Goal: Task Accomplishment & Management: Manage account settings

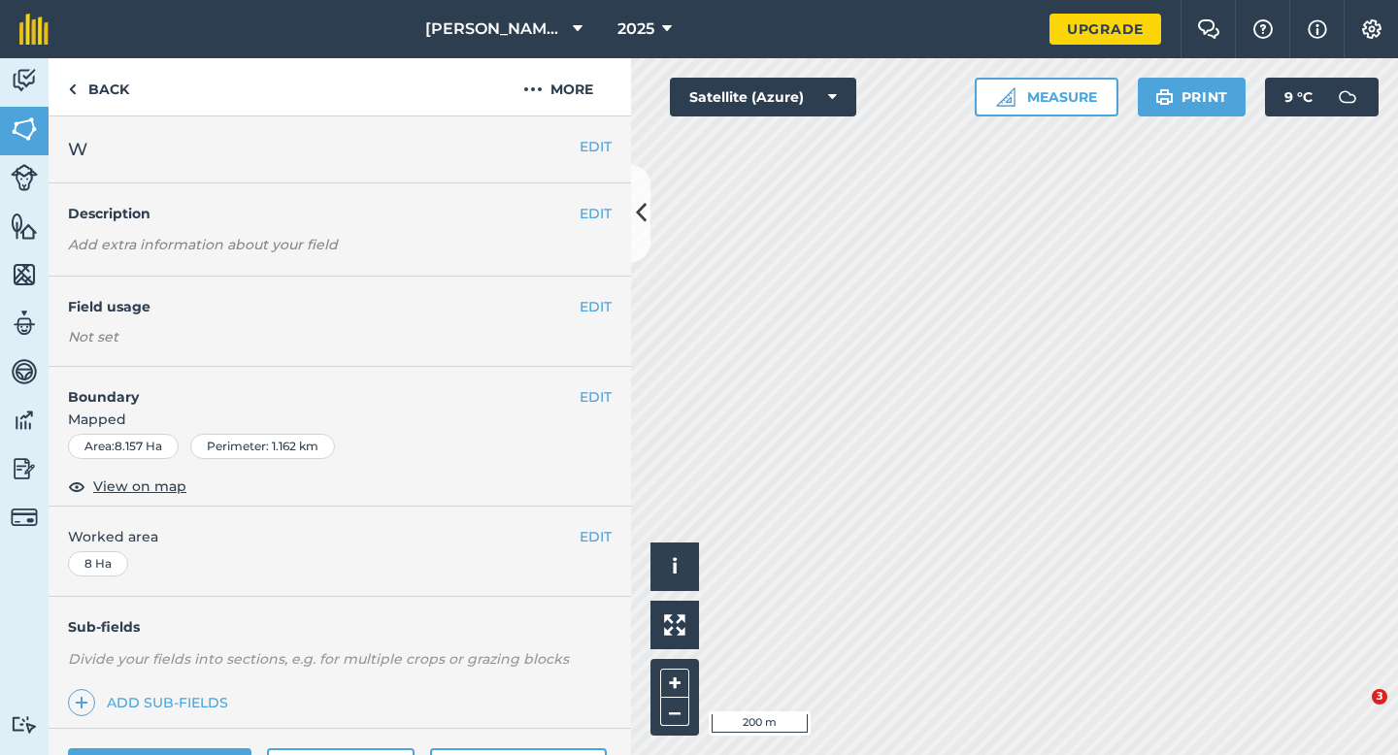
click at [596, 302] on button "EDIT" at bounding box center [595, 306] width 32 height 21
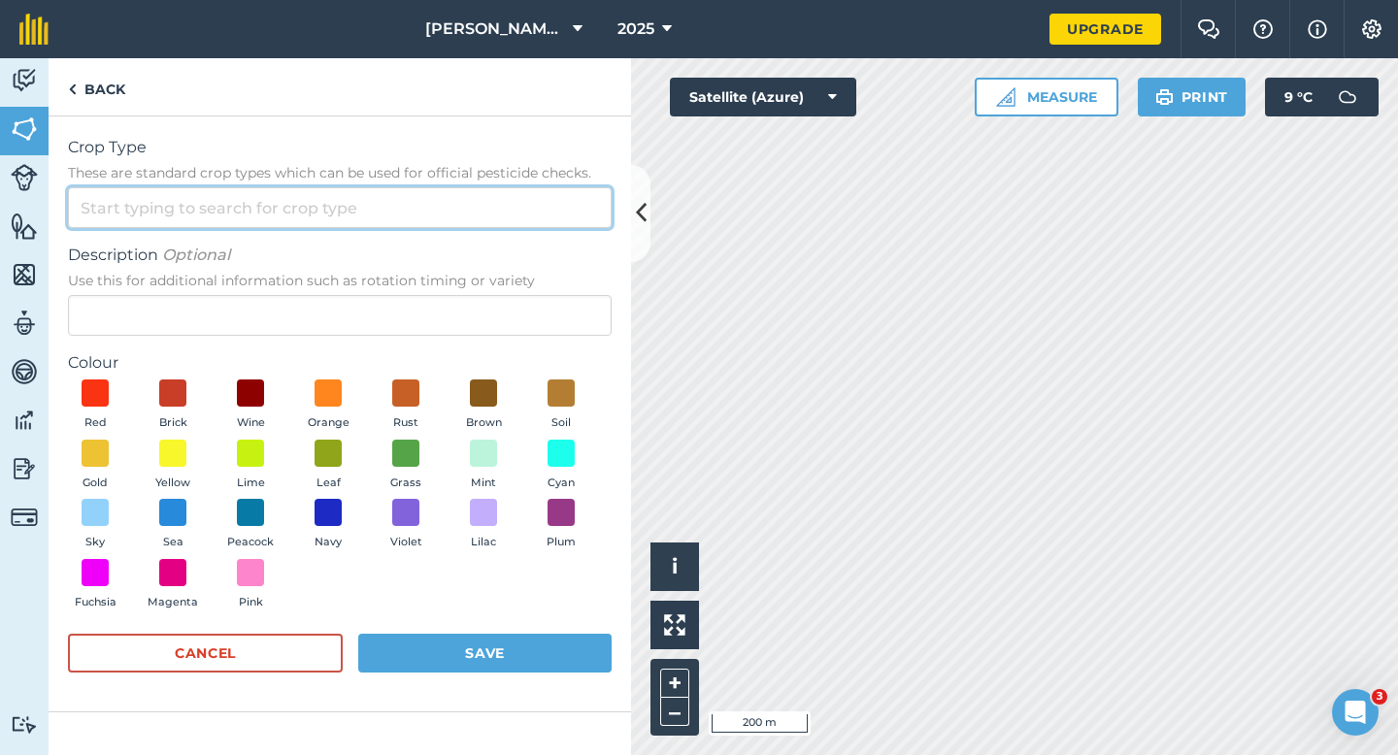
click at [523, 192] on input "Crop Type These are standard crop types which can be used for official pesticid…" at bounding box center [340, 207] width 544 height 41
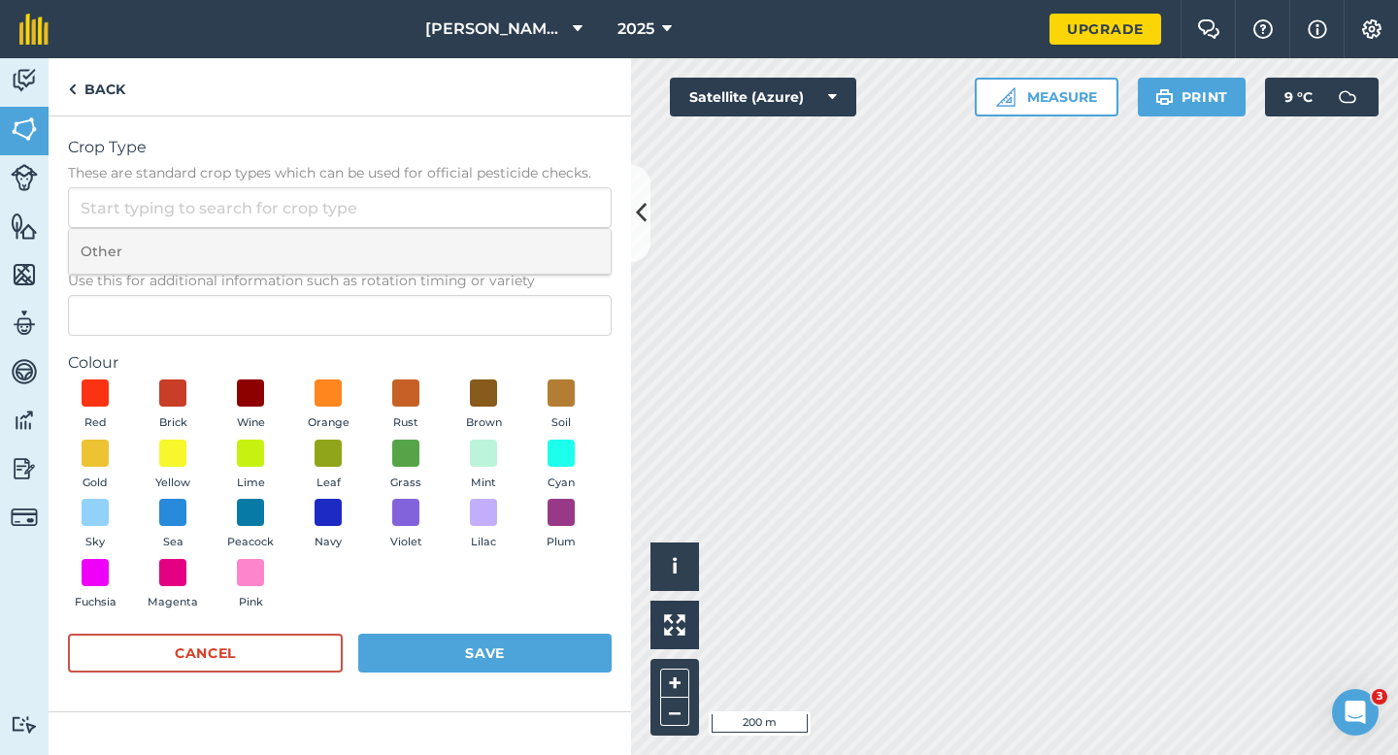
click at [523, 251] on li "Other" at bounding box center [340, 252] width 542 height 46
type input "Other"
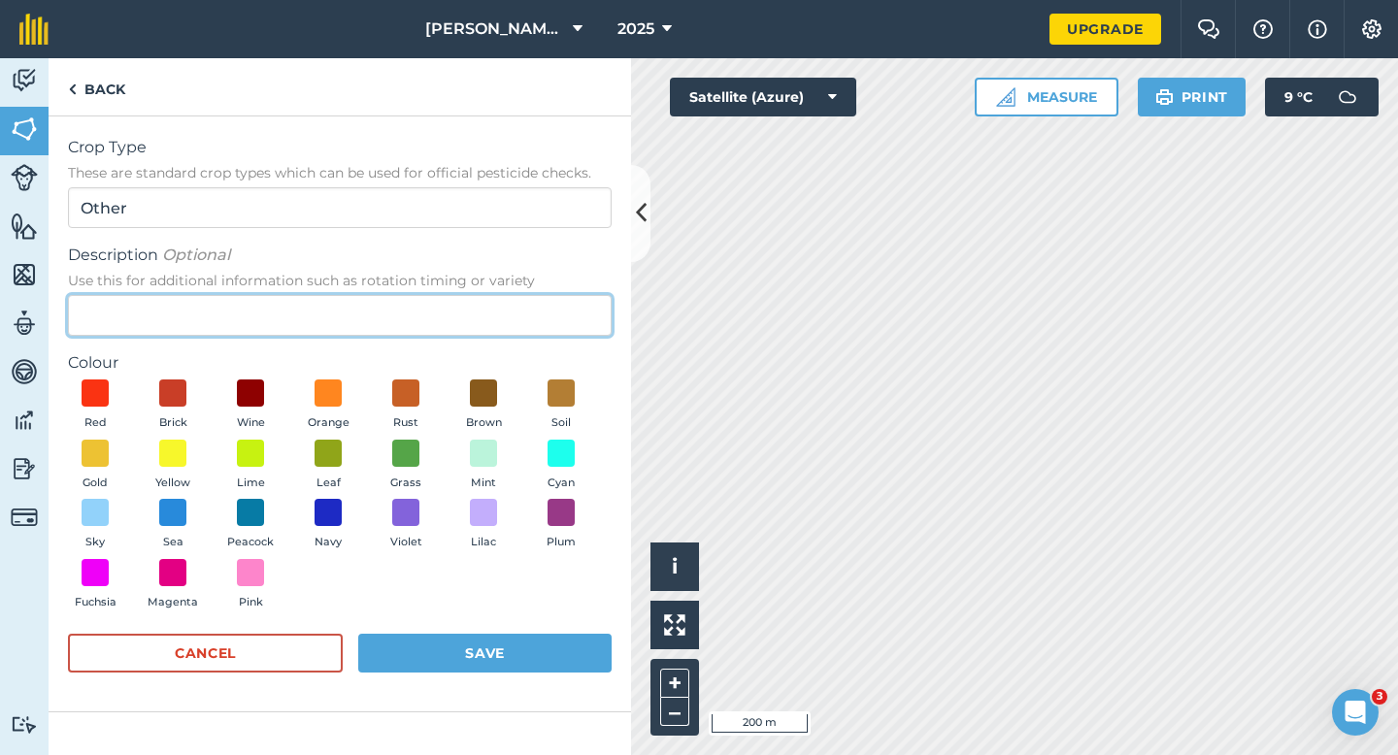
click at [523, 306] on input "Description Optional Use this for additional information such as rotation timin…" at bounding box center [340, 315] width 544 height 41
type input "Radish Seed"
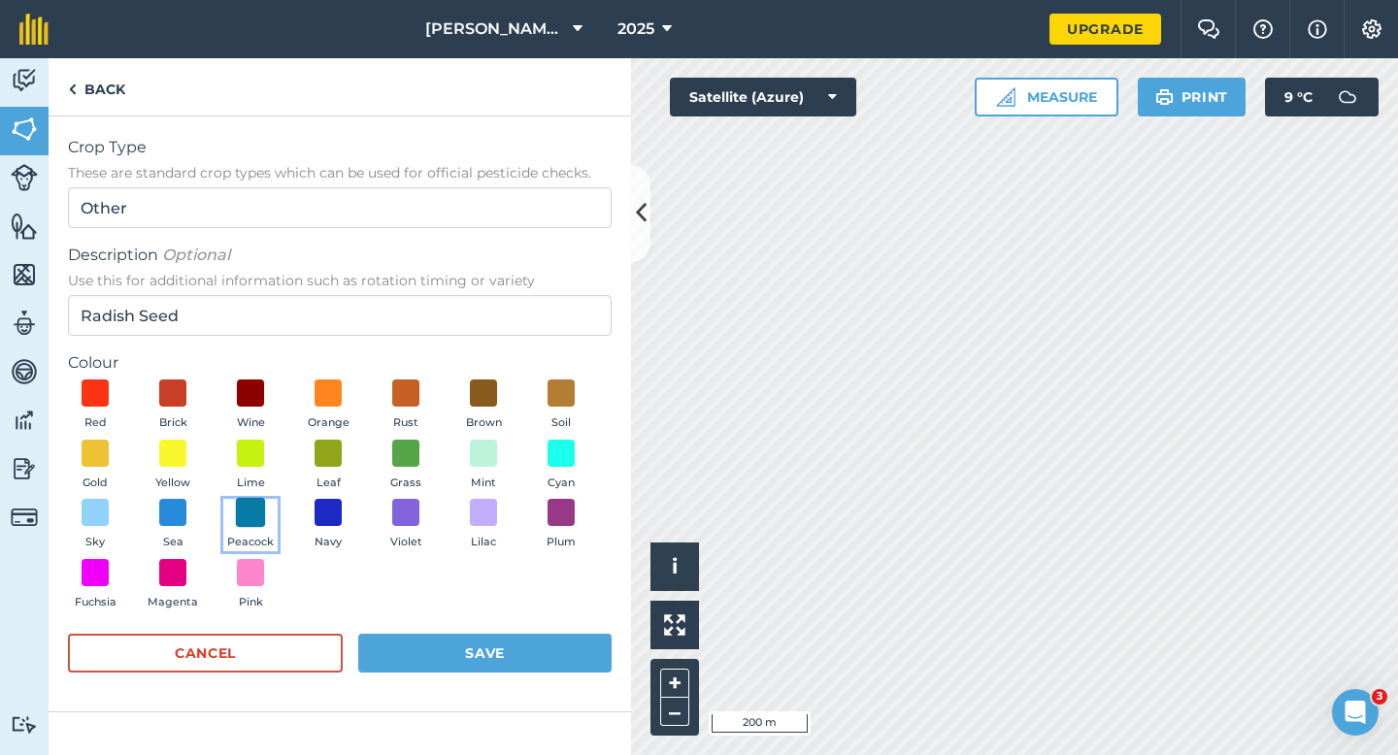
click at [251, 511] on span at bounding box center [251, 513] width 30 height 30
click at [447, 620] on form "Crop Type These are standard crop types which can be used for official pesticid…" at bounding box center [340, 414] width 544 height 556
click at [475, 636] on button "Save" at bounding box center [484, 653] width 253 height 39
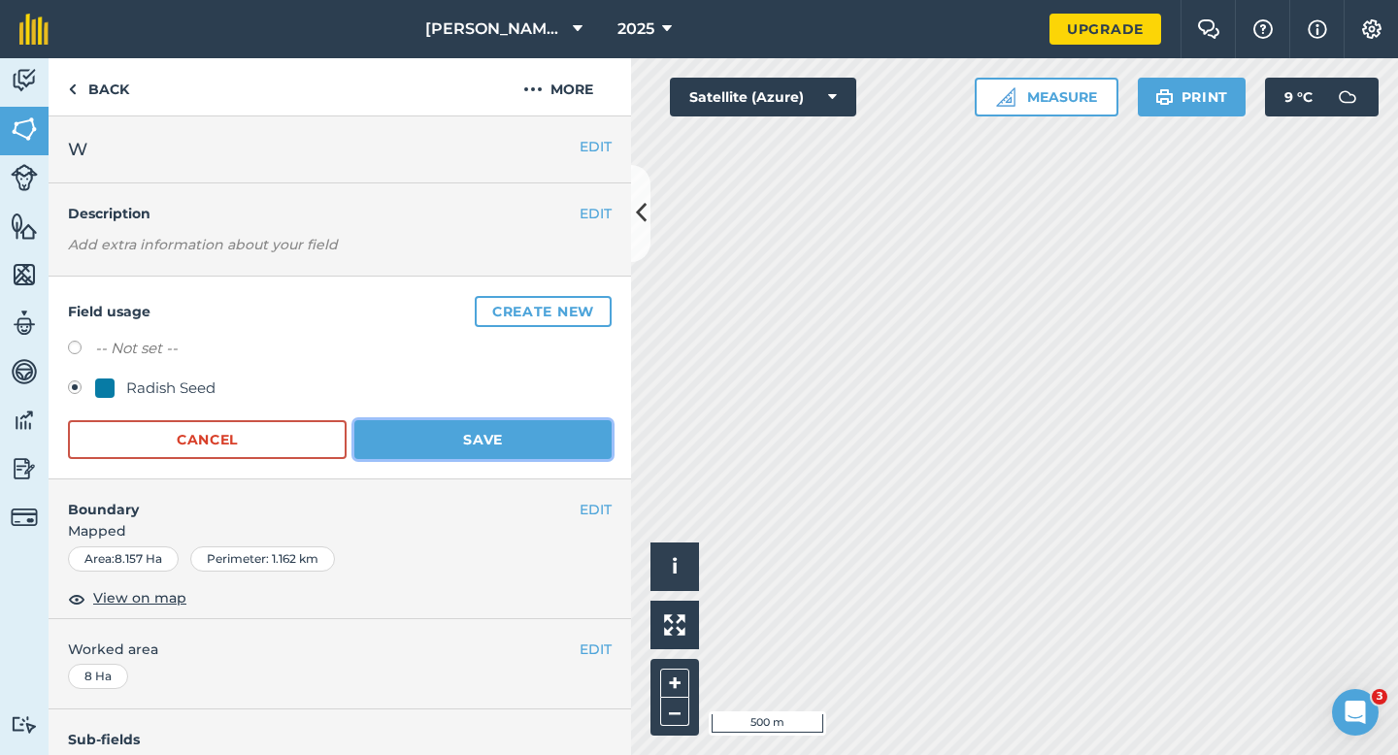
click at [555, 457] on button "Save" at bounding box center [482, 439] width 257 height 39
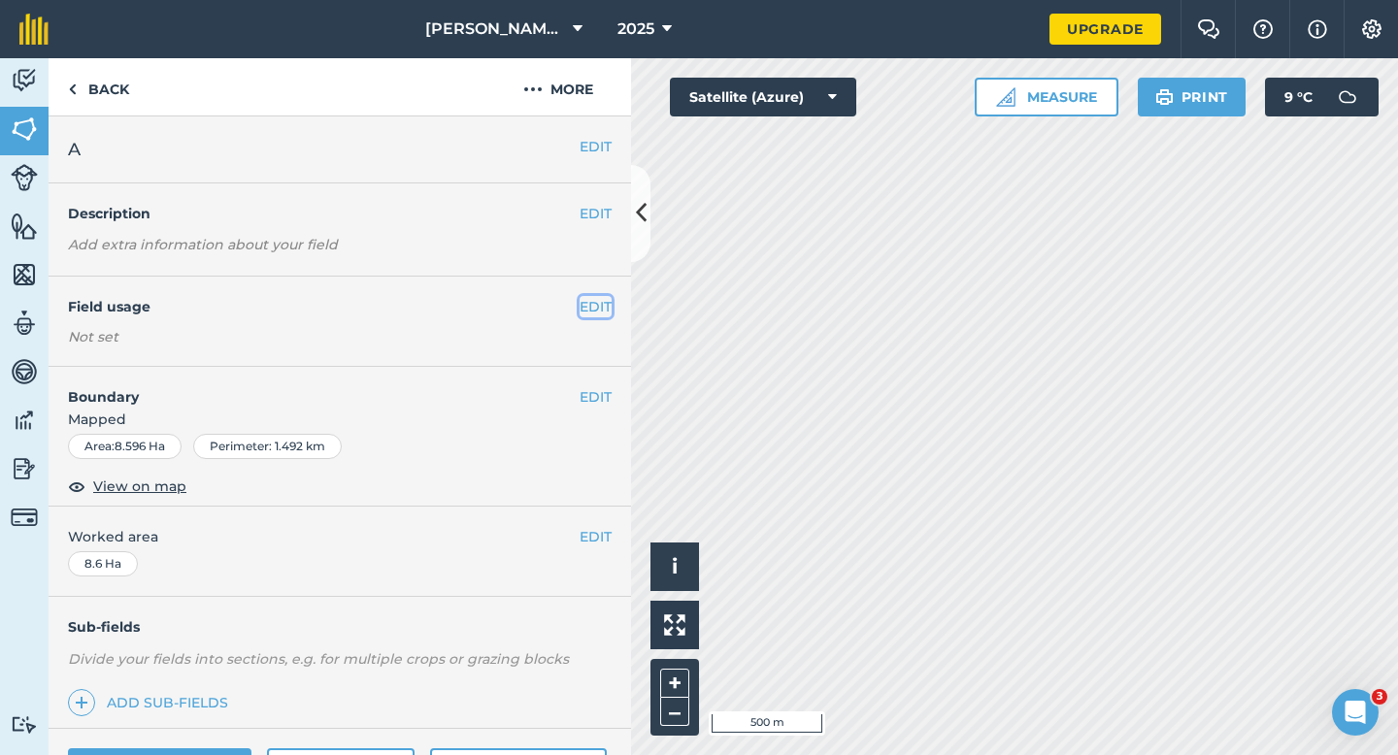
click at [580, 313] on button "EDIT" at bounding box center [595, 306] width 32 height 21
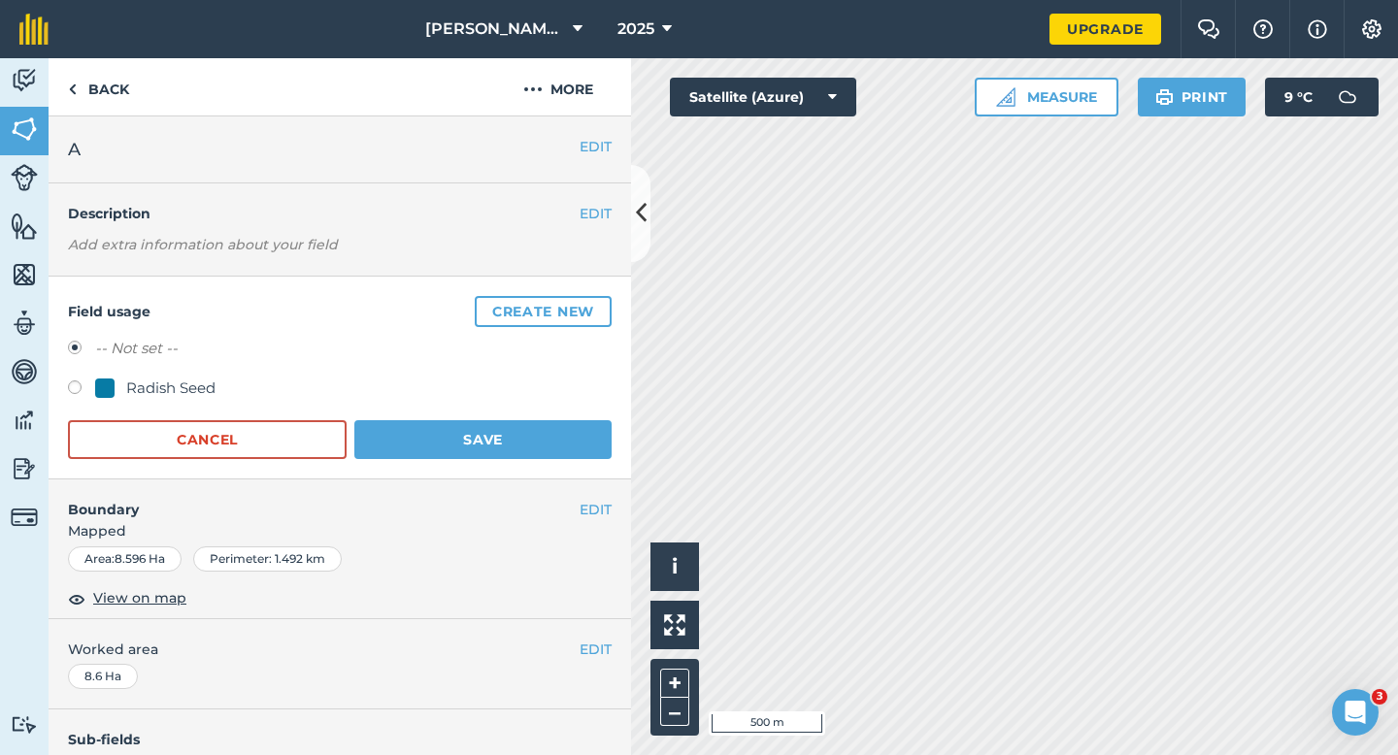
click at [164, 395] on div "Radish Seed" at bounding box center [170, 388] width 89 height 23
radio input "true"
radio input "false"
click at [441, 424] on button "Save" at bounding box center [482, 439] width 257 height 39
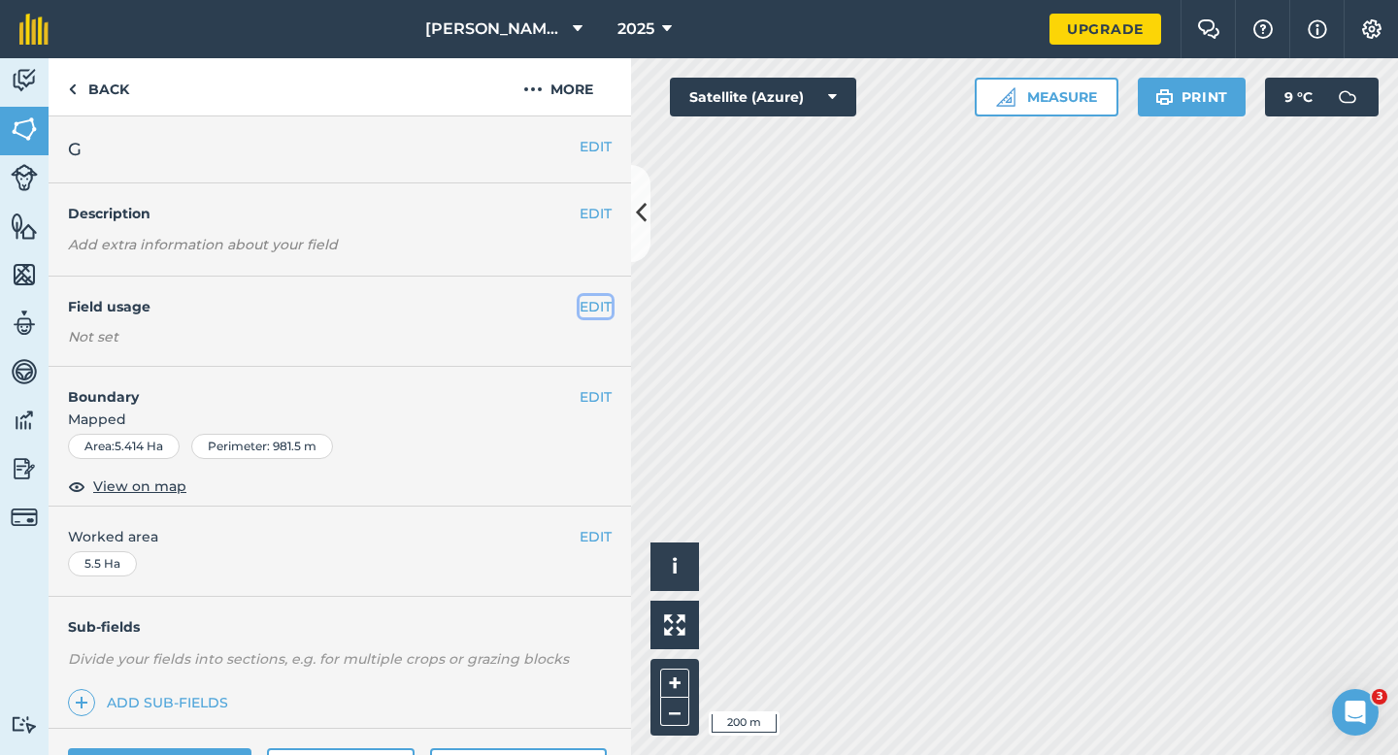
click at [585, 305] on button "EDIT" at bounding box center [595, 306] width 32 height 21
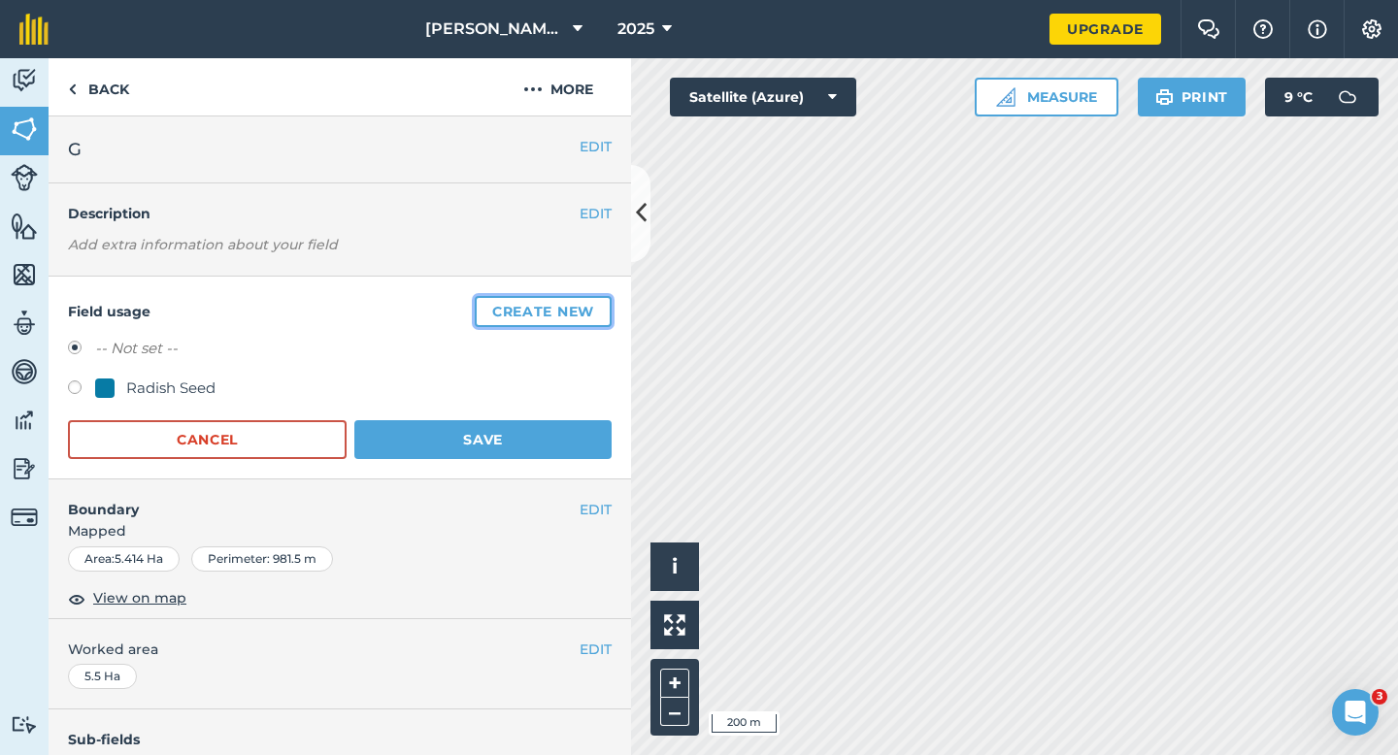
click at [585, 305] on button "Create new" at bounding box center [543, 311] width 137 height 31
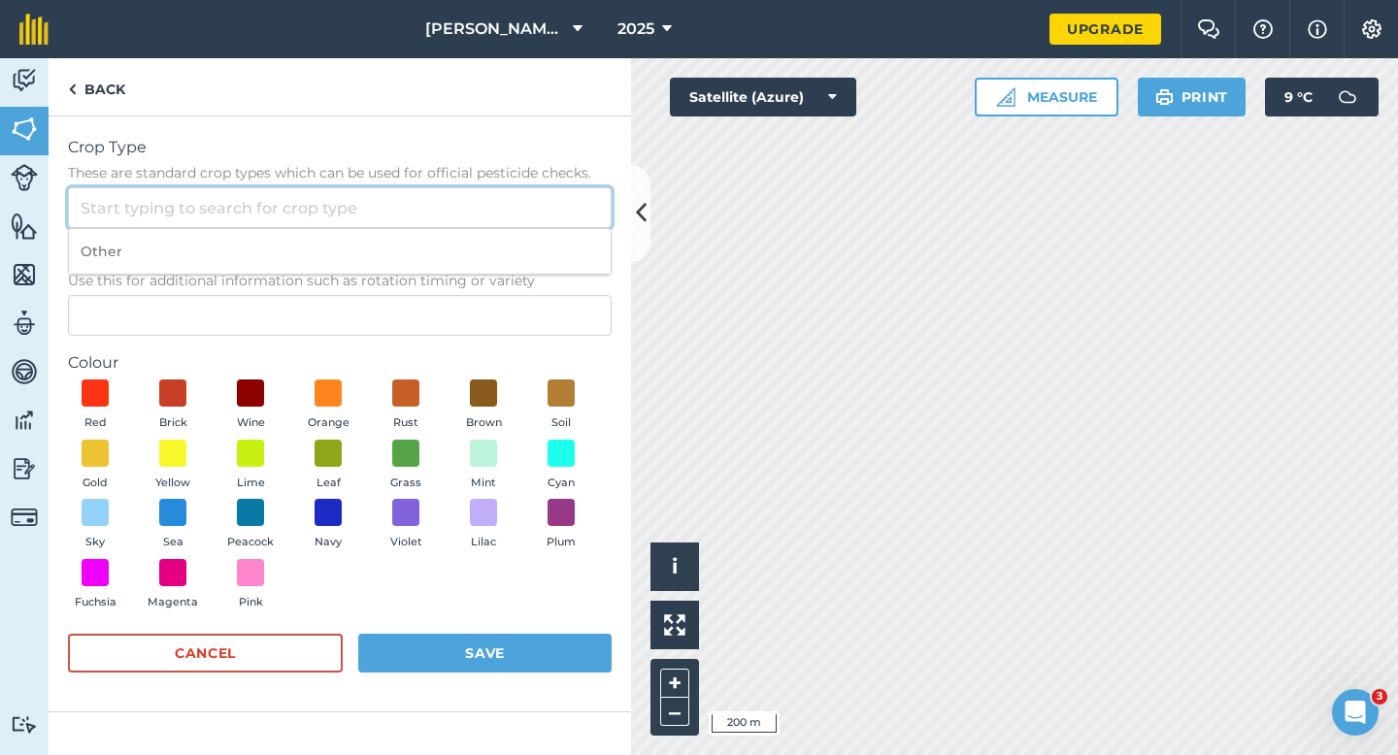
click at [544, 224] on input "Crop Type These are standard crop types which can be used for official pesticid…" at bounding box center [340, 207] width 544 height 41
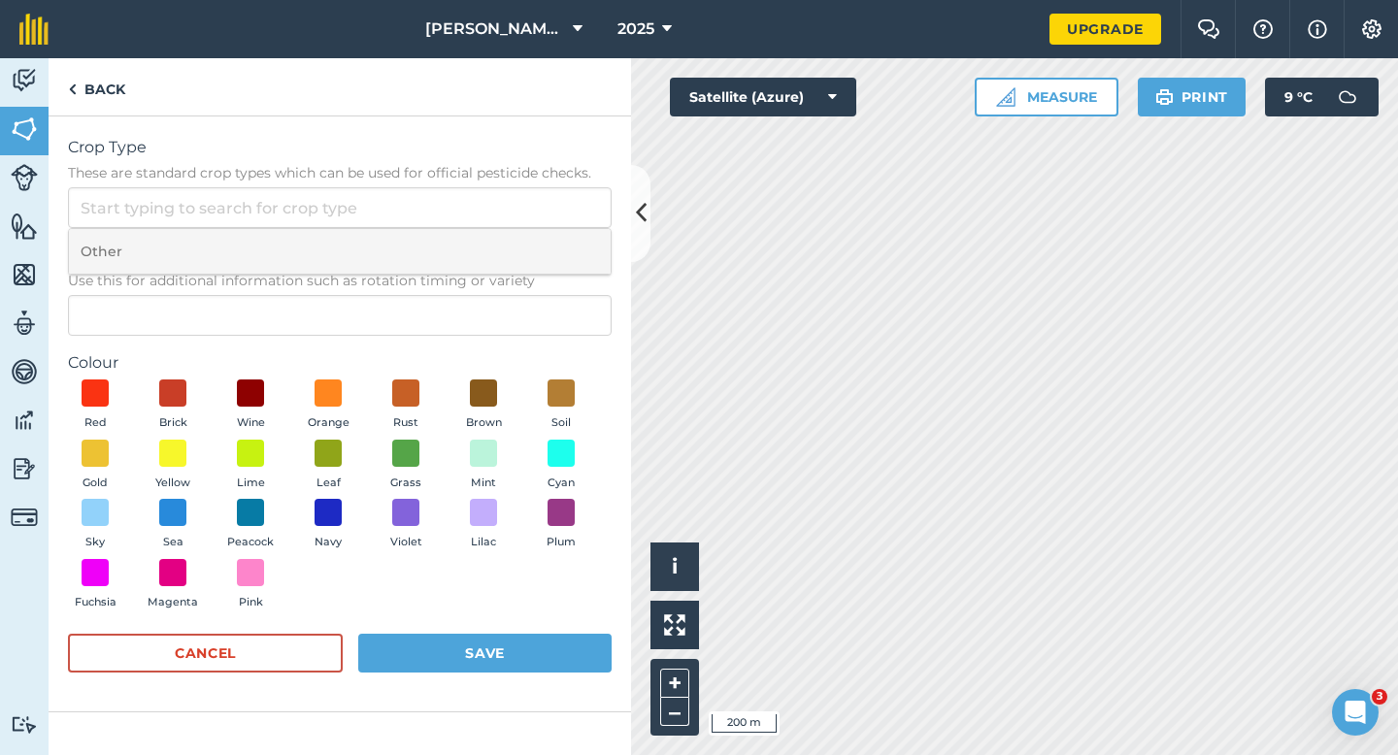
click at [544, 232] on li "Other" at bounding box center [340, 252] width 542 height 46
type input "Other"
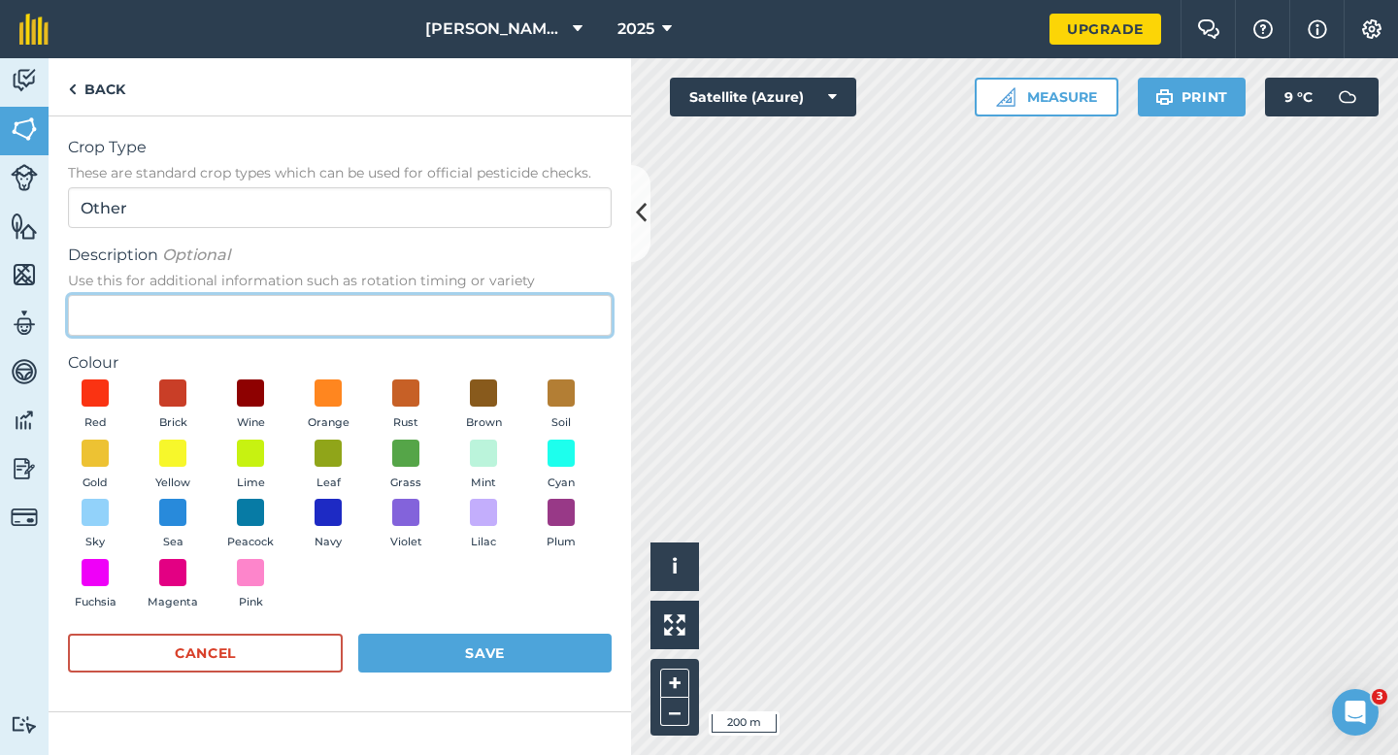
click at [539, 303] on input "Description Optional Use this for additional information such as rotation timin…" at bounding box center [340, 315] width 544 height 41
click at [146, 313] on input "ChardmSeed" at bounding box center [340, 315] width 544 height 41
type input "Chard Seed"
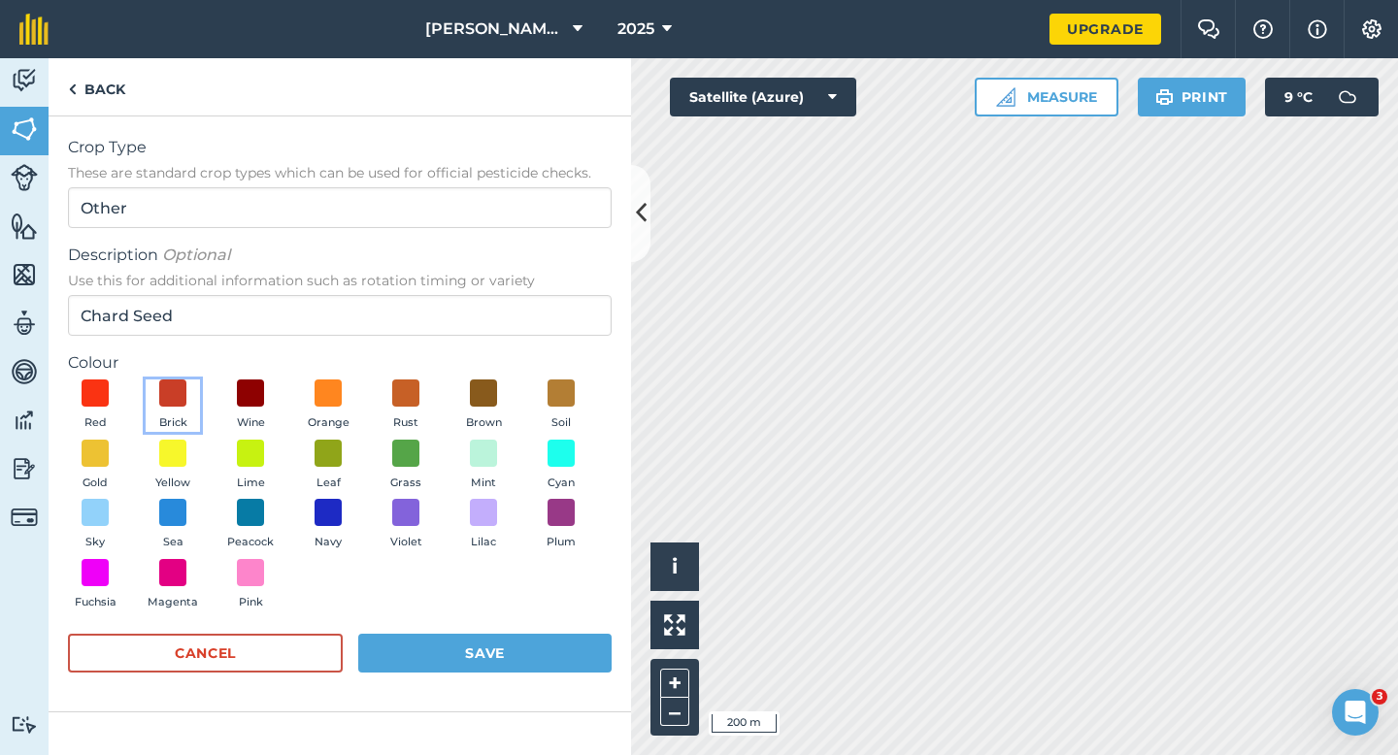
click at [155, 399] on button "Brick" at bounding box center [173, 405] width 54 height 52
click at [474, 658] on button "Save" at bounding box center [484, 653] width 253 height 39
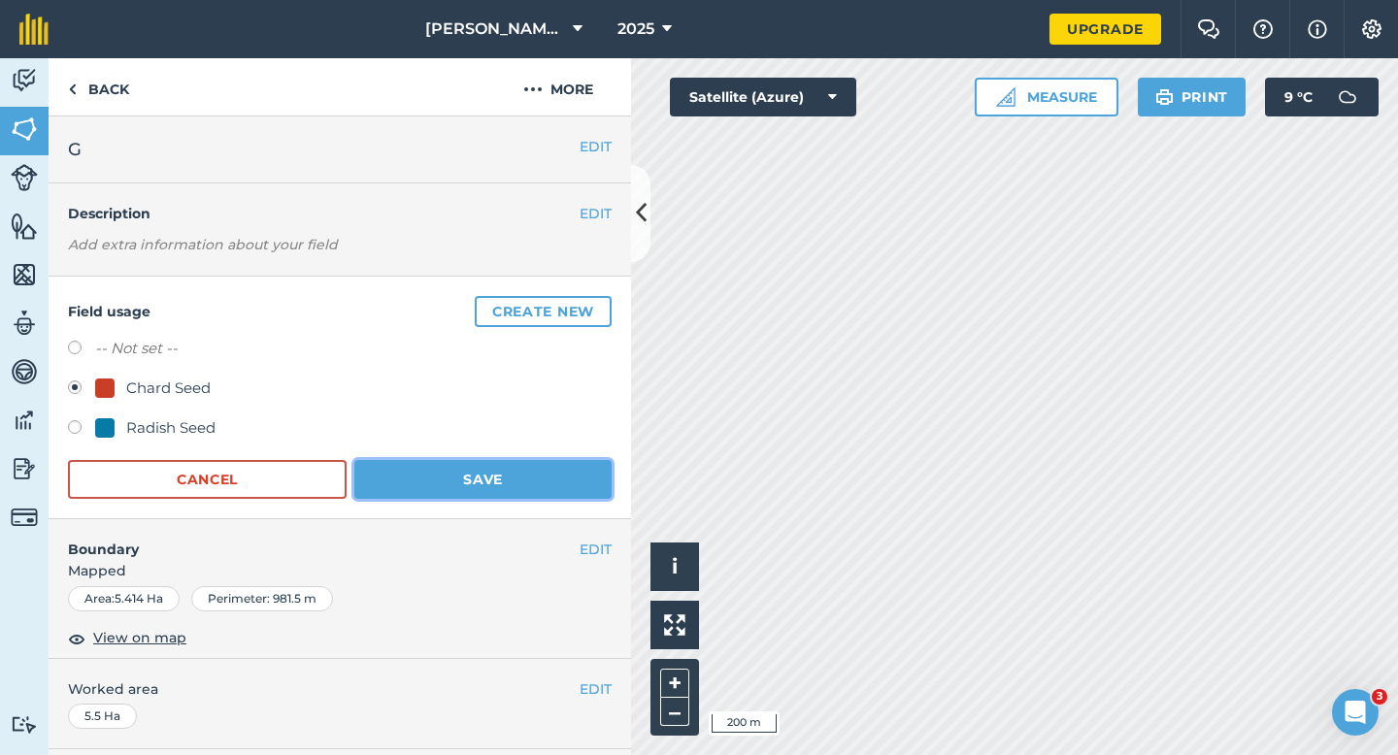
click at [472, 478] on button "Save" at bounding box center [482, 479] width 257 height 39
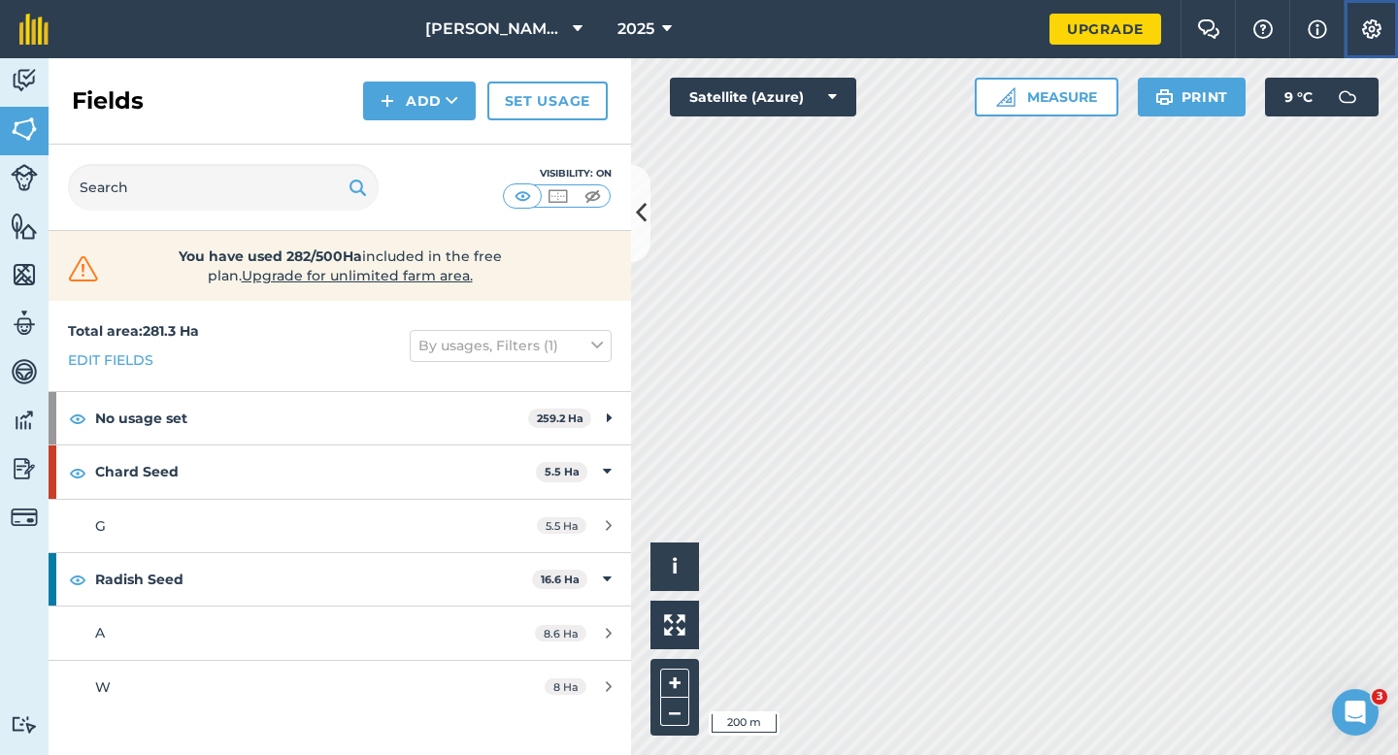
click at [1368, 43] on button "Settings" at bounding box center [1370, 29] width 54 height 58
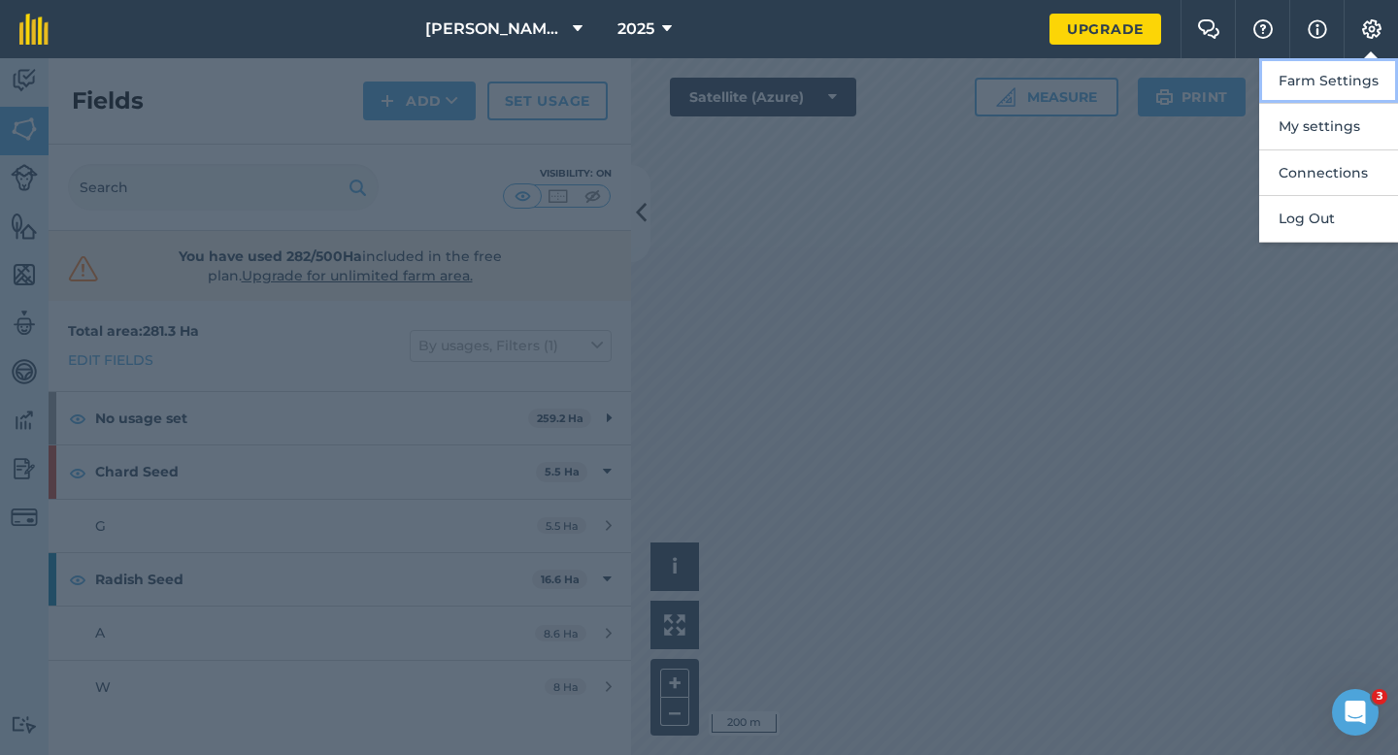
click at [1368, 71] on button "Farm Settings" at bounding box center [1328, 81] width 139 height 46
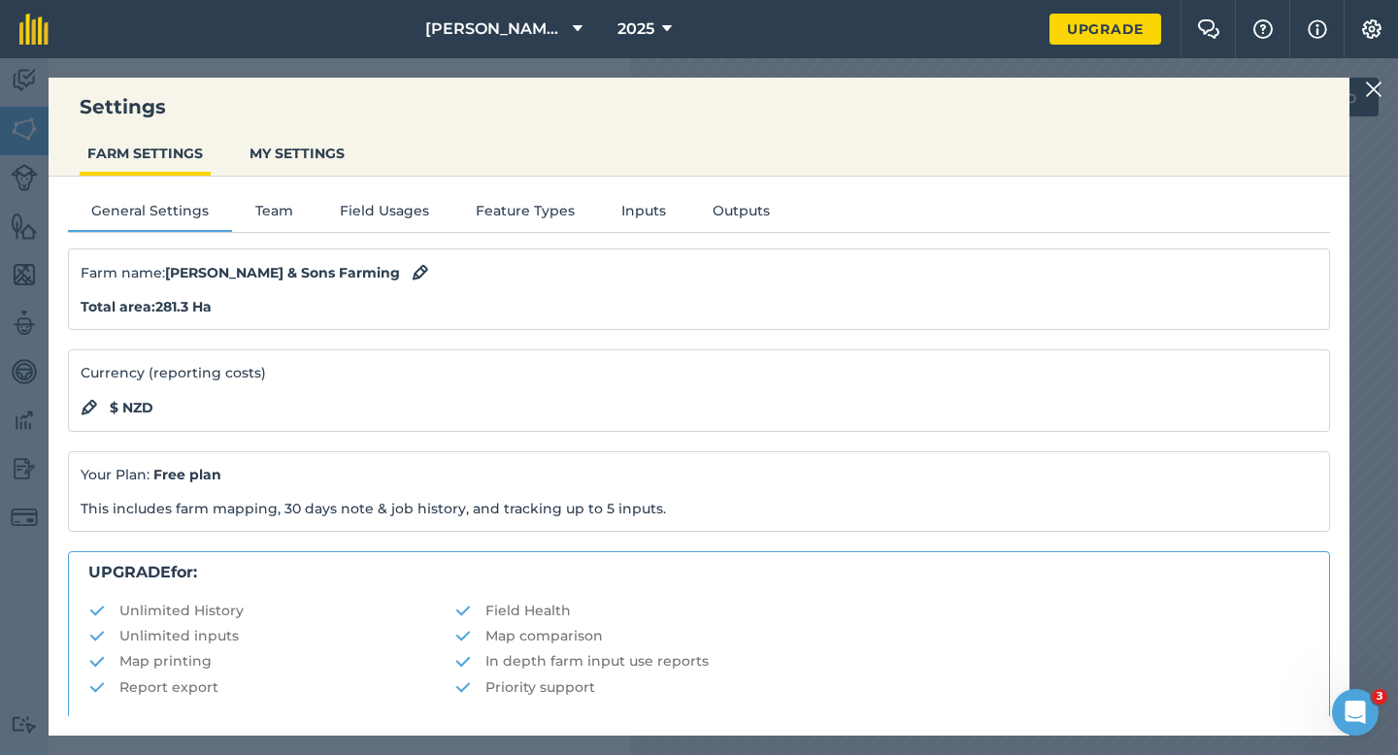
scroll to position [373, 0]
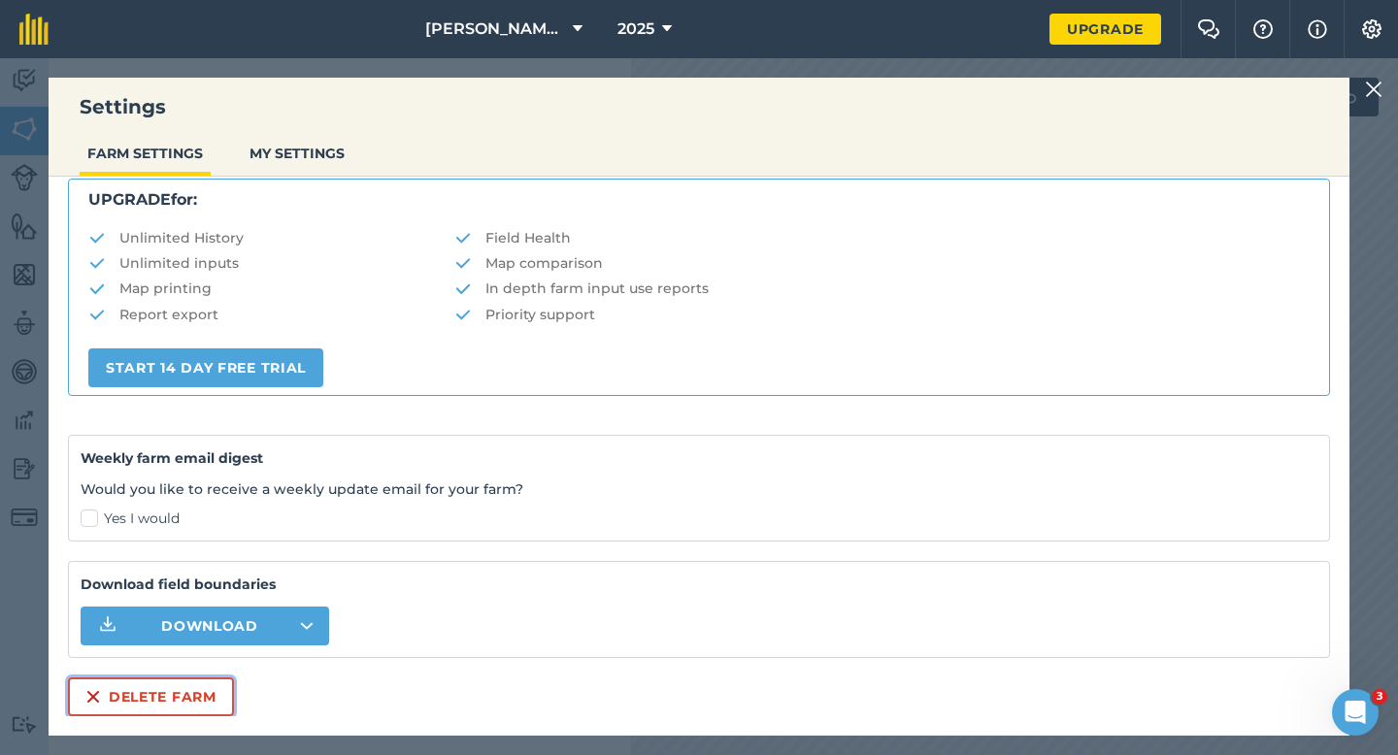
click at [185, 697] on button "Delete farm" at bounding box center [151, 696] width 166 height 39
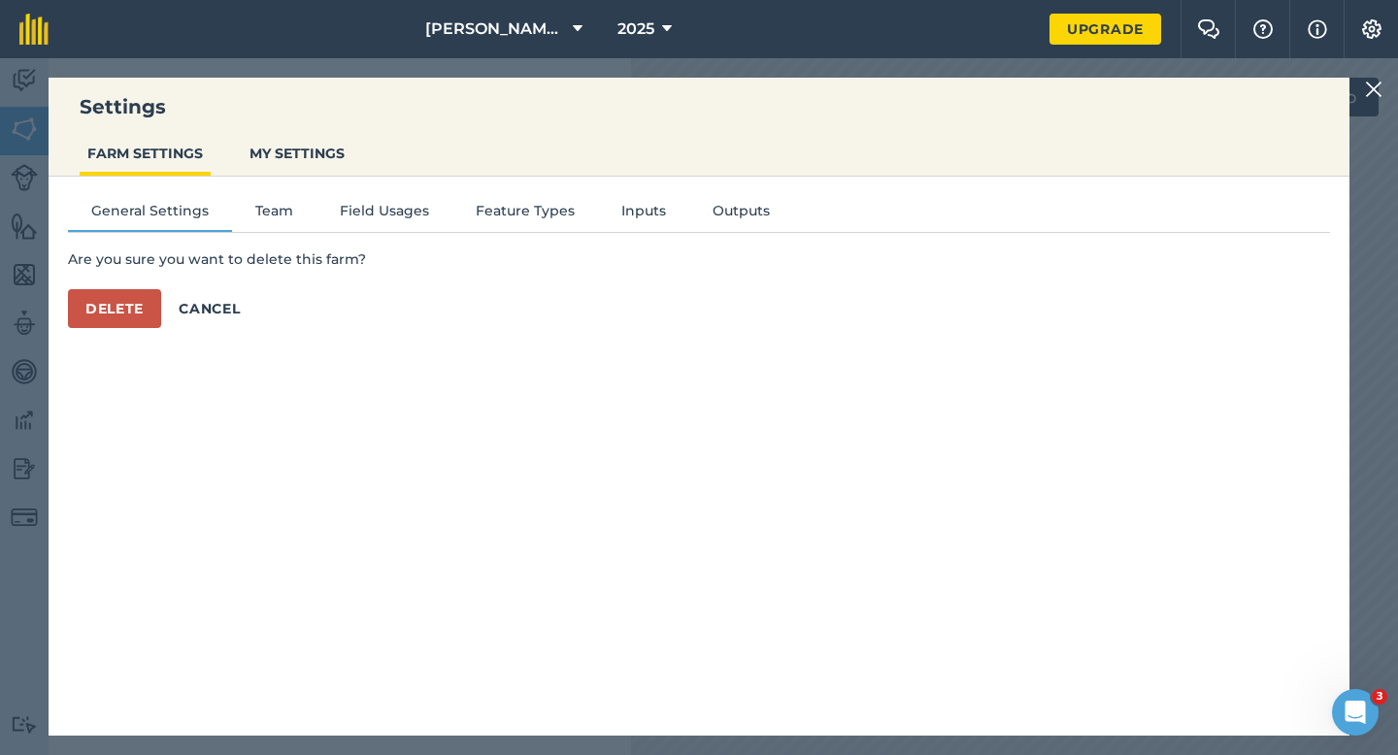
scroll to position [0, 0]
click at [150, 319] on button "Delete" at bounding box center [114, 308] width 93 height 39
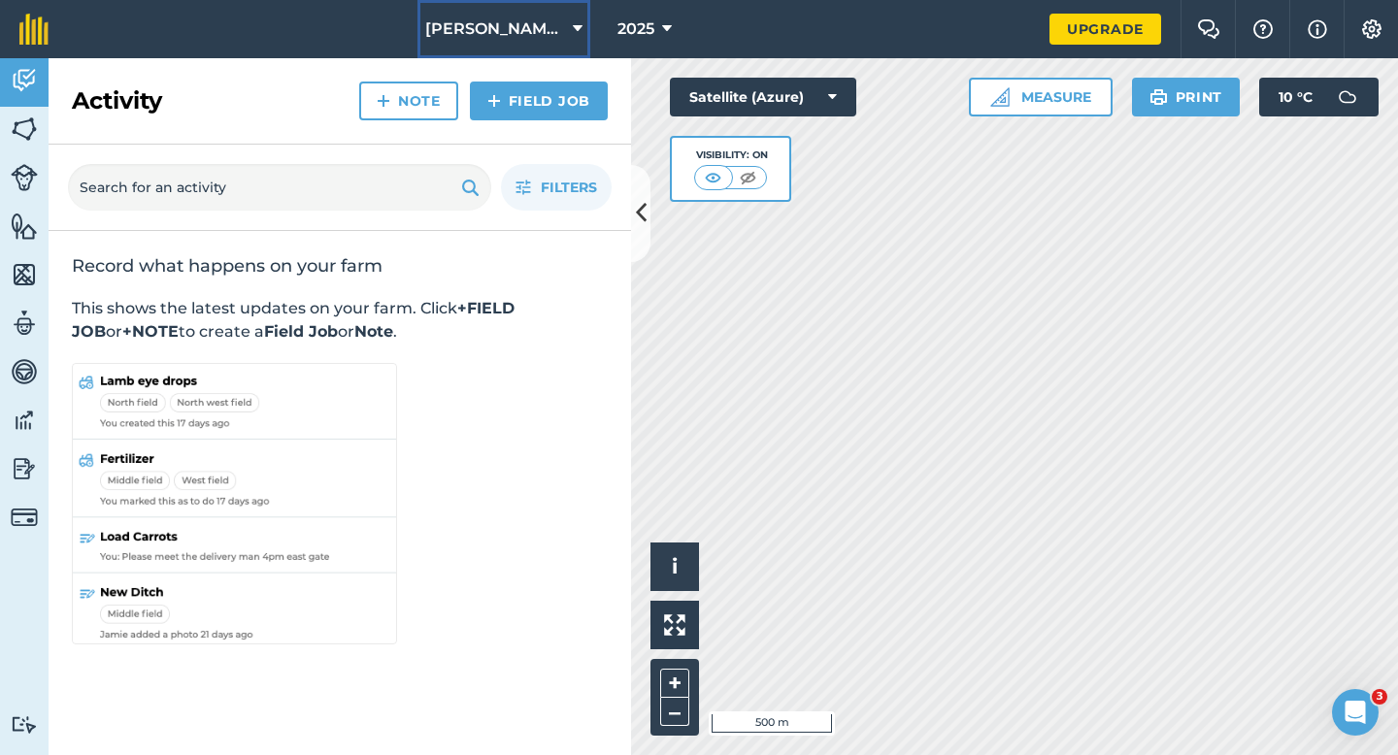
click at [507, 47] on button "[PERSON_NAME] & Sons" at bounding box center [503, 29] width 173 height 58
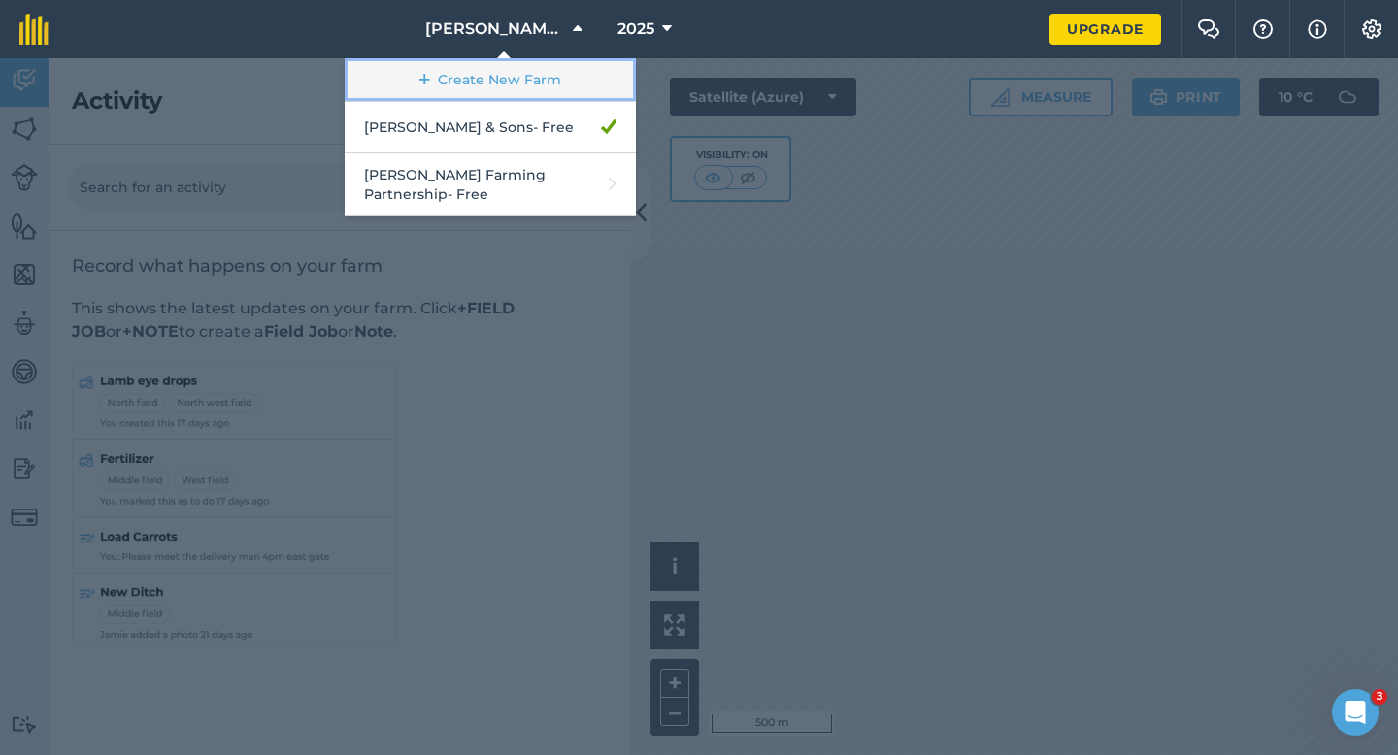
click at [507, 78] on link "Create New Farm" at bounding box center [490, 80] width 291 height 44
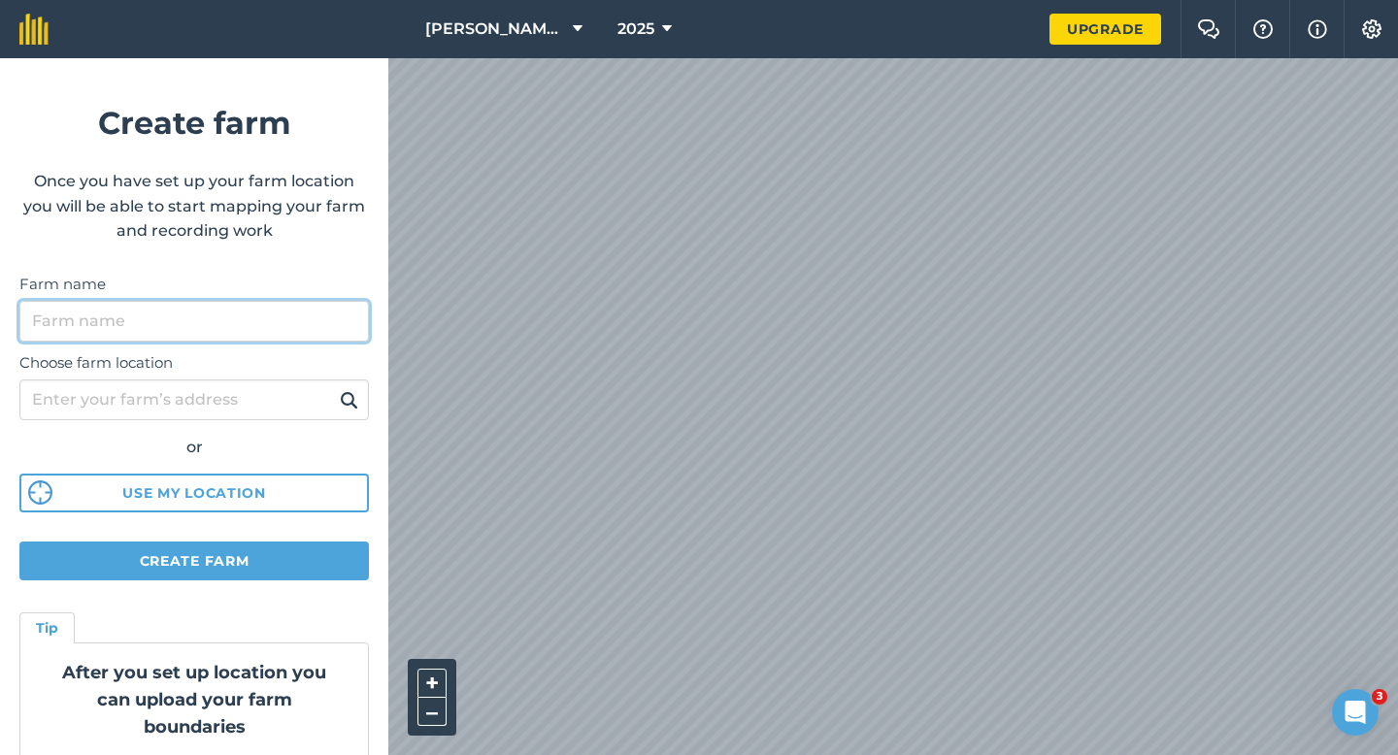
click at [181, 313] on input "Farm name" at bounding box center [193, 321] width 349 height 41
type input "[PERSON_NAME] & Sons Farming LTD"
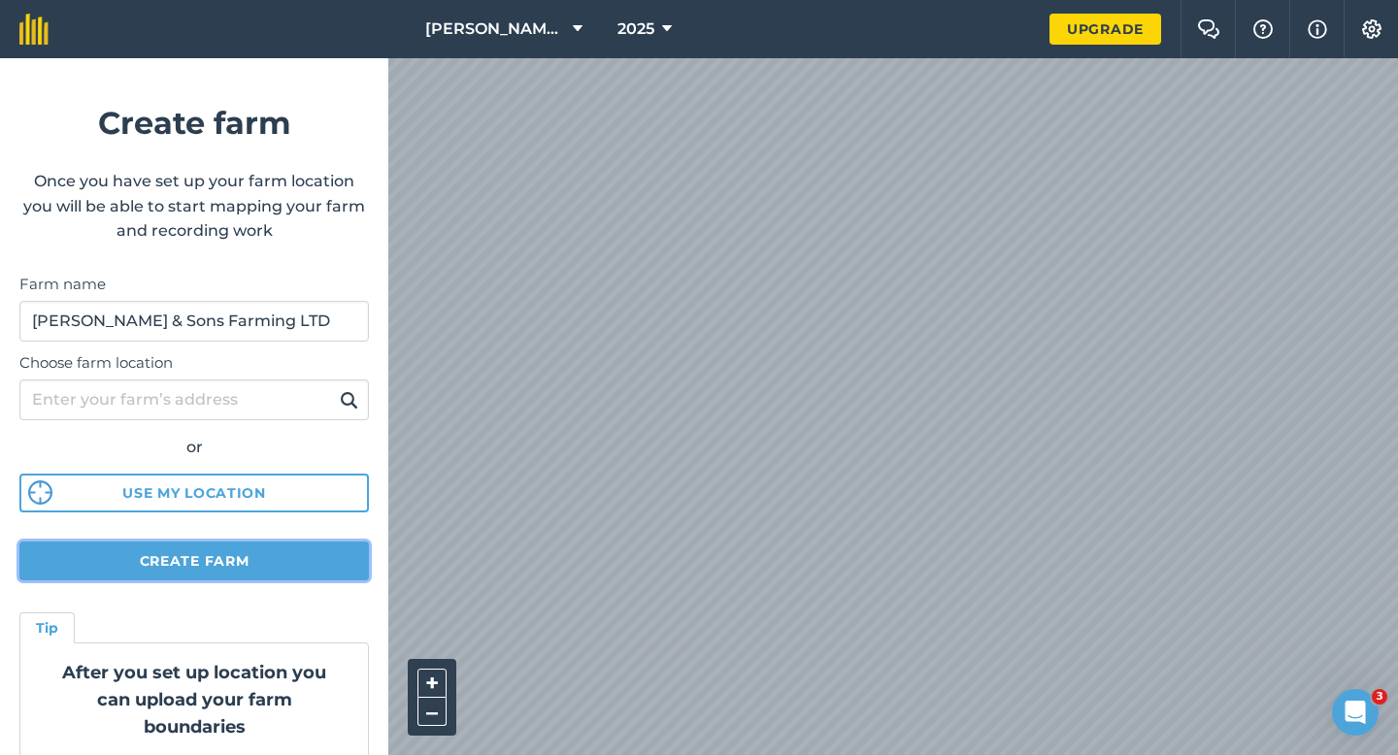
click at [280, 556] on button "Create farm" at bounding box center [193, 561] width 349 height 39
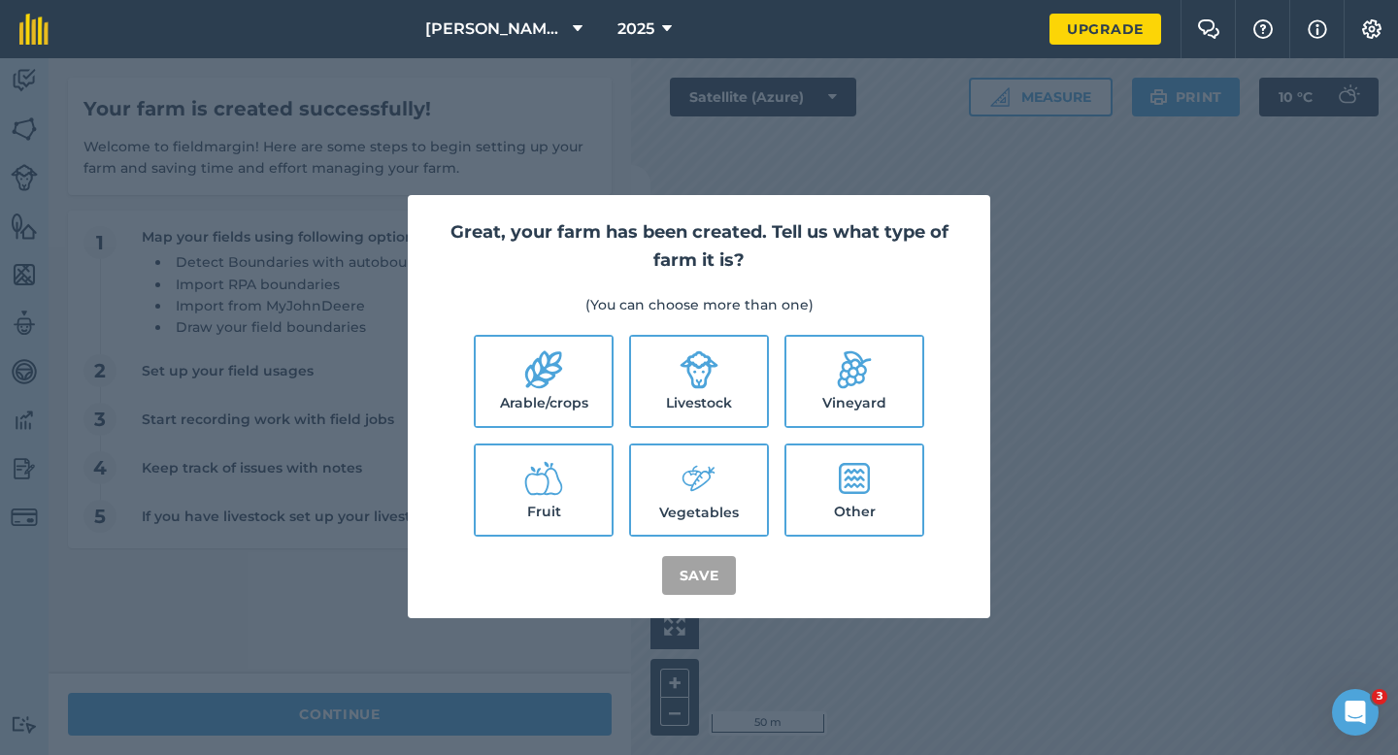
click at [583, 417] on label "Arable/crops" at bounding box center [544, 381] width 136 height 89
checkbox input "true"
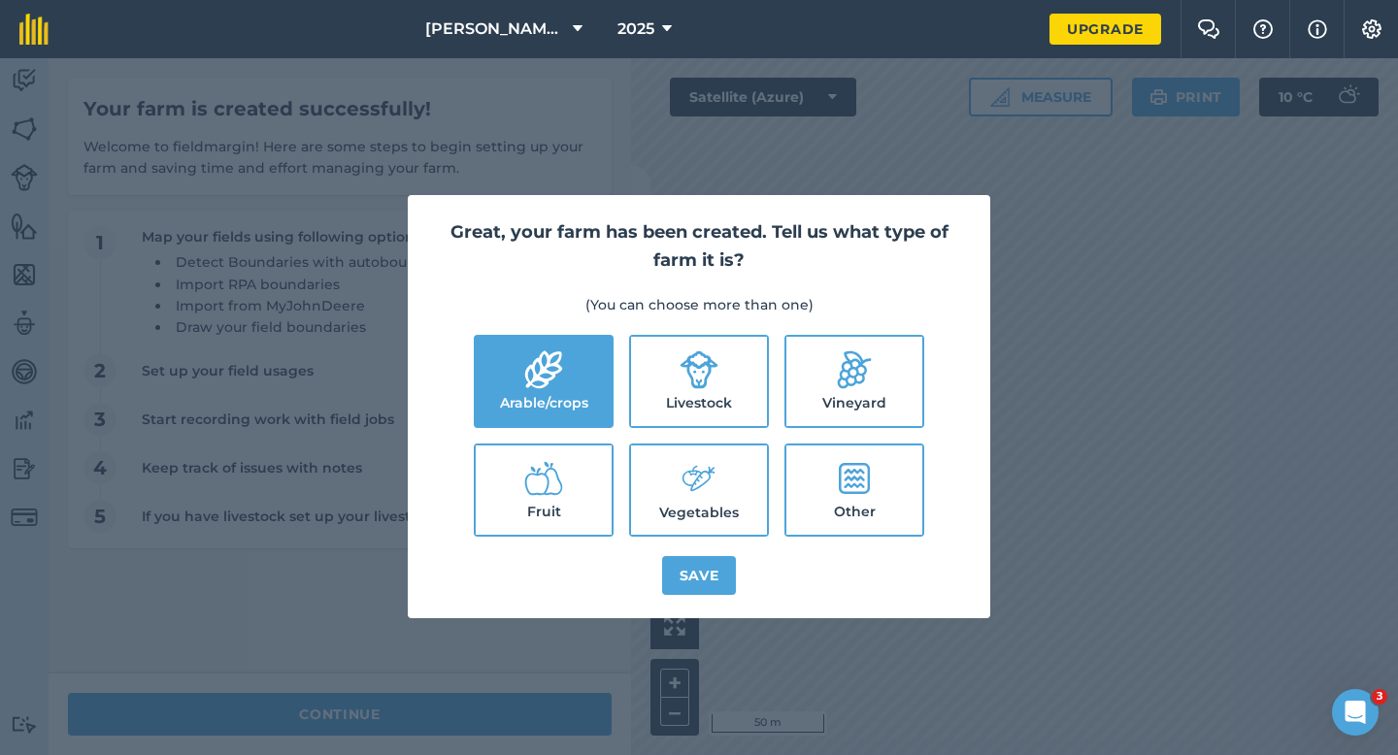
click at [695, 417] on label "Livestock" at bounding box center [699, 381] width 136 height 89
checkbox input "true"
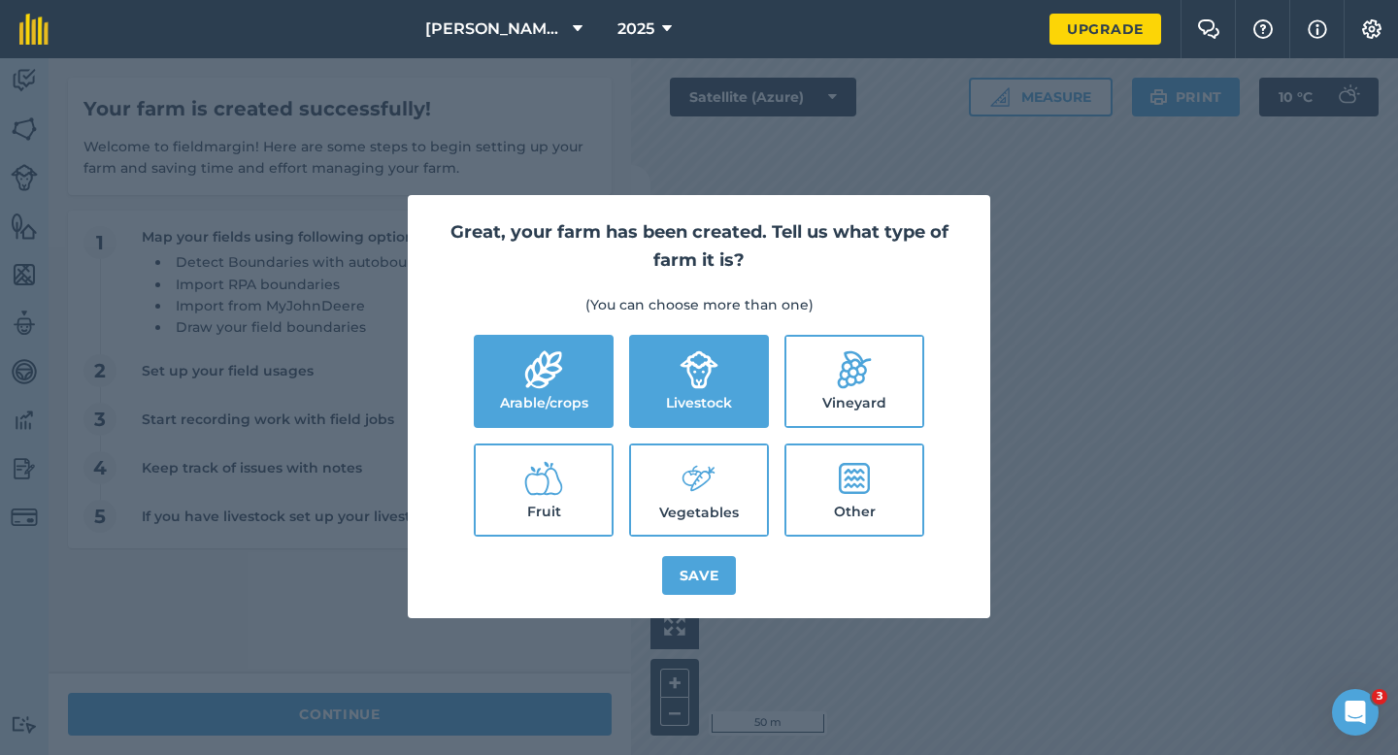
click at [703, 487] on icon at bounding box center [698, 479] width 39 height 42
checkbox input "true"
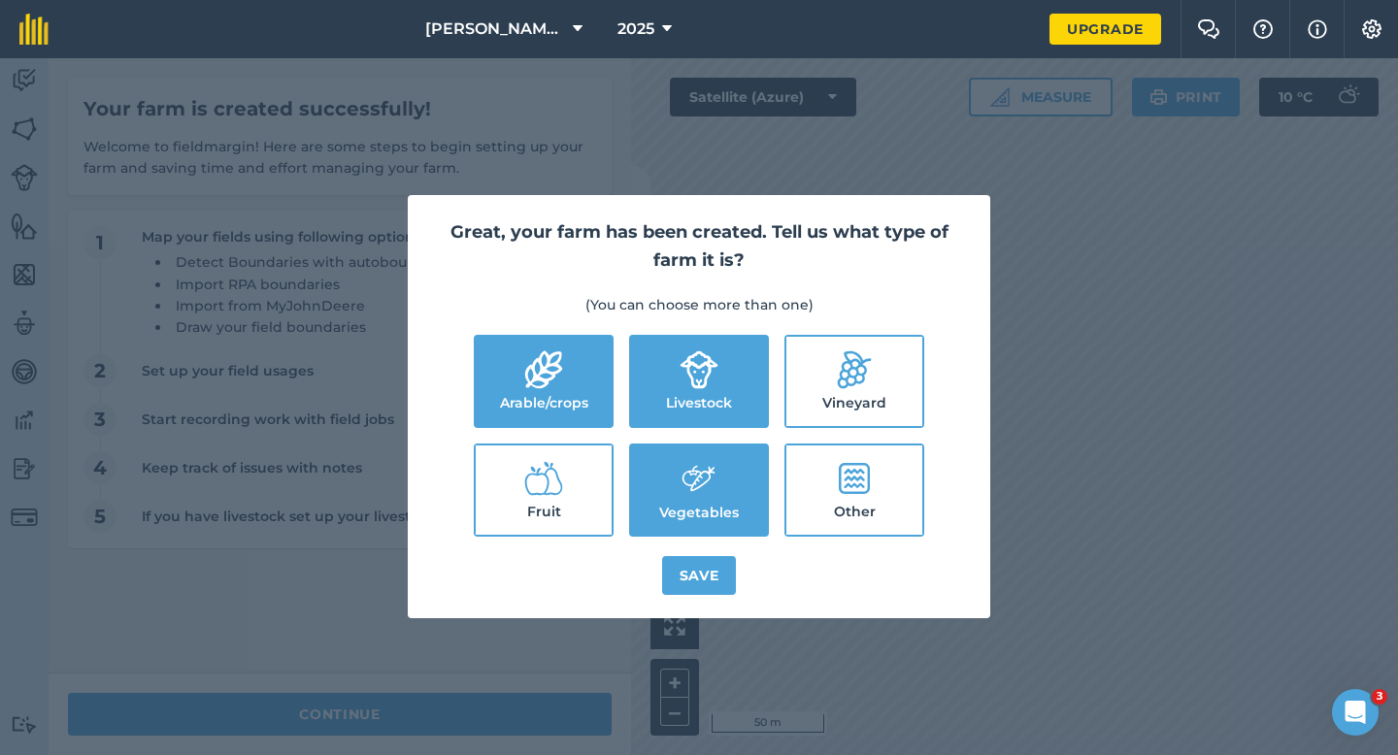
click at [713, 554] on div "Great, your farm has been created. Tell us what type of farm it is? (You can ch…" at bounding box center [699, 406] width 582 height 423
click at [686, 572] on button "Save" at bounding box center [699, 575] width 75 height 39
click at [576, 686] on div "Great, your farm has been created. Tell us what type of farm it is? (You can ch…" at bounding box center [699, 406] width 1398 height 697
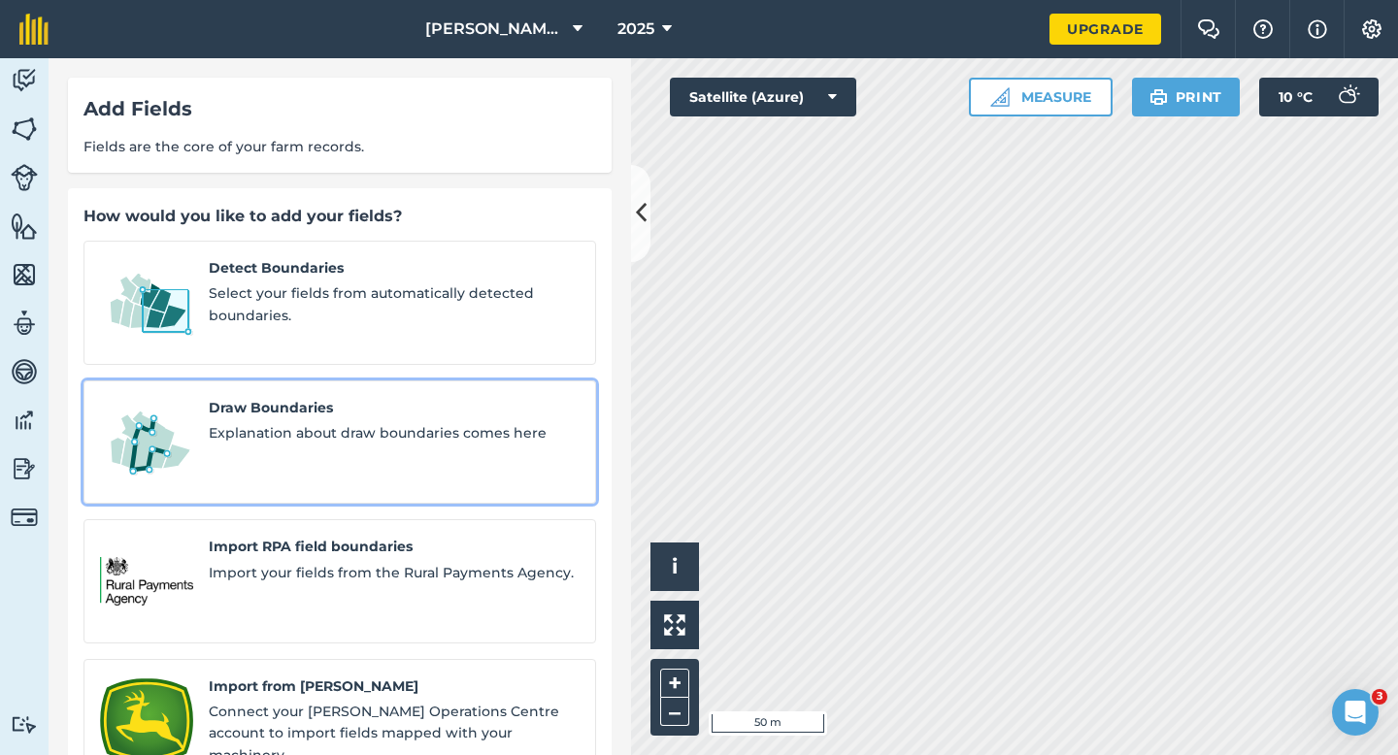
click at [245, 422] on span "Explanation about draw boundaries comes here" at bounding box center [394, 432] width 371 height 21
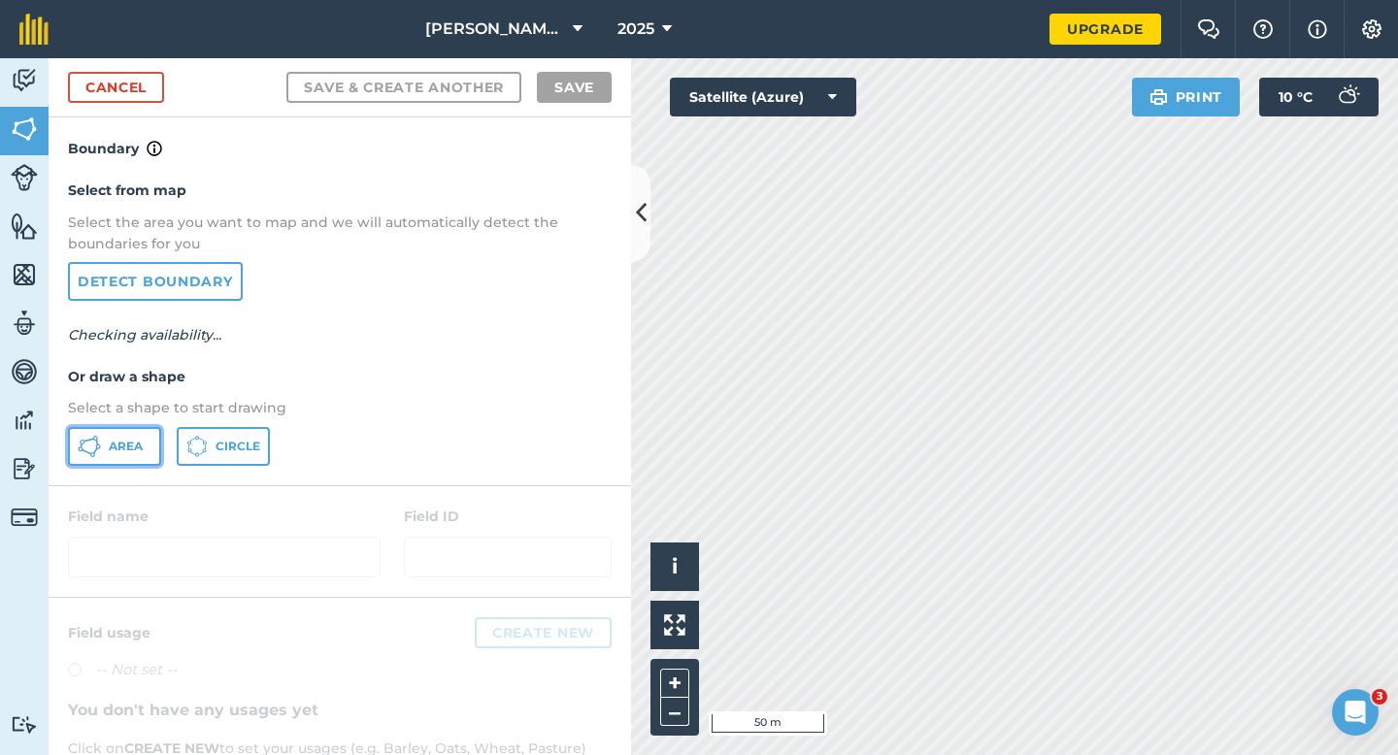
click at [134, 433] on button "Area" at bounding box center [114, 446] width 93 height 39
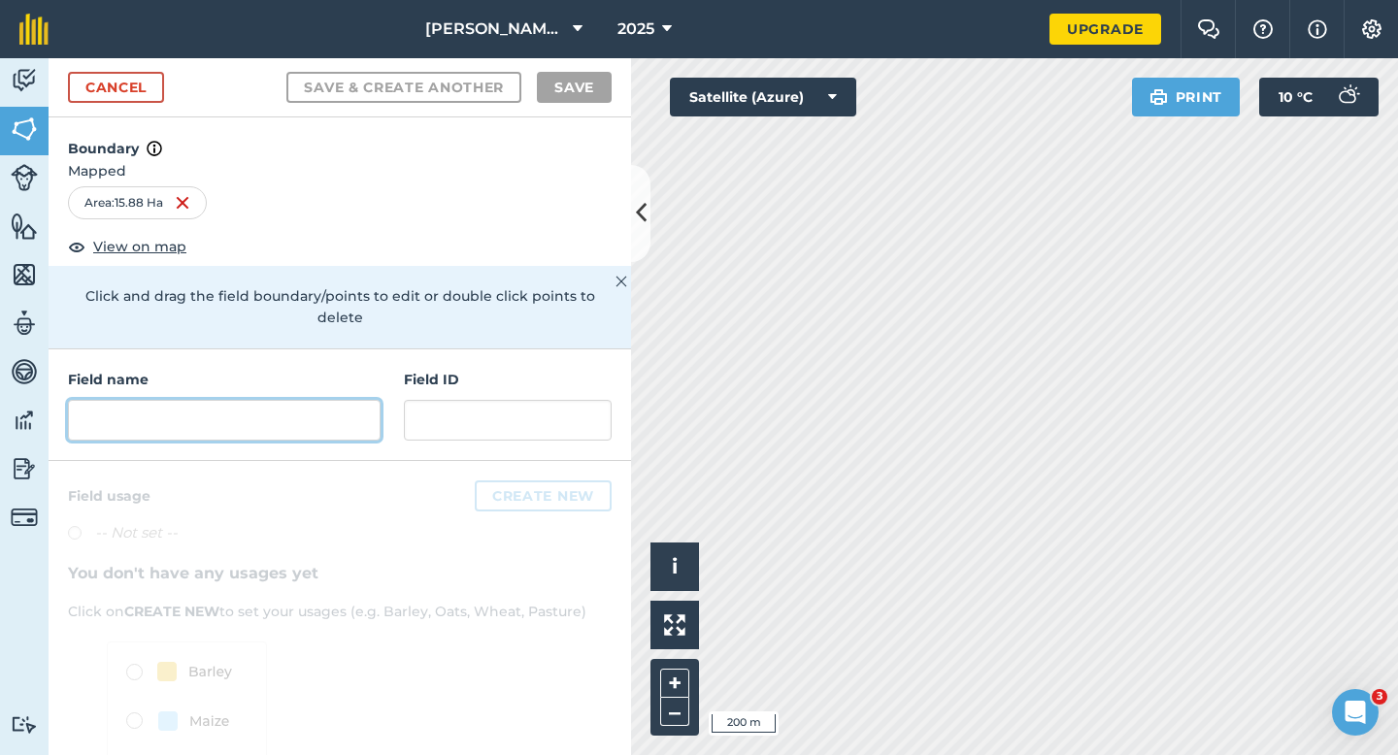
click at [198, 417] on input "text" at bounding box center [224, 420] width 313 height 41
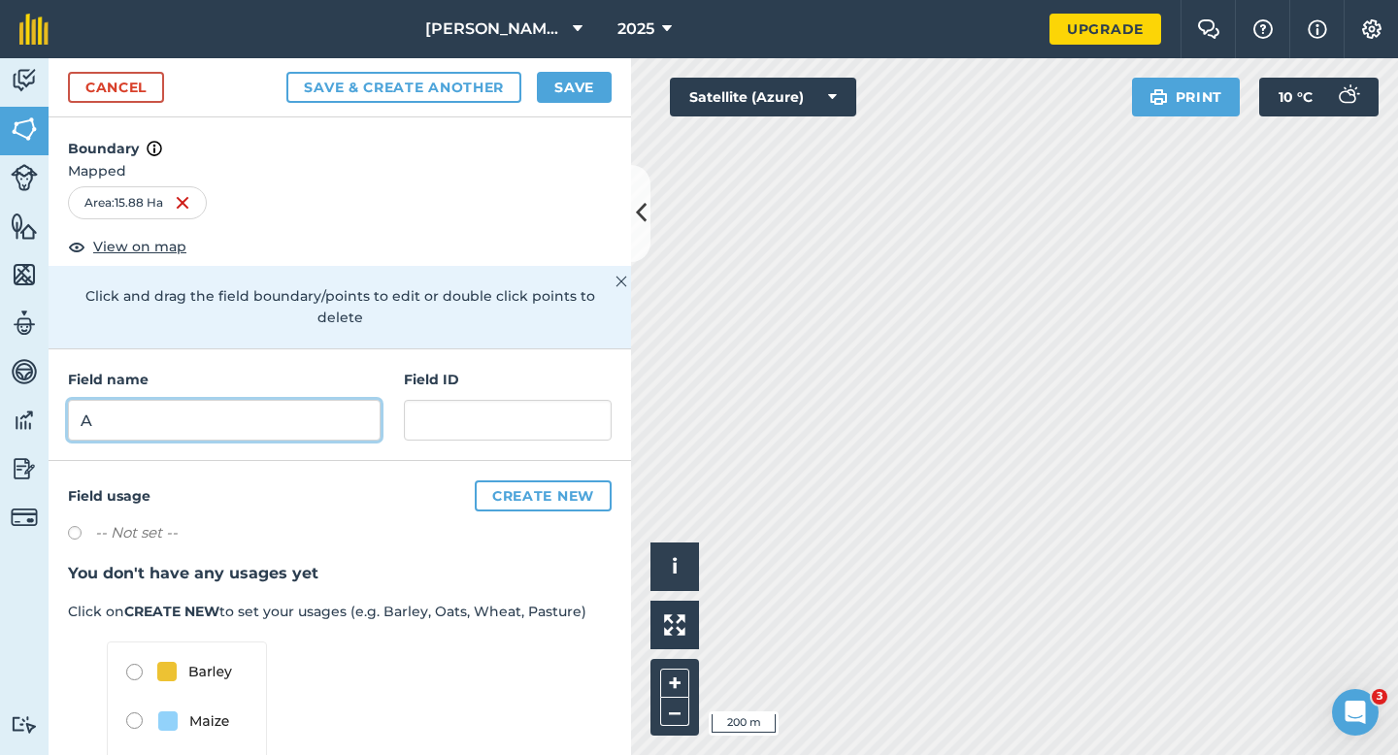
type input "A"
click at [562, 99] on button "Save" at bounding box center [574, 87] width 75 height 31
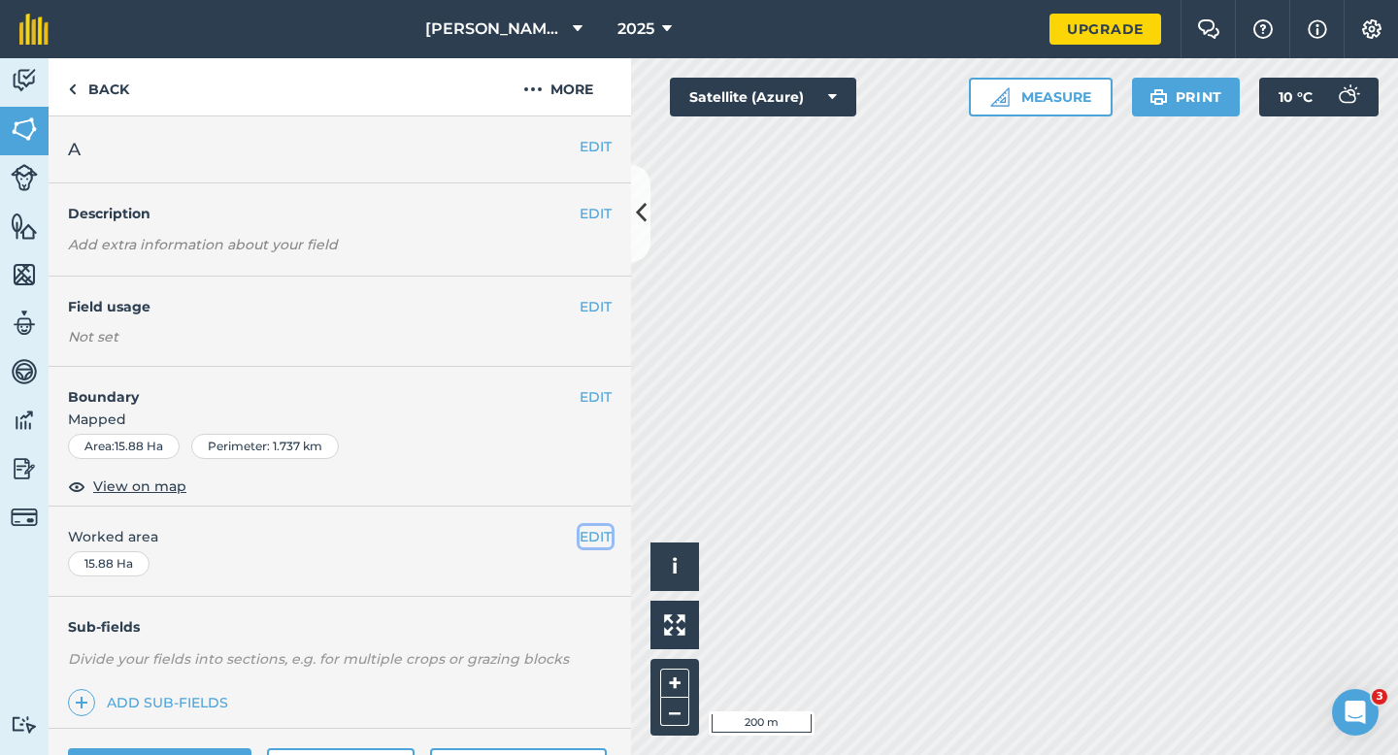
click at [594, 543] on button "EDIT" at bounding box center [595, 536] width 32 height 21
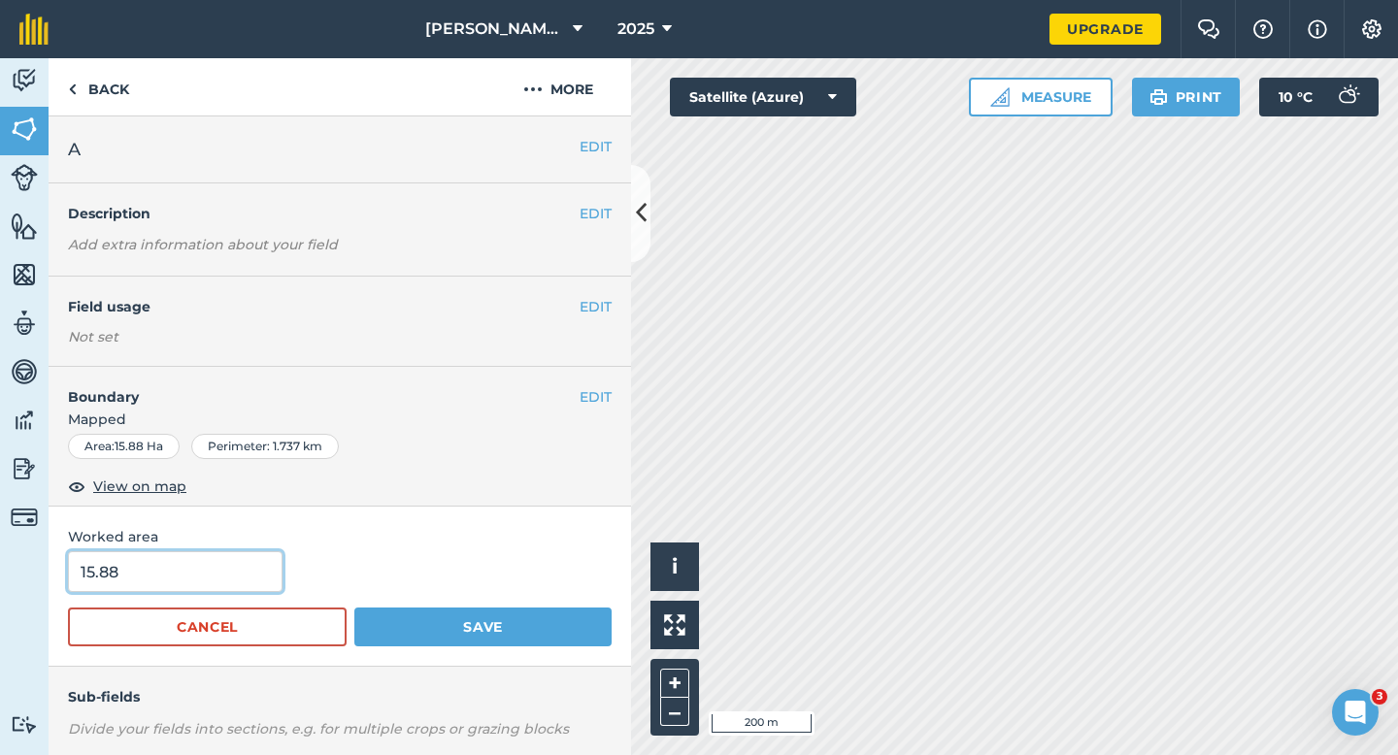
click at [199, 577] on input "15.88" at bounding box center [175, 571] width 214 height 41
type input "16"
click at [354, 608] on button "Save" at bounding box center [482, 627] width 257 height 39
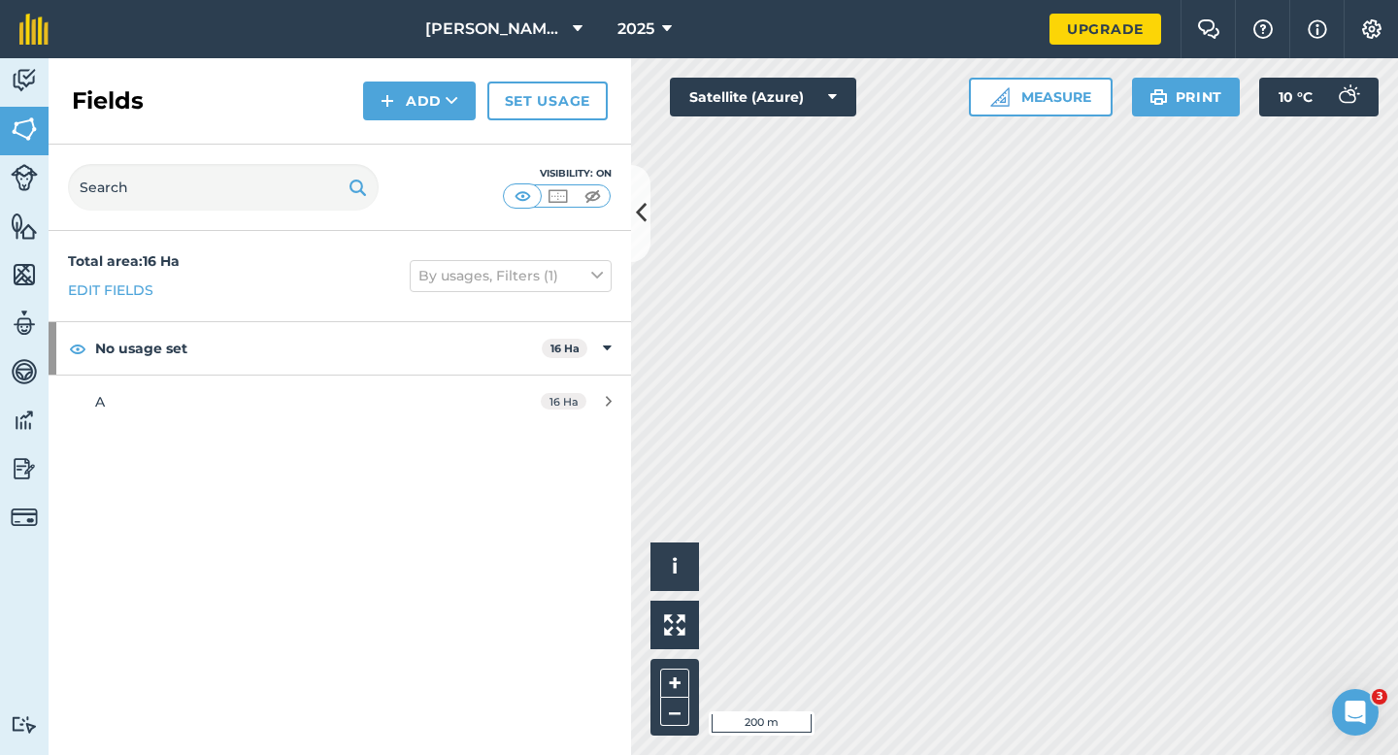
click at [389, 126] on div "Fields Add Set usage" at bounding box center [340, 101] width 582 height 86
click at [389, 116] on button "Add" at bounding box center [419, 101] width 113 height 39
click at [389, 140] on link "Draw" at bounding box center [419, 144] width 107 height 43
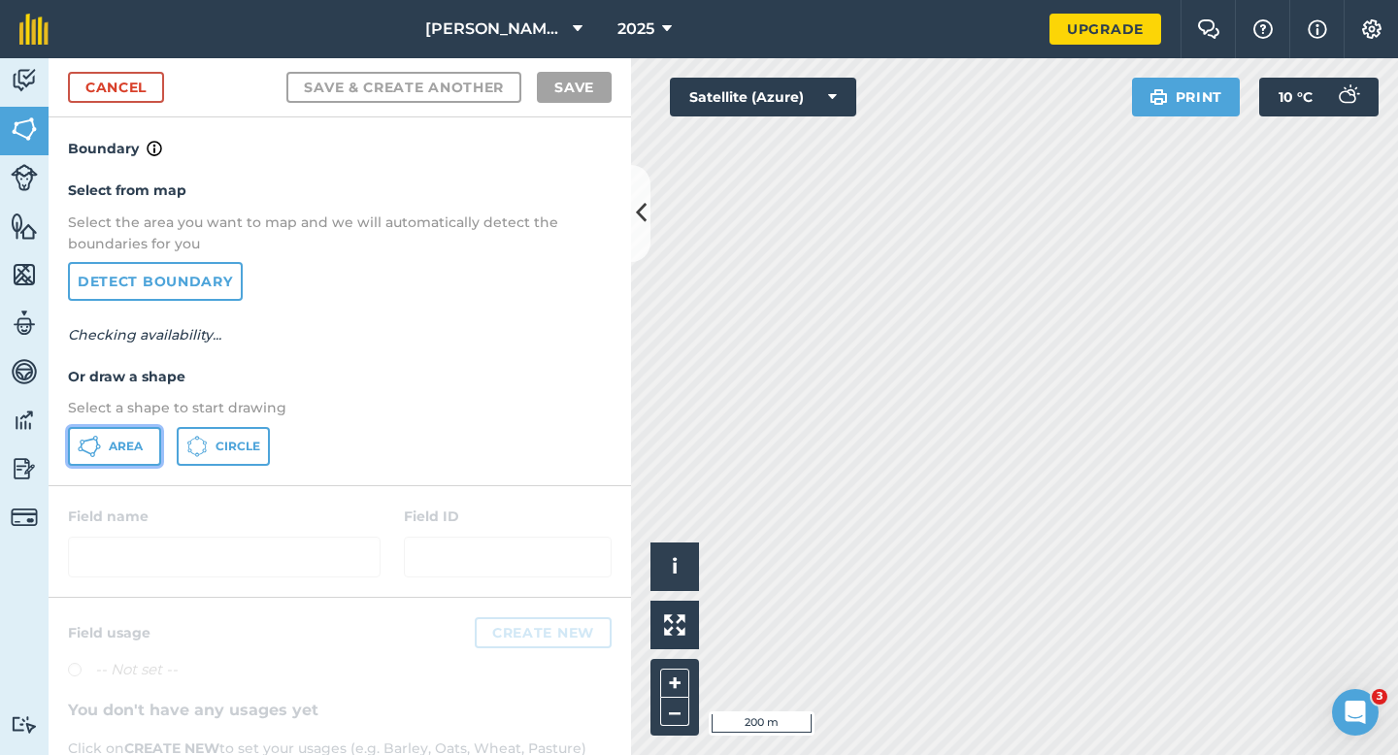
click at [122, 458] on button "Area" at bounding box center [114, 446] width 93 height 39
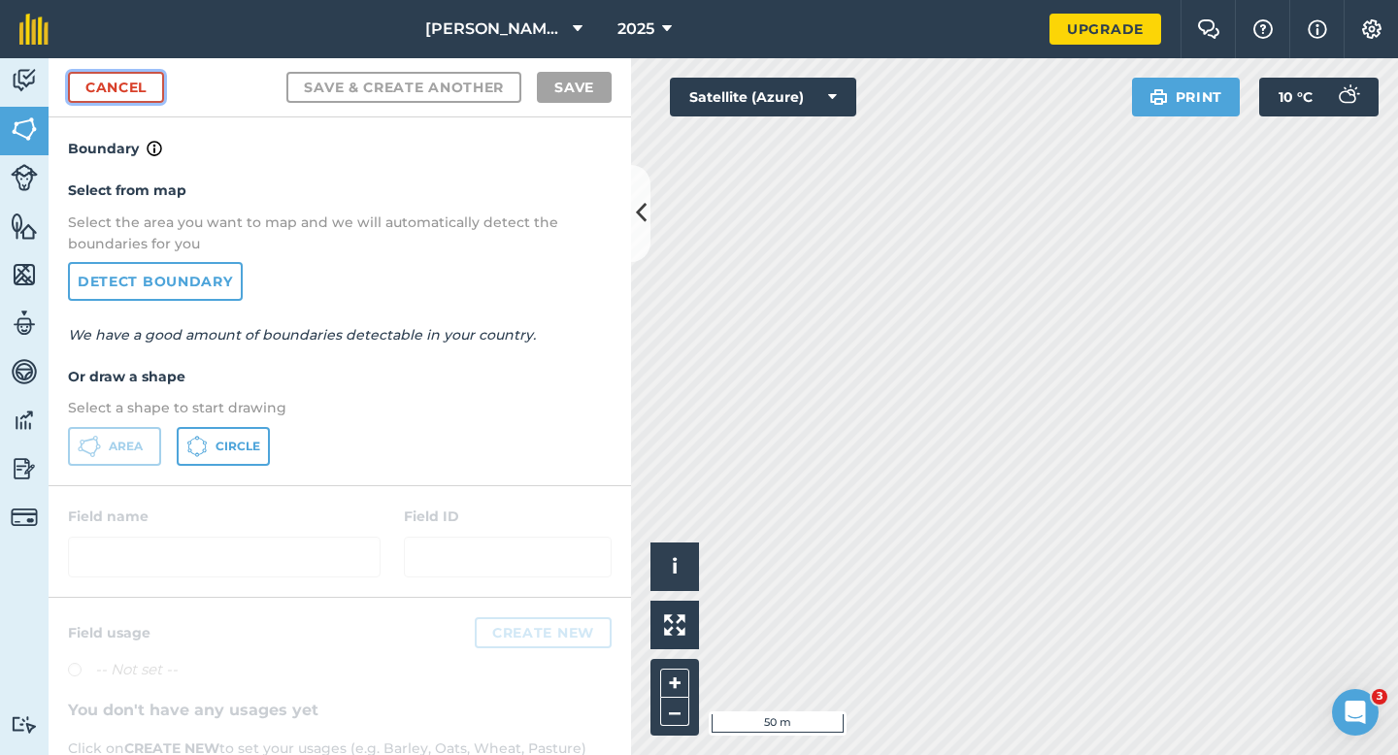
click at [127, 83] on link "Cancel" at bounding box center [116, 87] width 96 height 31
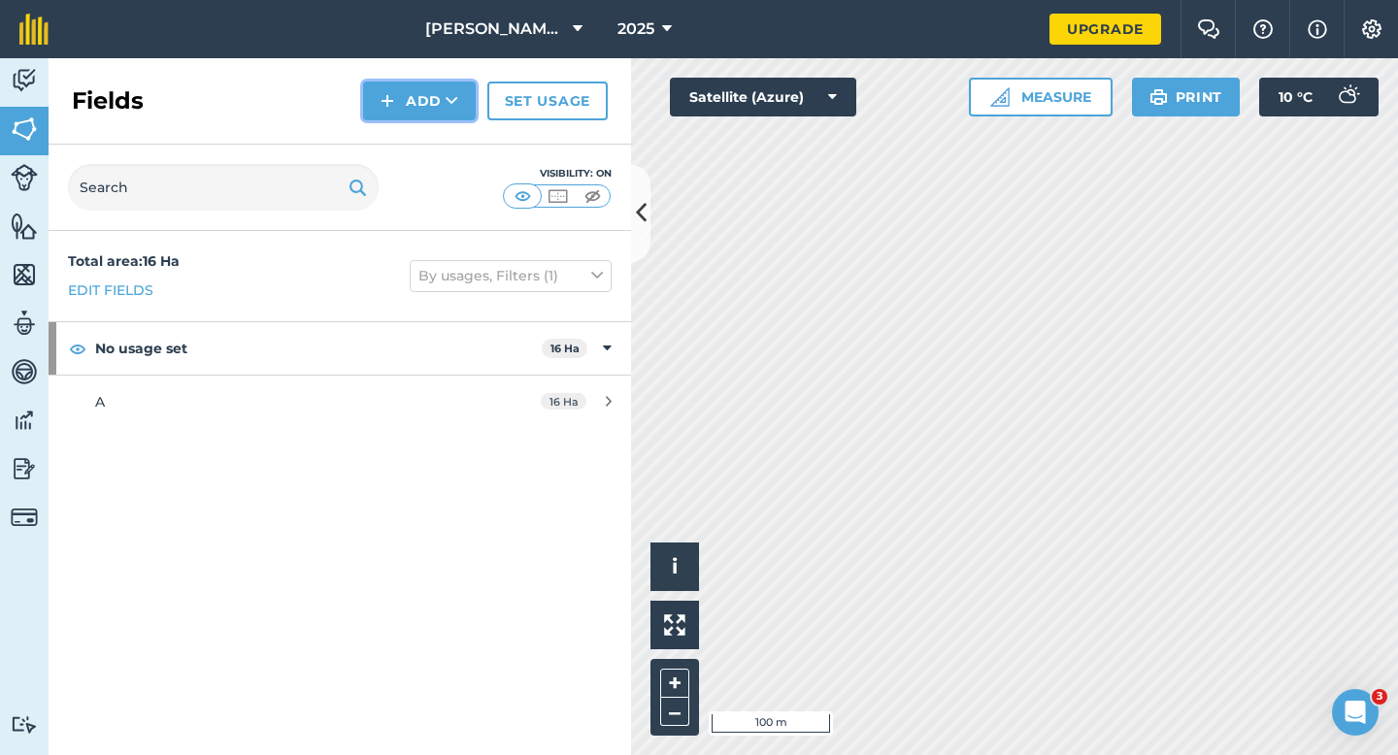
click at [434, 113] on button "Add" at bounding box center [419, 101] width 113 height 39
click at [434, 137] on link "Draw" at bounding box center [419, 144] width 107 height 43
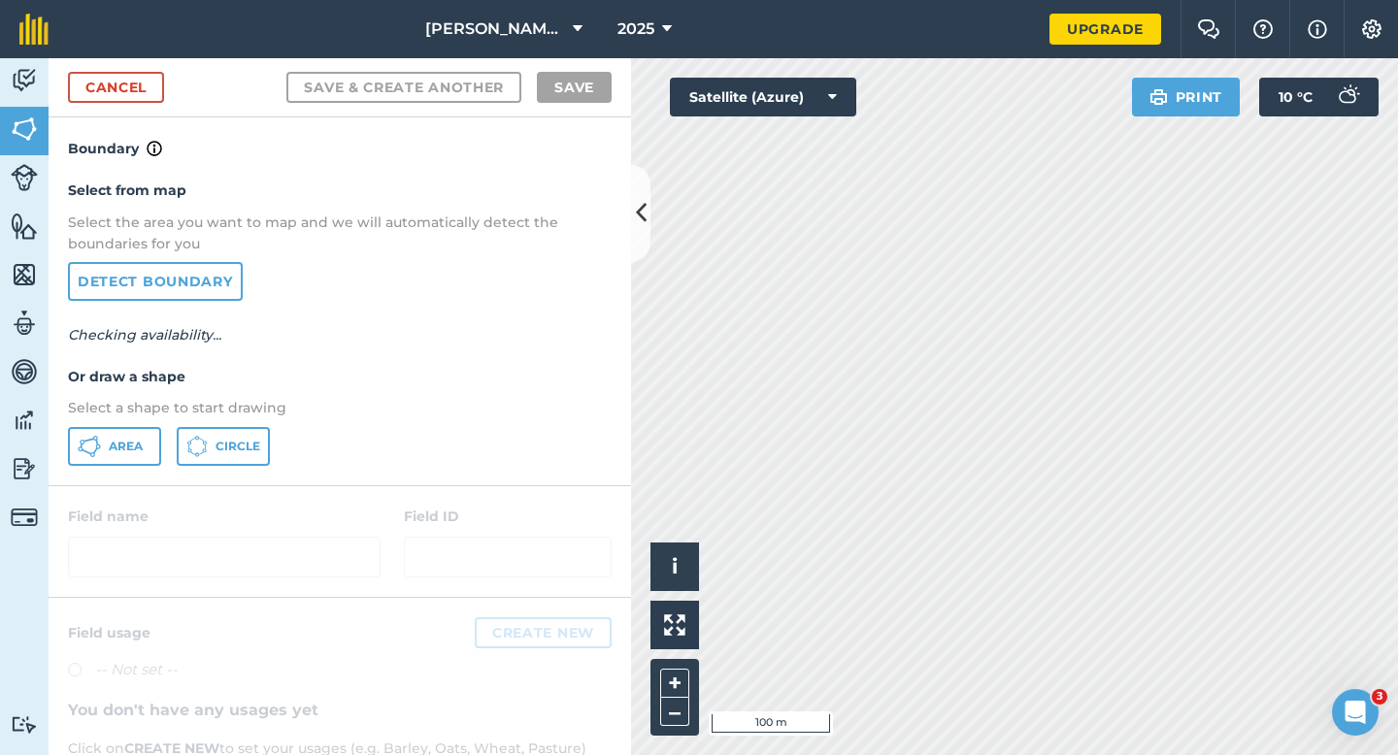
click at [163, 443] on div "Area Circle" at bounding box center [340, 446] width 544 height 39
click at [156, 443] on button "Area" at bounding box center [114, 446] width 93 height 39
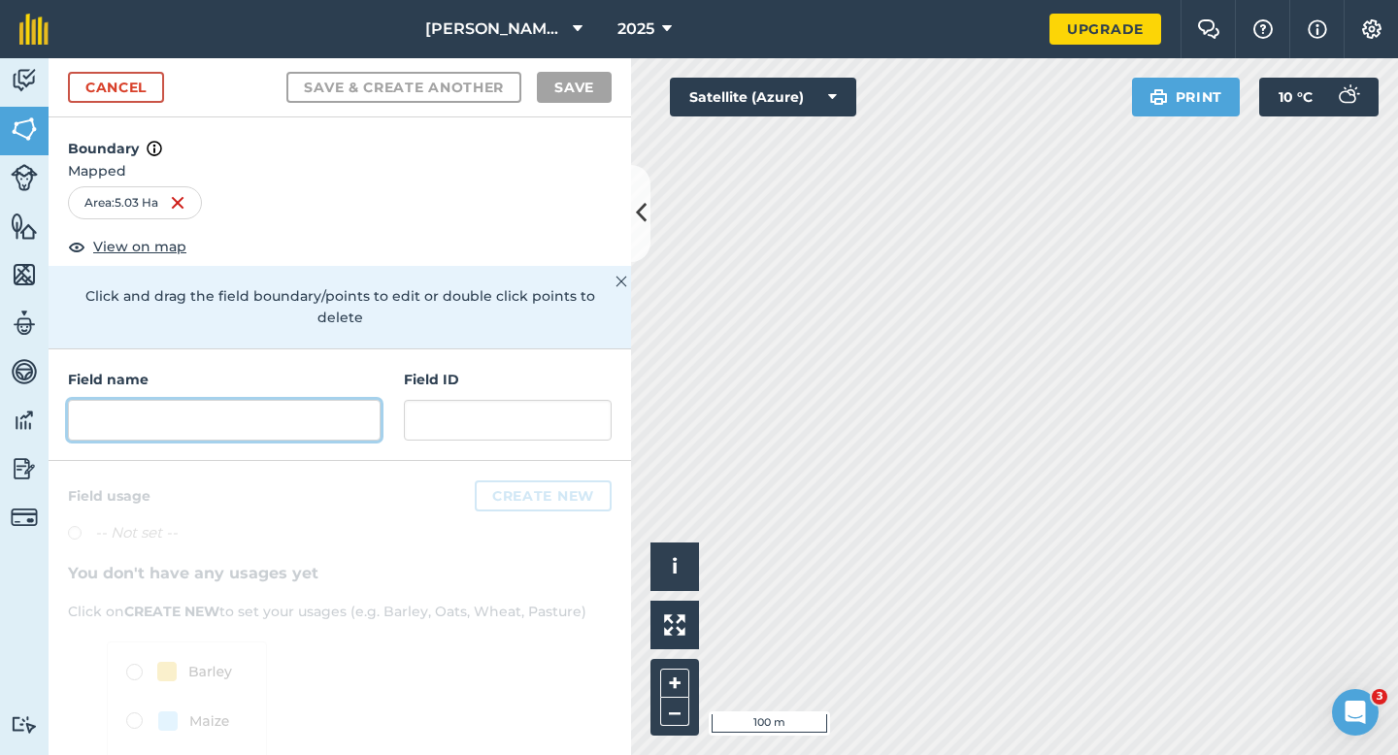
click at [339, 400] on input "text" at bounding box center [224, 420] width 313 height 41
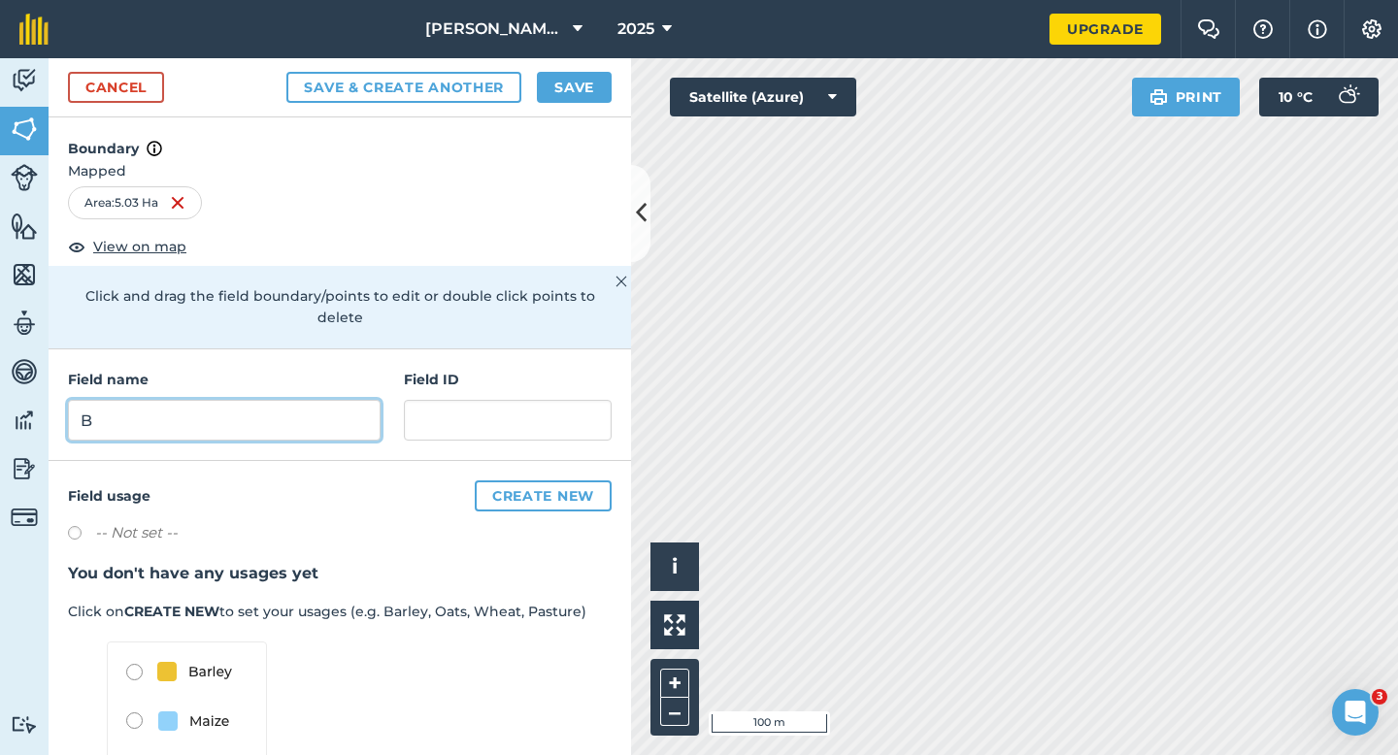
type input "B"
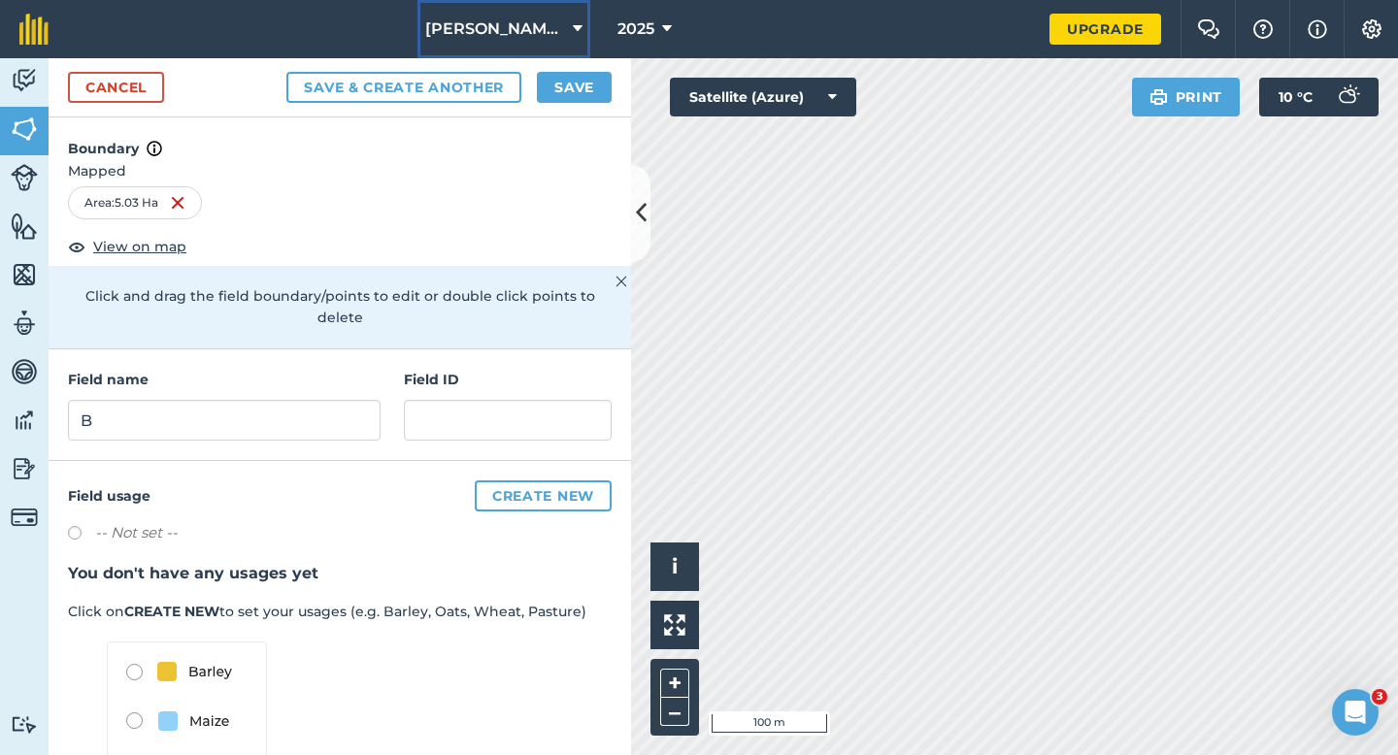
click at [587, 43] on button "[PERSON_NAME] & Sons Farming LTD" at bounding box center [503, 29] width 173 height 58
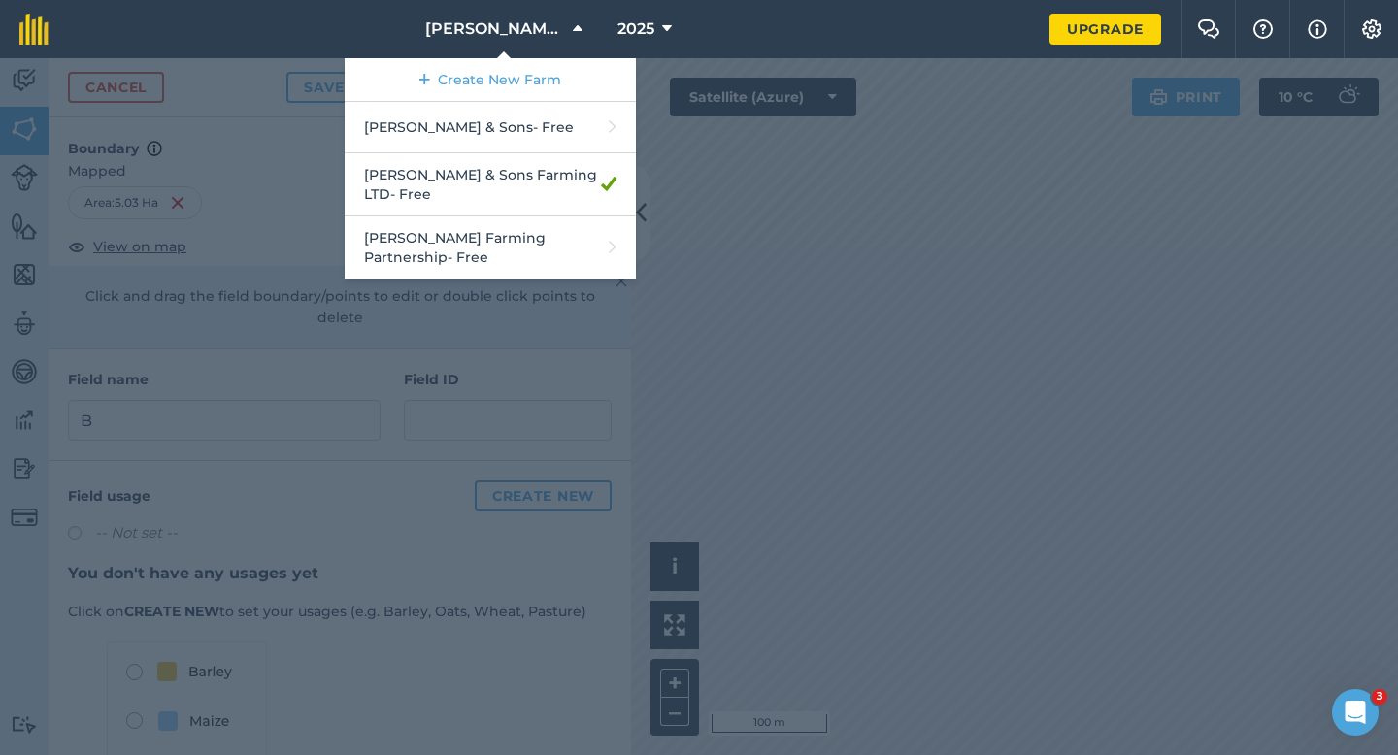
click at [728, 91] on div at bounding box center [699, 406] width 1398 height 697
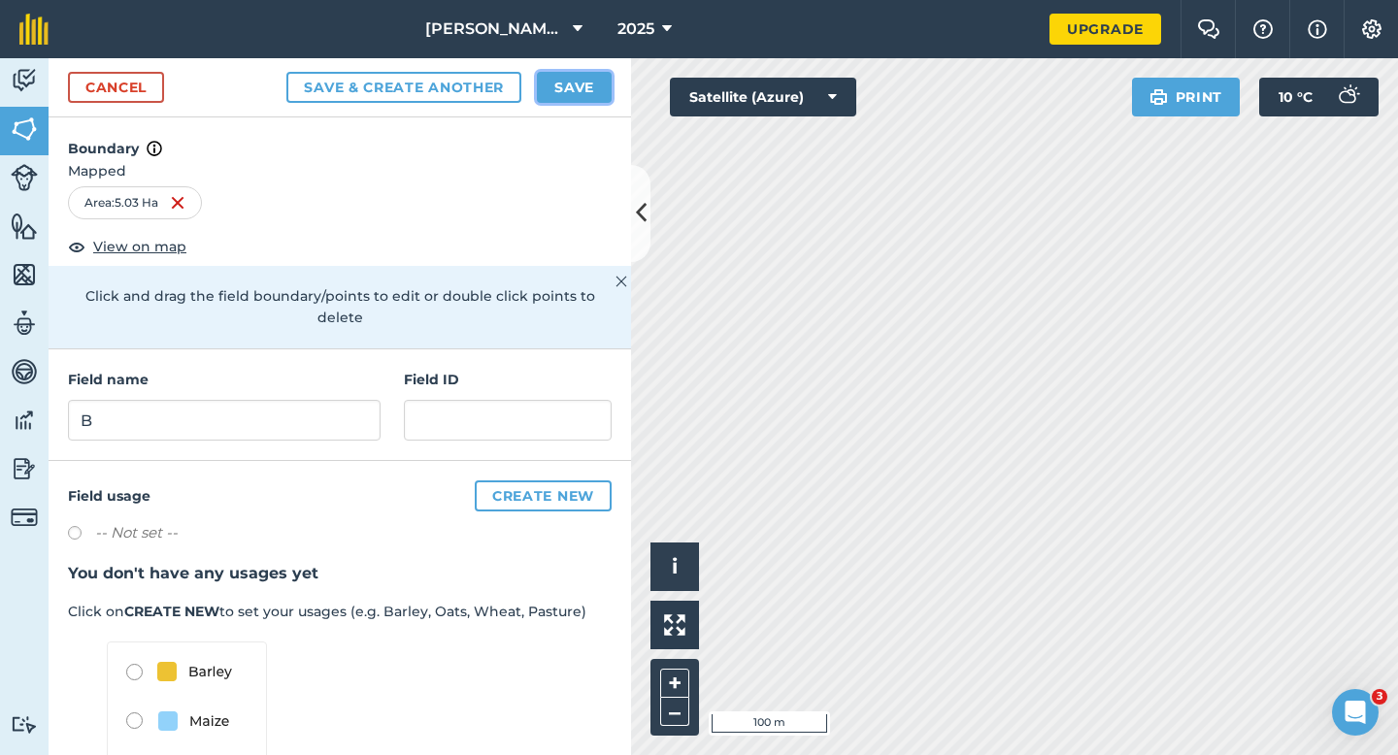
click at [585, 91] on button "Save" at bounding box center [574, 87] width 75 height 31
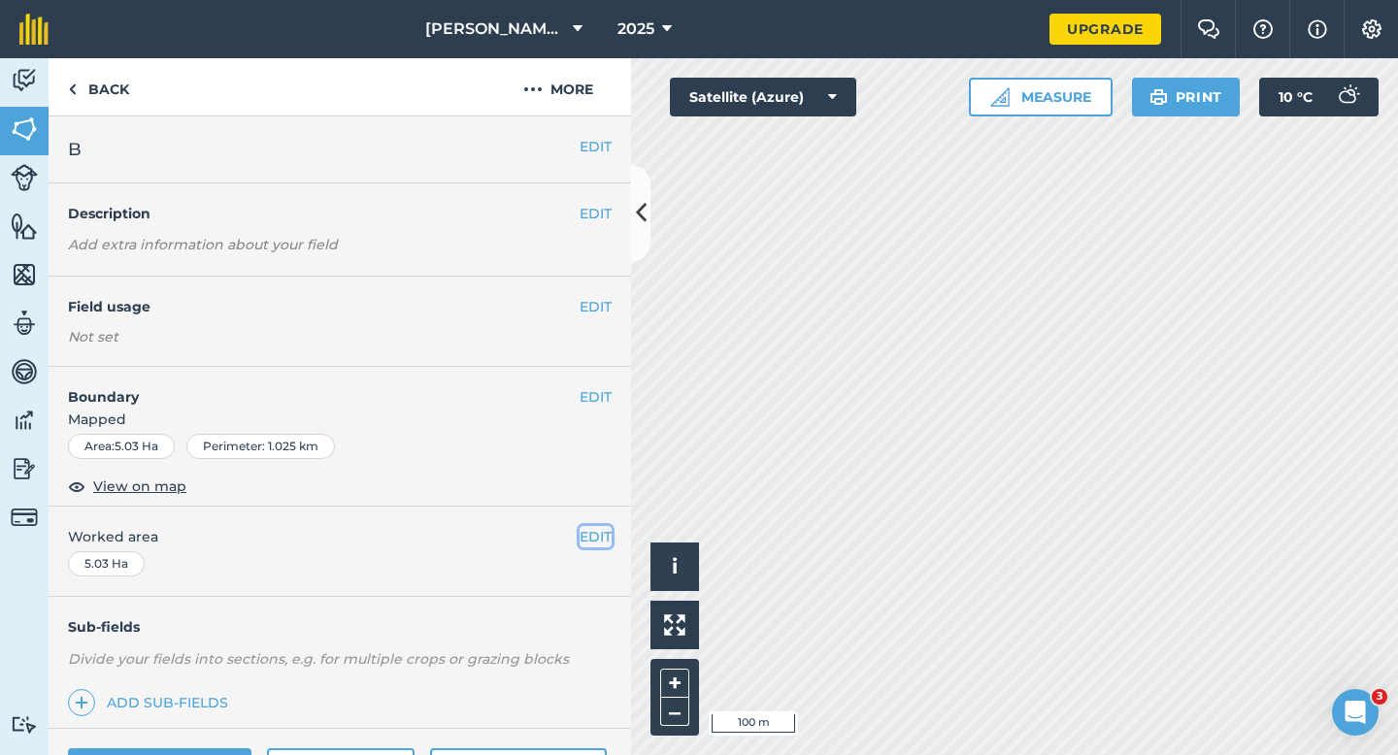
click at [591, 534] on button "EDIT" at bounding box center [595, 536] width 32 height 21
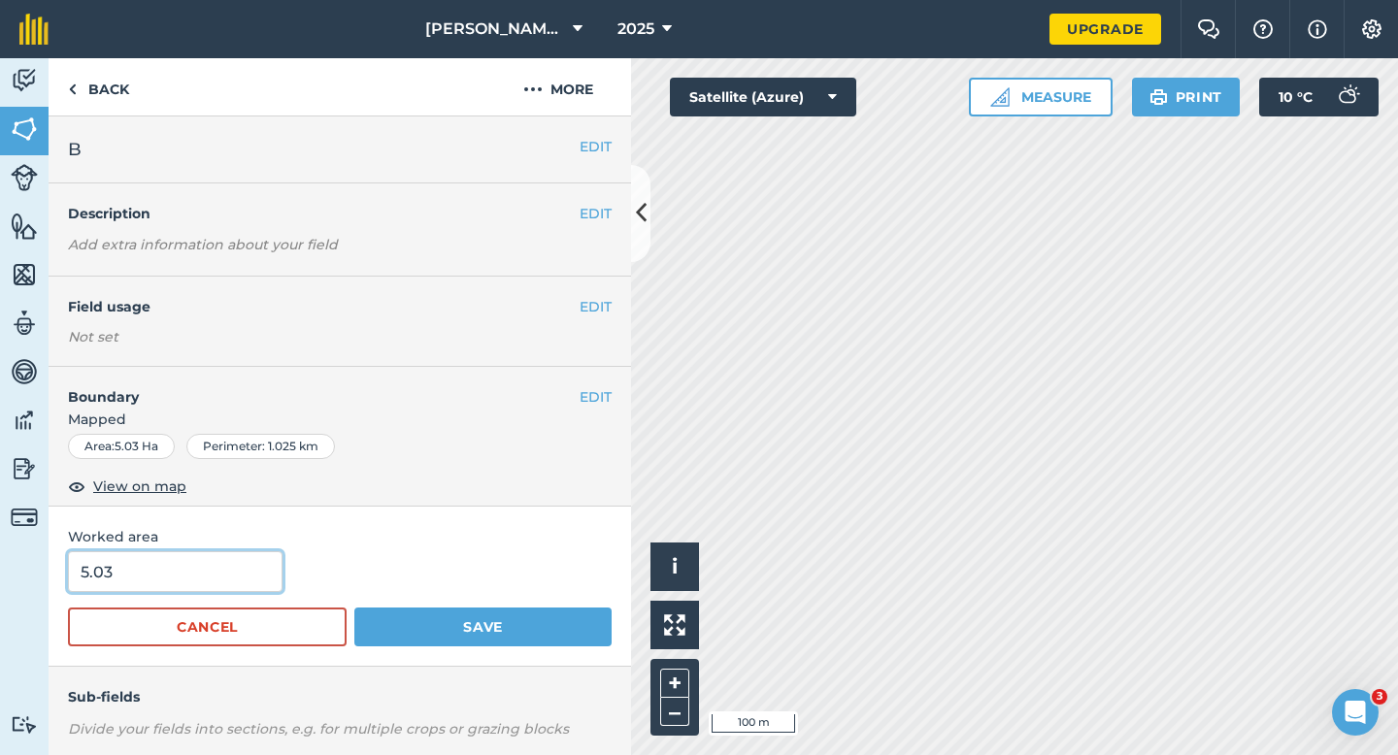
click at [185, 586] on input "5.03" at bounding box center [175, 571] width 214 height 41
type input "5"
click at [354, 608] on button "Save" at bounding box center [482, 627] width 257 height 39
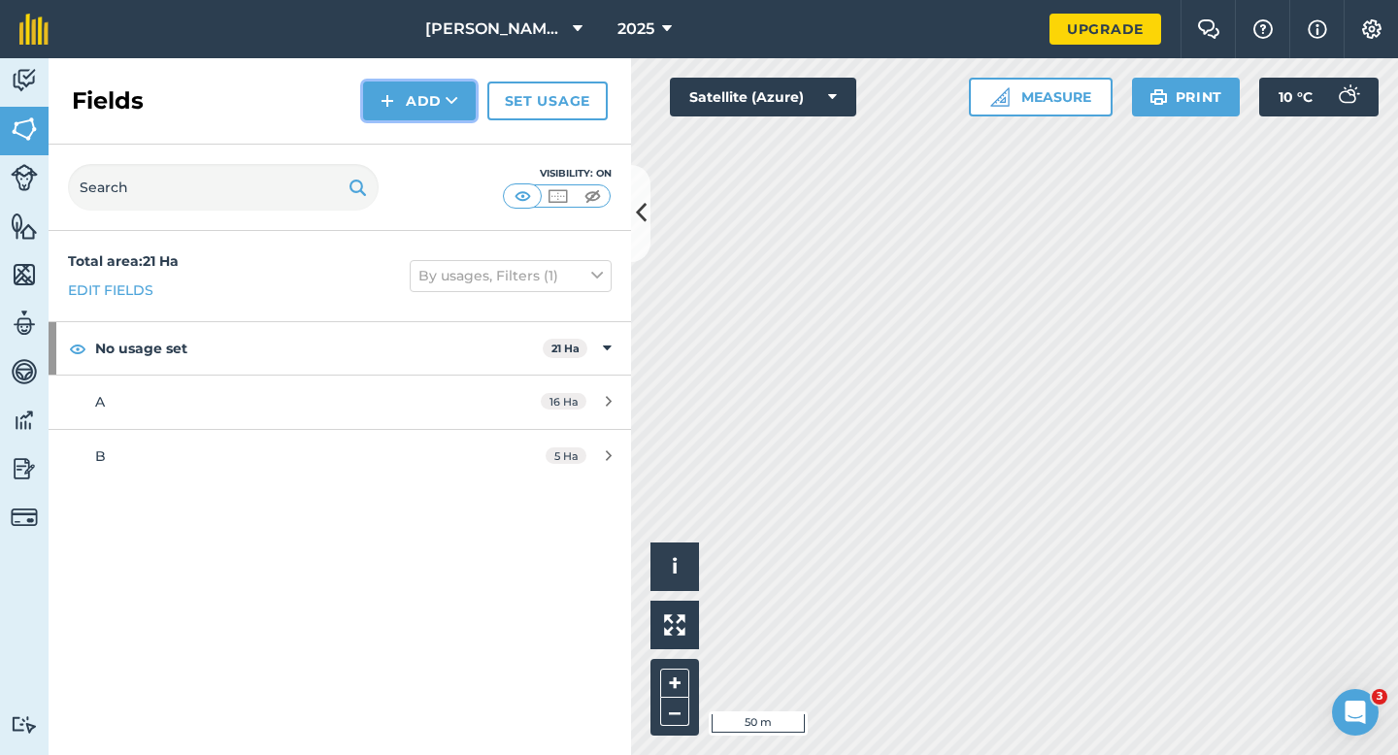
click at [421, 82] on button "Add" at bounding box center [419, 101] width 113 height 39
click at [421, 155] on link "Draw" at bounding box center [419, 144] width 107 height 43
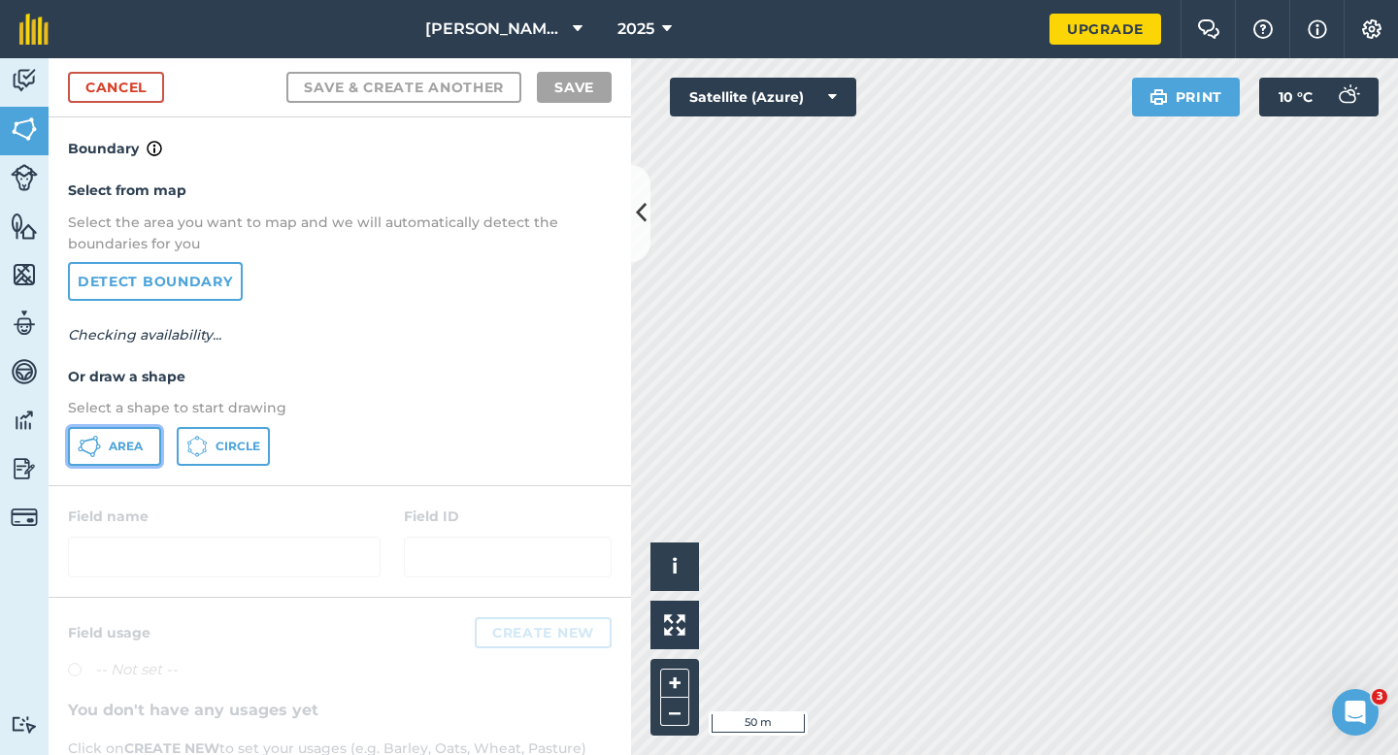
click at [70, 443] on button "Area" at bounding box center [114, 446] width 93 height 39
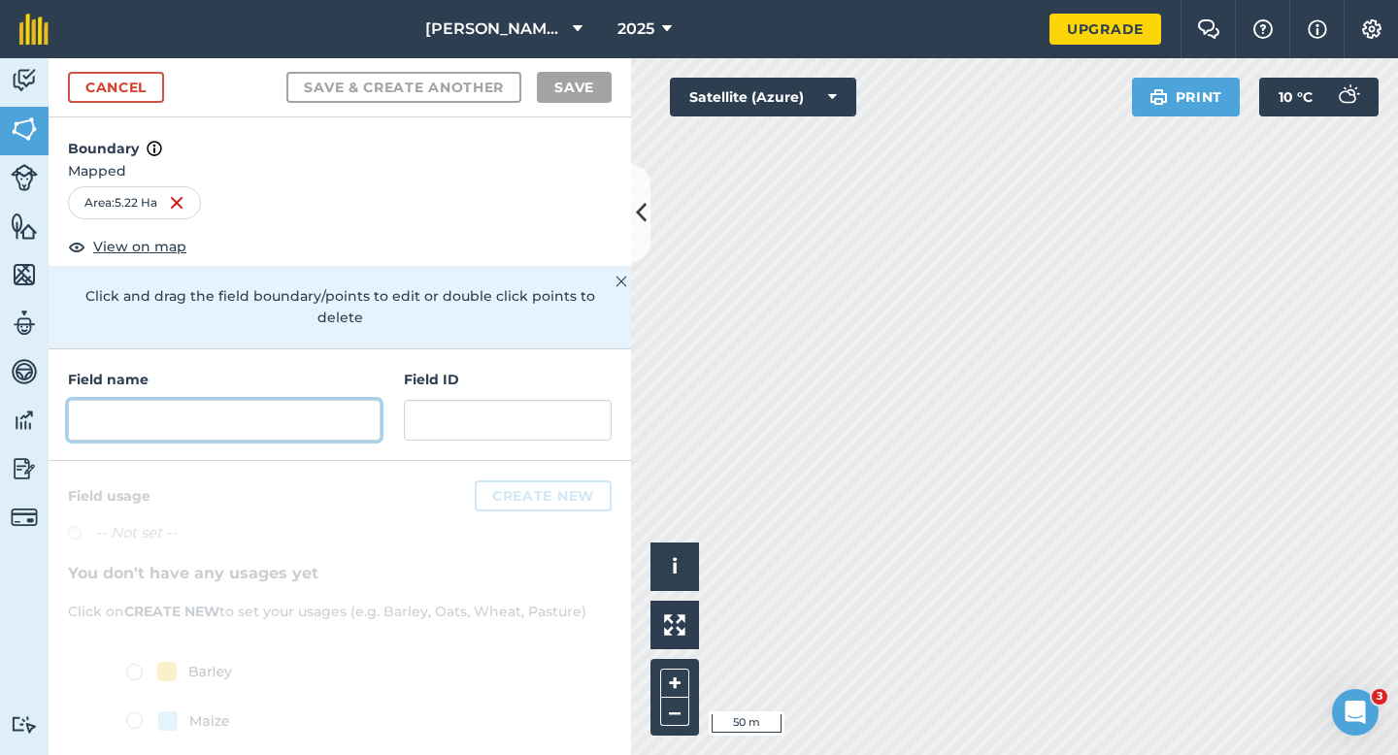
click at [159, 408] on input "text" at bounding box center [224, 420] width 313 height 41
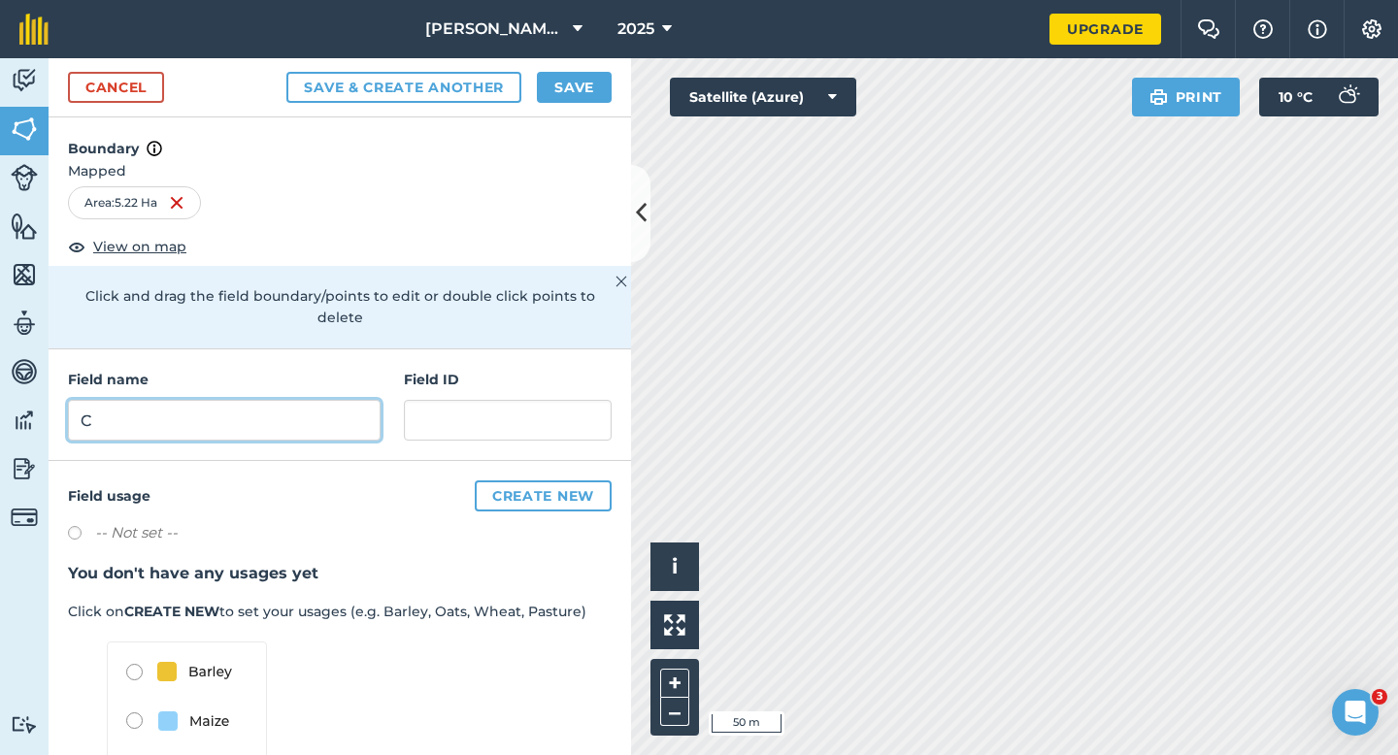
type input "C"
click at [60, 67] on div "Cancel Save & Create Another Save" at bounding box center [340, 87] width 582 height 59
click at [112, 87] on link "Cancel" at bounding box center [116, 87] width 96 height 31
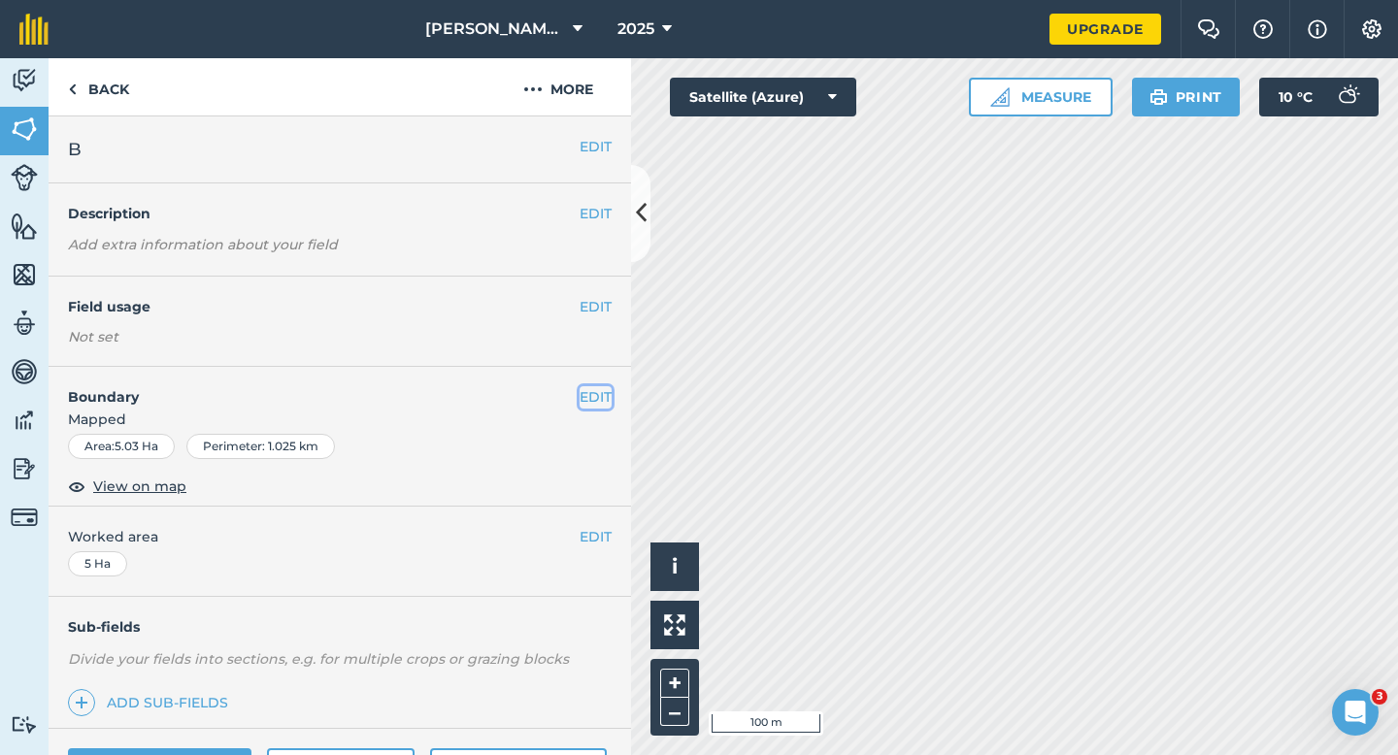
click at [587, 390] on button "EDIT" at bounding box center [595, 396] width 32 height 21
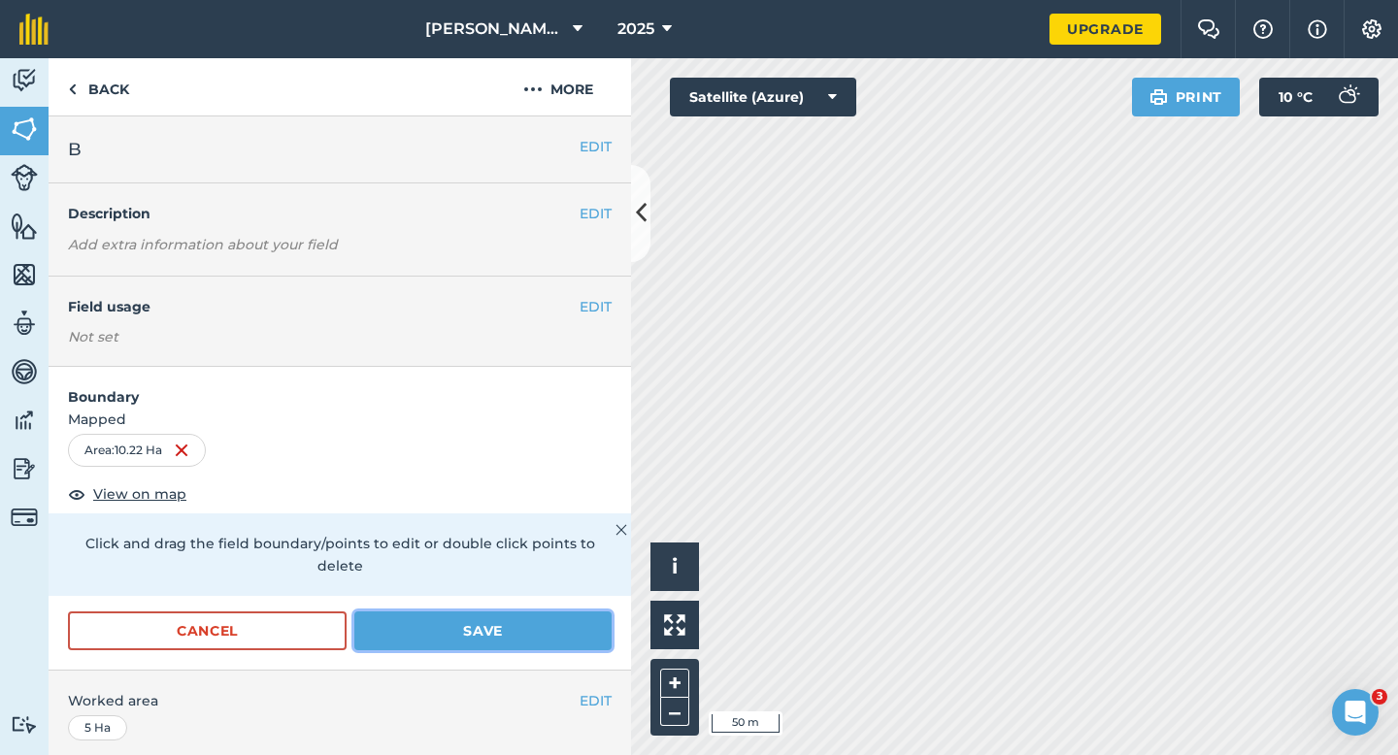
click at [572, 611] on button "Save" at bounding box center [482, 630] width 257 height 39
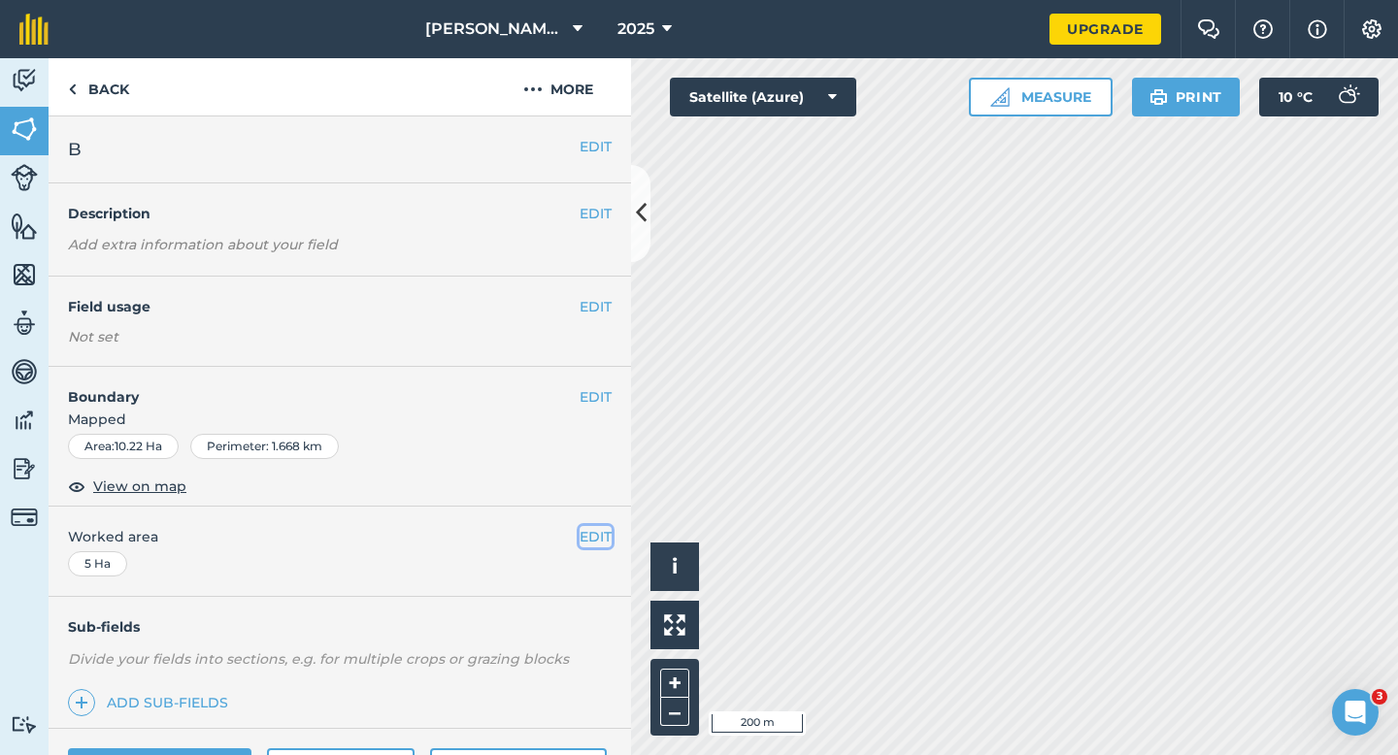
click at [608, 546] on button "EDIT" at bounding box center [595, 536] width 32 height 21
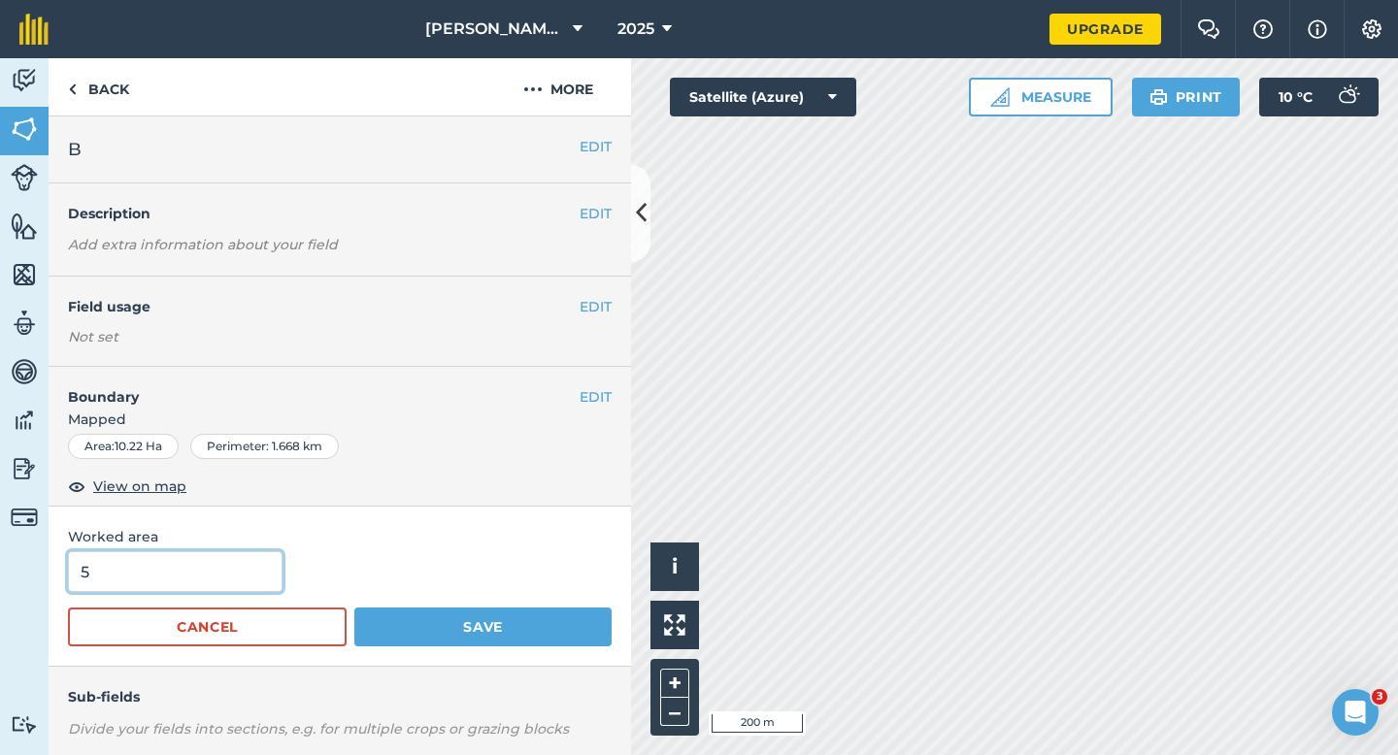
drag, startPoint x: 203, startPoint y: 572, endPoint x: 63, endPoint y: 572, distance: 139.8
click at [63, 572] on div "Worked area 5 Cancel Save" at bounding box center [340, 587] width 582 height 160
type input "10"
click at [354, 608] on button "Save" at bounding box center [482, 627] width 257 height 39
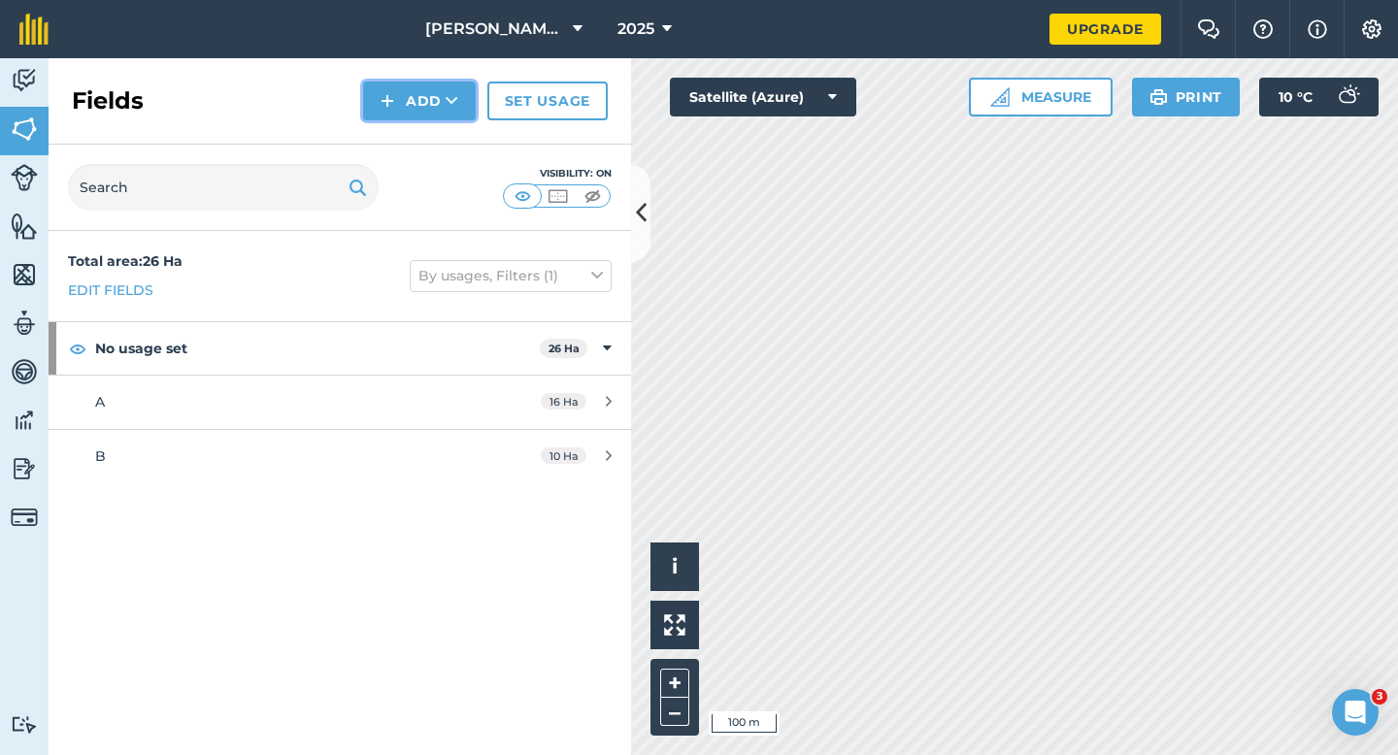
click at [386, 100] on img at bounding box center [387, 100] width 14 height 23
click at [400, 147] on link "Draw" at bounding box center [419, 144] width 107 height 43
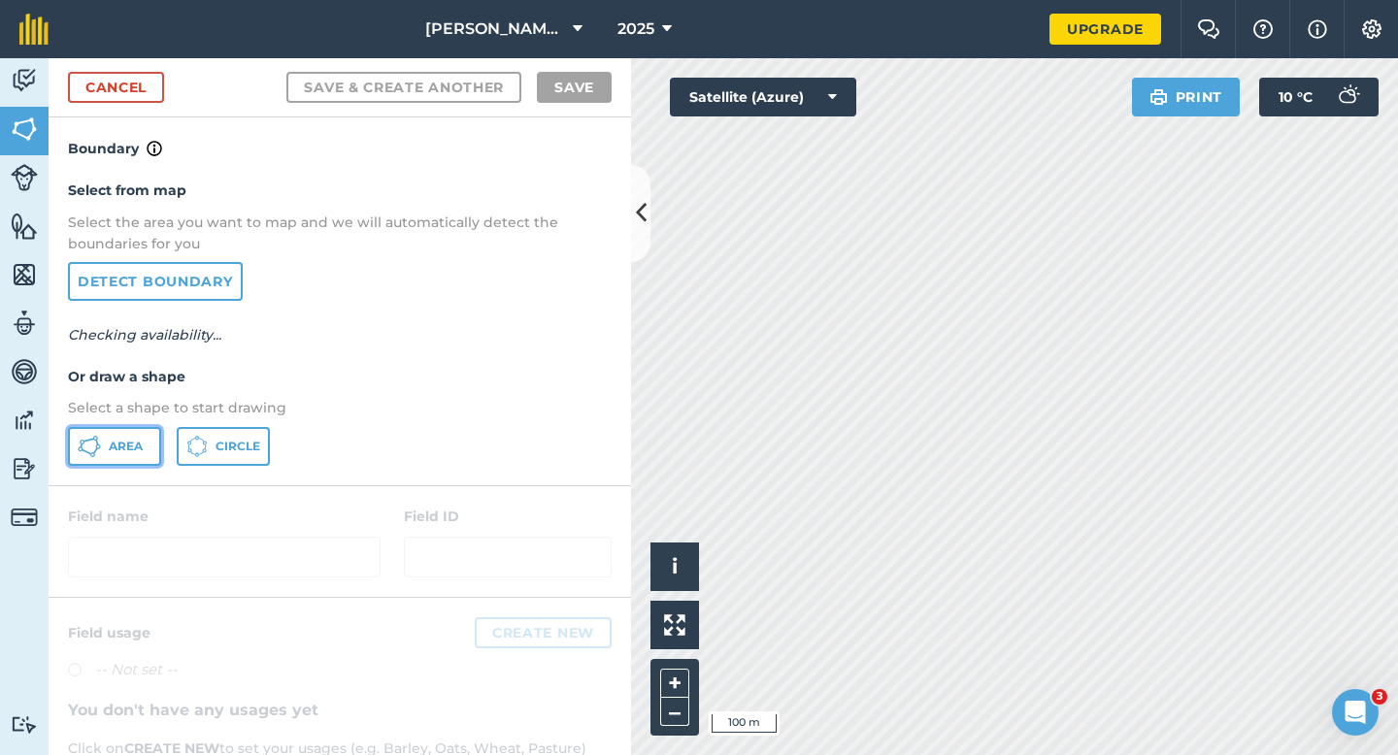
click at [131, 445] on span "Area" at bounding box center [126, 447] width 34 height 16
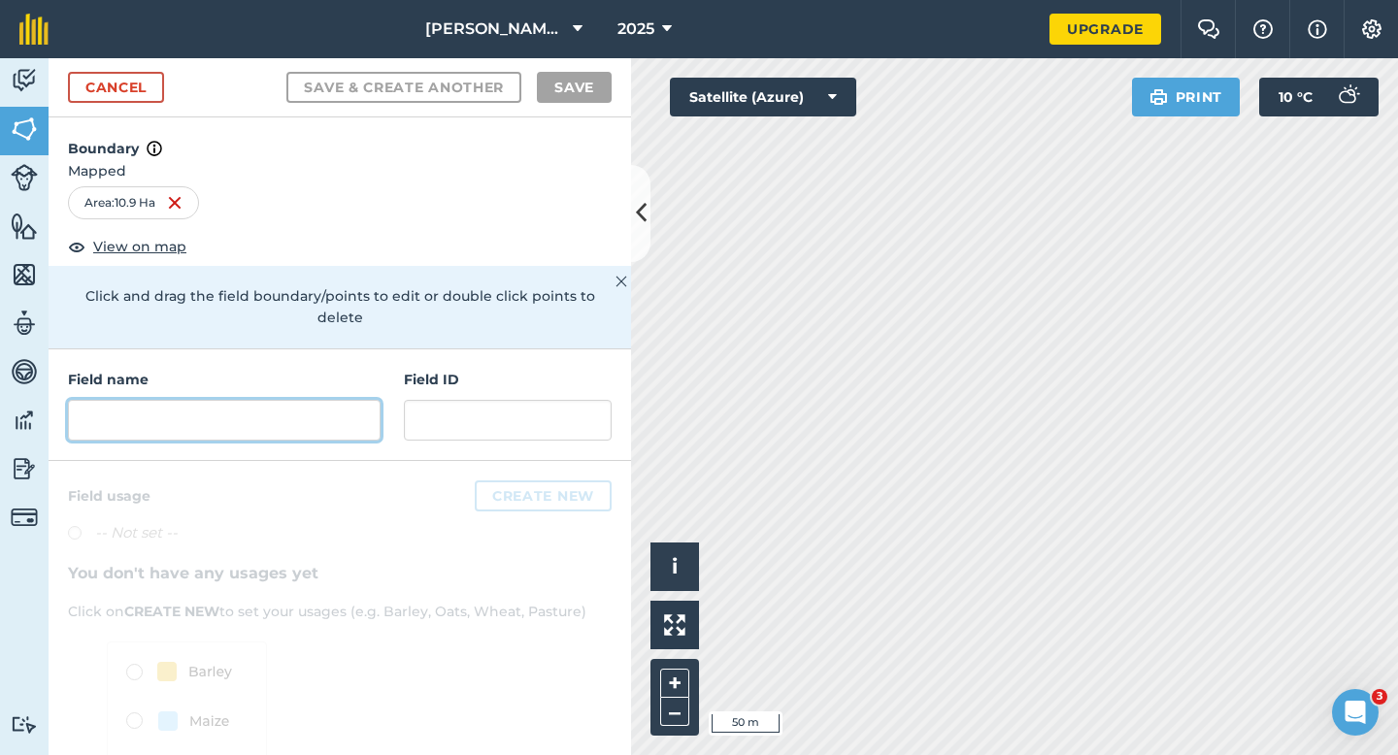
click at [295, 407] on input "text" at bounding box center [224, 420] width 313 height 41
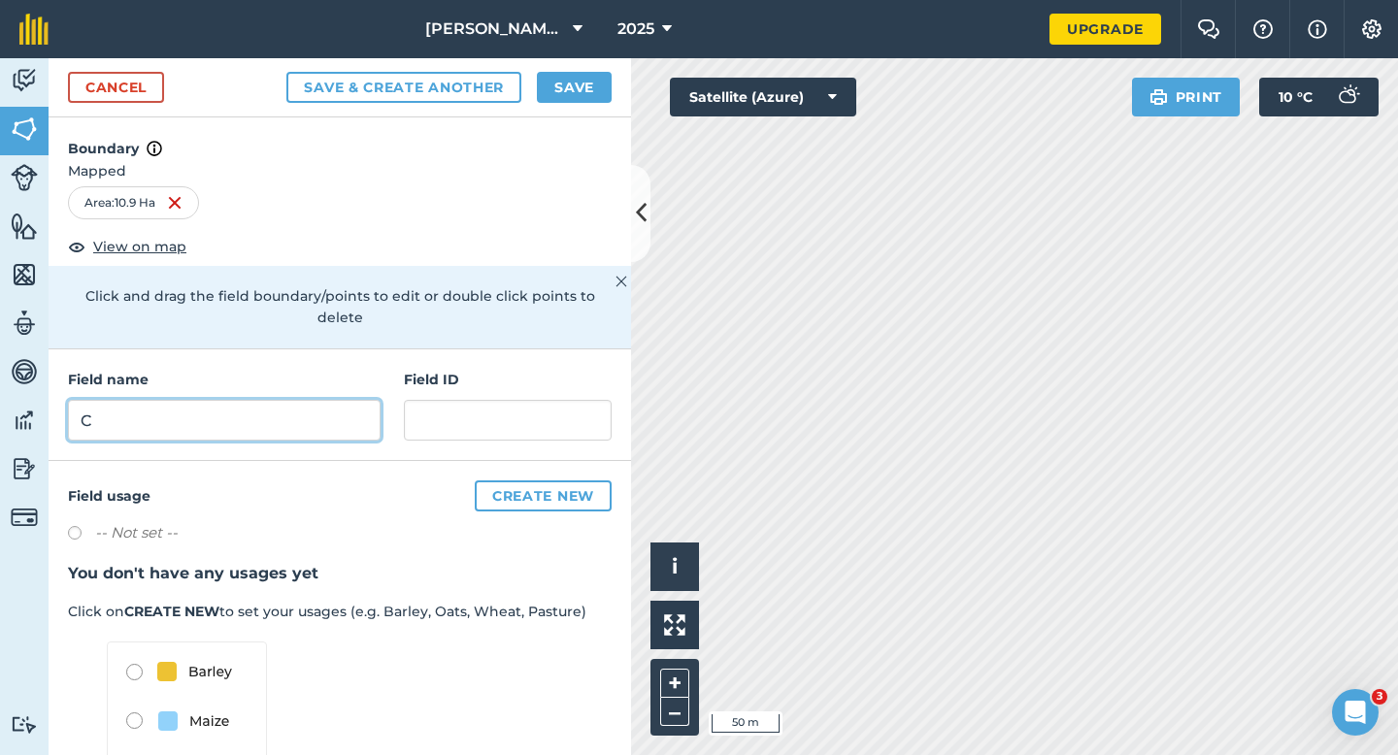
type input "C"
click at [578, 95] on button "Save" at bounding box center [574, 87] width 75 height 31
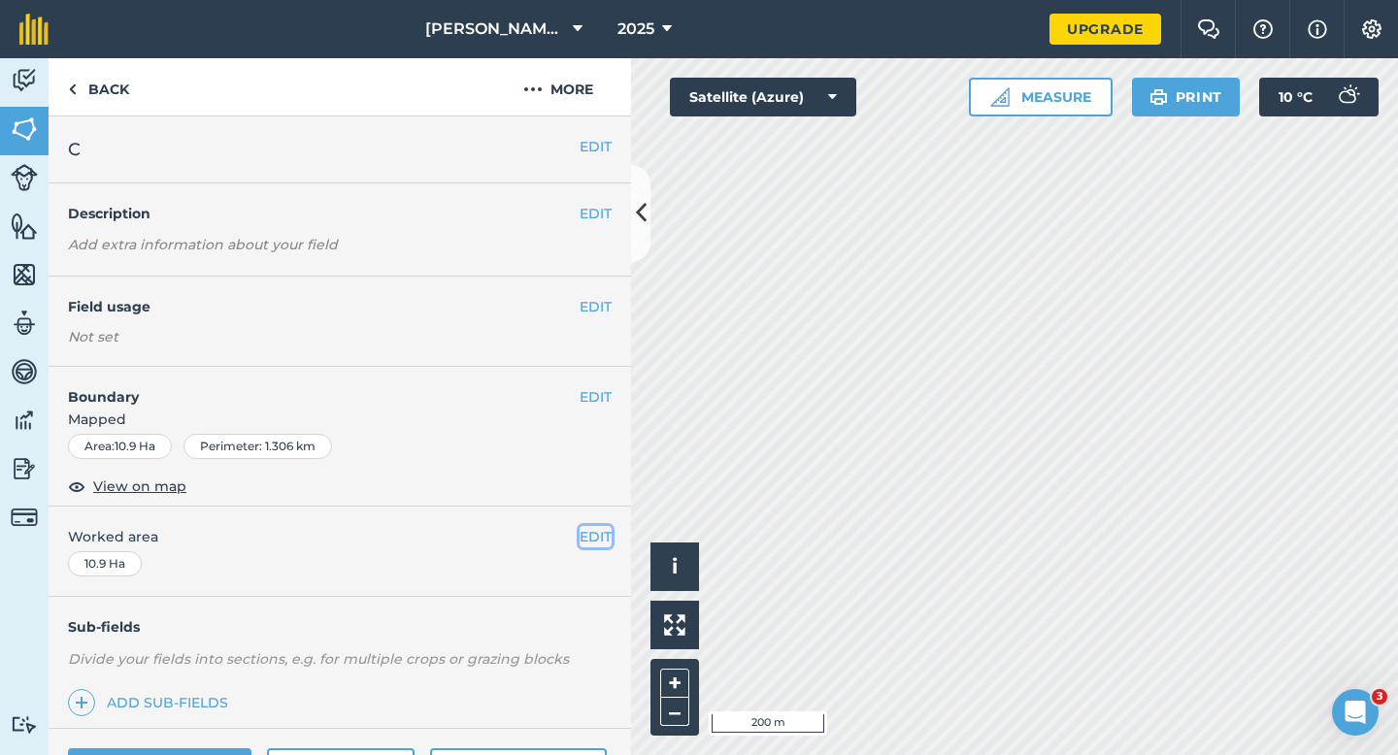
click at [584, 533] on button "EDIT" at bounding box center [595, 536] width 32 height 21
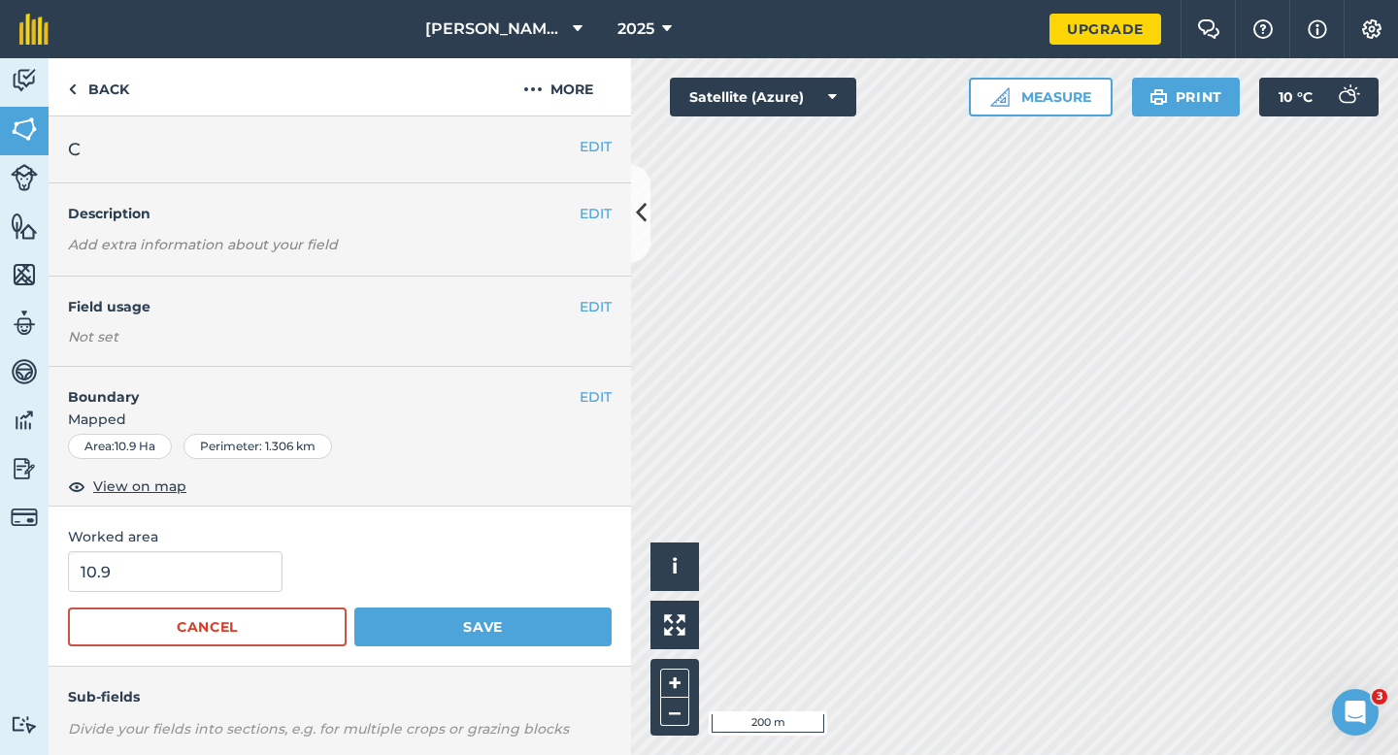
click at [125, 594] on form "10.9 Cancel Save" at bounding box center [340, 598] width 544 height 95
click at [132, 577] on input "10.9" at bounding box center [175, 571] width 214 height 41
type input "11"
click at [354, 608] on button "Save" at bounding box center [482, 627] width 257 height 39
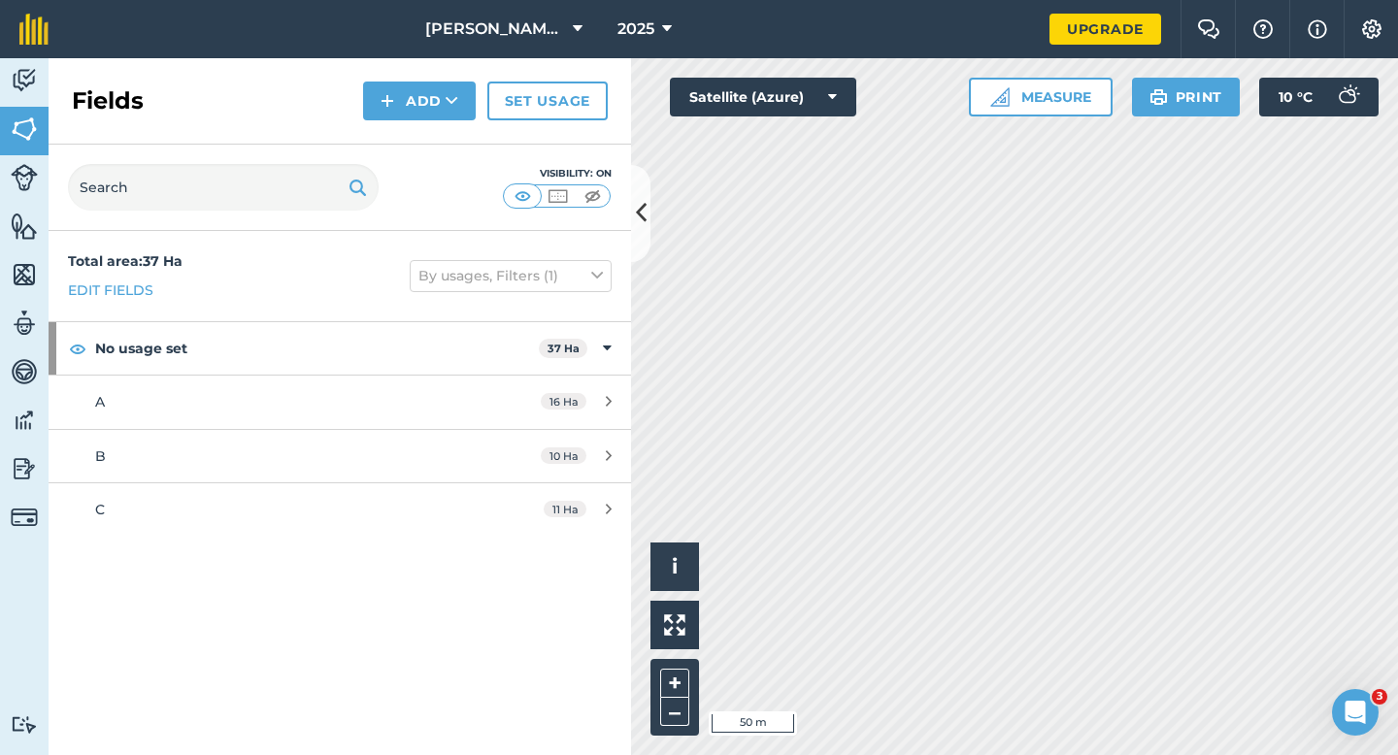
click at [432, 132] on div "Fields Add Set usage" at bounding box center [340, 101] width 582 height 86
click at [431, 115] on button "Add" at bounding box center [419, 101] width 113 height 39
click at [431, 141] on link "Draw" at bounding box center [419, 144] width 107 height 43
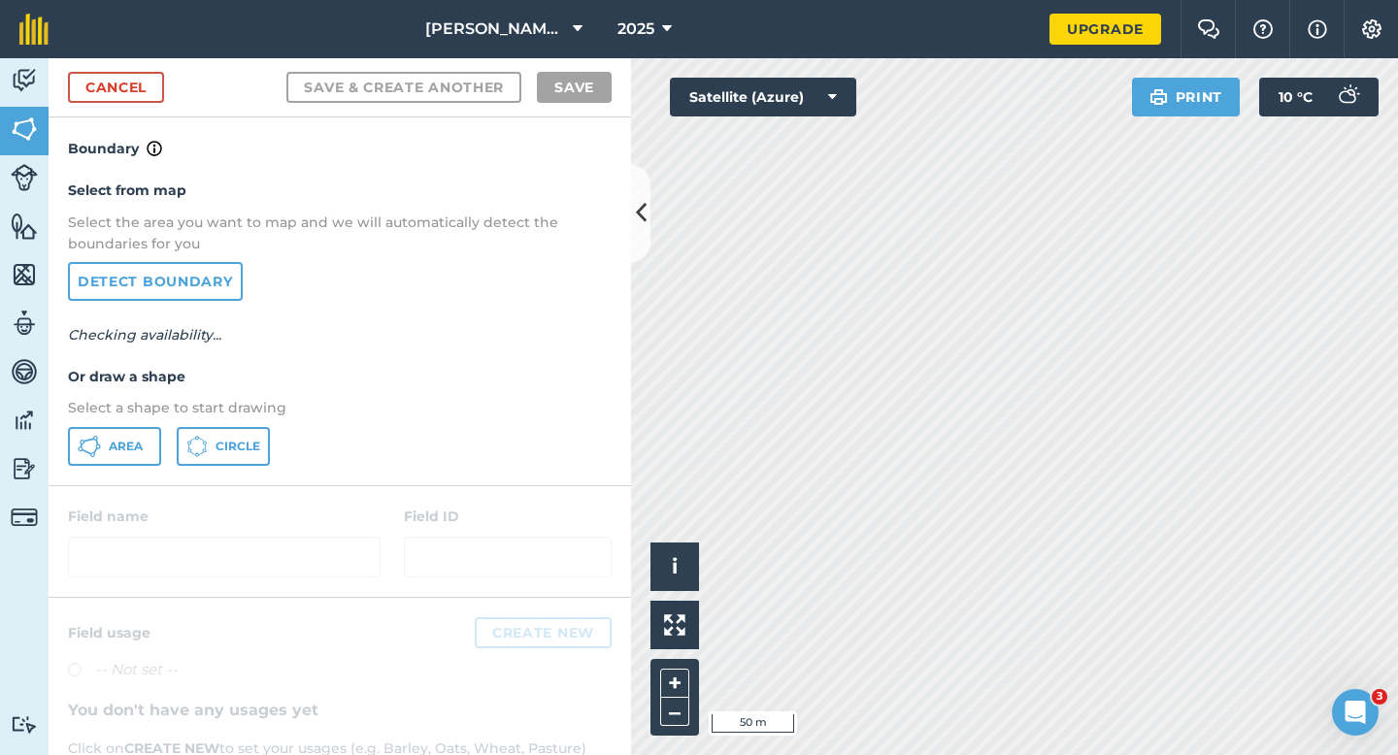
click at [146, 418] on p "Select a shape to start drawing" at bounding box center [340, 407] width 544 height 21
click at [146, 460] on button "Area" at bounding box center [114, 446] width 93 height 39
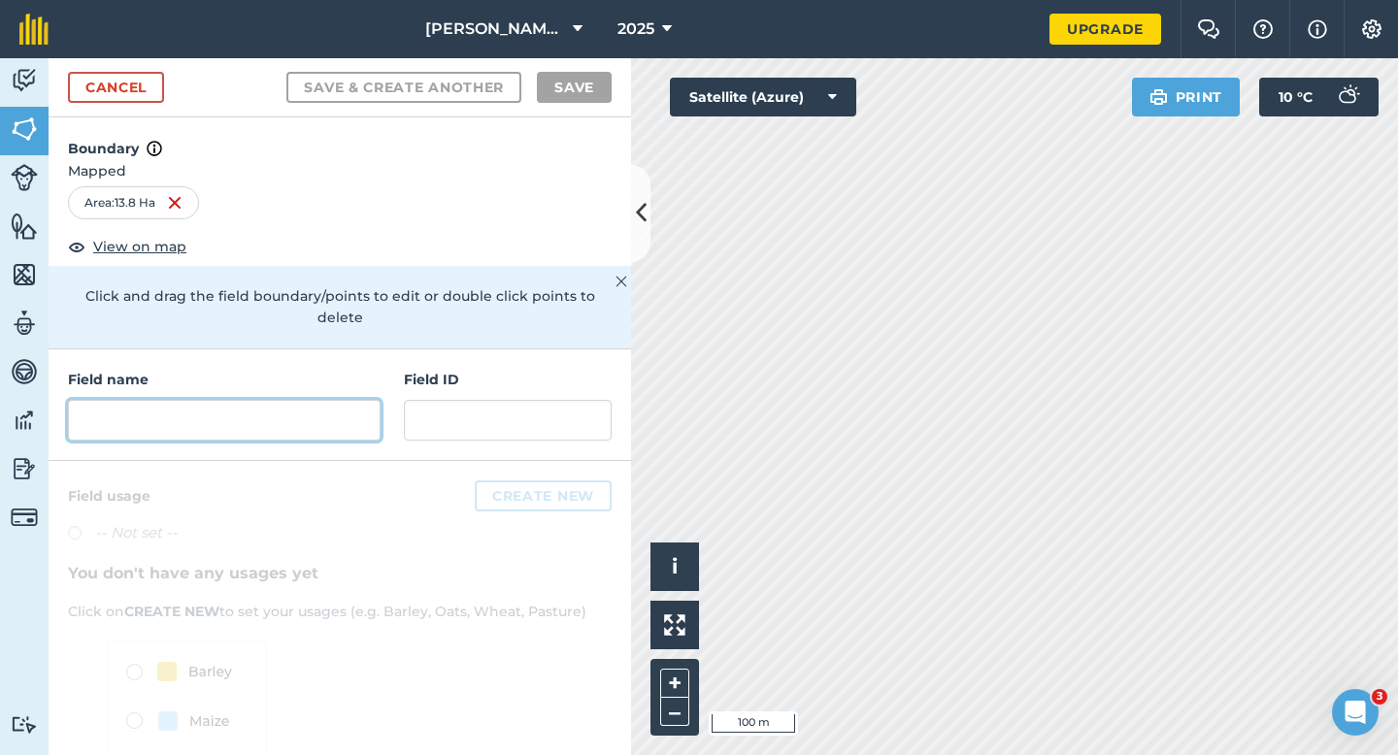
click at [327, 400] on input "text" at bounding box center [224, 420] width 313 height 41
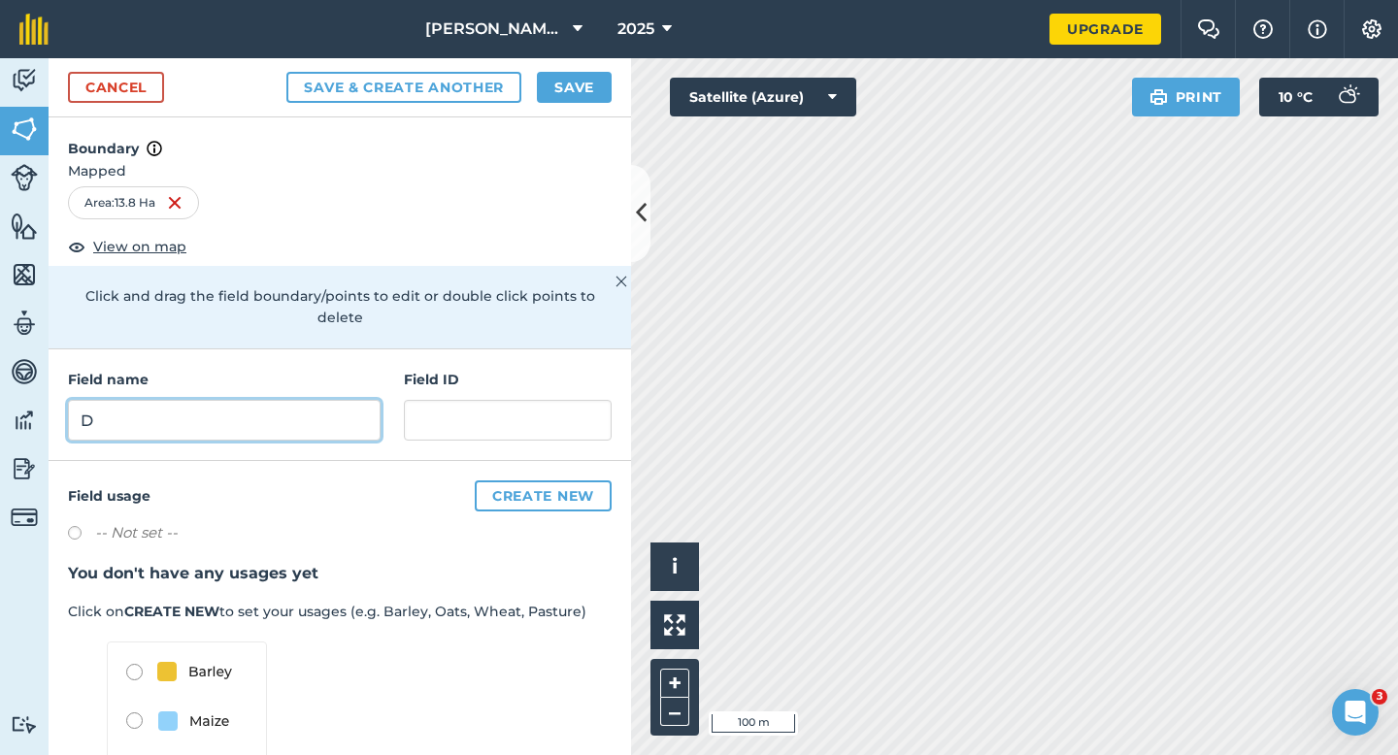
type input "D"
click at [570, 80] on button "Save" at bounding box center [574, 87] width 75 height 31
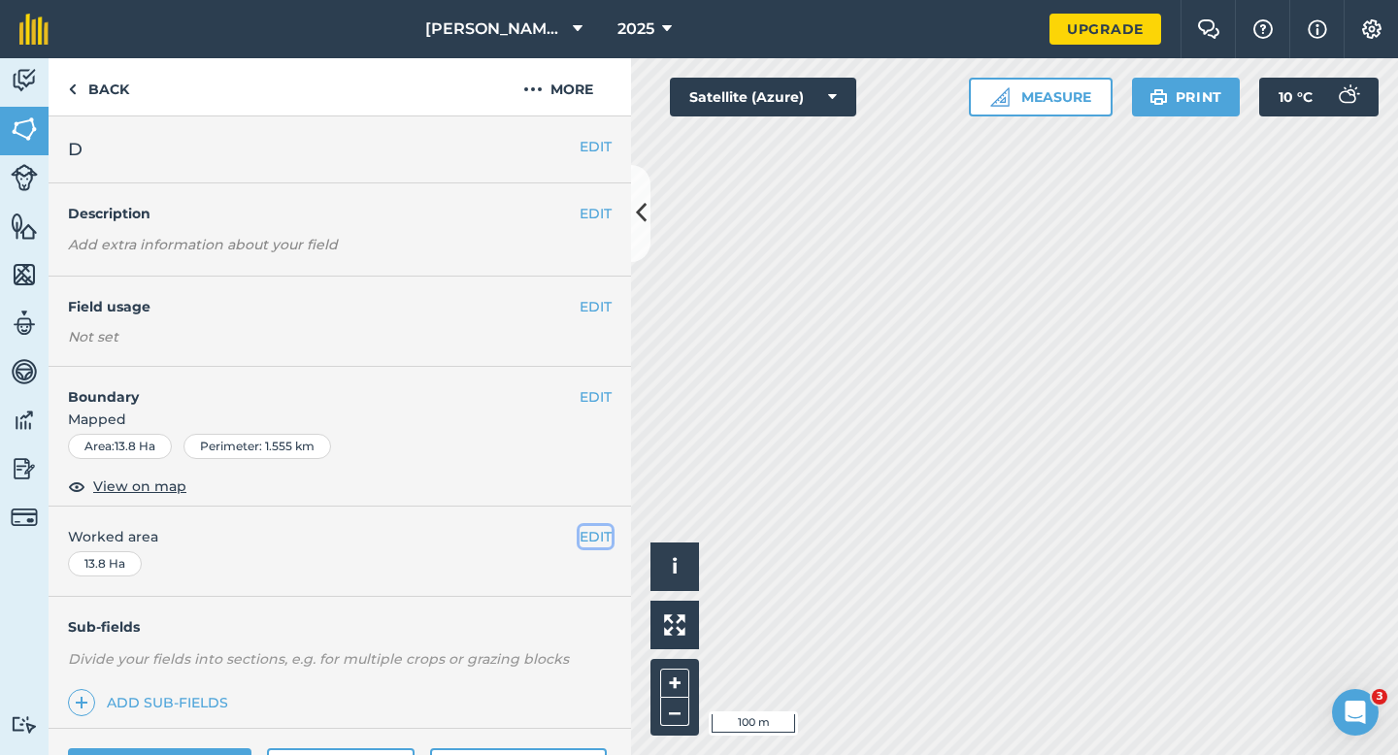
click at [593, 536] on button "EDIT" at bounding box center [595, 536] width 32 height 21
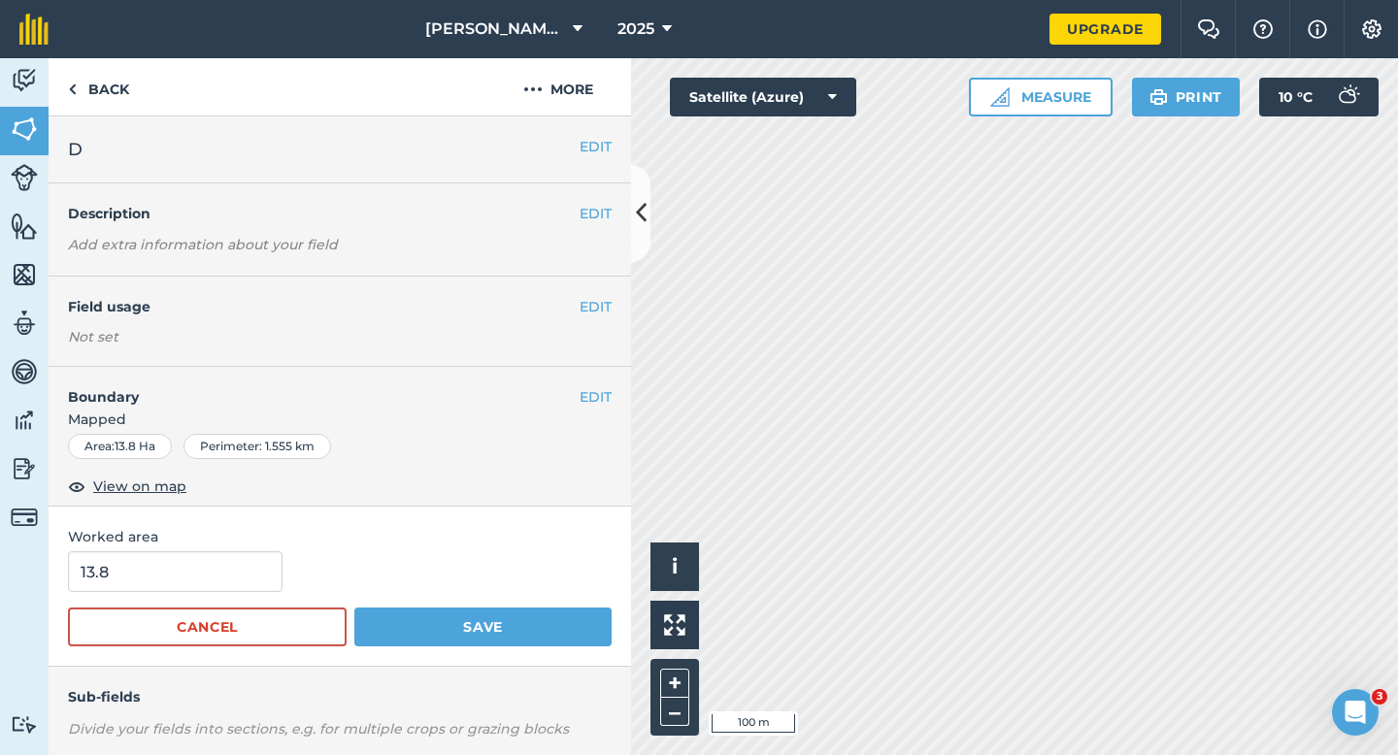
click at [115, 594] on form "13.8 Cancel Save" at bounding box center [340, 598] width 544 height 95
click at [134, 572] on input "13.8" at bounding box center [175, 571] width 214 height 41
click at [354, 608] on button "Save" at bounding box center [482, 627] width 257 height 39
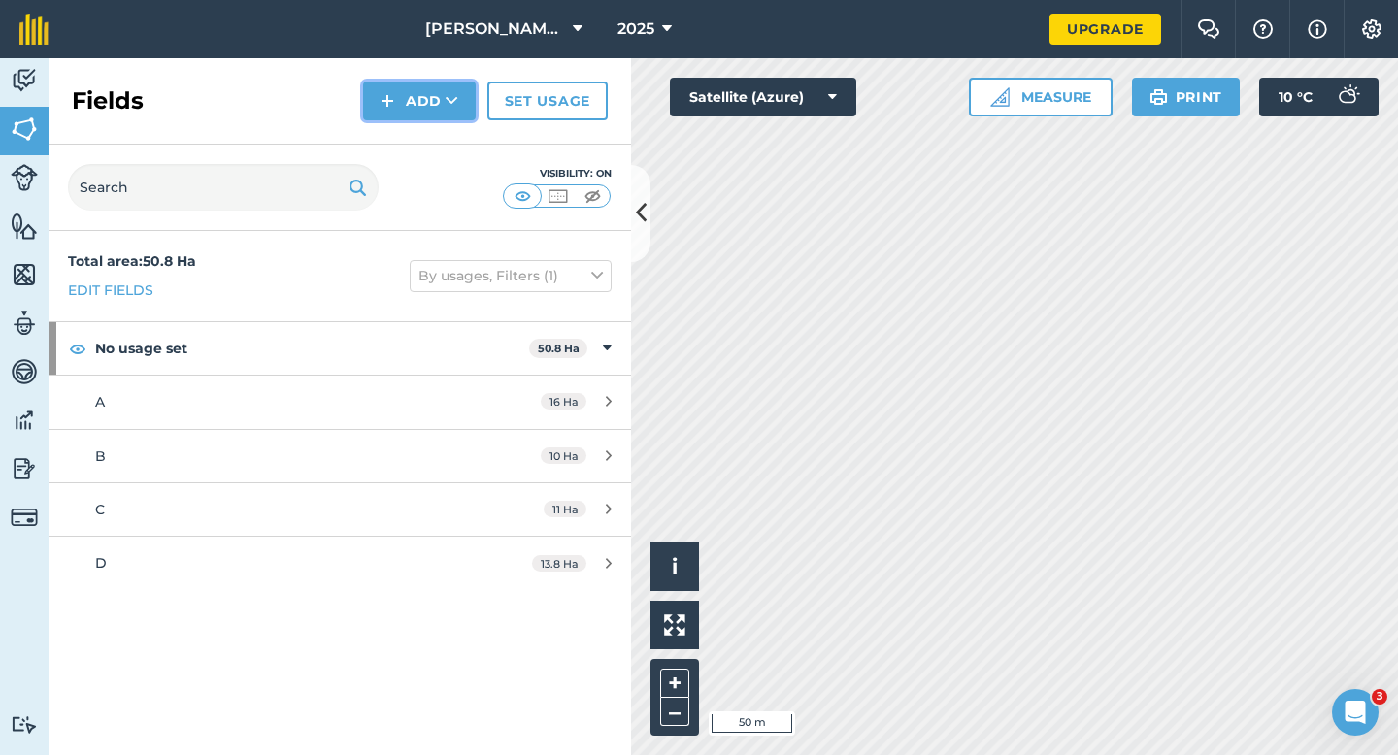
click at [369, 105] on button "Add" at bounding box center [419, 101] width 113 height 39
click at [398, 136] on link "Draw" at bounding box center [419, 144] width 107 height 43
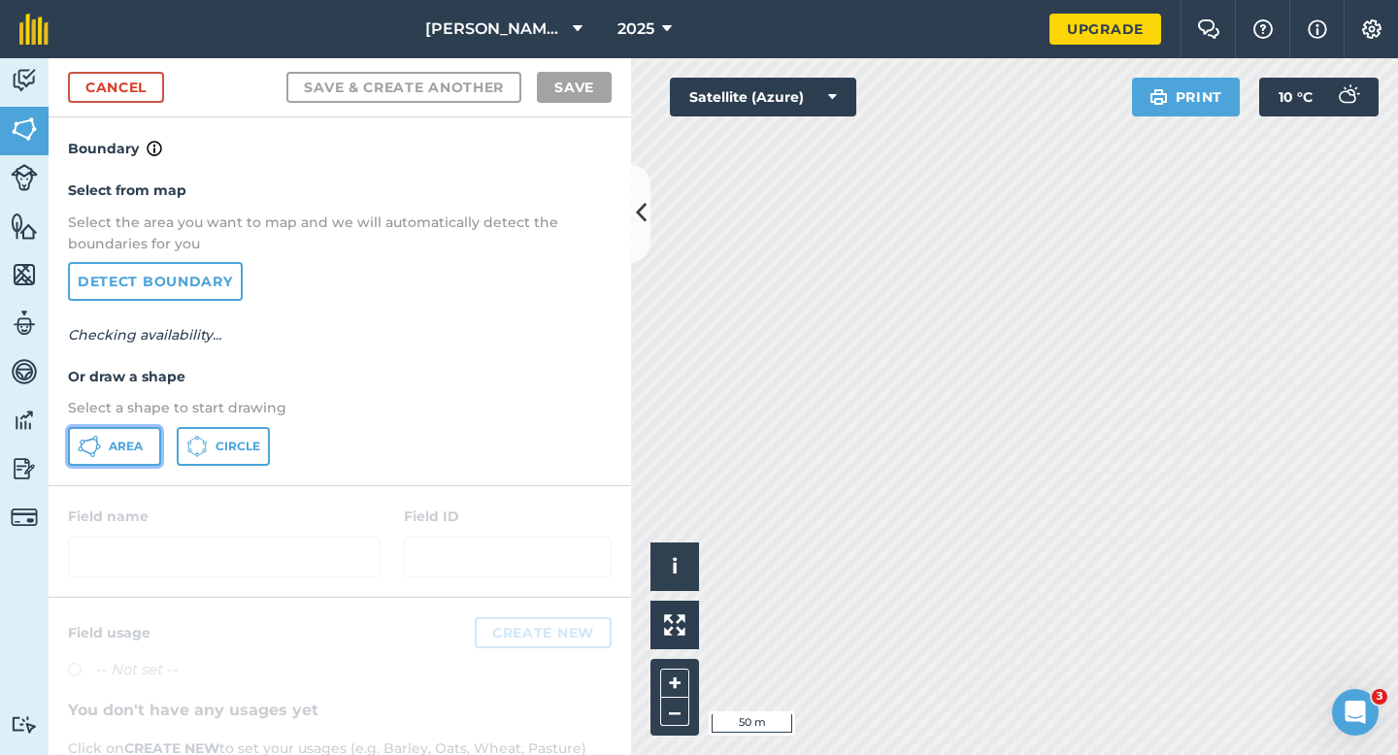
click at [136, 441] on span "Area" at bounding box center [126, 447] width 34 height 16
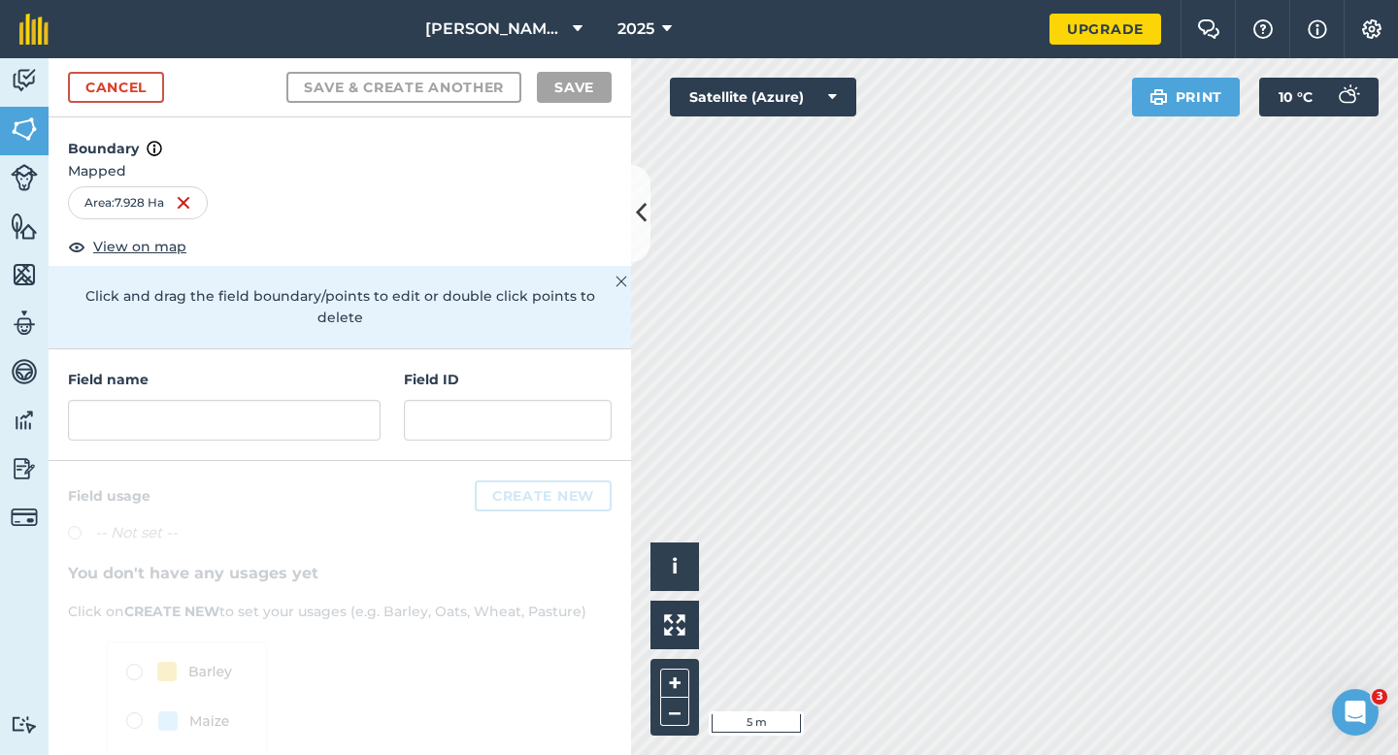
click at [749, 109] on div "Click to start drawing i © 2025 TomTom, Microsoft 5 m + – Satellite (Azure) Pri…" at bounding box center [1014, 406] width 767 height 697
click at [321, 400] on input "text" at bounding box center [224, 420] width 313 height 41
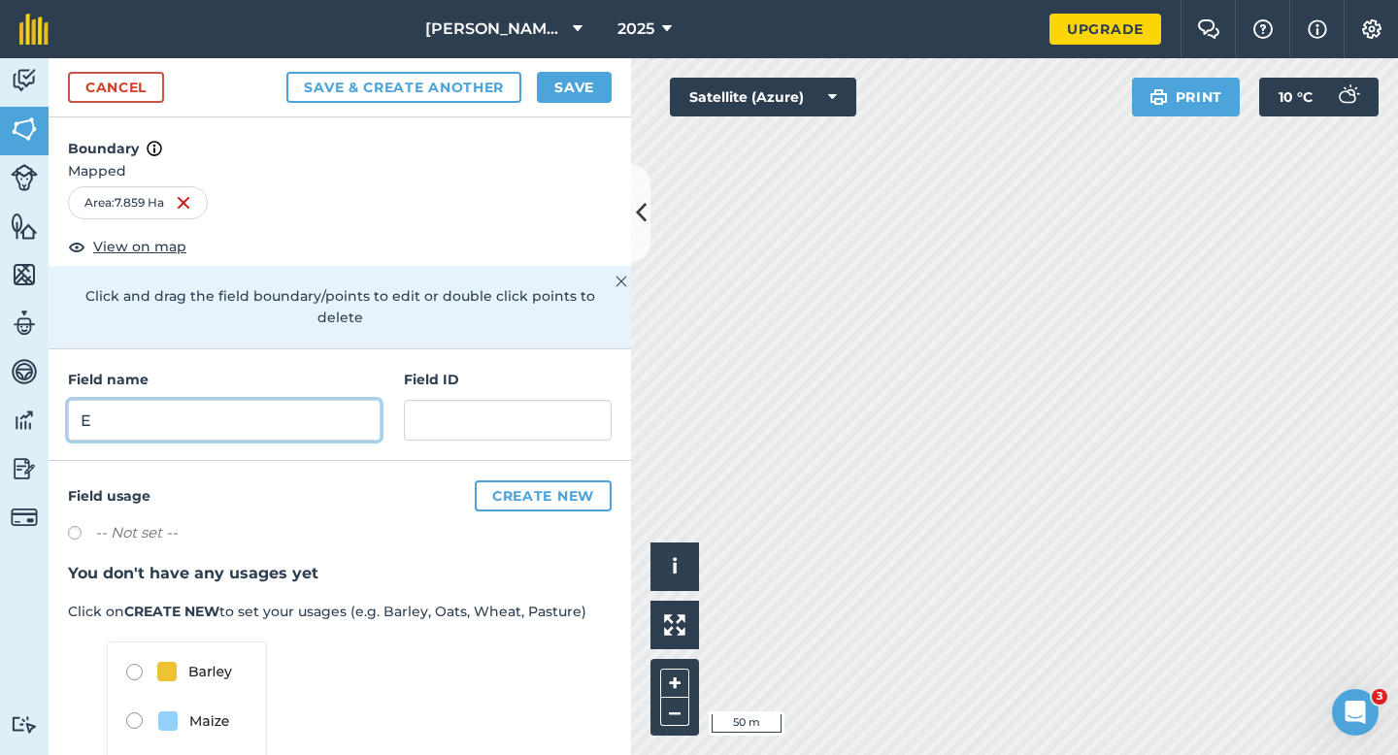
type input "E"
click at [596, 62] on div "Cancel Save & Create Another Save" at bounding box center [340, 87] width 582 height 59
click at [595, 85] on button "Save" at bounding box center [574, 87] width 75 height 31
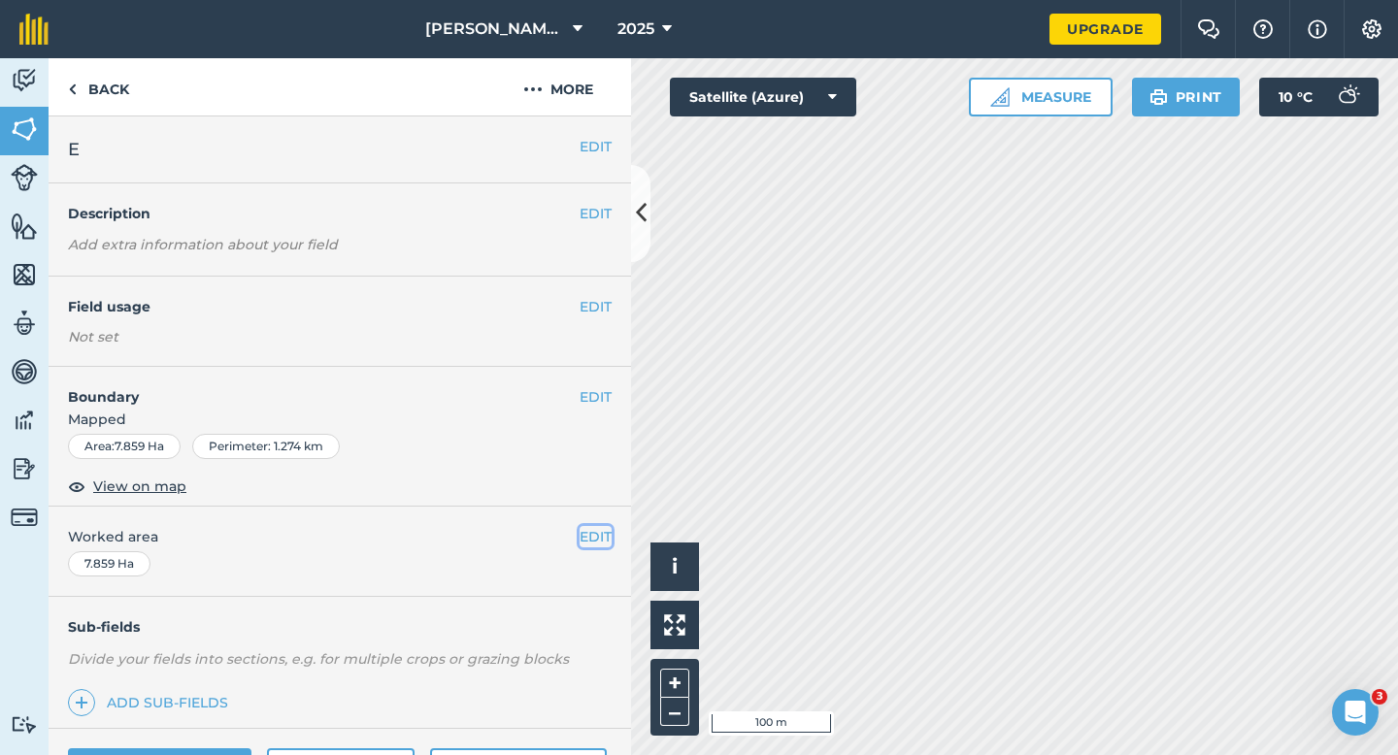
click at [598, 543] on button "EDIT" at bounding box center [595, 536] width 32 height 21
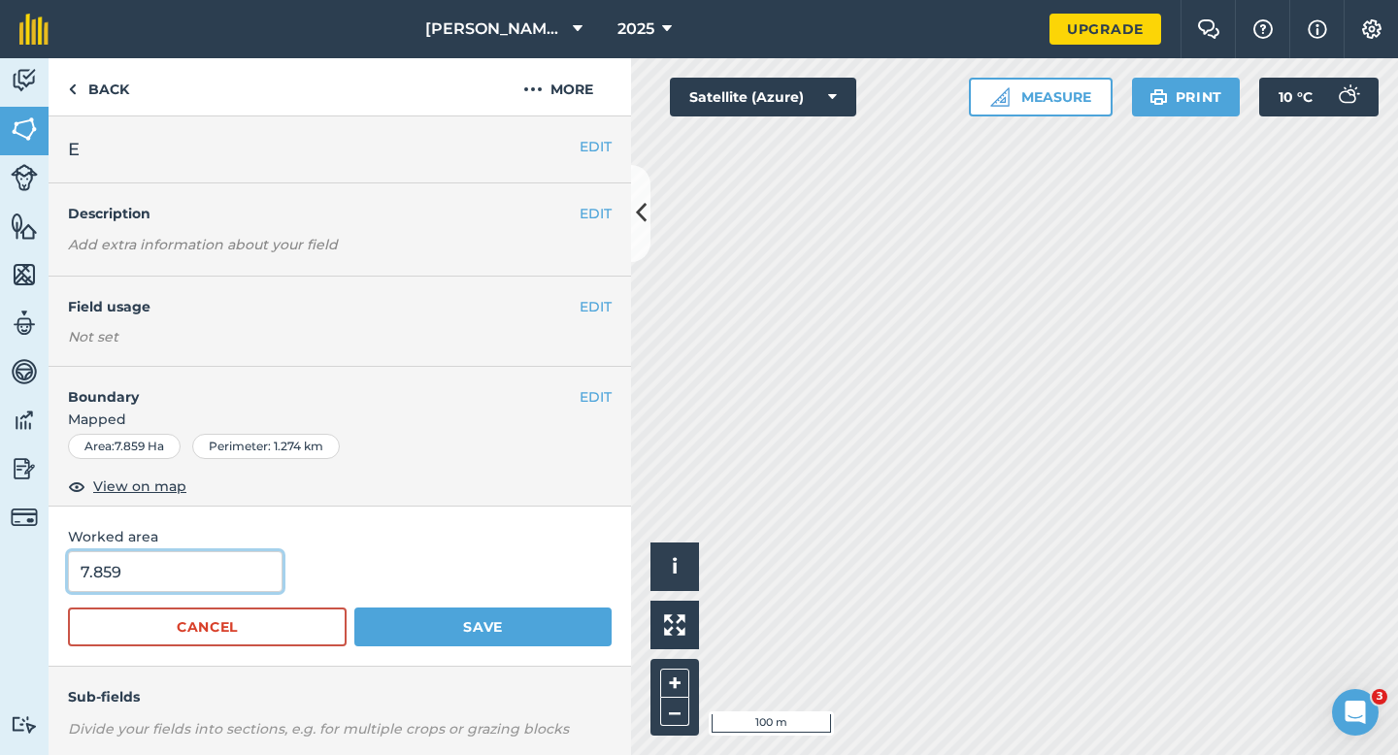
click at [240, 588] on input "7.859" at bounding box center [175, 571] width 214 height 41
type input "8"
click at [354, 608] on button "Save" at bounding box center [482, 627] width 257 height 39
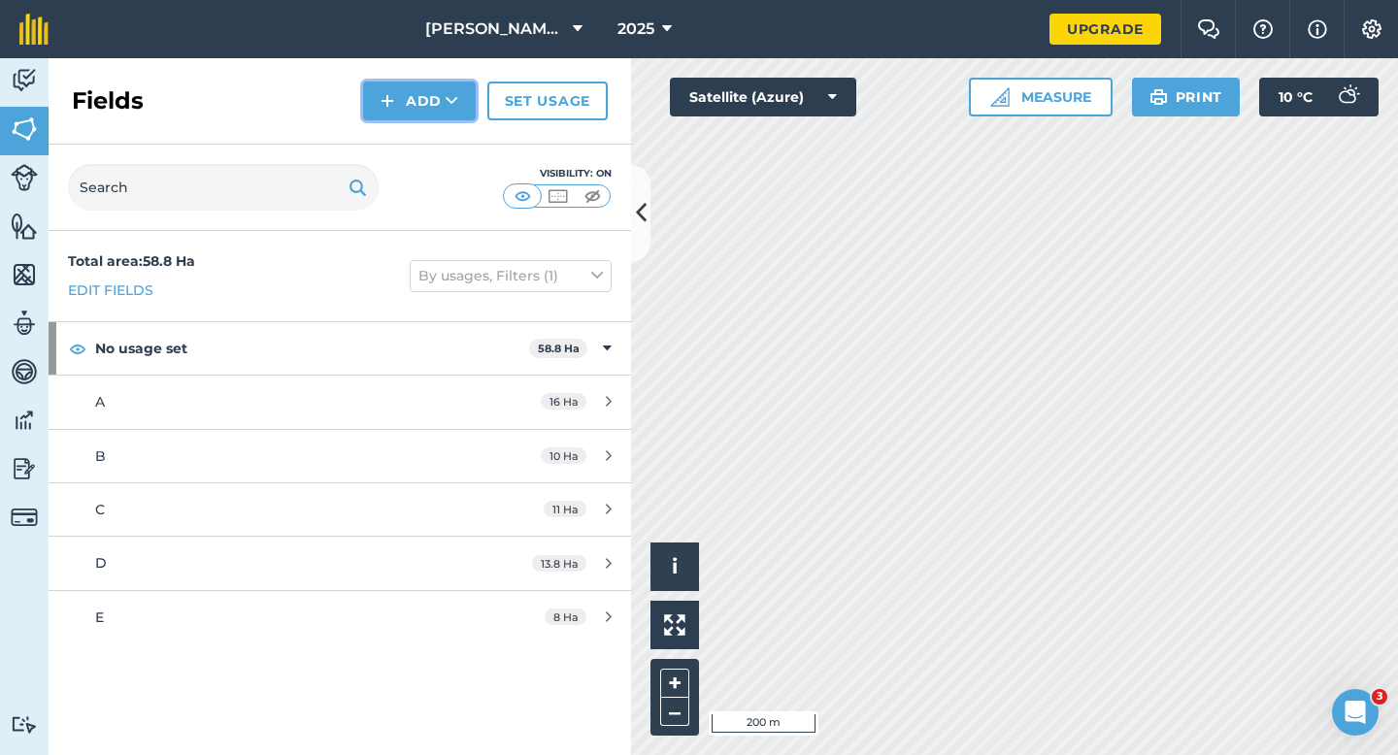
click at [435, 119] on button "Add" at bounding box center [419, 101] width 113 height 39
click at [435, 139] on link "Draw" at bounding box center [419, 144] width 107 height 43
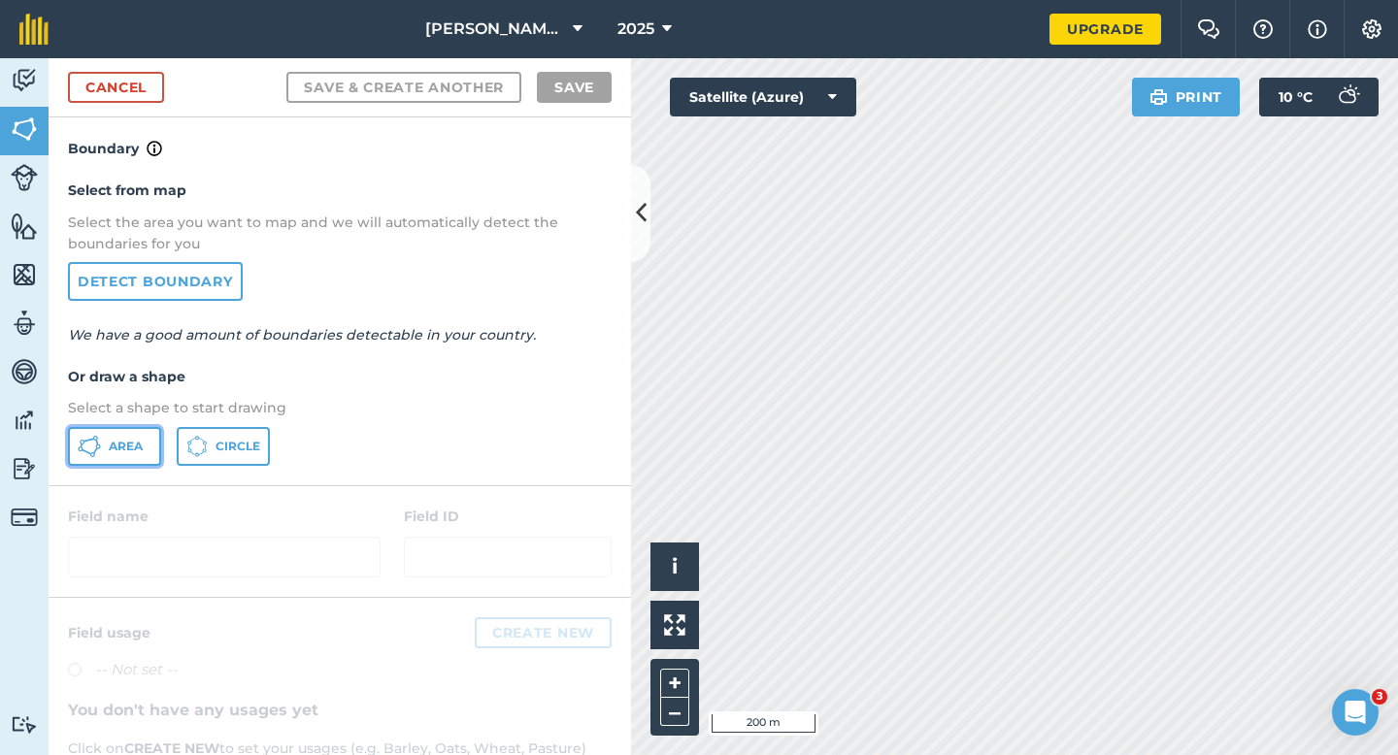
click at [112, 463] on button "Area" at bounding box center [114, 446] width 93 height 39
click at [143, 87] on link "Cancel" at bounding box center [116, 87] width 96 height 31
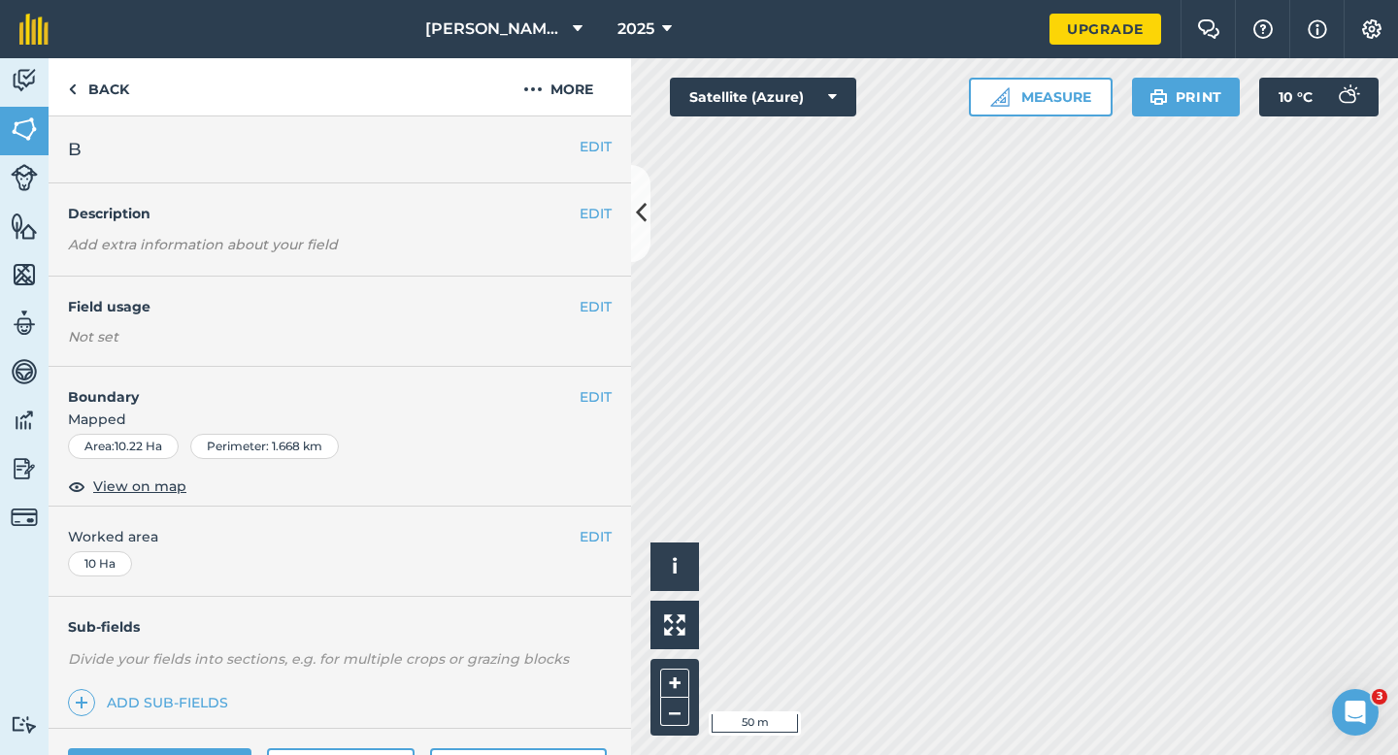
click at [610, 383] on div "EDIT Boundary Mapped Area : 10.22 Ha Perimeter : 1.668 km View on map" at bounding box center [340, 437] width 582 height 140
click at [584, 394] on button "EDIT" at bounding box center [595, 396] width 32 height 21
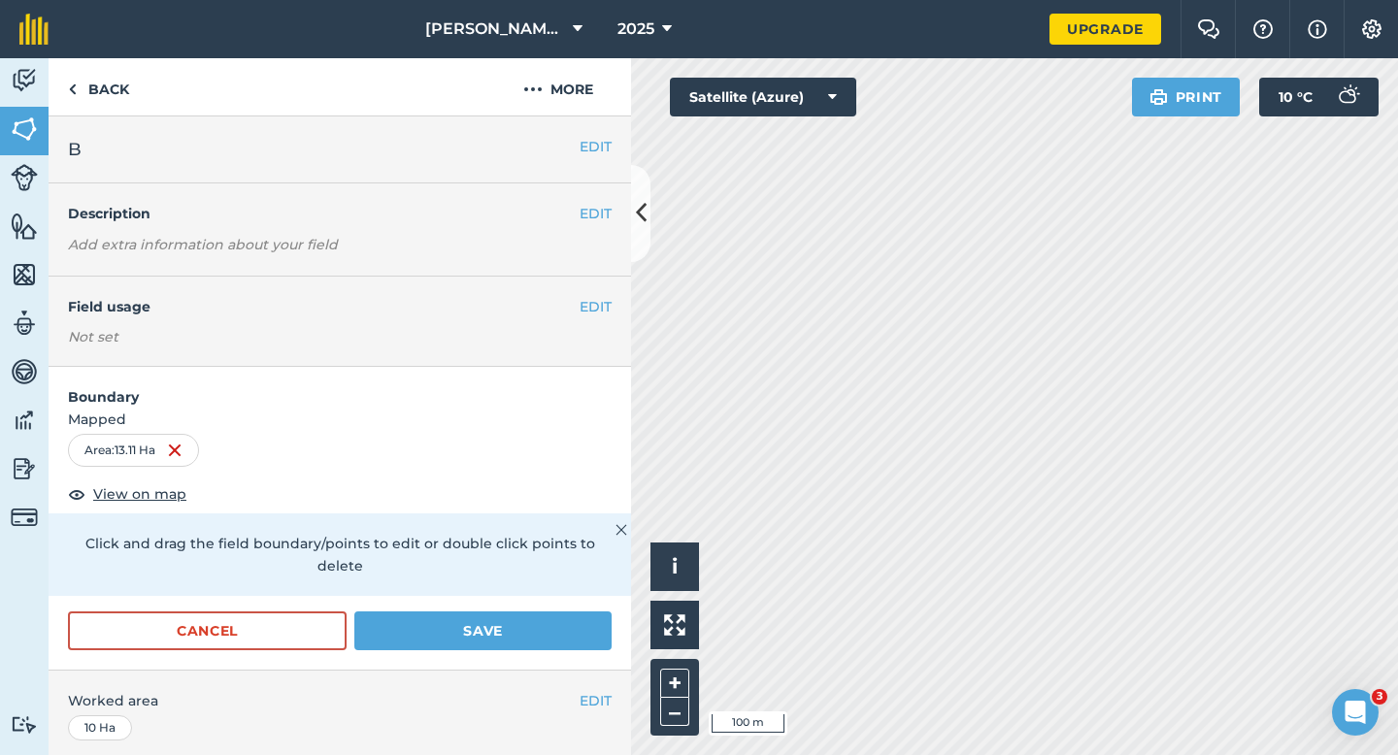
click at [401, 588] on form "Boundary Mapped Area : 13.11 Ha View on map Click and drag the field boundary/p…" at bounding box center [340, 518] width 582 height 303
click at [455, 611] on button "Save" at bounding box center [482, 630] width 257 height 39
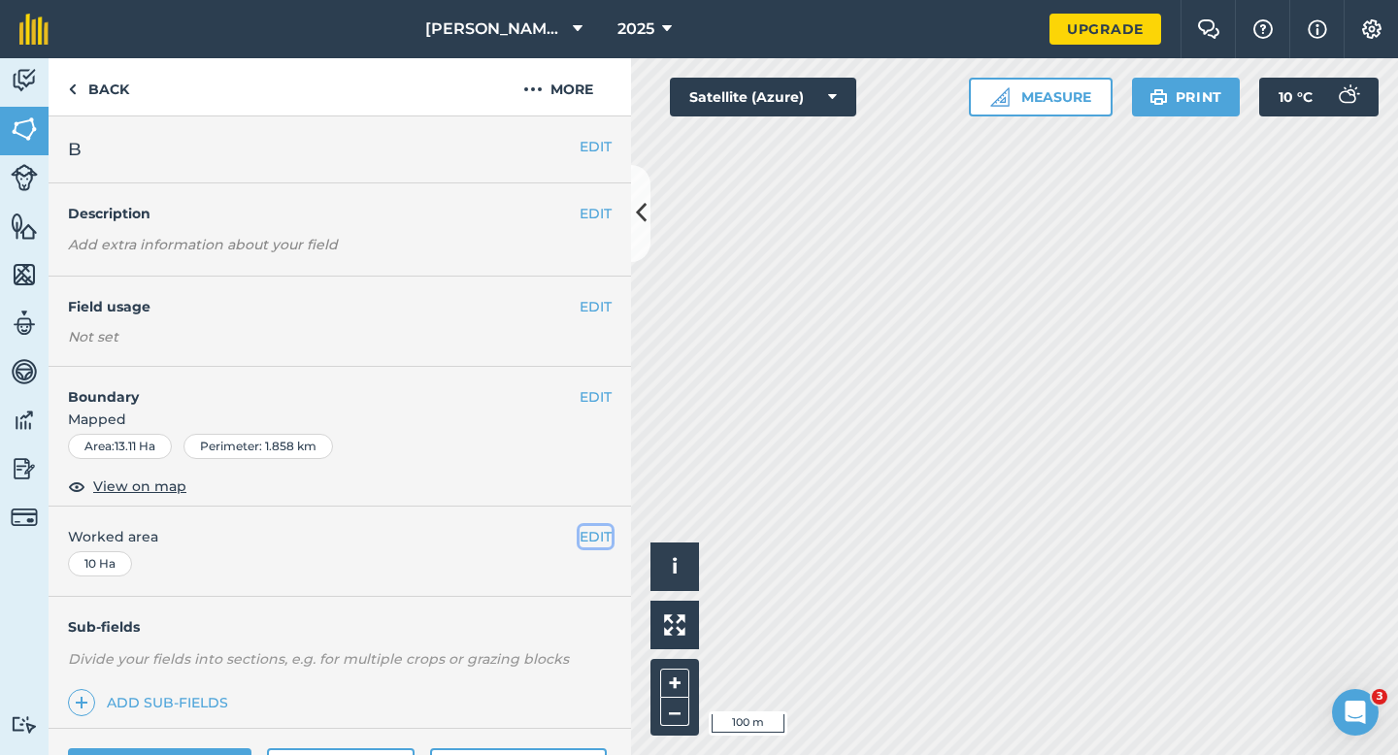
click at [597, 541] on button "EDIT" at bounding box center [595, 536] width 32 height 21
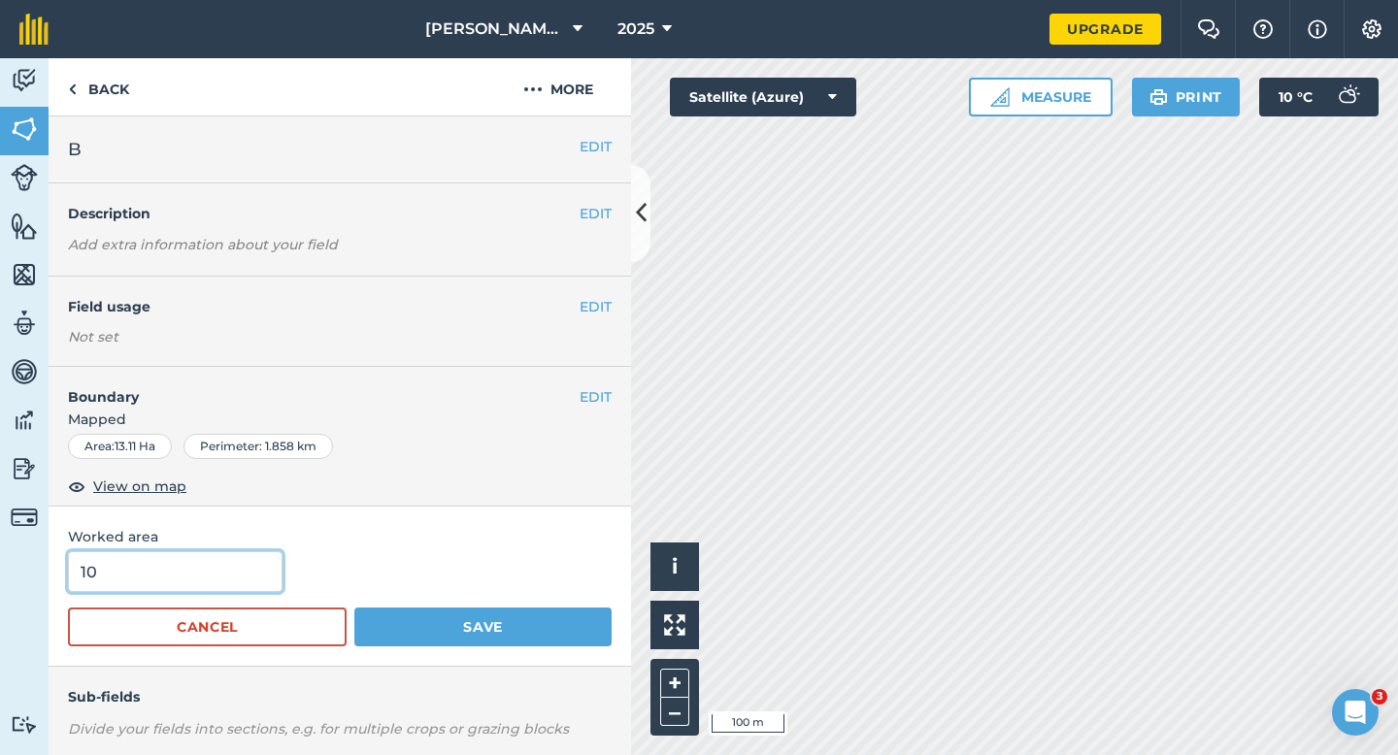
click at [214, 562] on input "10" at bounding box center [175, 571] width 214 height 41
type input "13"
click at [354, 608] on button "Save" at bounding box center [482, 627] width 257 height 39
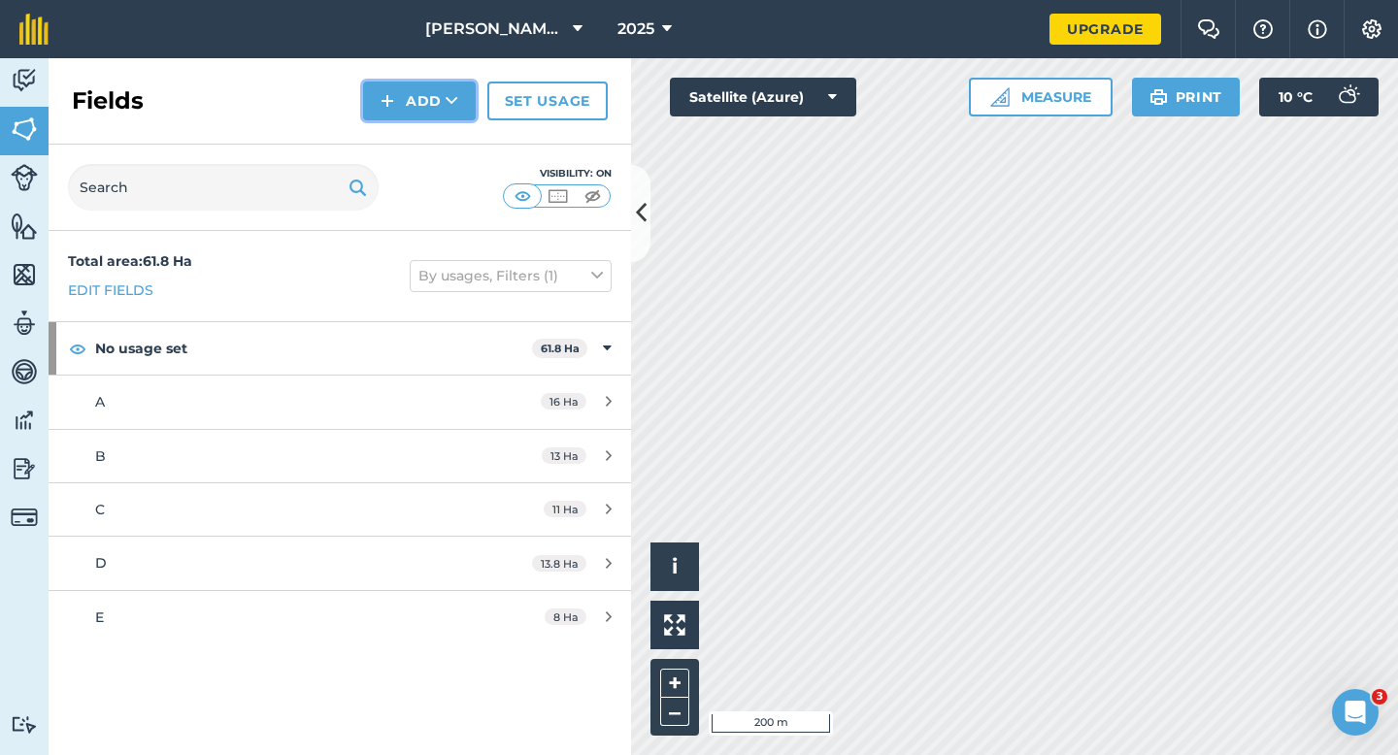
click at [405, 102] on button "Add" at bounding box center [419, 101] width 113 height 39
click at [406, 130] on link "Draw" at bounding box center [419, 144] width 107 height 43
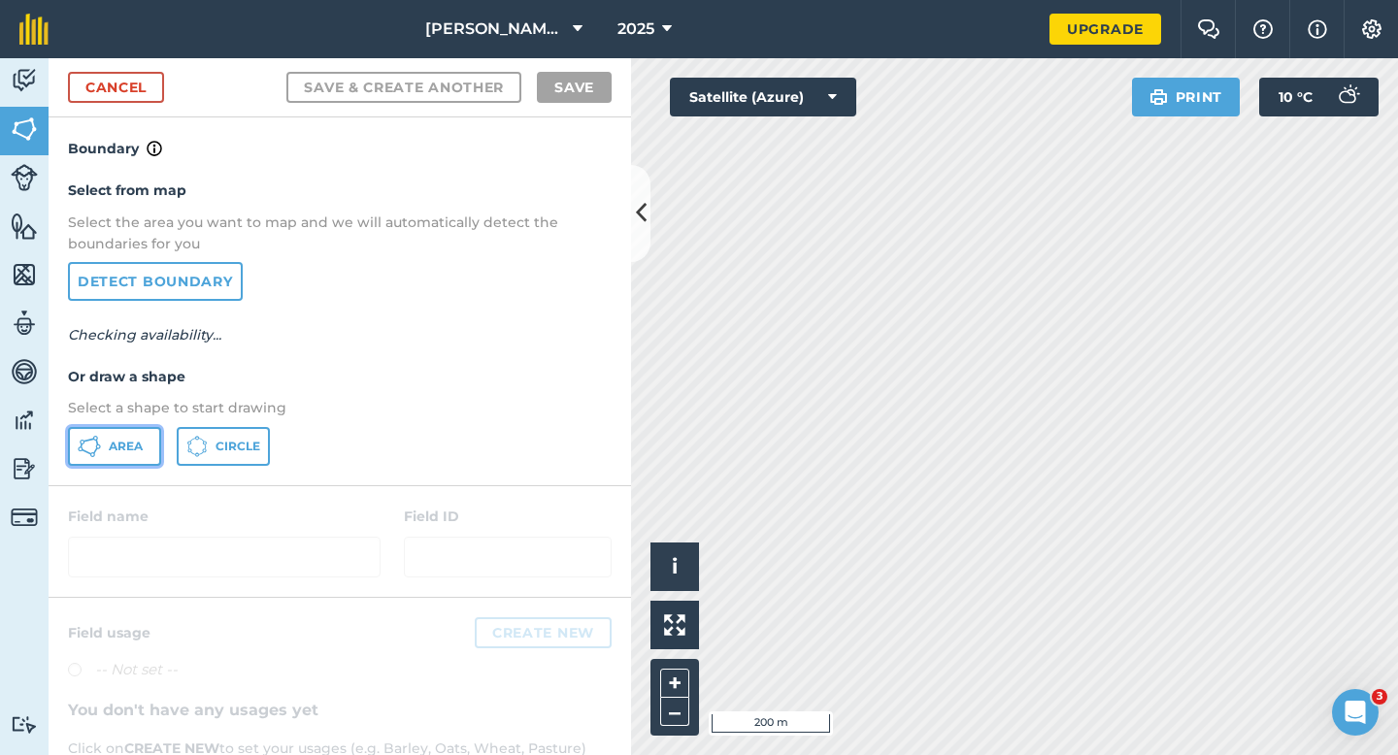
click at [129, 447] on span "Area" at bounding box center [126, 447] width 34 height 16
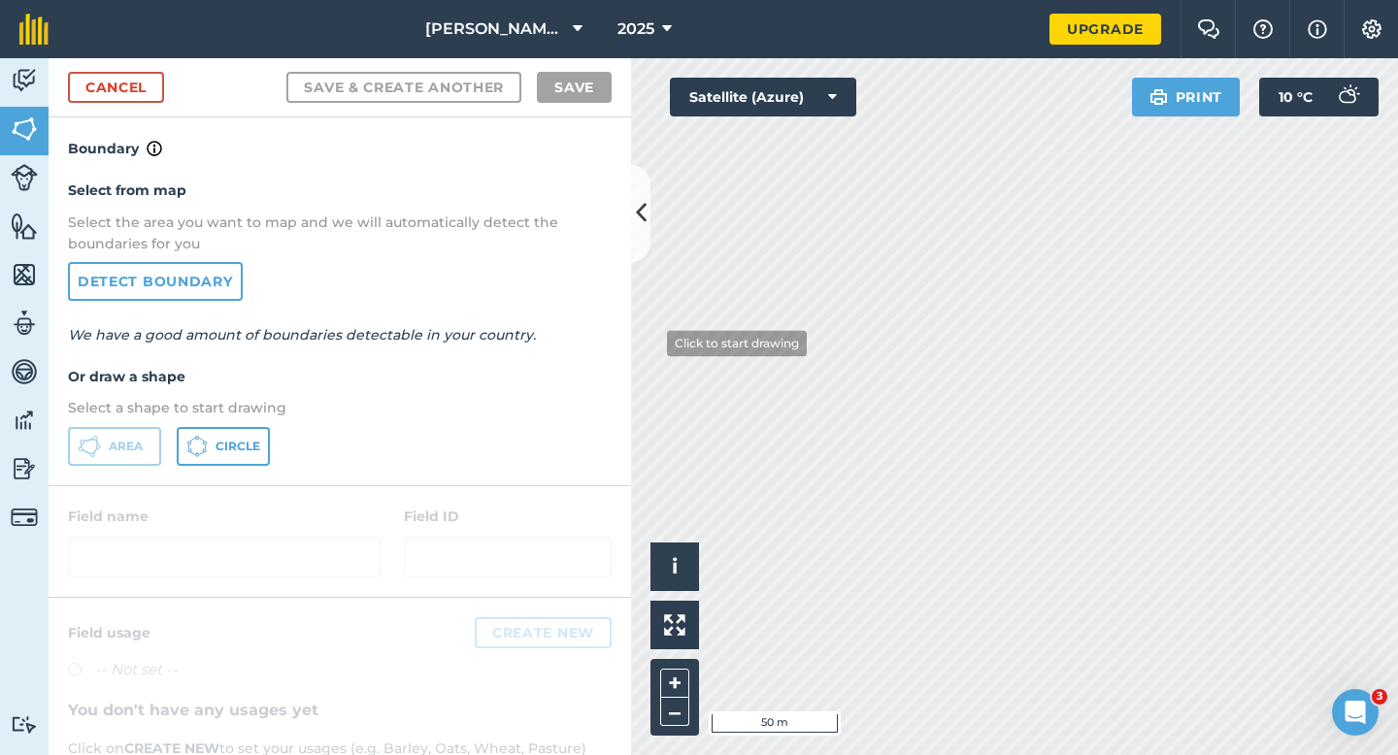
click at [614, 321] on div "Activity Fields Livestock Features Maps Team Vehicles Data Reporting Billing Tu…" at bounding box center [699, 406] width 1398 height 697
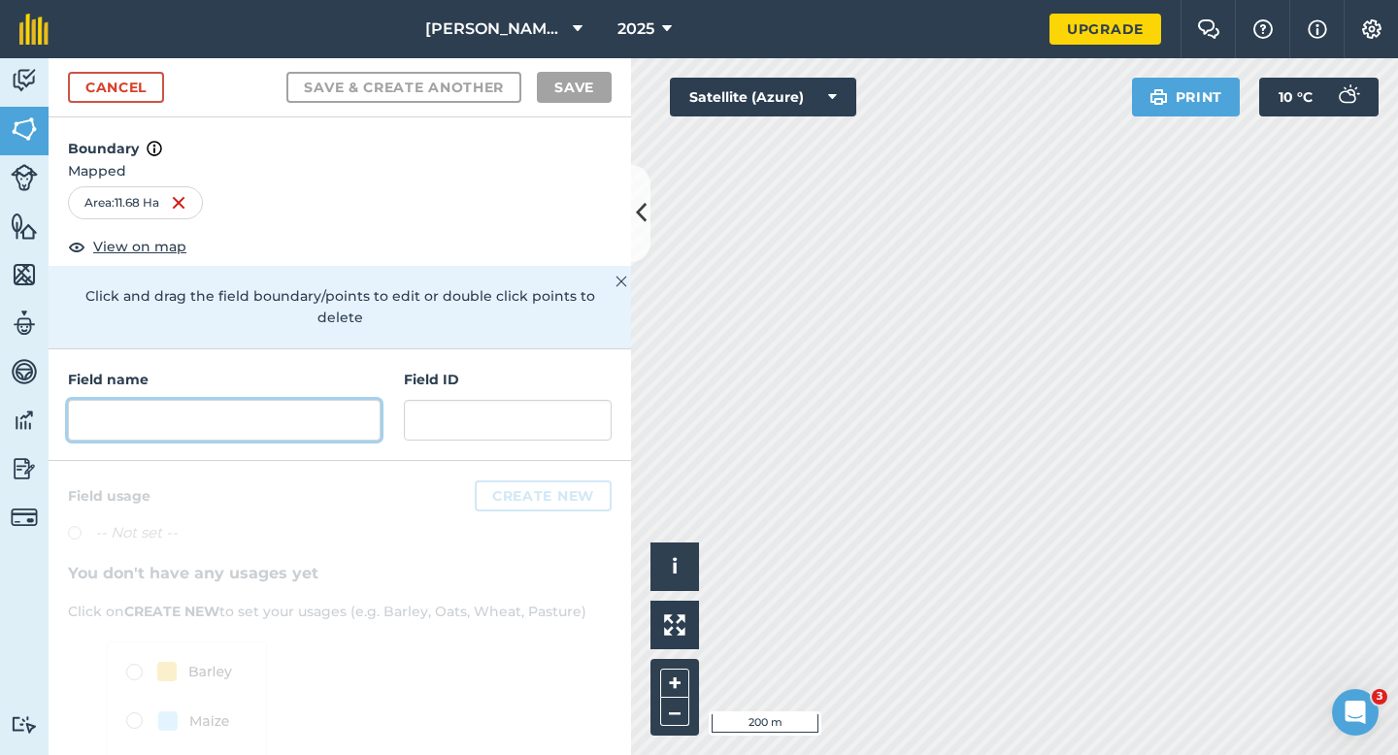
click at [329, 400] on input "text" at bounding box center [224, 420] width 313 height 41
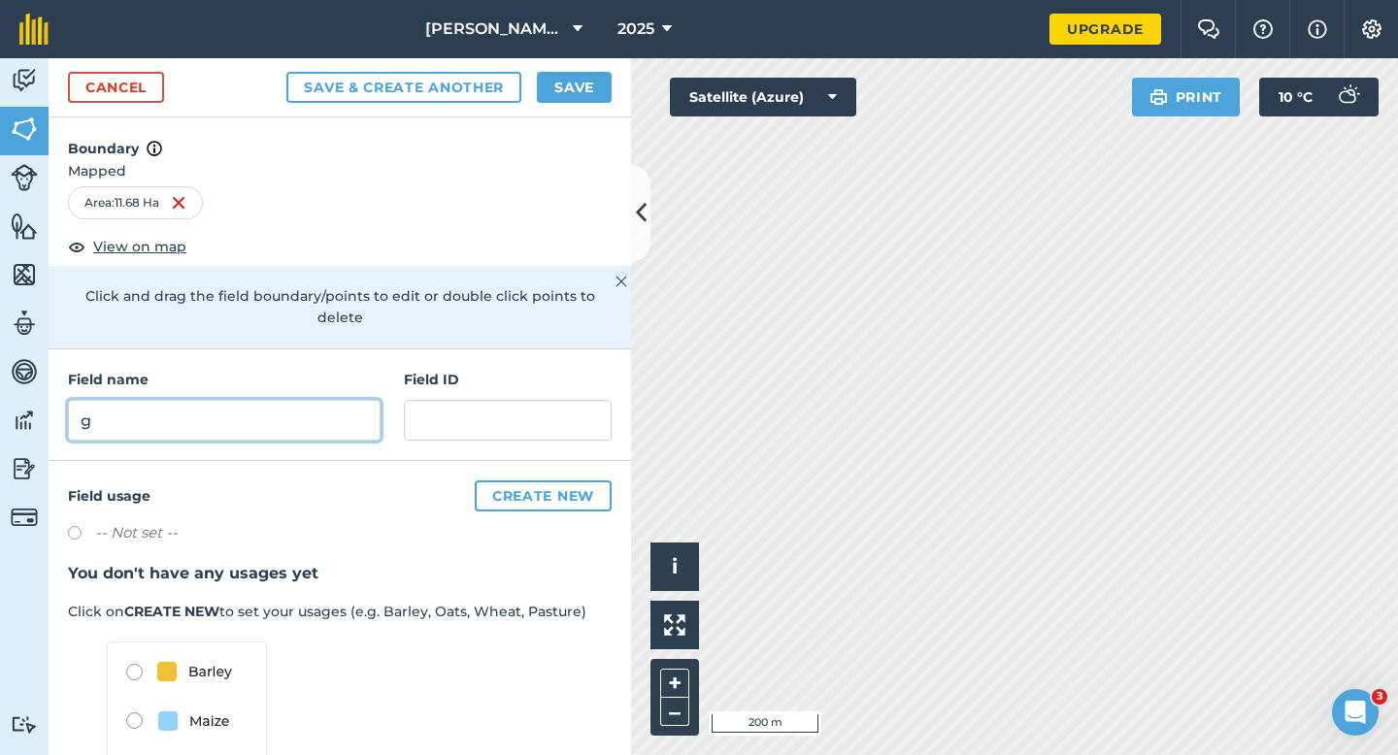
type input "g"
click at [558, 88] on button "Save" at bounding box center [574, 87] width 75 height 31
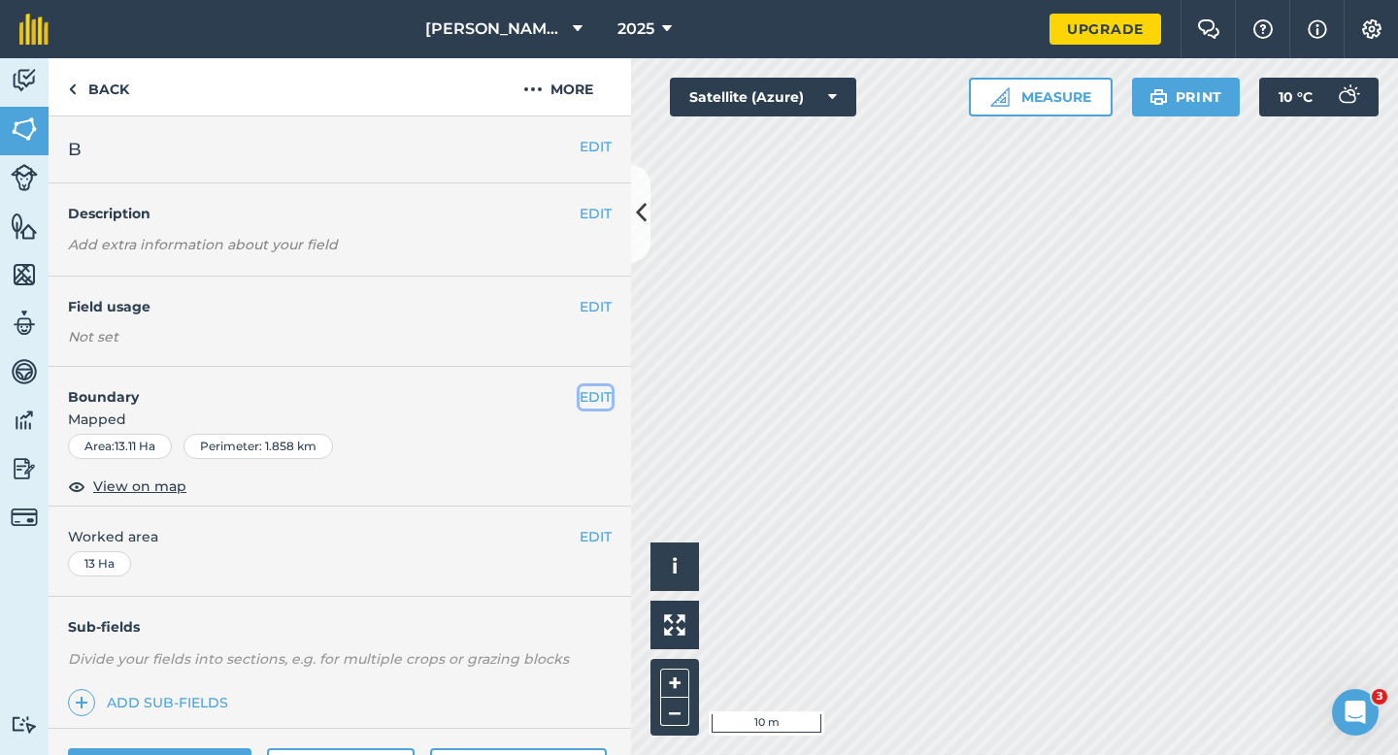
click at [591, 393] on button "EDIT" at bounding box center [595, 396] width 32 height 21
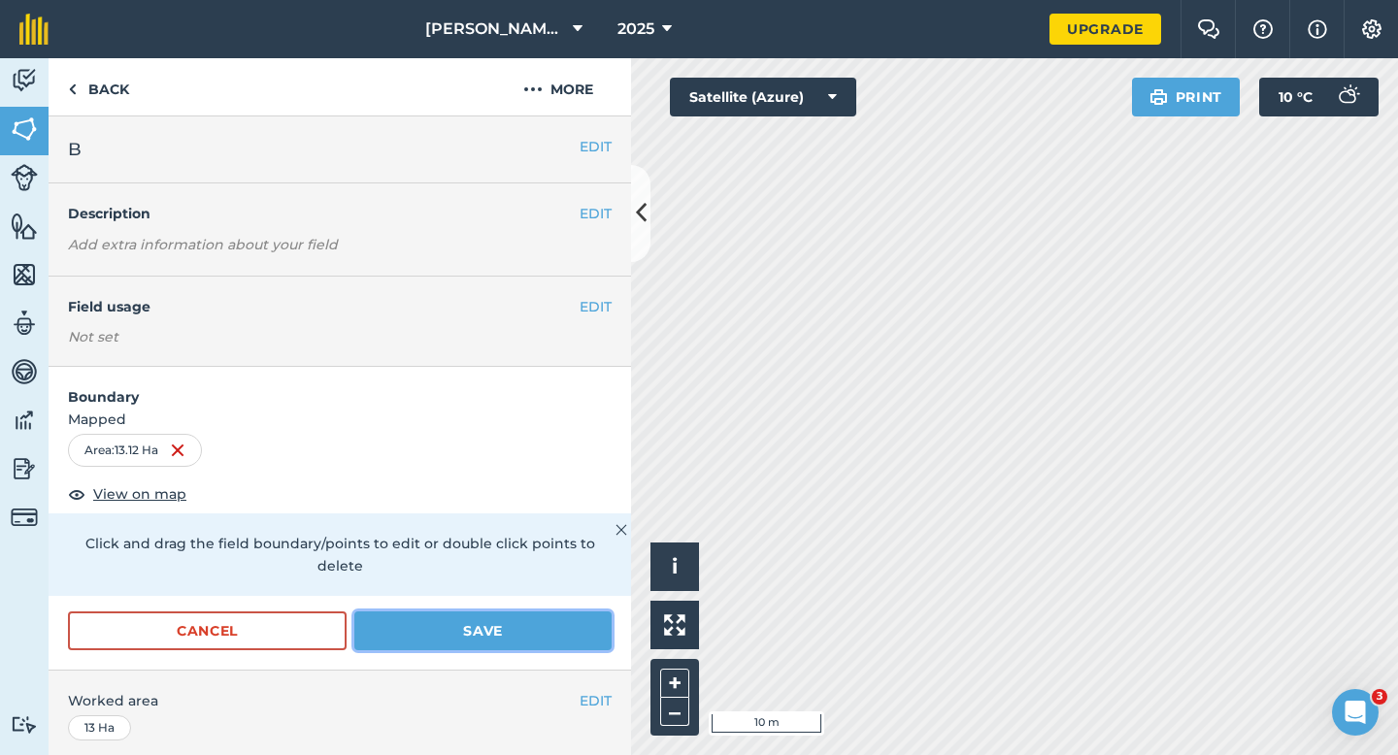
click at [549, 611] on button "Save" at bounding box center [482, 630] width 257 height 39
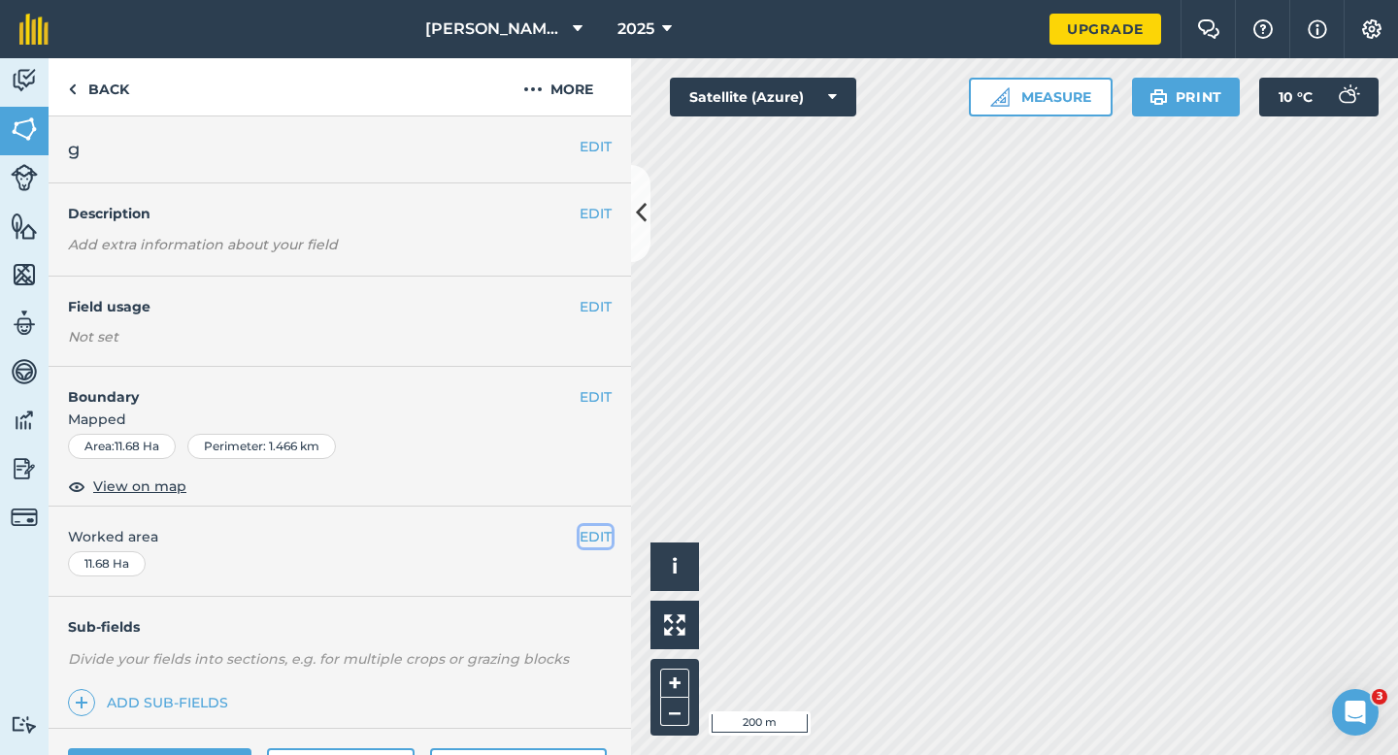
click at [595, 536] on button "EDIT" at bounding box center [595, 536] width 32 height 21
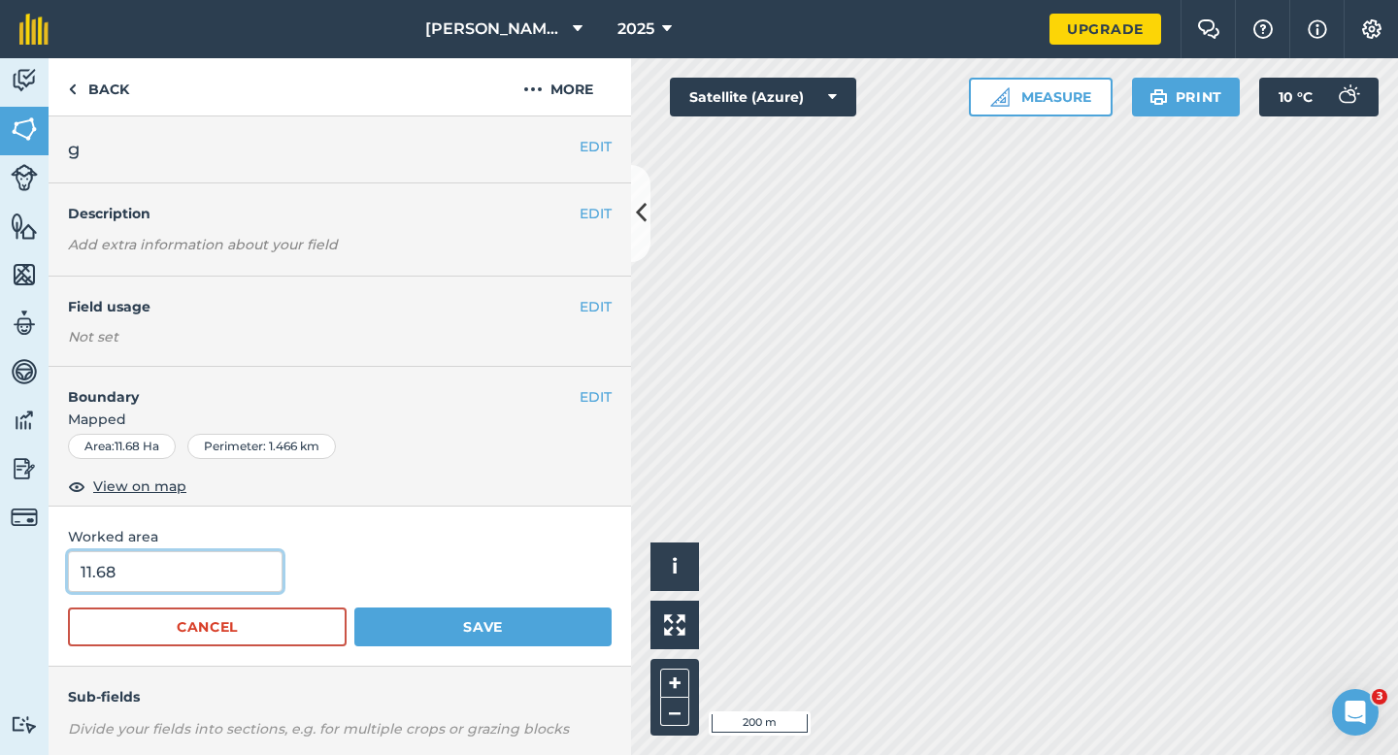
click at [152, 563] on input "11.68" at bounding box center [175, 571] width 214 height 41
type input "11.7"
click at [354, 608] on button "Save" at bounding box center [482, 627] width 257 height 39
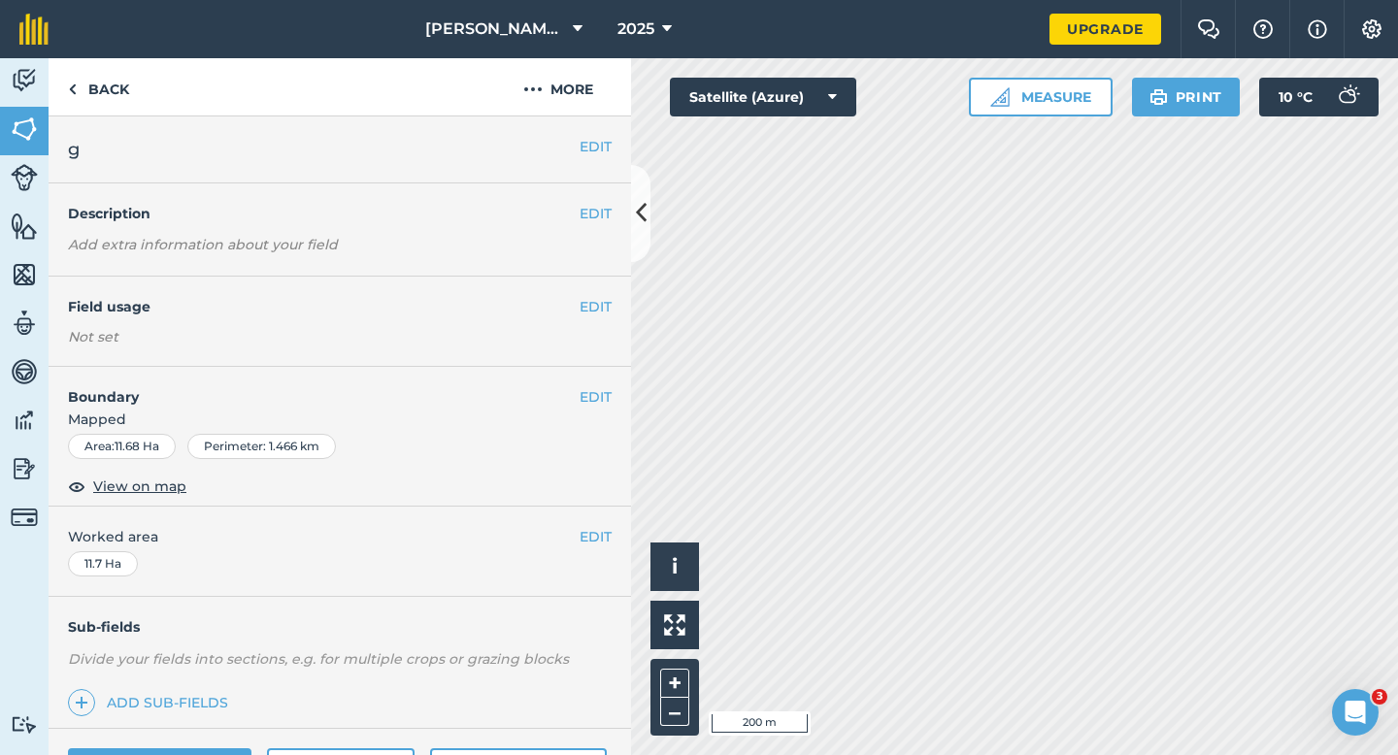
click at [592, 158] on div "EDIT g" at bounding box center [340, 149] width 582 height 67
click at [596, 148] on button "EDIT" at bounding box center [595, 146] width 32 height 21
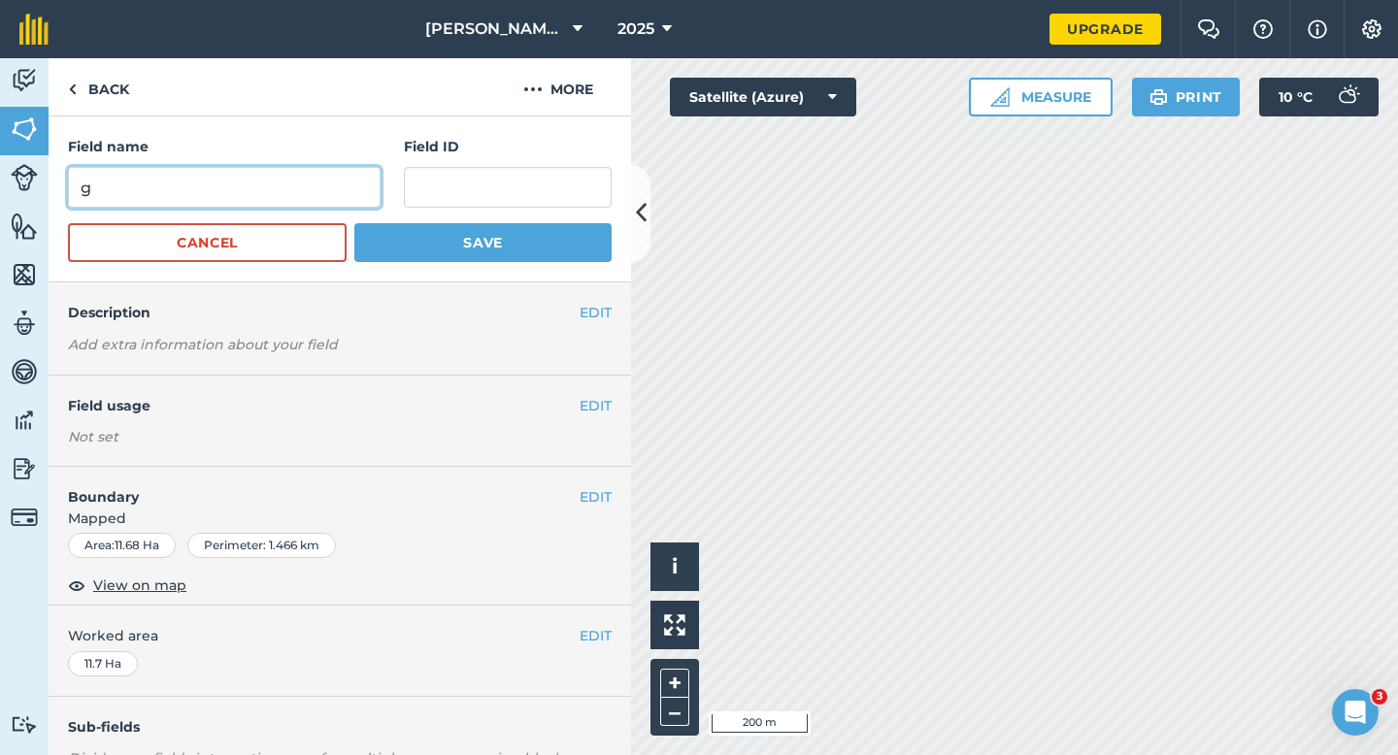
click at [332, 175] on input "g" at bounding box center [224, 187] width 313 height 41
type input "G"
click at [354, 223] on button "Save" at bounding box center [482, 242] width 257 height 39
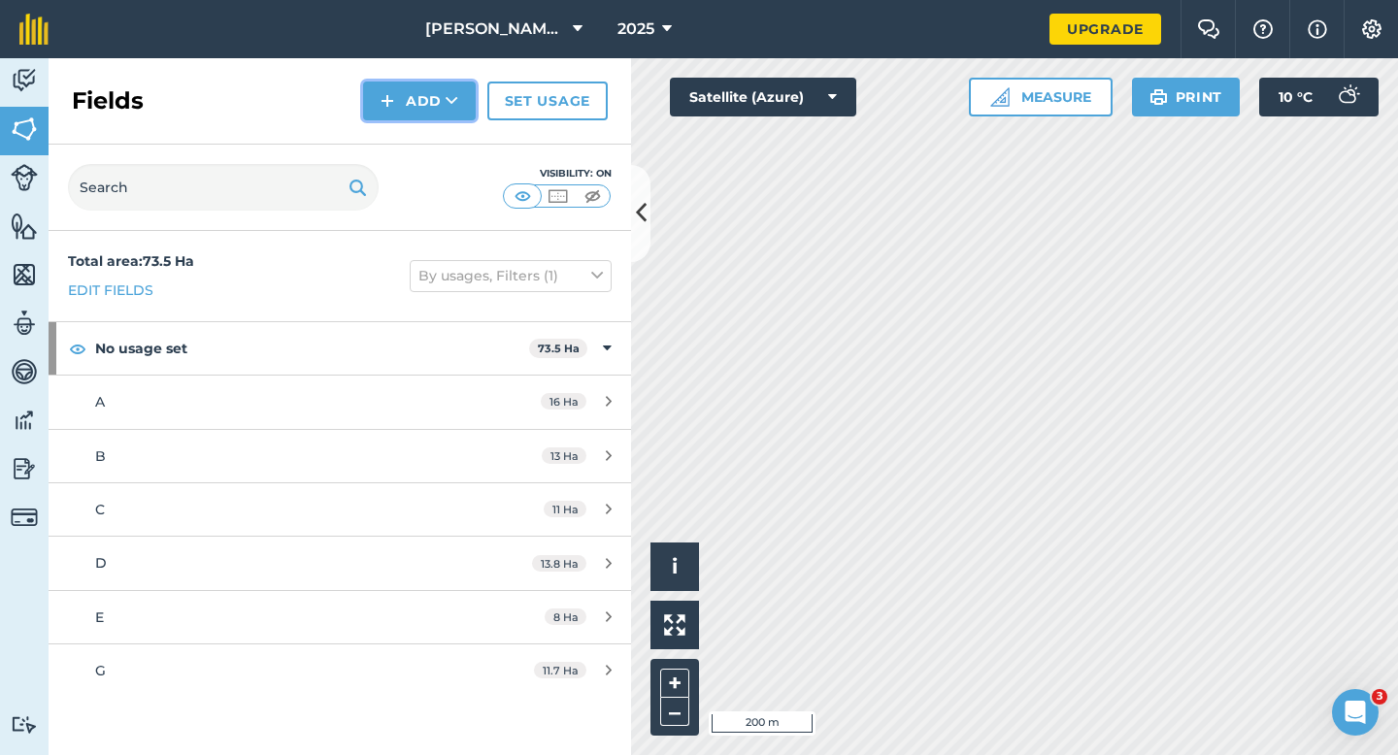
click at [413, 97] on button "Add" at bounding box center [419, 101] width 113 height 39
click at [417, 139] on link "Draw" at bounding box center [419, 144] width 107 height 43
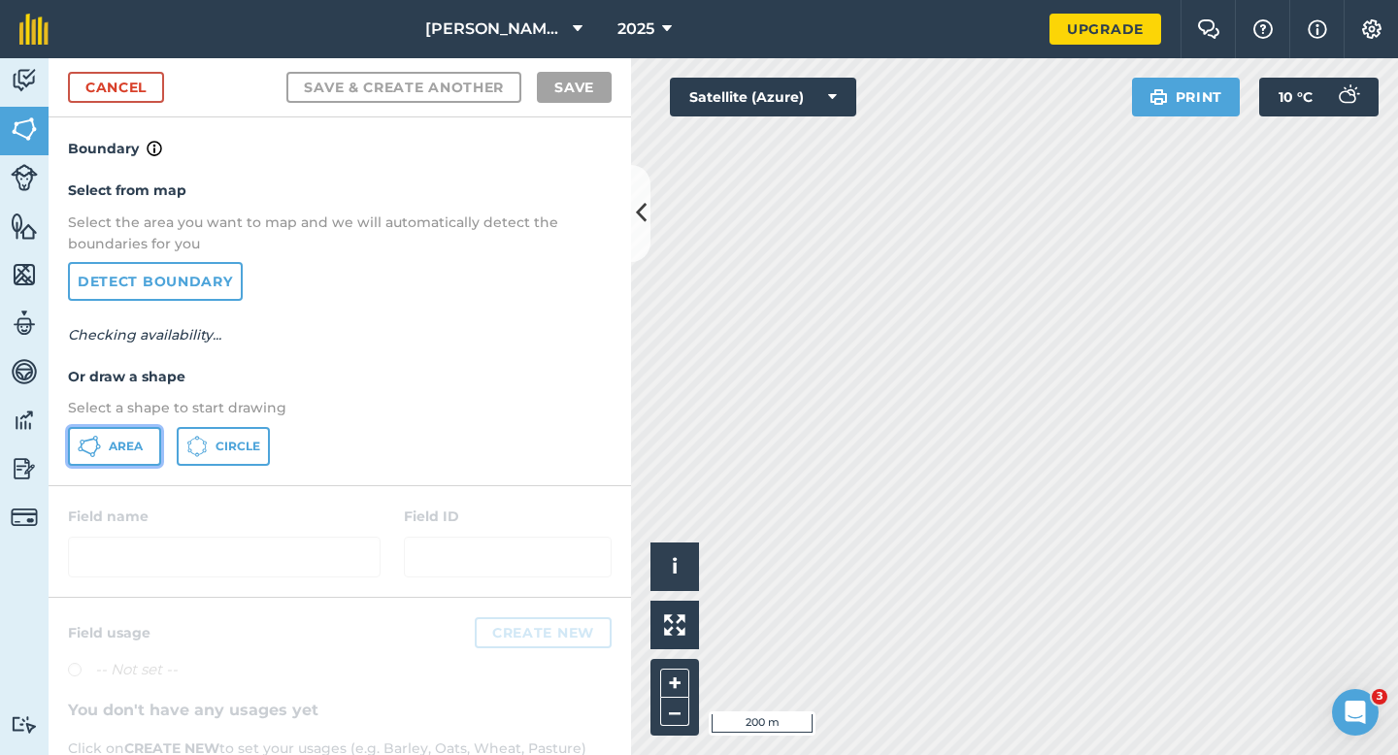
click at [152, 436] on button "Area" at bounding box center [114, 446] width 93 height 39
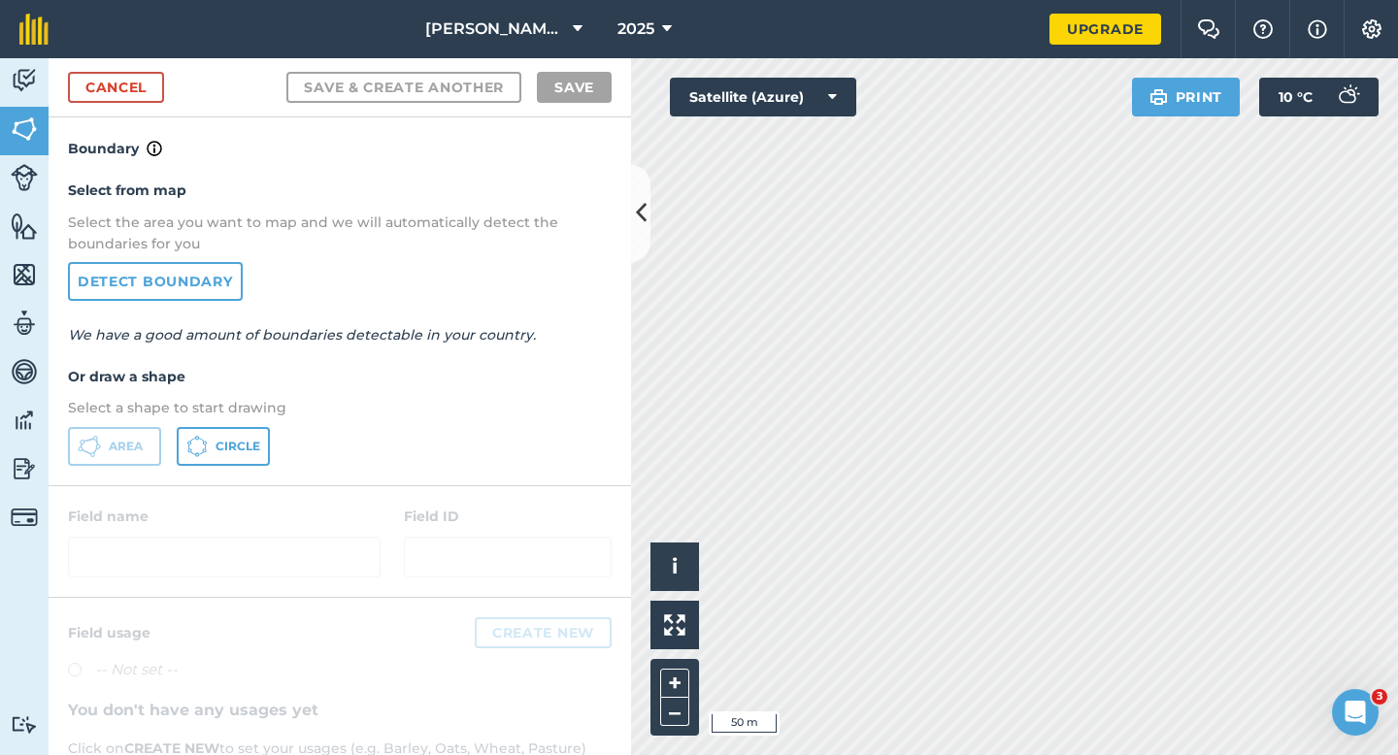
click at [596, 63] on div "Activity Fields Livestock Features Maps Team Vehicles Data Reporting Billing Tu…" at bounding box center [699, 406] width 1398 height 697
click at [128, 80] on link "Cancel" at bounding box center [116, 87] width 96 height 31
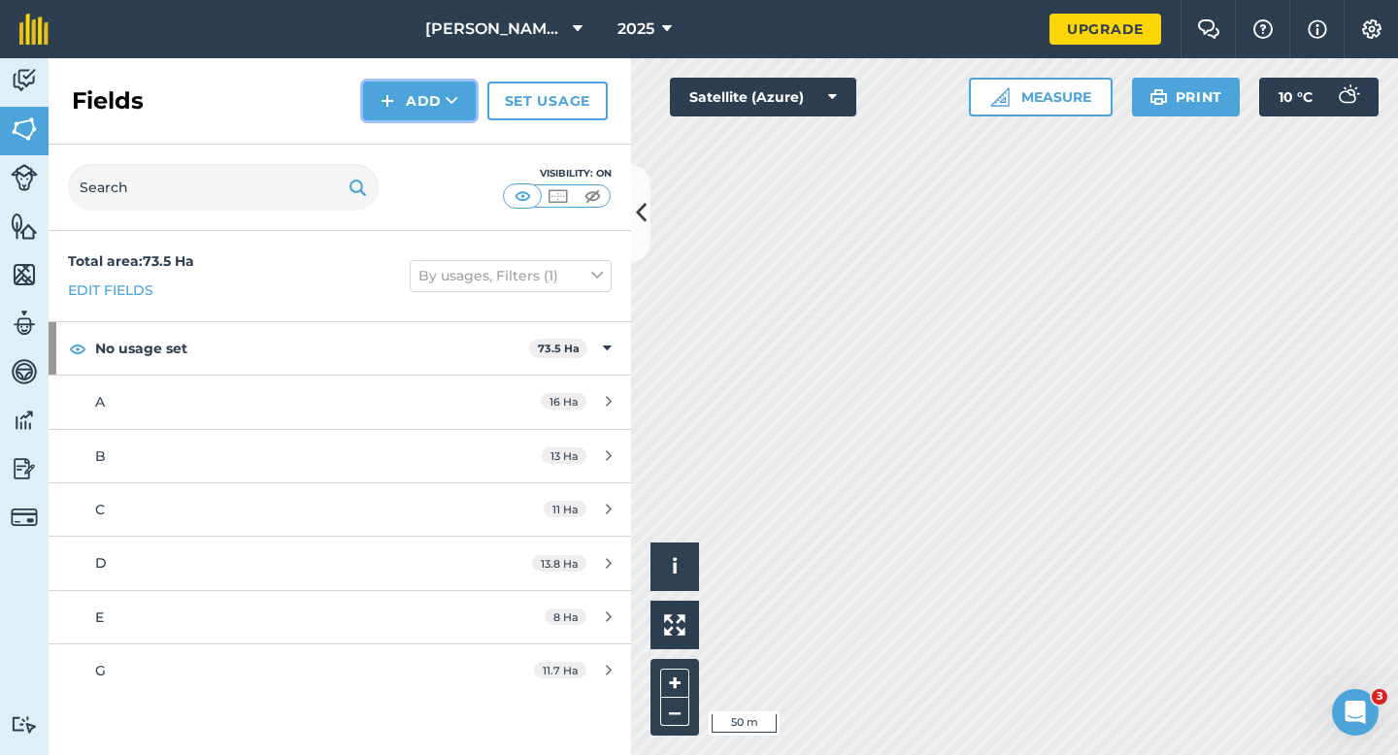
click at [444, 108] on button "Add" at bounding box center [419, 101] width 113 height 39
click at [444, 144] on link "Draw" at bounding box center [419, 144] width 107 height 43
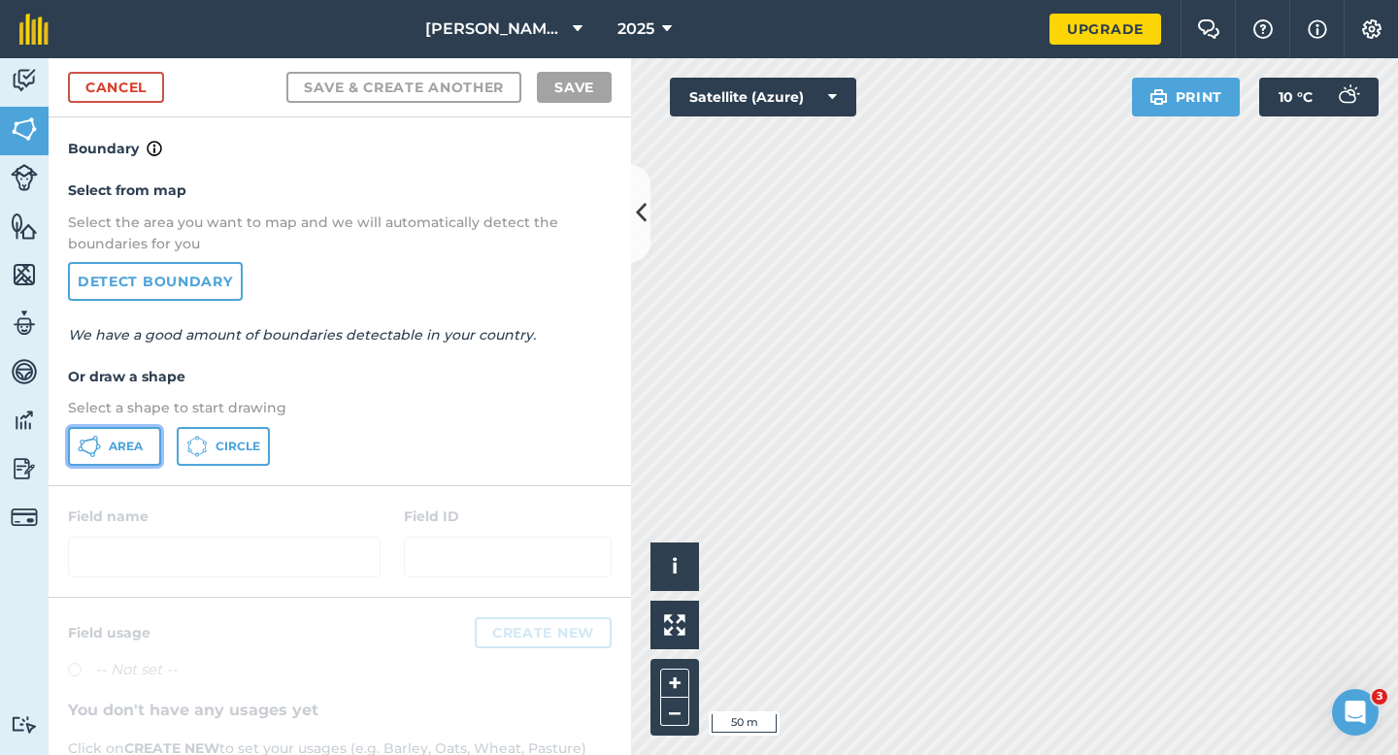
click at [125, 451] on span "Area" at bounding box center [126, 447] width 34 height 16
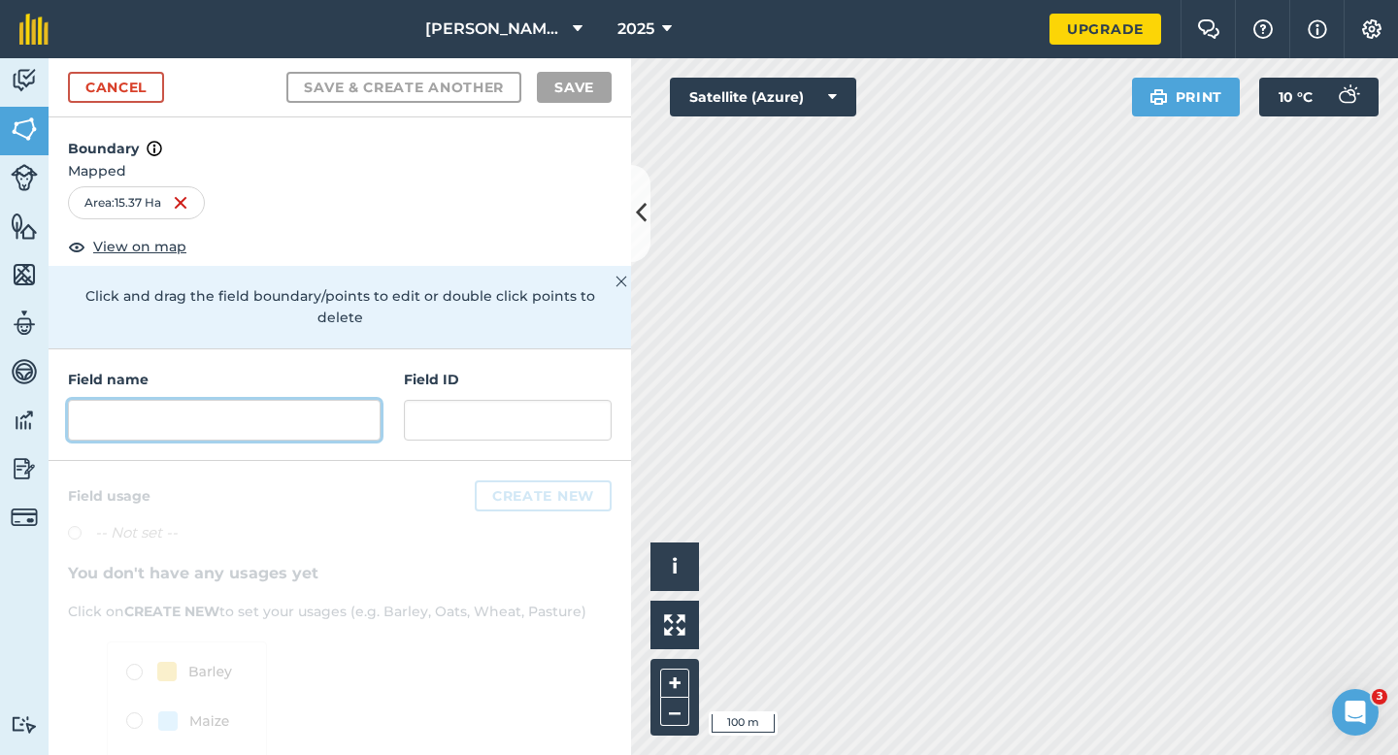
click at [352, 400] on input "text" at bounding box center [224, 420] width 313 height 41
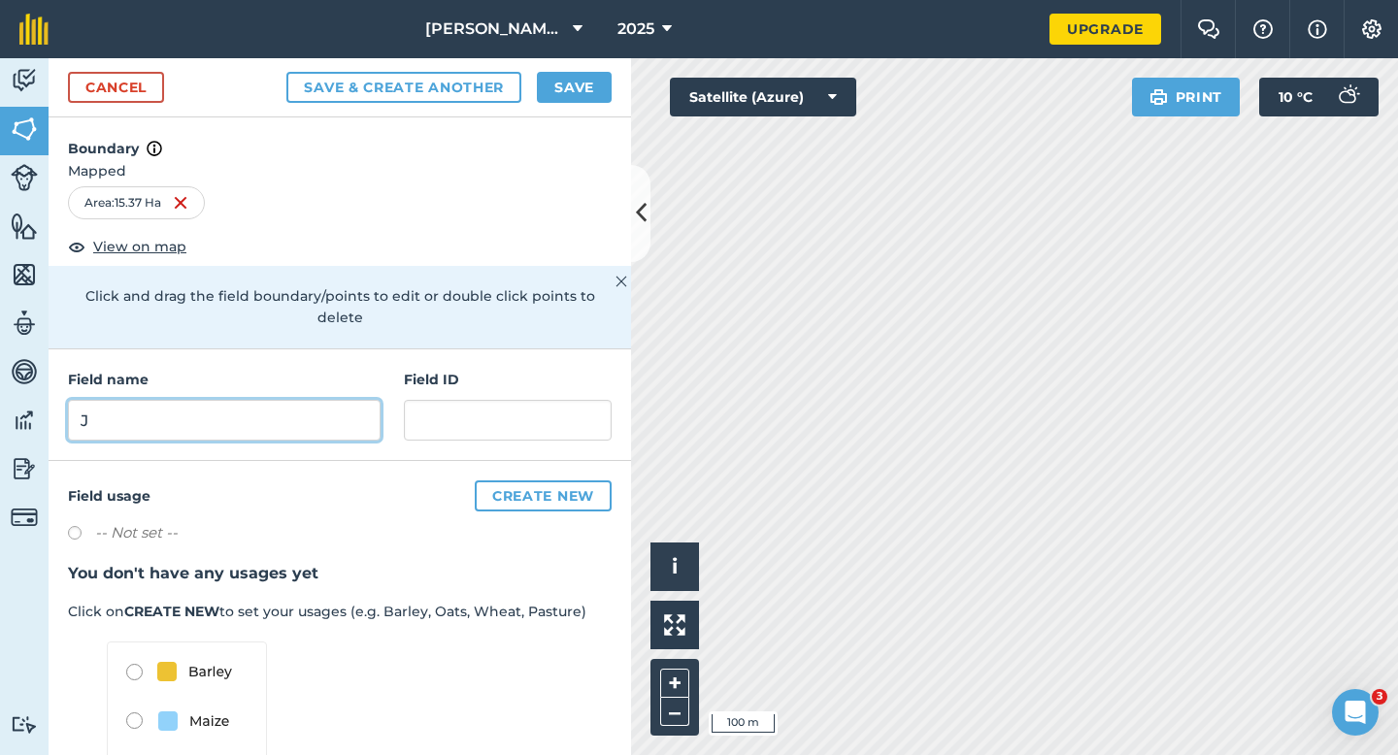
type input "J"
click at [596, 88] on button "Save" at bounding box center [574, 87] width 75 height 31
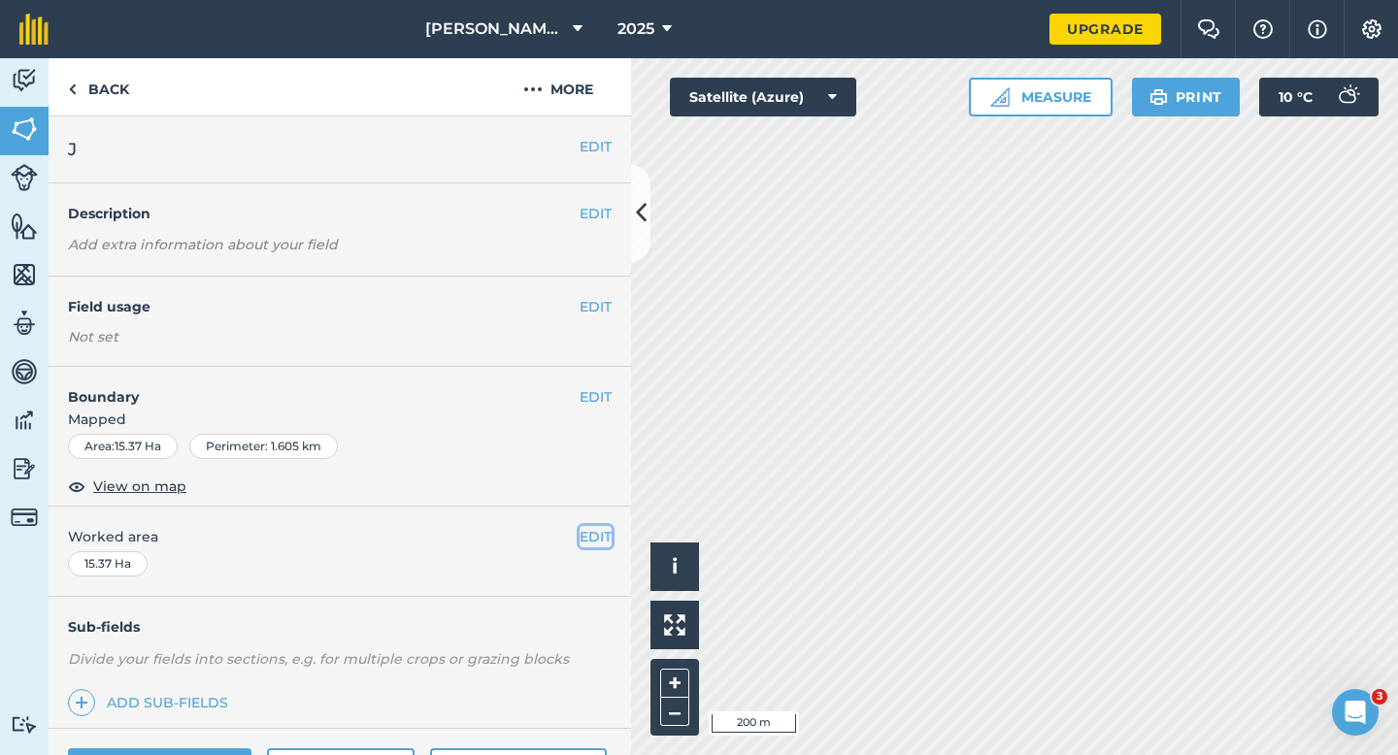
click at [591, 542] on button "EDIT" at bounding box center [595, 536] width 32 height 21
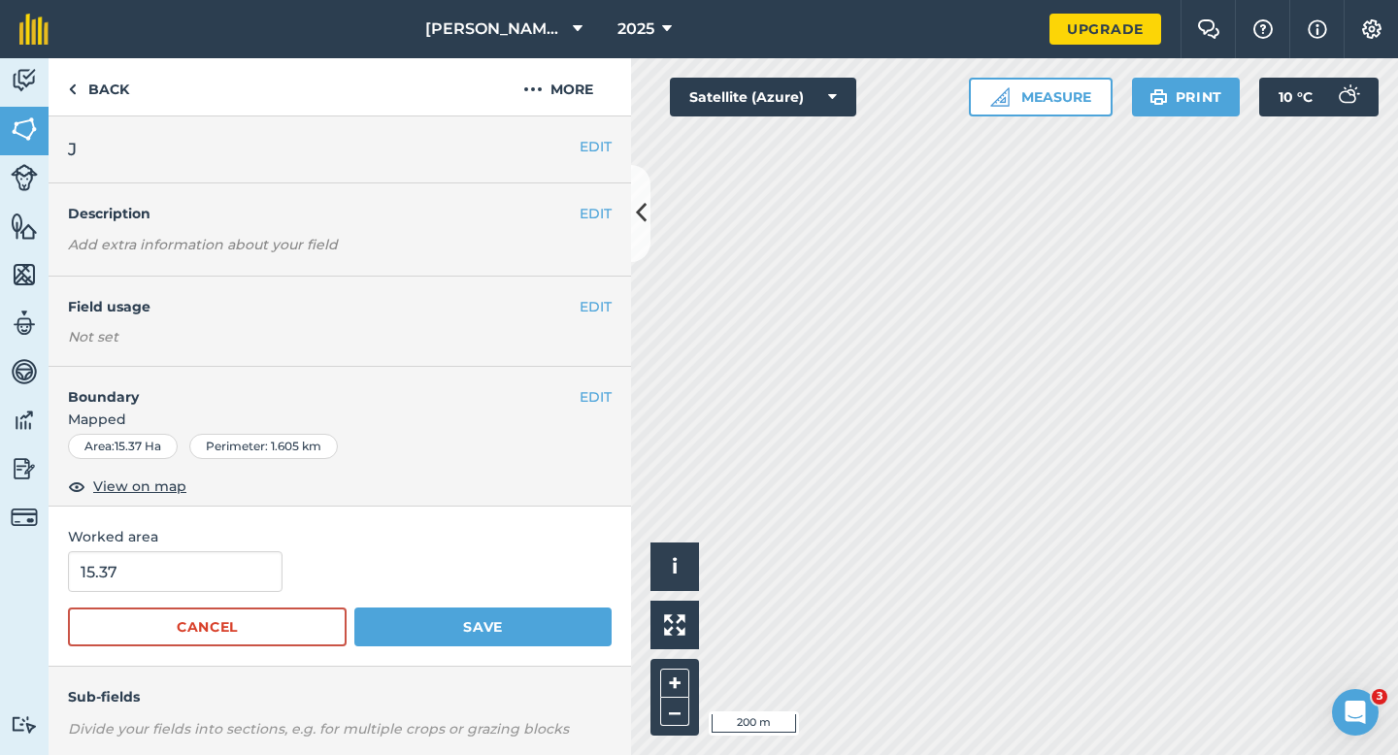
click at [280, 562] on div "15.37" at bounding box center [340, 571] width 544 height 41
click at [258, 563] on input "15.37" at bounding box center [175, 571] width 214 height 41
type input "15.4"
click at [354, 608] on button "Save" at bounding box center [482, 627] width 257 height 39
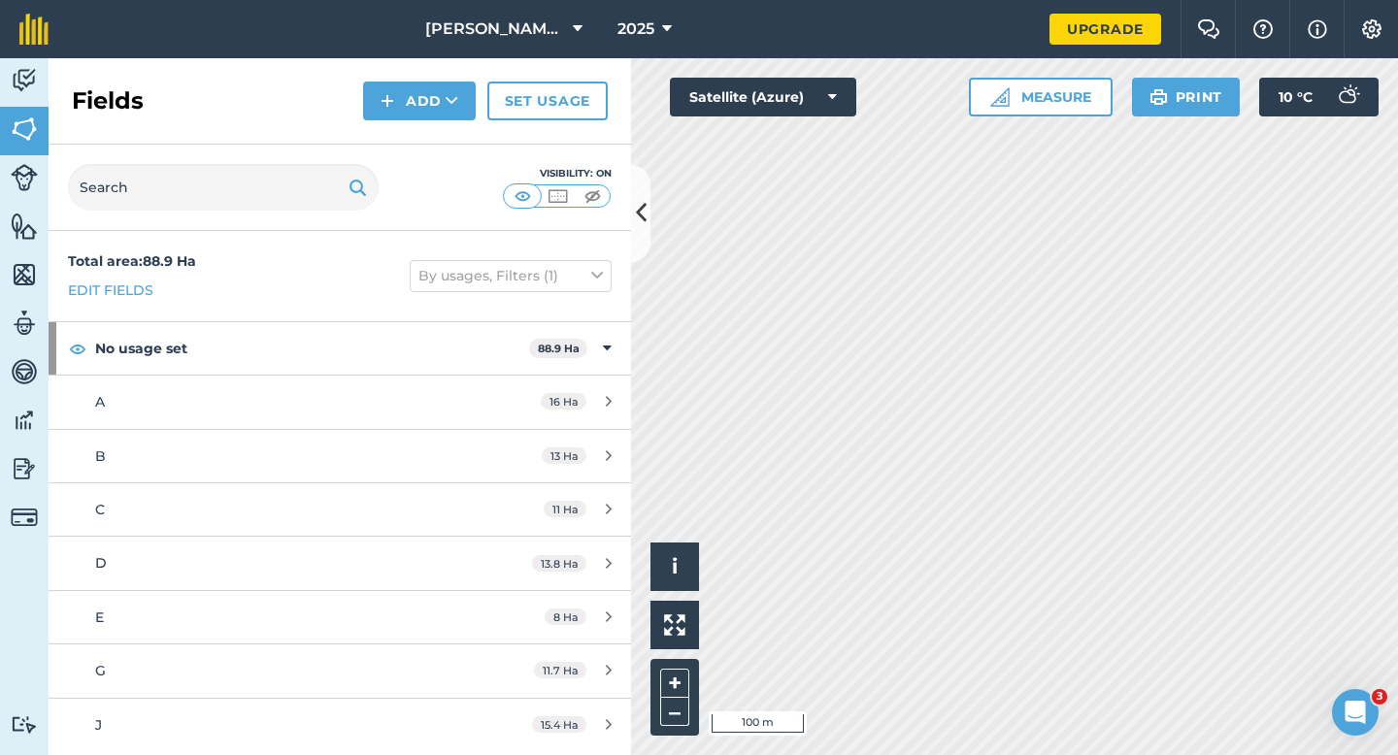
click at [417, 126] on div "Fields Add Set usage" at bounding box center [340, 101] width 582 height 86
click at [415, 122] on div "Fields Add Set usage" at bounding box center [340, 101] width 582 height 86
click at [412, 116] on button "Add" at bounding box center [419, 101] width 113 height 39
click at [412, 132] on link "Draw" at bounding box center [419, 144] width 107 height 43
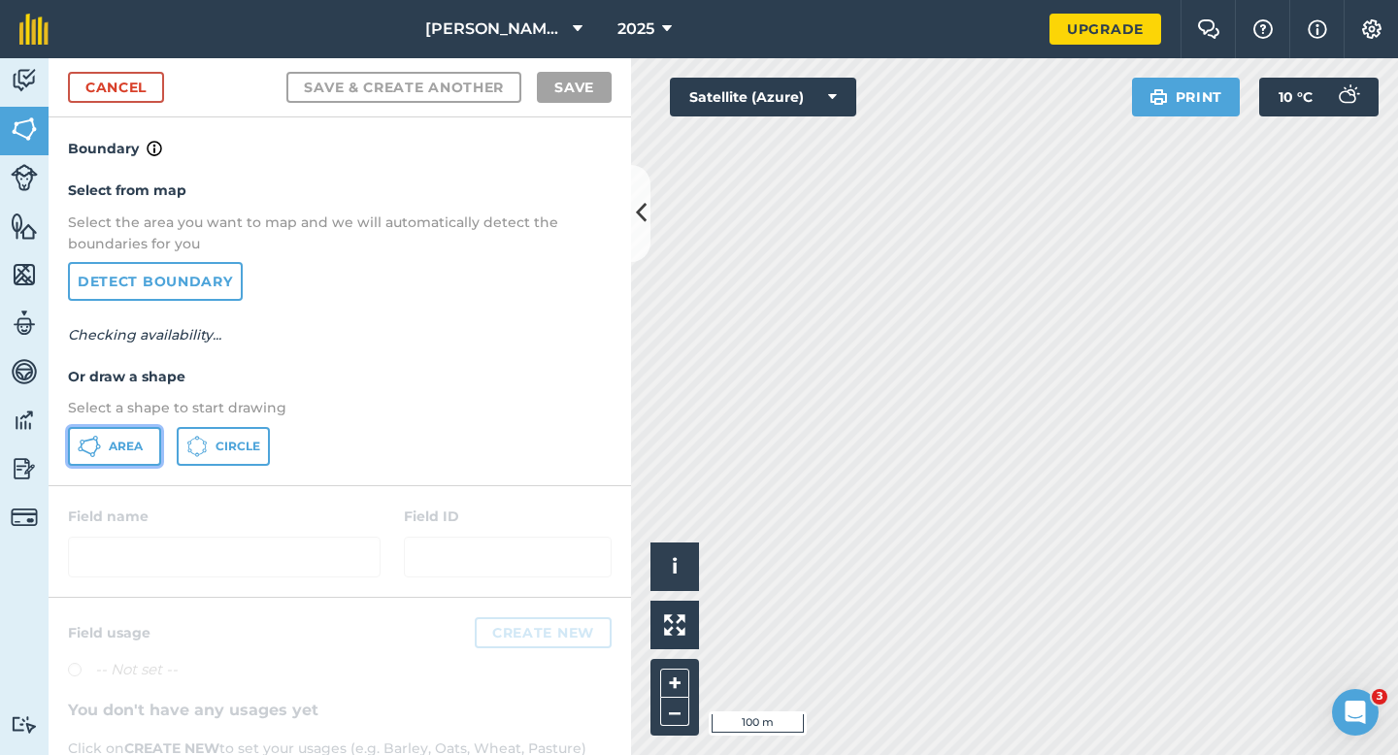
click at [116, 441] on span "Area" at bounding box center [126, 447] width 34 height 16
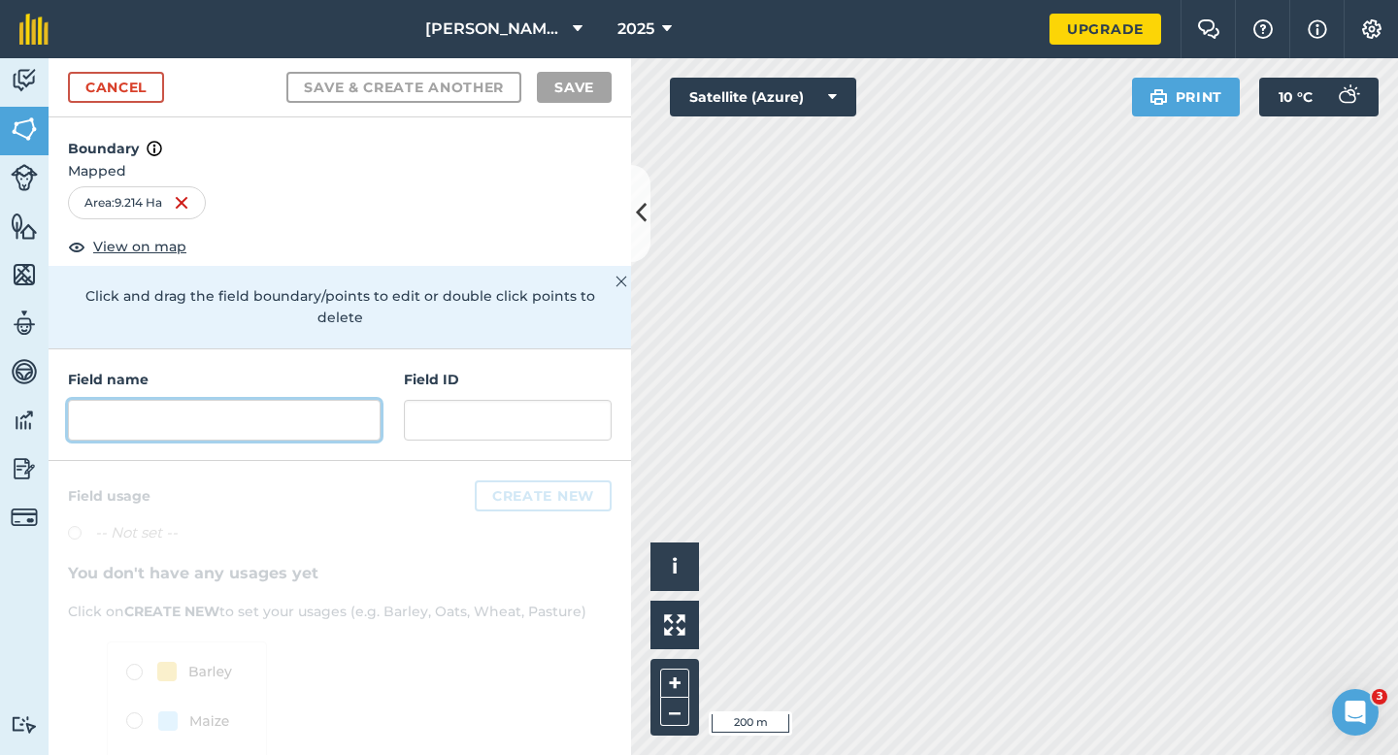
click at [343, 410] on input "text" at bounding box center [224, 420] width 313 height 41
type input "F"
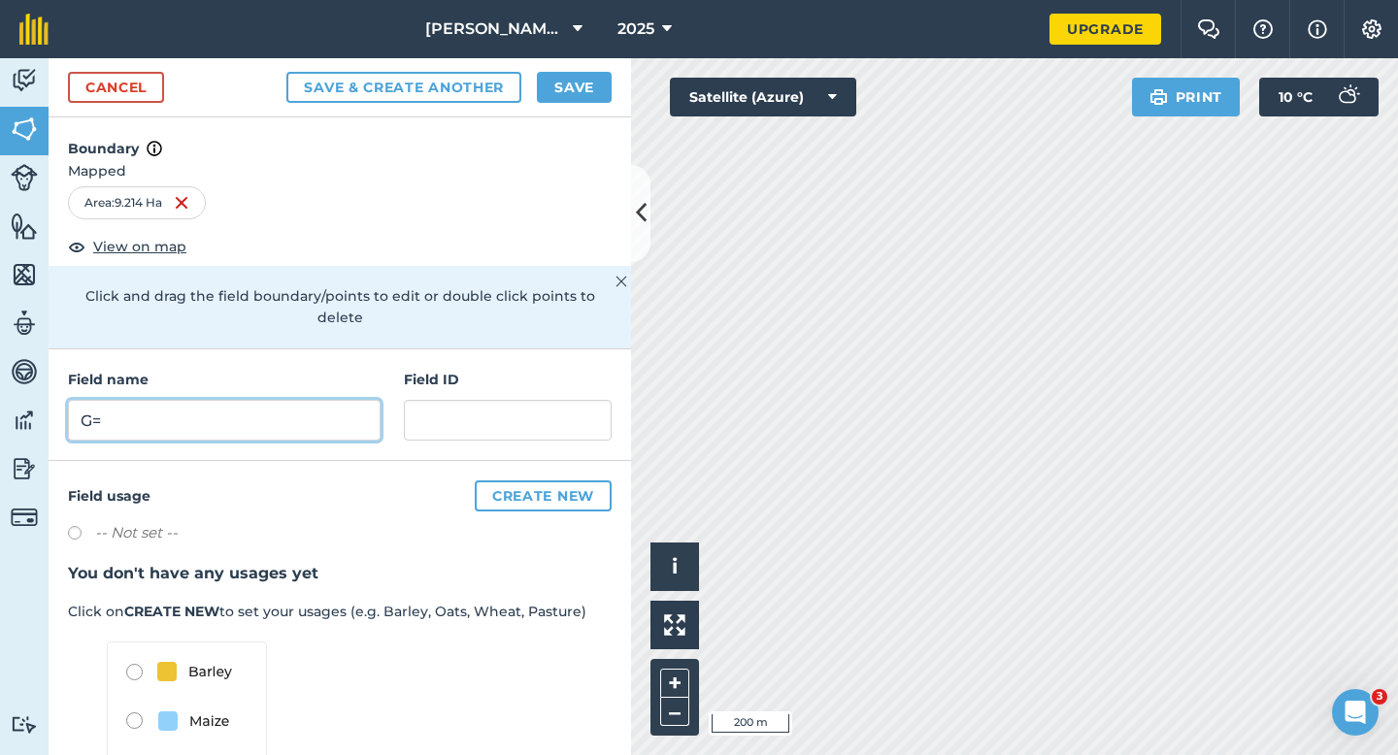
type input "G"
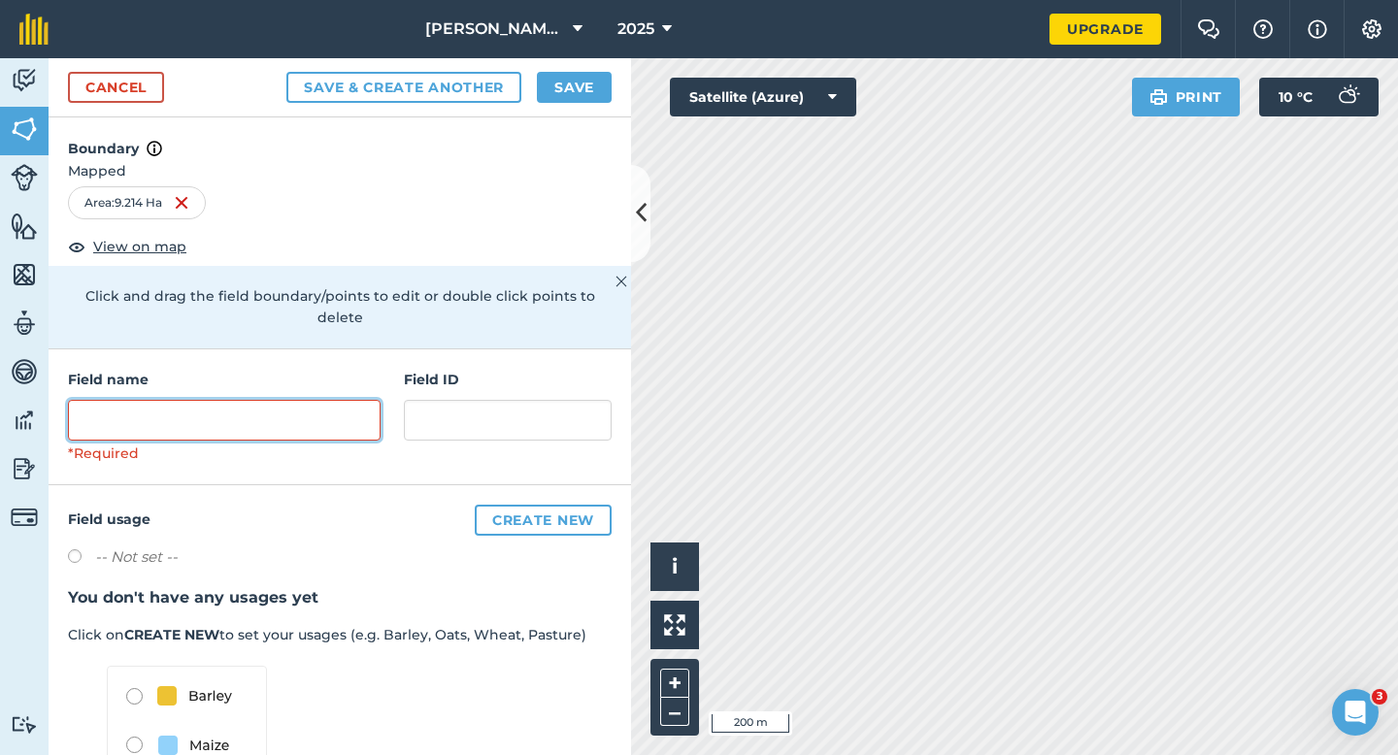
type input "D"
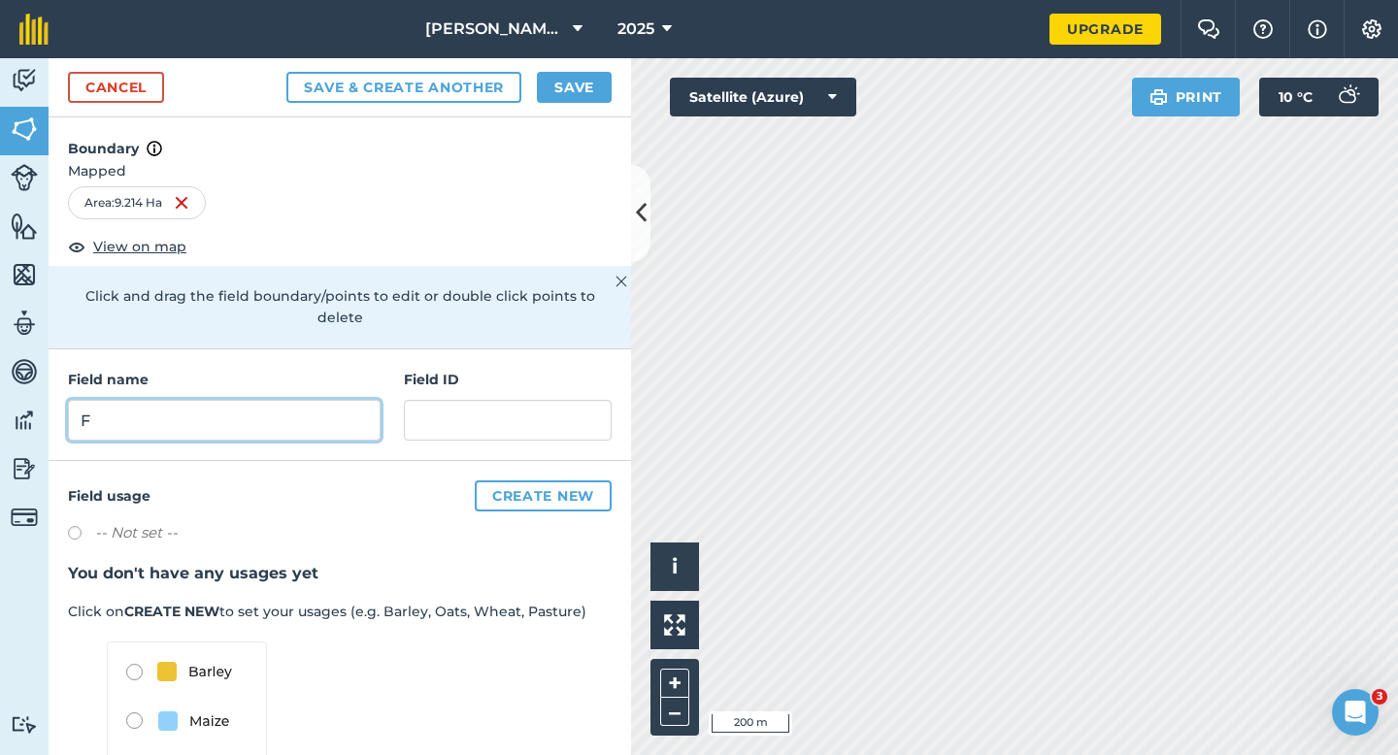
type input "F"
click at [574, 117] on h4 "Boundary" at bounding box center [340, 138] width 582 height 43
click at [574, 89] on button "Save" at bounding box center [574, 87] width 75 height 31
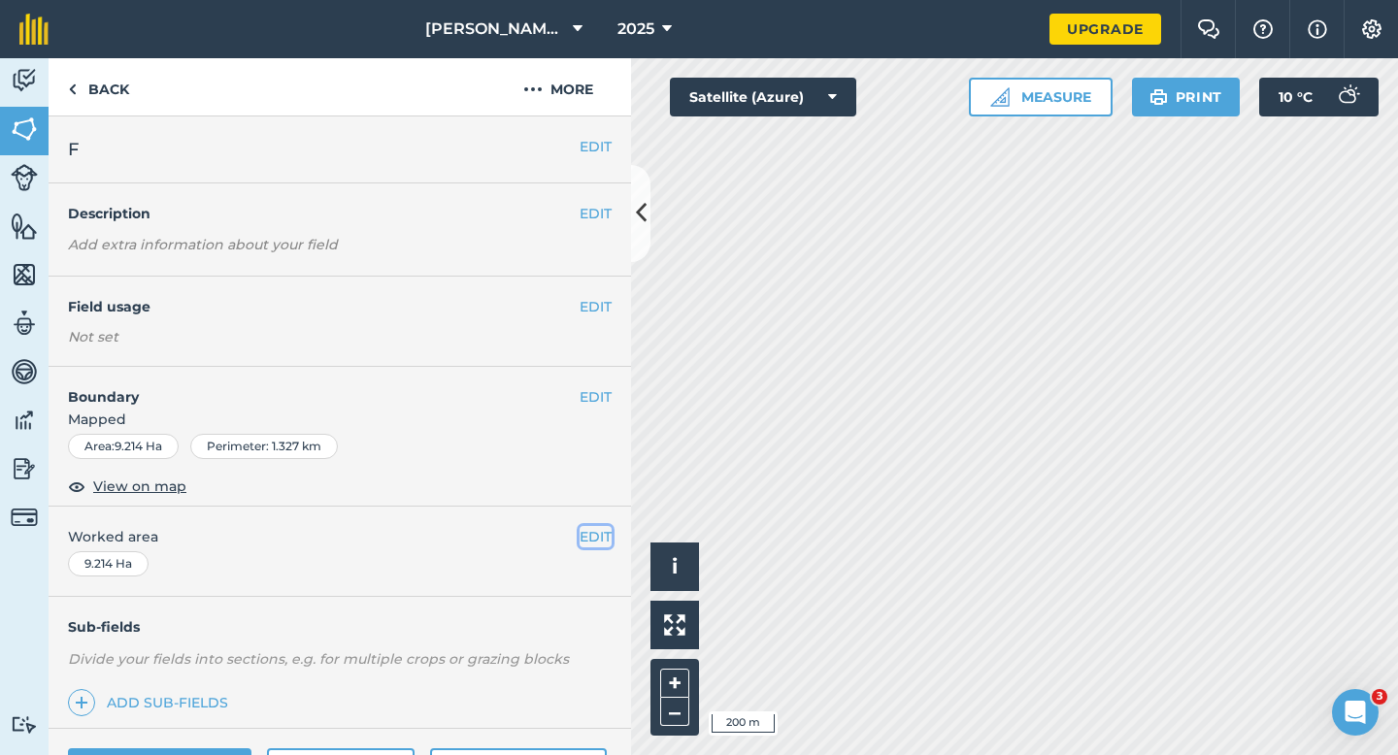
click at [587, 535] on button "EDIT" at bounding box center [595, 536] width 32 height 21
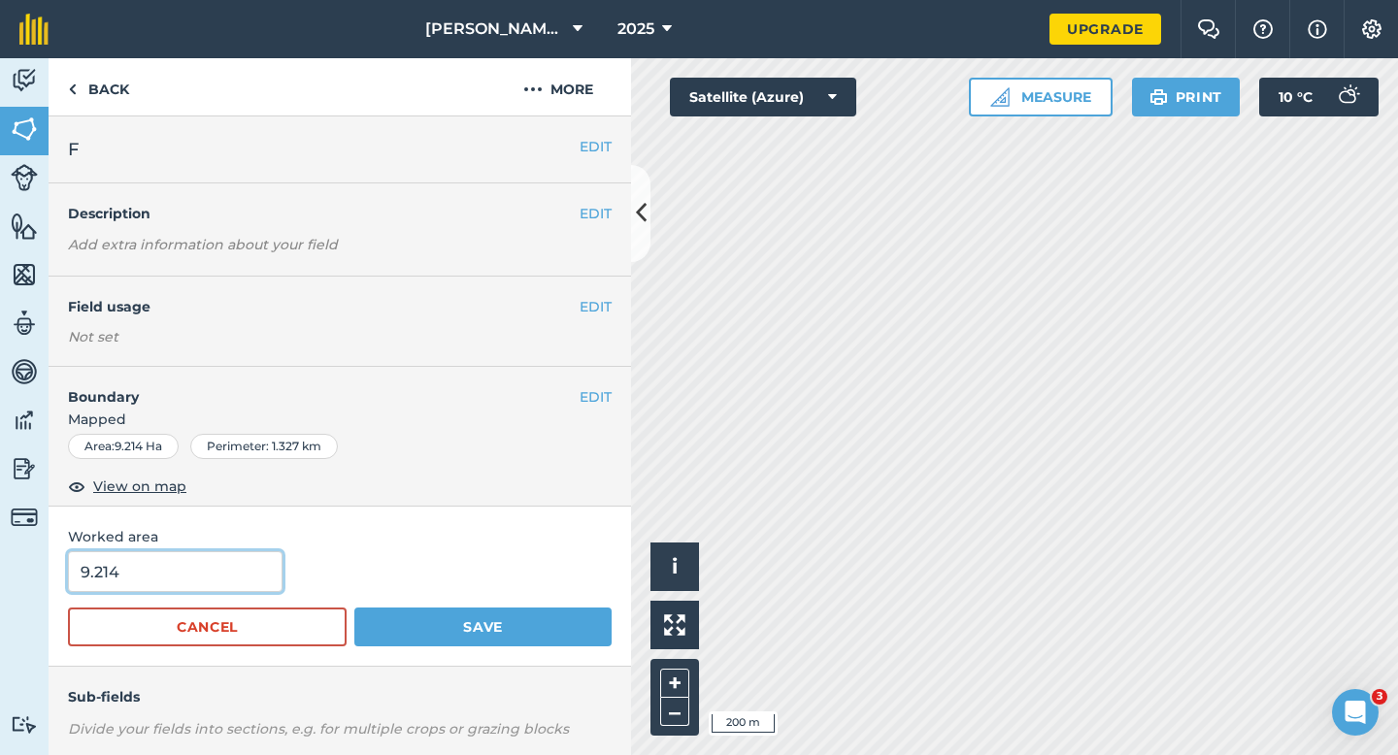
click at [237, 558] on input "9.214" at bounding box center [175, 571] width 214 height 41
click at [237, 579] on input "9.214" at bounding box center [175, 571] width 214 height 41
type input "9.2"
click at [354, 608] on button "Save" at bounding box center [482, 627] width 257 height 39
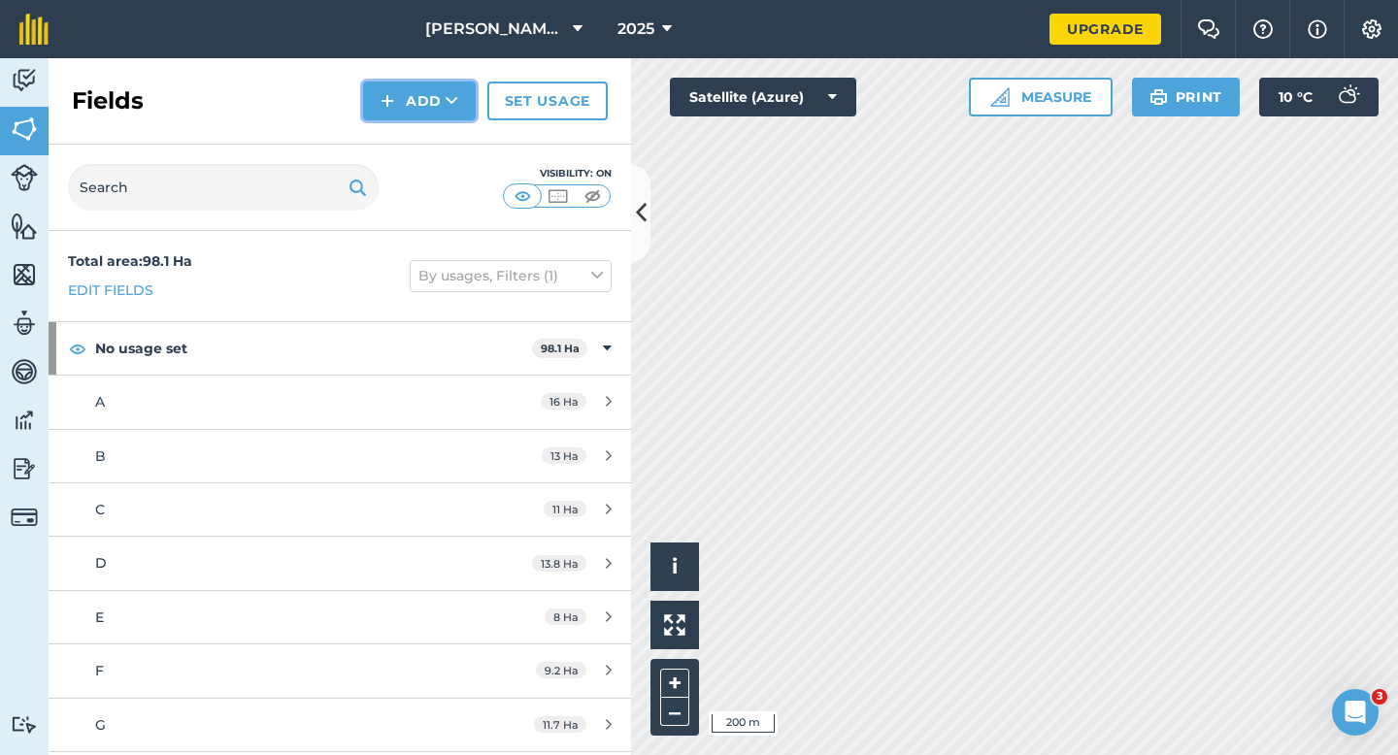
click at [411, 115] on button "Add" at bounding box center [419, 101] width 113 height 39
click at [411, 136] on link "Draw" at bounding box center [419, 144] width 107 height 43
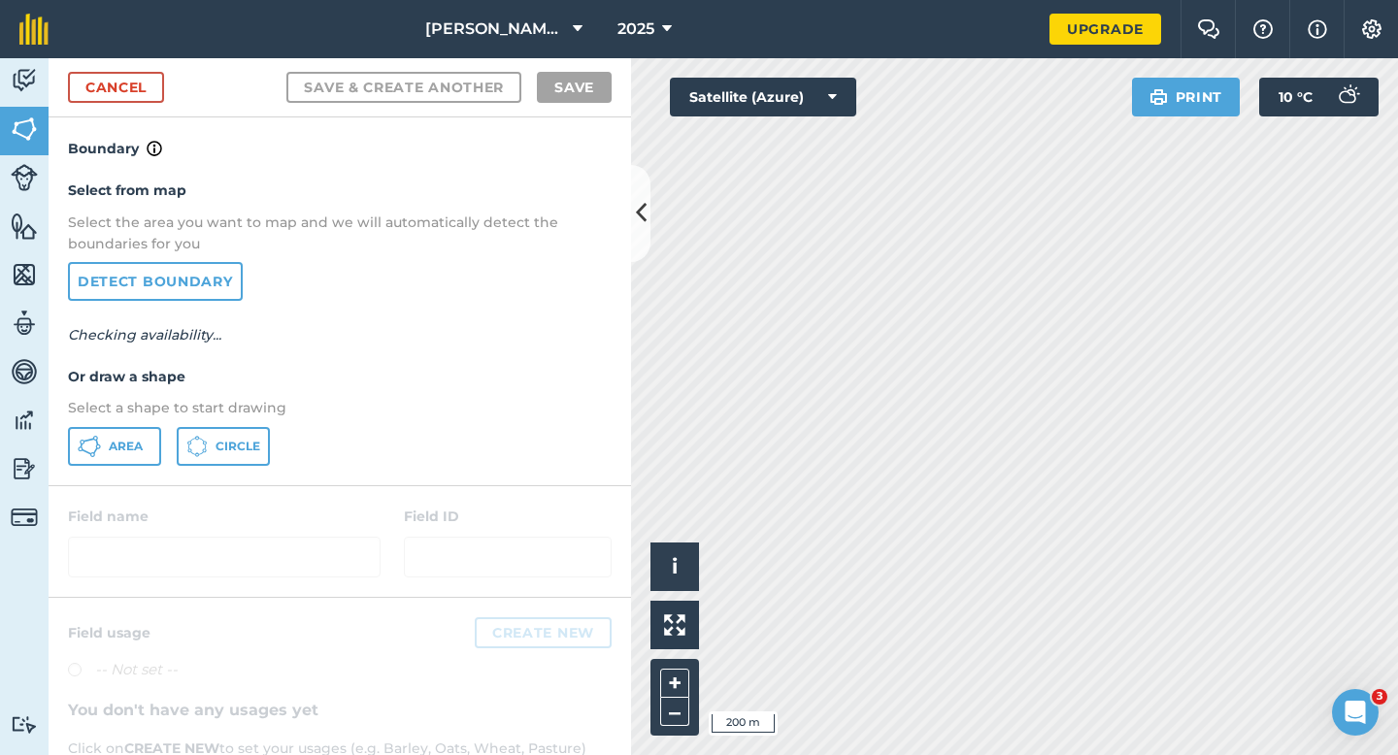
click at [99, 467] on div "Select from map Select the area you want to map and we will automatically detec…" at bounding box center [340, 322] width 582 height 324
click at [101, 463] on button "Area" at bounding box center [114, 446] width 93 height 39
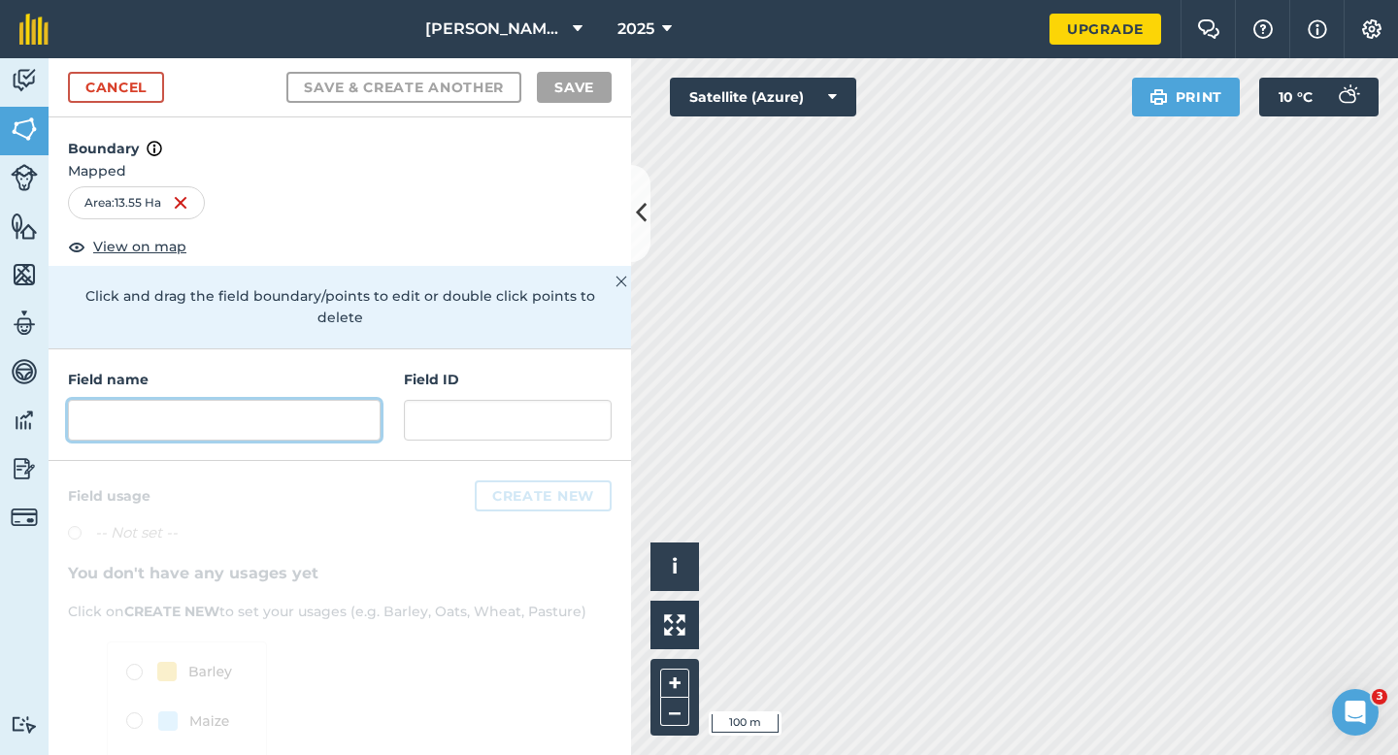
click at [247, 400] on input "text" at bounding box center [224, 420] width 313 height 41
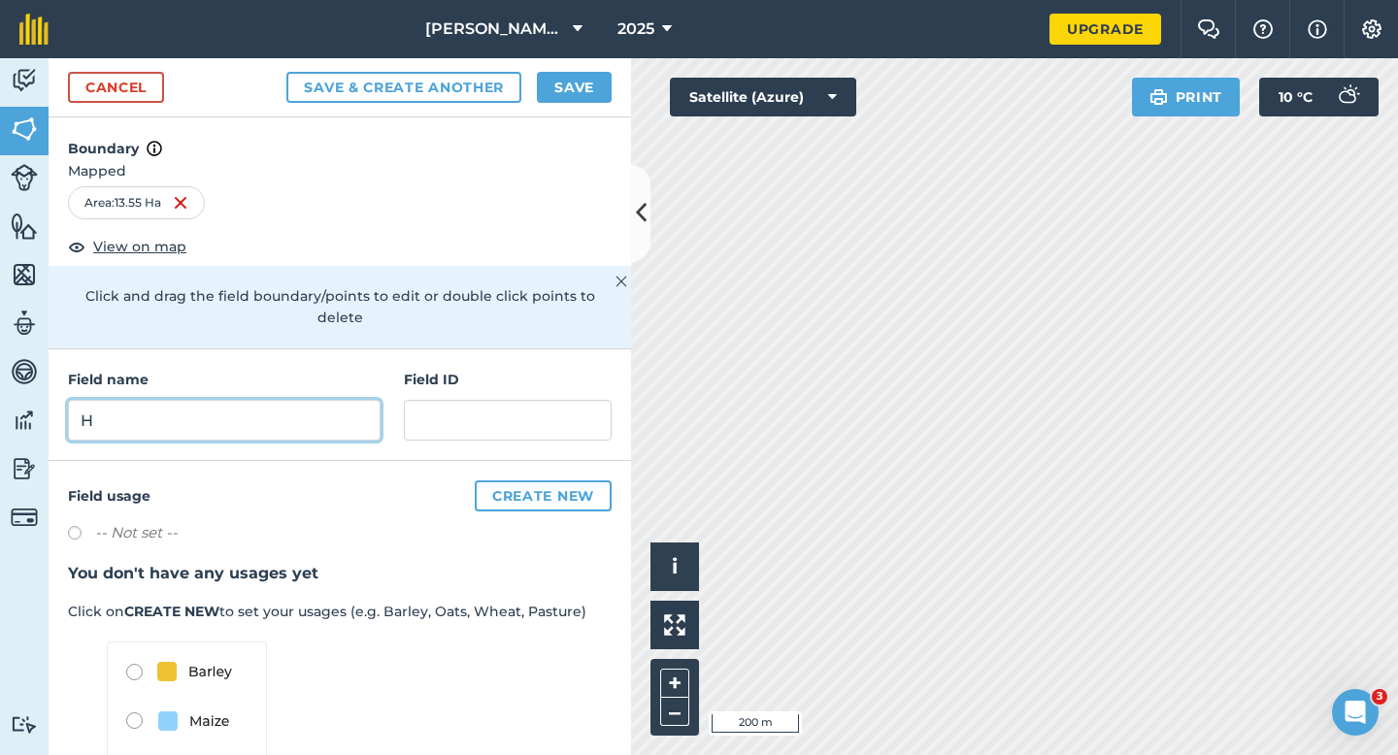
type input "H"
click at [568, 84] on button "Save" at bounding box center [574, 87] width 75 height 31
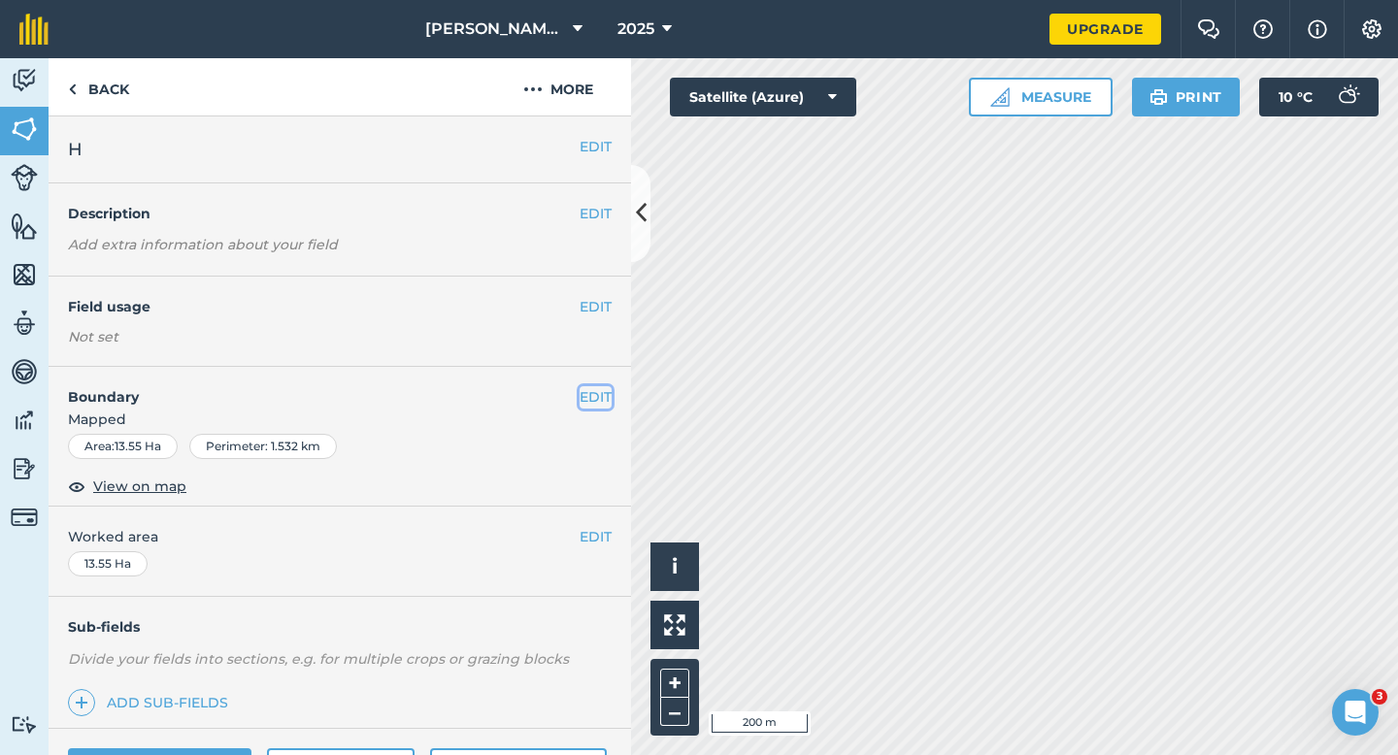
click at [605, 398] on button "EDIT" at bounding box center [595, 396] width 32 height 21
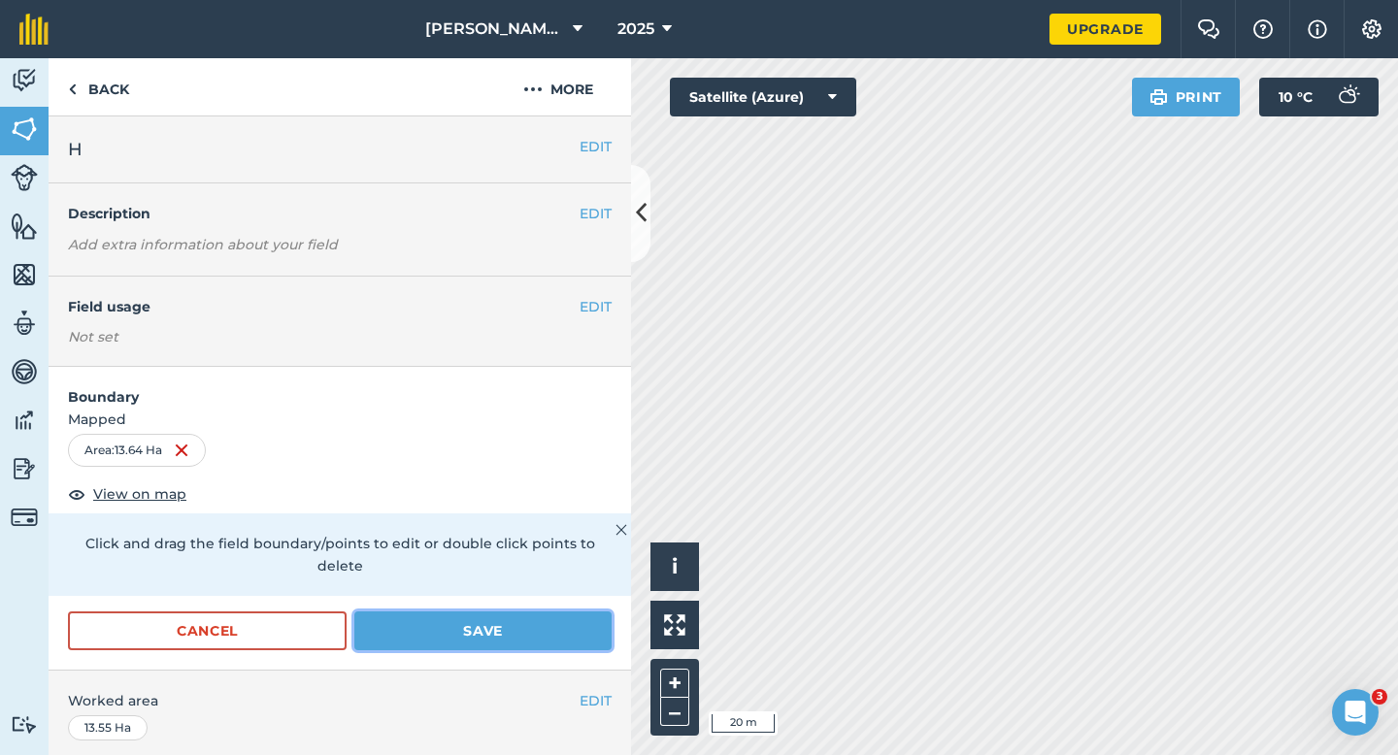
click at [533, 611] on button "Save" at bounding box center [482, 630] width 257 height 39
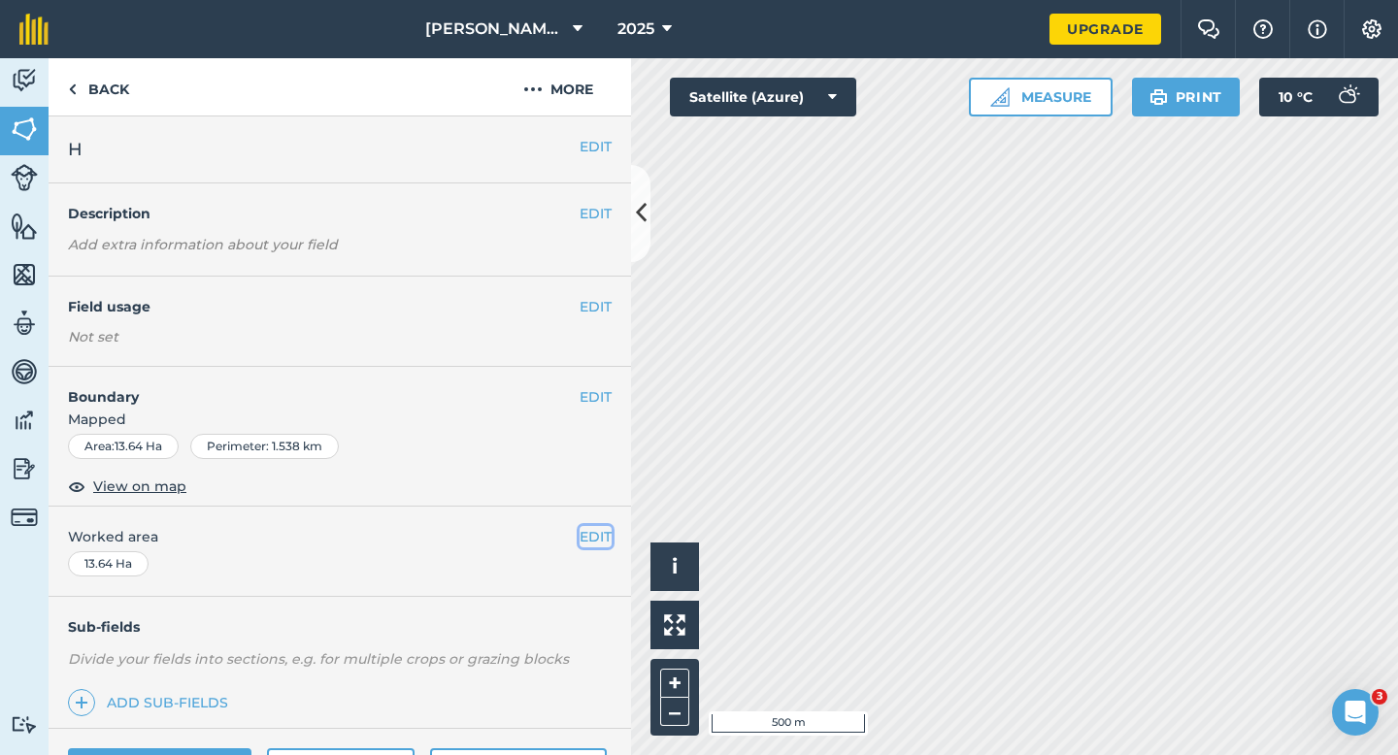
click at [594, 528] on button "EDIT" at bounding box center [595, 536] width 32 height 21
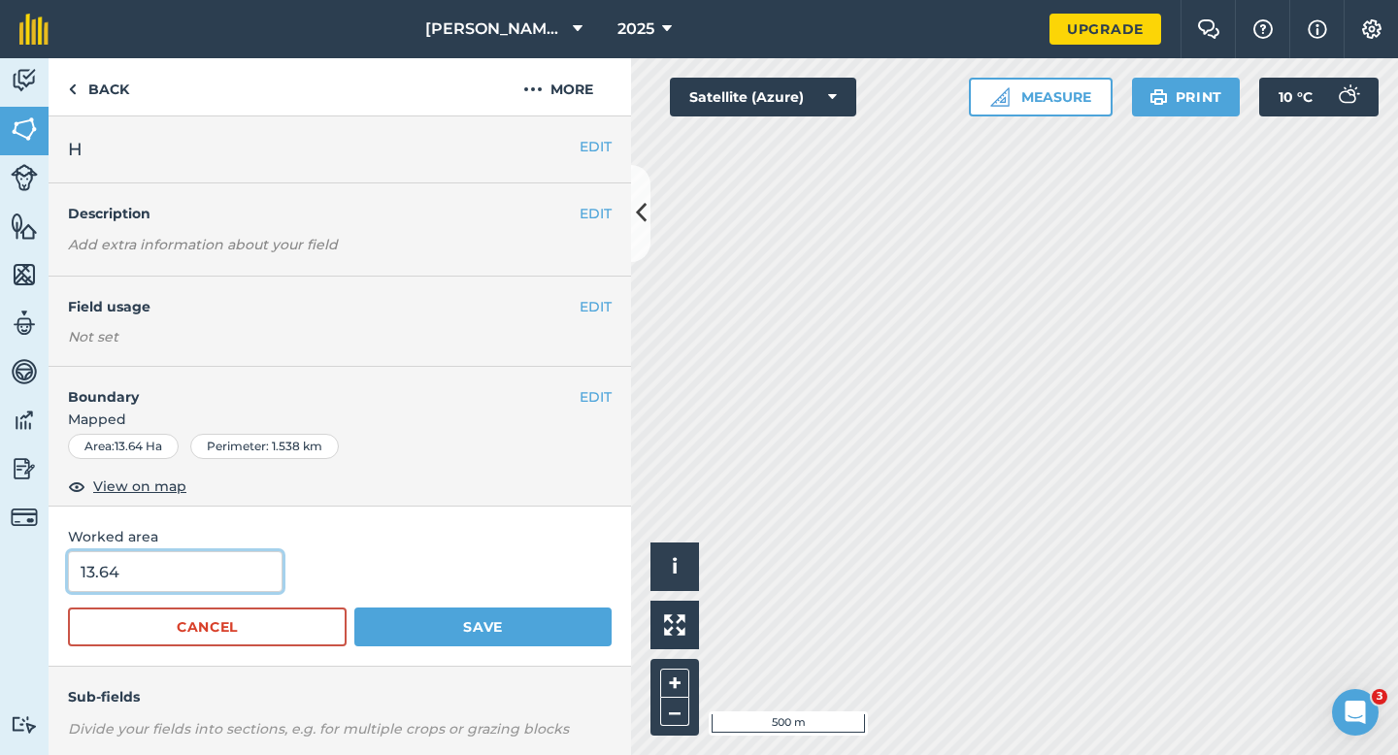
click at [217, 581] on input "13.64" at bounding box center [175, 571] width 214 height 41
type input "13.6"
click at [354, 608] on button "Save" at bounding box center [482, 627] width 257 height 39
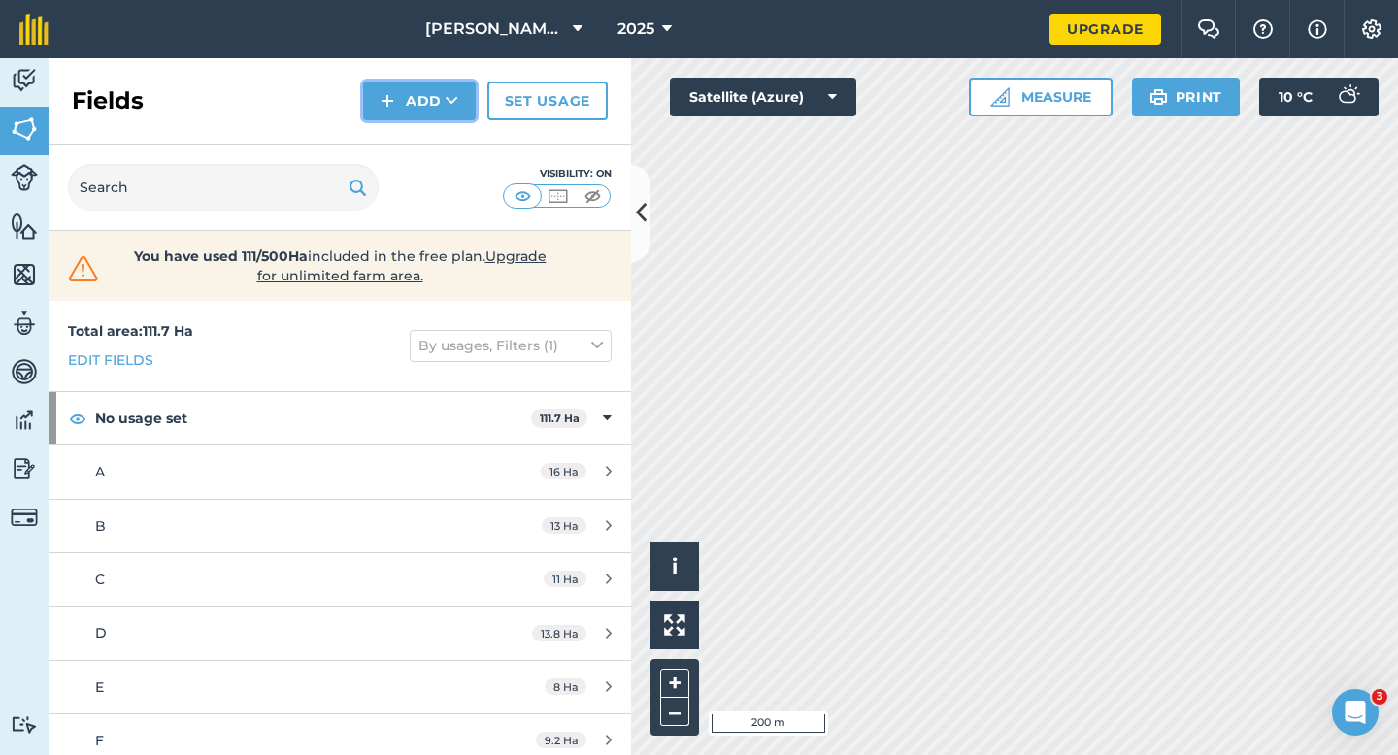
click at [390, 118] on button "Add" at bounding box center [419, 101] width 113 height 39
click at [390, 136] on link "Draw" at bounding box center [419, 144] width 107 height 43
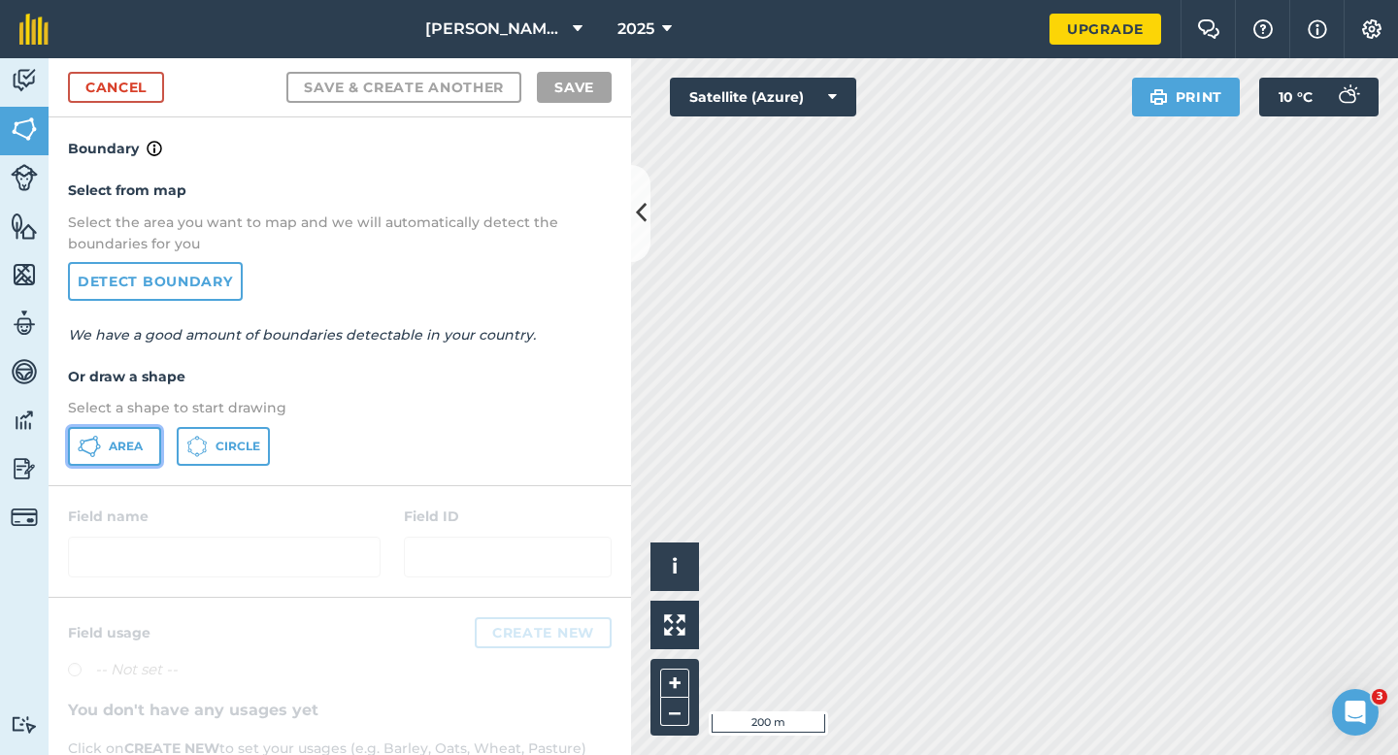
click at [105, 457] on button "Area" at bounding box center [114, 446] width 93 height 39
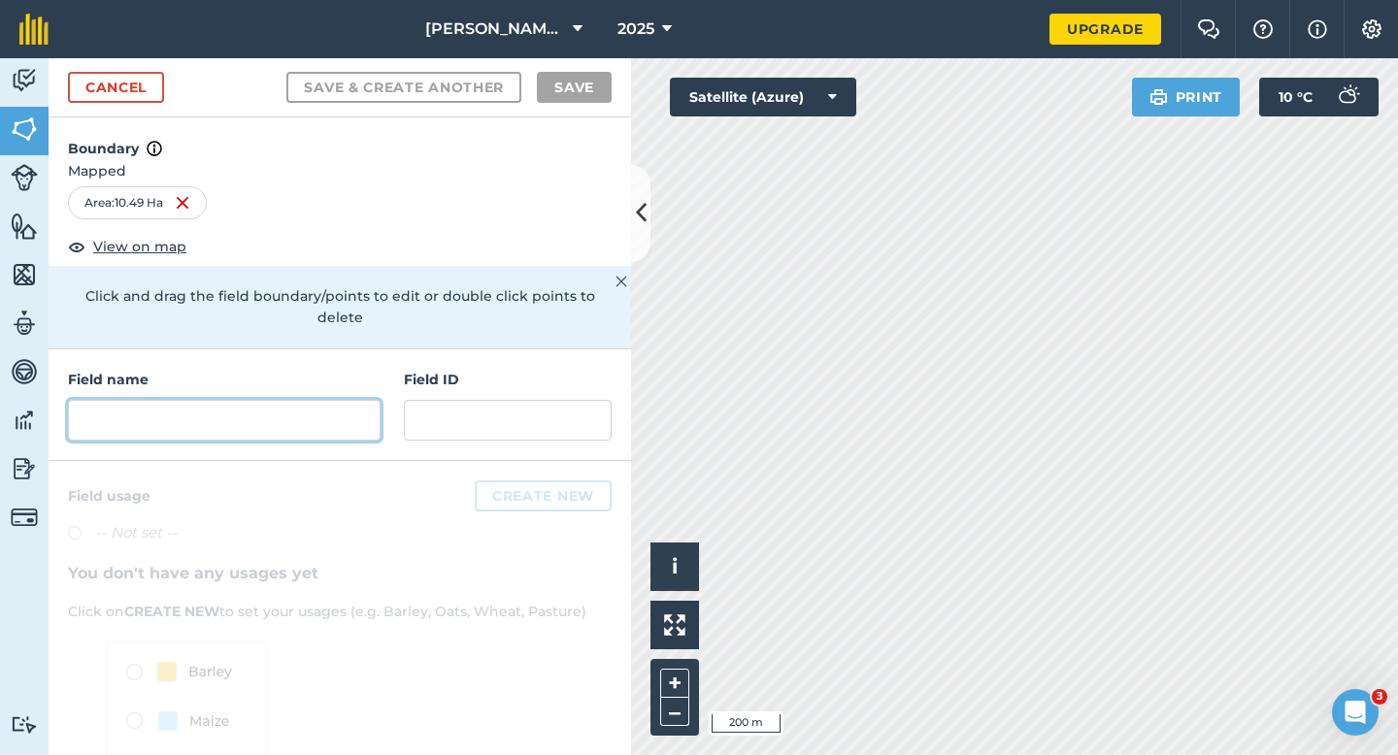
click at [367, 400] on input "text" at bounding box center [224, 420] width 313 height 41
type input "J"
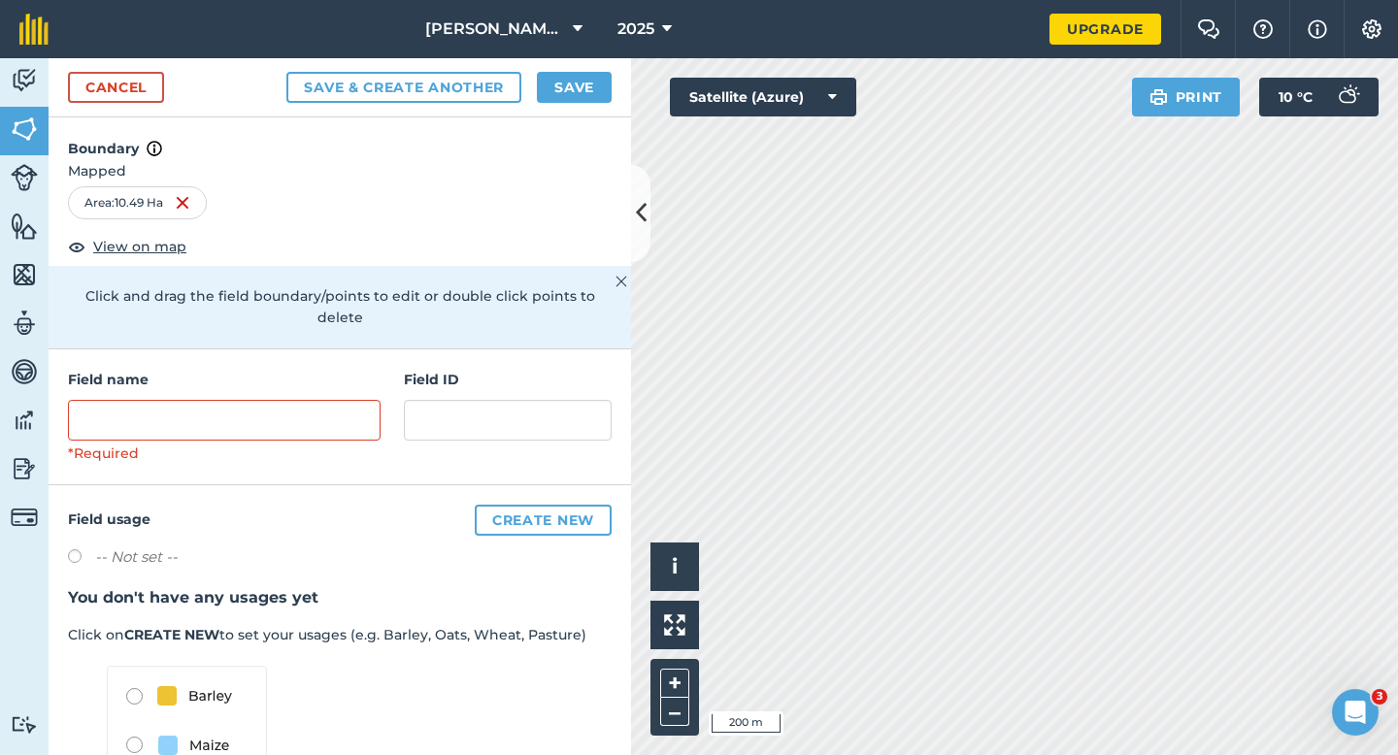
click at [362, 418] on div "*Required" at bounding box center [224, 432] width 313 height 64
click at [362, 403] on input "text" at bounding box center [224, 420] width 313 height 41
type input "K"
type input "J"
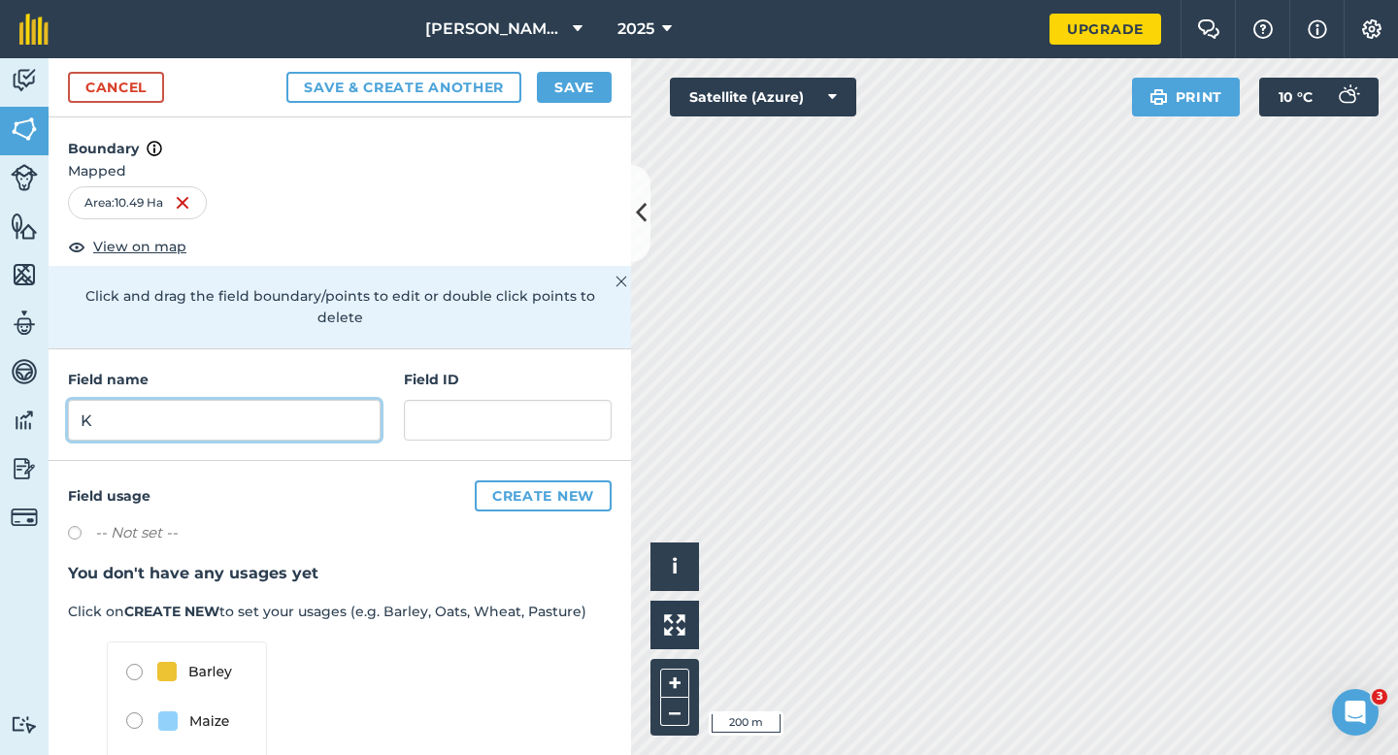
type input "K"
click at [559, 85] on button "Save" at bounding box center [574, 87] width 75 height 31
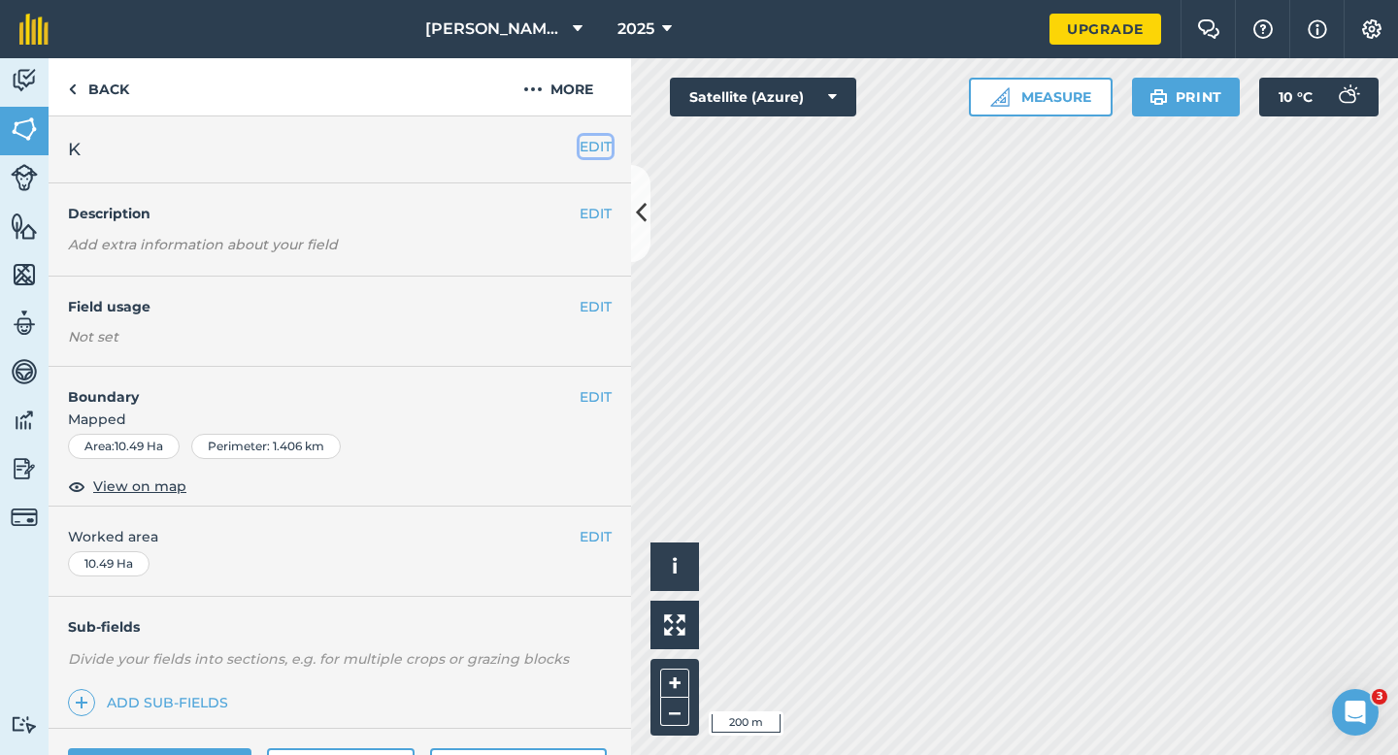
click at [589, 149] on button "EDIT" at bounding box center [595, 146] width 32 height 21
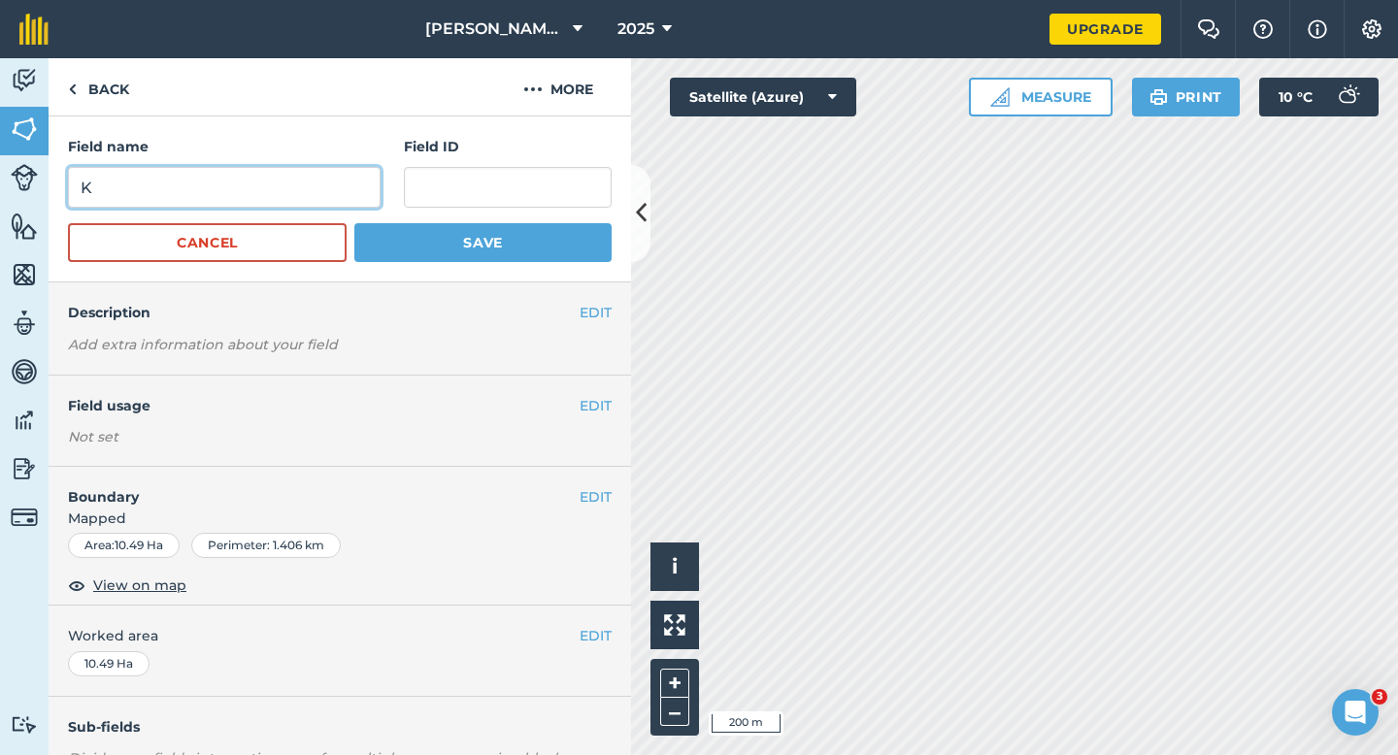
click at [358, 187] on input "K" at bounding box center [224, 187] width 313 height 41
type input "I"
click at [354, 223] on button "Save" at bounding box center [482, 242] width 257 height 39
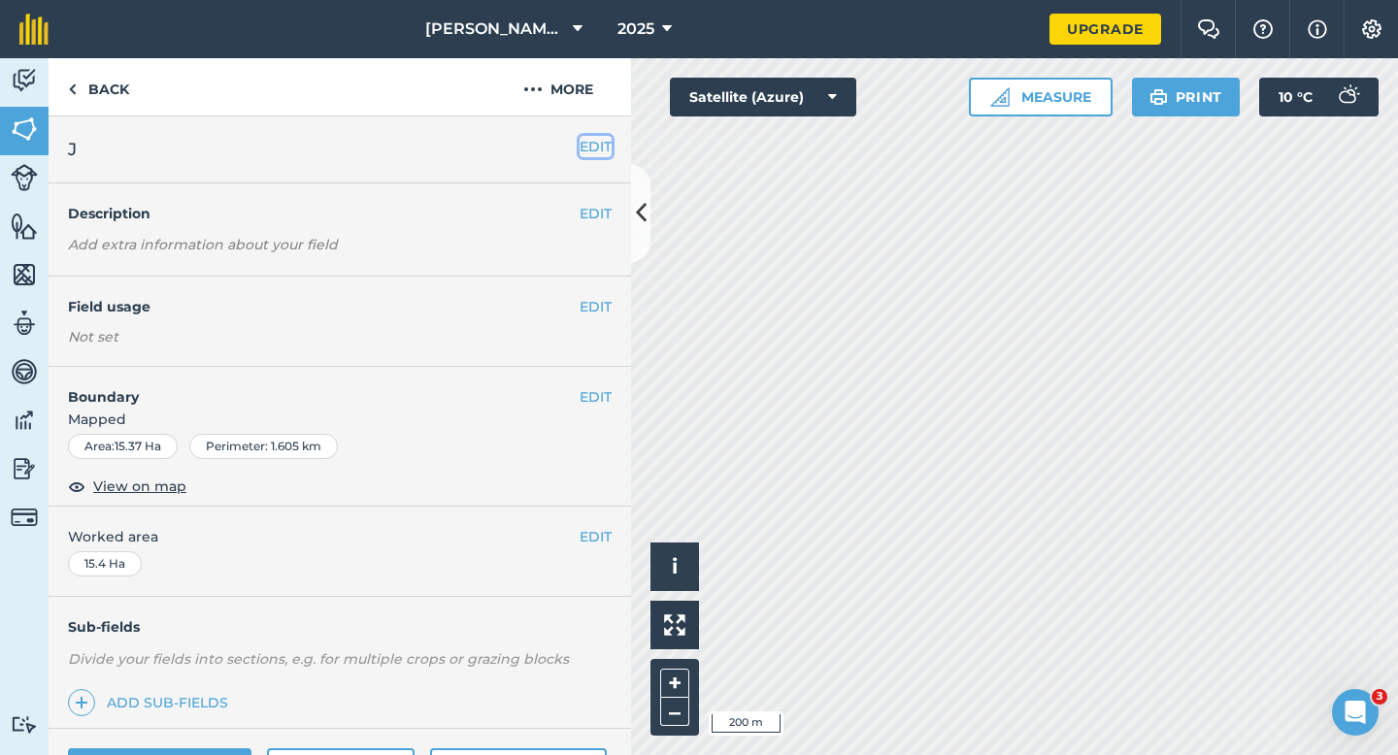
click at [587, 147] on button "EDIT" at bounding box center [595, 146] width 32 height 21
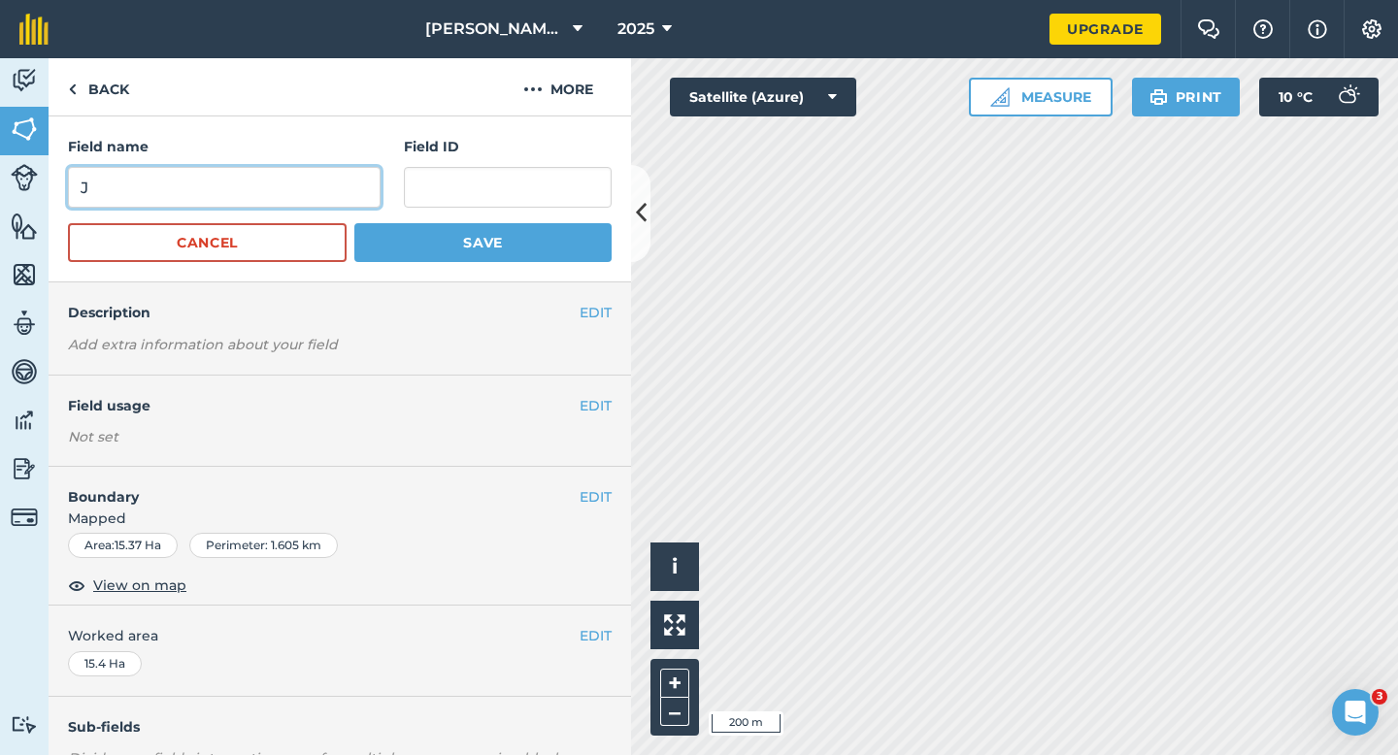
click at [311, 196] on input "J" at bounding box center [224, 187] width 313 height 41
type input "K"
click at [354, 223] on button "Save" at bounding box center [482, 242] width 257 height 39
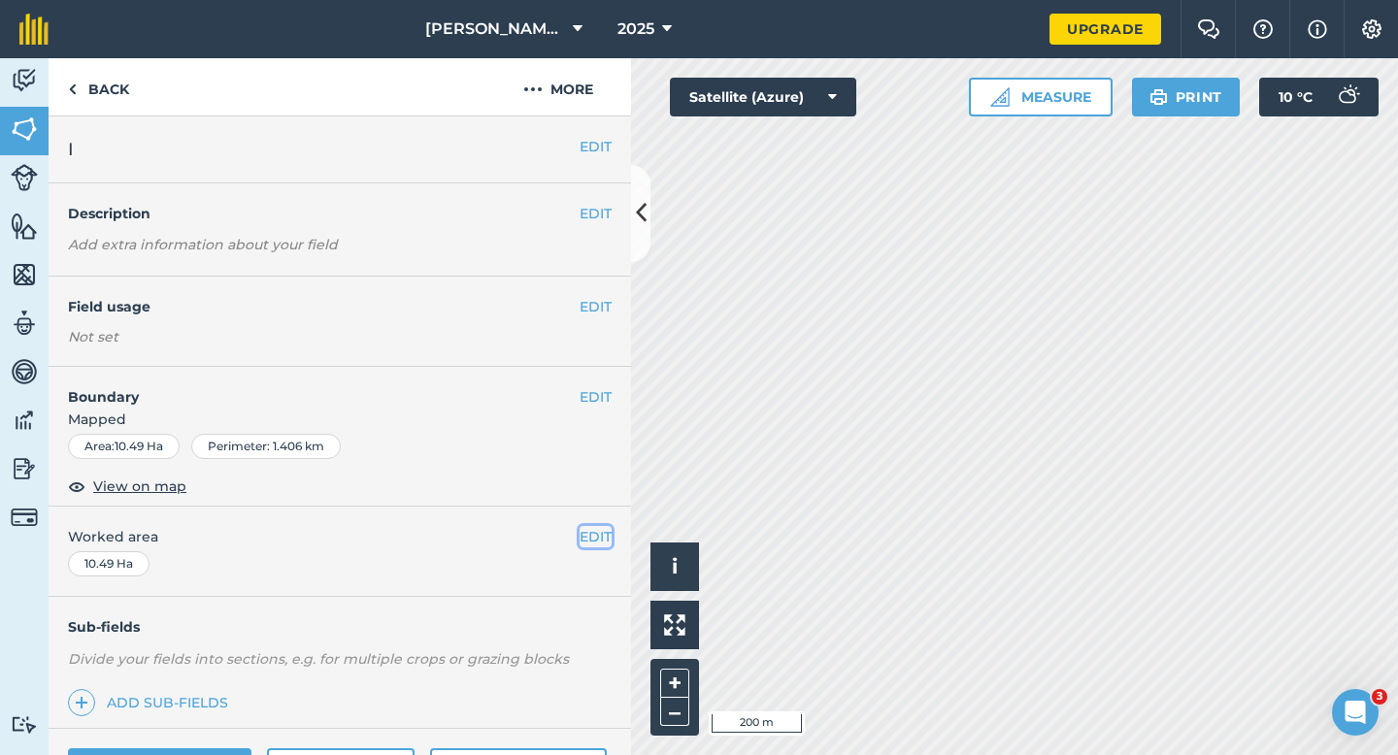
click at [581, 530] on button "EDIT" at bounding box center [595, 536] width 32 height 21
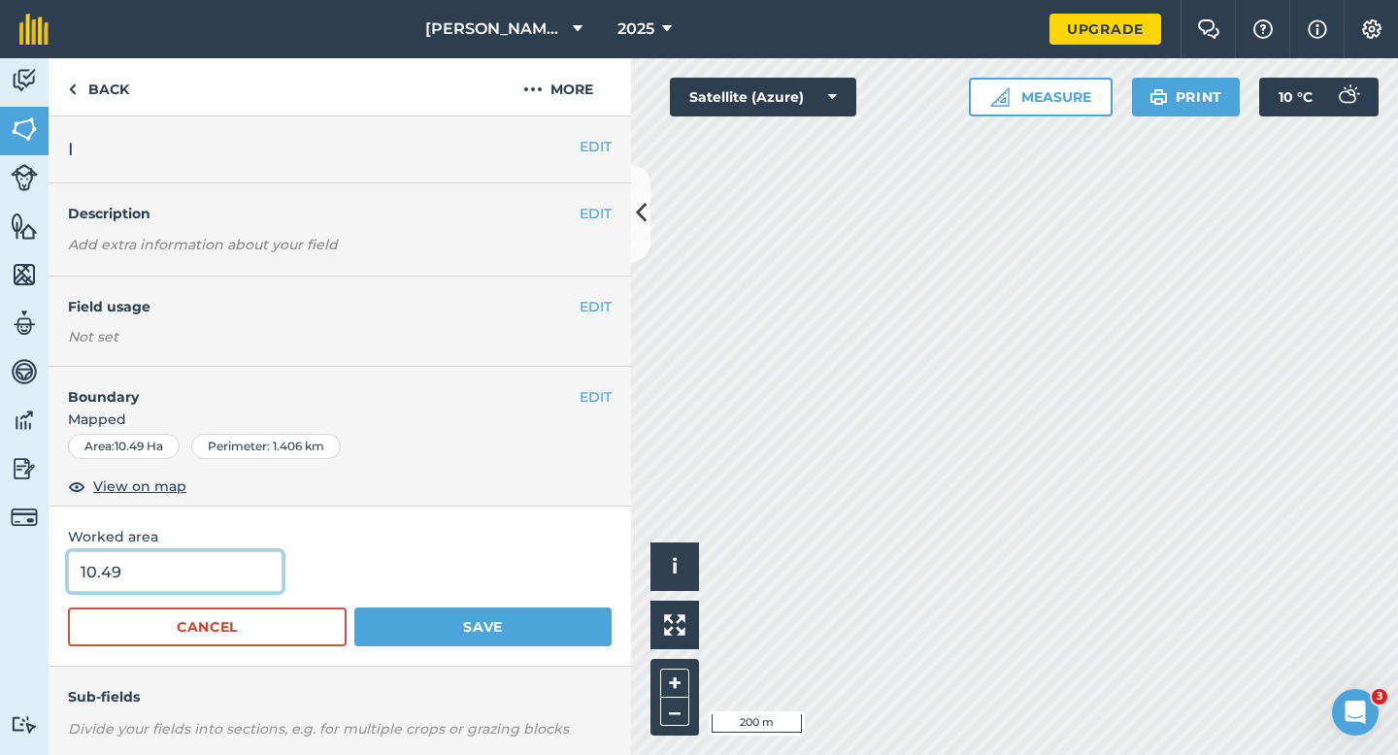
click at [205, 584] on input "10.49" at bounding box center [175, 571] width 214 height 41
type input "10.5"
click at [354, 608] on button "Save" at bounding box center [482, 627] width 257 height 39
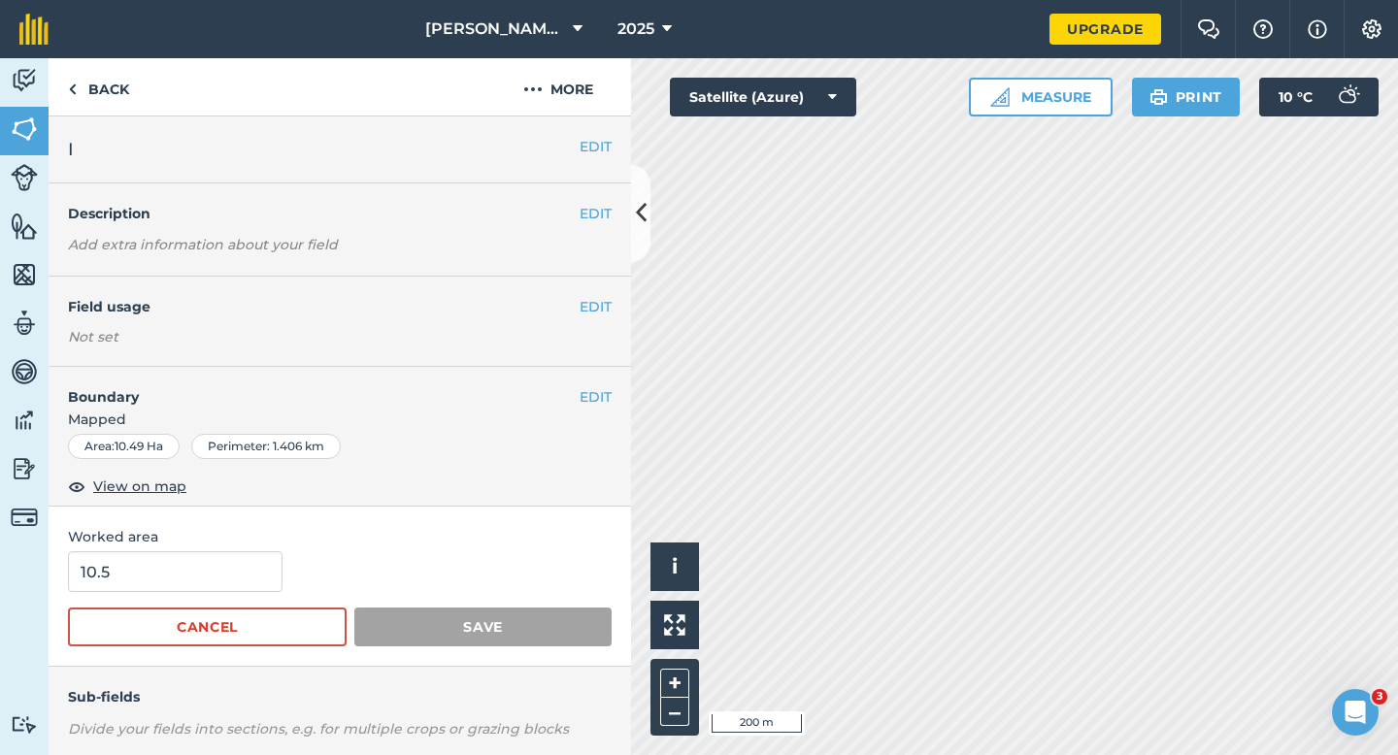
click at [503, 541] on span "Worked area" at bounding box center [340, 536] width 544 height 21
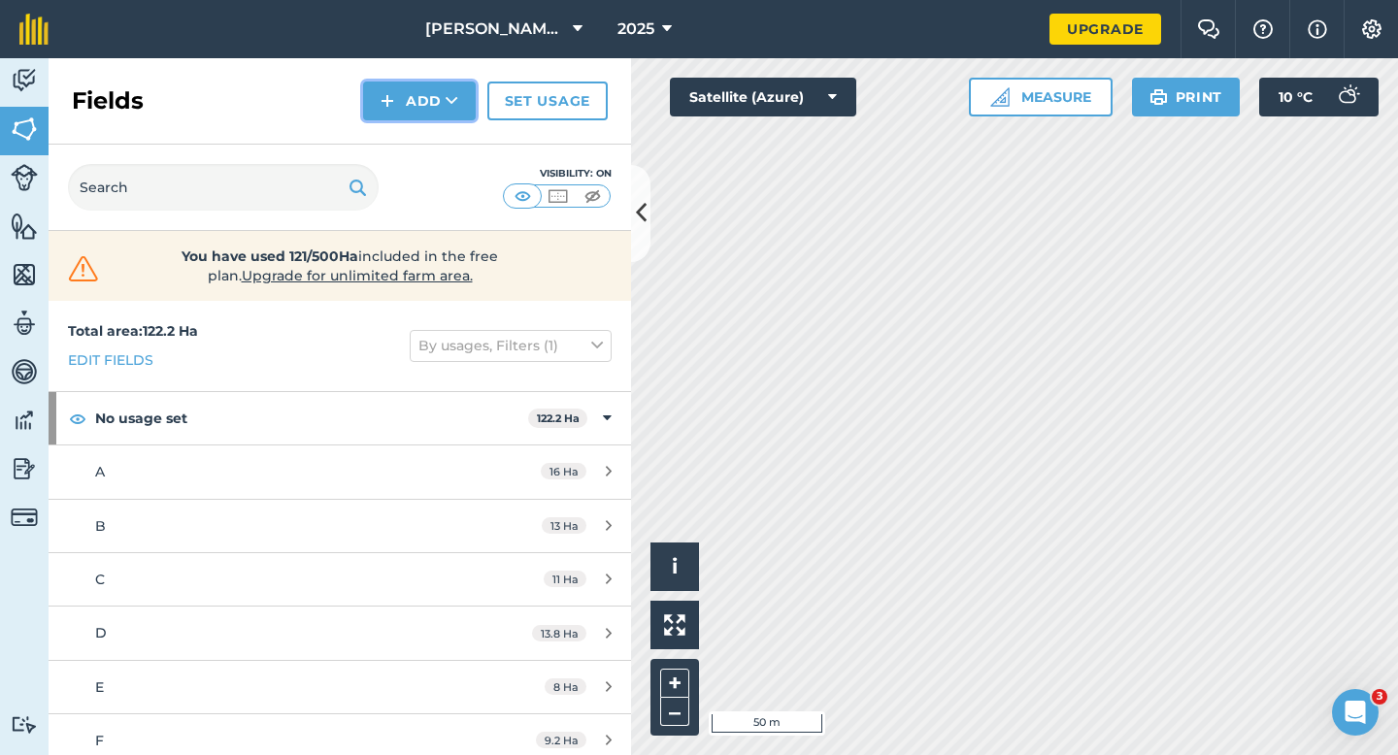
click at [395, 108] on button "Add" at bounding box center [419, 101] width 113 height 39
click at [398, 152] on link "Draw" at bounding box center [419, 144] width 107 height 43
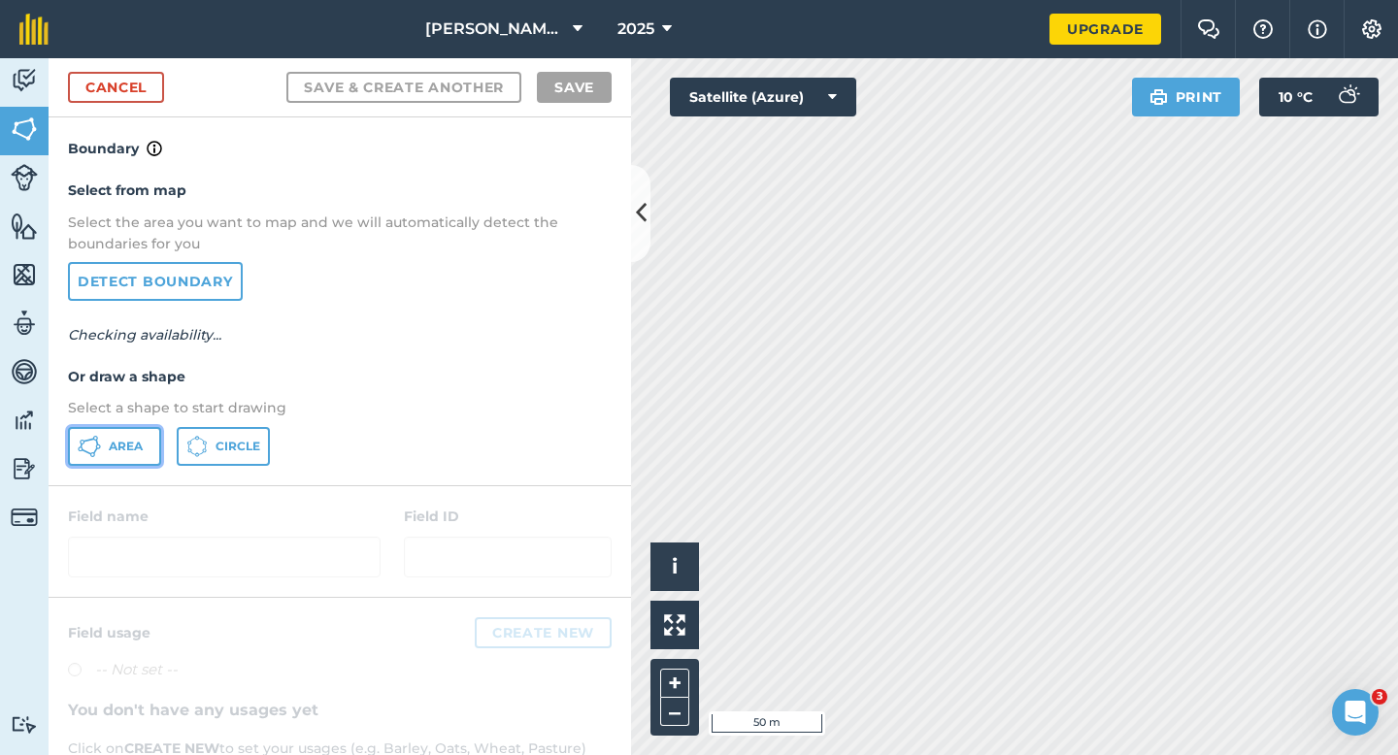
click at [131, 446] on span "Area" at bounding box center [126, 447] width 34 height 16
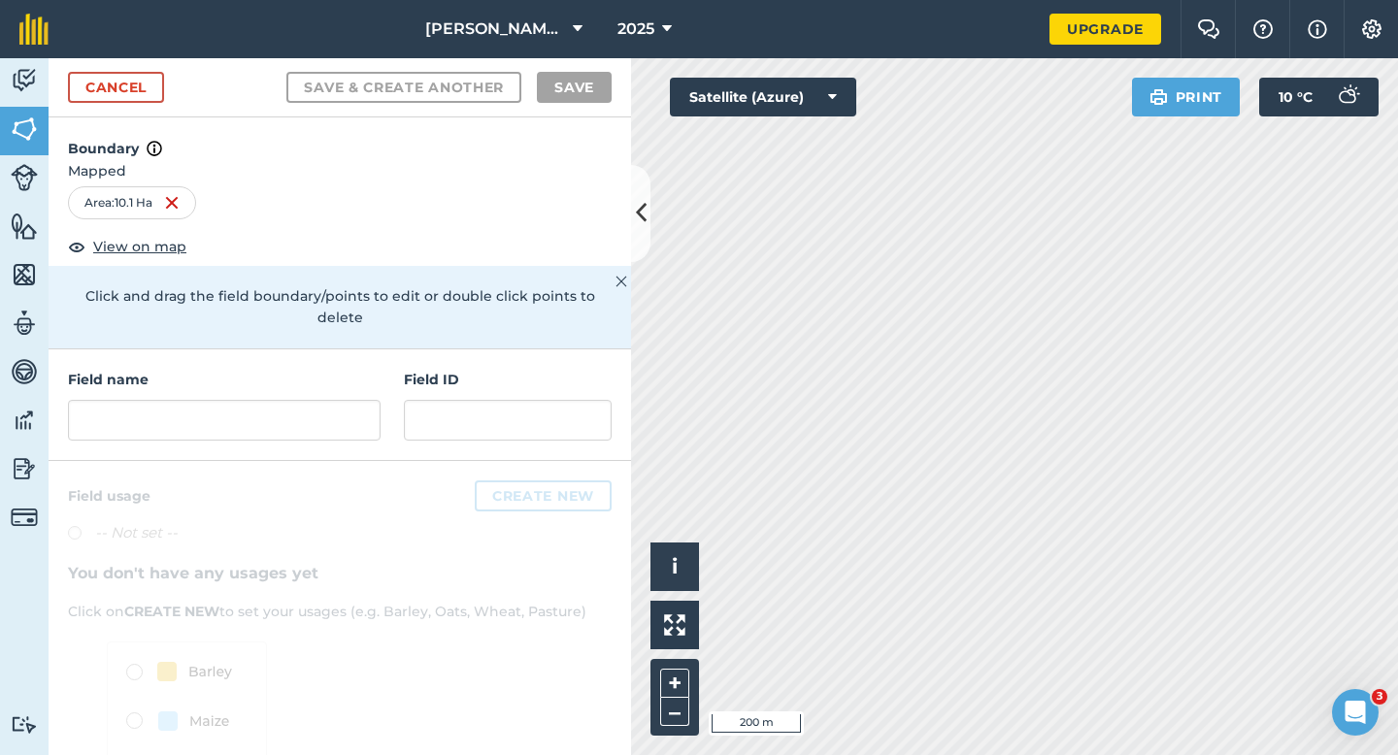
click at [302, 420] on div "Field name Field ID" at bounding box center [340, 405] width 582 height 112
click at [305, 400] on input "text" at bounding box center [224, 420] width 313 height 41
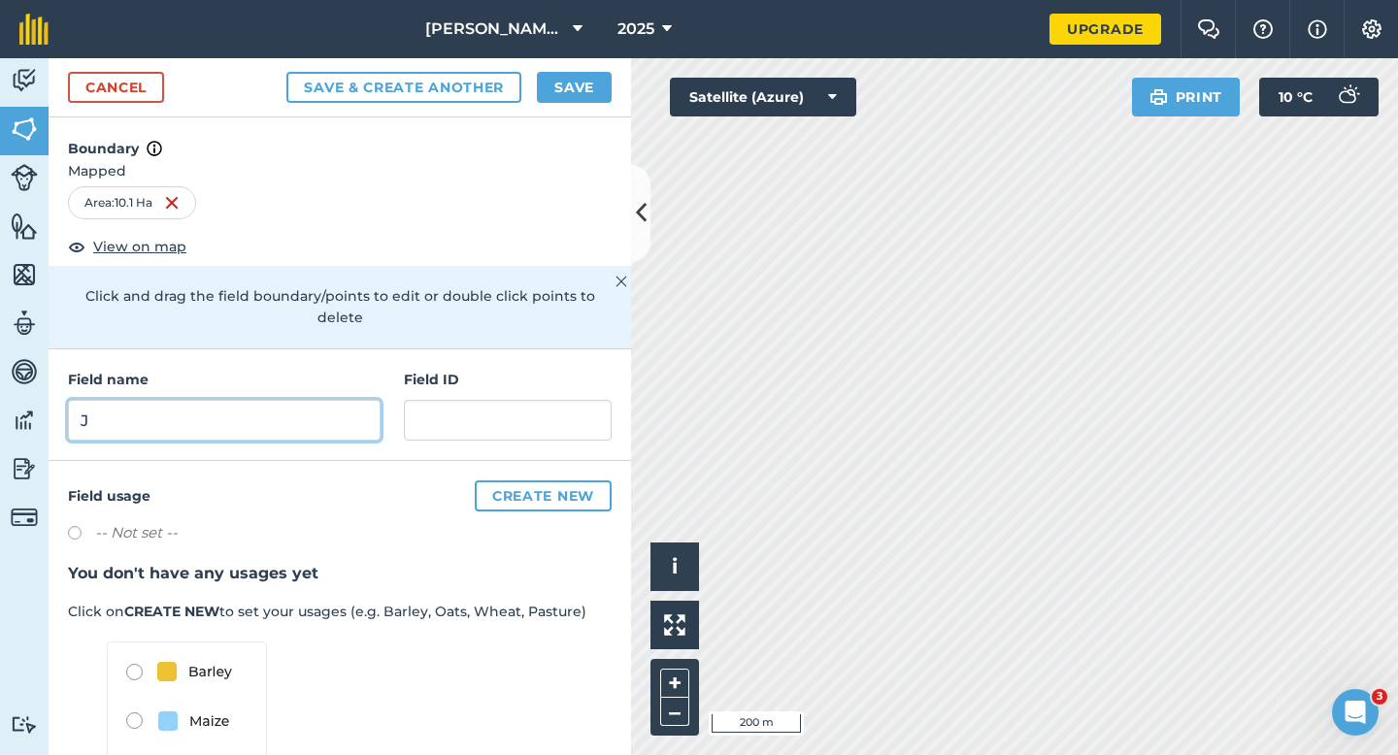
type input "J"
click at [562, 86] on button "Save" at bounding box center [574, 87] width 75 height 31
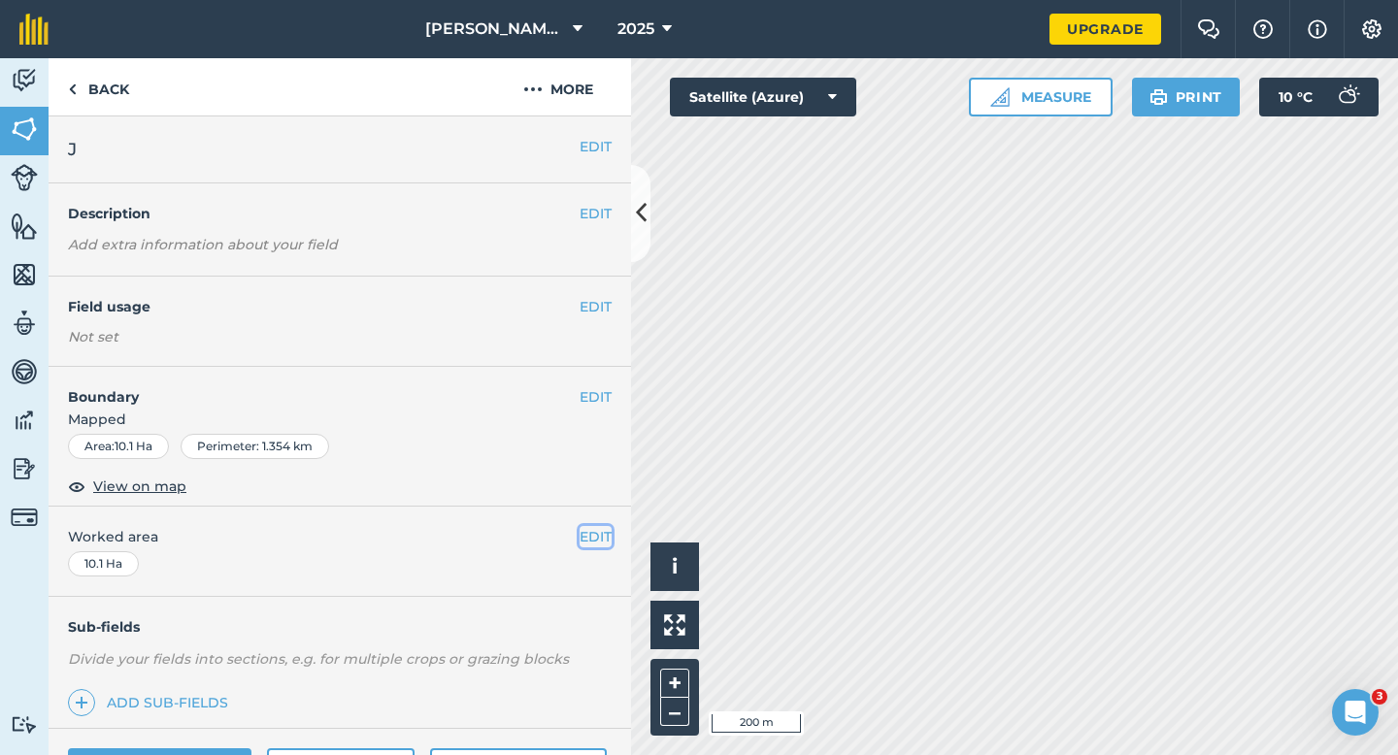
click at [602, 527] on button "EDIT" at bounding box center [595, 536] width 32 height 21
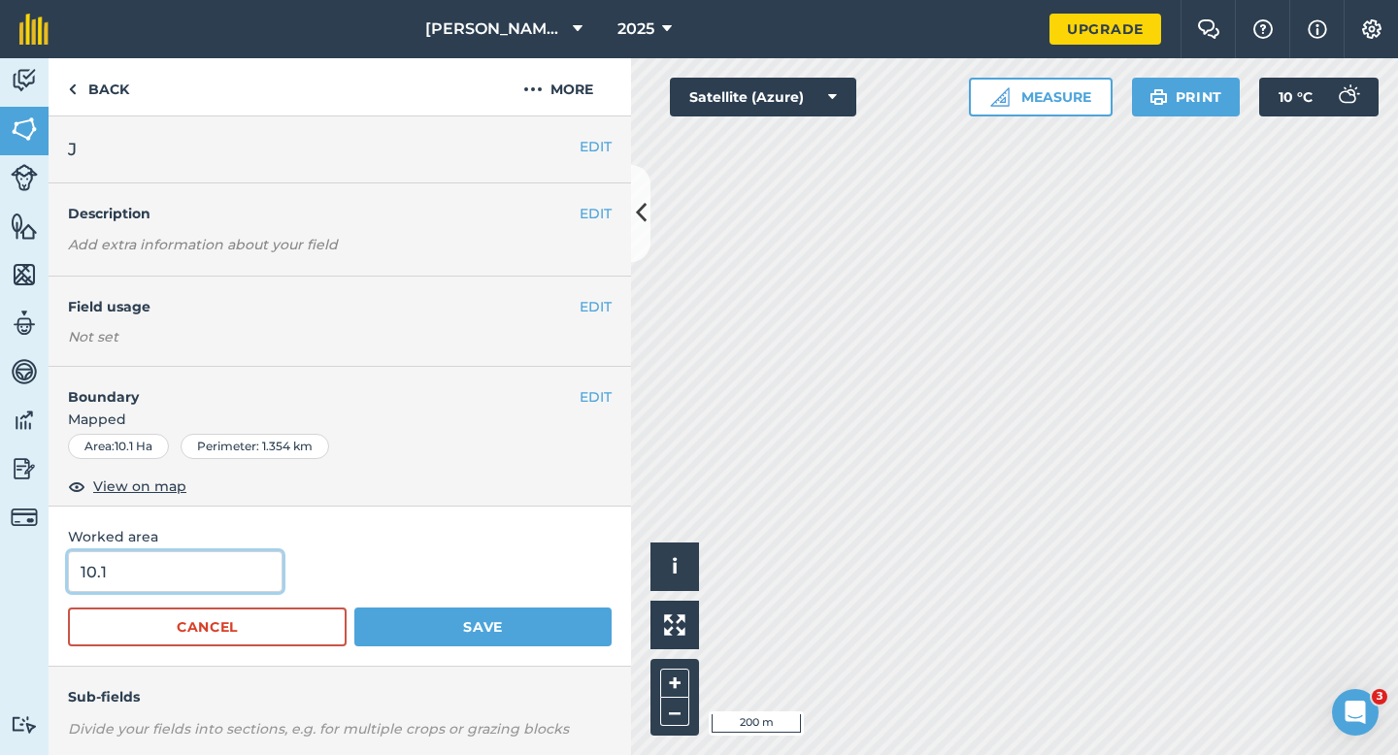
click at [239, 590] on input "10.1" at bounding box center [175, 571] width 214 height 41
type input "10"
click at [354, 608] on button "Save" at bounding box center [482, 627] width 257 height 39
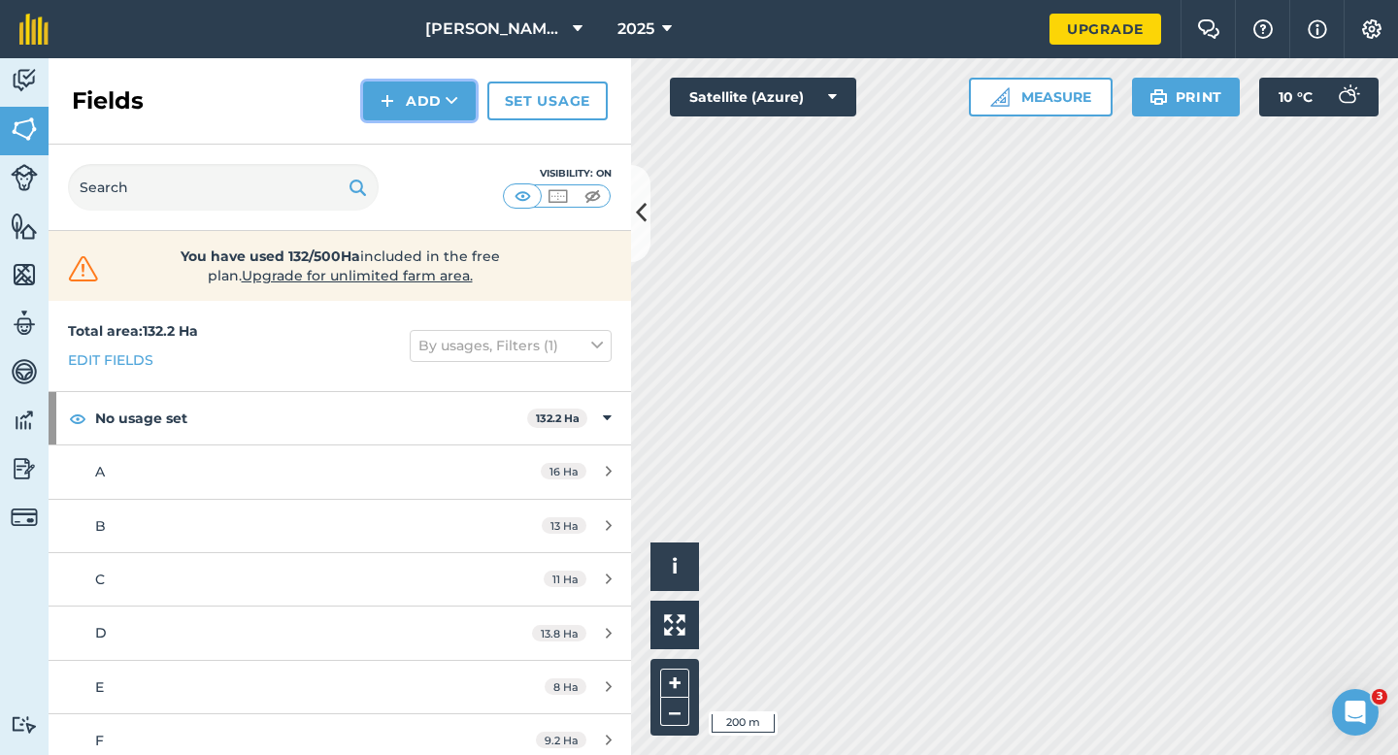
click at [391, 89] on img at bounding box center [387, 100] width 14 height 23
click at [403, 135] on link "Draw" at bounding box center [419, 144] width 107 height 43
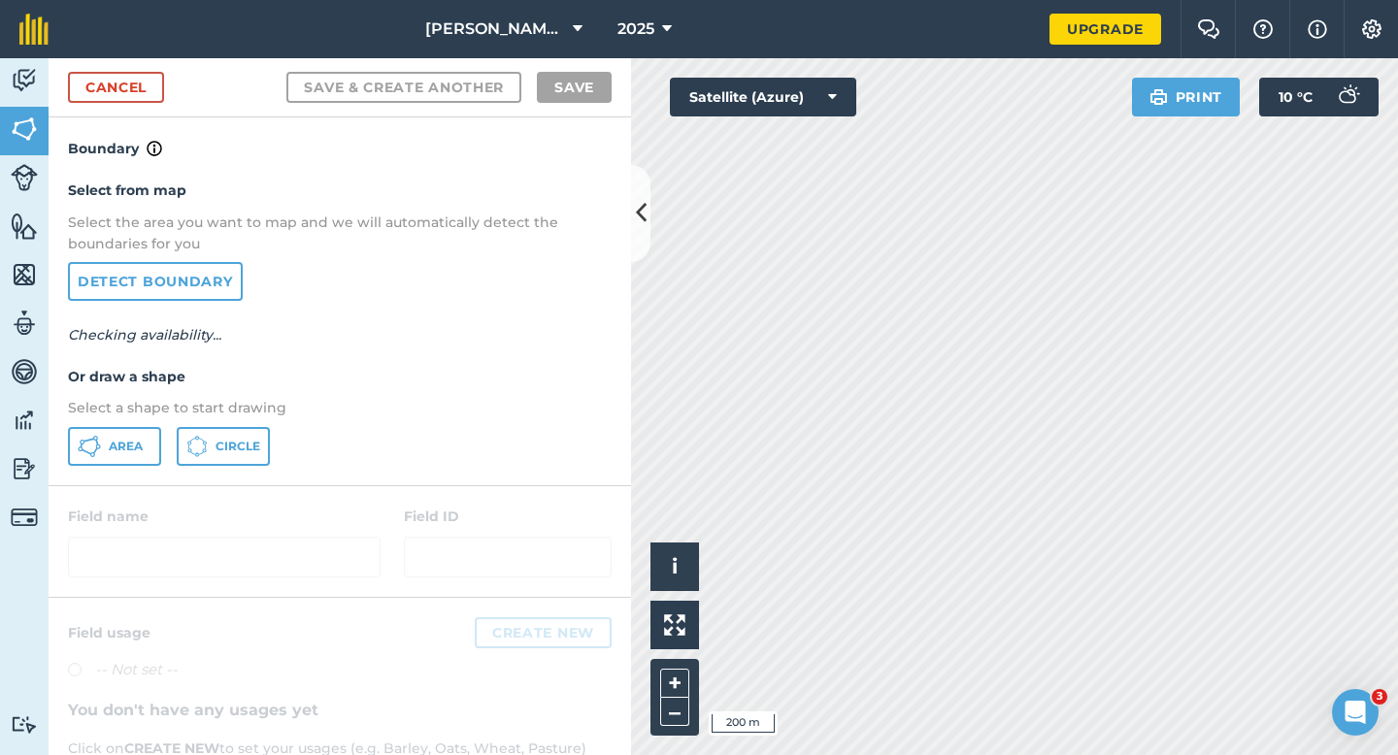
click at [121, 466] on div "Select from map Select the area you want to map and we will automatically detec…" at bounding box center [340, 322] width 582 height 324
click at [123, 445] on span "Area" at bounding box center [126, 447] width 34 height 16
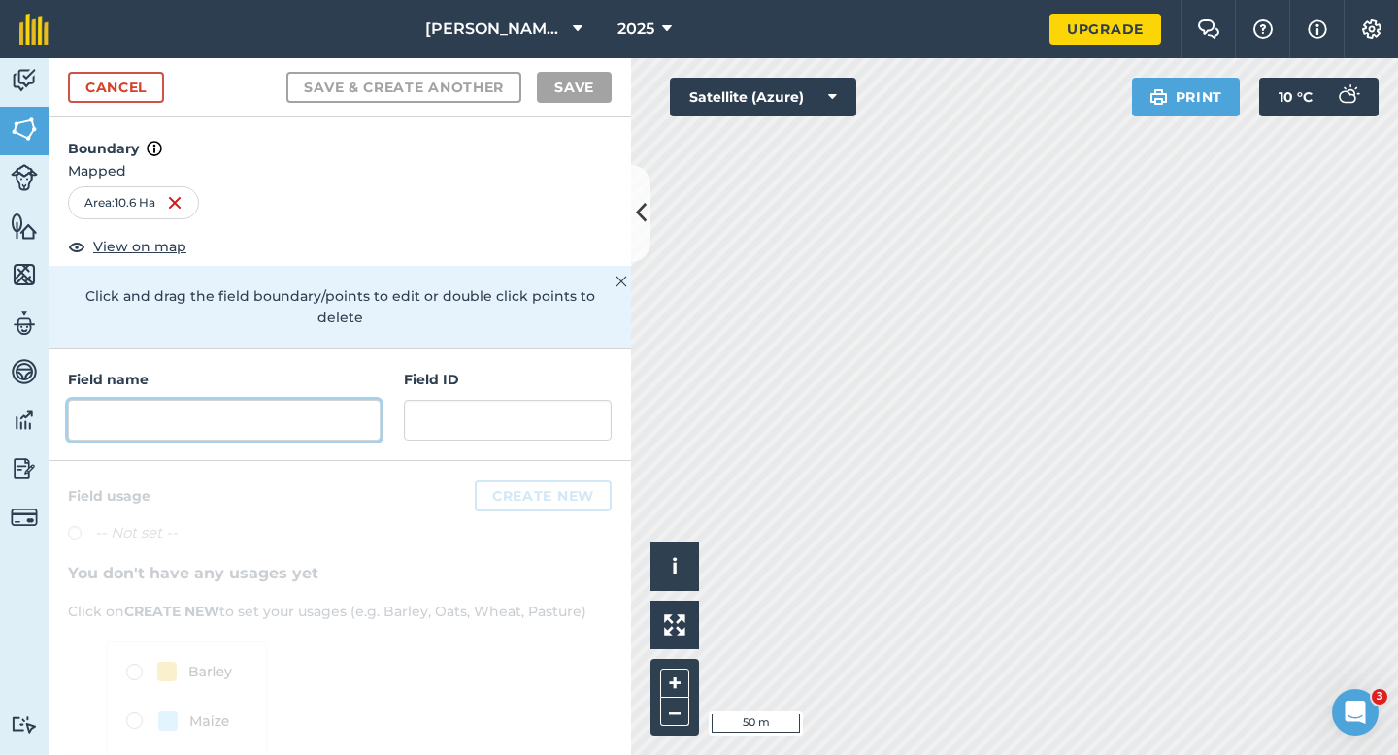
click at [324, 400] on input "text" at bounding box center [224, 420] width 313 height 41
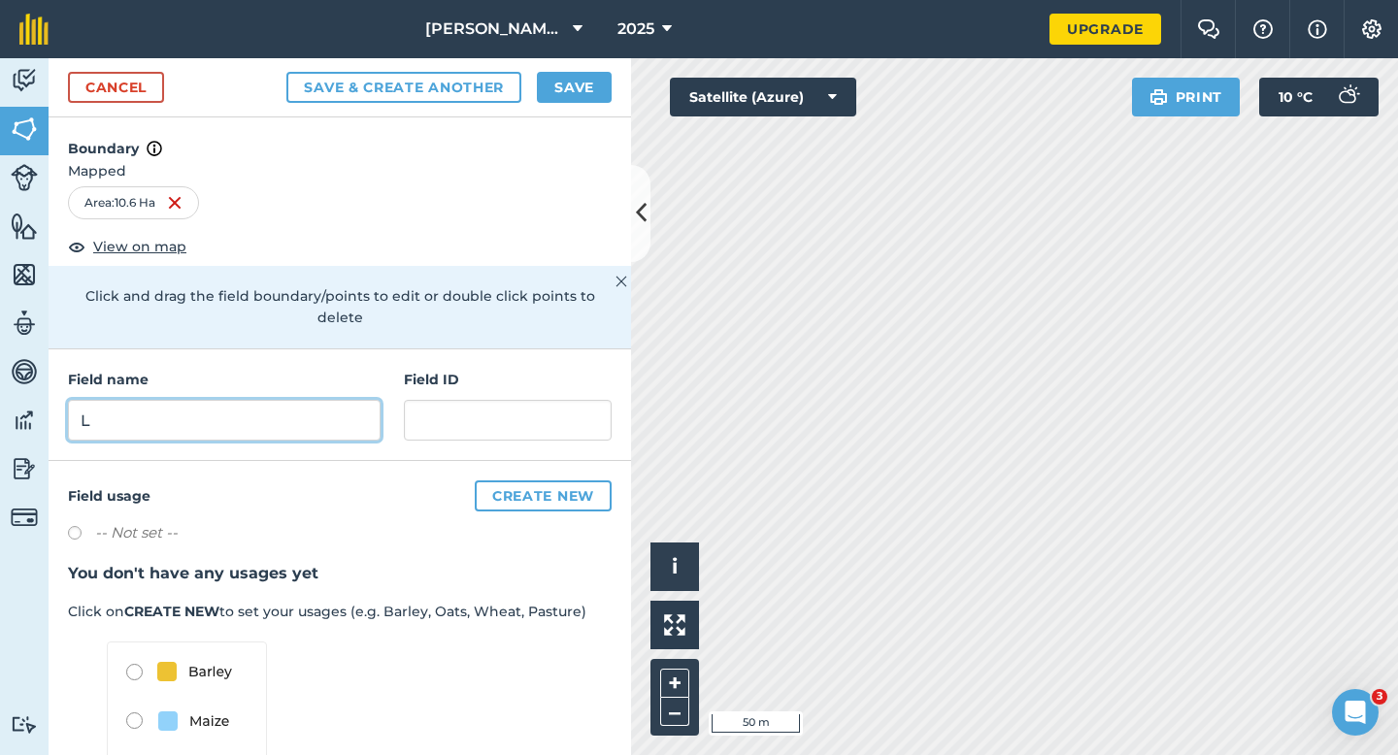
type input "L"
click at [583, 101] on button "Save" at bounding box center [574, 87] width 75 height 31
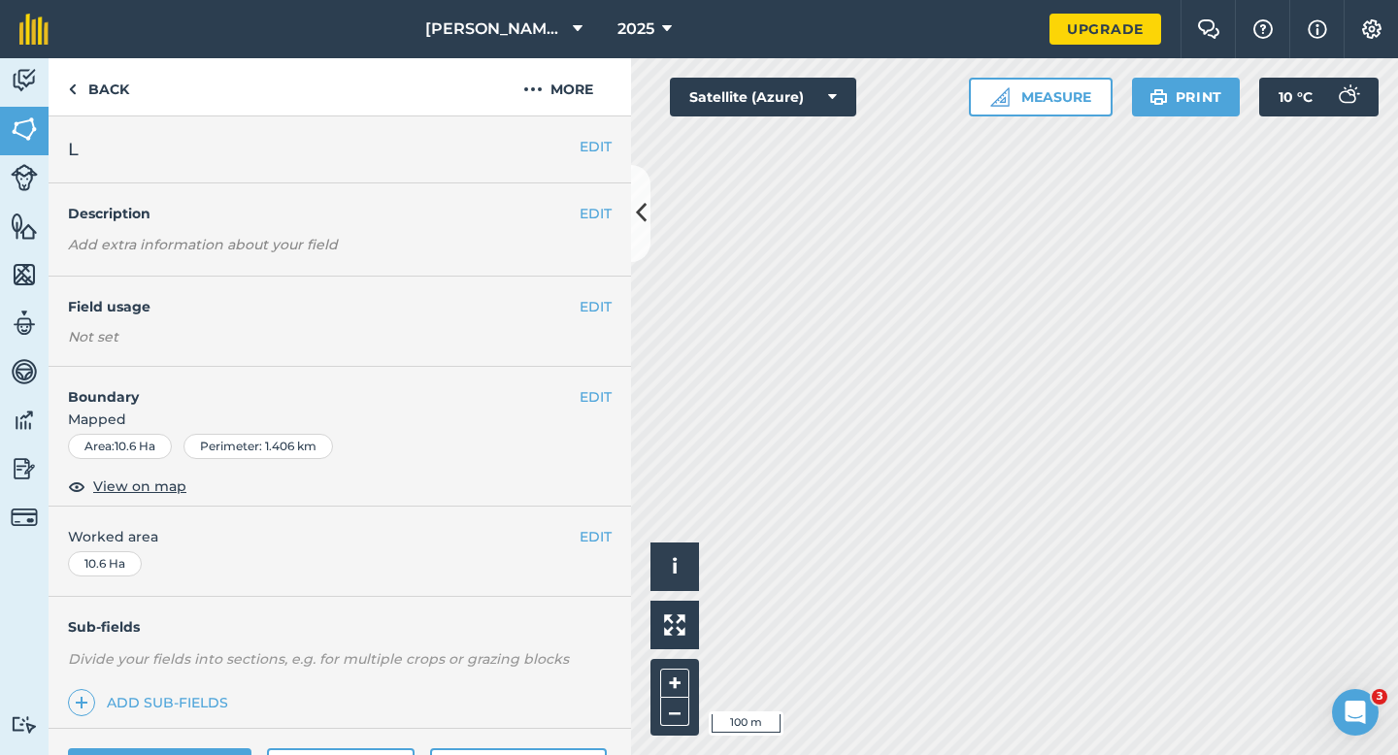
click at [594, 524] on div "EDIT Worked area 10.6 Ha" at bounding box center [340, 552] width 582 height 90
click at [593, 528] on button "EDIT" at bounding box center [595, 536] width 32 height 21
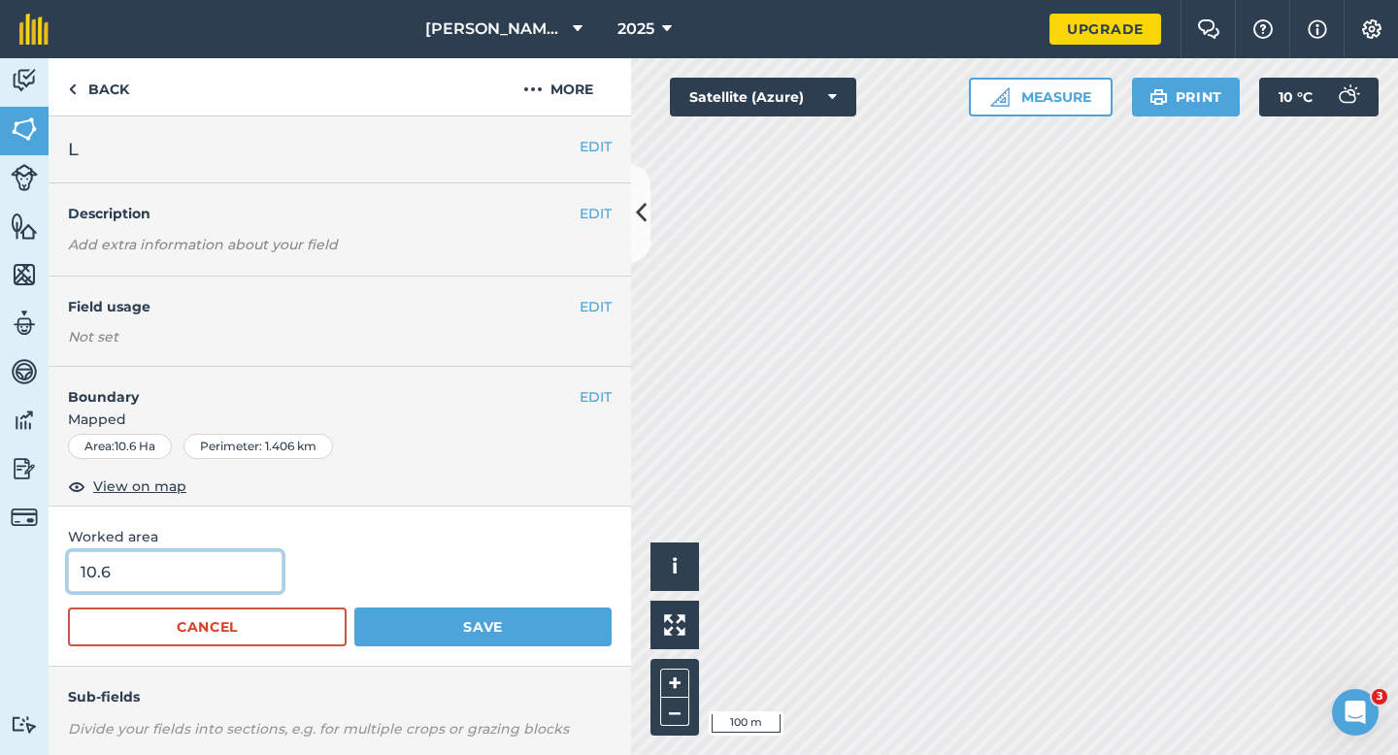
click at [244, 564] on input "10.6" at bounding box center [175, 571] width 214 height 41
click at [354, 608] on button "Save" at bounding box center [482, 627] width 257 height 39
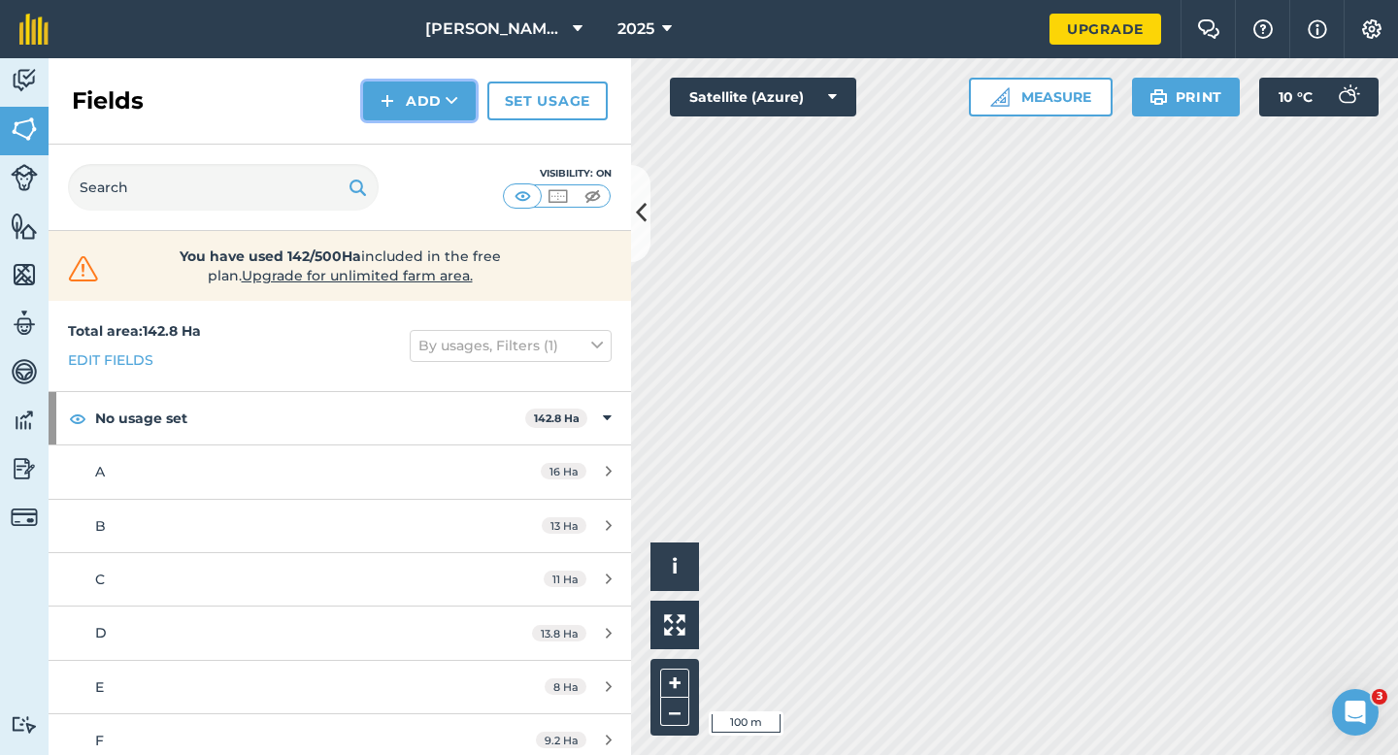
click at [419, 106] on button "Add" at bounding box center [419, 101] width 113 height 39
click at [424, 143] on link "Draw" at bounding box center [419, 144] width 107 height 43
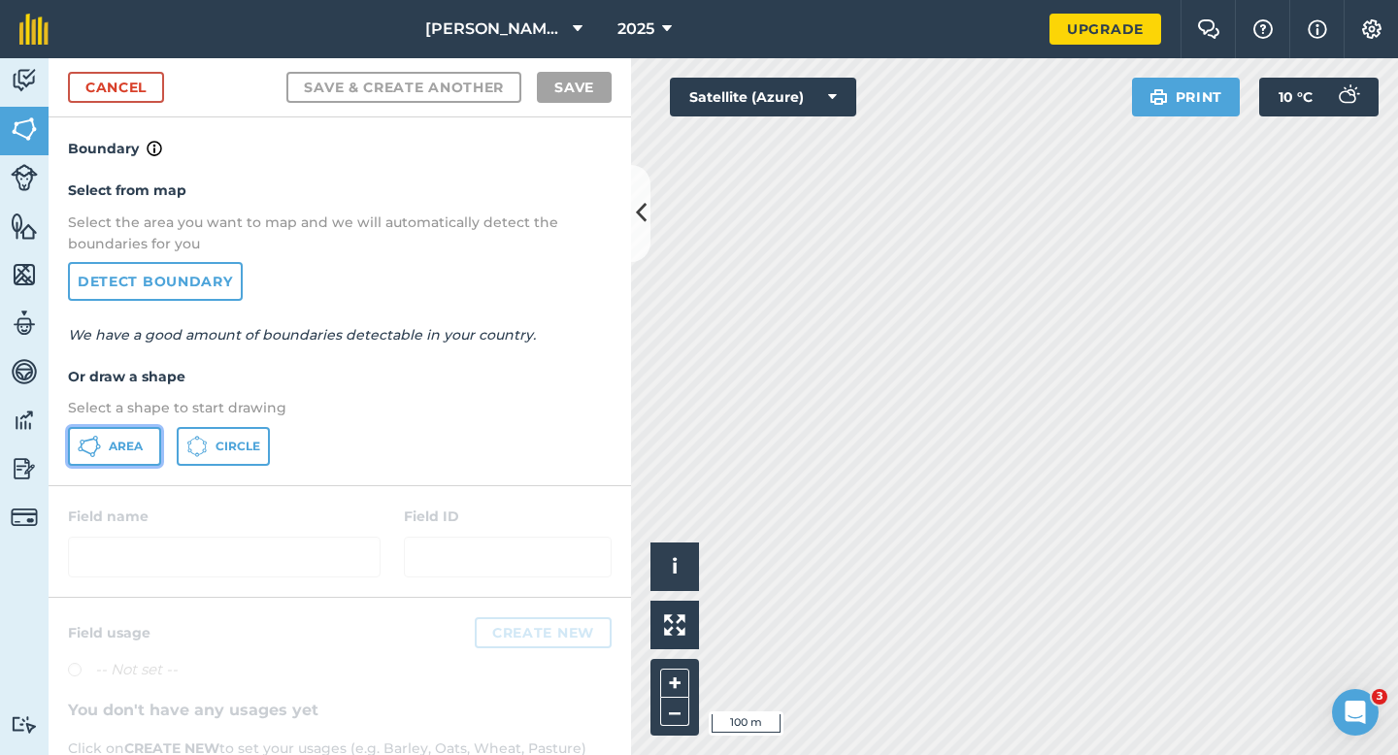
click at [121, 445] on span "Area" at bounding box center [126, 447] width 34 height 16
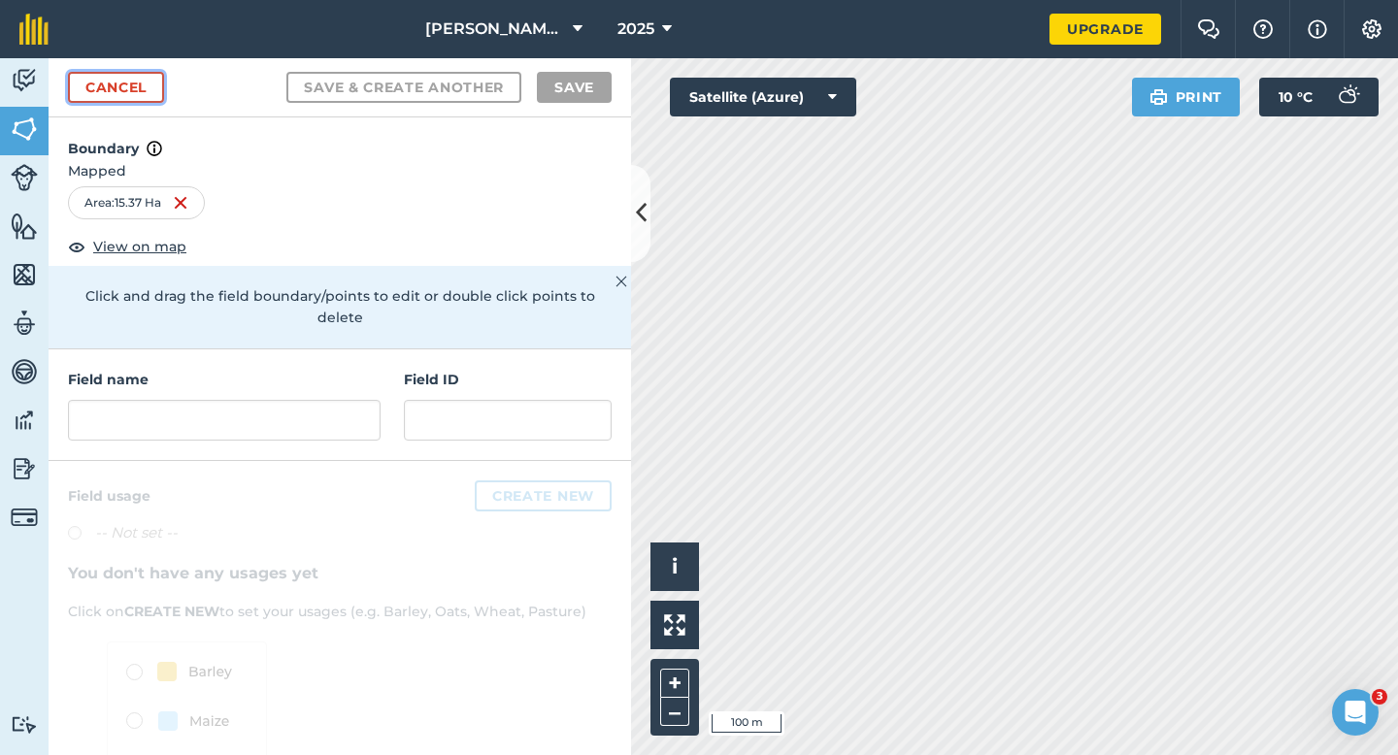
click at [147, 81] on link "Cancel" at bounding box center [116, 87] width 96 height 31
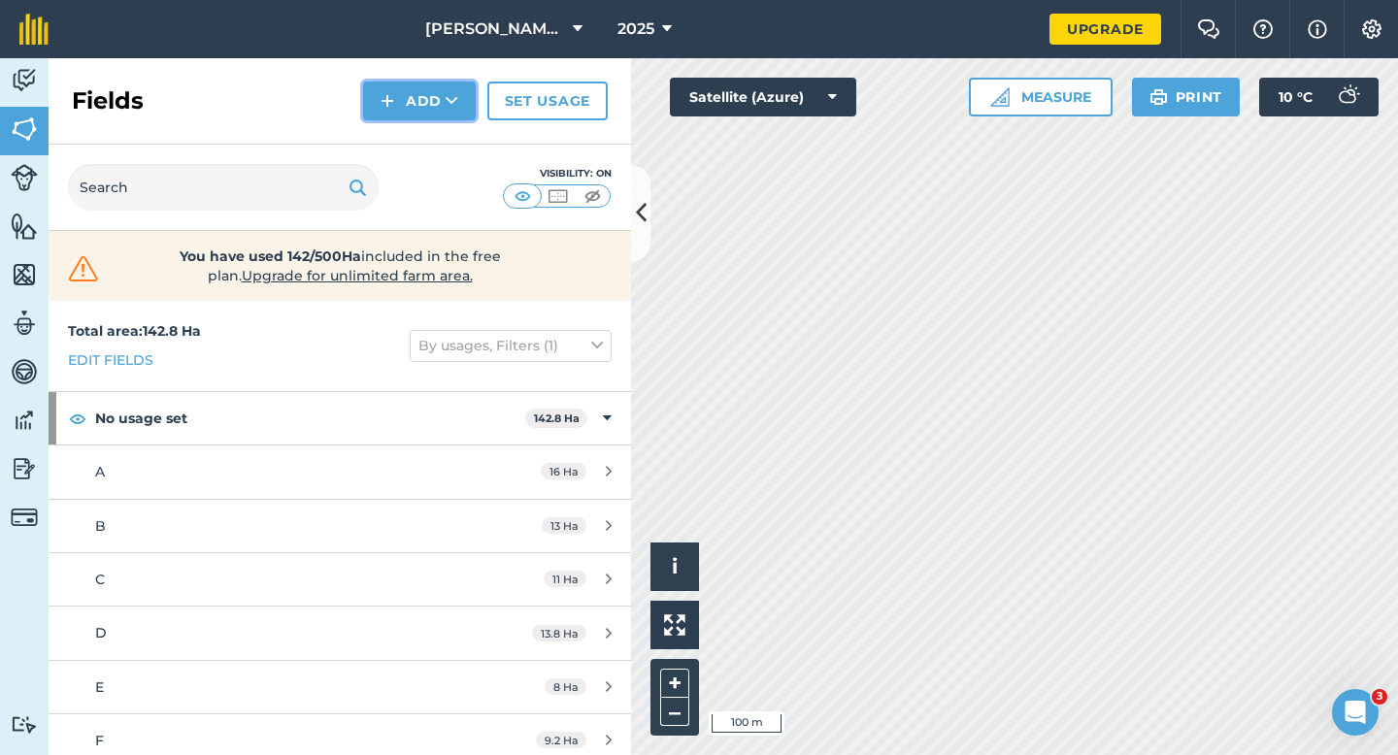
click at [414, 98] on button "Add" at bounding box center [419, 101] width 113 height 39
click at [422, 132] on link "Draw" at bounding box center [419, 144] width 107 height 43
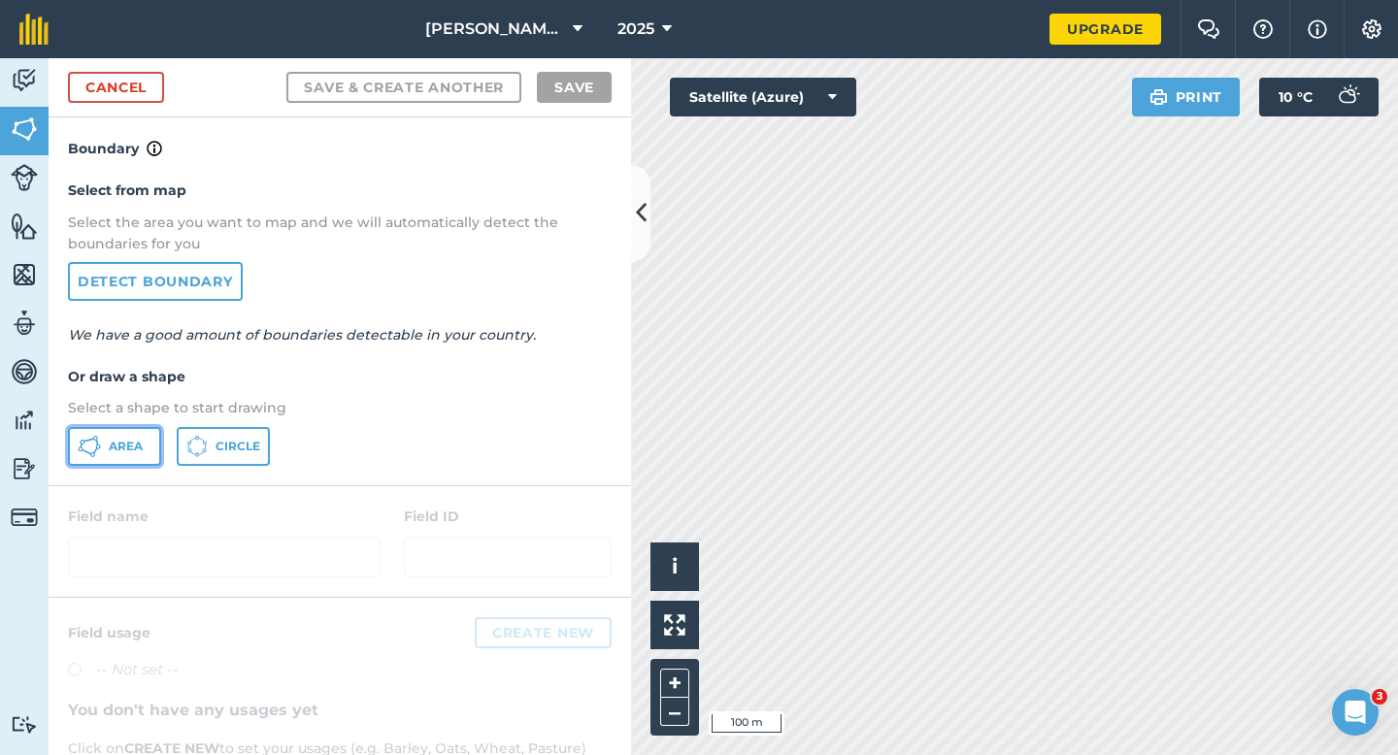
click at [134, 435] on button "Area" at bounding box center [114, 446] width 93 height 39
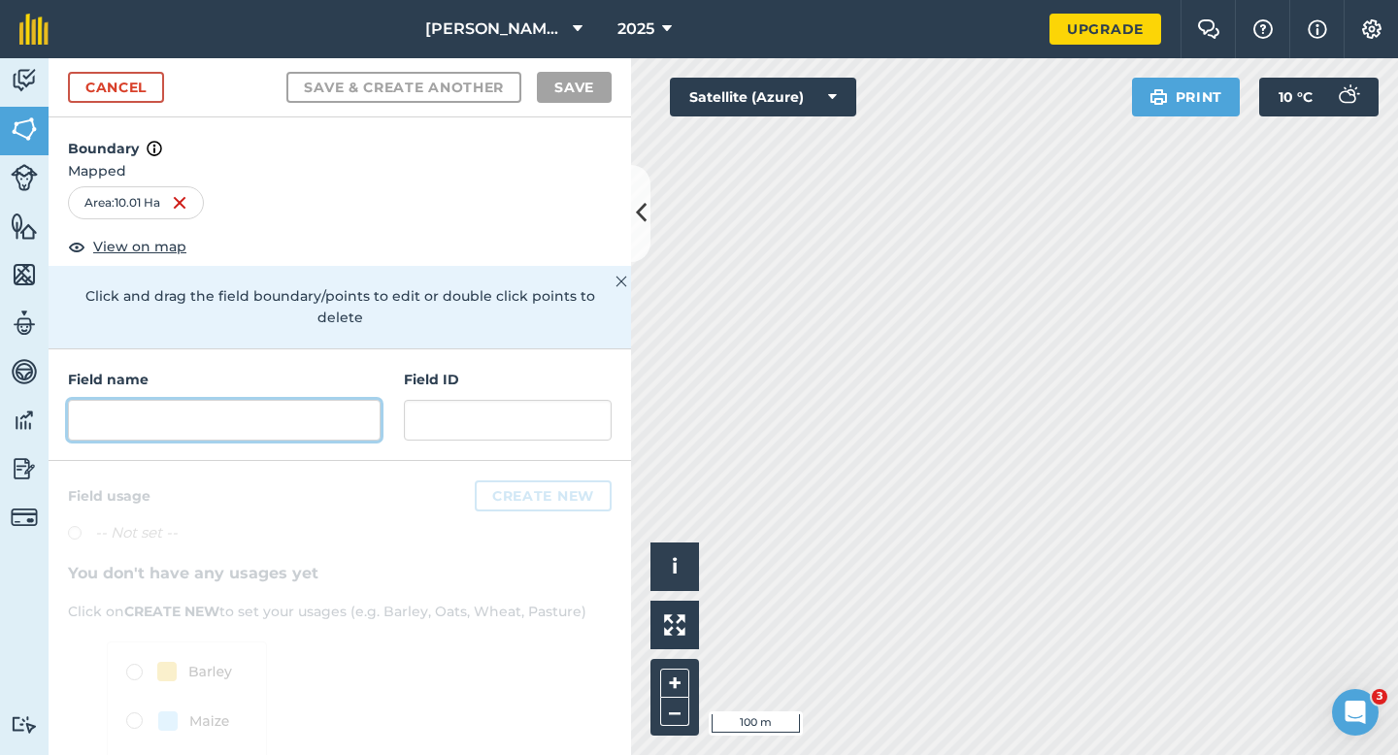
click at [313, 412] on input "text" at bounding box center [224, 420] width 313 height 41
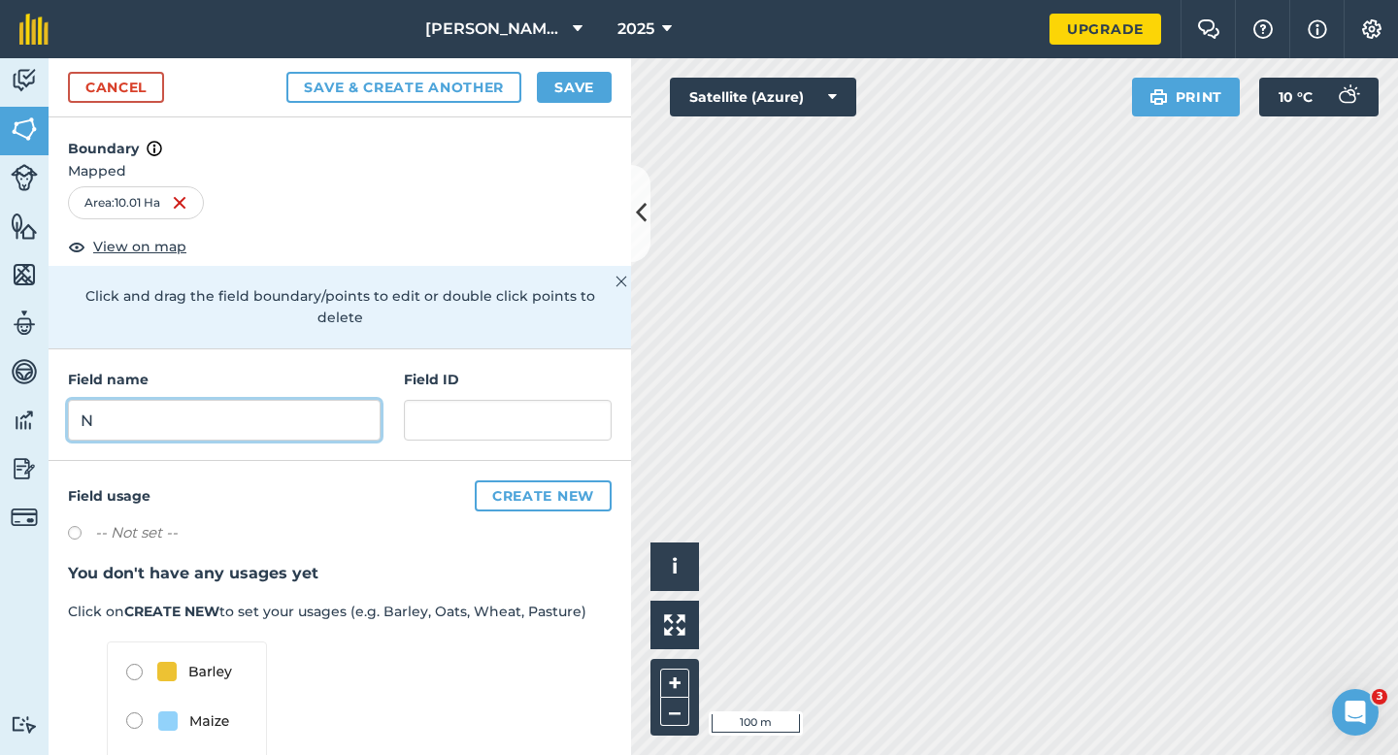
type input "N"
click at [566, 80] on button "Save" at bounding box center [574, 87] width 75 height 31
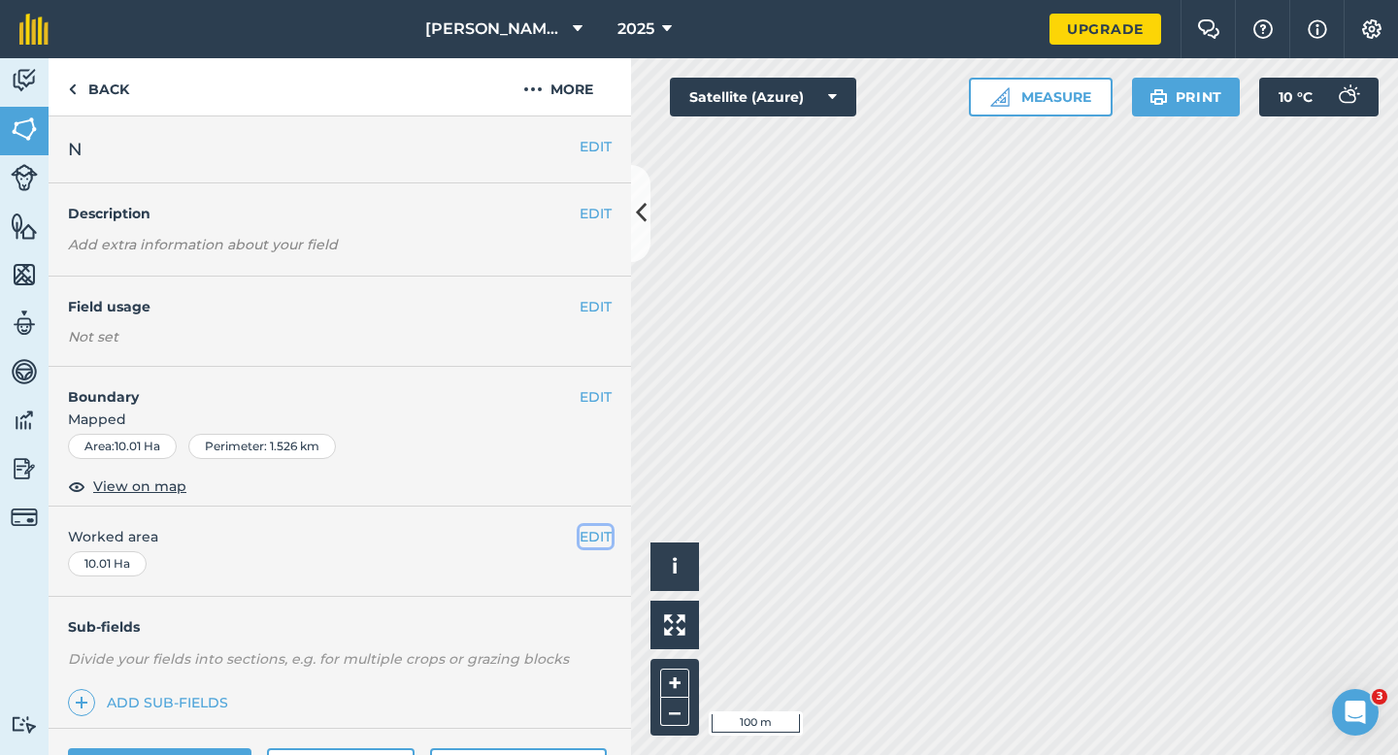
click at [599, 537] on button "EDIT" at bounding box center [595, 536] width 32 height 21
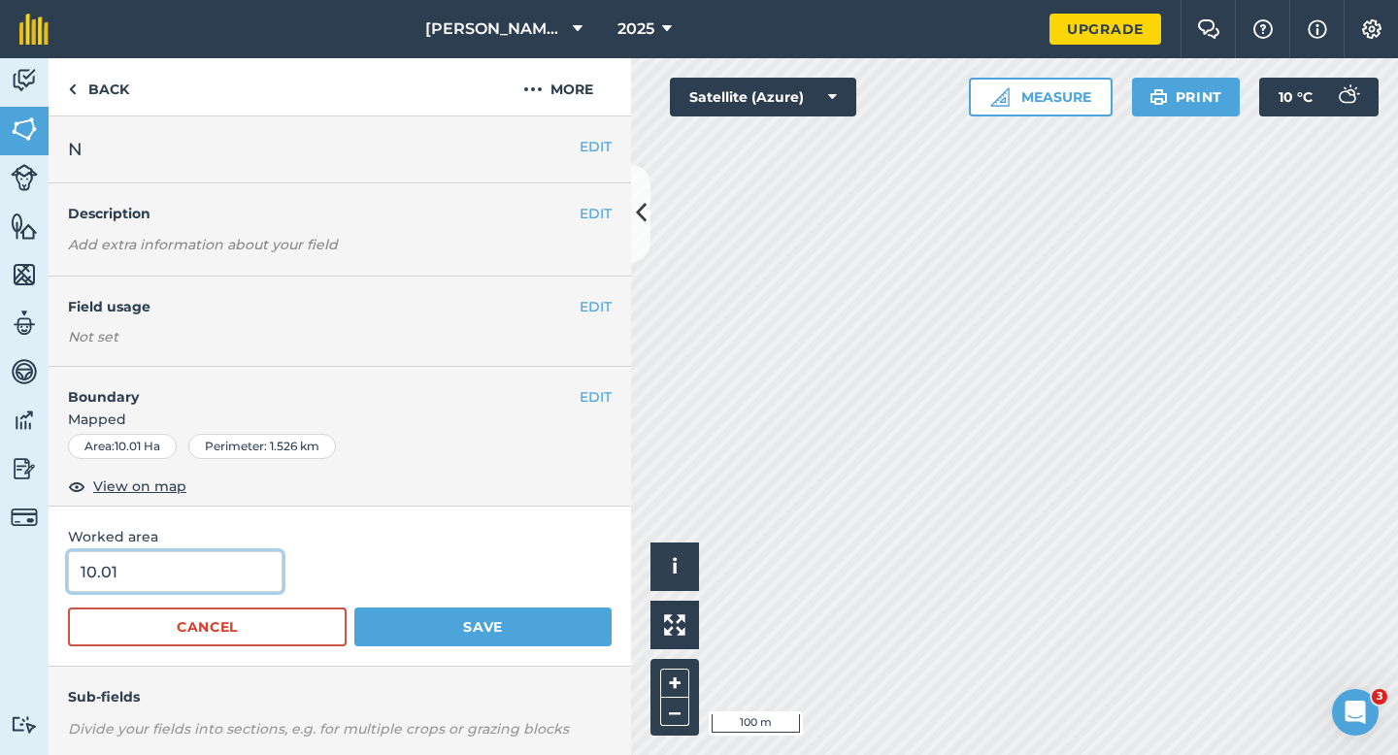
type input "10"
click at [170, 584] on input "10" at bounding box center [175, 571] width 214 height 41
click at [354, 608] on button "Save" at bounding box center [482, 627] width 257 height 39
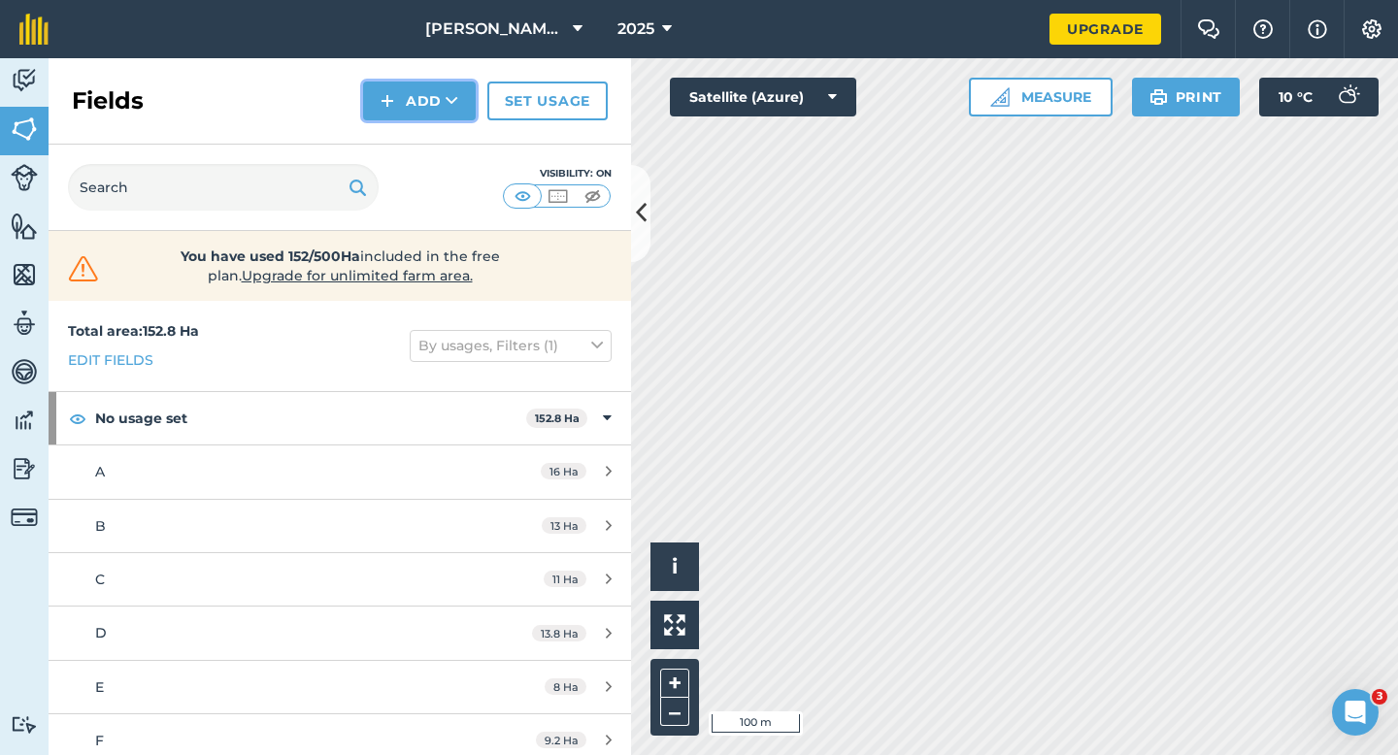
click at [410, 117] on button "Add" at bounding box center [419, 101] width 113 height 39
click at [415, 140] on link "Draw" at bounding box center [419, 144] width 107 height 43
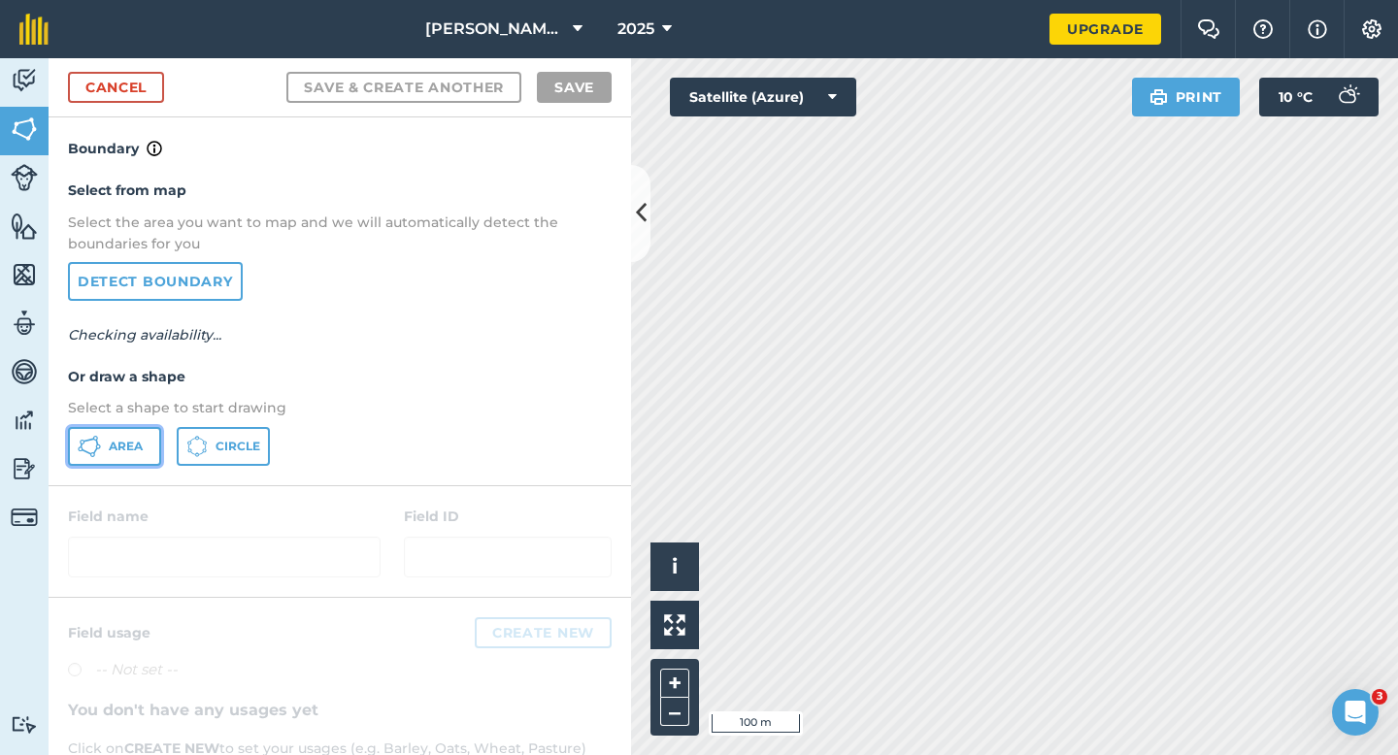
click at [142, 427] on button "Area" at bounding box center [114, 446] width 93 height 39
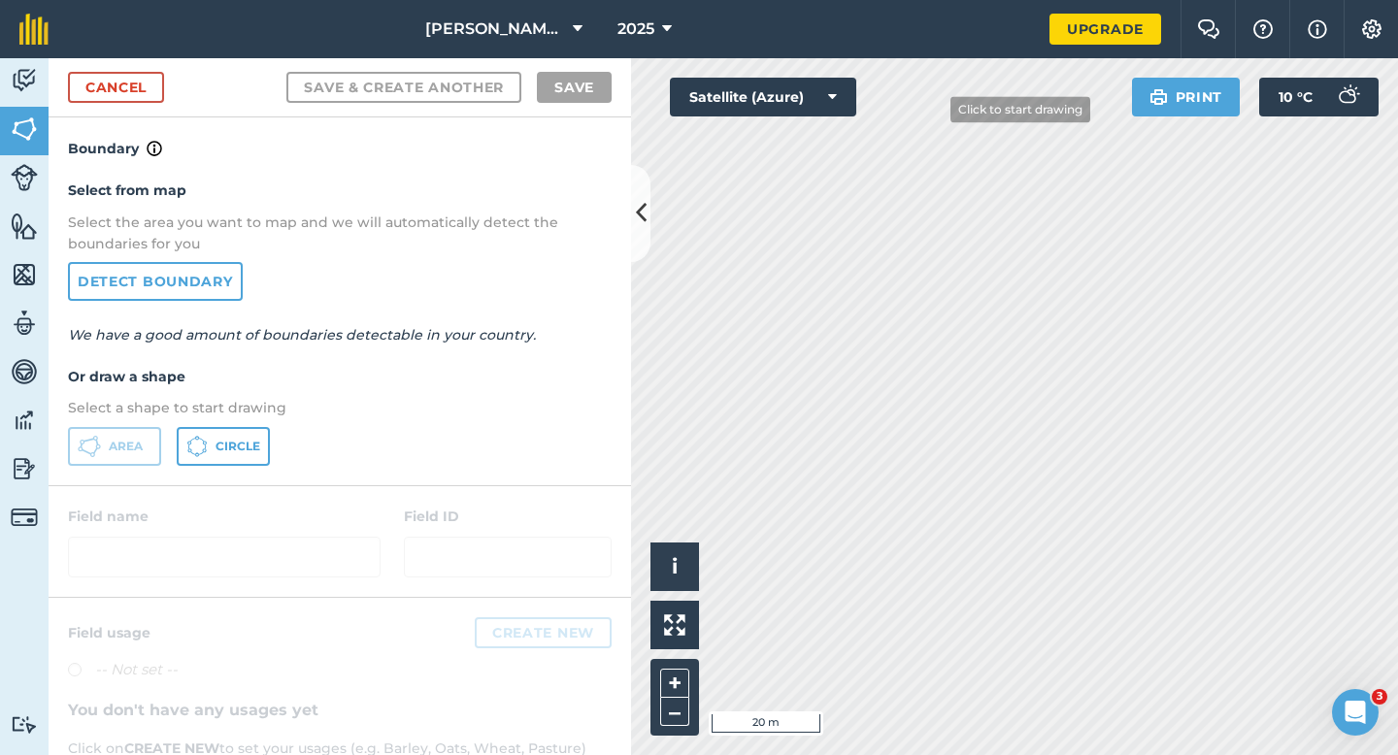
click at [759, 110] on div "Click to start drawing i © 2025 TomTom, Microsoft 20 m + – Satellite (Azure) Pr…" at bounding box center [1014, 406] width 767 height 697
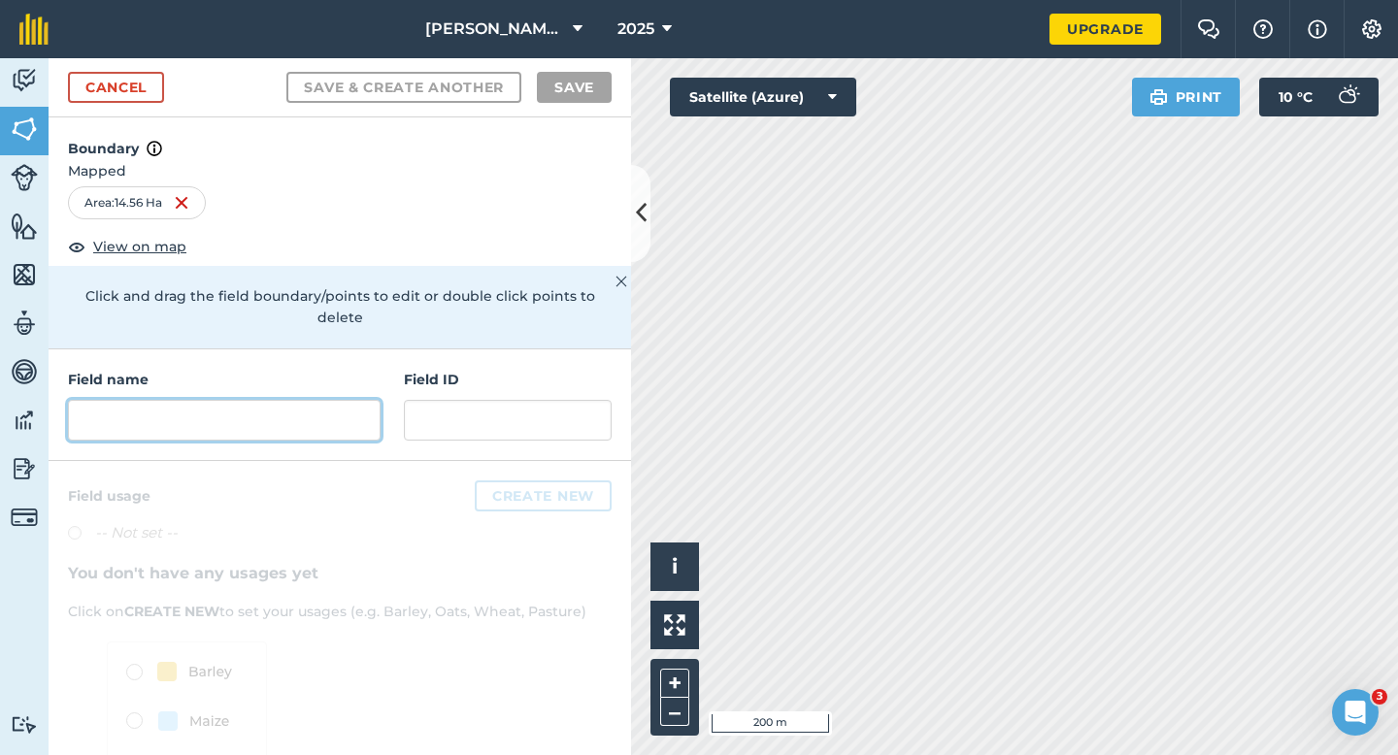
click at [362, 400] on input "text" at bounding box center [224, 420] width 313 height 41
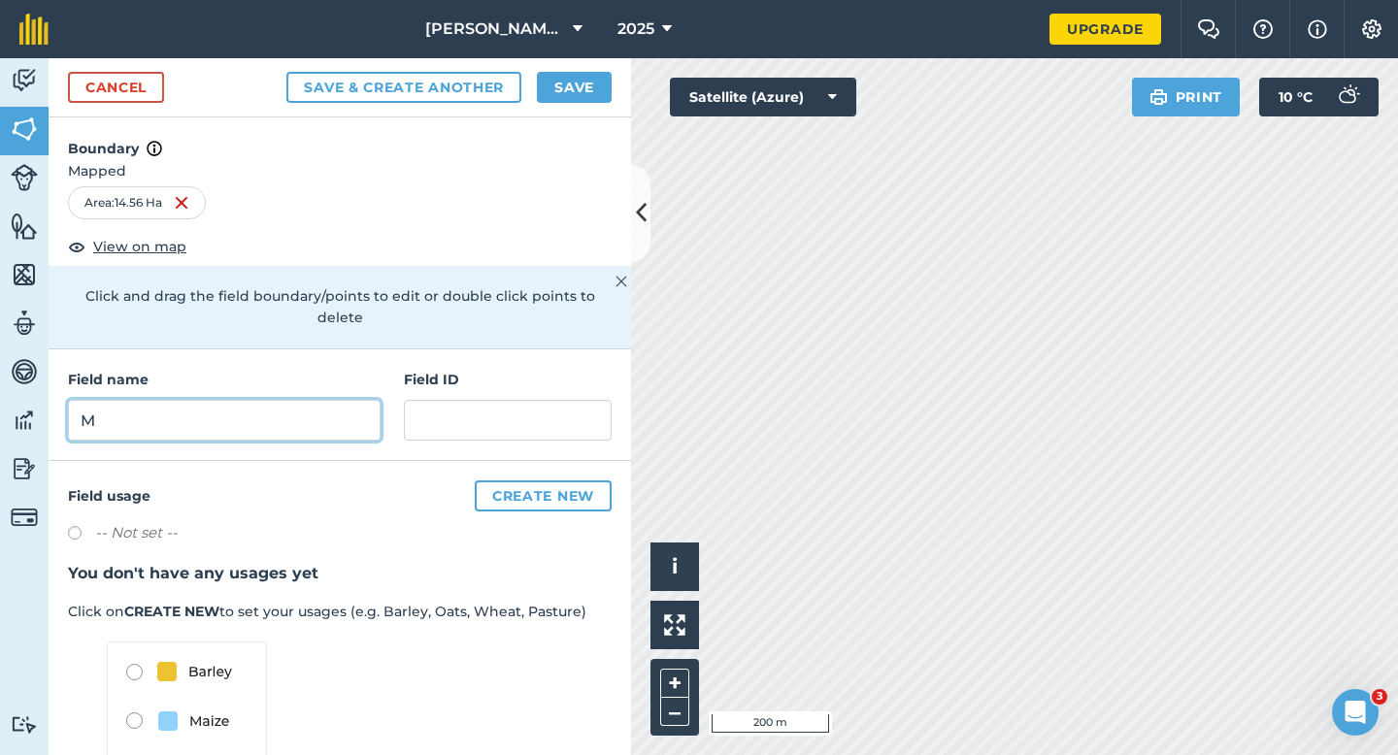
type input "M"
click at [604, 82] on button "Save" at bounding box center [574, 87] width 75 height 31
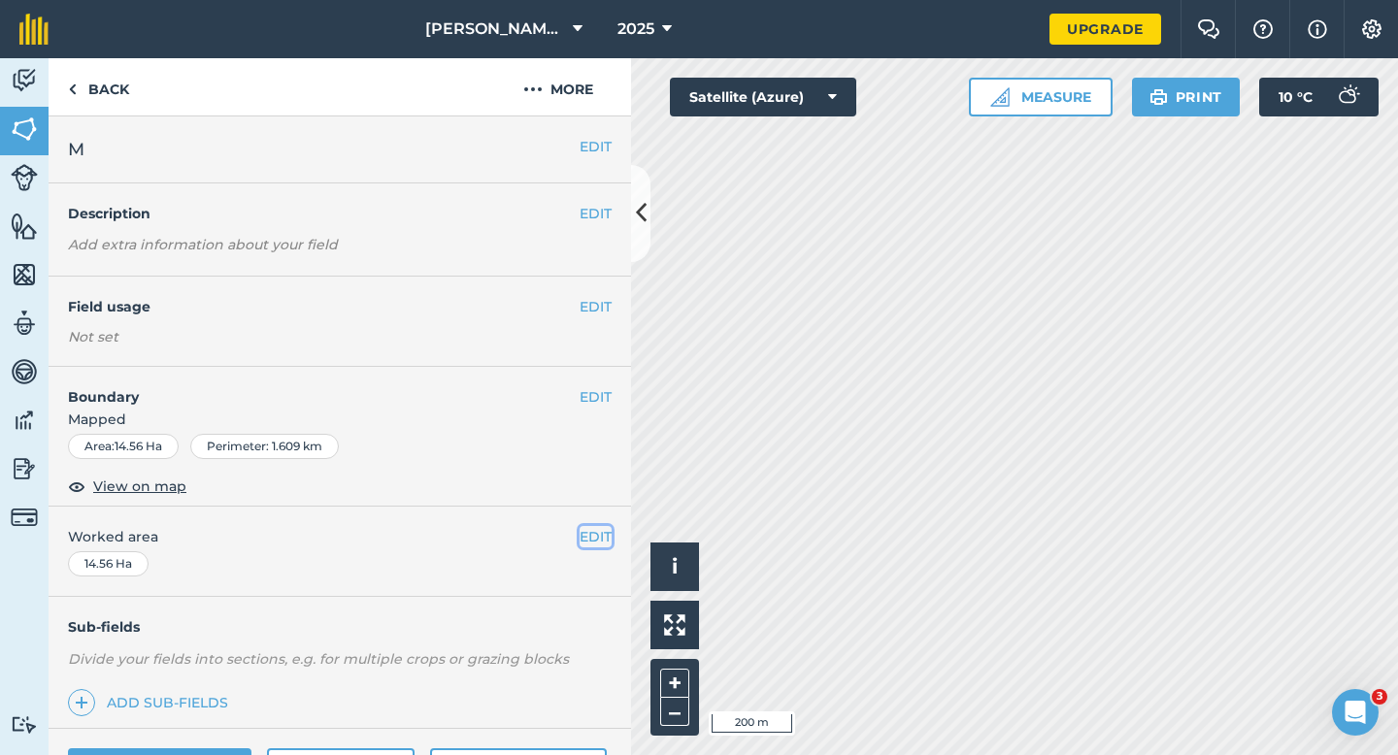
click at [585, 544] on button "EDIT" at bounding box center [595, 536] width 32 height 21
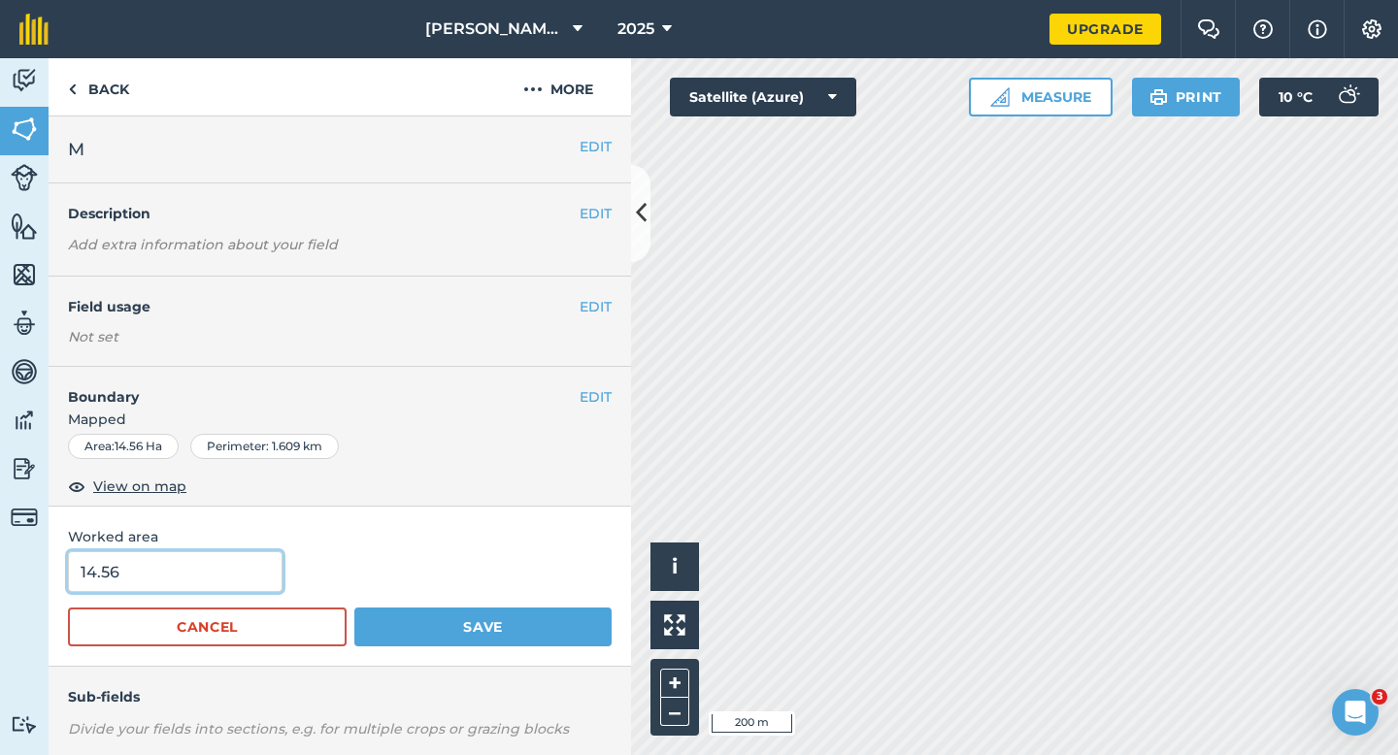
click at [222, 577] on input "14.56" at bounding box center [175, 571] width 214 height 41
type input "14.5"
click at [354, 608] on button "Save" at bounding box center [482, 627] width 257 height 39
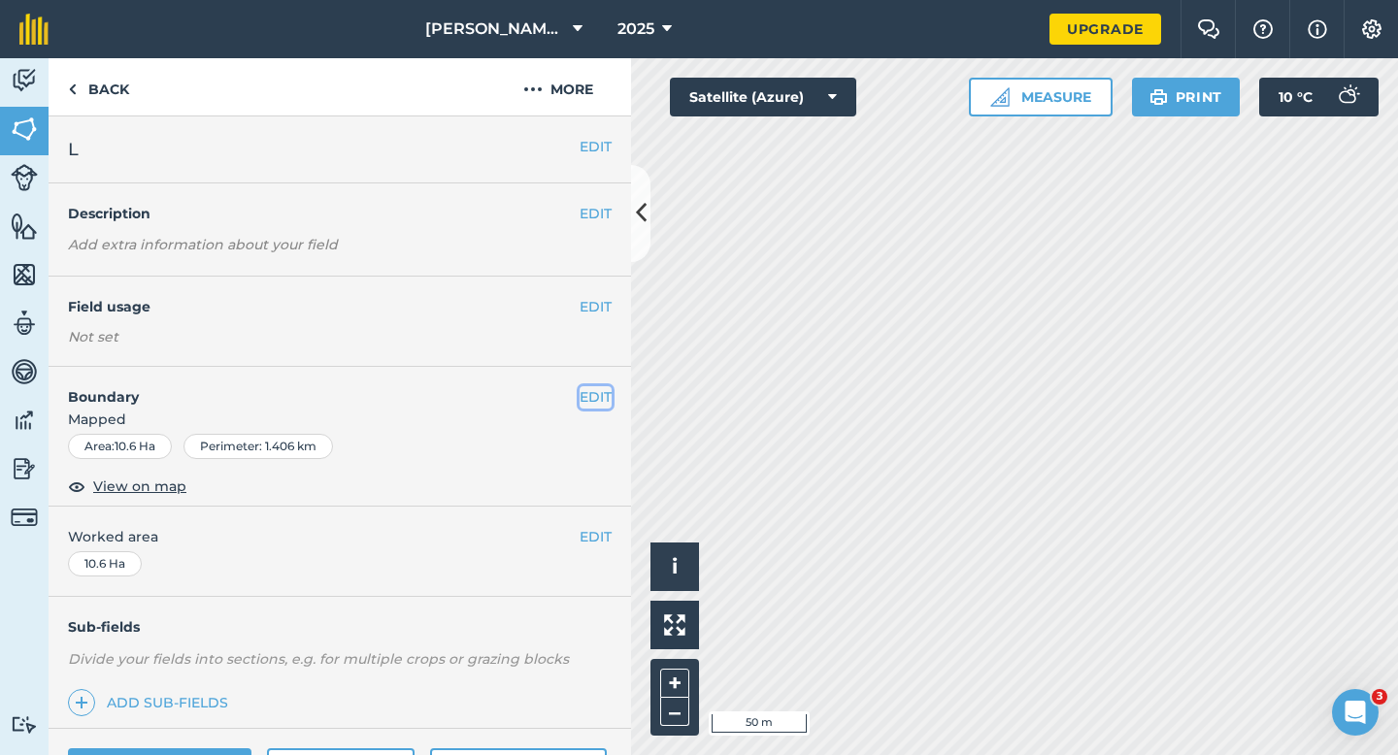
click at [601, 400] on button "EDIT" at bounding box center [595, 396] width 32 height 21
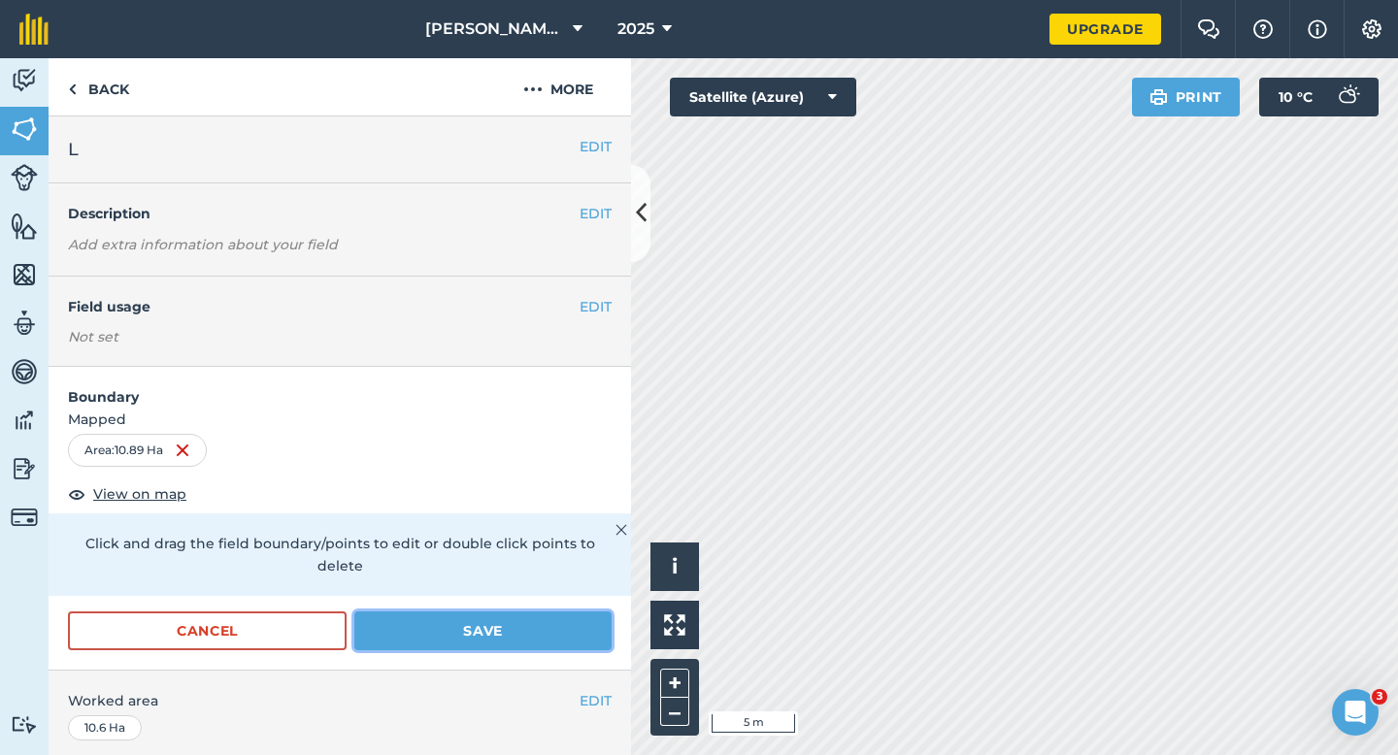
click at [408, 611] on button "Save" at bounding box center [482, 630] width 257 height 39
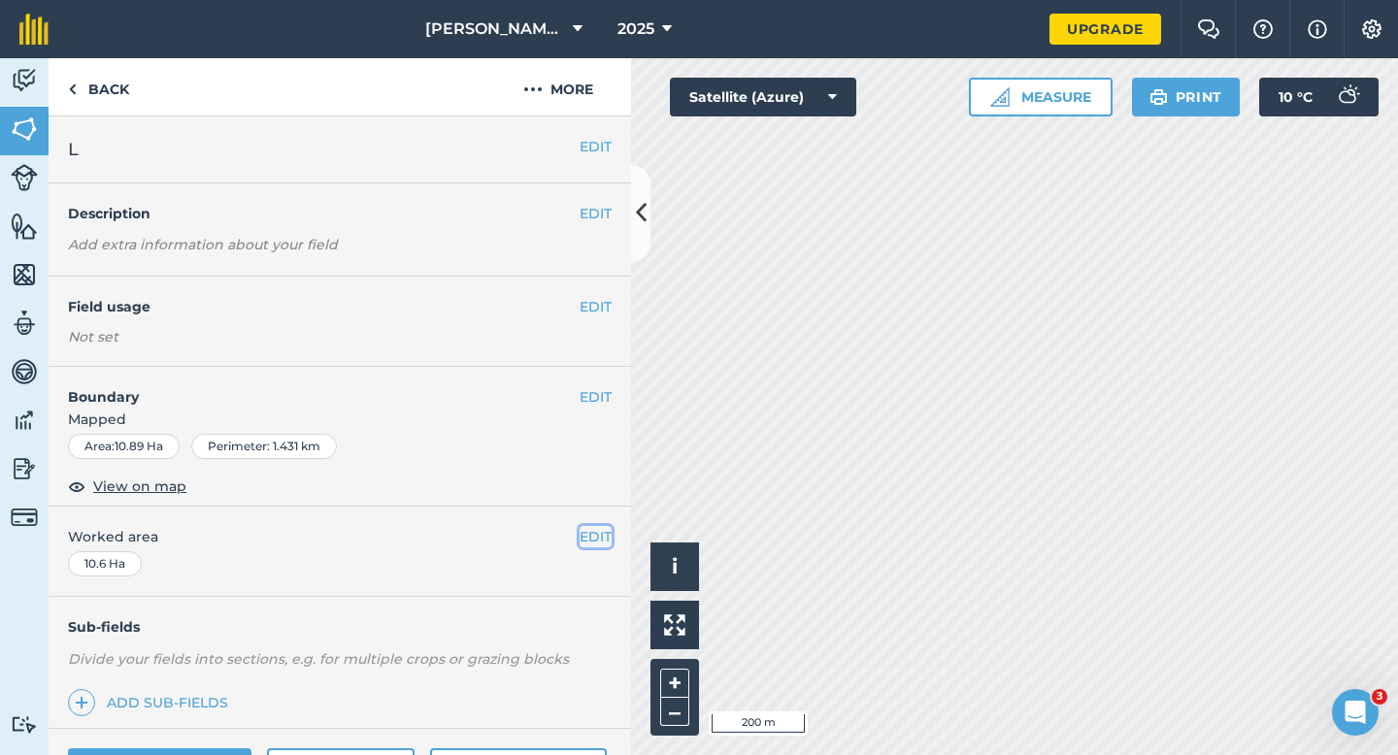
click at [595, 534] on button "EDIT" at bounding box center [595, 536] width 32 height 21
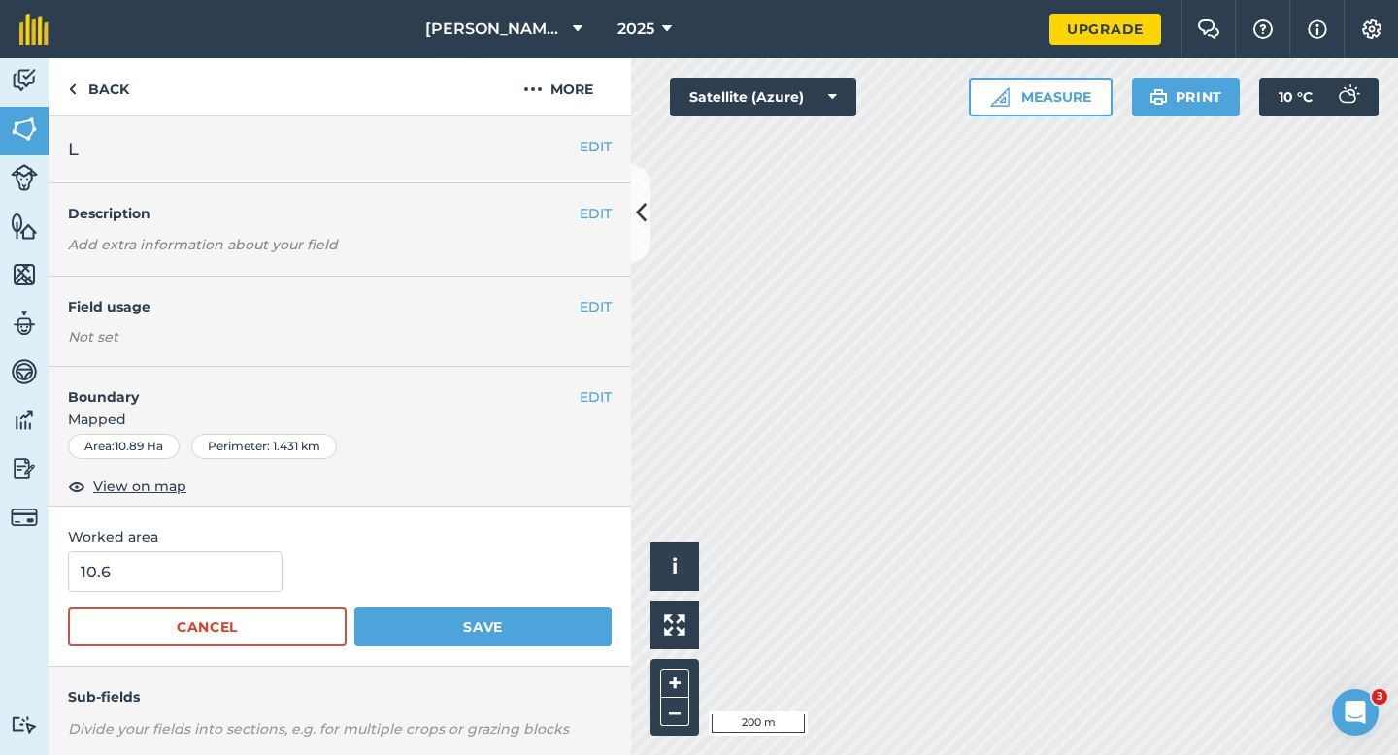
click at [136, 603] on form "10.6 Cancel Save" at bounding box center [340, 598] width 544 height 95
click at [137, 585] on input "10.6" at bounding box center [175, 571] width 214 height 41
type input "11"
click at [354, 608] on button "Save" at bounding box center [482, 627] width 257 height 39
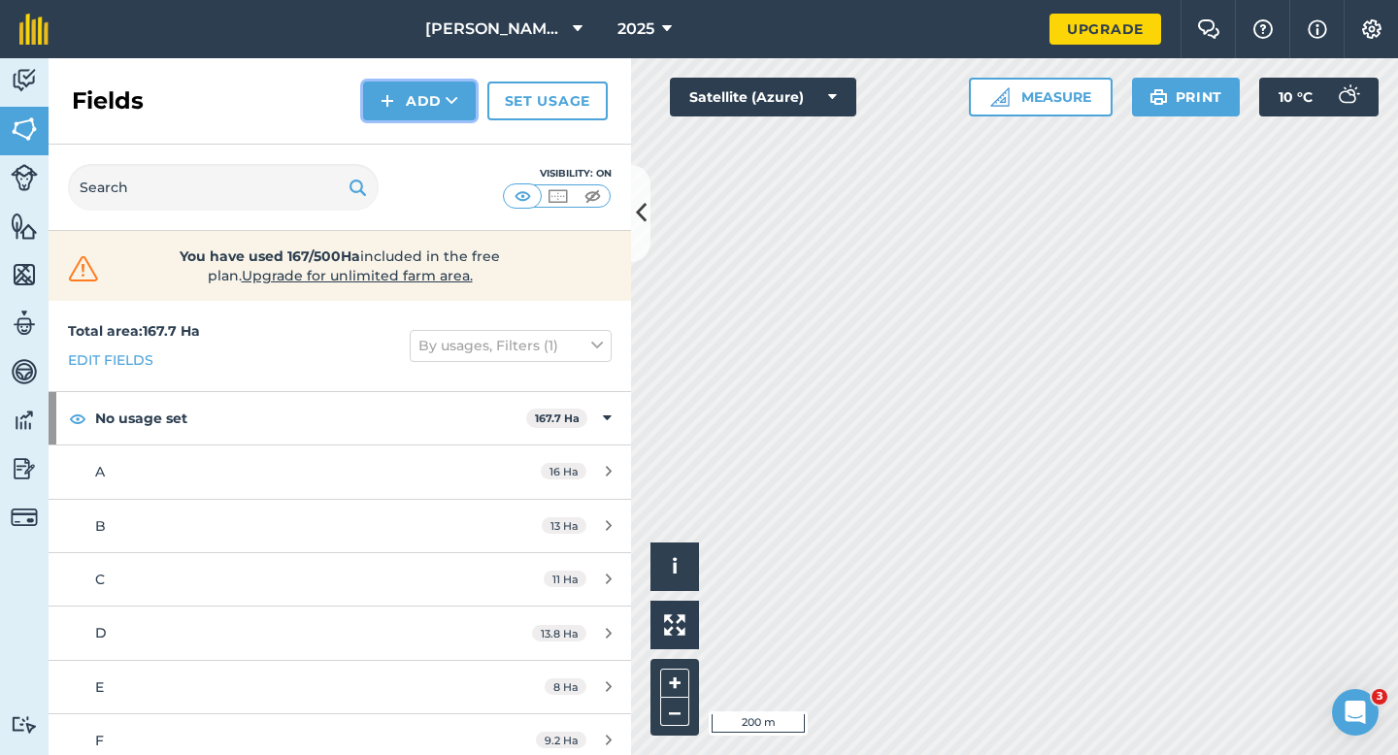
click at [430, 91] on button "Add" at bounding box center [419, 101] width 113 height 39
click at [430, 139] on link "Draw" at bounding box center [419, 144] width 107 height 43
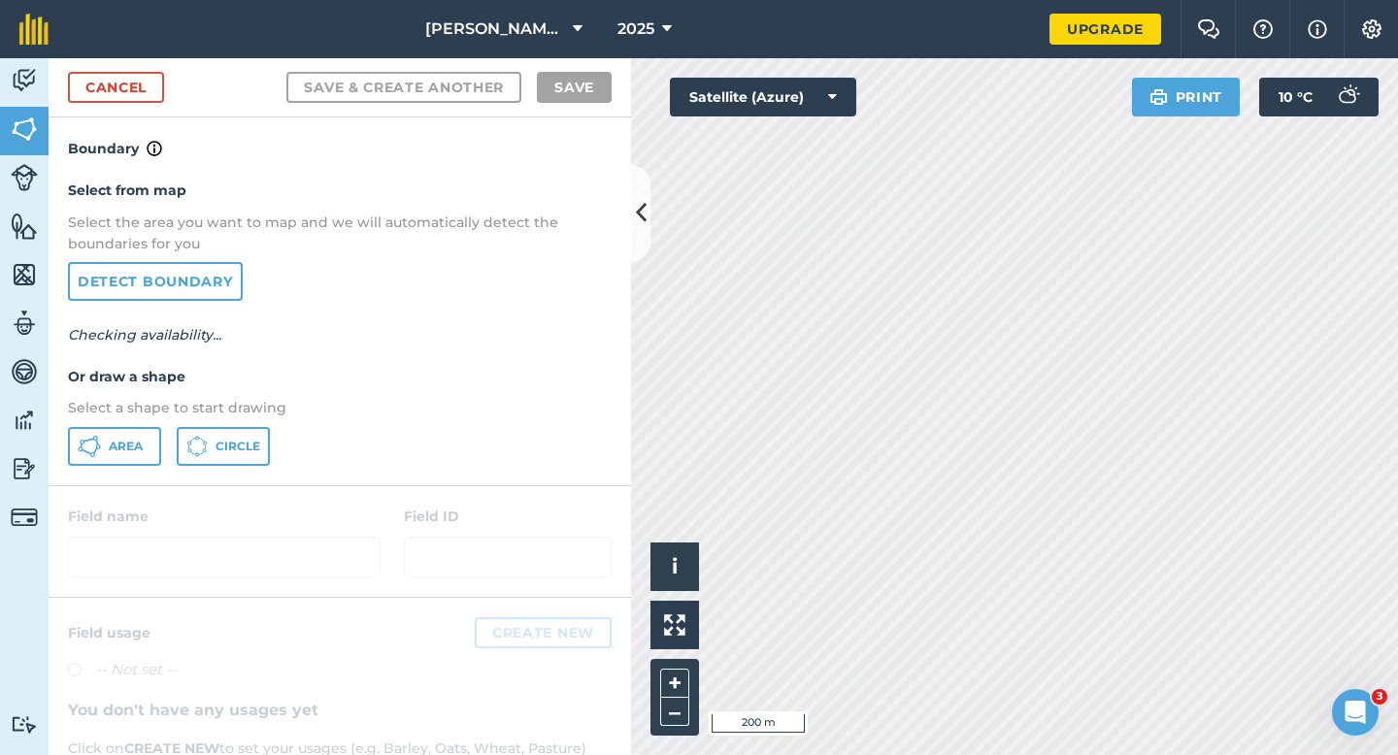
click at [96, 476] on div "Select from map Select the area you want to map and we will automatically detec…" at bounding box center [340, 322] width 582 height 324
click at [102, 458] on button "Area" at bounding box center [114, 446] width 93 height 39
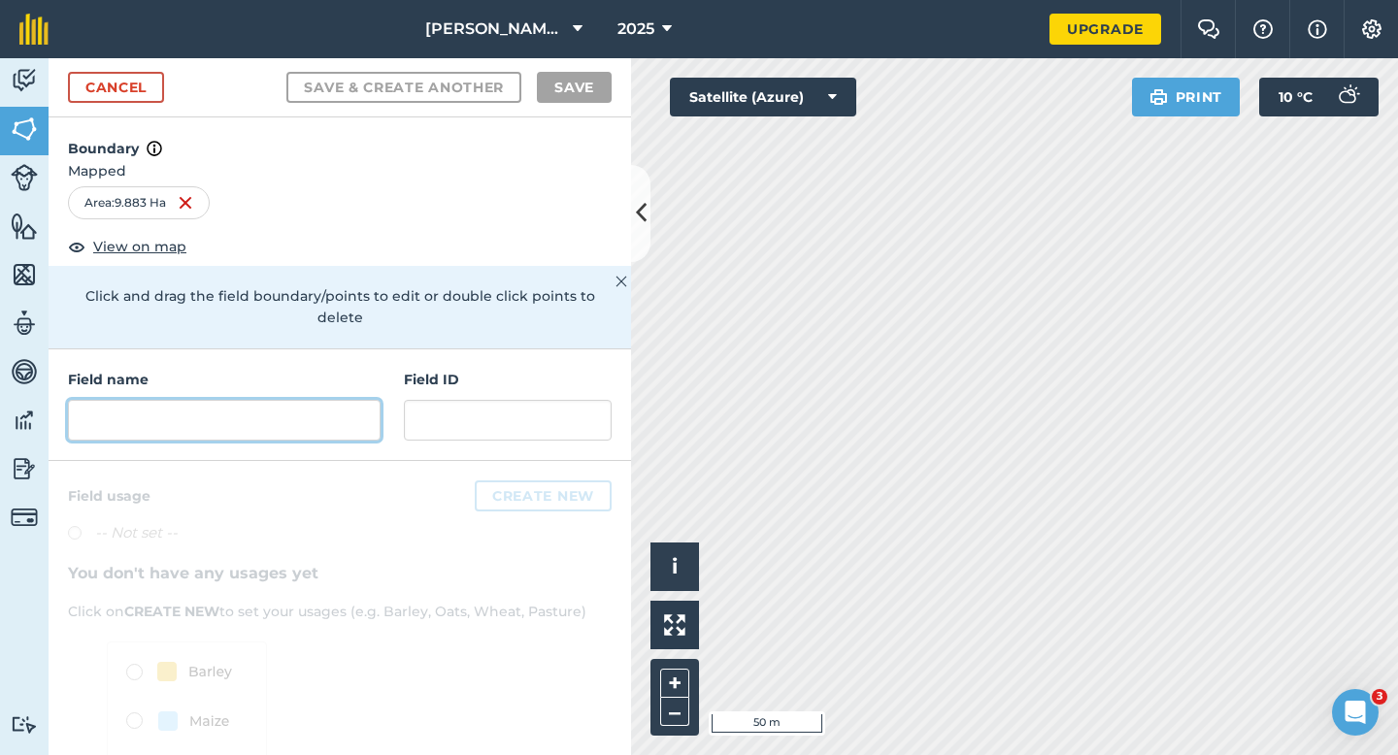
click at [340, 414] on input "text" at bounding box center [224, 420] width 313 height 41
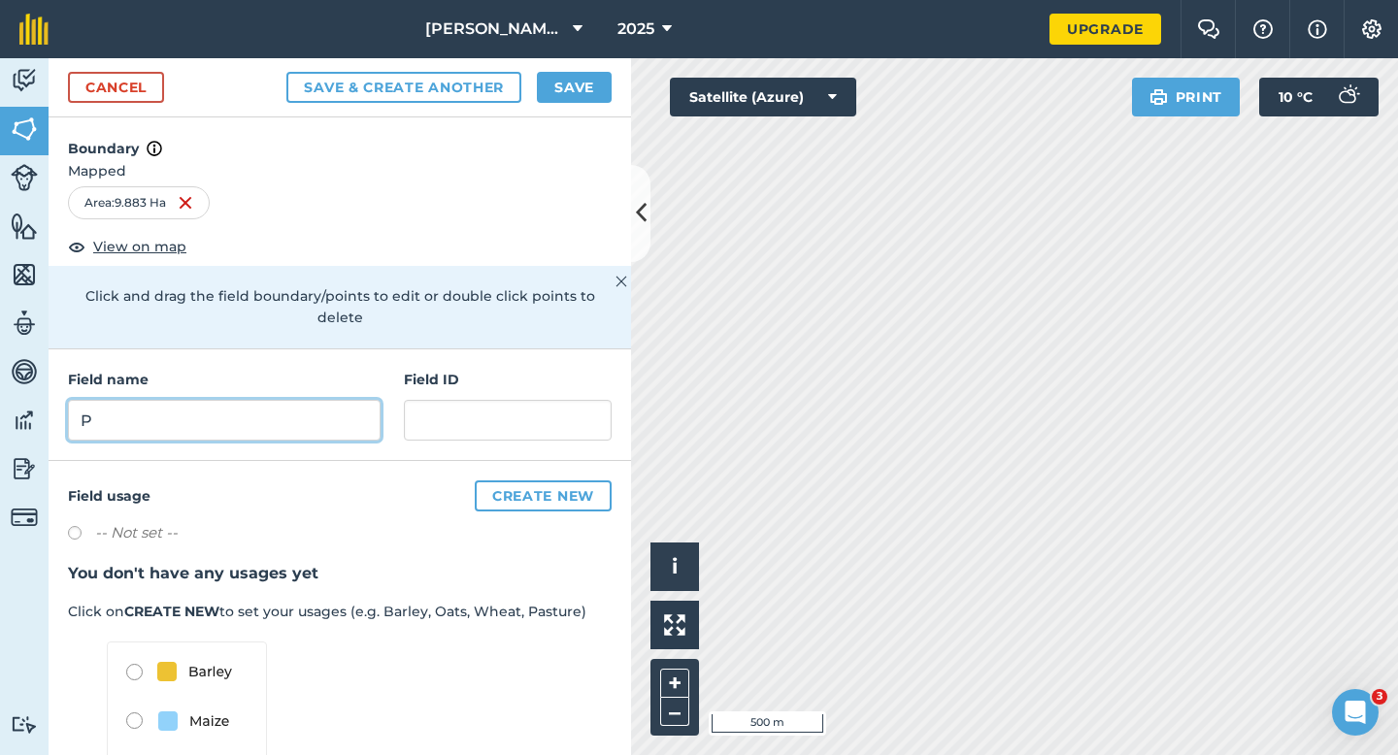
type input "P"
click at [560, 99] on button "Save" at bounding box center [574, 87] width 75 height 31
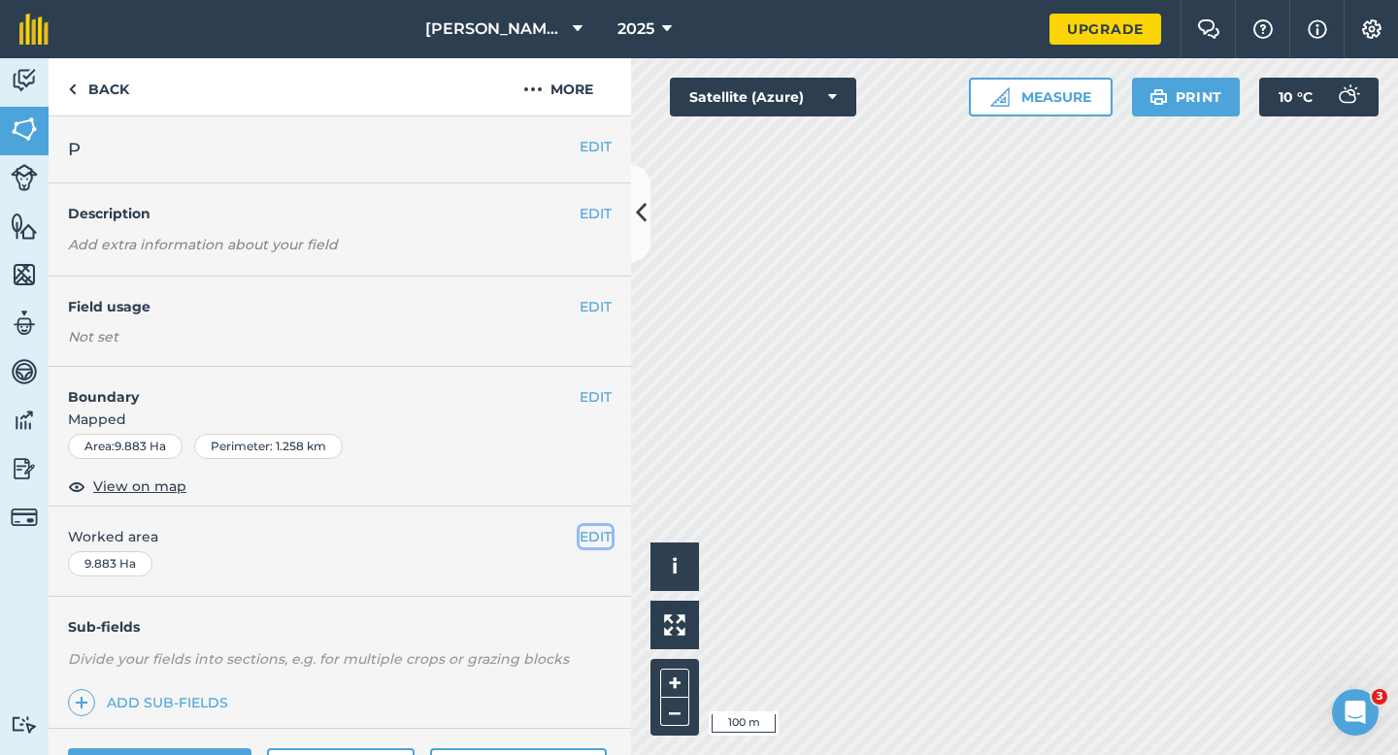
click at [607, 532] on button "EDIT" at bounding box center [595, 536] width 32 height 21
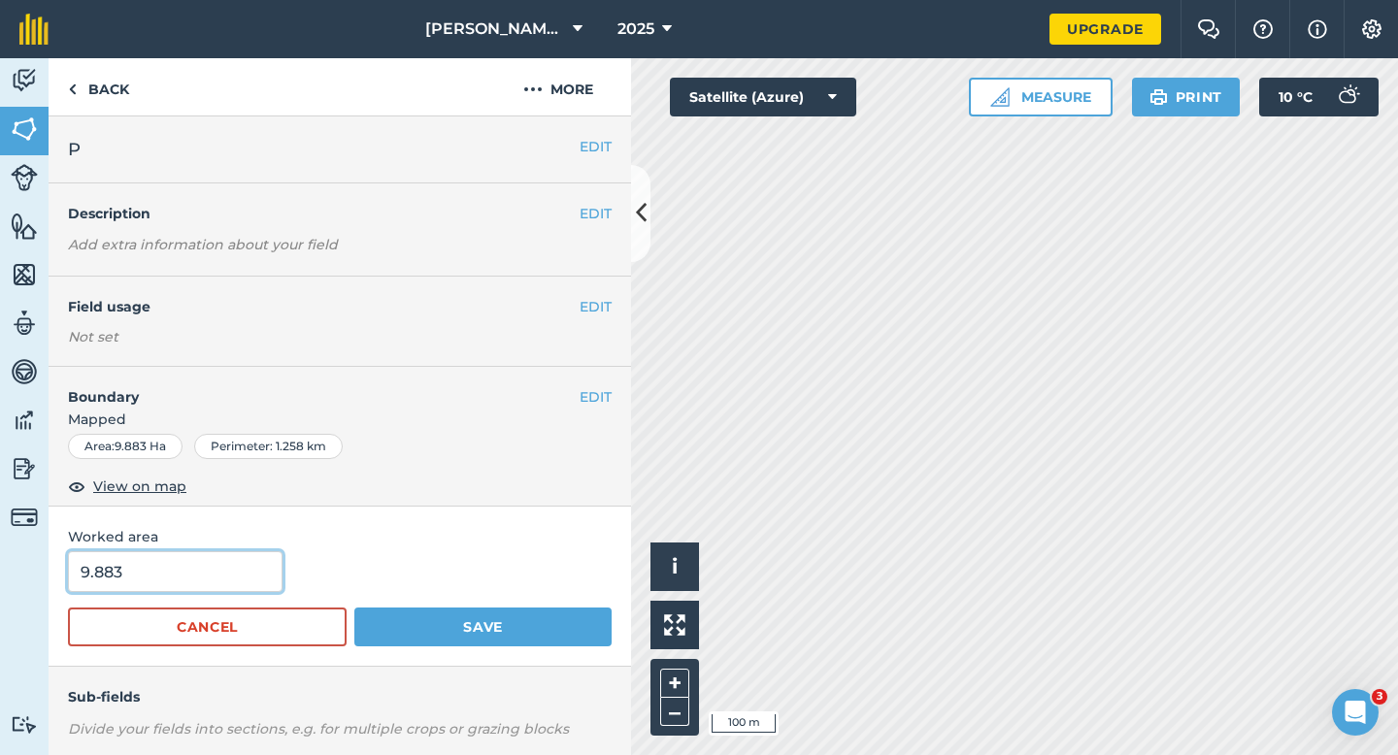
click at [221, 567] on input "9.883" at bounding box center [175, 571] width 214 height 41
type input "10"
click at [354, 608] on button "Save" at bounding box center [482, 627] width 257 height 39
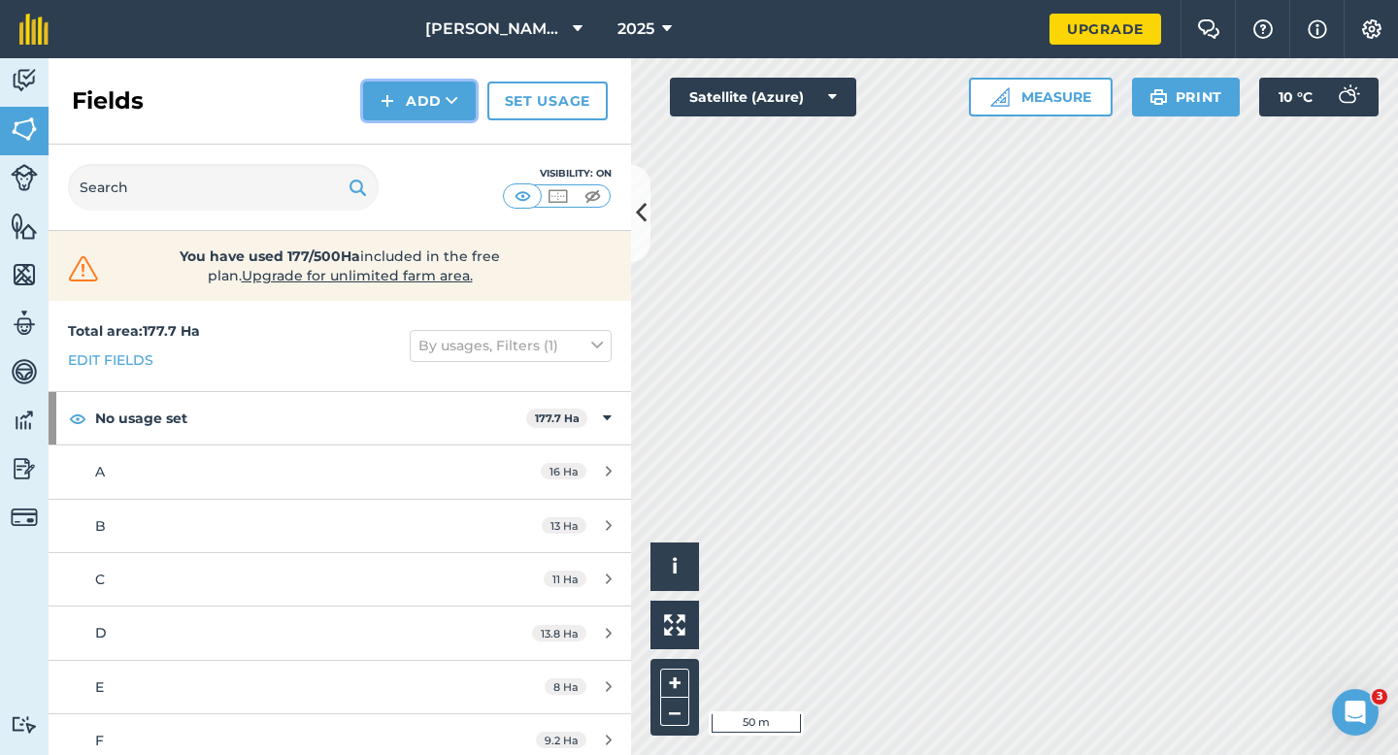
click at [434, 115] on button "Add" at bounding box center [419, 101] width 113 height 39
click at [434, 131] on link "Draw" at bounding box center [419, 144] width 107 height 43
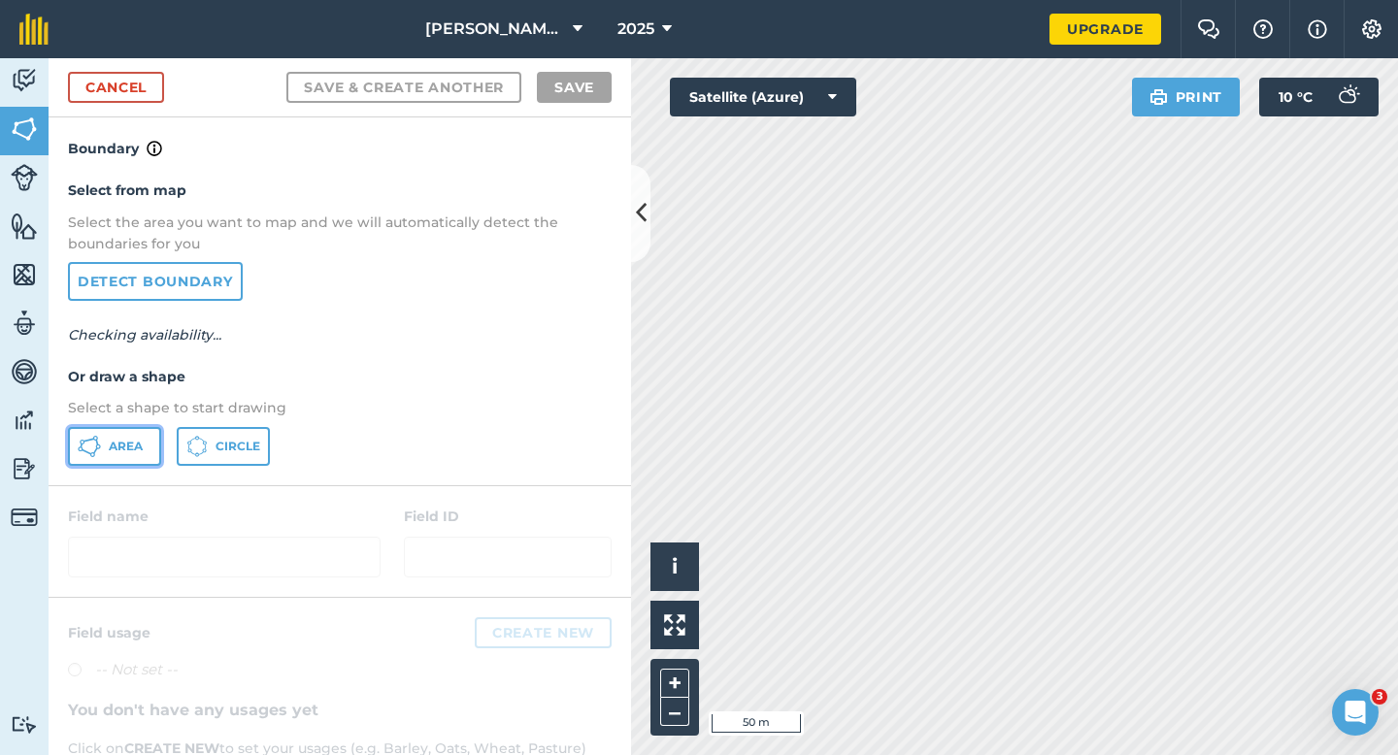
click at [118, 446] on span "Area" at bounding box center [126, 447] width 34 height 16
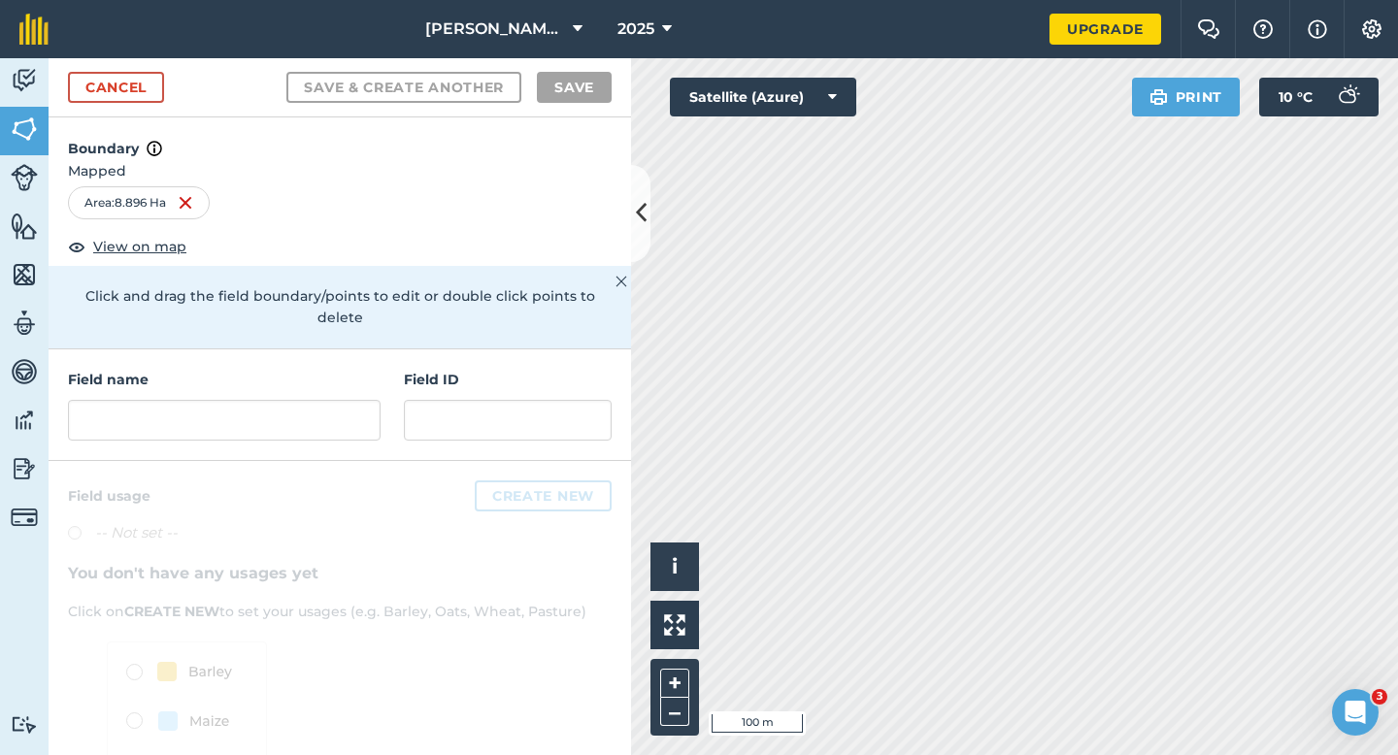
click at [332, 375] on div "Field name" at bounding box center [224, 405] width 313 height 72
click at [332, 400] on input "text" at bounding box center [224, 420] width 313 height 41
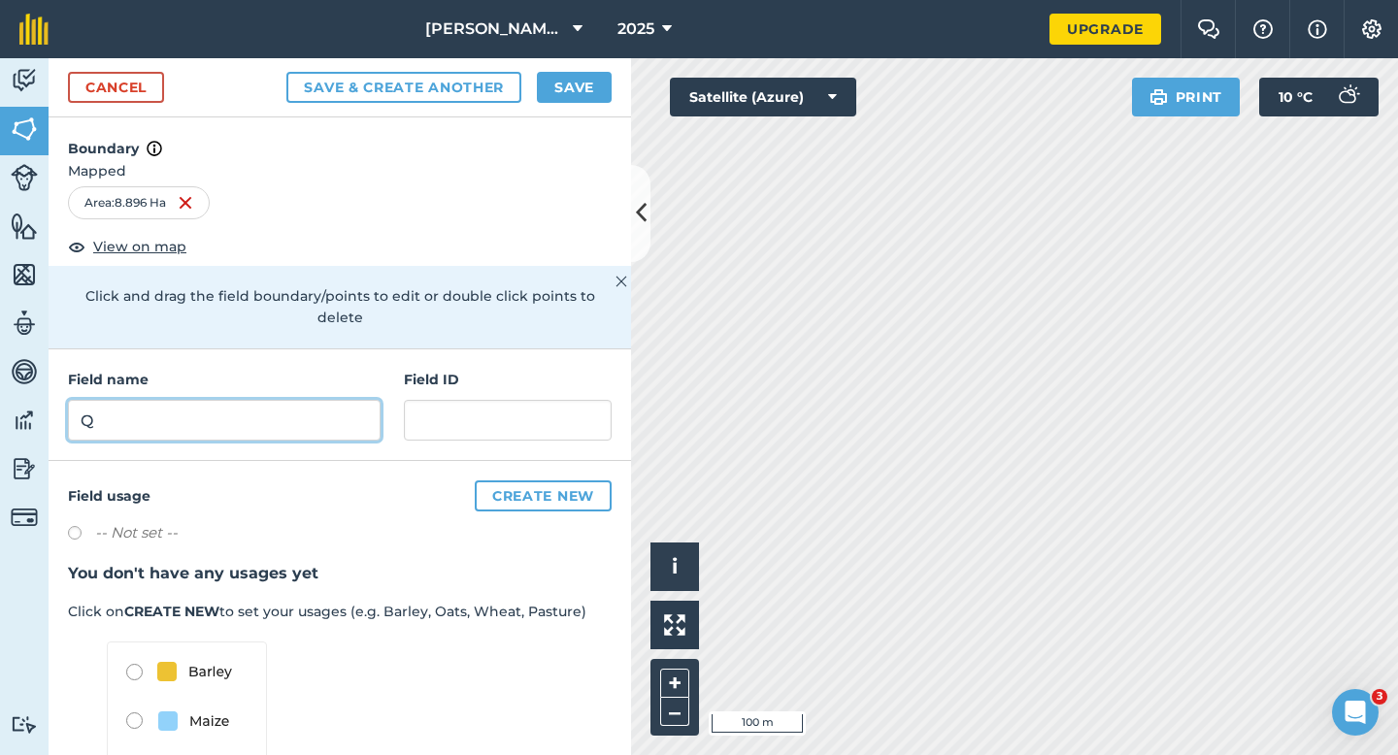
type input "Q"
click at [576, 87] on button "Save" at bounding box center [574, 87] width 75 height 31
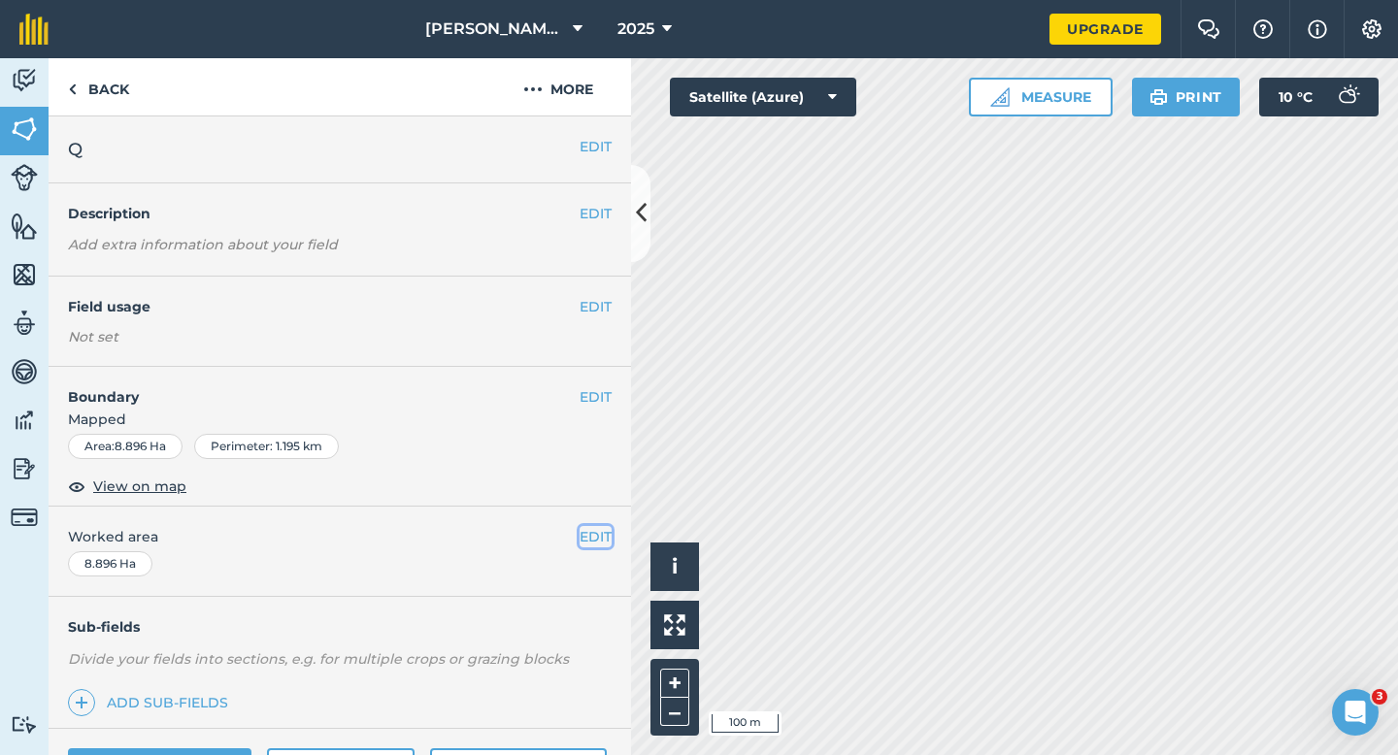
click at [584, 532] on button "EDIT" at bounding box center [595, 536] width 32 height 21
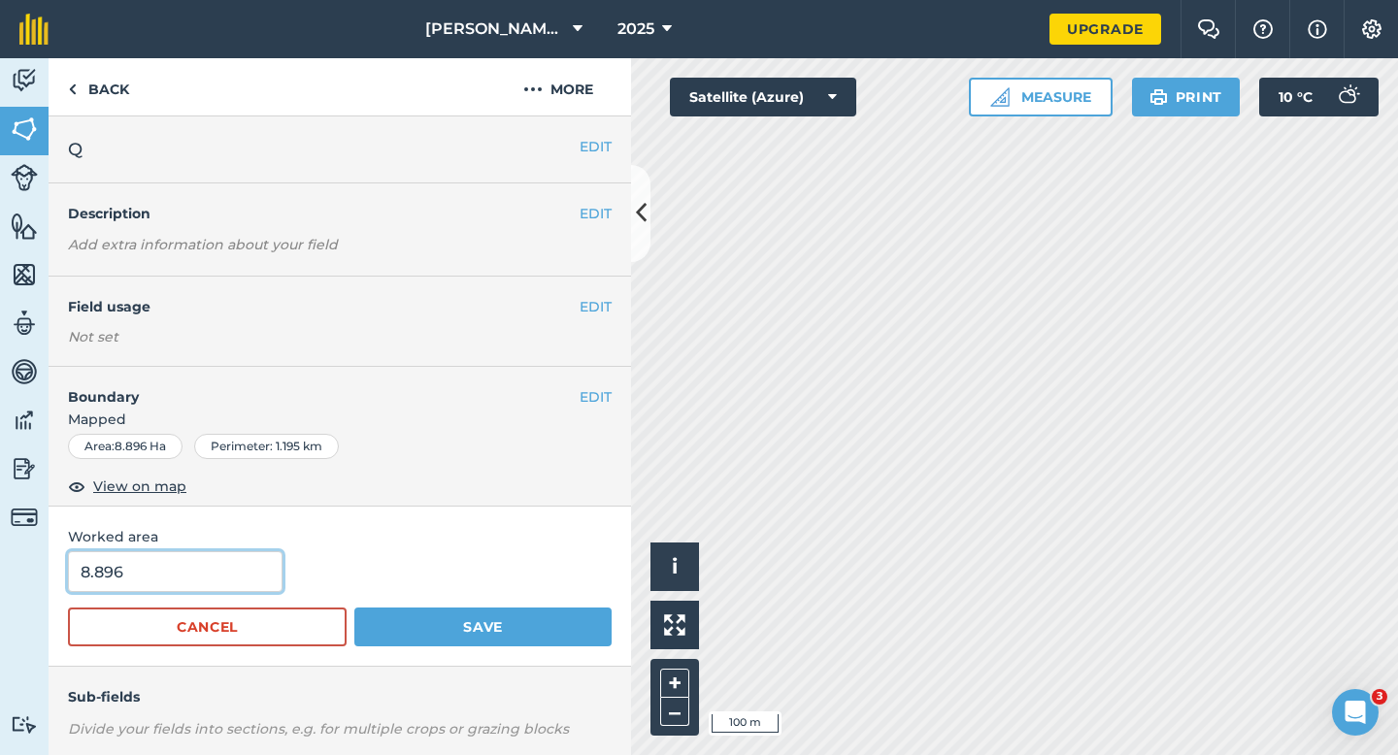
type input "9"
click at [213, 583] on input "9" at bounding box center [175, 571] width 214 height 41
click at [354, 608] on button "Save" at bounding box center [482, 627] width 257 height 39
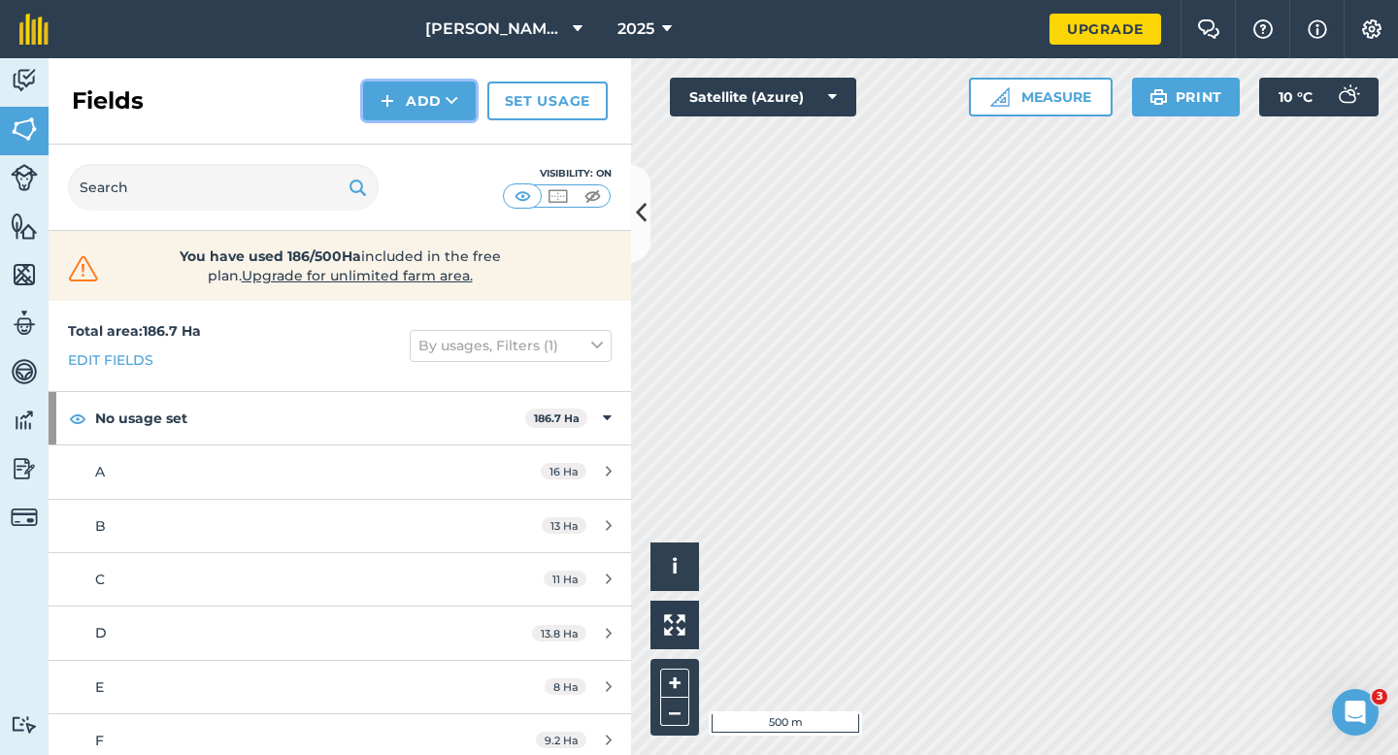
click at [428, 94] on button "Add" at bounding box center [419, 101] width 113 height 39
click at [428, 129] on link "Draw" at bounding box center [419, 144] width 107 height 43
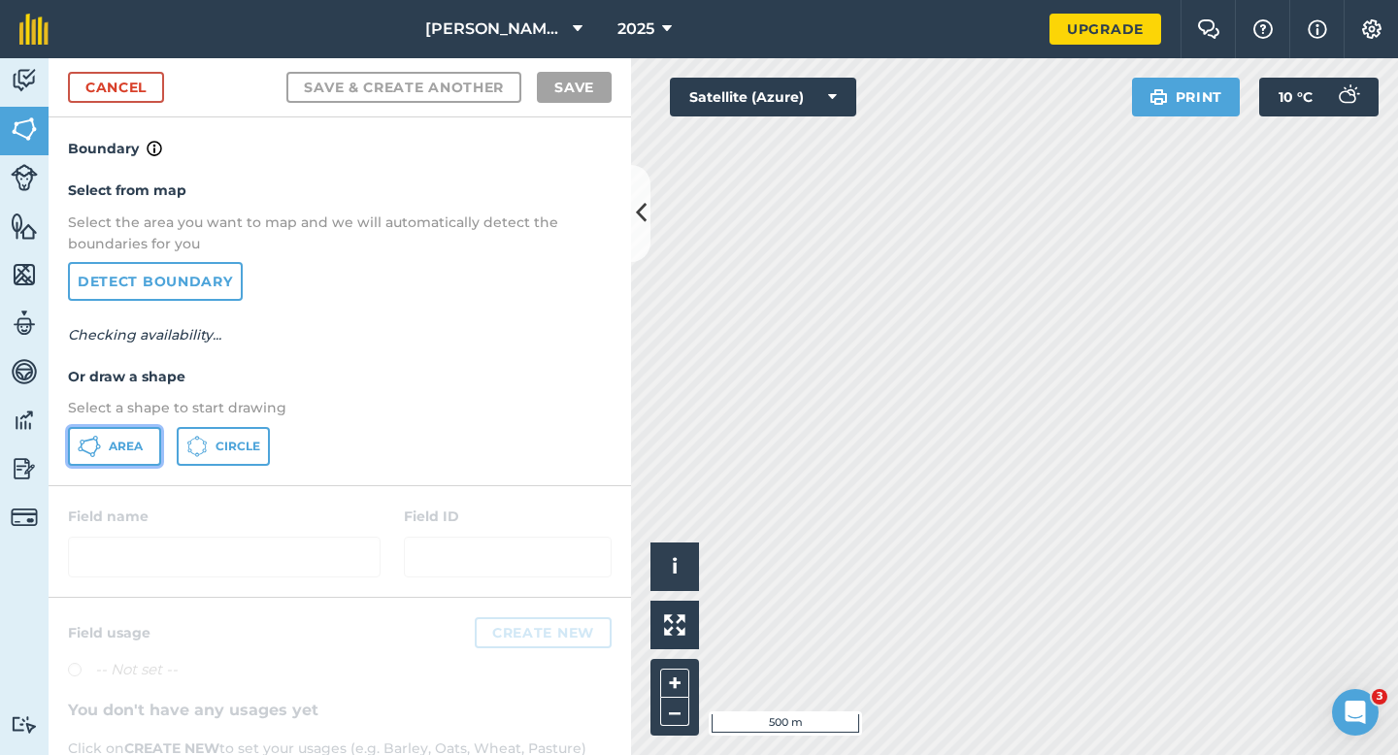
click at [76, 461] on button "Area" at bounding box center [114, 446] width 93 height 39
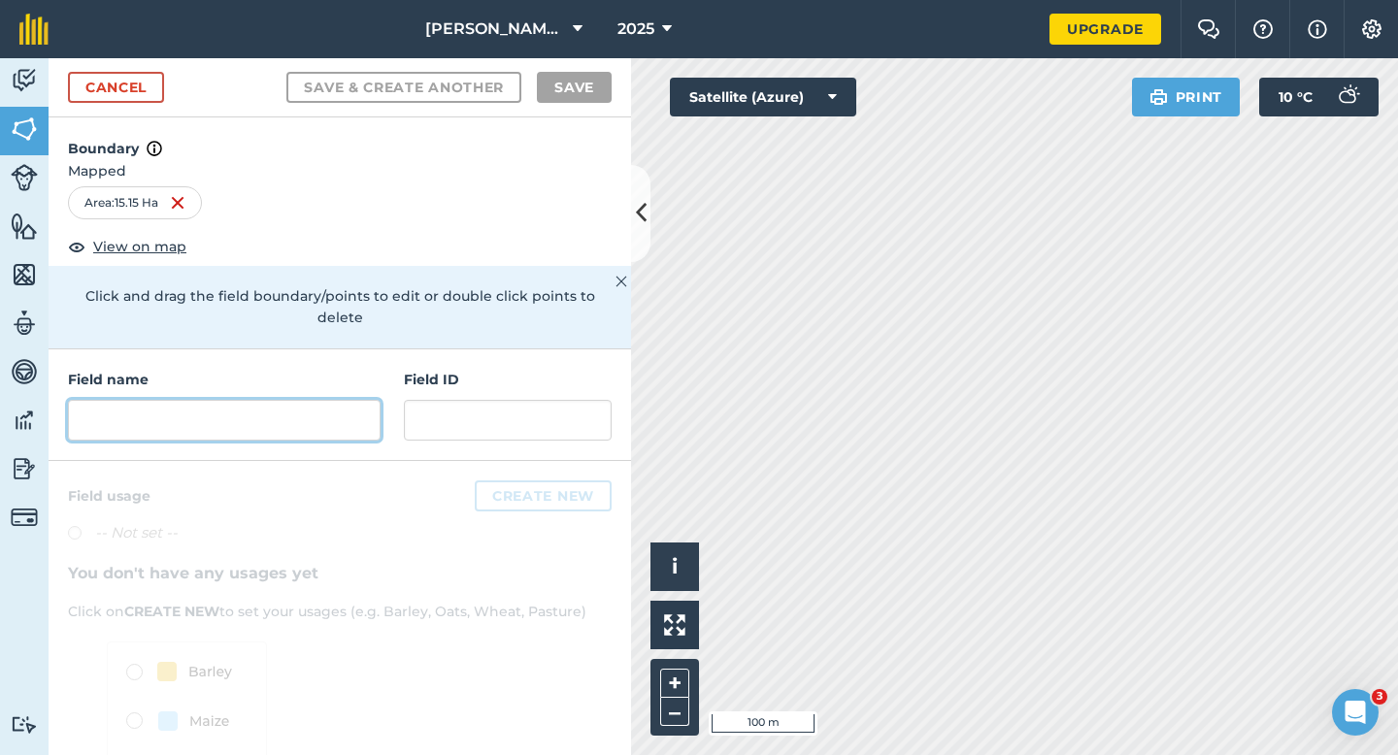
click at [274, 400] on input "text" at bounding box center [224, 420] width 313 height 41
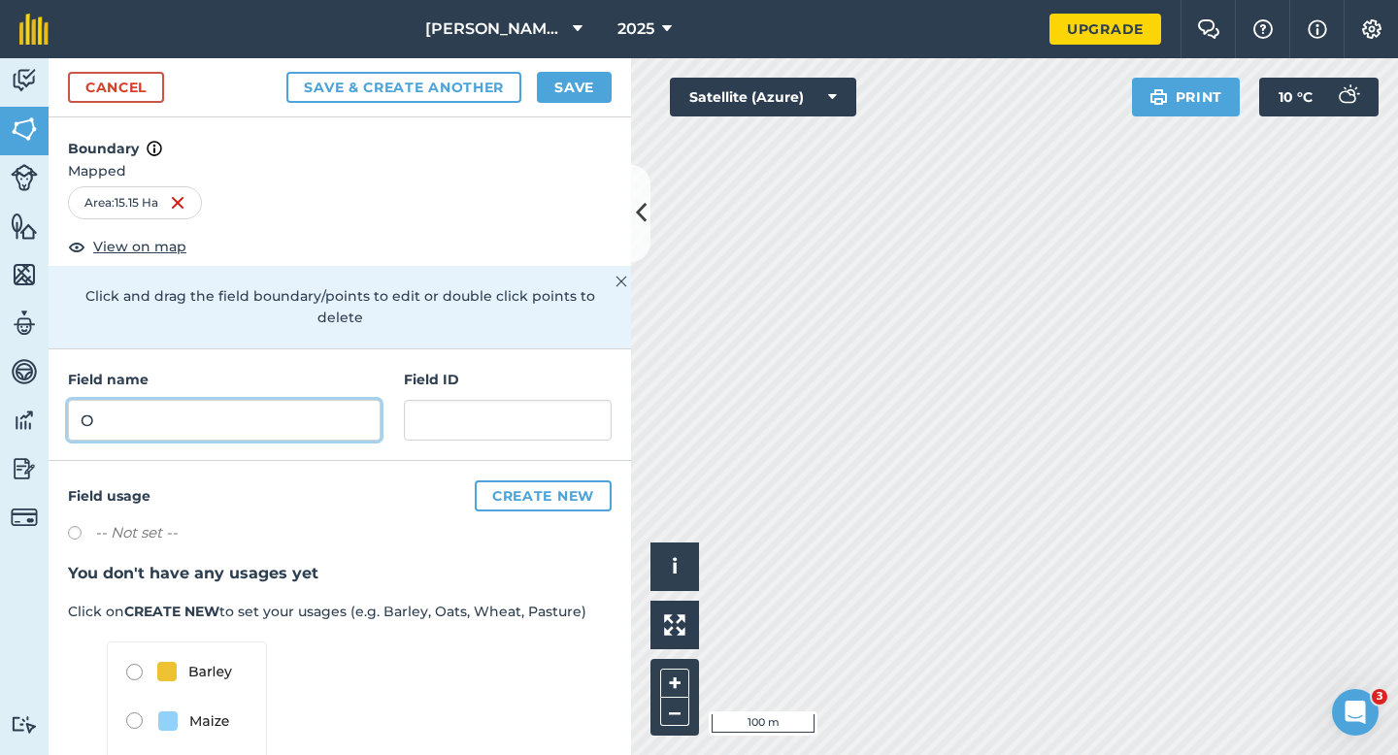
type input "O"
click at [595, 86] on button "Save" at bounding box center [574, 87] width 75 height 31
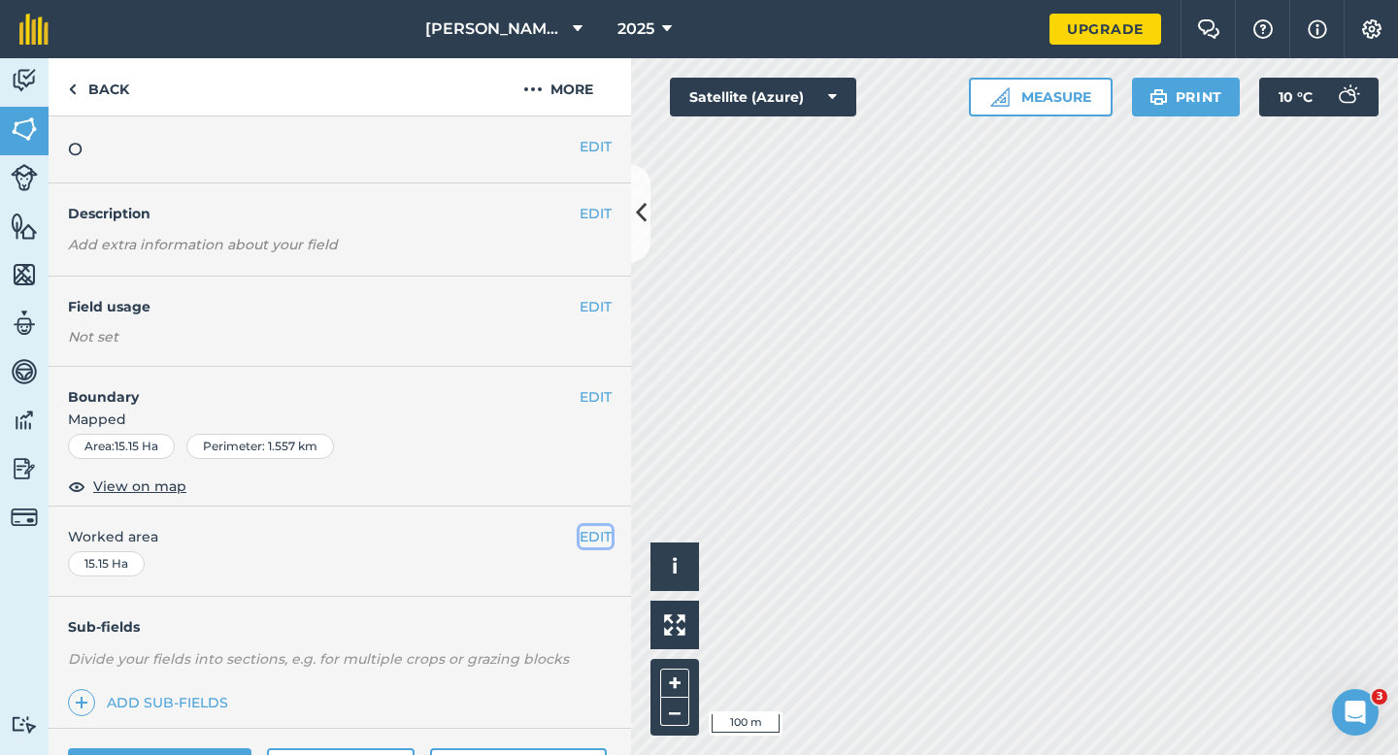
click at [595, 534] on button "EDIT" at bounding box center [595, 536] width 32 height 21
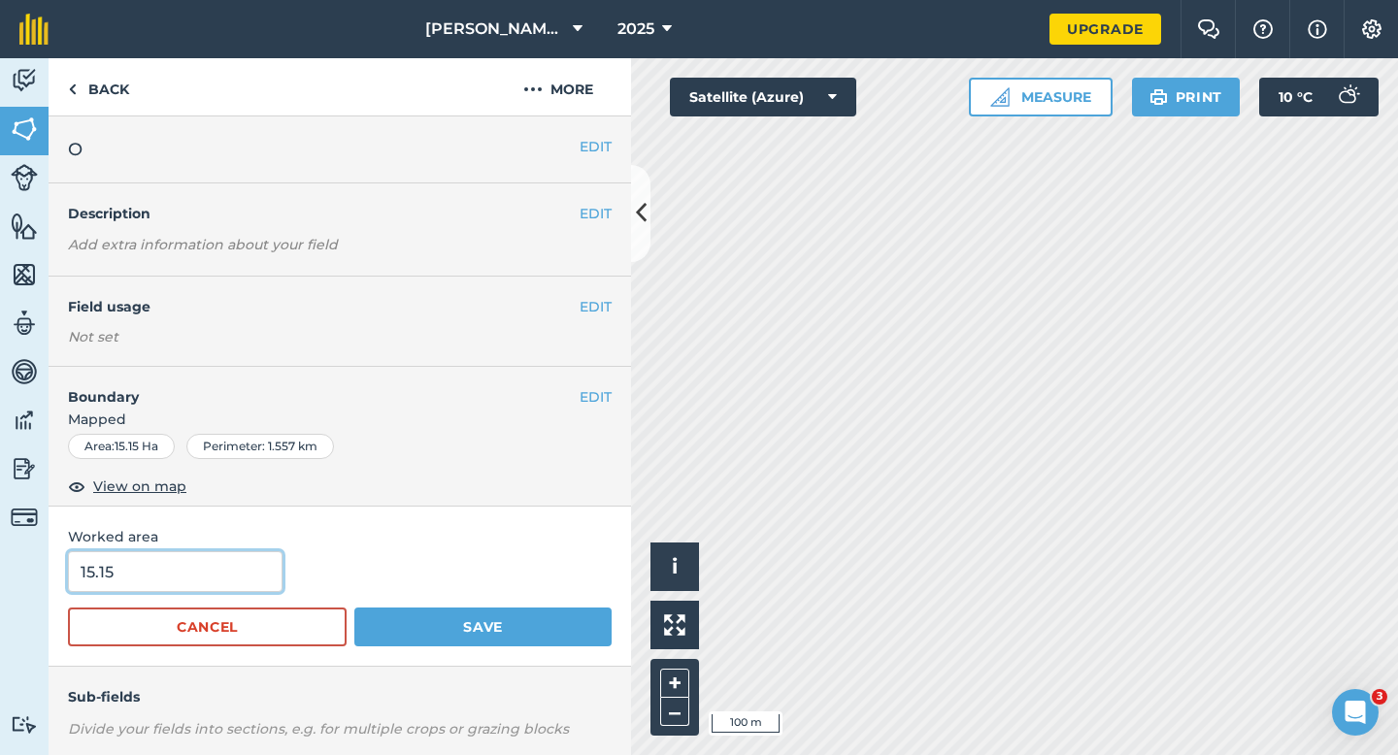
click at [214, 571] on input "15.15" at bounding box center [175, 571] width 214 height 41
type input "15.2"
click at [354, 608] on button "Save" at bounding box center [482, 627] width 257 height 39
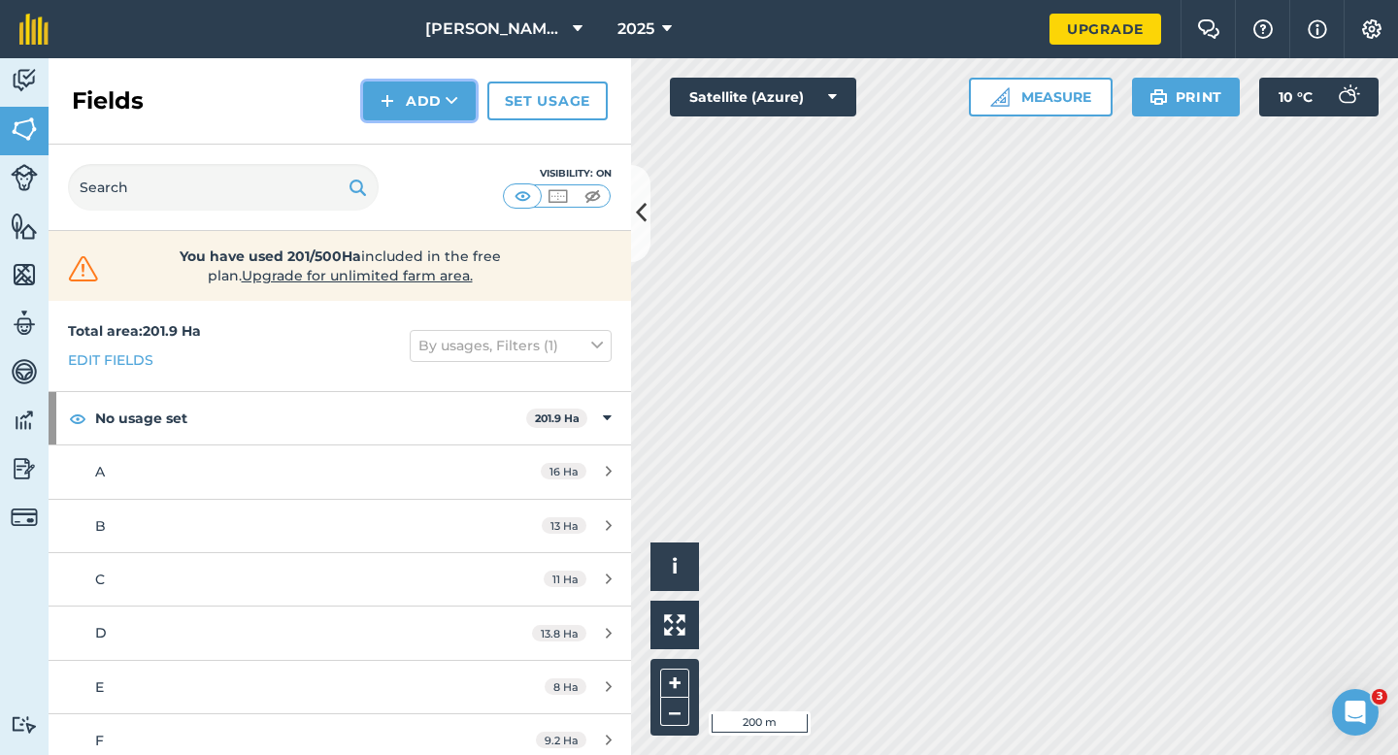
click at [395, 109] on button "Add" at bounding box center [419, 101] width 113 height 39
click at [395, 133] on link "Draw" at bounding box center [419, 144] width 107 height 43
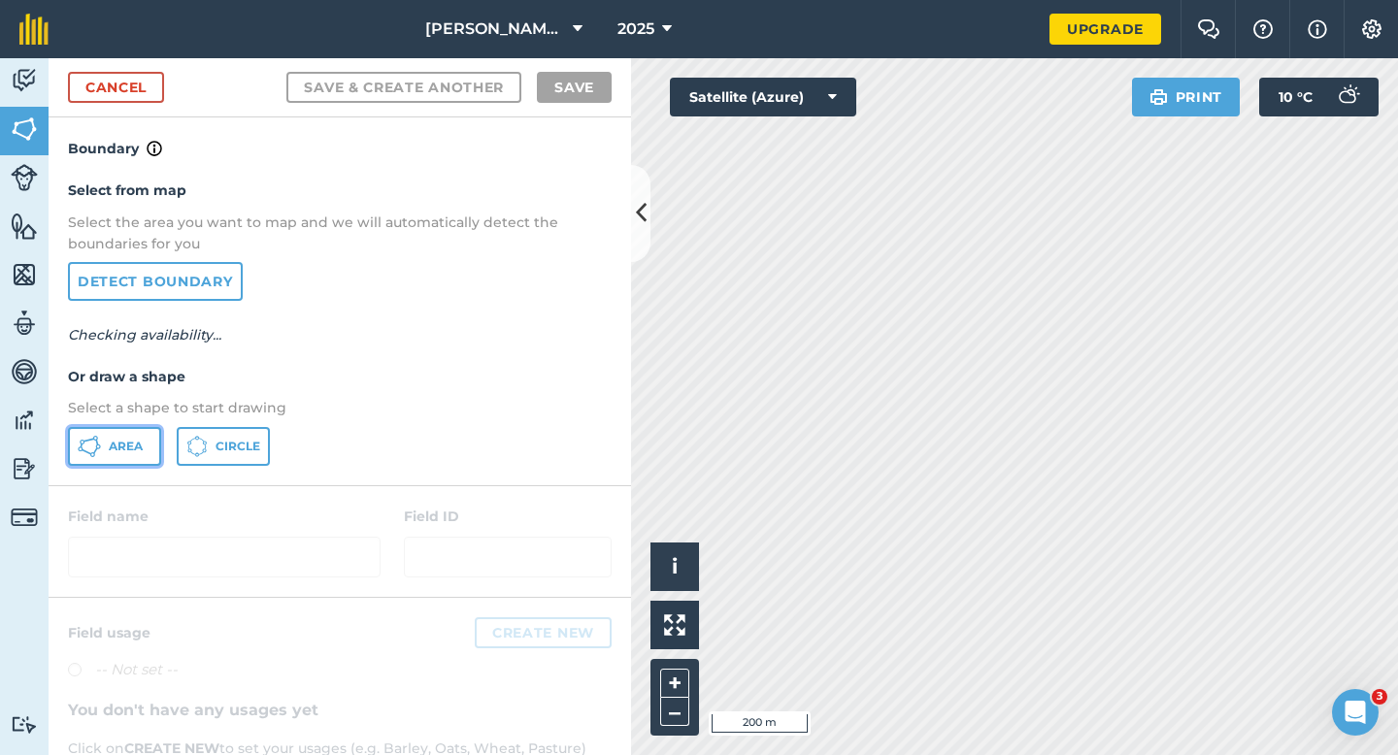
click at [124, 456] on button "Area" at bounding box center [114, 446] width 93 height 39
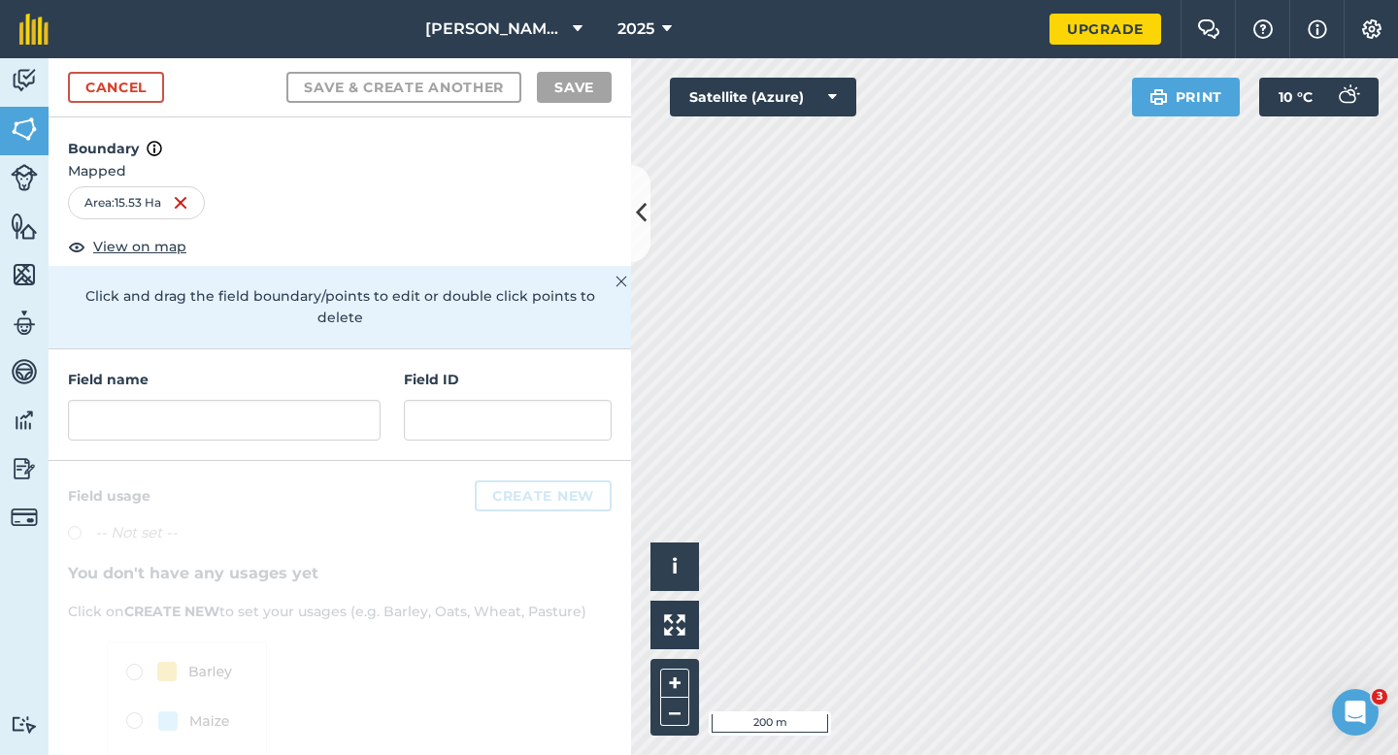
click at [242, 419] on div "Field name Field ID" at bounding box center [340, 405] width 582 height 112
click at [242, 413] on input "text" at bounding box center [224, 420] width 313 height 41
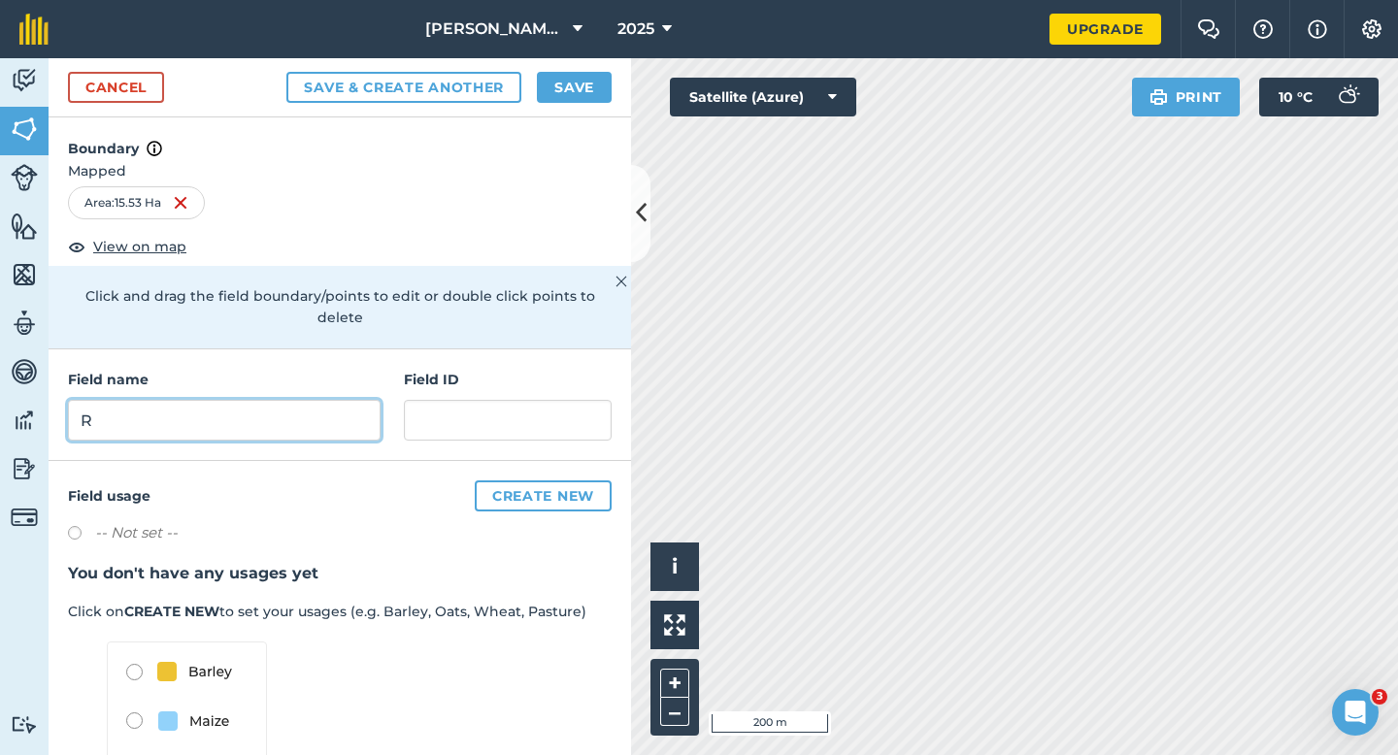
type input "R"
click at [580, 76] on button "Save" at bounding box center [574, 87] width 75 height 31
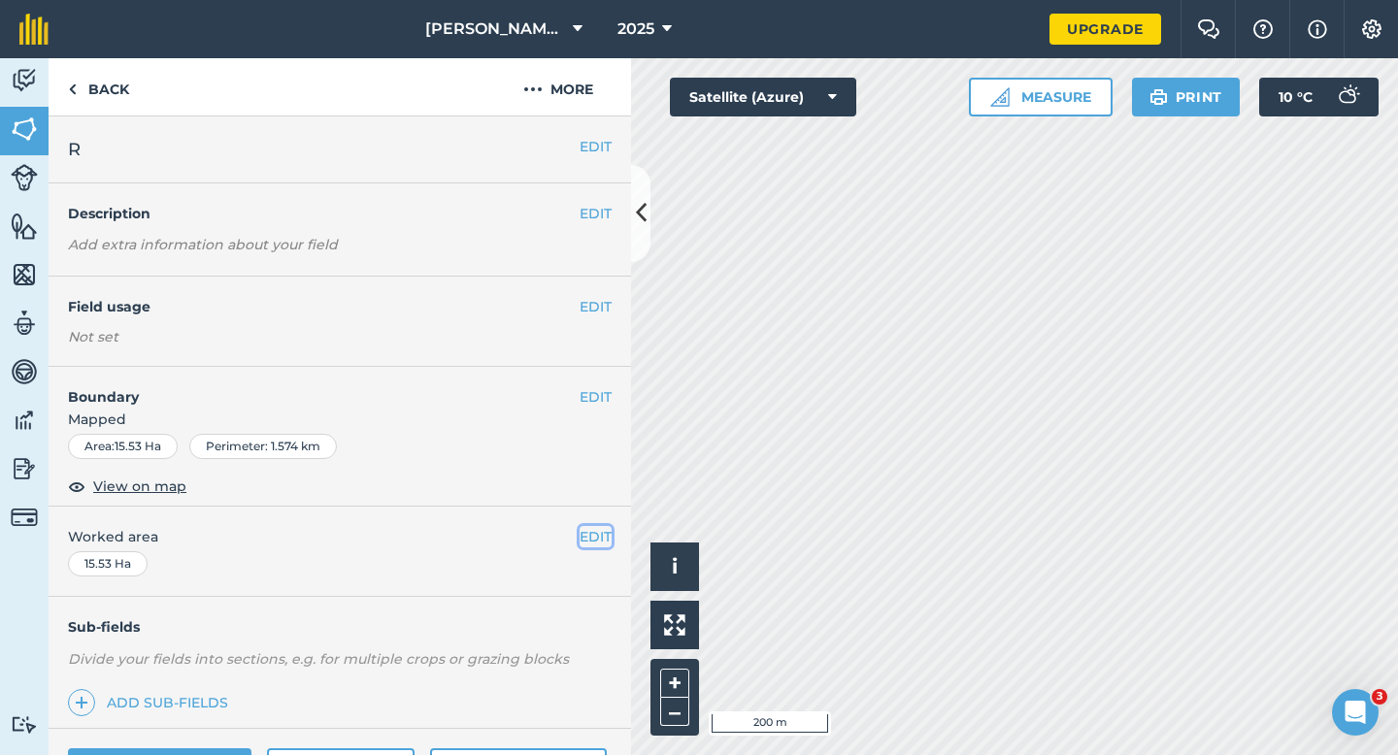
click at [589, 536] on button "EDIT" at bounding box center [595, 536] width 32 height 21
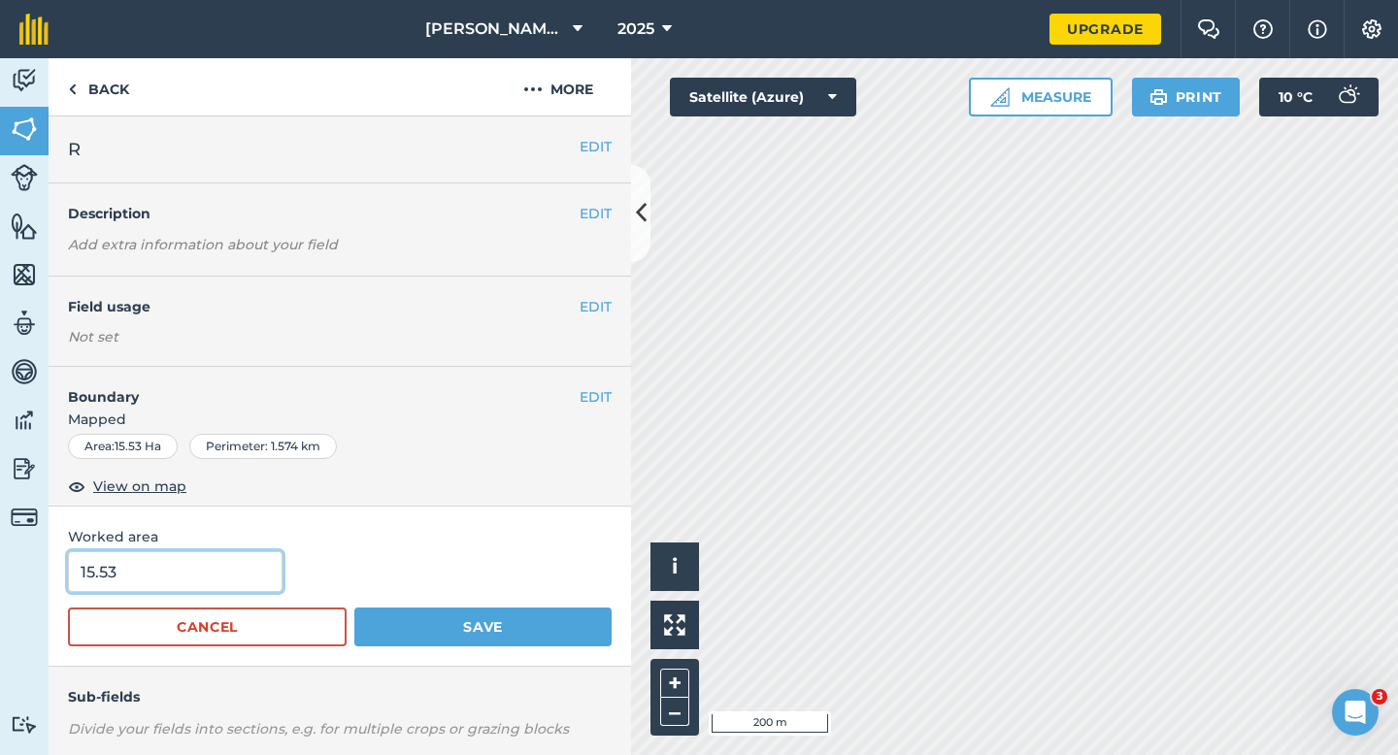
click at [237, 577] on input "15.53" at bounding box center [175, 571] width 214 height 41
type input "15.5"
click at [354, 608] on button "Save" at bounding box center [482, 627] width 257 height 39
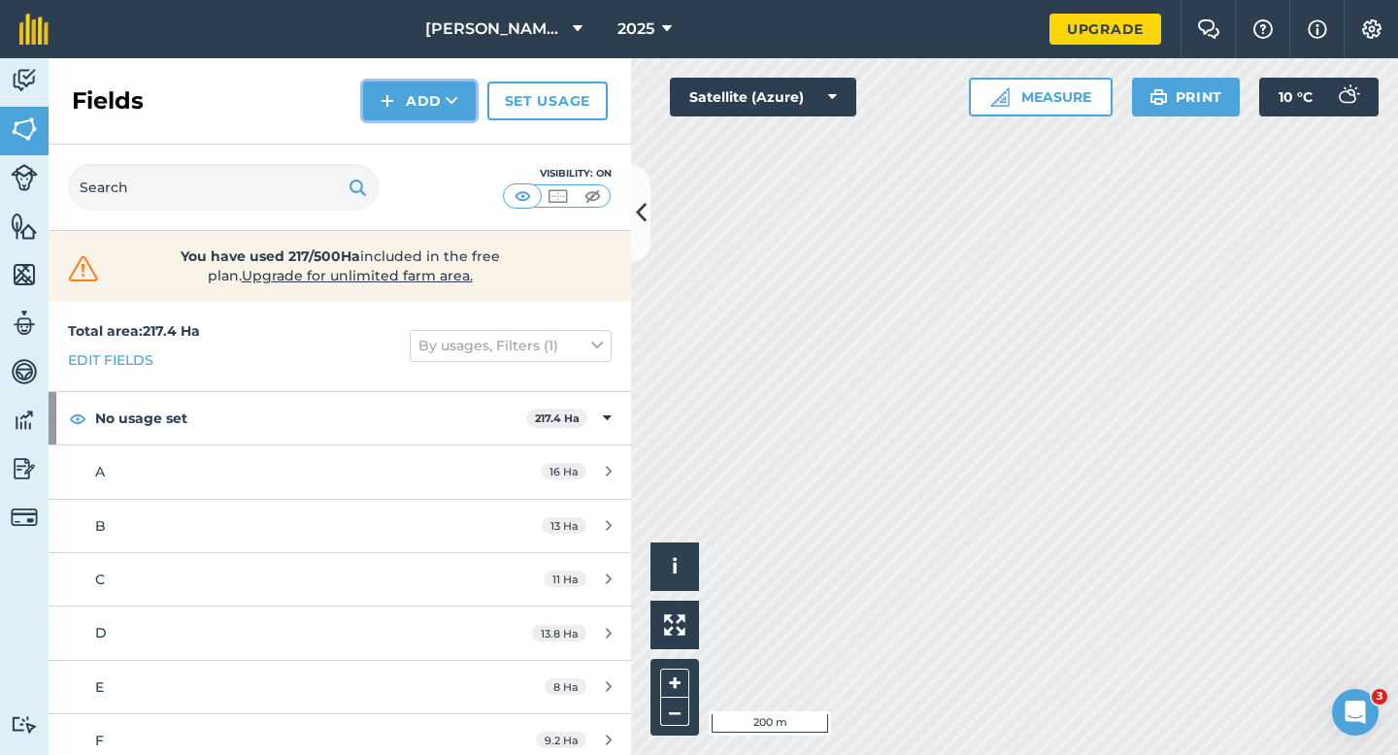
click at [431, 119] on button "Add" at bounding box center [419, 101] width 113 height 39
click at [431, 132] on link "Draw" at bounding box center [419, 144] width 107 height 43
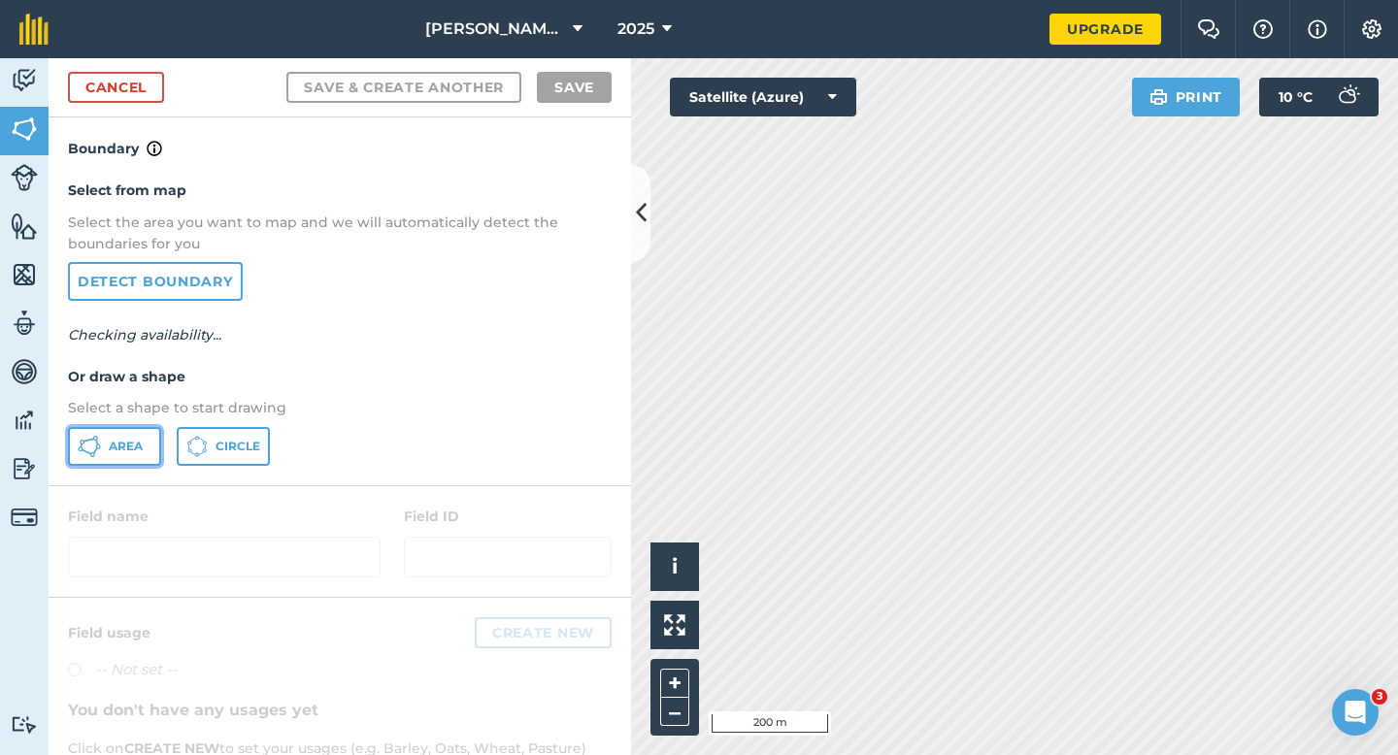
click at [101, 453] on button "Area" at bounding box center [114, 446] width 93 height 39
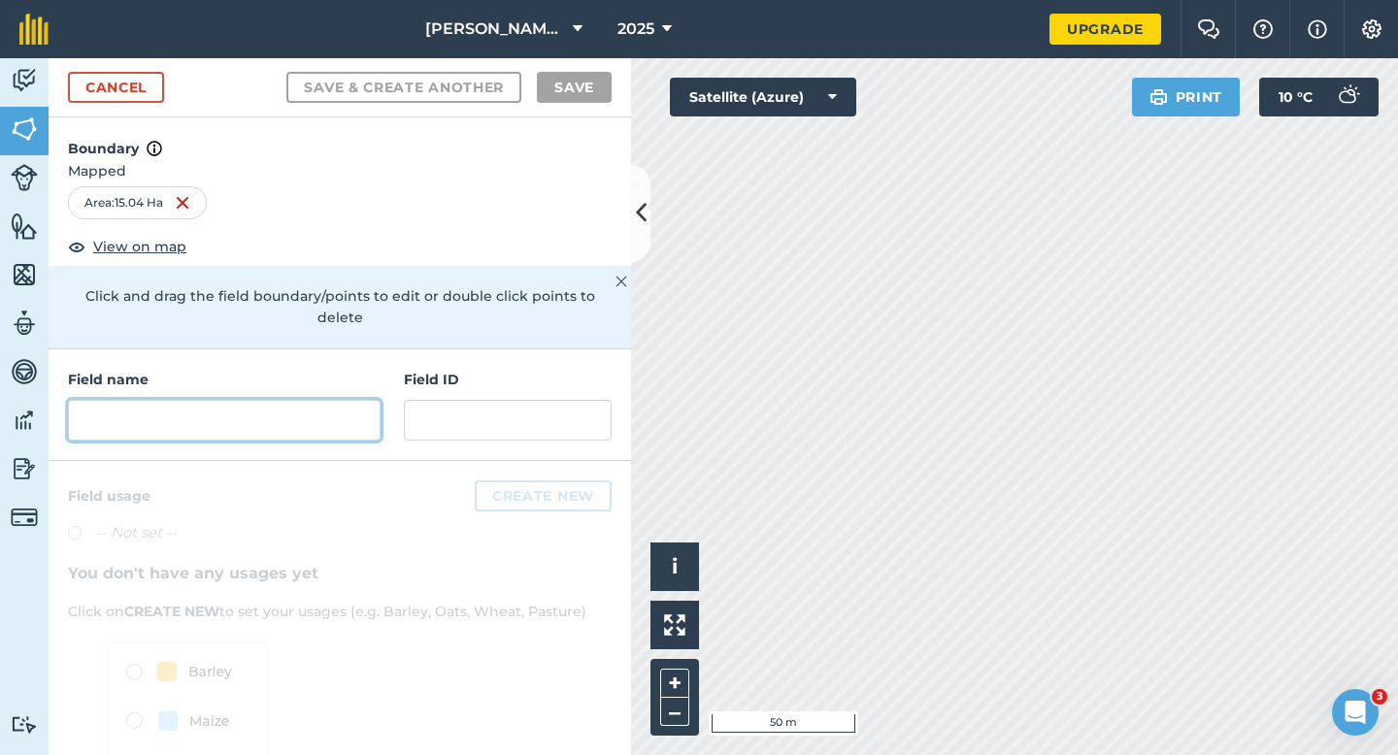
click at [358, 400] on input "text" at bounding box center [224, 420] width 313 height 41
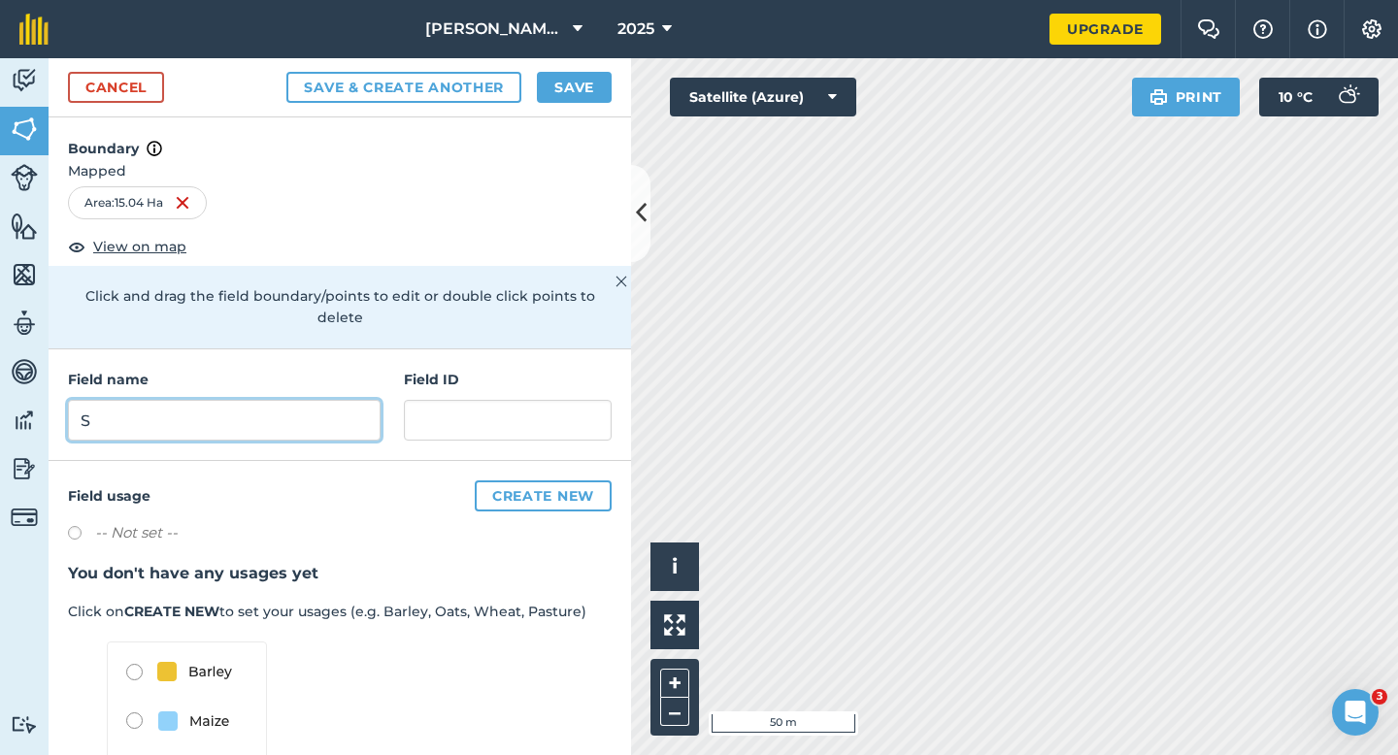
type input "S"
click at [586, 100] on button "Save" at bounding box center [574, 87] width 75 height 31
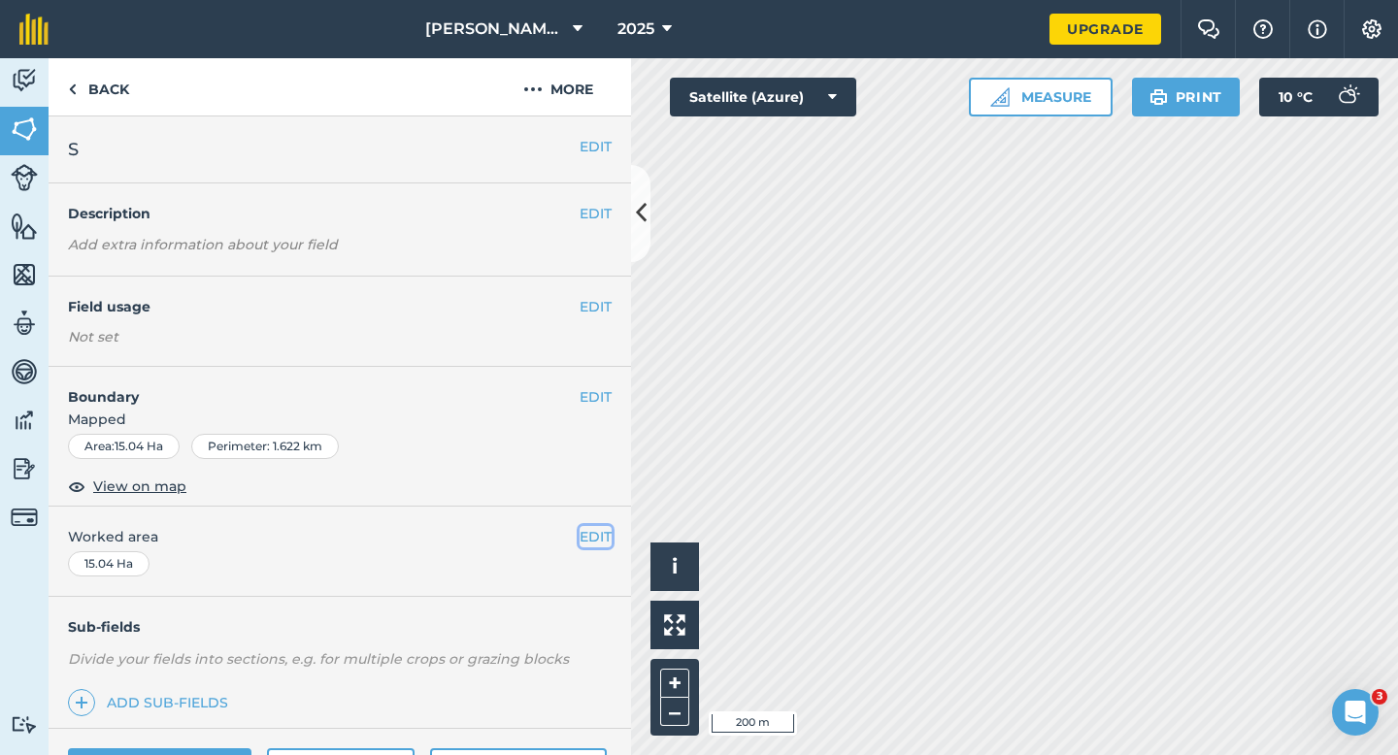
click at [600, 544] on button "EDIT" at bounding box center [595, 536] width 32 height 21
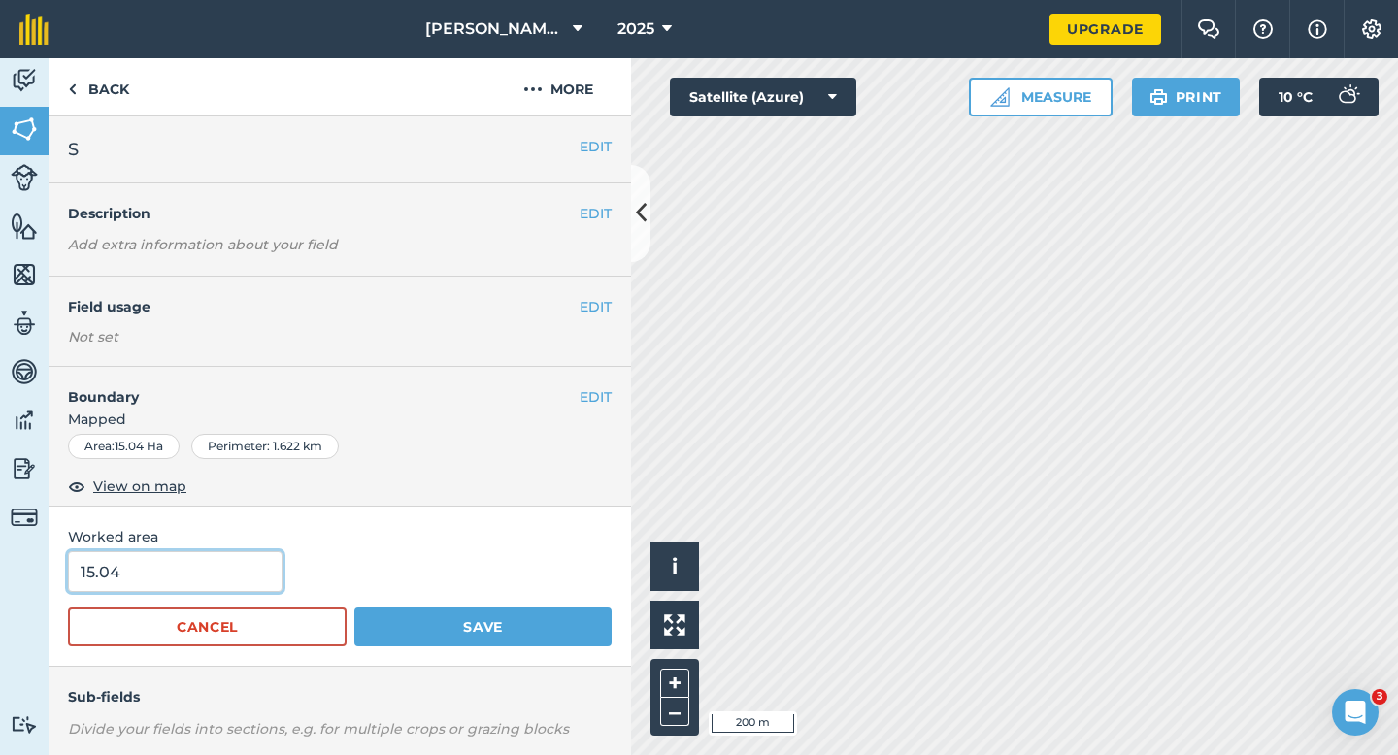
click at [259, 576] on input "15.04" at bounding box center [175, 571] width 214 height 41
type input "15"
click at [354, 608] on button "Save" at bounding box center [482, 627] width 257 height 39
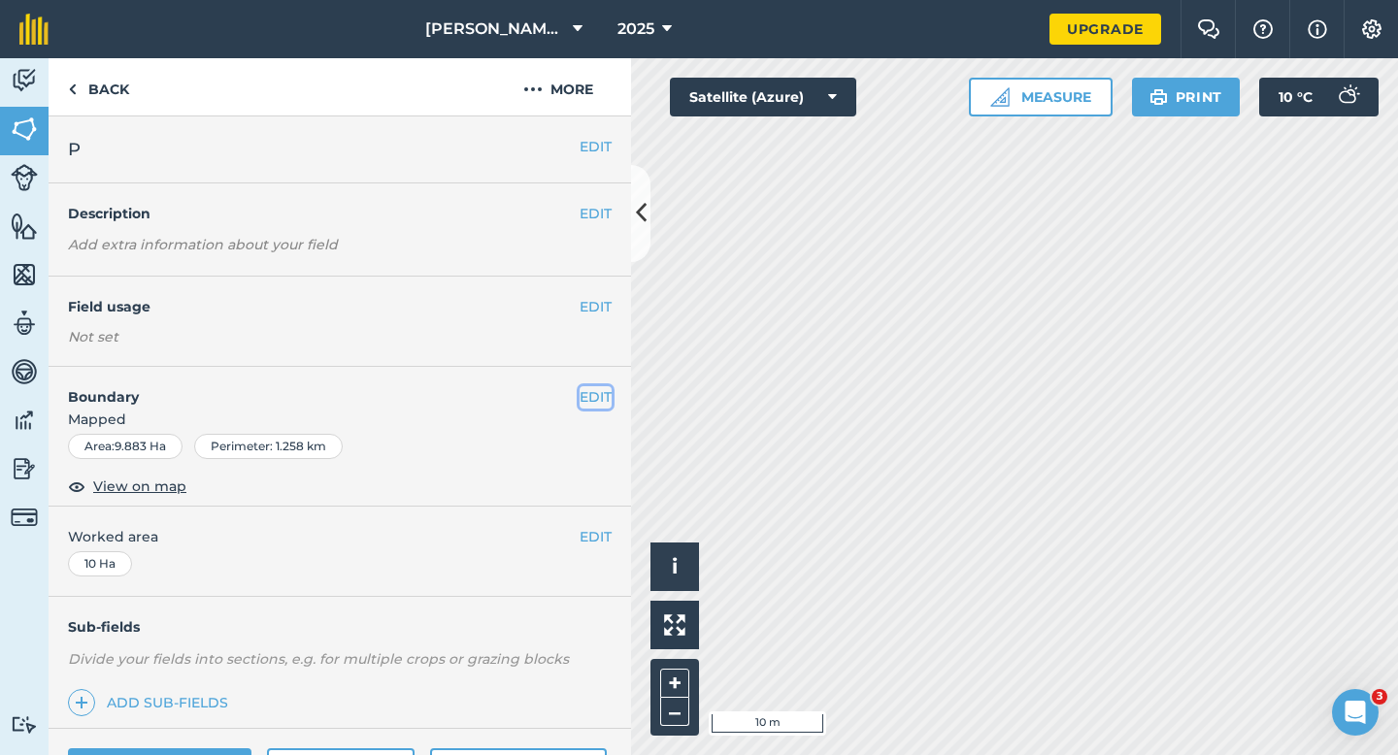
click at [588, 405] on button "EDIT" at bounding box center [595, 396] width 32 height 21
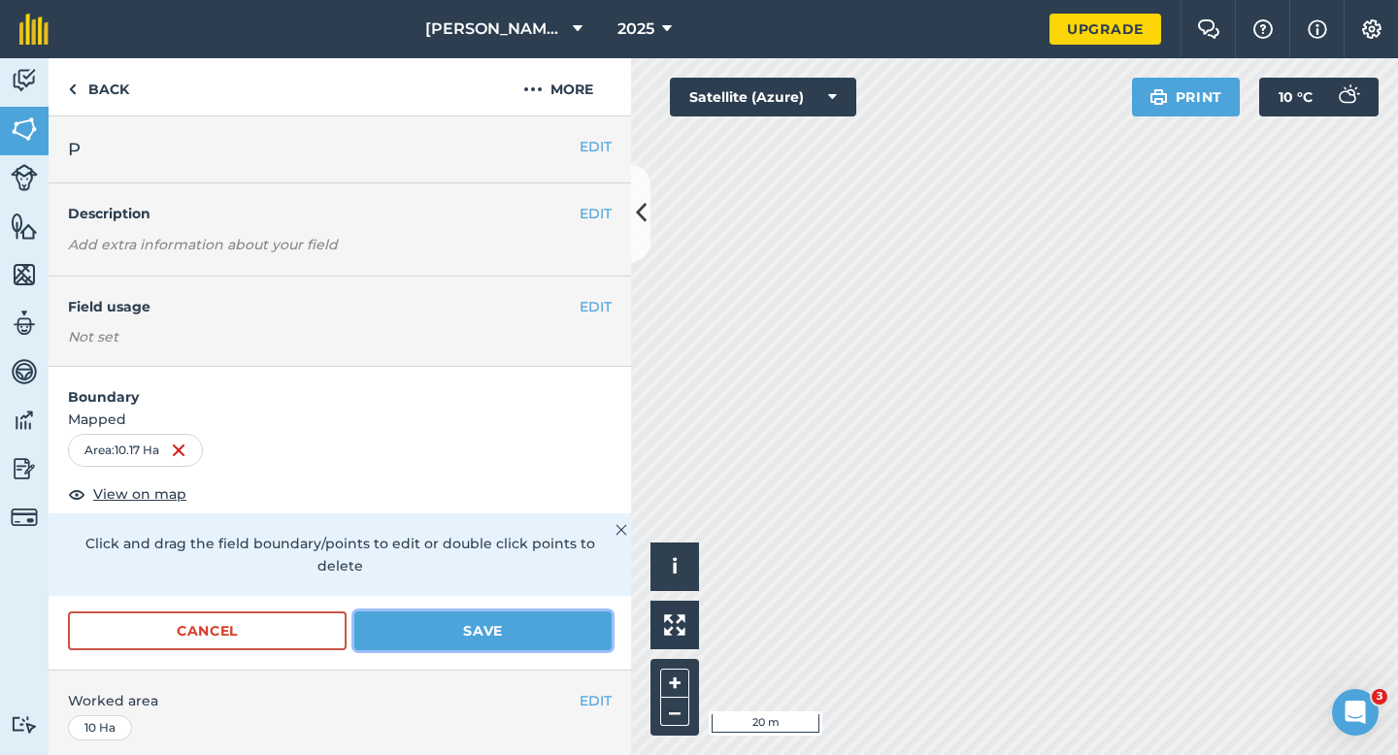
click at [462, 611] on button "Save" at bounding box center [482, 630] width 257 height 39
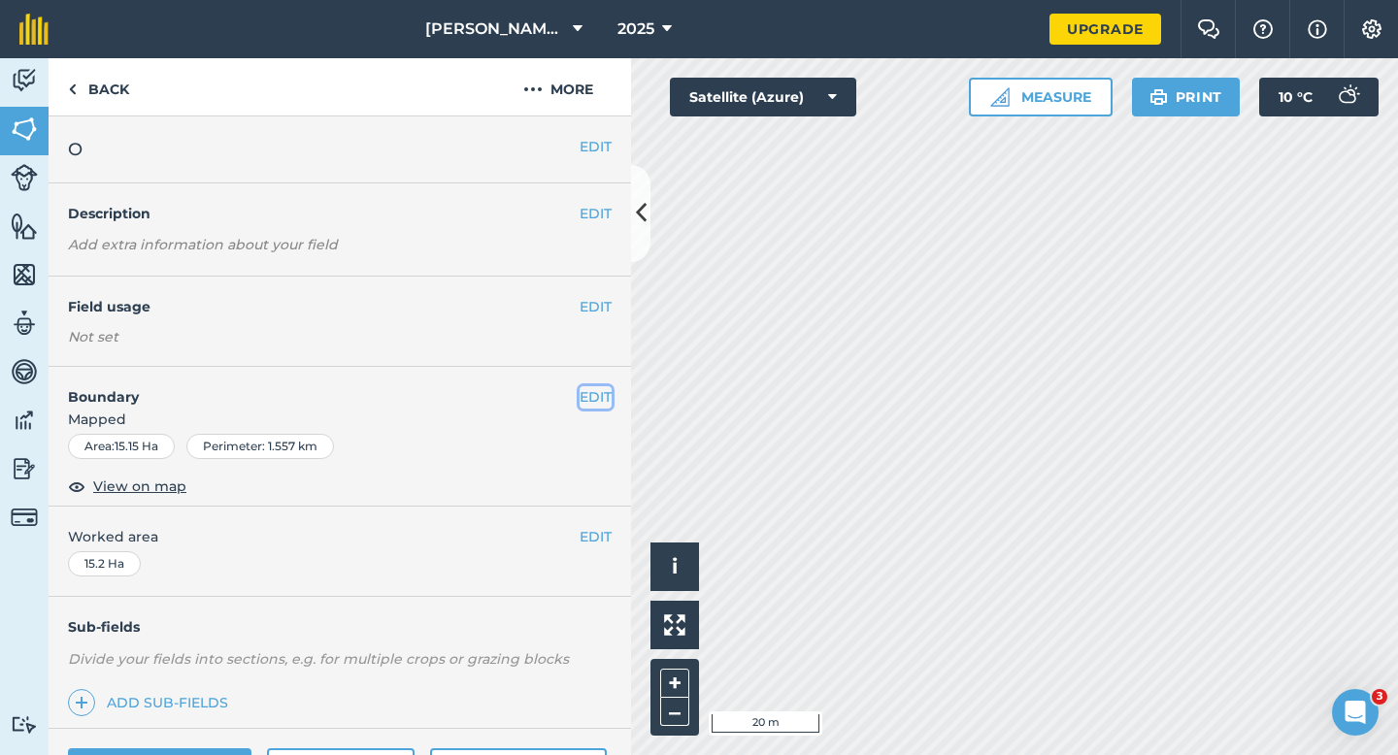
click at [587, 395] on button "EDIT" at bounding box center [595, 396] width 32 height 21
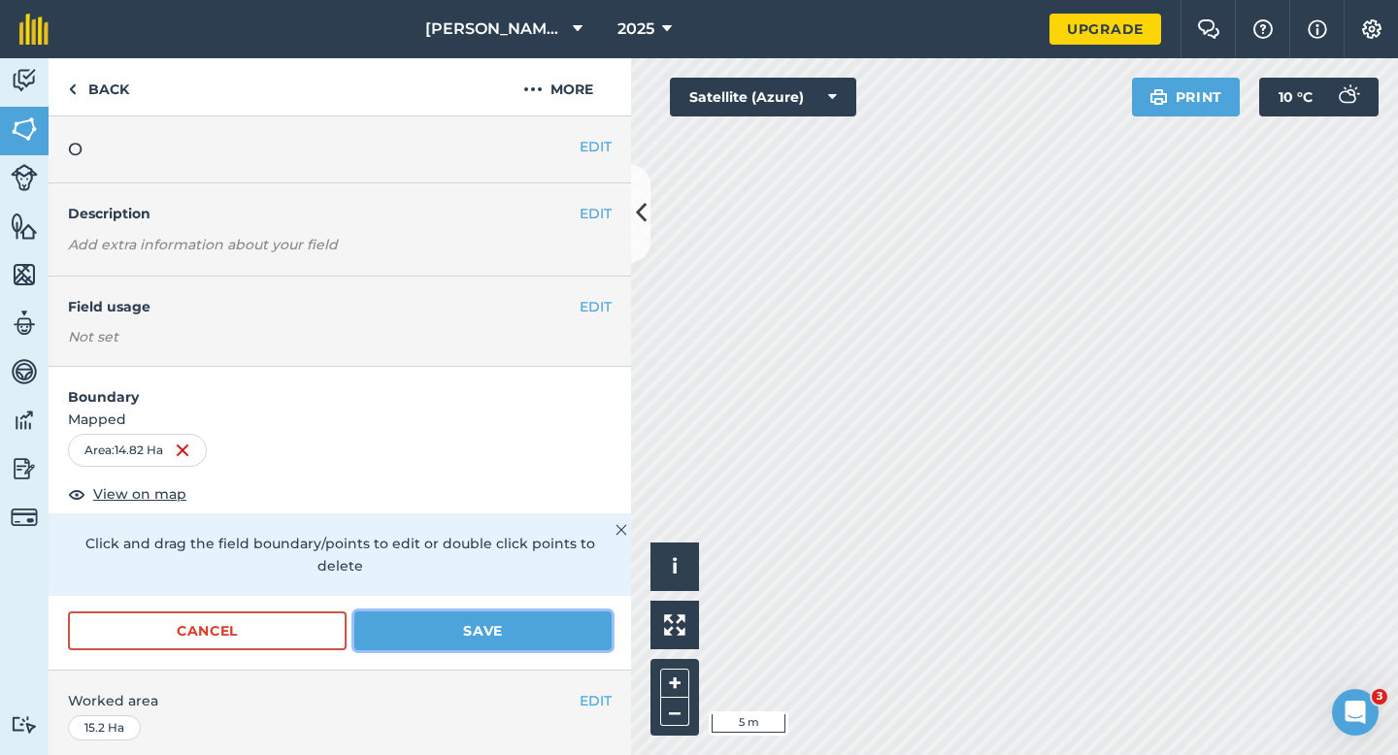
click at [489, 611] on button "Save" at bounding box center [482, 630] width 257 height 39
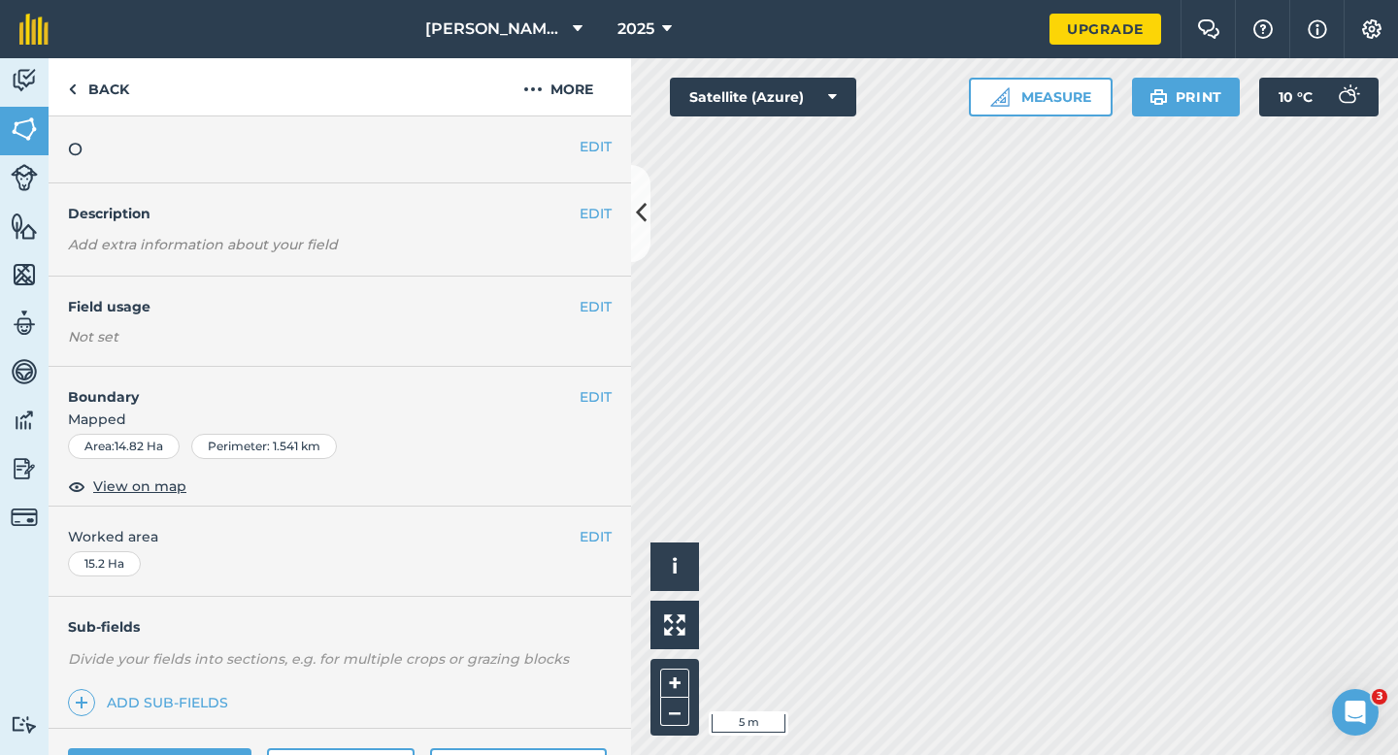
click at [587, 553] on div "EDIT Worked area 15.2 Ha" at bounding box center [340, 552] width 582 height 90
click at [585, 545] on button "EDIT" at bounding box center [595, 536] width 32 height 21
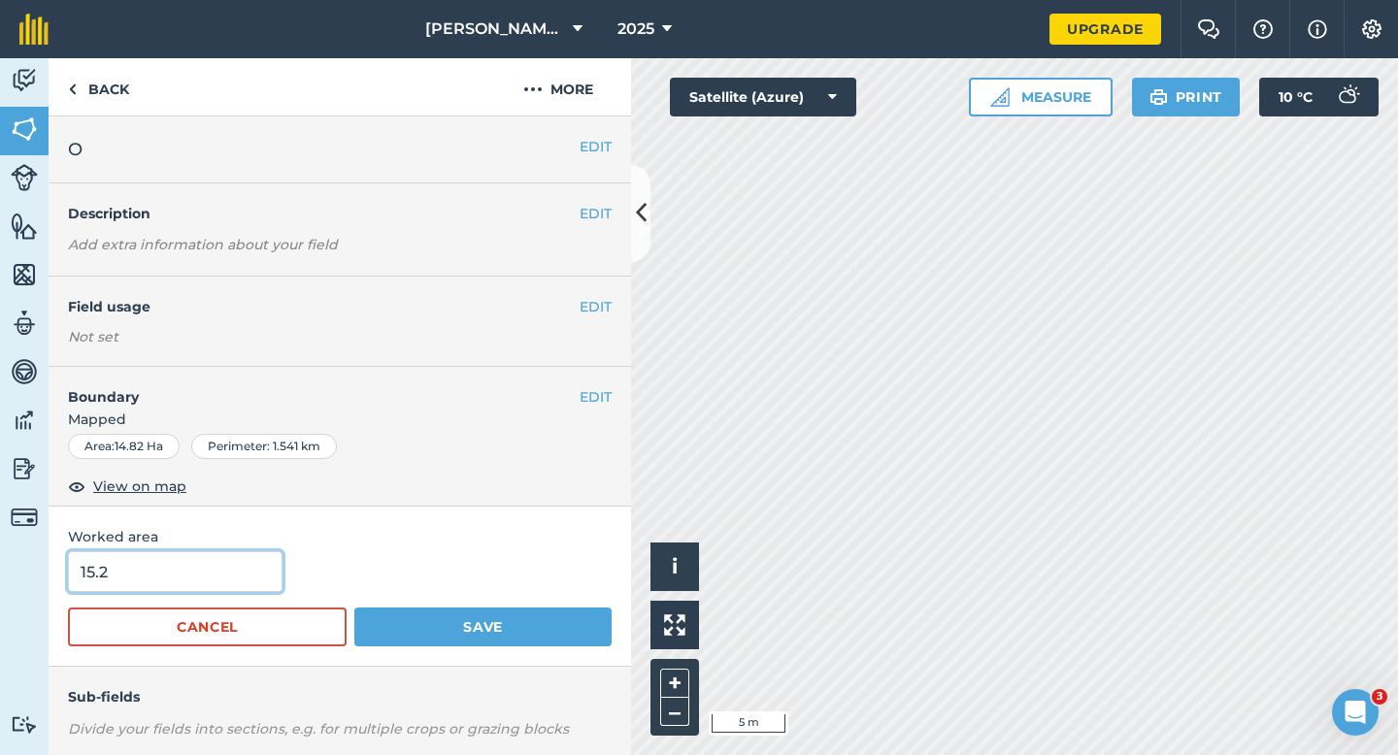
click at [249, 561] on input "15.2" at bounding box center [175, 571] width 214 height 41
type input "15"
click at [354, 608] on button "Save" at bounding box center [482, 627] width 257 height 39
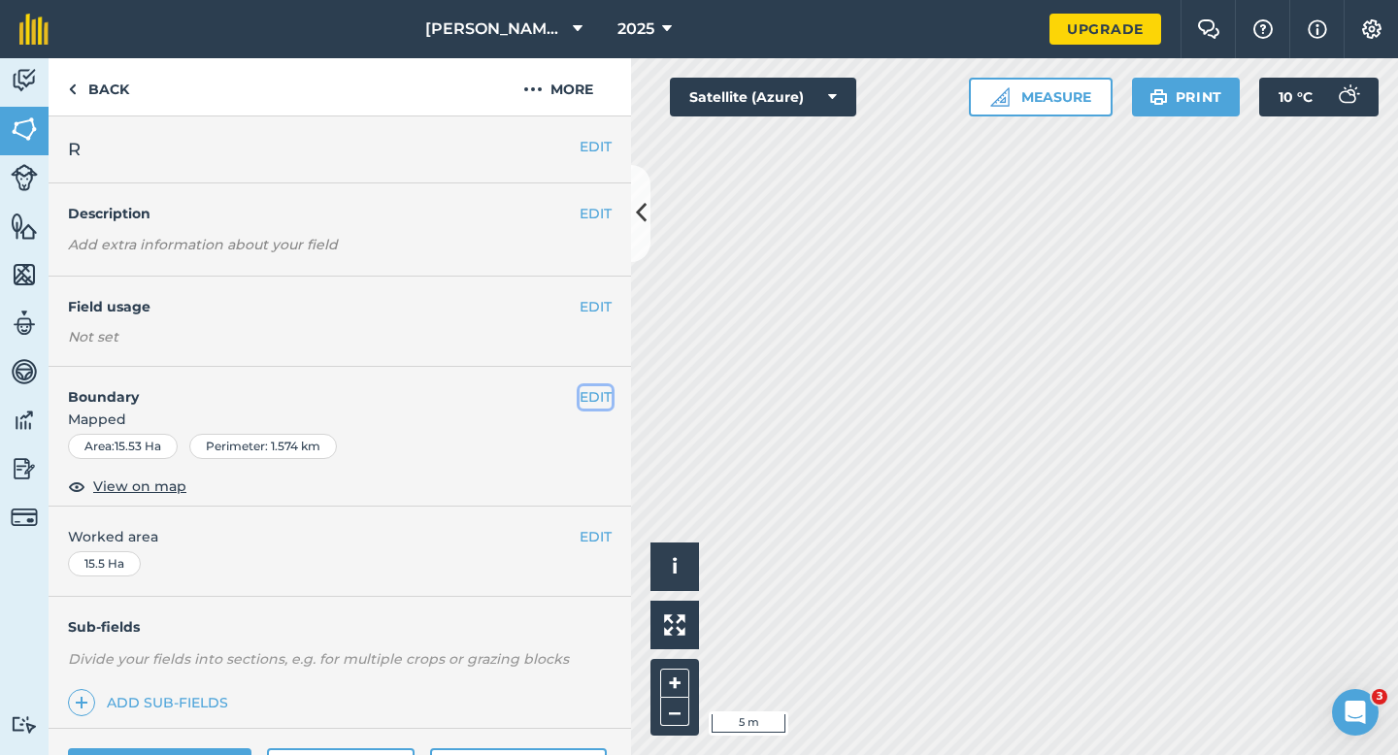
click at [589, 403] on button "EDIT" at bounding box center [595, 396] width 32 height 21
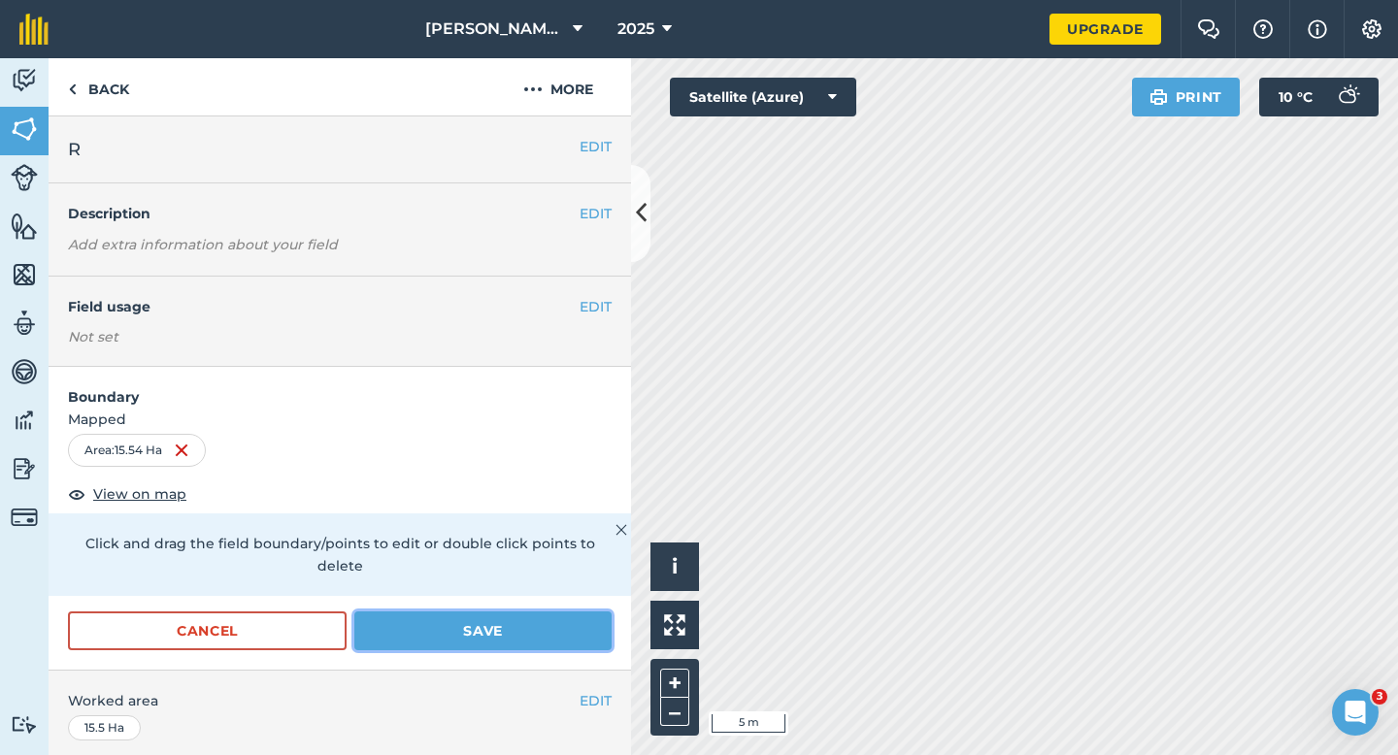
click at [595, 624] on button "Save" at bounding box center [482, 630] width 257 height 39
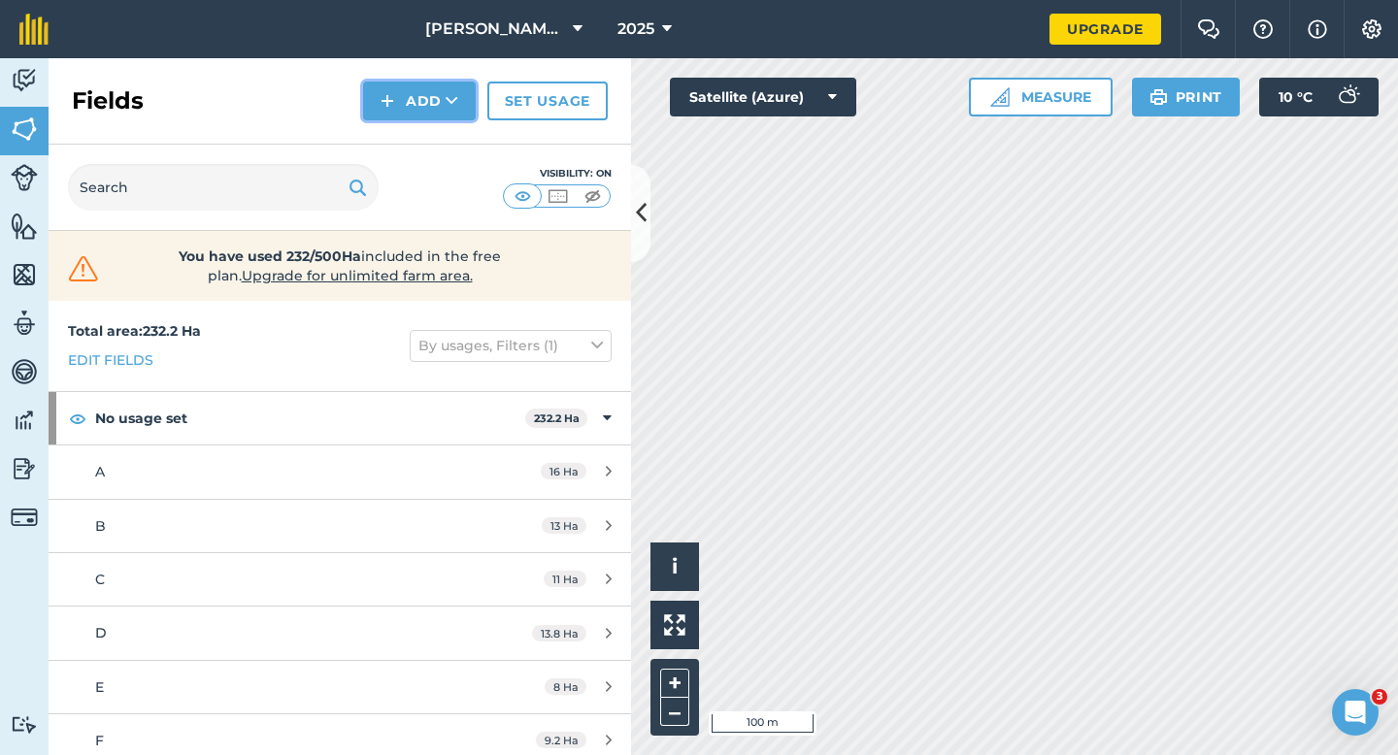
click at [381, 103] on img at bounding box center [387, 100] width 14 height 23
click at [404, 162] on link "Draw" at bounding box center [419, 144] width 107 height 43
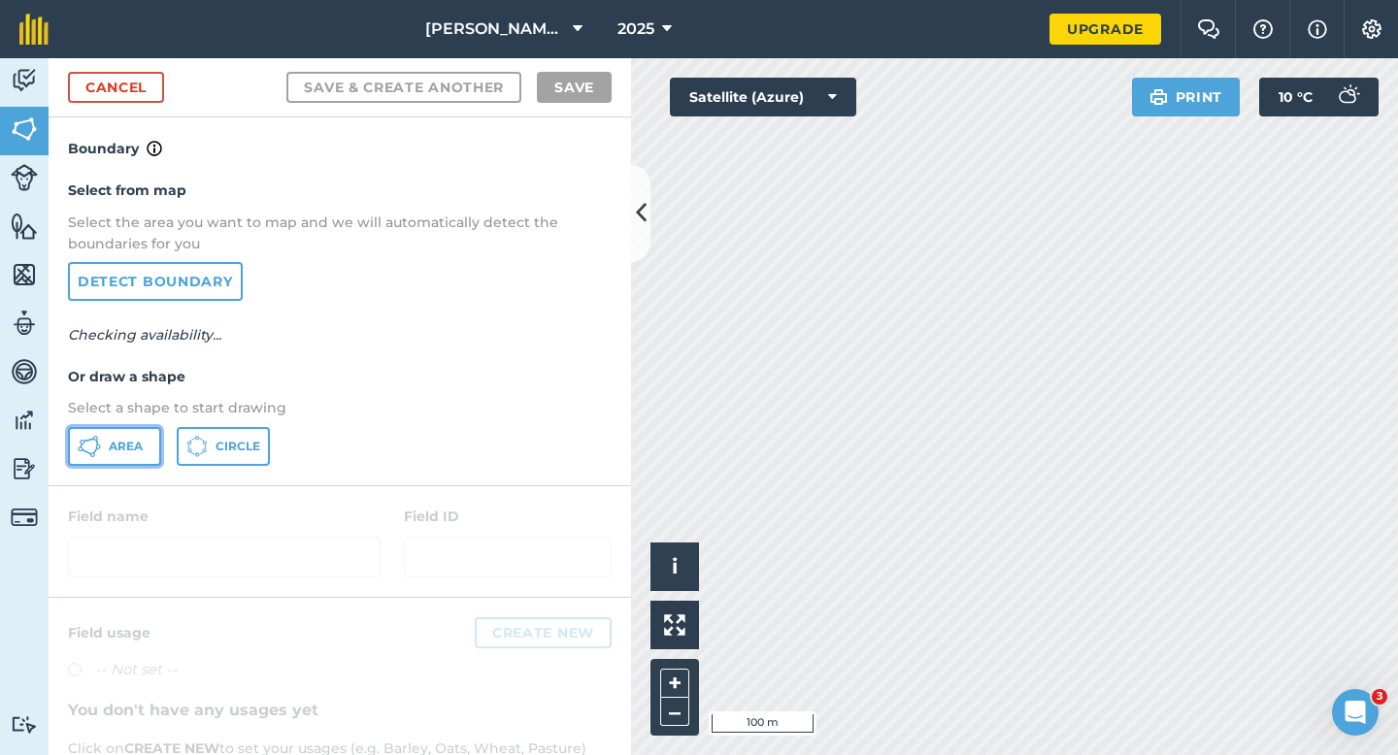
click at [134, 454] on button "Area" at bounding box center [114, 446] width 93 height 39
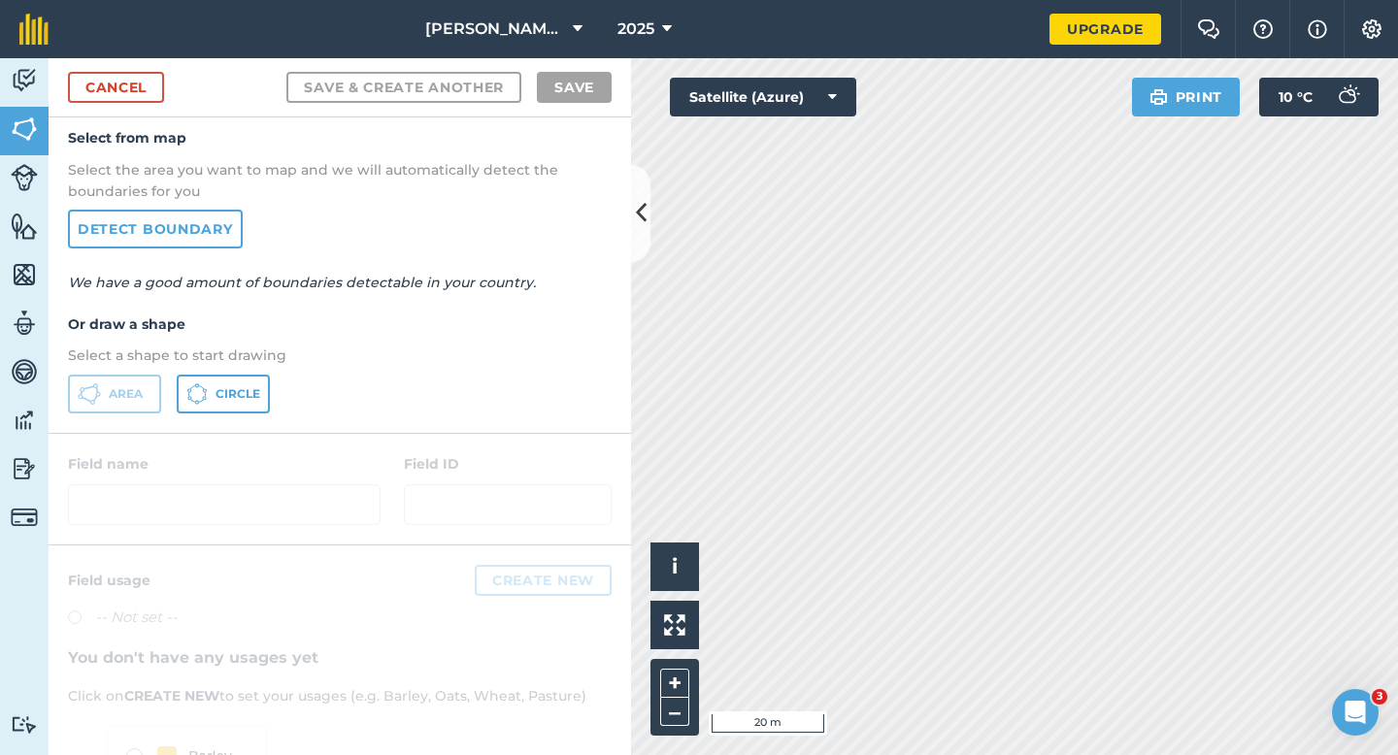
scroll to position [89, 0]
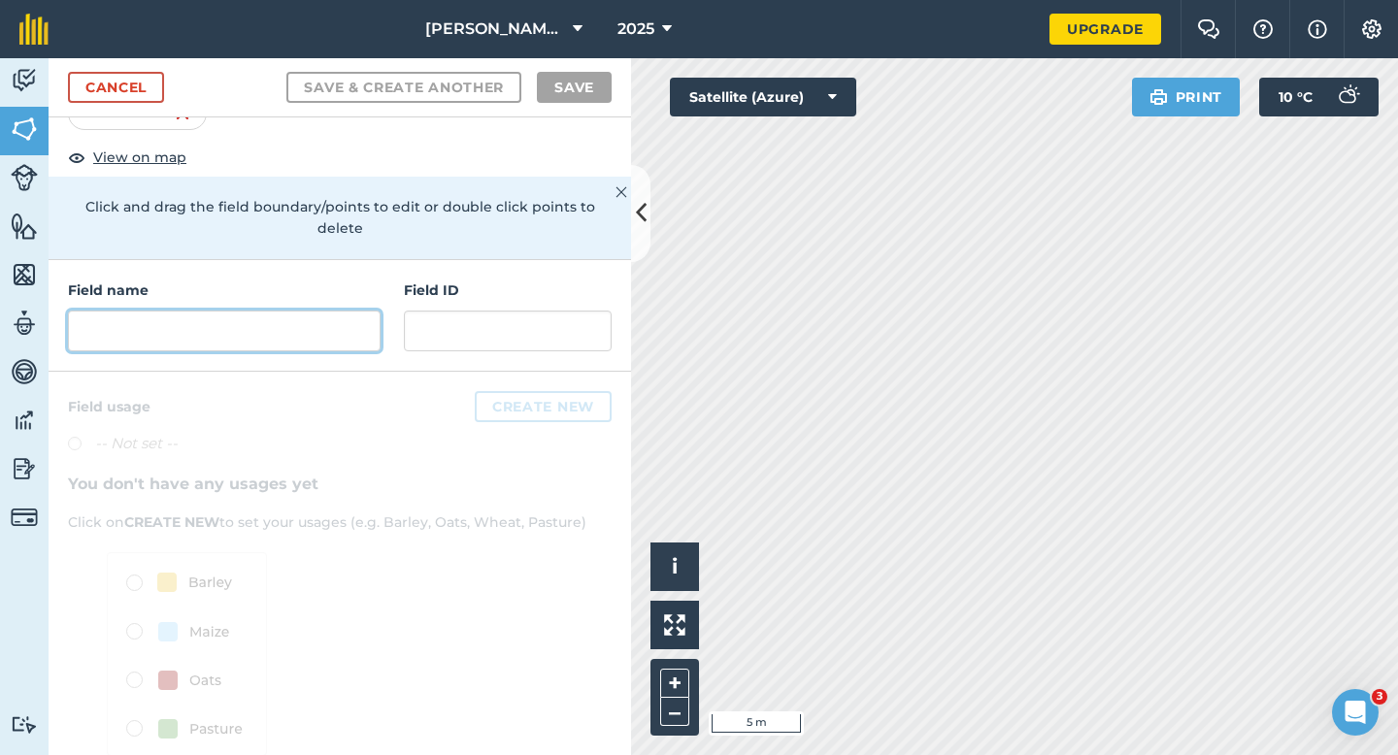
click at [376, 311] on input "text" at bounding box center [224, 331] width 313 height 41
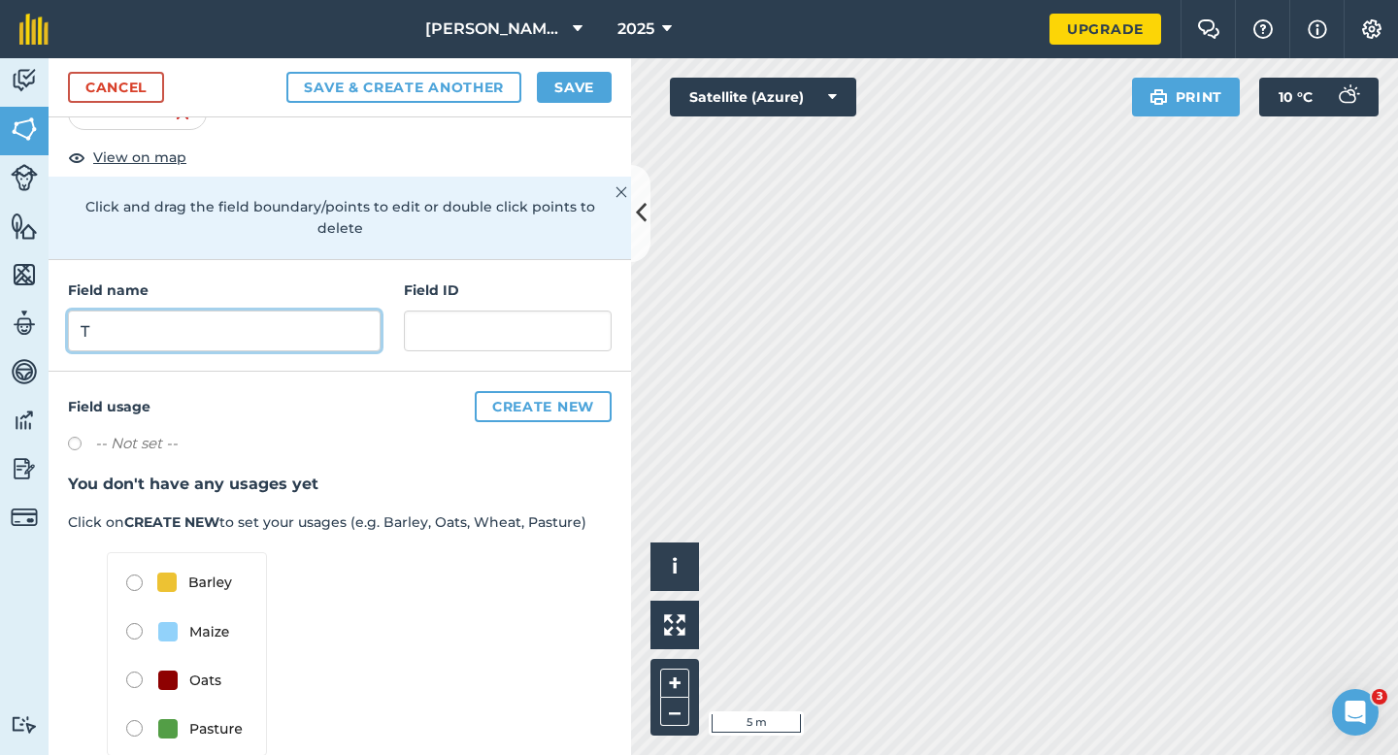
scroll to position [0, 0]
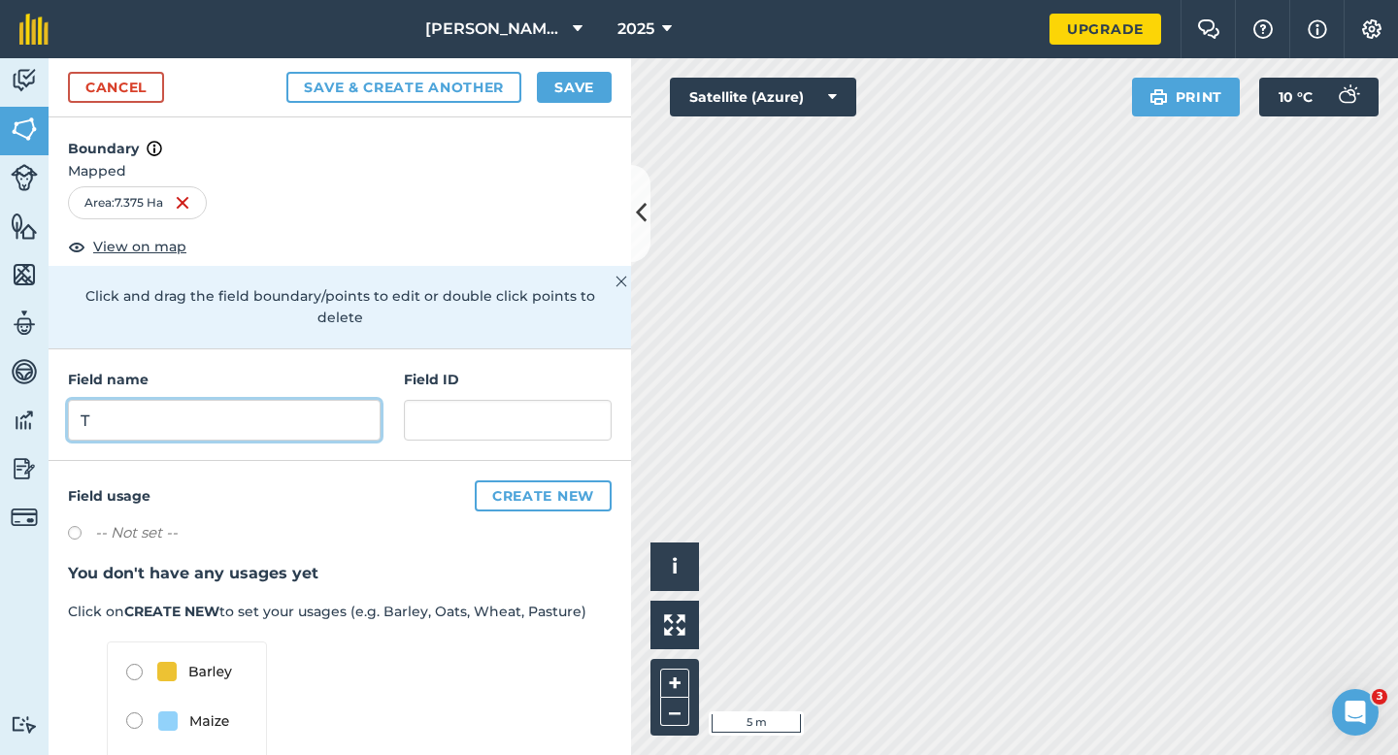
type input "T"
click at [577, 97] on button "Save" at bounding box center [574, 87] width 75 height 31
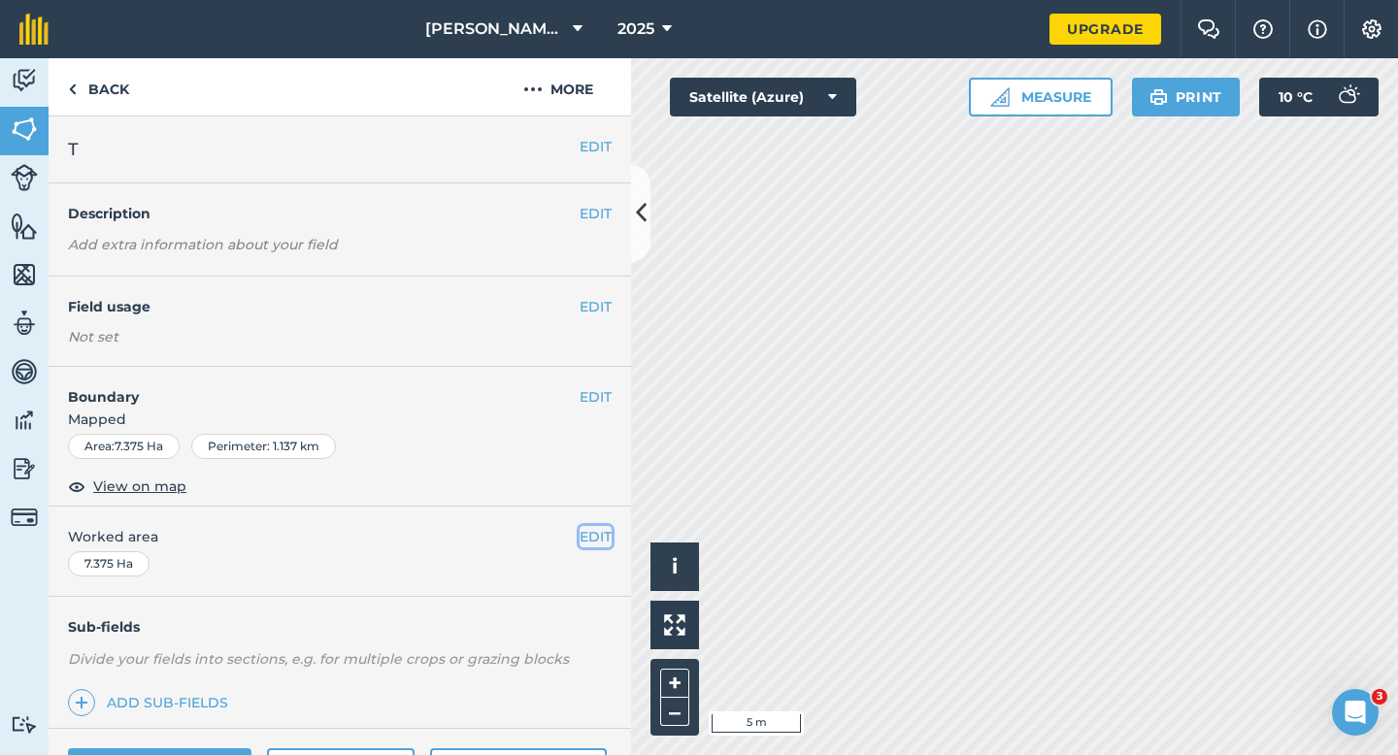
click at [598, 541] on button "EDIT" at bounding box center [595, 536] width 32 height 21
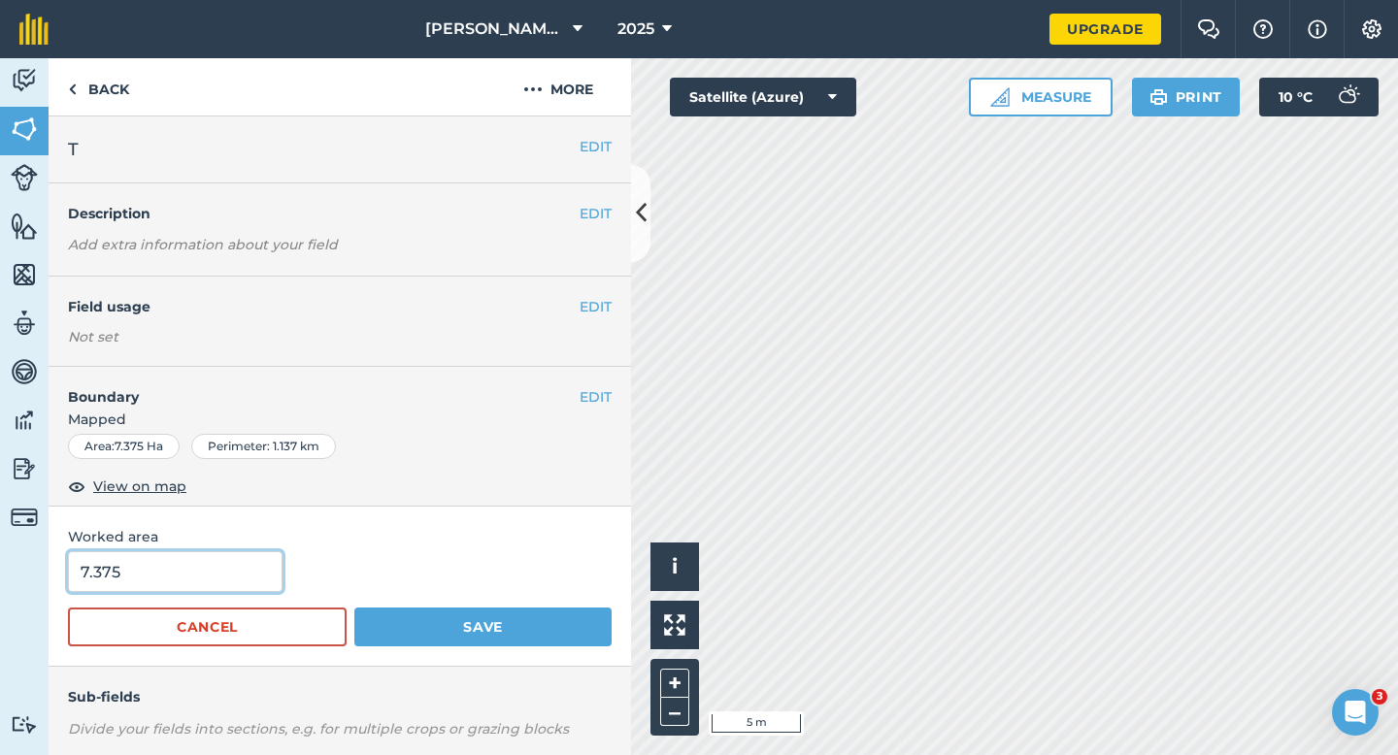
click at [197, 573] on input "7.375" at bounding box center [175, 571] width 214 height 41
type input "7.7"
click at [354, 608] on button "Save" at bounding box center [482, 627] width 257 height 39
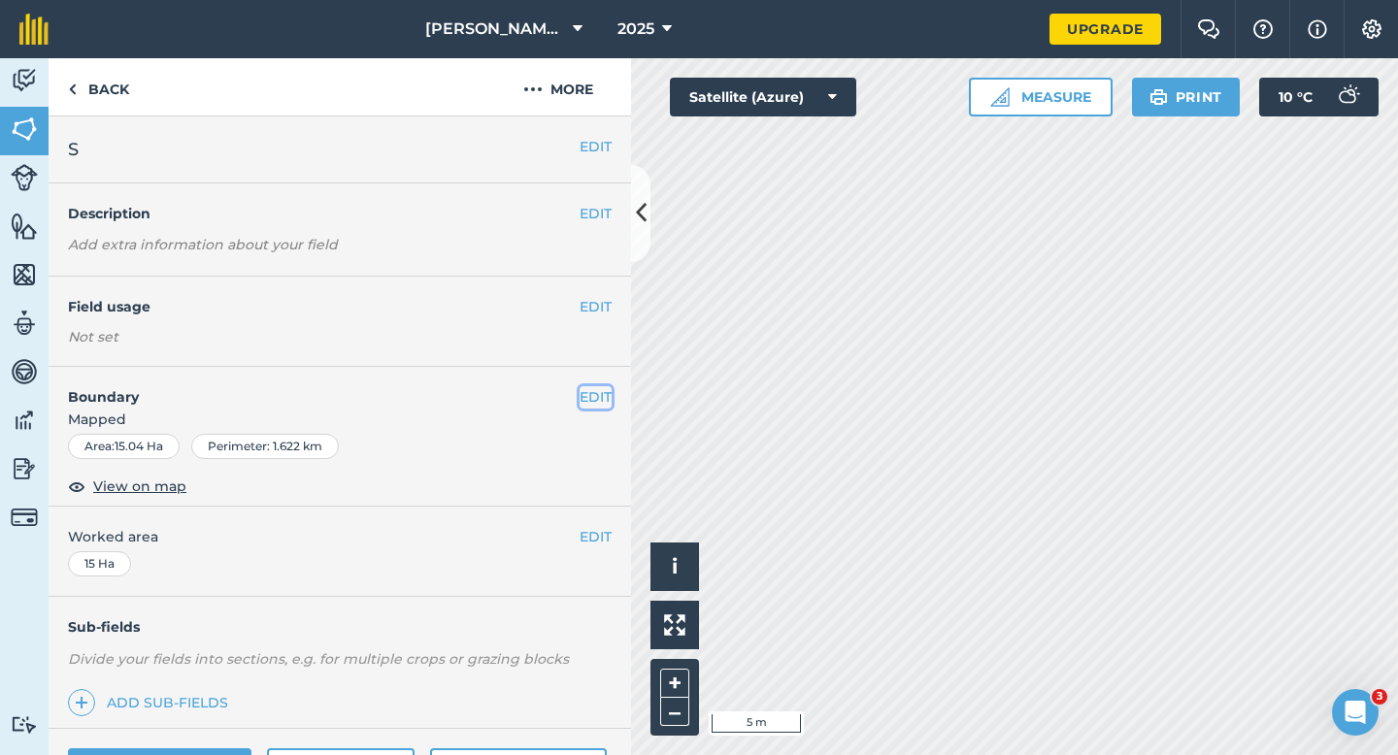
click at [583, 401] on button "EDIT" at bounding box center [595, 396] width 32 height 21
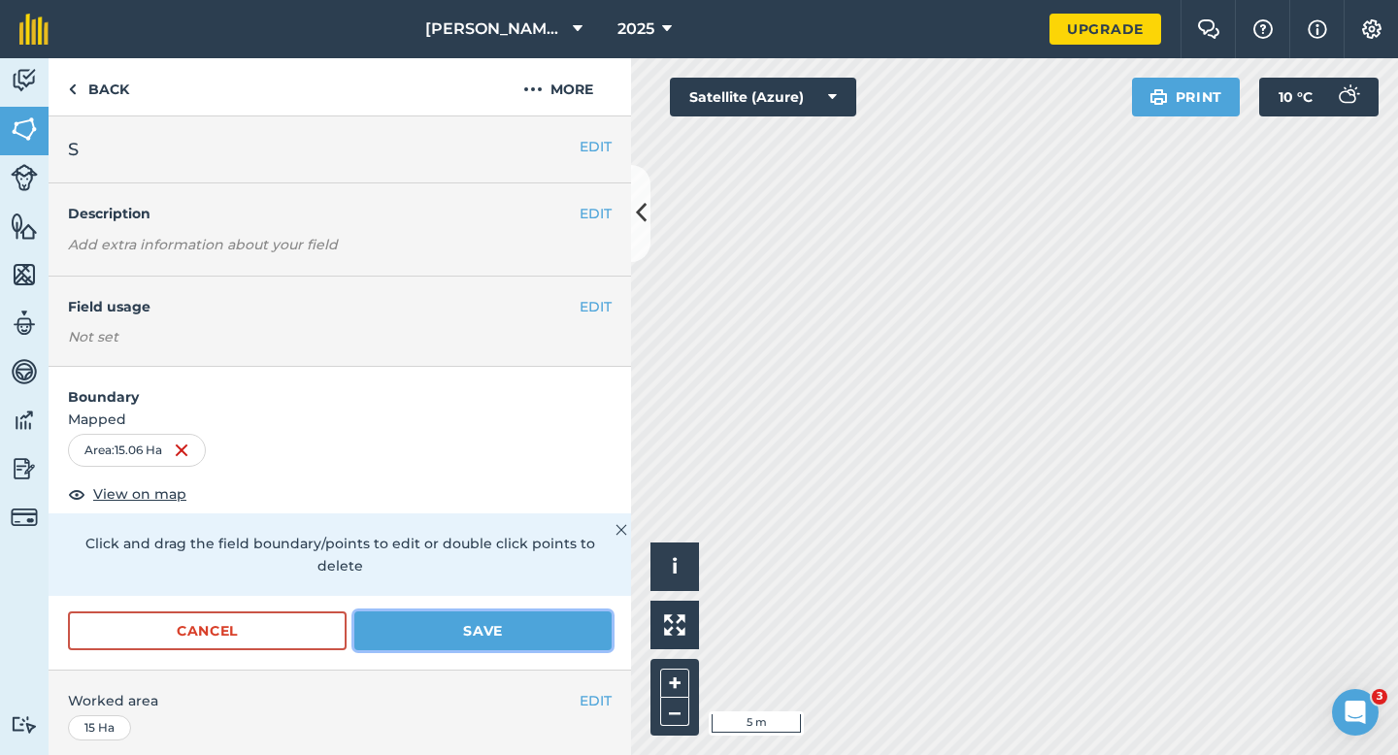
click at [456, 624] on button "Save" at bounding box center [482, 630] width 257 height 39
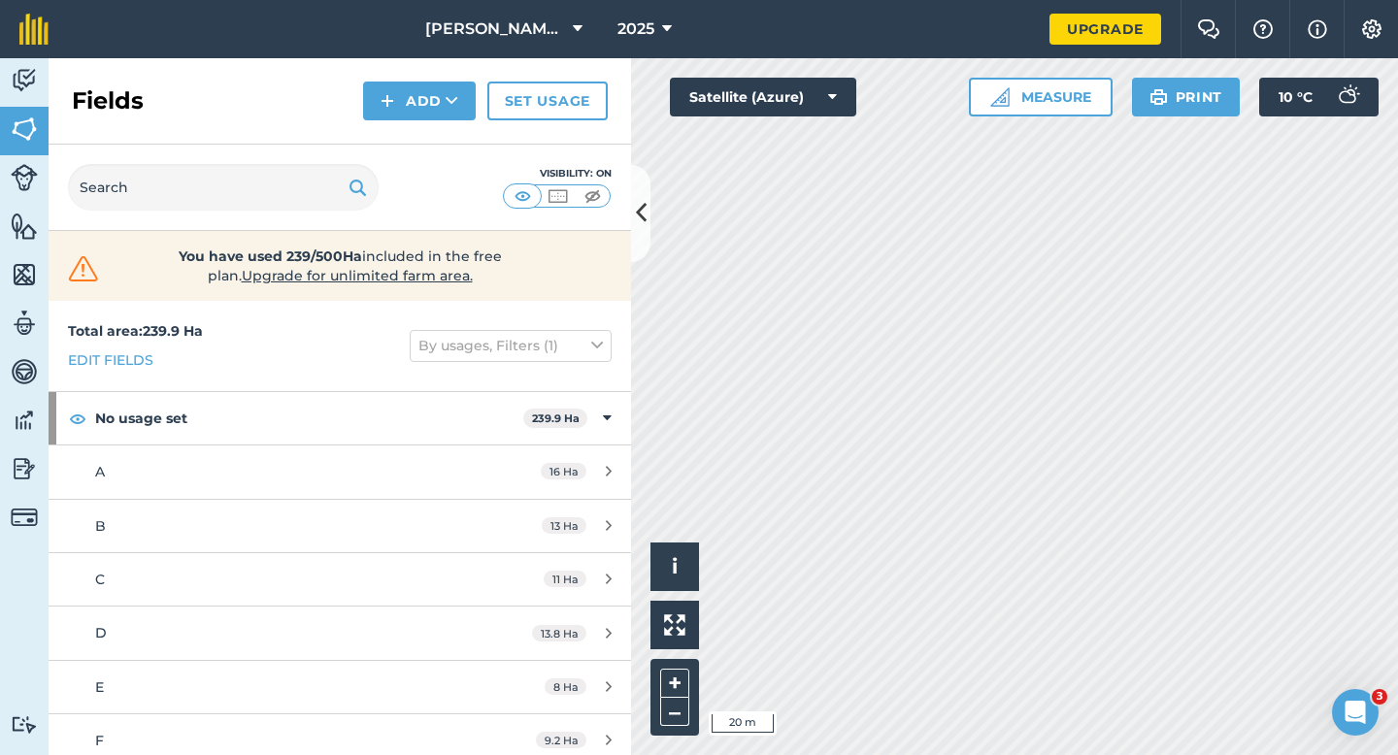
click at [1012, 96] on div "Click to start drawing i © 2025 TomTom, Microsoft 20 m + – Satellite (Azure) Me…" at bounding box center [1014, 406] width 767 height 697
click at [616, 340] on div "Total area : 239.9 Ha Edit fields By usages, Filters (1)" at bounding box center [340, 346] width 582 height 90
click at [403, 116] on button "Add" at bounding box center [419, 101] width 113 height 39
click at [403, 126] on link "Draw" at bounding box center [419, 144] width 107 height 43
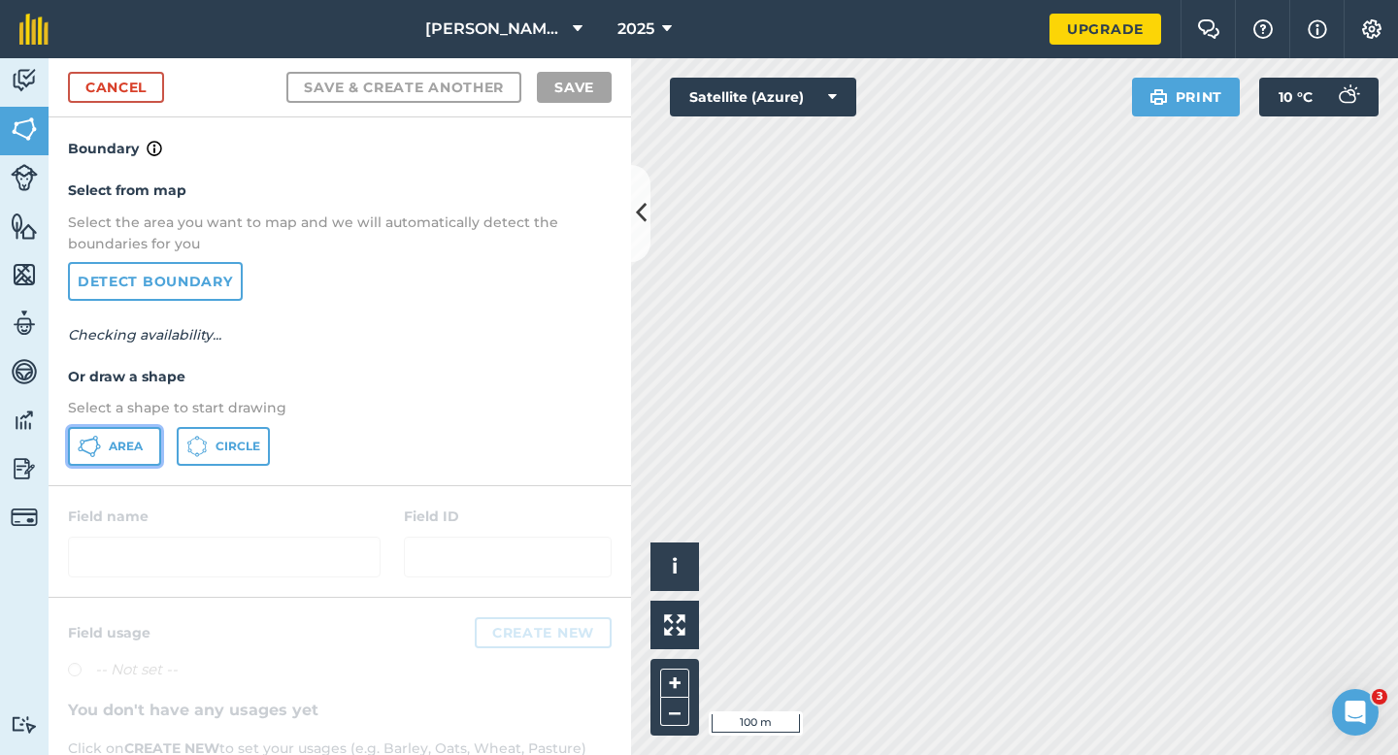
click at [126, 428] on button "Area" at bounding box center [114, 446] width 93 height 39
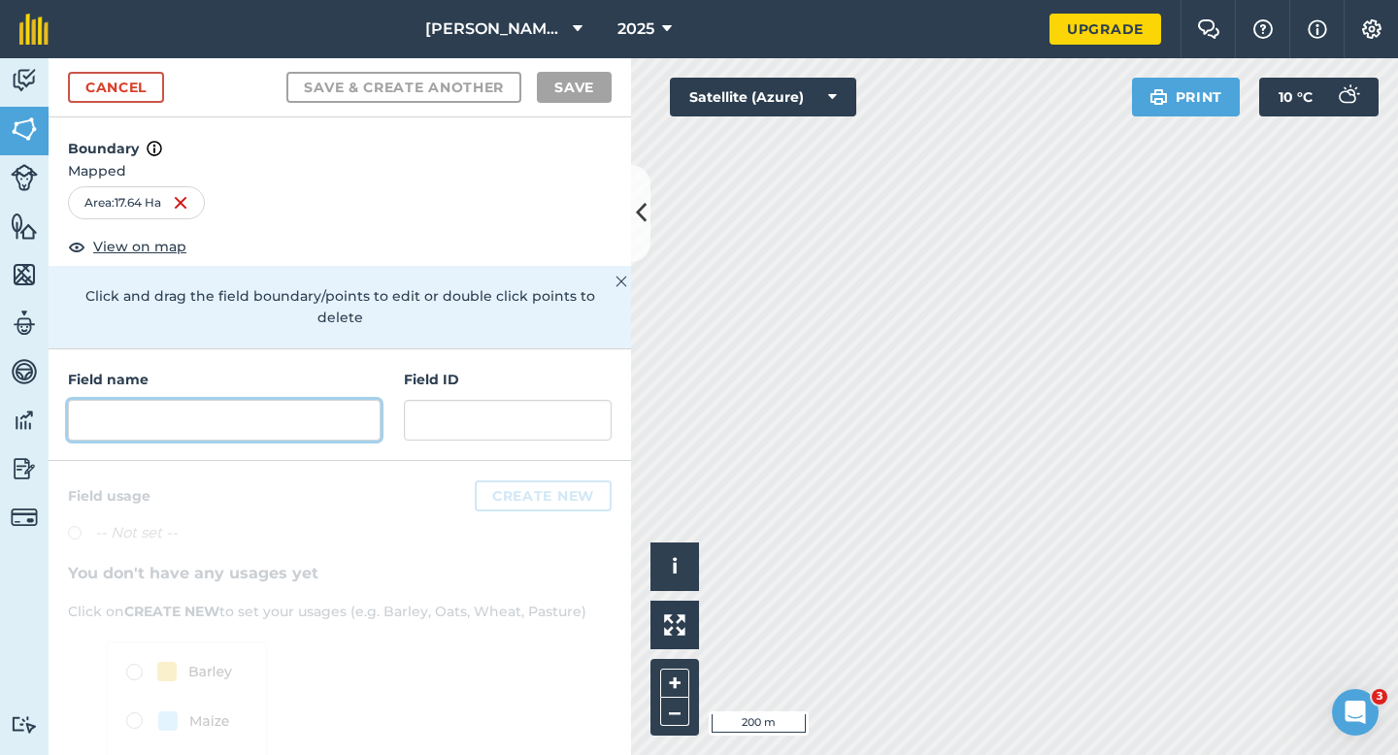
click at [323, 413] on input "text" at bounding box center [224, 420] width 313 height 41
click at [229, 349] on div "Field name Field ID" at bounding box center [340, 405] width 582 height 112
click at [243, 400] on input "text" at bounding box center [224, 420] width 313 height 41
type input "Y"
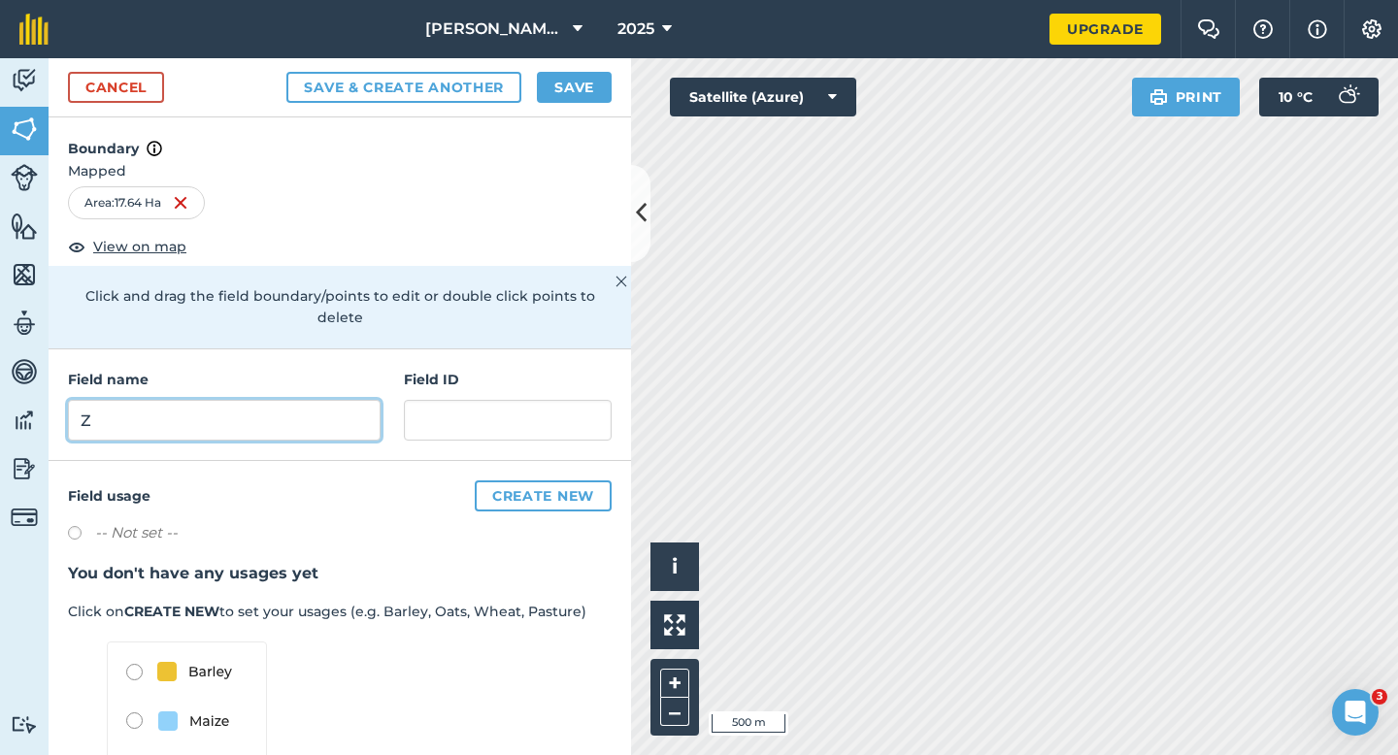
type input "Z"
click at [599, 88] on button "Save" at bounding box center [574, 87] width 75 height 31
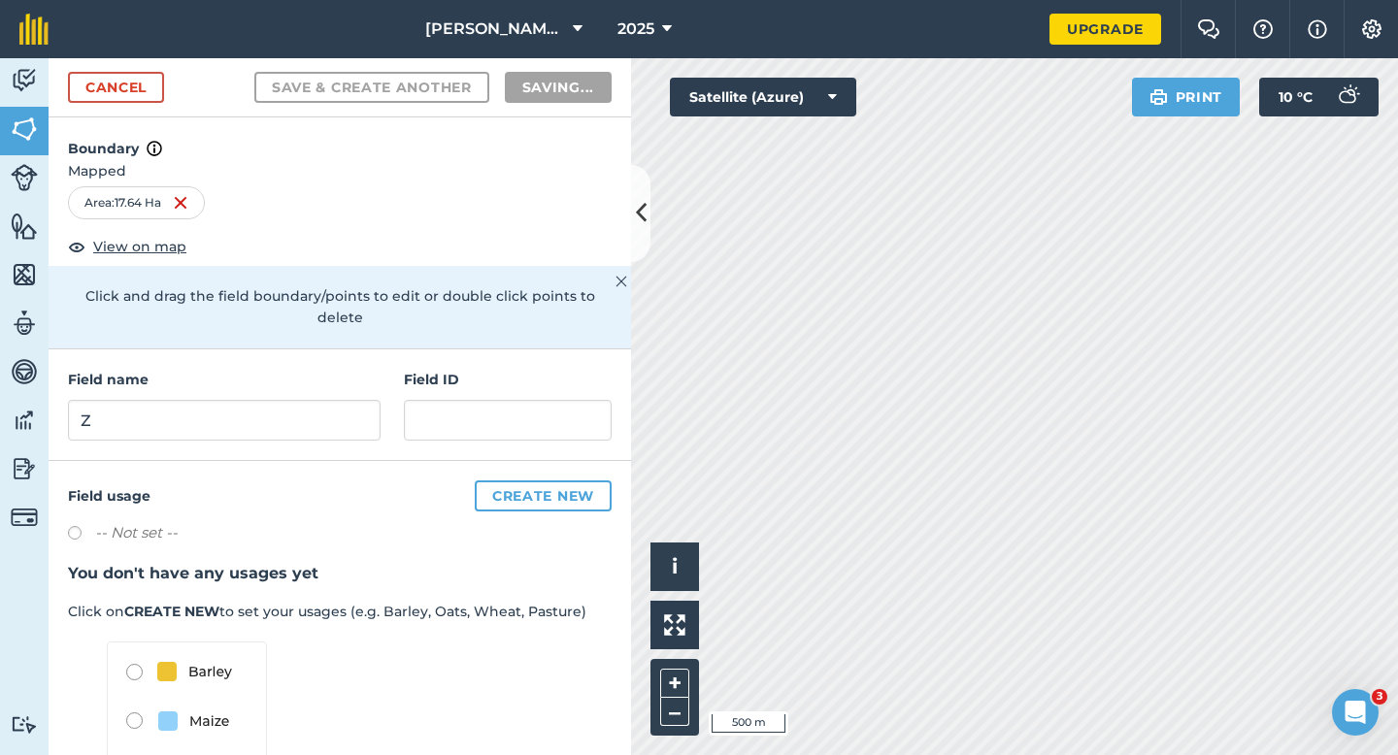
click at [742, 81] on div "Click to start drawing i © 2025 TomTom, Microsoft 500 m + – Satellite (Azure) P…" at bounding box center [1014, 406] width 767 height 697
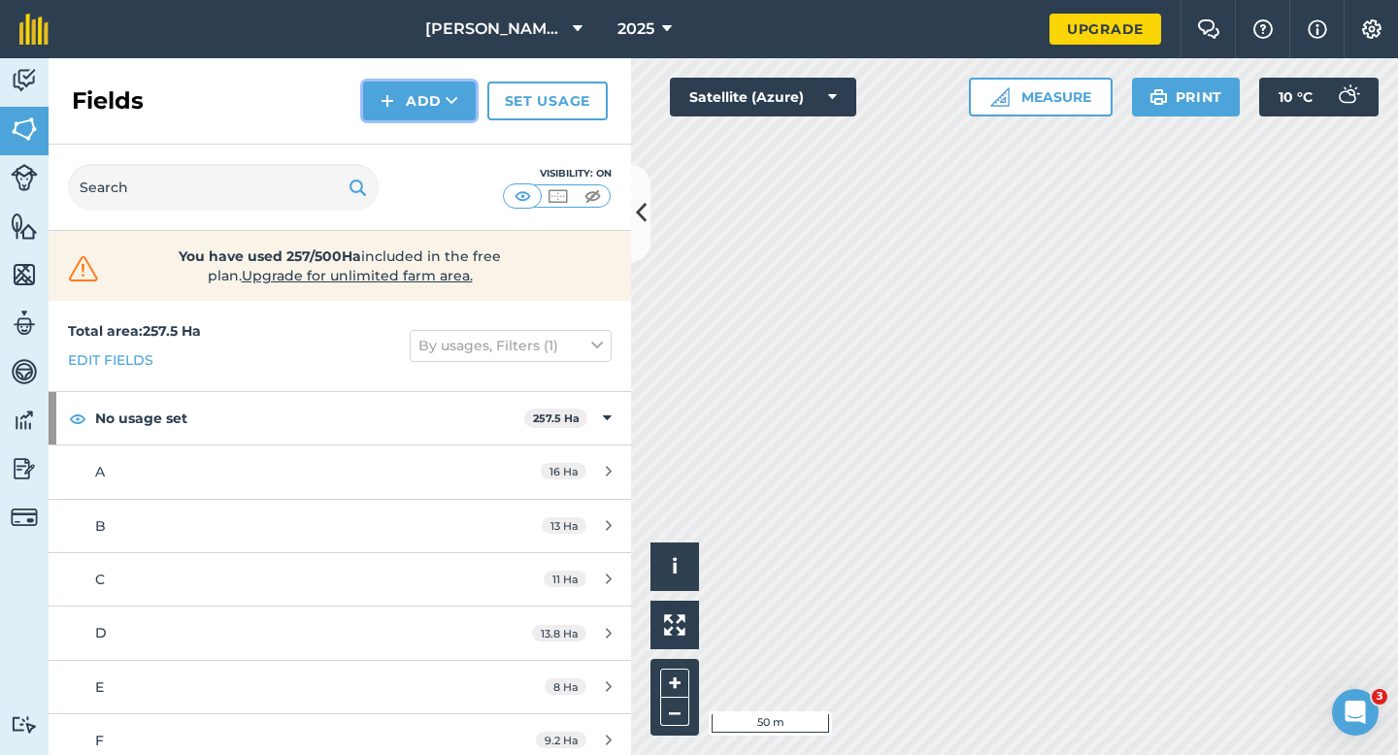
click at [423, 117] on button "Add" at bounding box center [419, 101] width 113 height 39
click at [423, 134] on link "Draw" at bounding box center [419, 144] width 107 height 43
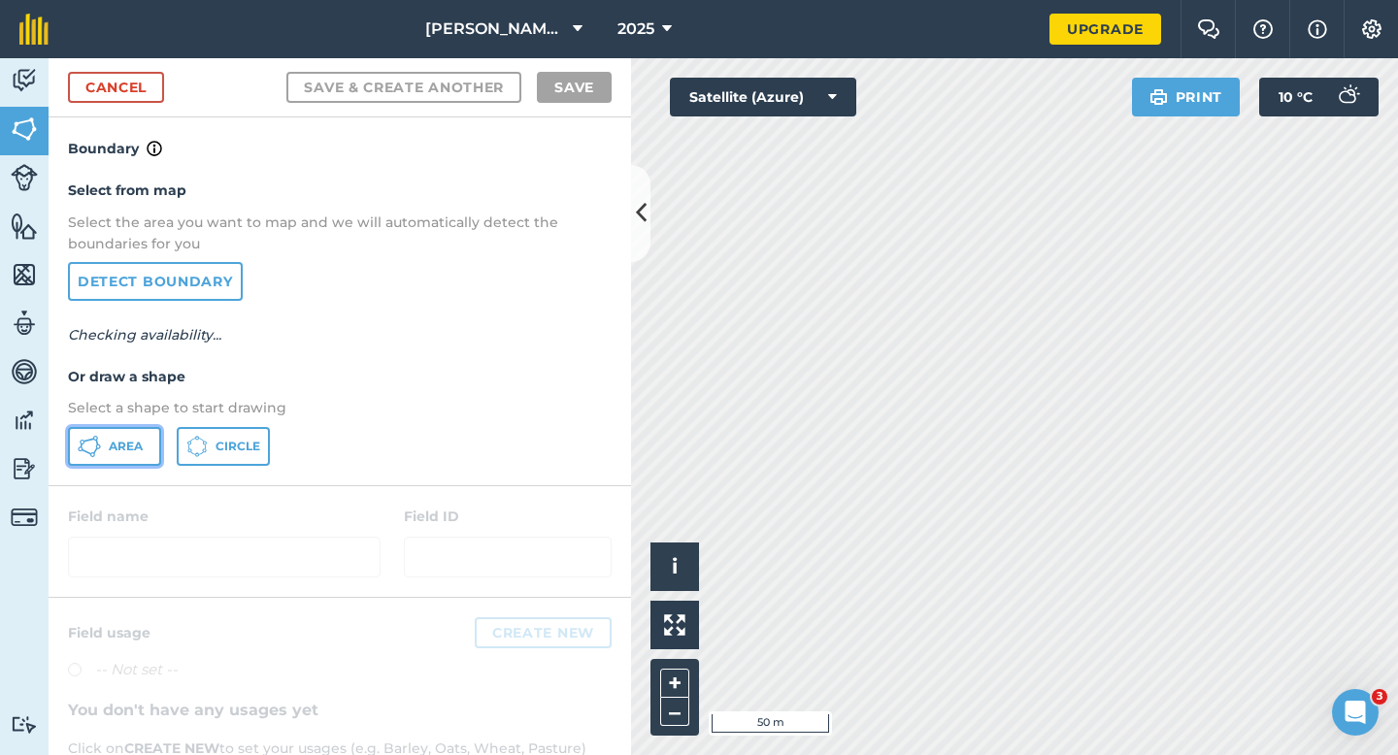
click at [151, 438] on button "Area" at bounding box center [114, 446] width 93 height 39
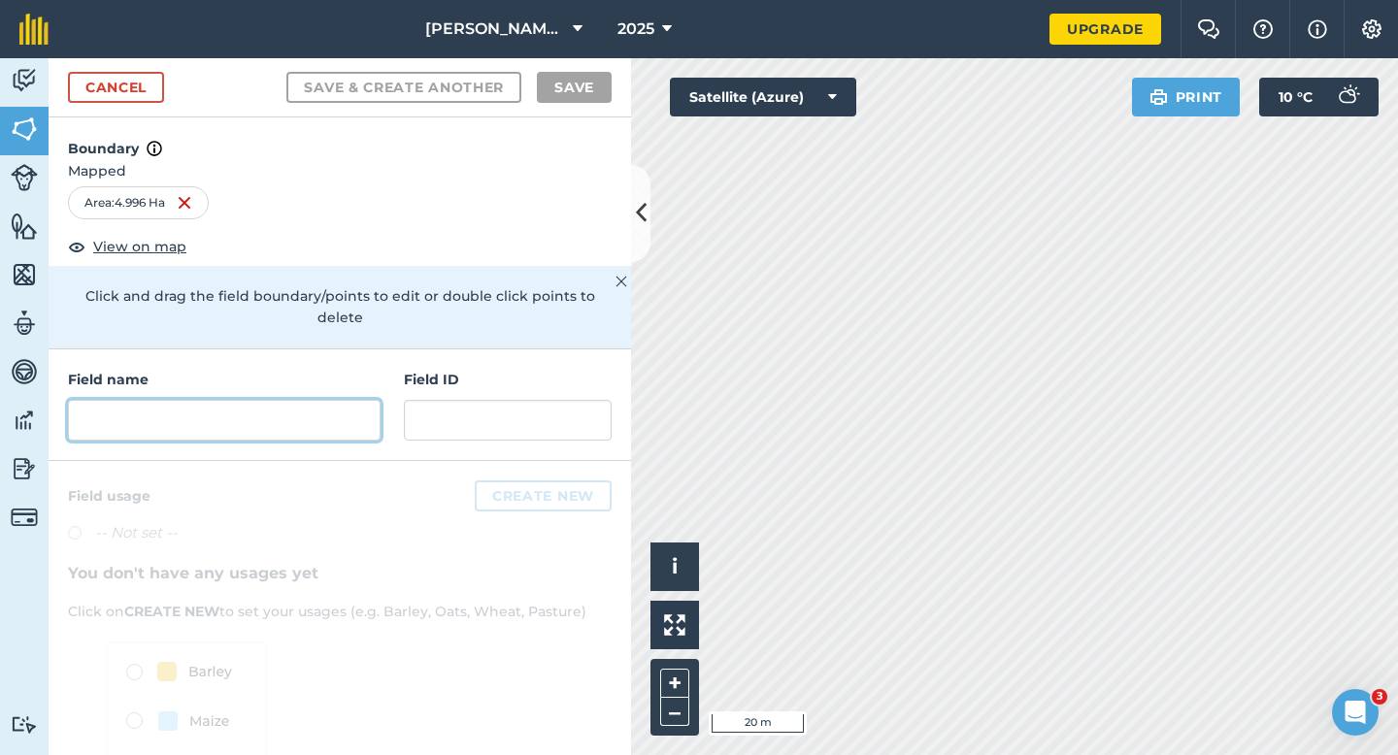
click at [359, 400] on input "text" at bounding box center [224, 420] width 313 height 41
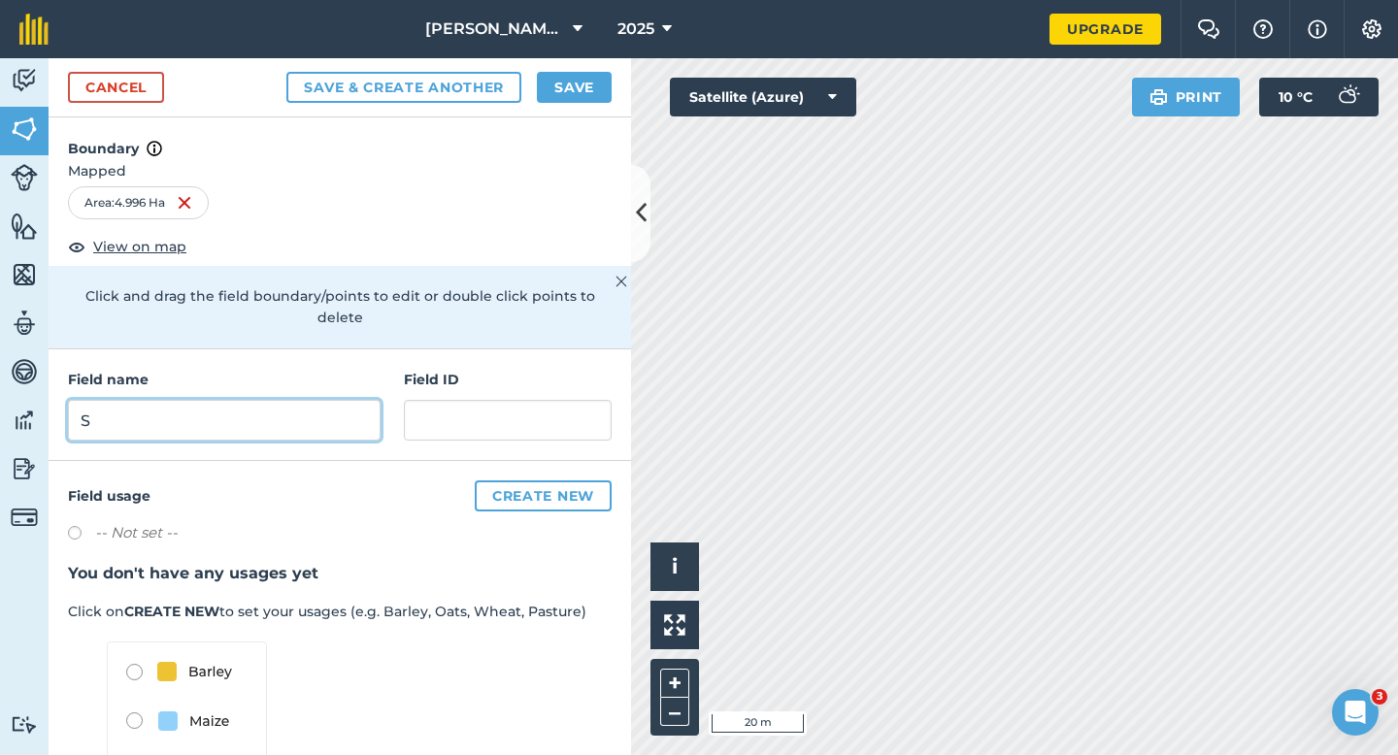
type input "S"
click at [577, 99] on button "Save" at bounding box center [574, 87] width 75 height 31
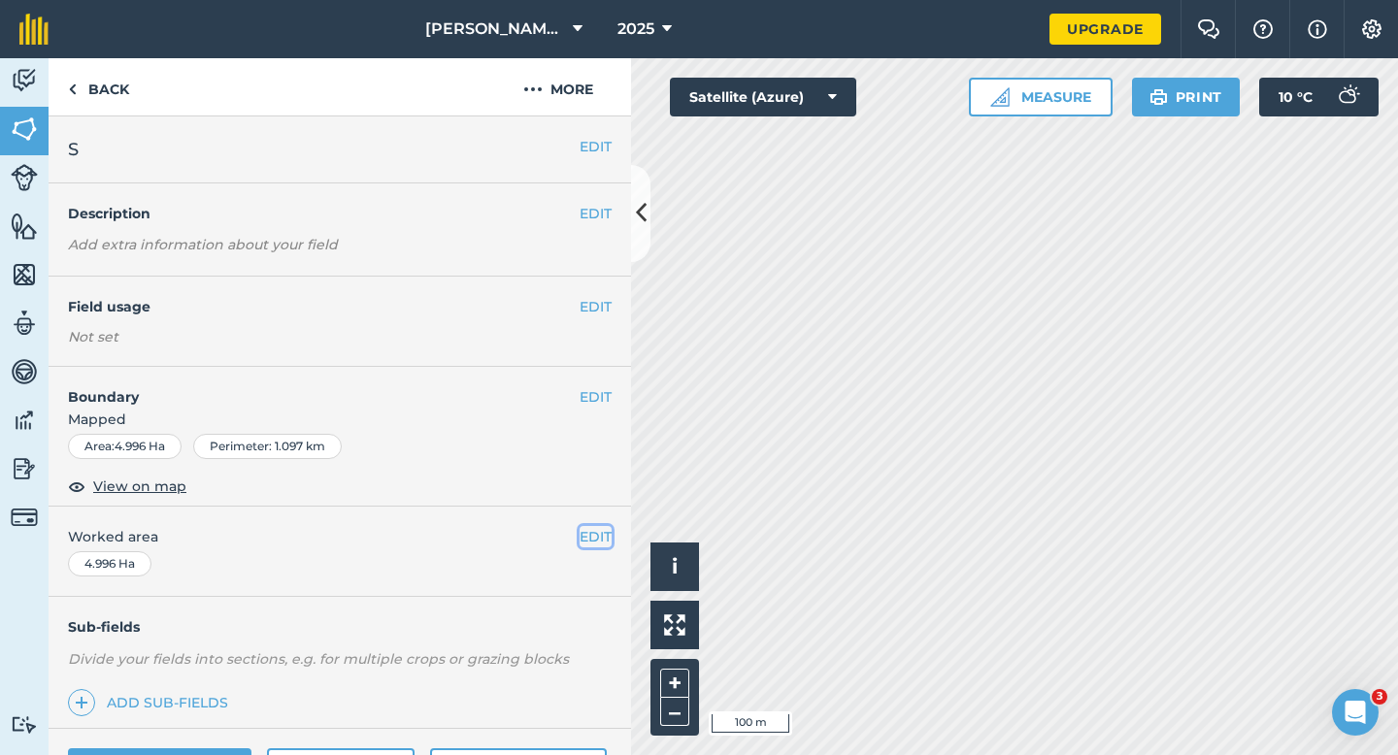
click at [588, 540] on button "EDIT" at bounding box center [595, 536] width 32 height 21
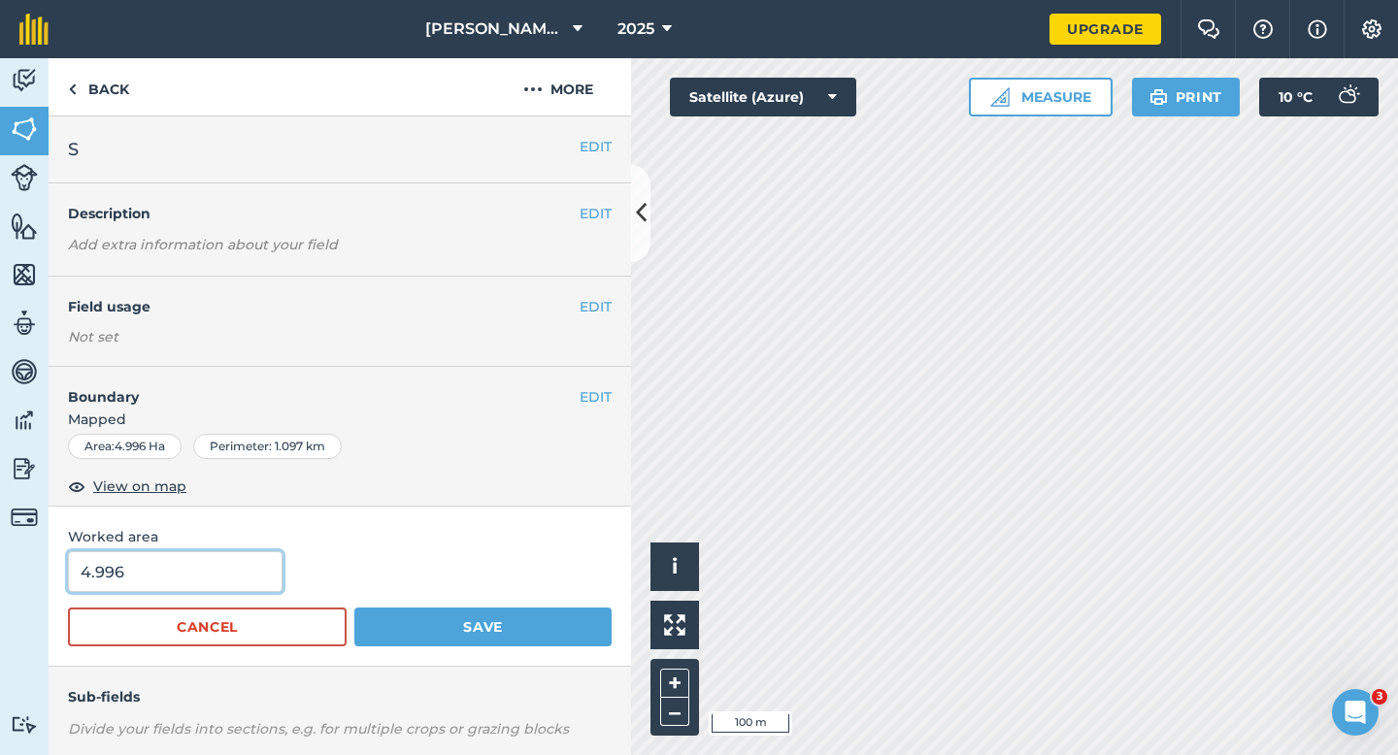
click at [247, 559] on input "4.996" at bounding box center [175, 571] width 214 height 41
type input "5"
click at [354, 608] on button "Save" at bounding box center [482, 627] width 257 height 39
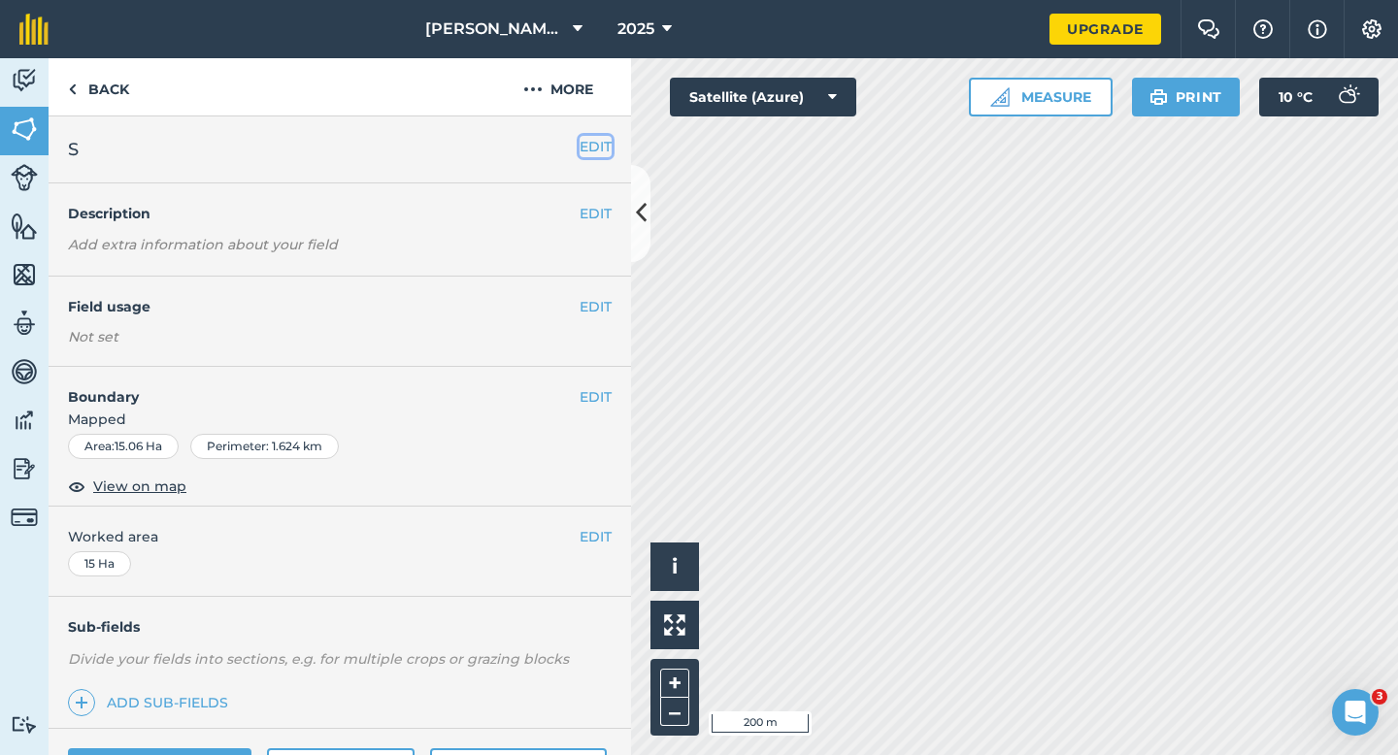
click at [608, 142] on button "EDIT" at bounding box center [595, 146] width 32 height 21
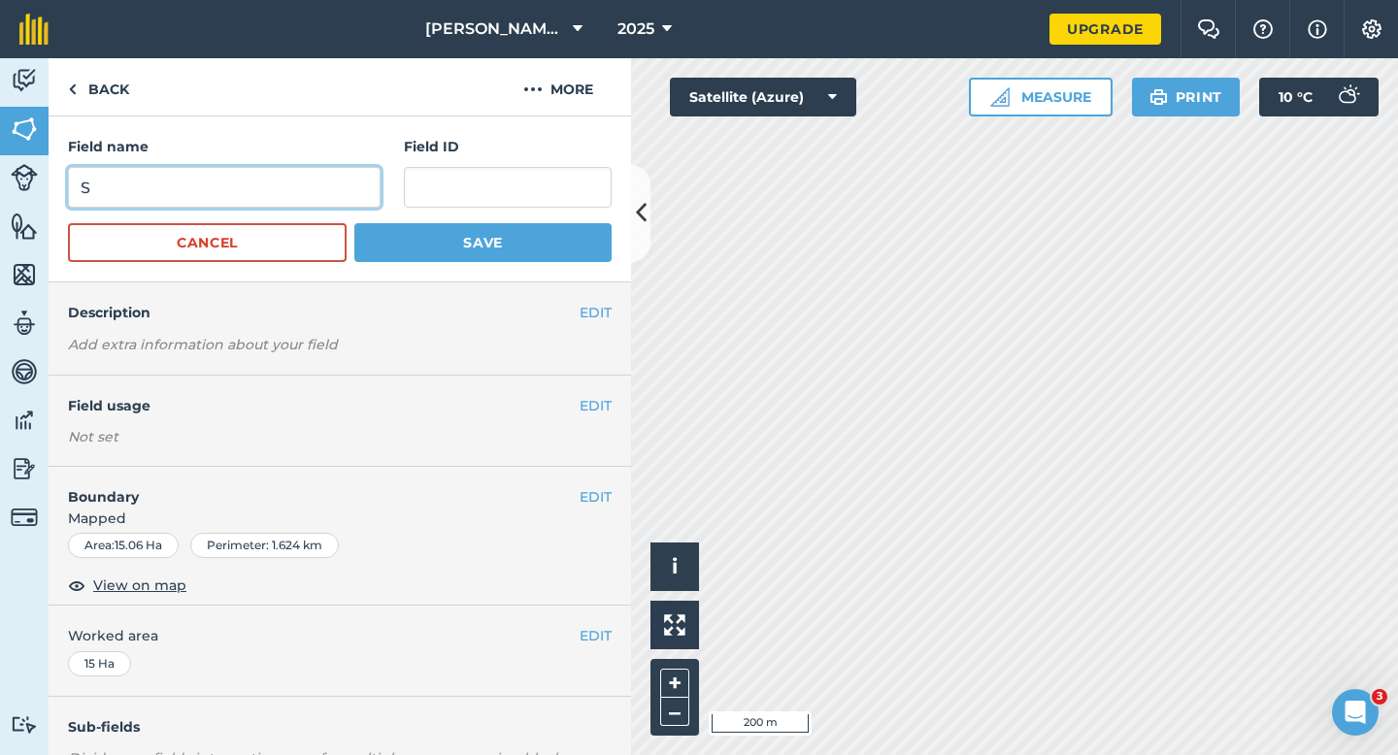
click at [335, 184] on input "S" at bounding box center [224, 187] width 313 height 41
type input "T"
click at [354, 223] on button "Save" at bounding box center [482, 242] width 257 height 39
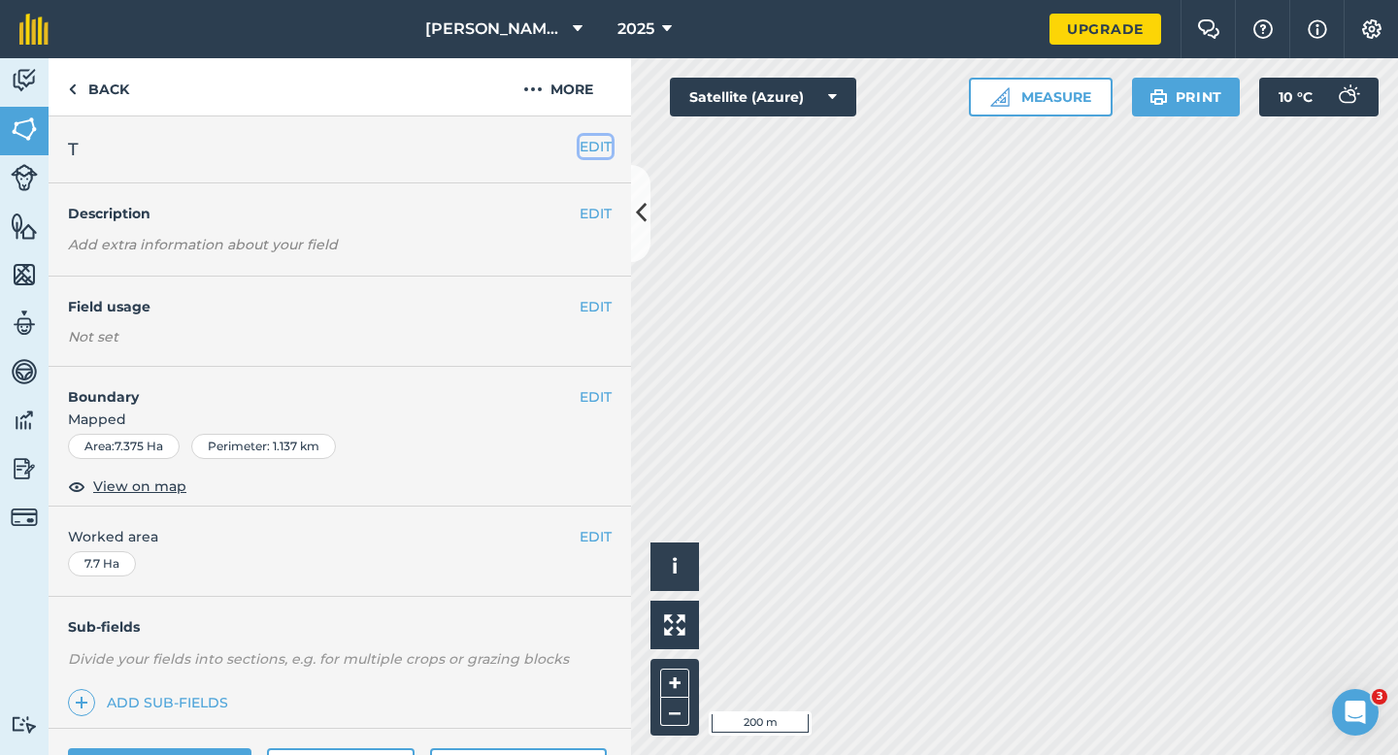
click at [604, 145] on button "EDIT" at bounding box center [595, 146] width 32 height 21
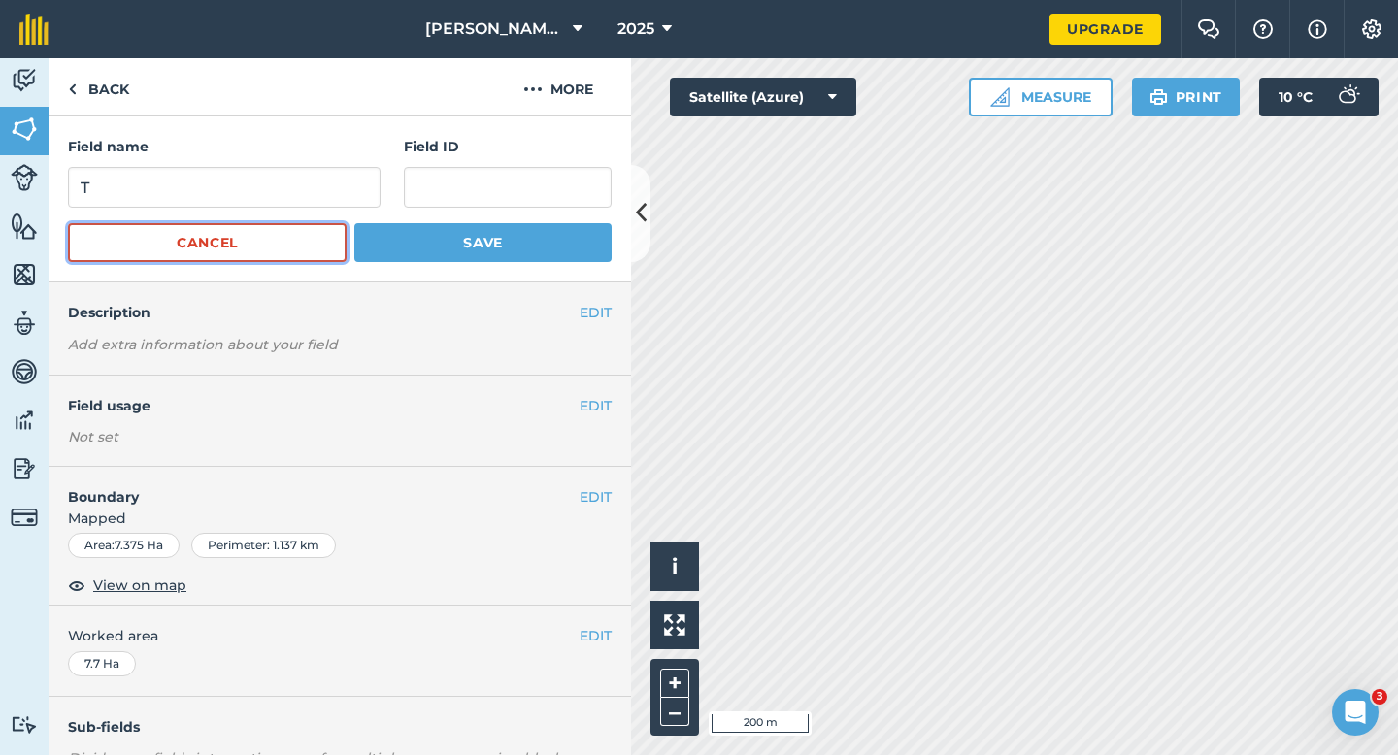
click at [263, 225] on button "Cancel" at bounding box center [207, 242] width 279 height 39
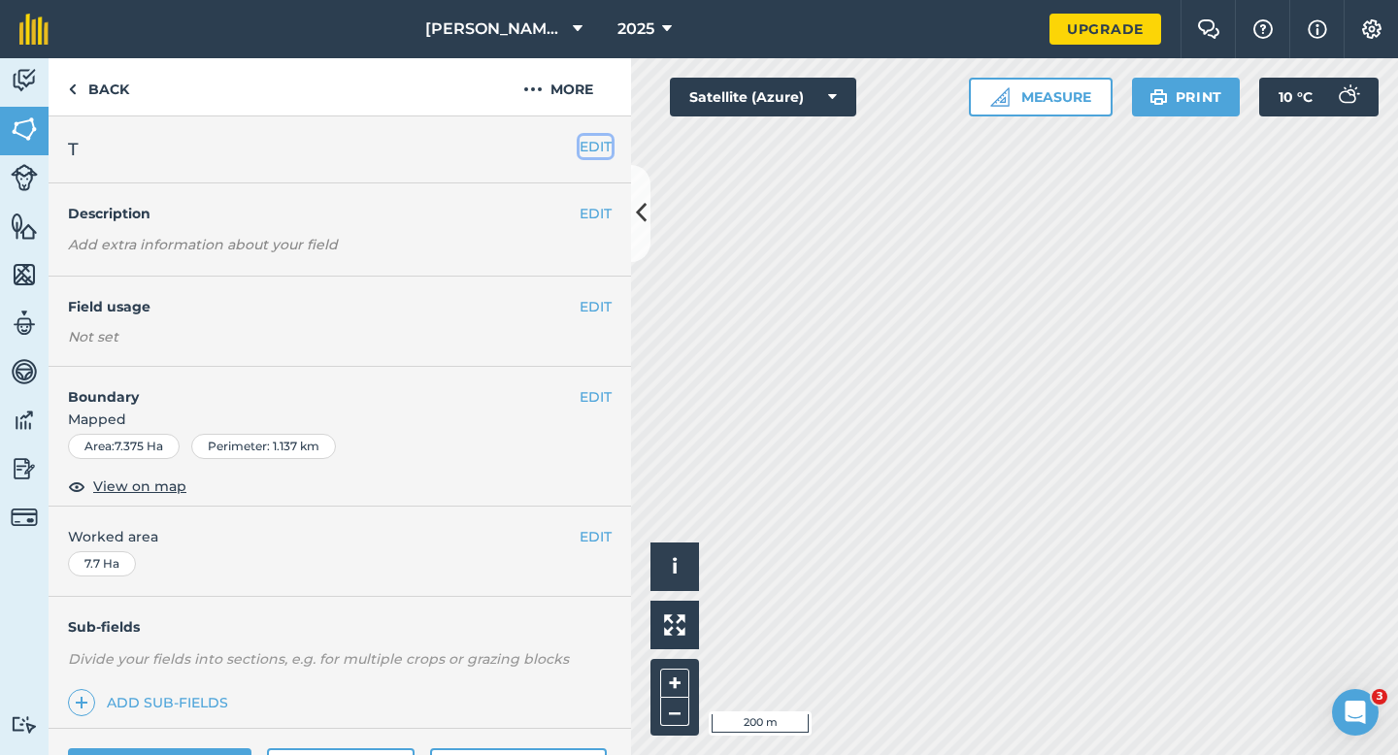
click at [590, 140] on button "EDIT" at bounding box center [595, 146] width 32 height 21
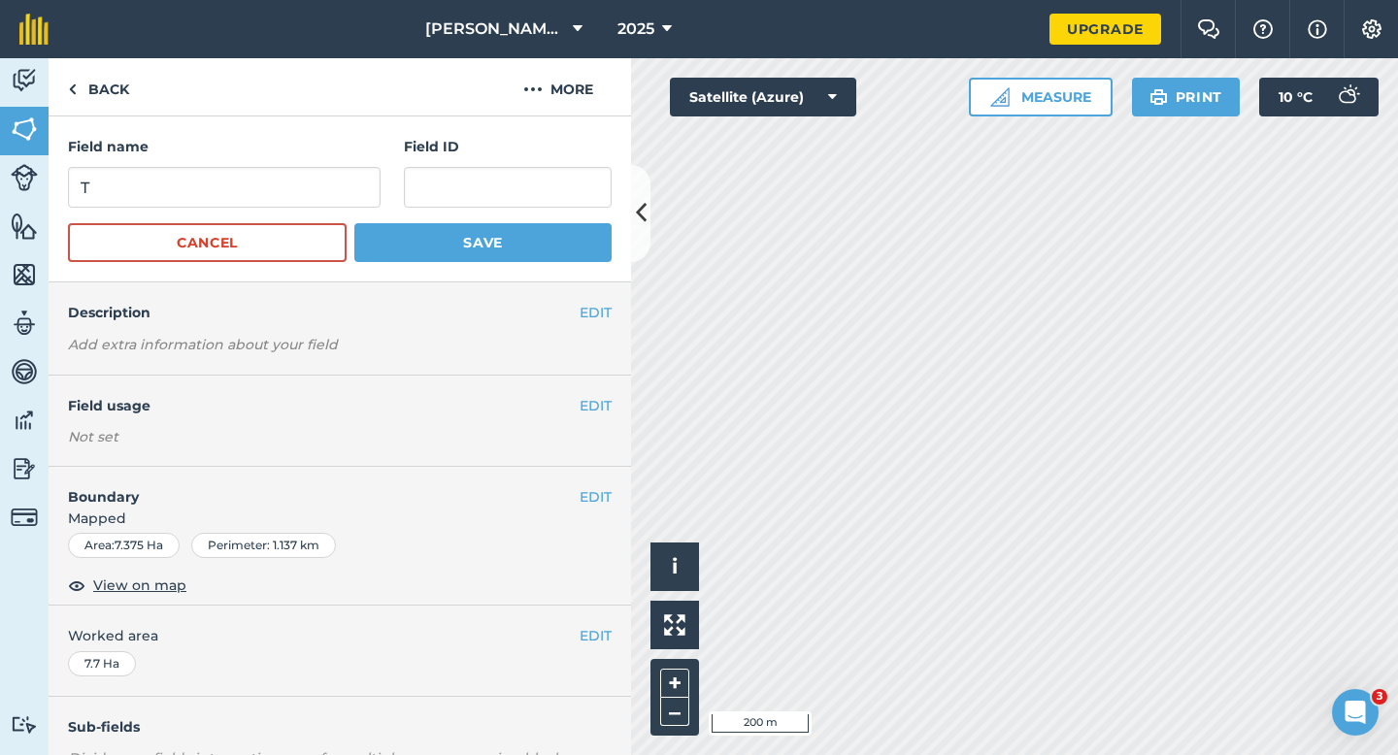
click at [373, 149] on h4 "Field name" at bounding box center [224, 146] width 313 height 21
click at [379, 177] on div "Field name T Field ID" at bounding box center [340, 172] width 544 height 72
click at [364, 189] on input "T" at bounding box center [224, 187] width 313 height 41
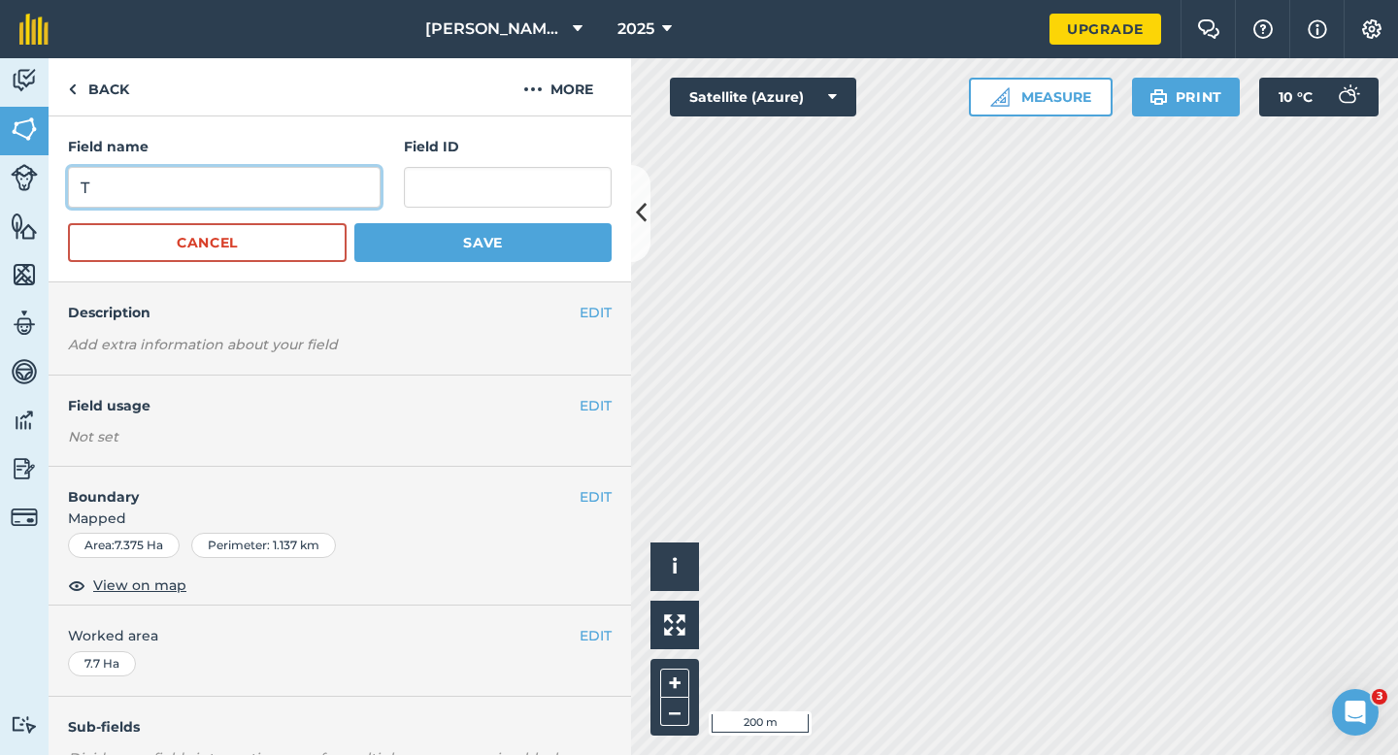
click at [364, 189] on input "T" at bounding box center [224, 187] width 313 height 41
type input "U"
click at [354, 223] on button "Save" at bounding box center [482, 242] width 257 height 39
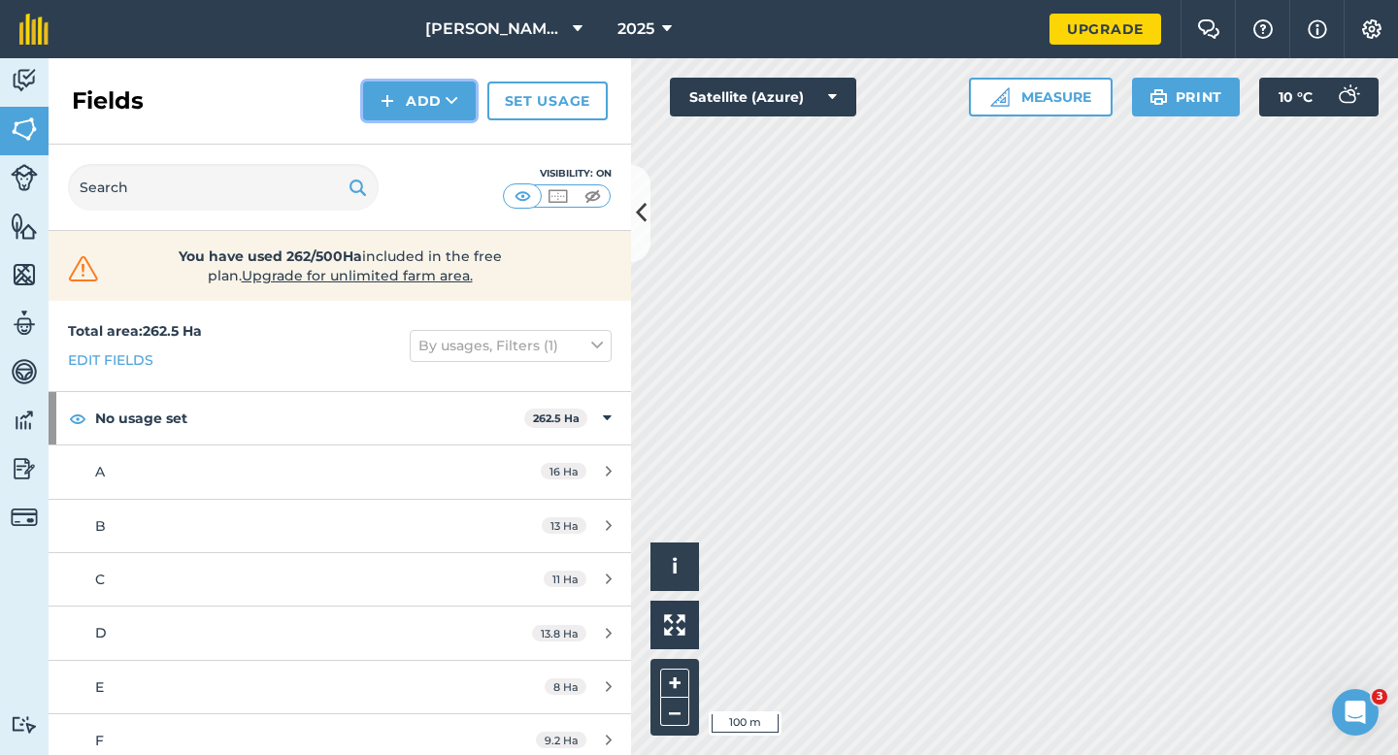
click at [394, 113] on button "Add" at bounding box center [419, 101] width 113 height 39
click at [394, 138] on link "Draw" at bounding box center [419, 144] width 107 height 43
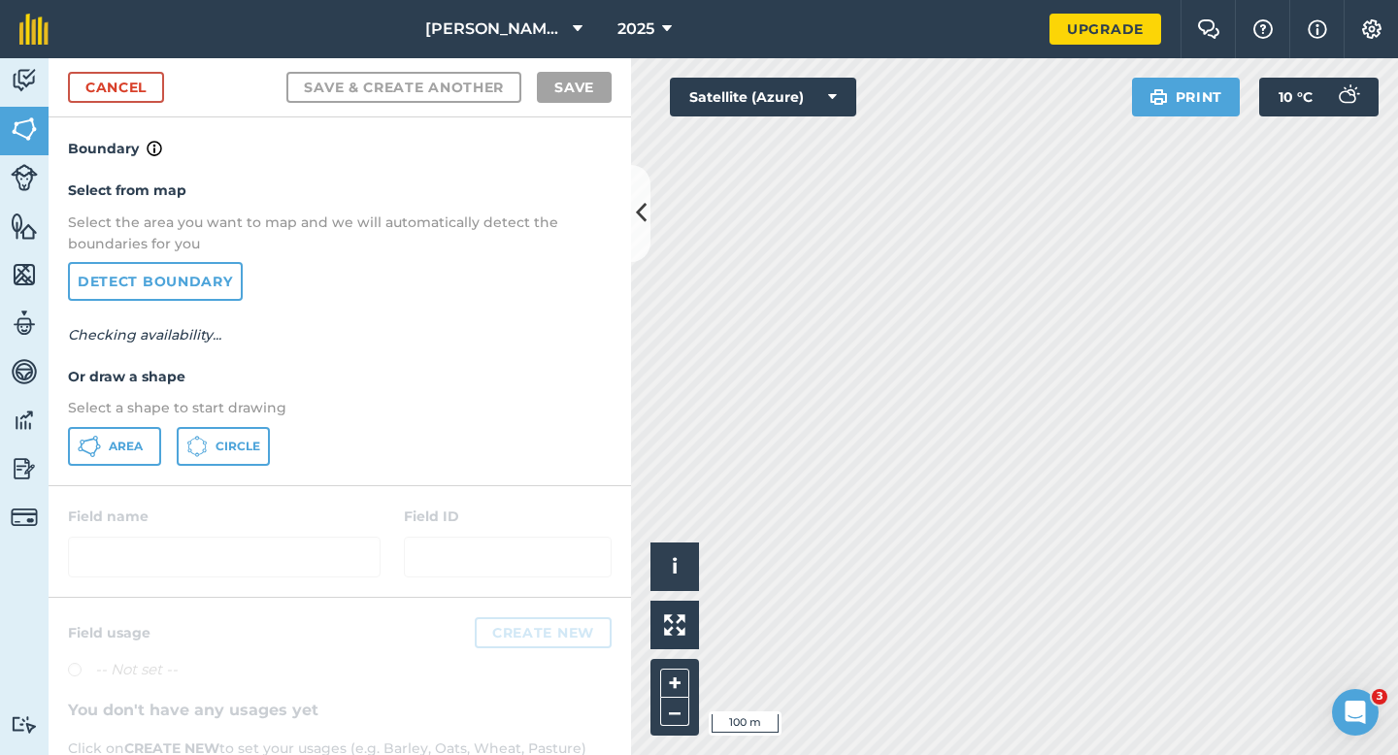
click at [137, 422] on div "Select from map Select the area you want to map and we will automatically detec…" at bounding box center [340, 322] width 582 height 324
click at [142, 432] on button "Area" at bounding box center [114, 446] width 93 height 39
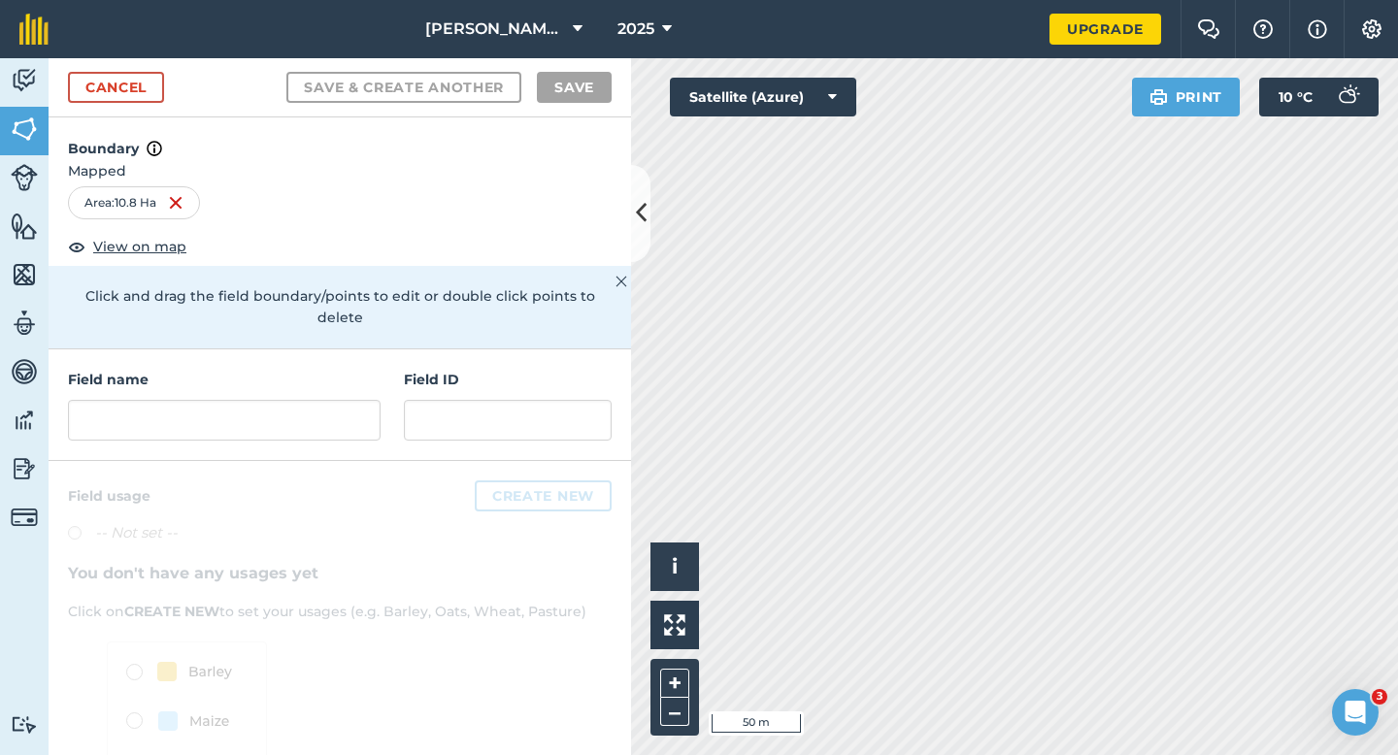
click at [368, 378] on div "Field name" at bounding box center [224, 405] width 313 height 72
click at [368, 400] on input "text" at bounding box center [224, 420] width 313 height 41
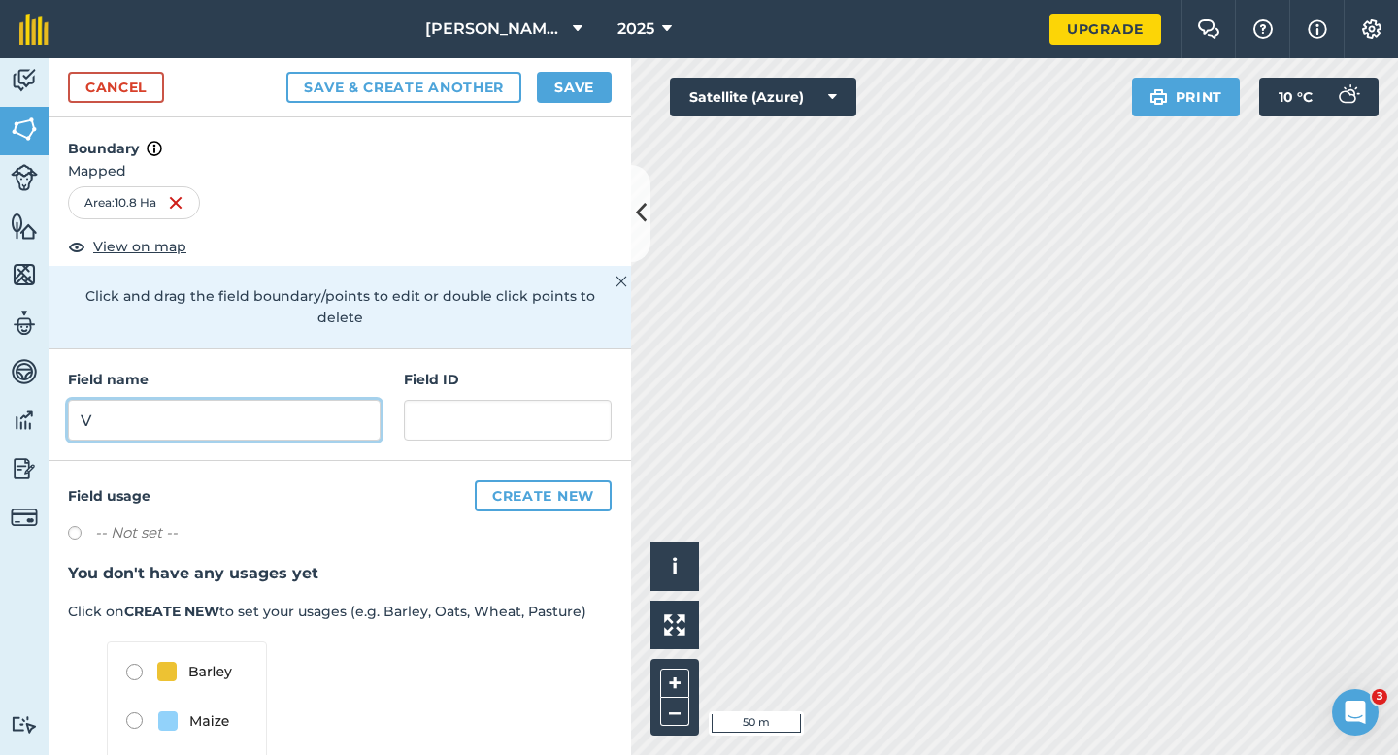
type input "V"
click at [603, 92] on button "Save" at bounding box center [574, 87] width 75 height 31
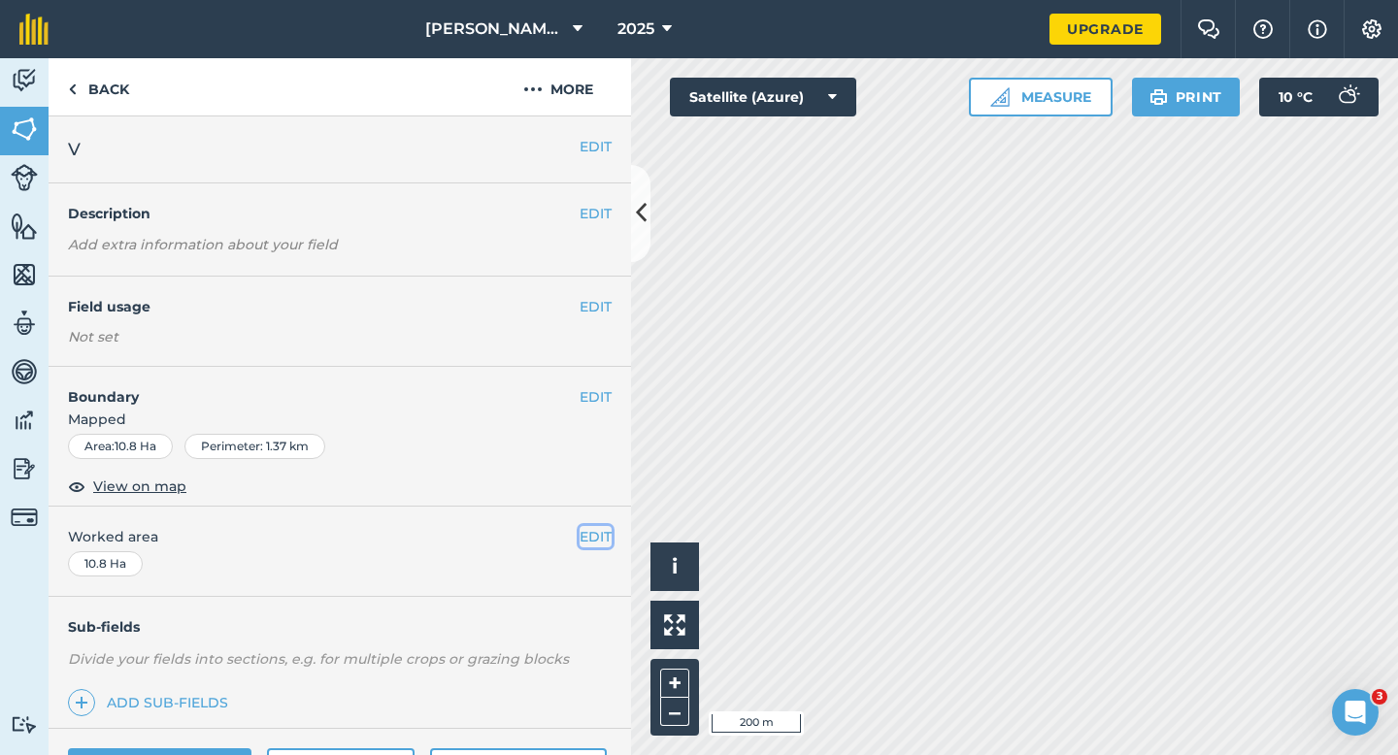
click at [593, 532] on button "EDIT" at bounding box center [595, 536] width 32 height 21
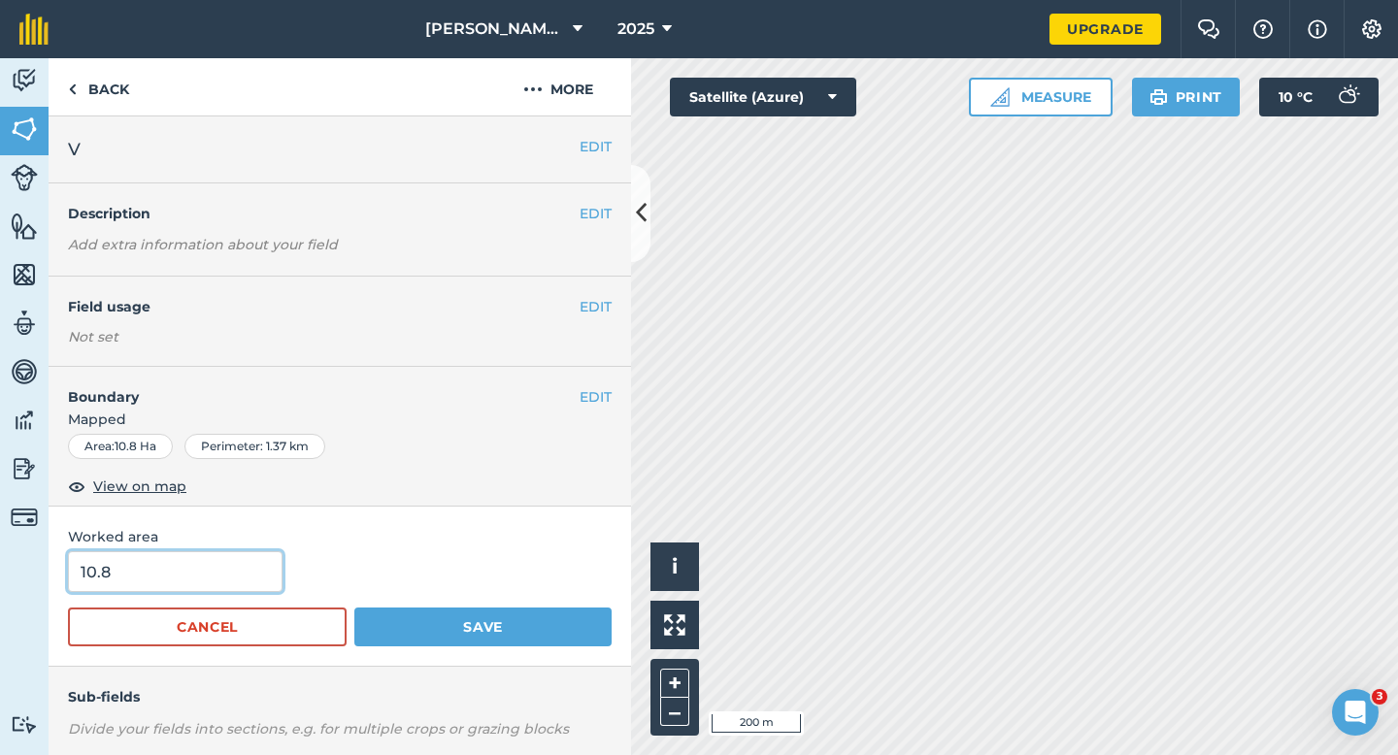
click at [221, 572] on input "10.8" at bounding box center [175, 571] width 214 height 41
click at [354, 608] on button "Save" at bounding box center [482, 627] width 257 height 39
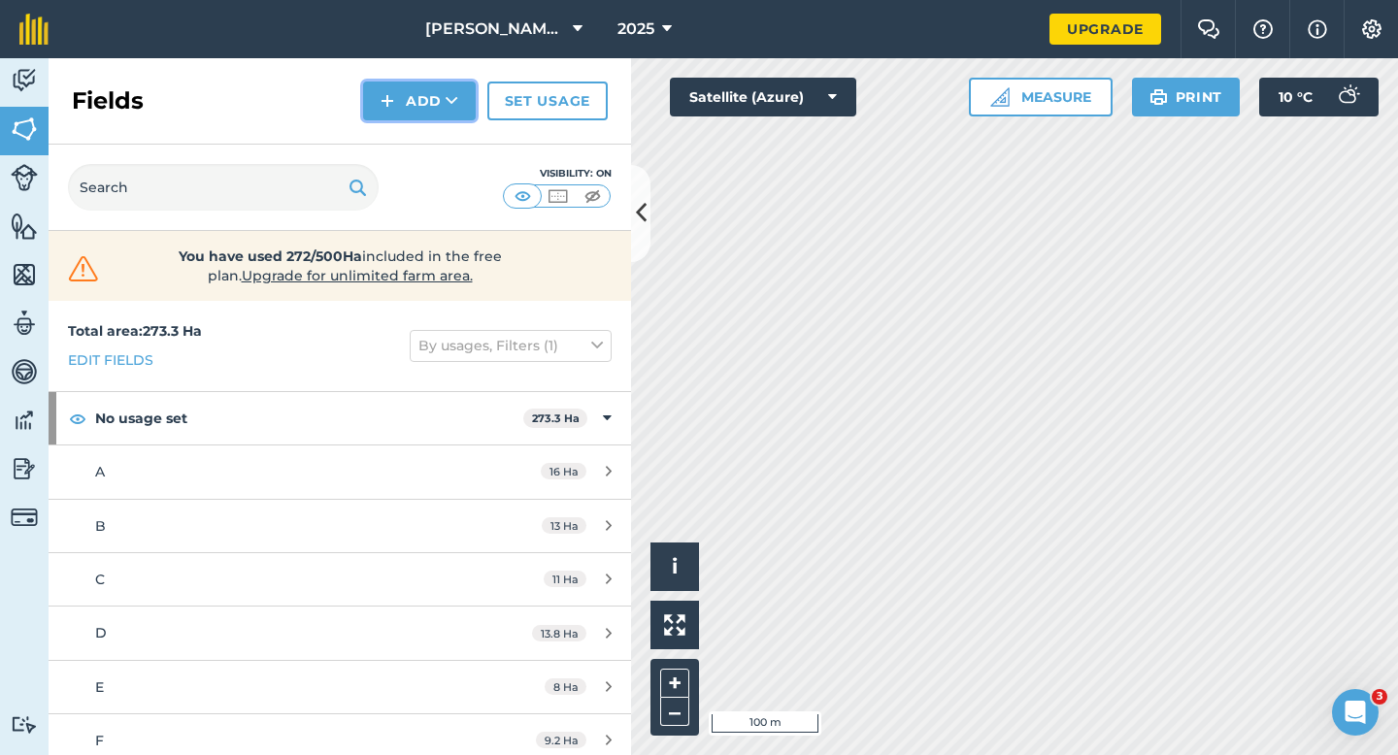
click at [436, 102] on button "Add" at bounding box center [419, 101] width 113 height 39
click at [436, 133] on link "Draw" at bounding box center [419, 144] width 107 height 43
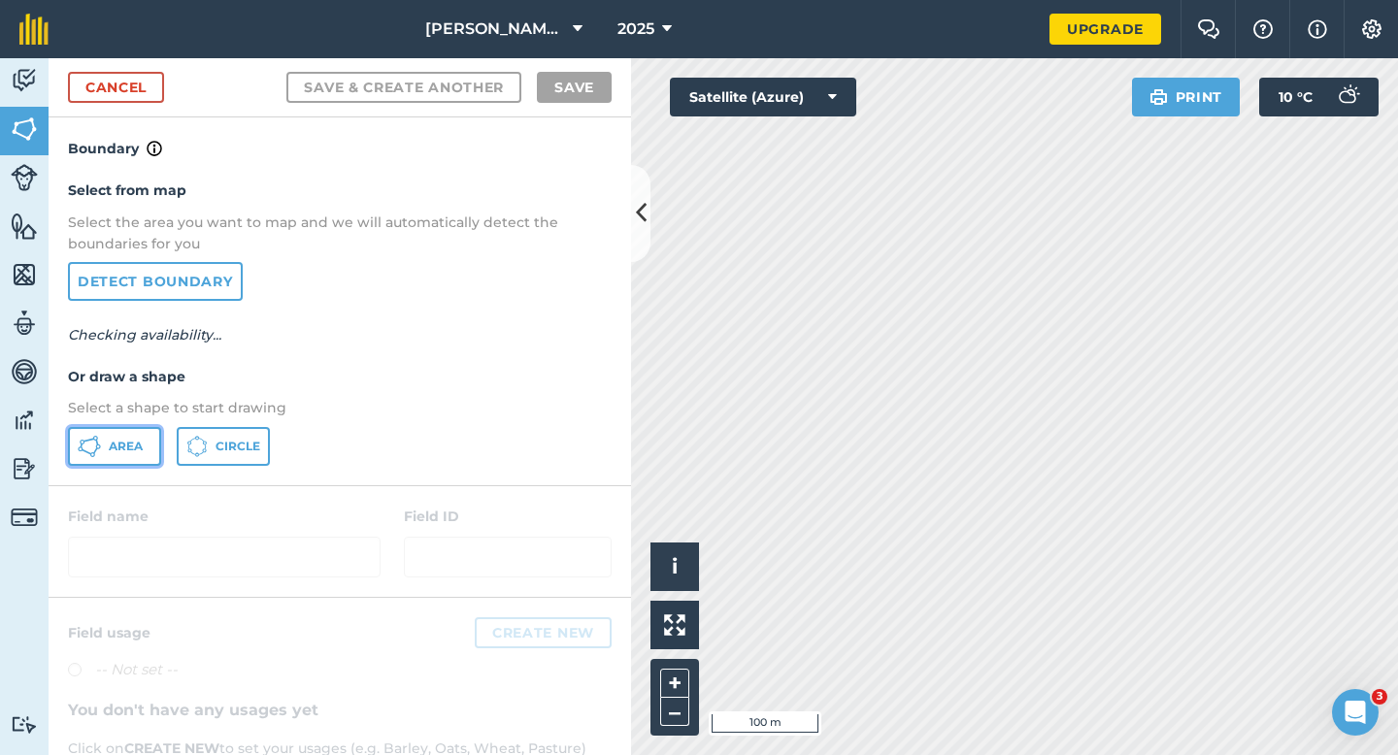
click at [145, 453] on button "Area" at bounding box center [114, 446] width 93 height 39
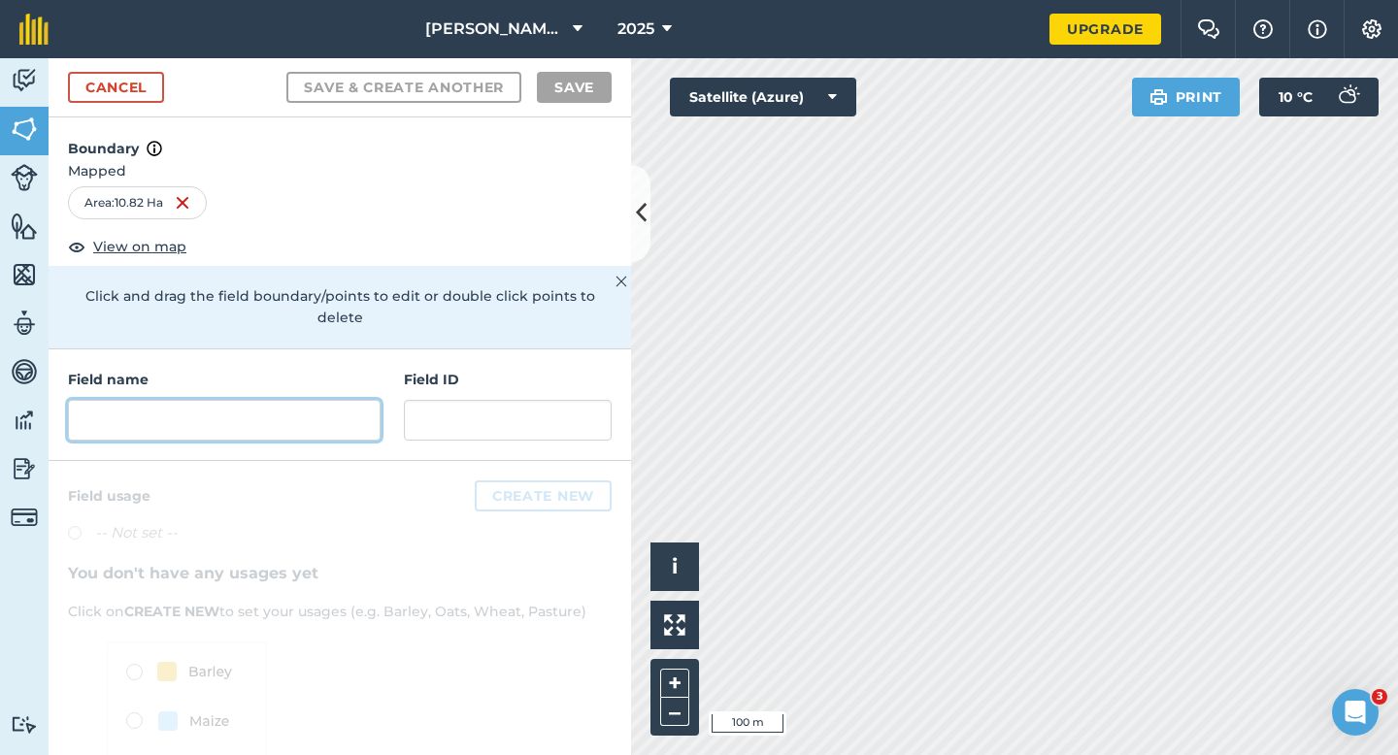
click at [362, 400] on input "text" at bounding box center [224, 420] width 313 height 41
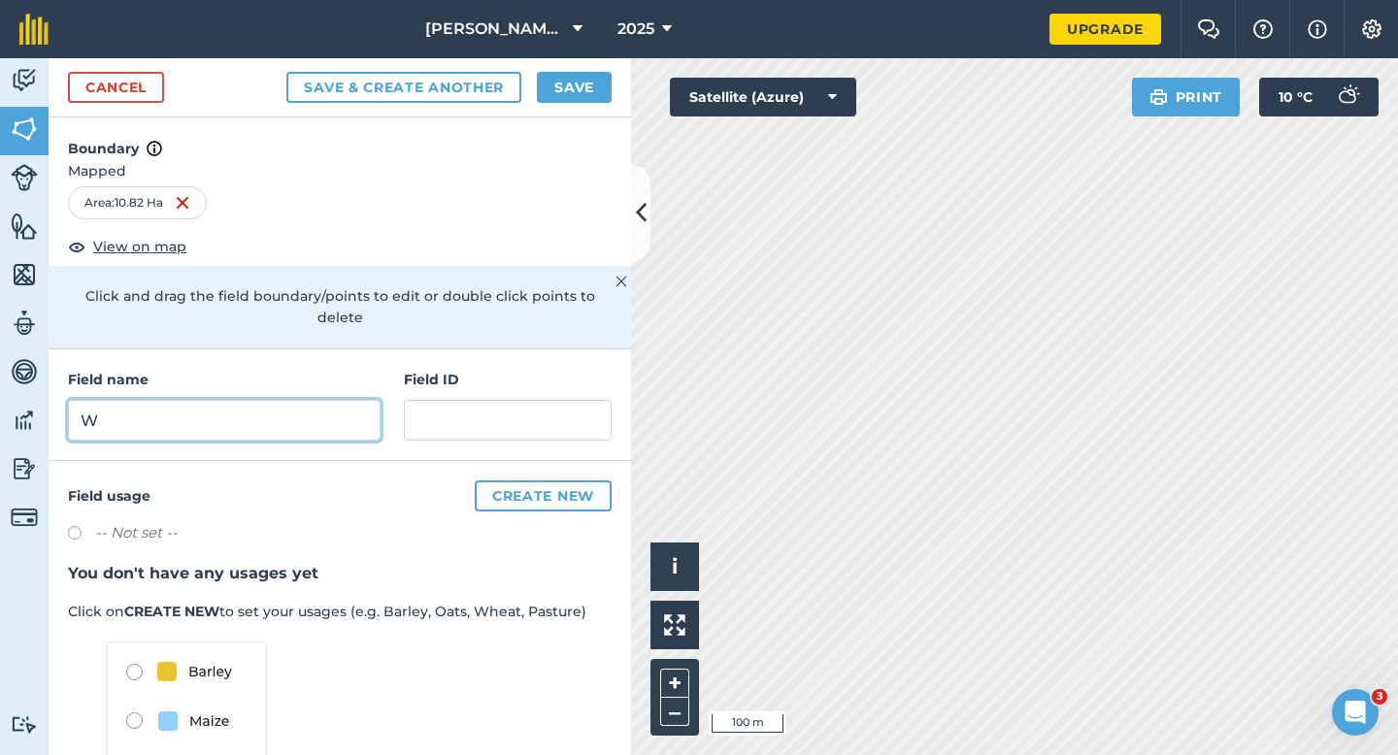
type input "W"
click at [598, 77] on button "Save" at bounding box center [574, 87] width 75 height 31
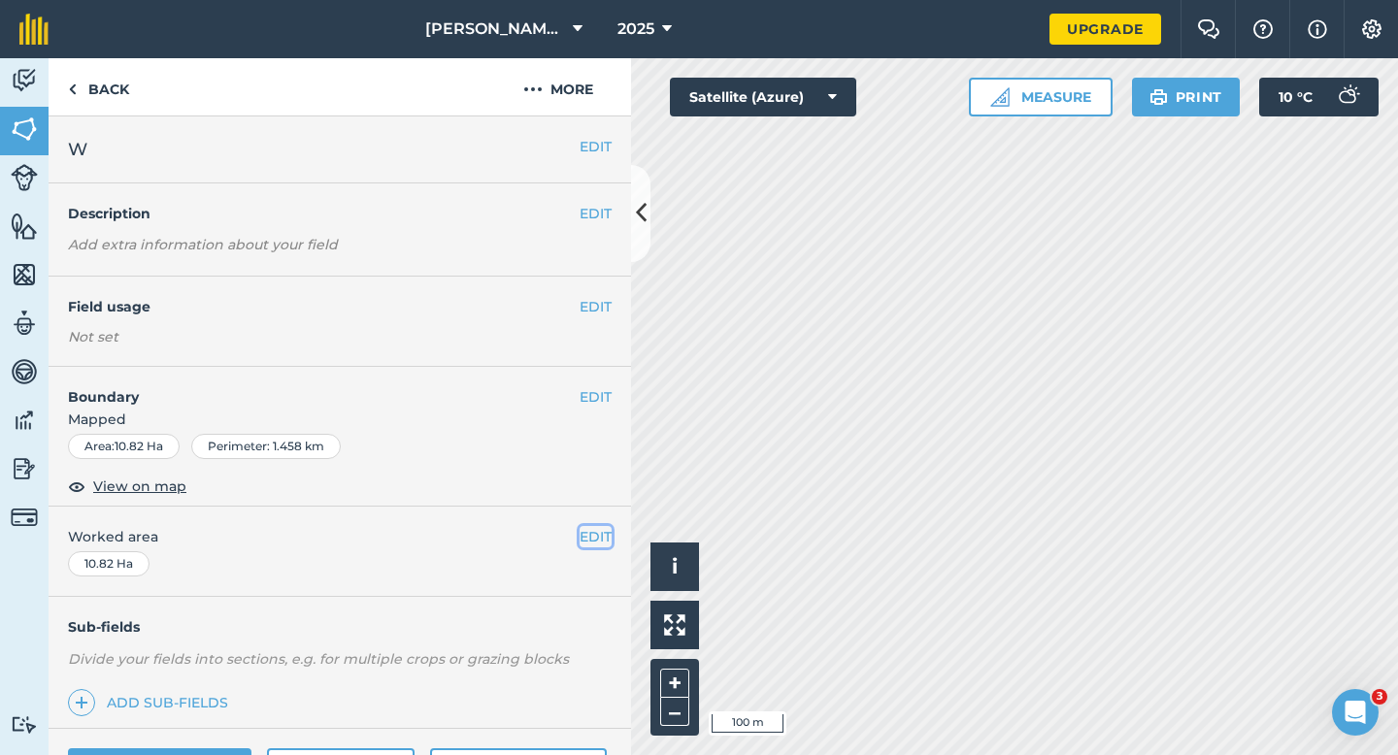
click at [596, 533] on button "EDIT" at bounding box center [595, 536] width 32 height 21
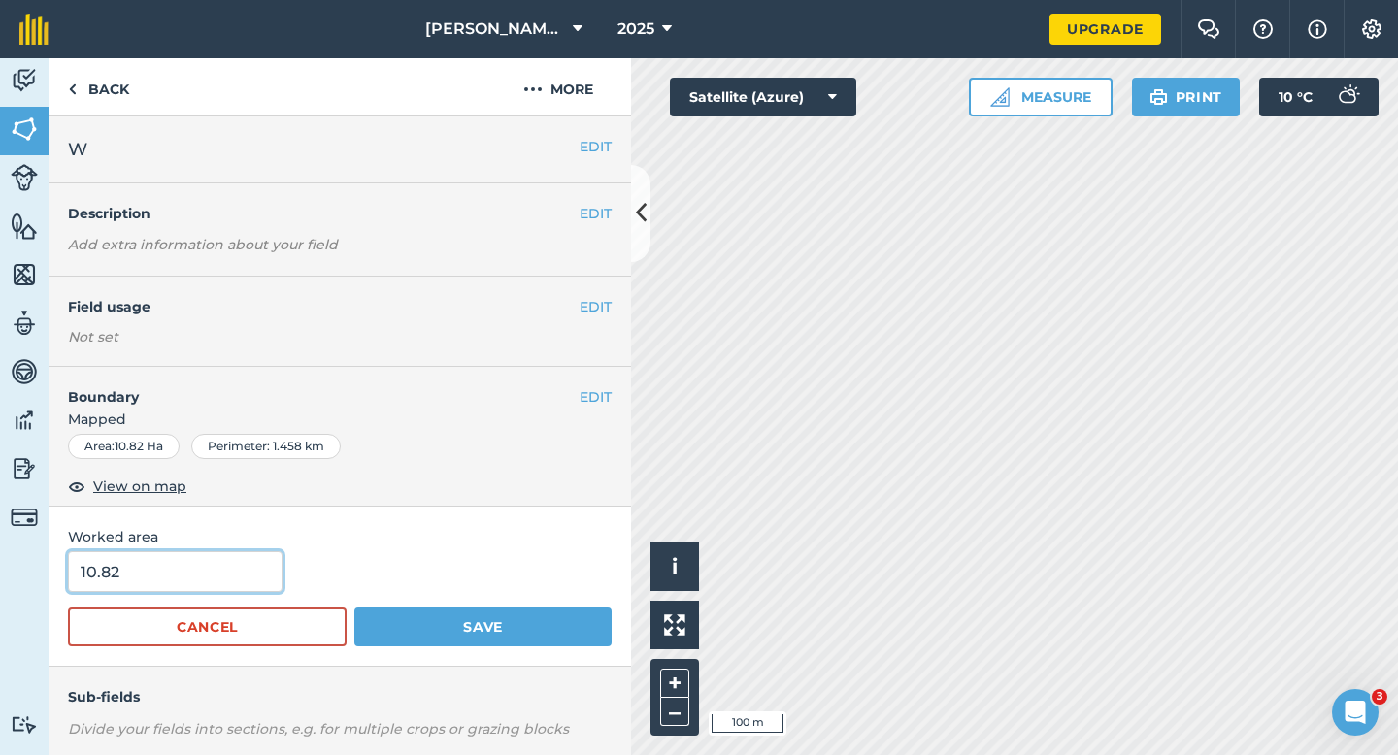
click at [194, 583] on input "10.82" at bounding box center [175, 571] width 214 height 41
type input "10.8"
click at [354, 608] on button "Save" at bounding box center [482, 627] width 257 height 39
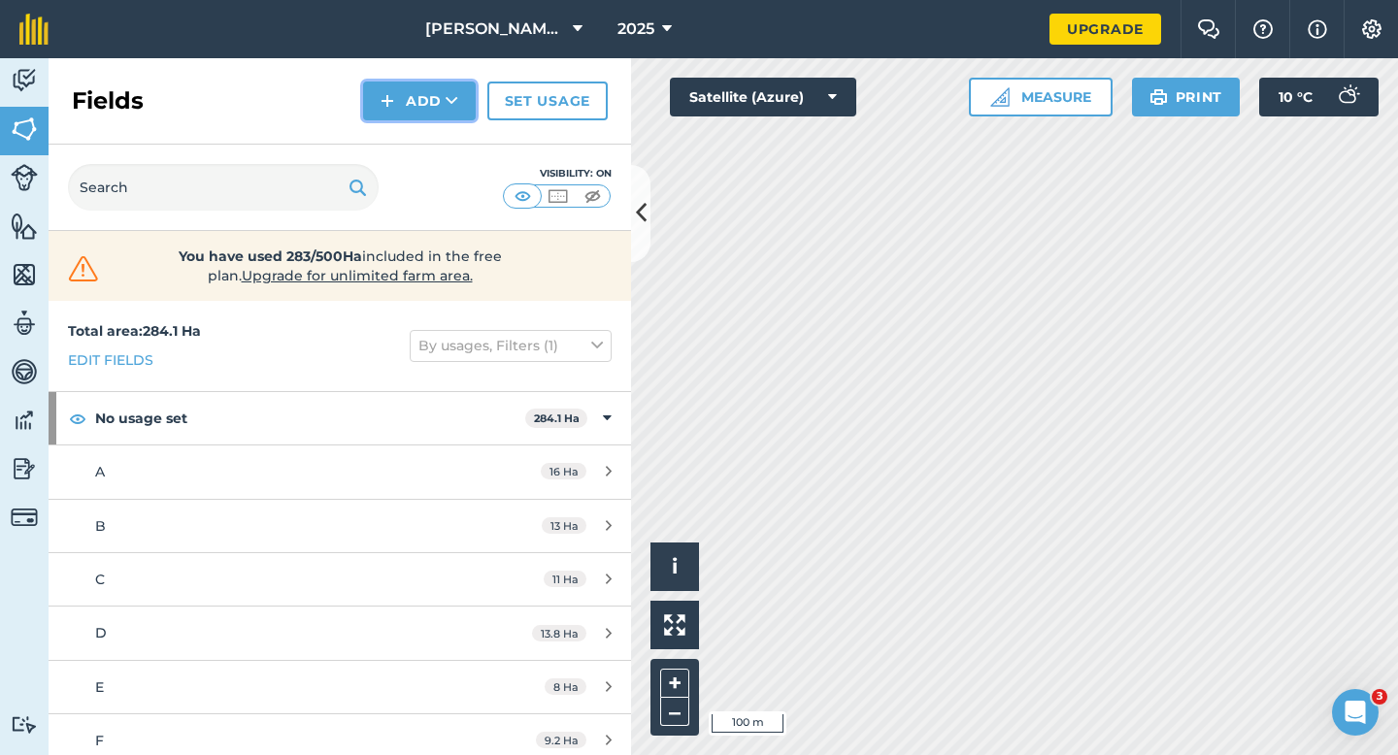
click at [419, 108] on button "Add" at bounding box center [419, 101] width 113 height 39
click at [419, 126] on link "Draw" at bounding box center [419, 144] width 107 height 43
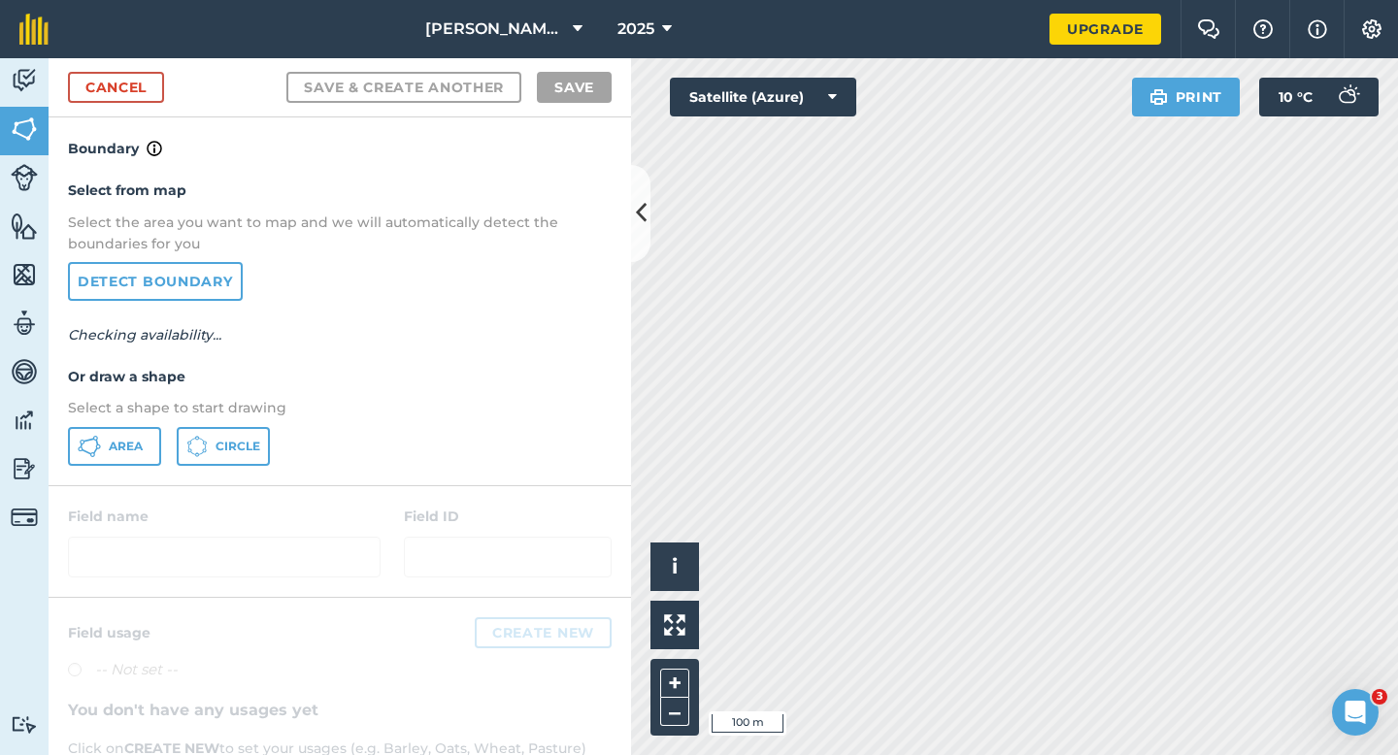
click at [104, 418] on p "Select a shape to start drawing" at bounding box center [340, 407] width 544 height 21
click at [104, 440] on button "Area" at bounding box center [114, 446] width 93 height 39
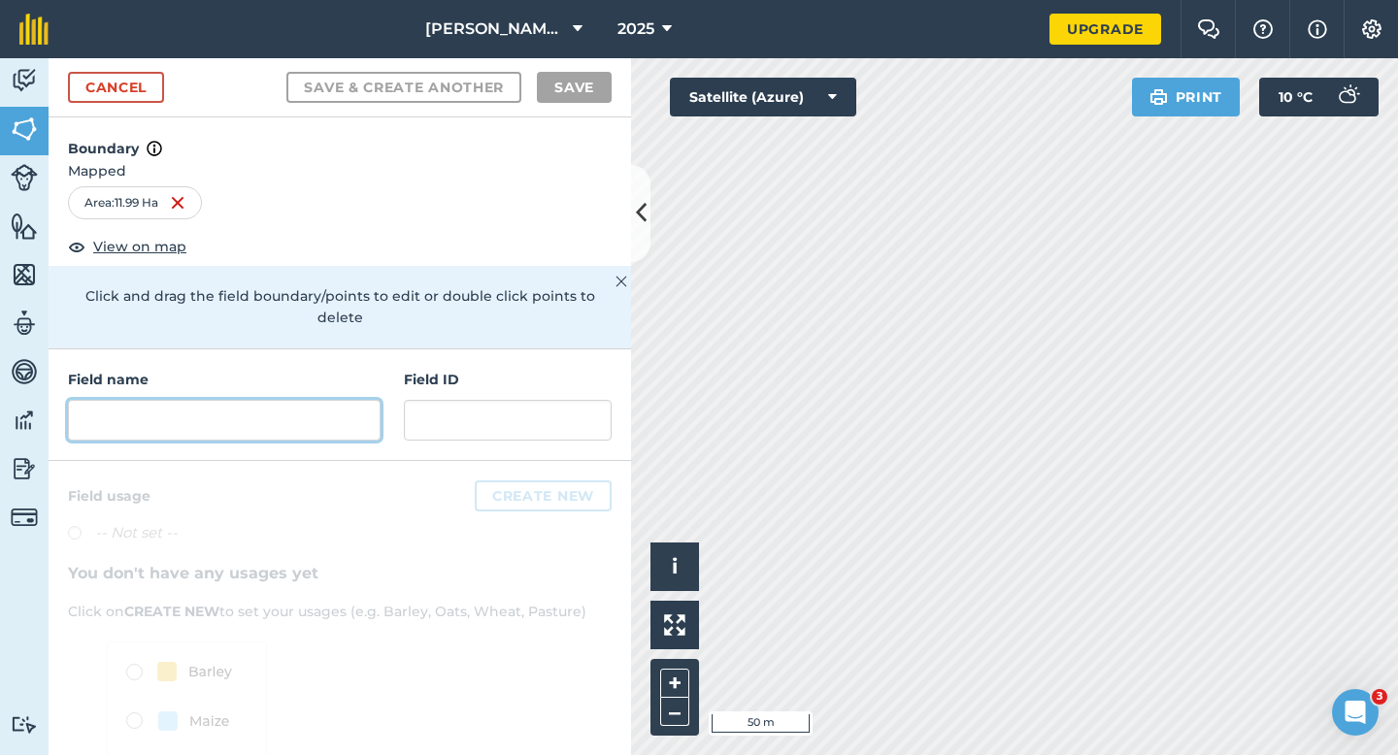
click at [341, 411] on input "text" at bounding box center [224, 420] width 313 height 41
click at [331, 400] on input "text" at bounding box center [224, 420] width 313 height 41
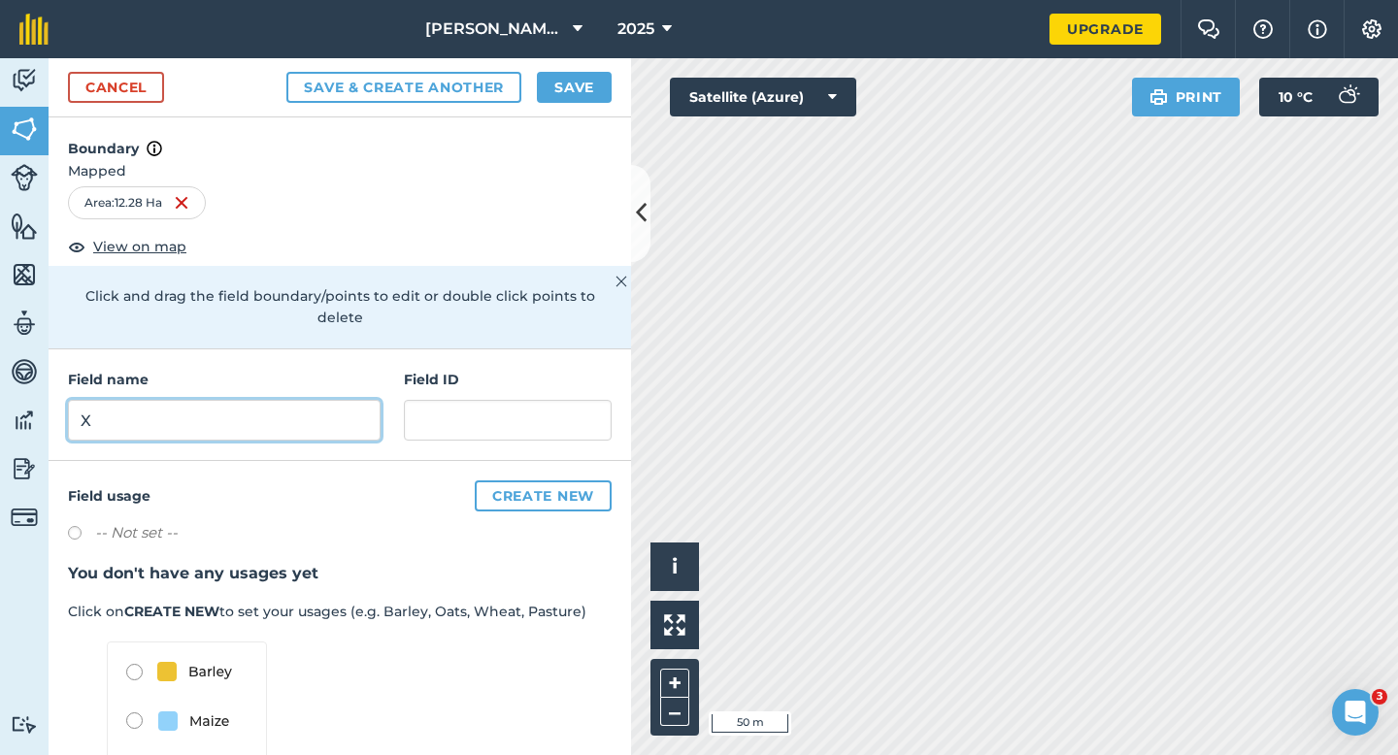
type input "X"
click at [592, 104] on div "Cancel Save & Create Another Save" at bounding box center [340, 87] width 582 height 59
click at [604, 104] on div "Cancel Save & Create Another Save" at bounding box center [340, 87] width 582 height 59
click at [597, 98] on button "Save" at bounding box center [574, 87] width 75 height 31
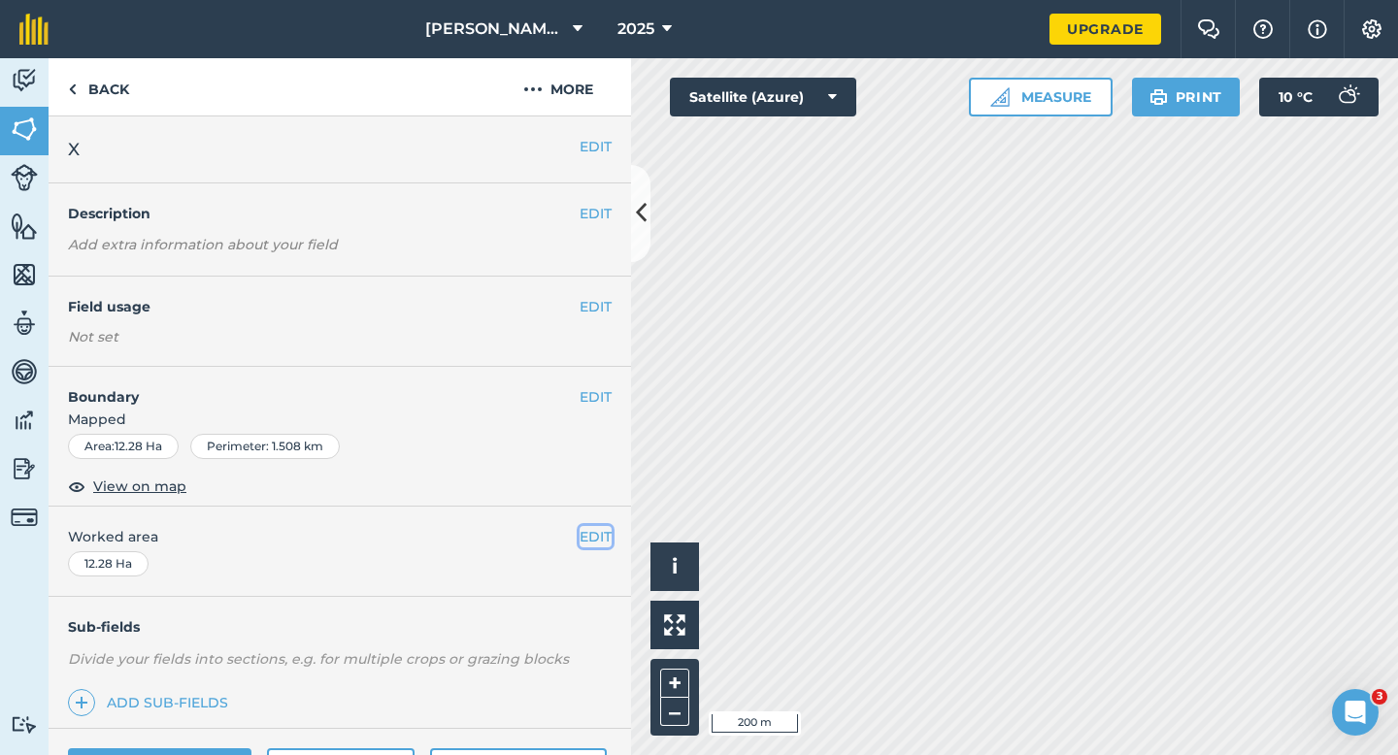
click at [592, 533] on button "EDIT" at bounding box center [595, 536] width 32 height 21
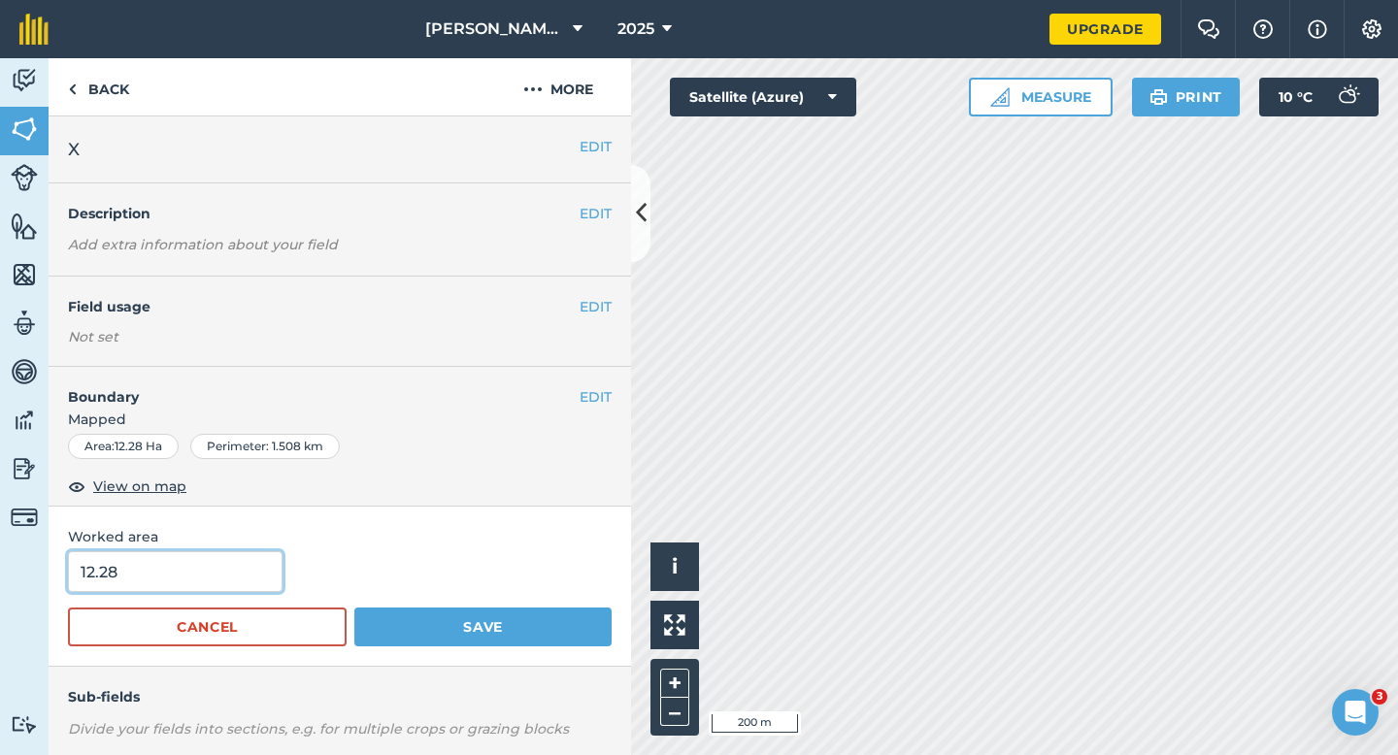
click at [223, 576] on input "12.28" at bounding box center [175, 571] width 214 height 41
type input "12.3"
click at [354, 608] on button "Save" at bounding box center [482, 627] width 257 height 39
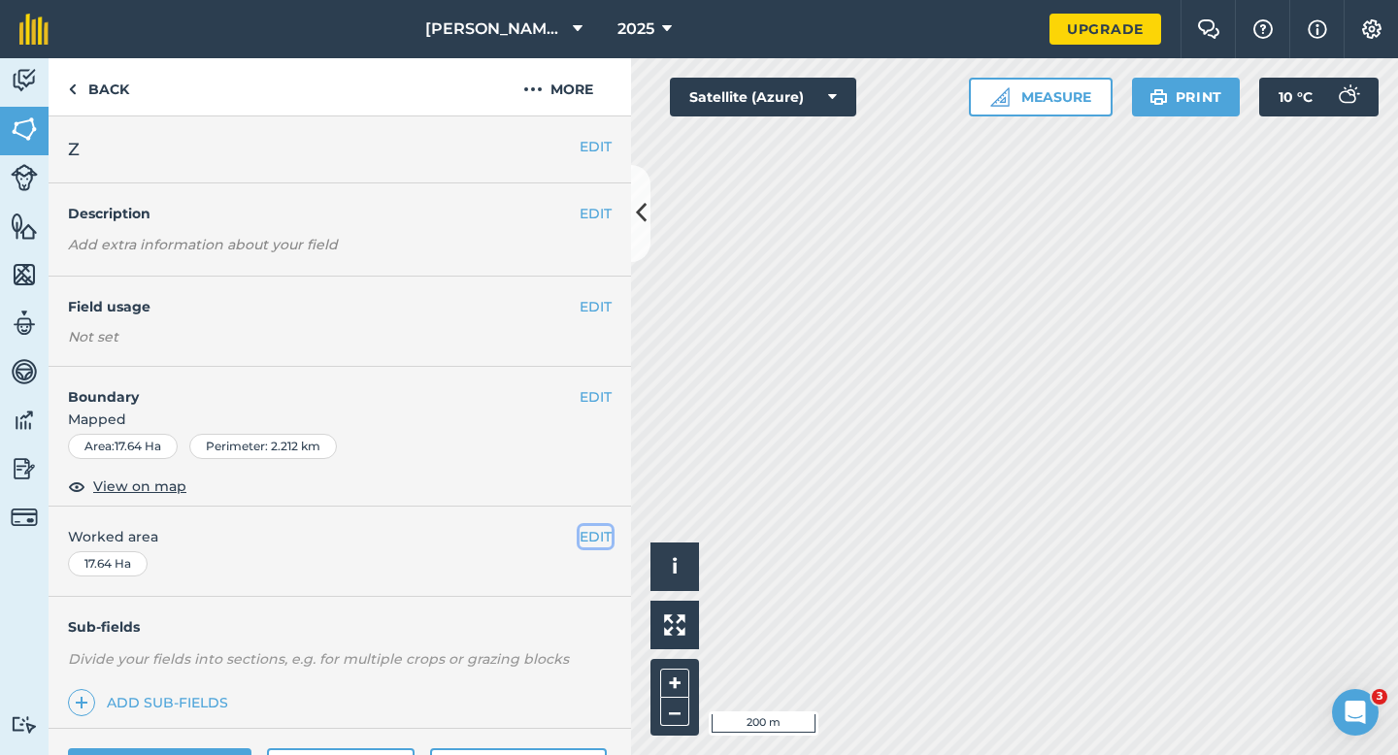
click at [593, 541] on button "EDIT" at bounding box center [595, 536] width 32 height 21
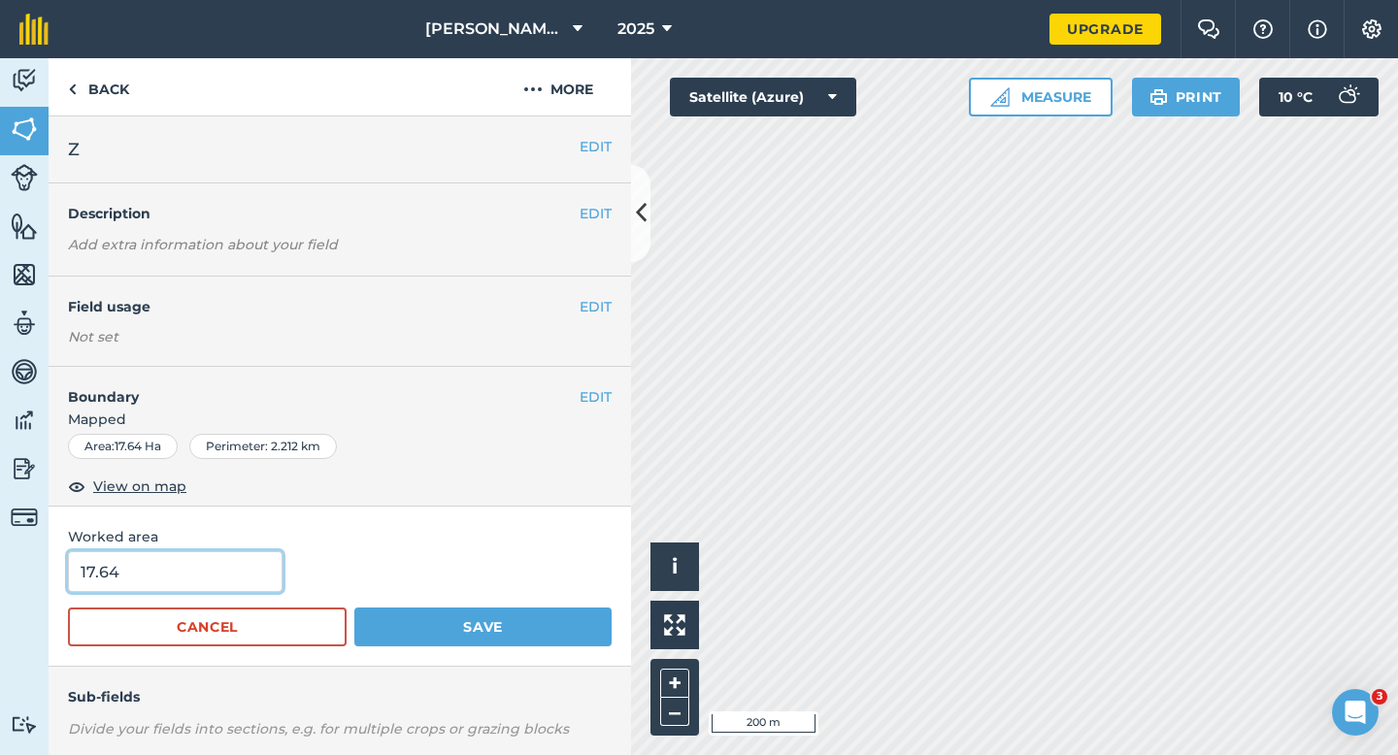
click at [237, 560] on input "17.64" at bounding box center [175, 571] width 214 height 41
click at [235, 574] on input "17.64" at bounding box center [175, 571] width 214 height 41
type input "17.6"
click at [354, 608] on button "Save" at bounding box center [482, 627] width 257 height 39
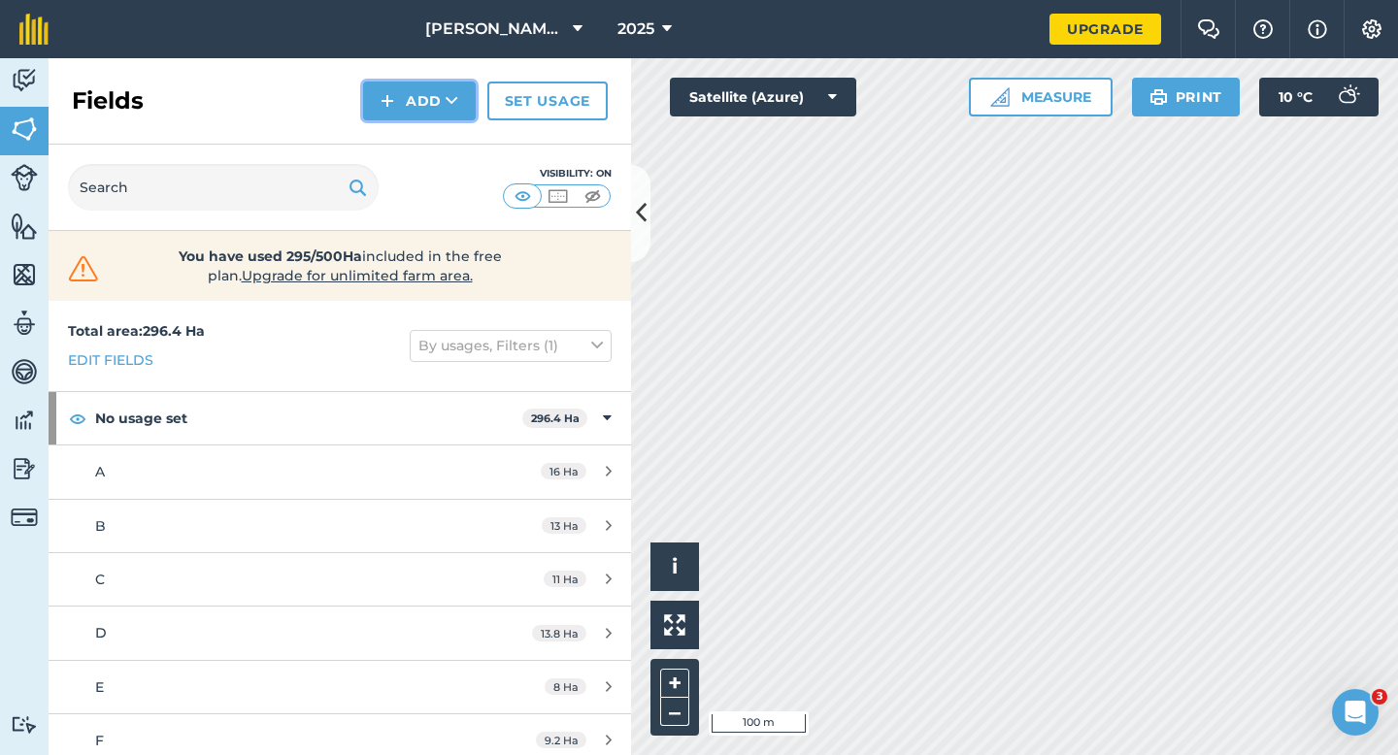
click at [412, 106] on button "Add" at bounding box center [419, 101] width 113 height 39
click at [412, 138] on link "Draw" at bounding box center [419, 144] width 107 height 43
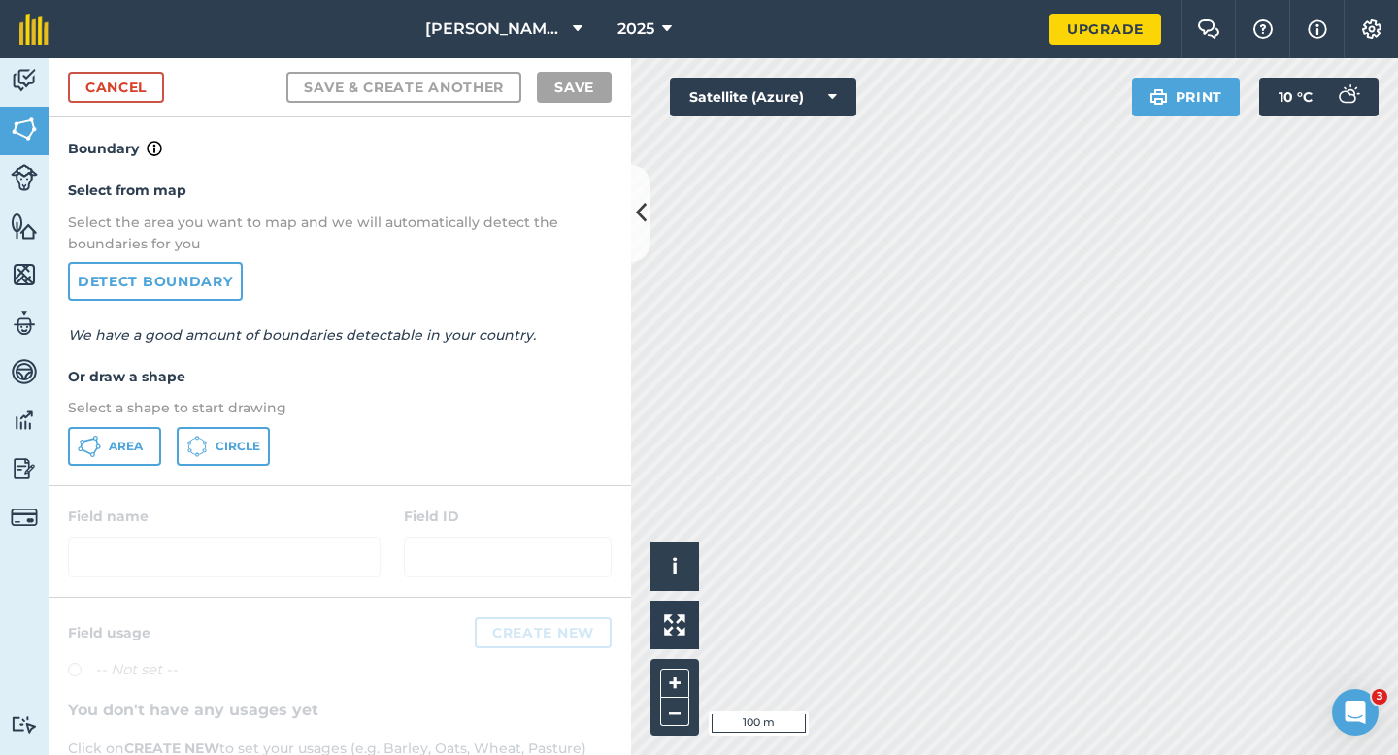
click at [65, 489] on div at bounding box center [340, 541] width 582 height 111
click at [72, 476] on div "Select from map Select the area you want to map and we will automatically detec…" at bounding box center [340, 322] width 582 height 324
click at [83, 447] on icon at bounding box center [89, 446] width 23 height 23
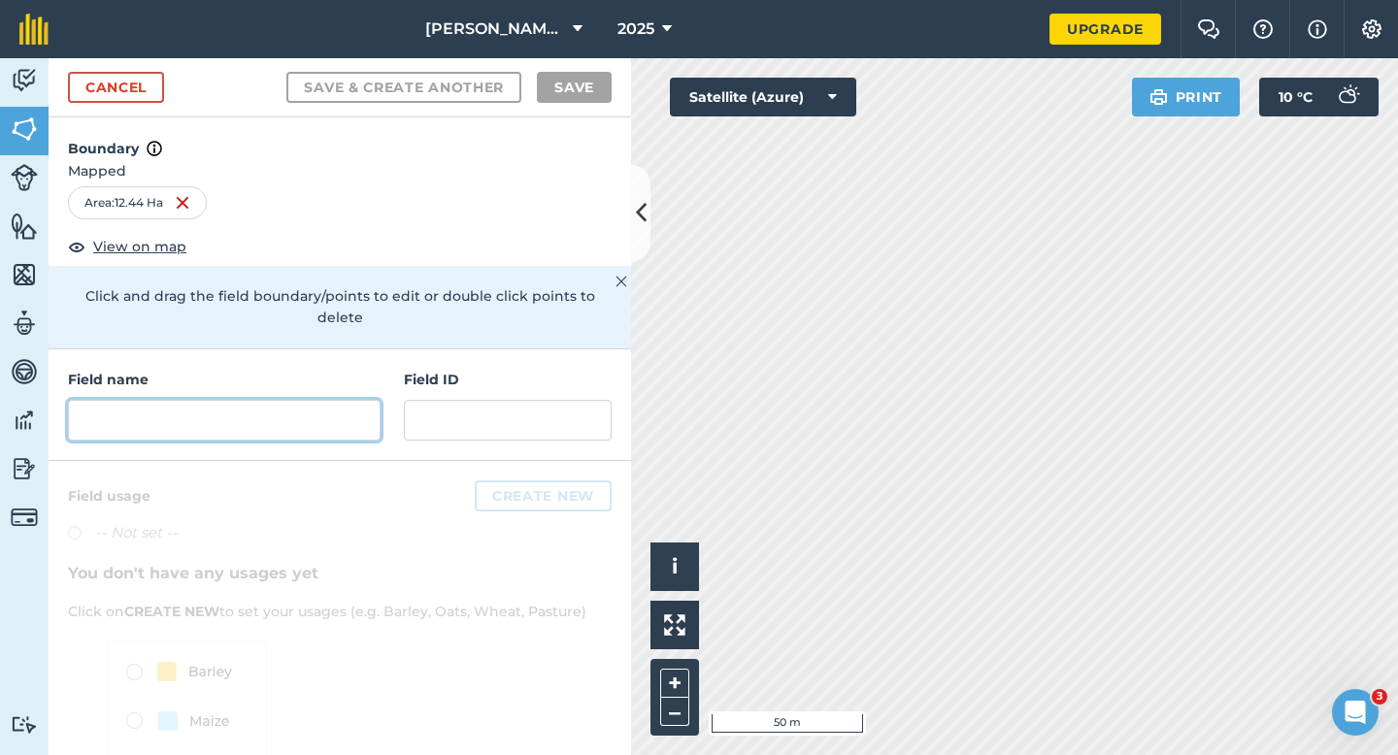
click at [331, 400] on input "text" at bounding box center [224, 420] width 313 height 41
type input "Z"
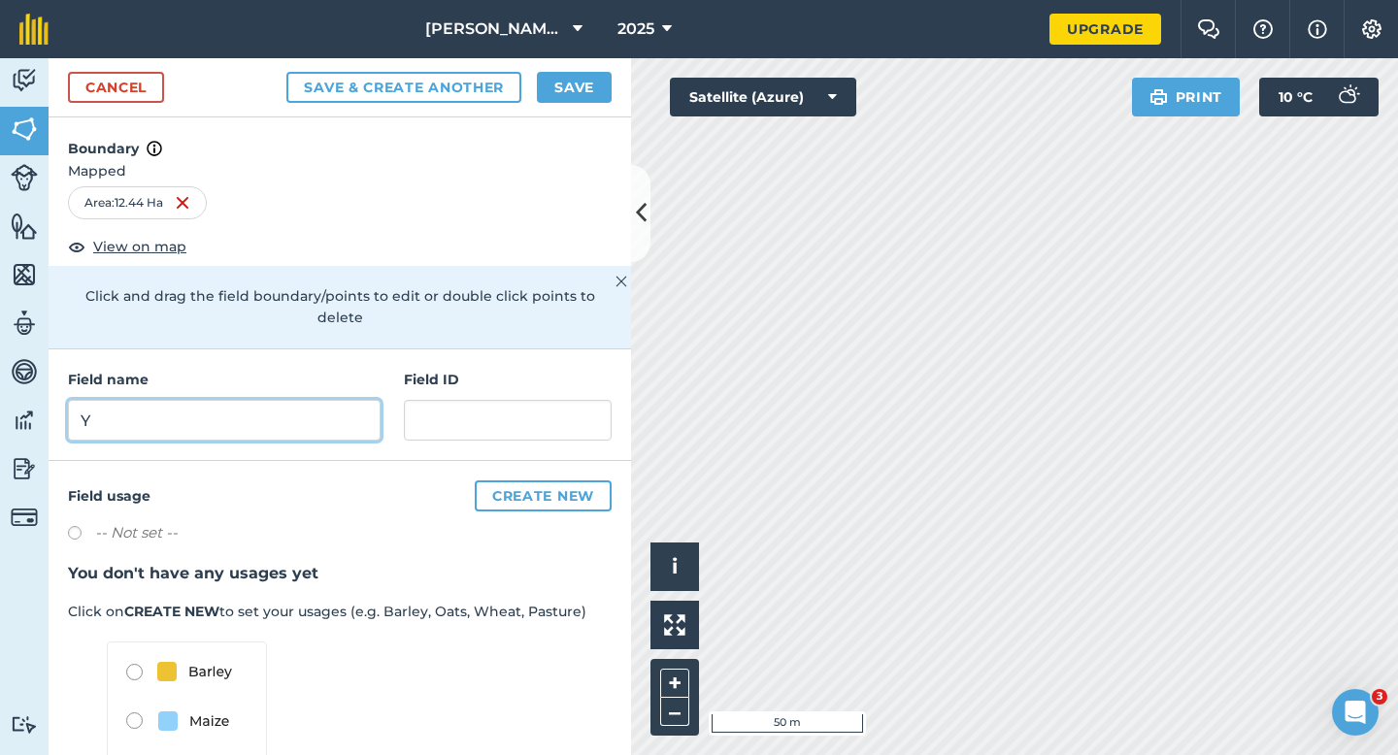
type input "Y"
click at [580, 103] on div "Cancel Save & Create Another Save" at bounding box center [340, 87] width 582 height 59
click at [605, 103] on div "Cancel Save & Create Another Save" at bounding box center [340, 87] width 582 height 59
click at [604, 103] on div "Cancel Save & Create Another Save" at bounding box center [340, 87] width 582 height 59
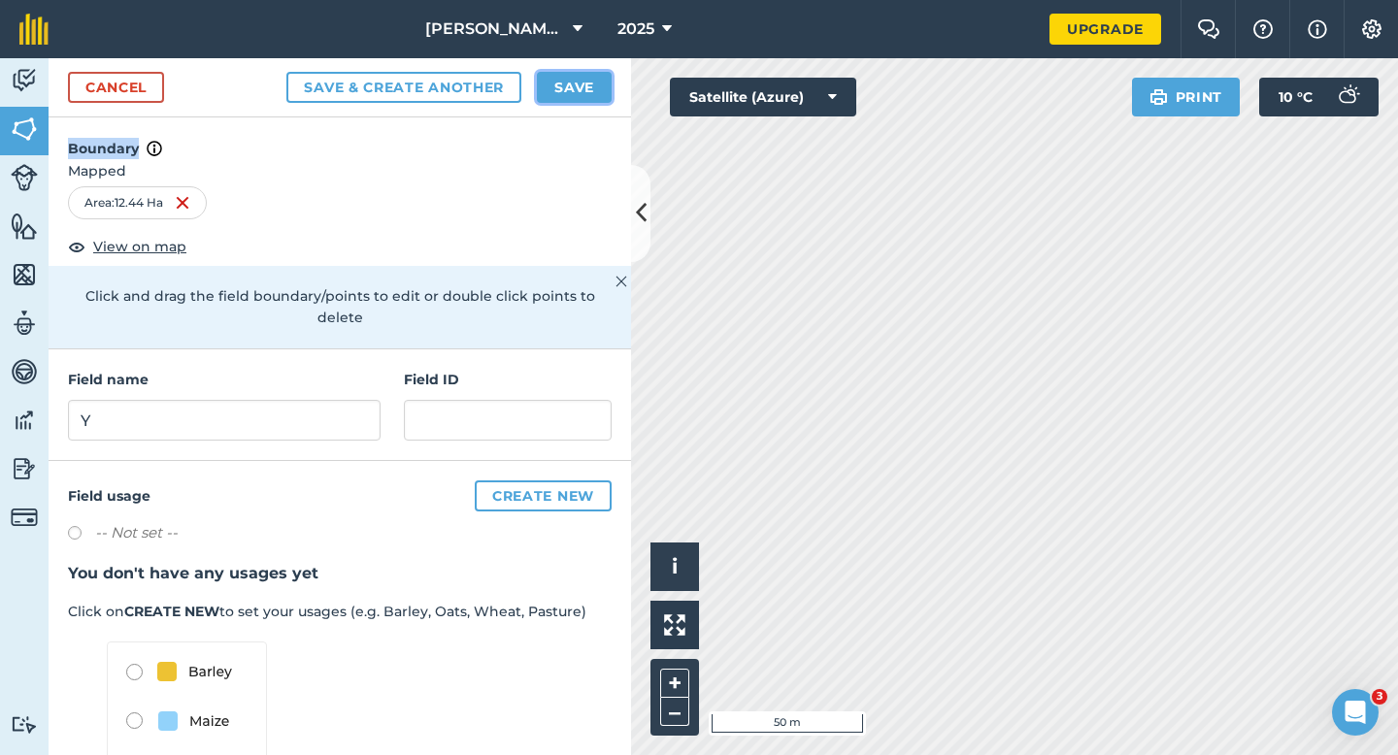
click at [597, 94] on button "Save" at bounding box center [574, 87] width 75 height 31
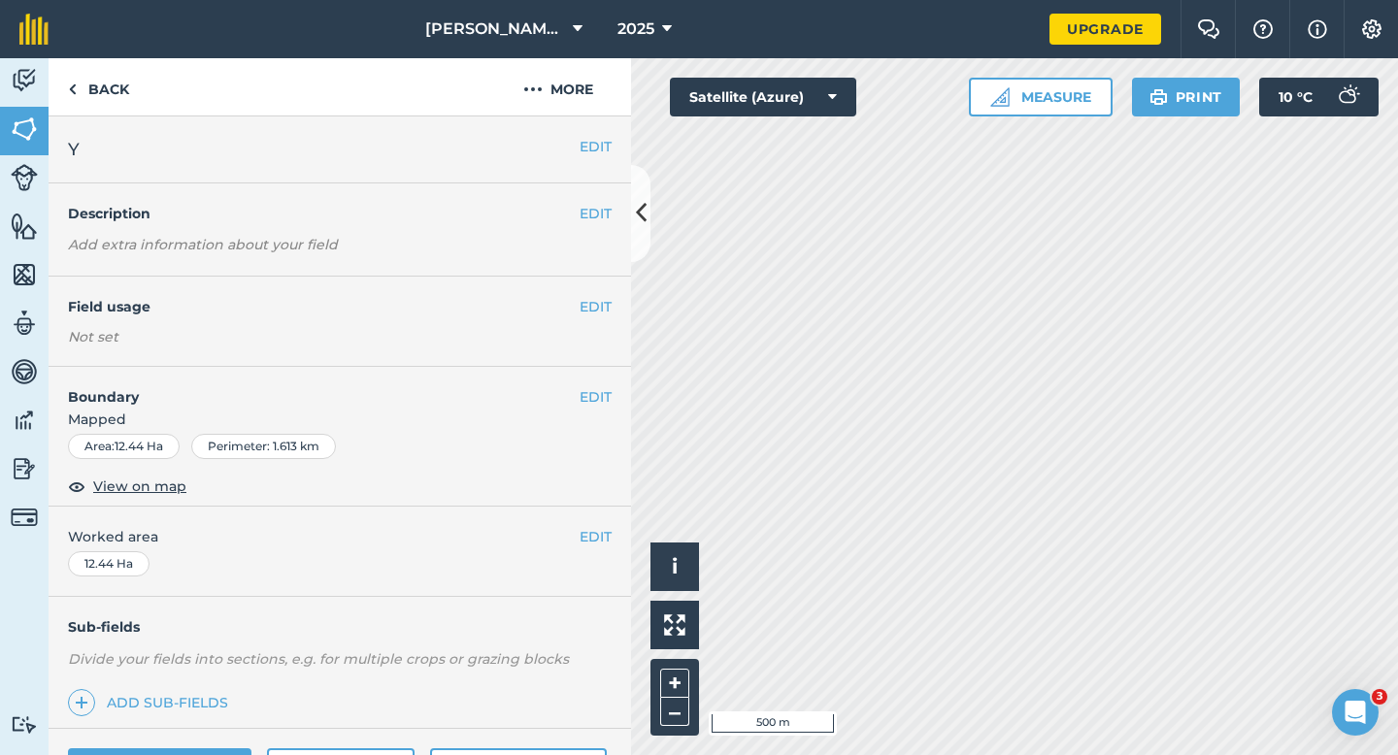
click at [597, 523] on div "EDIT Worked area 12.44 Ha" at bounding box center [340, 552] width 582 height 90
click at [582, 544] on button "EDIT" at bounding box center [595, 536] width 32 height 21
click at [582, 544] on span "Worked area" at bounding box center [340, 536] width 544 height 21
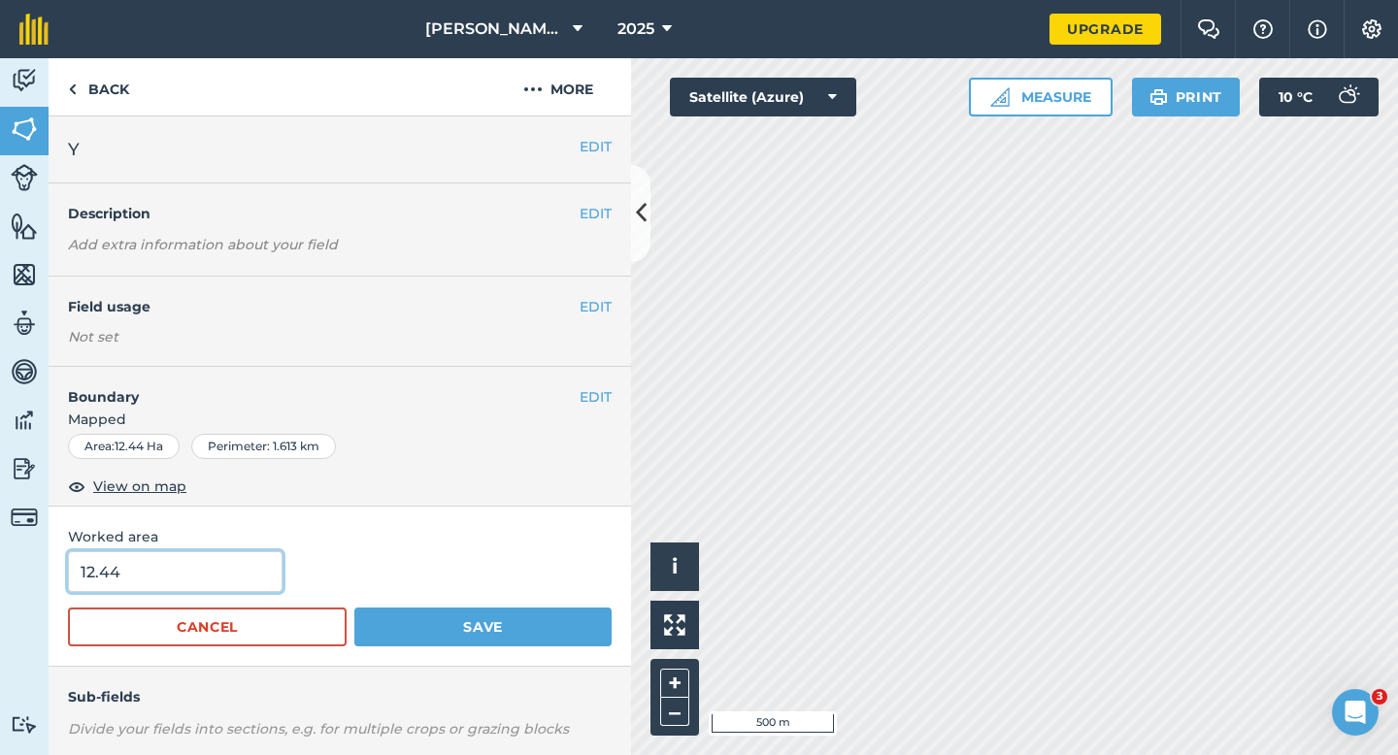
click at [124, 553] on input "12.44" at bounding box center [175, 571] width 214 height 41
click at [143, 590] on input "12.44" at bounding box center [175, 571] width 214 height 41
type input "12.4"
click at [354, 608] on button "Save" at bounding box center [482, 627] width 257 height 39
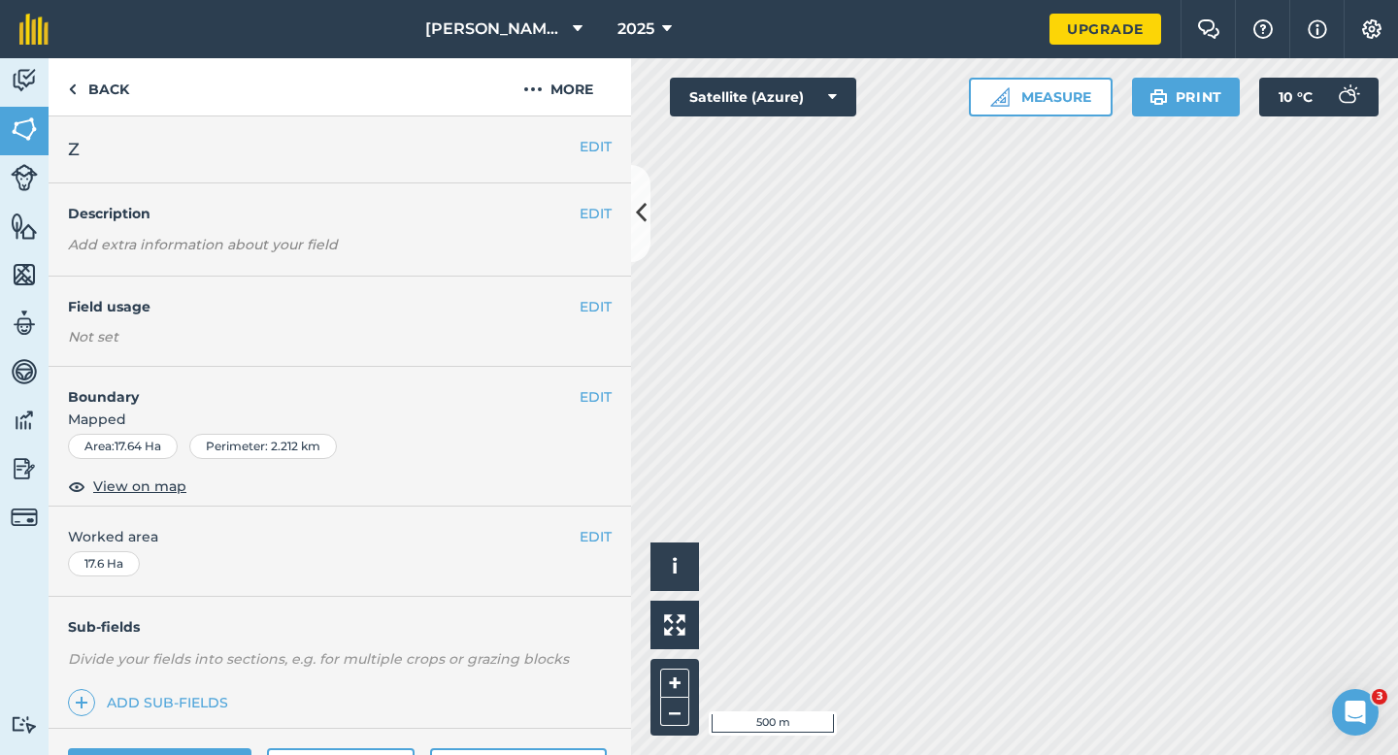
click at [594, 292] on div "EDIT Field usage Not set" at bounding box center [340, 322] width 582 height 90
click at [594, 296] on button "EDIT" at bounding box center [595, 306] width 32 height 21
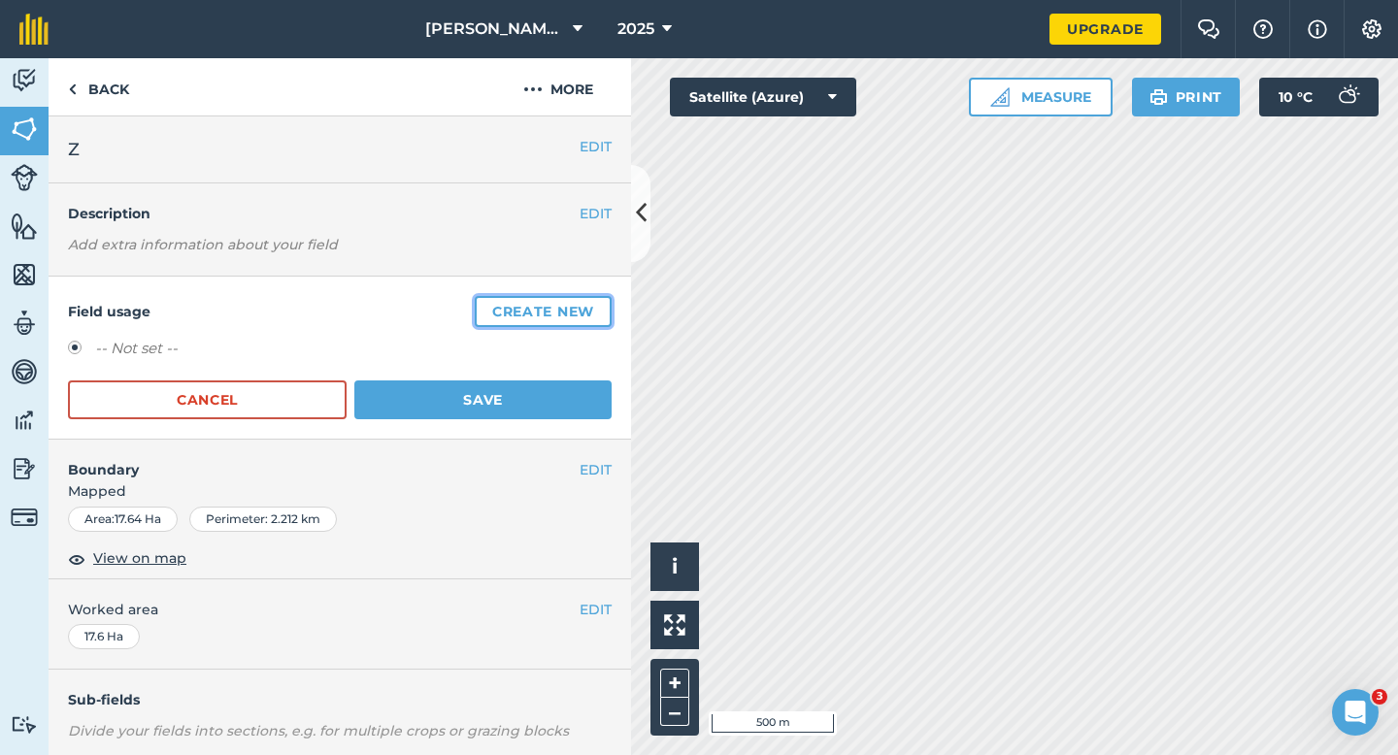
click at [594, 296] on button "Create new" at bounding box center [543, 311] width 137 height 31
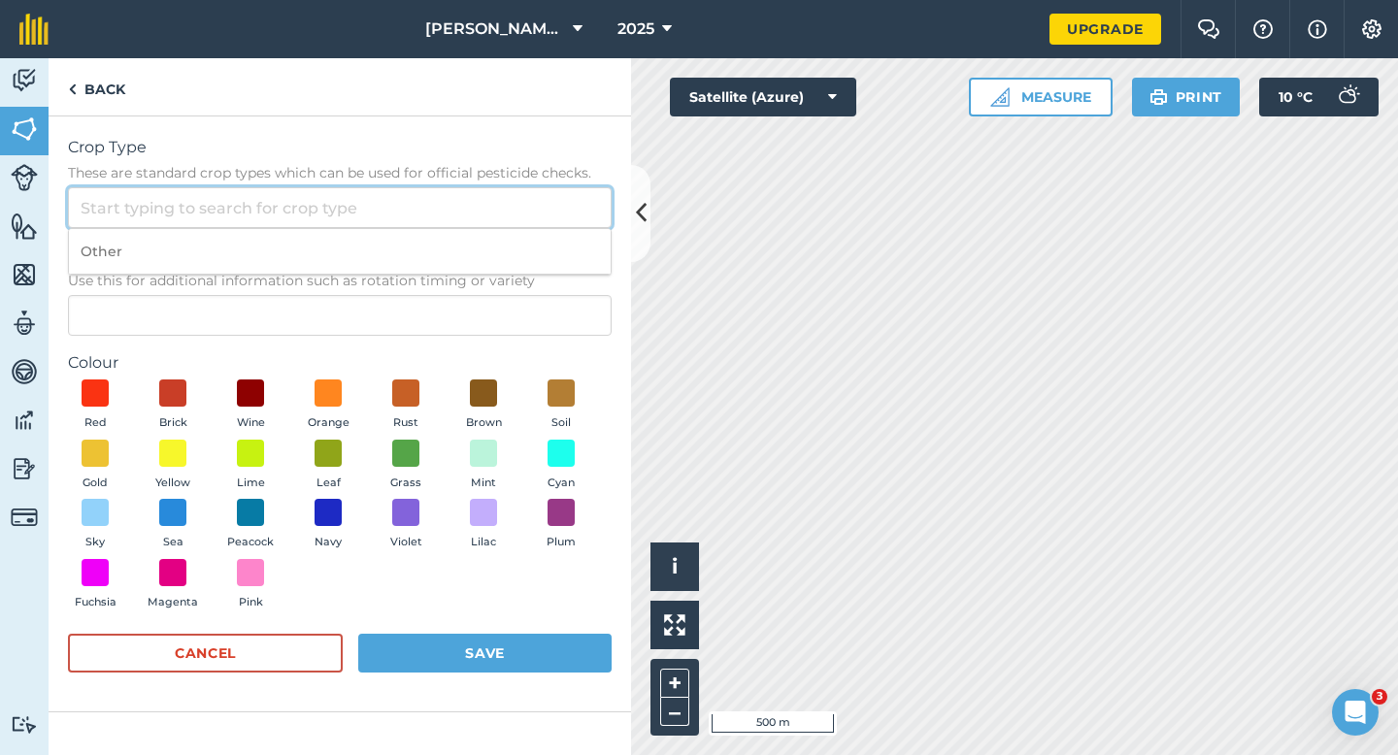
click at [544, 223] on input "Crop Type These are standard crop types which can be used for official pesticid…" at bounding box center [340, 207] width 544 height 41
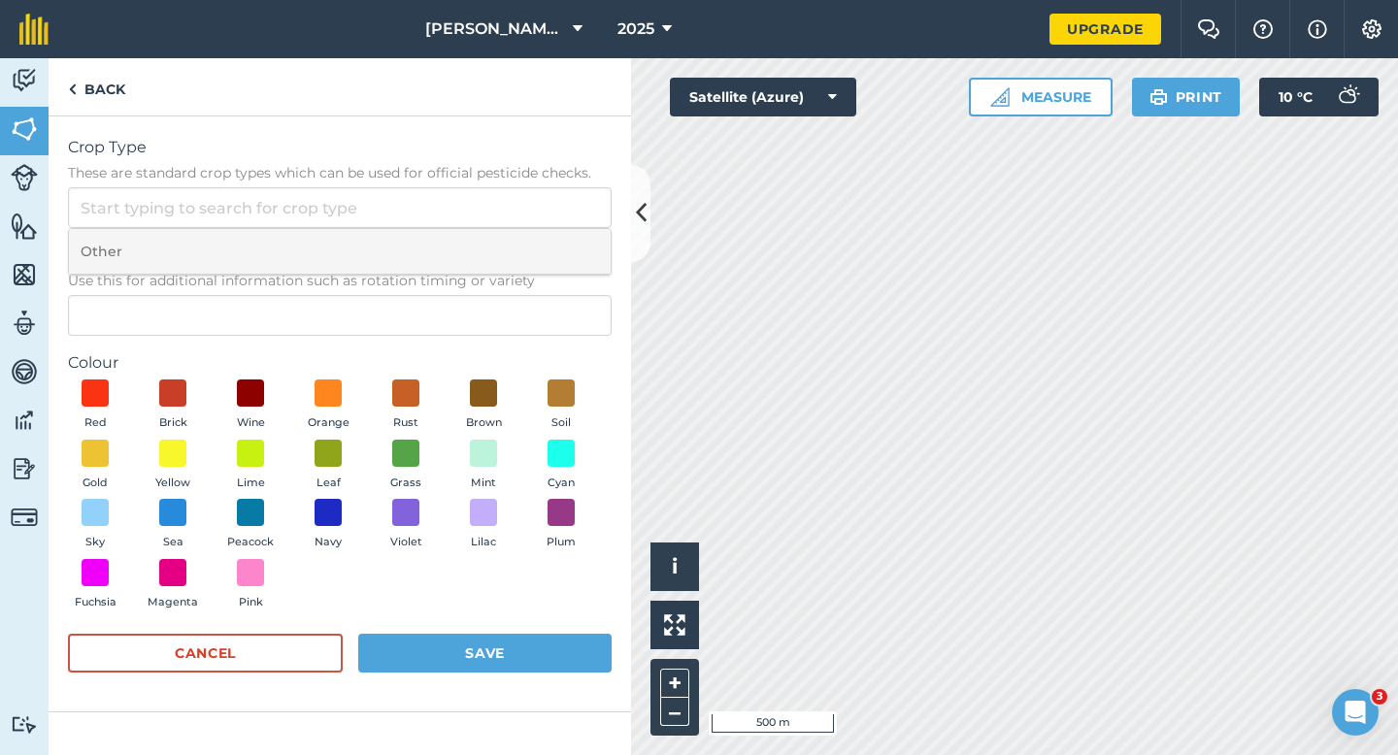
click at [544, 249] on li "Other" at bounding box center [340, 252] width 542 height 46
type input "Other"
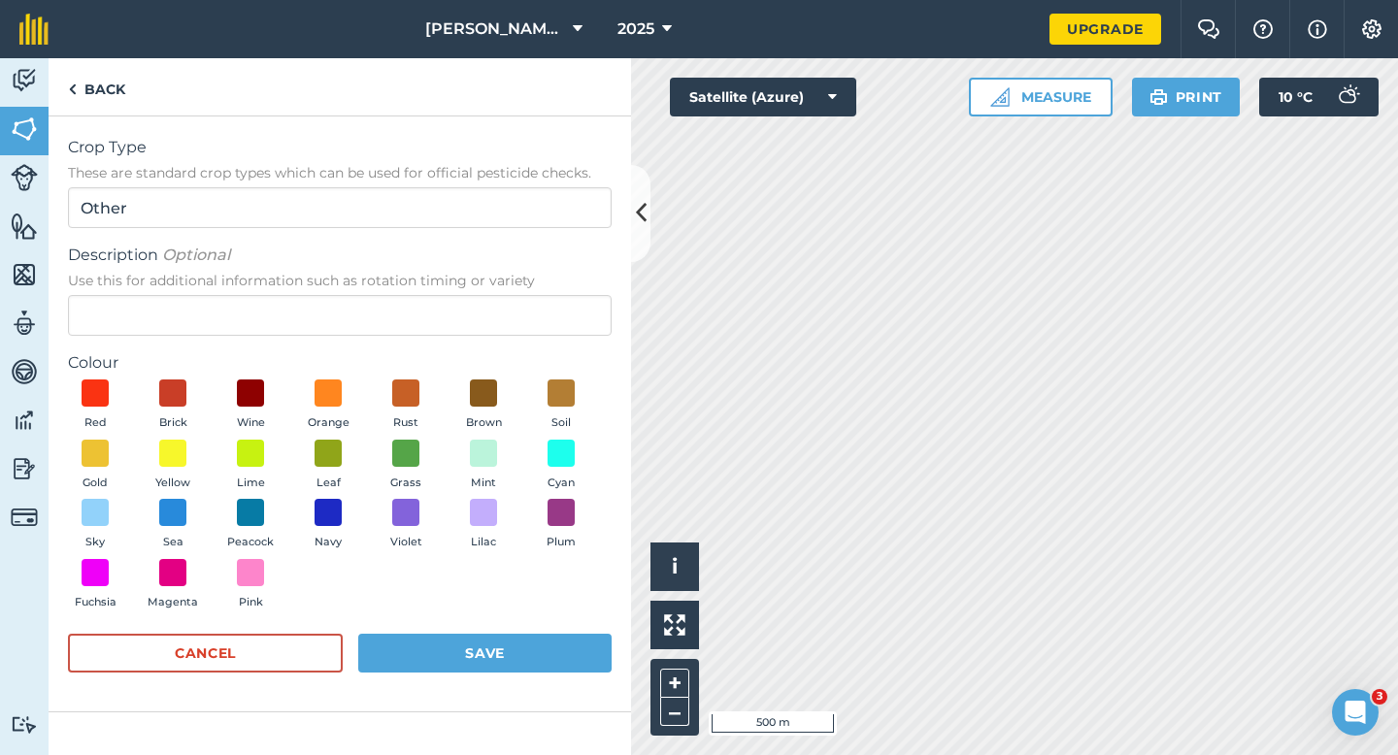
click at [544, 284] on span "Use this for additional information such as rotation timing or variety" at bounding box center [340, 280] width 544 height 19
click at [544, 295] on input "Description Optional Use this for additional information such as rotation timin…" at bounding box center [340, 315] width 544 height 41
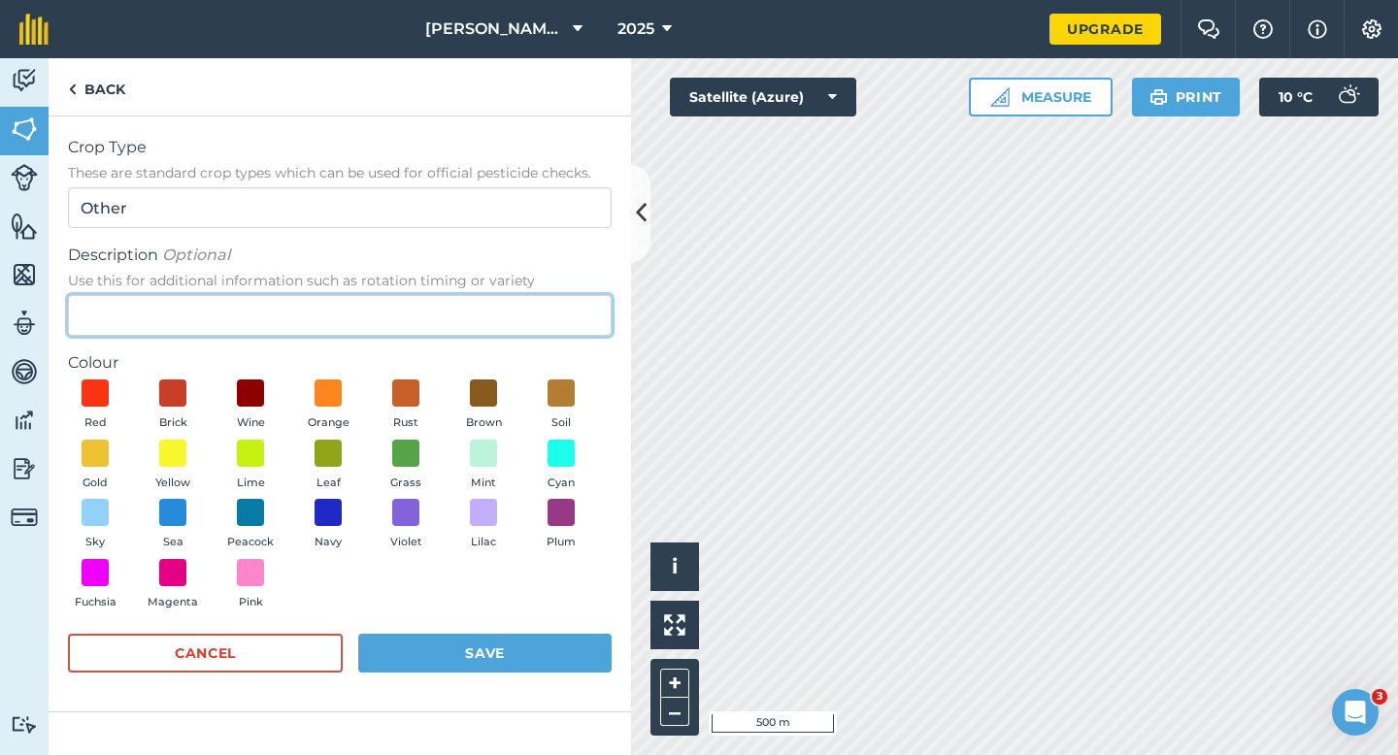
click at [544, 313] on input "Description Optional Use this for additional information such as rotation timin…" at bounding box center [340, 315] width 544 height 41
type input "Radish Seed"
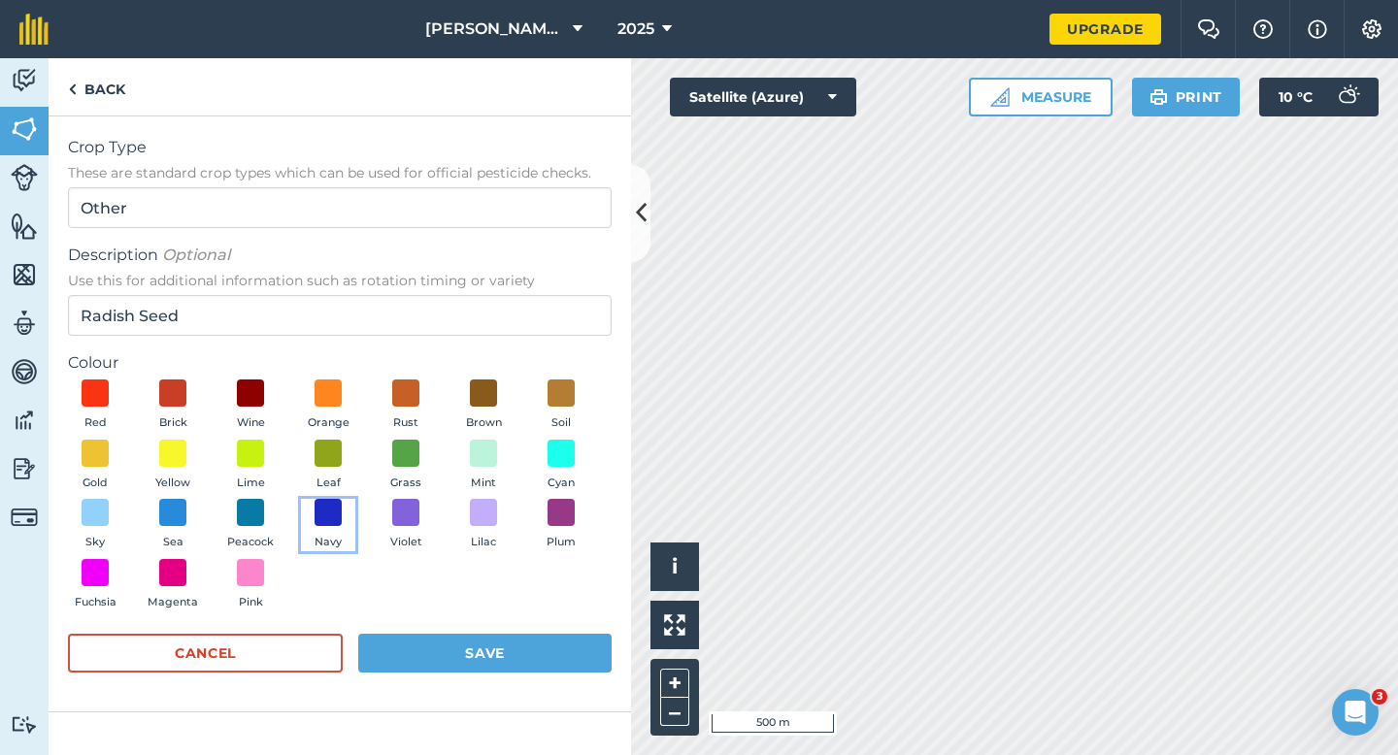
click at [306, 520] on button "Navy" at bounding box center [328, 525] width 54 height 52
click at [274, 520] on button "Peacock" at bounding box center [250, 525] width 54 height 52
click at [433, 662] on button "Save" at bounding box center [484, 653] width 253 height 39
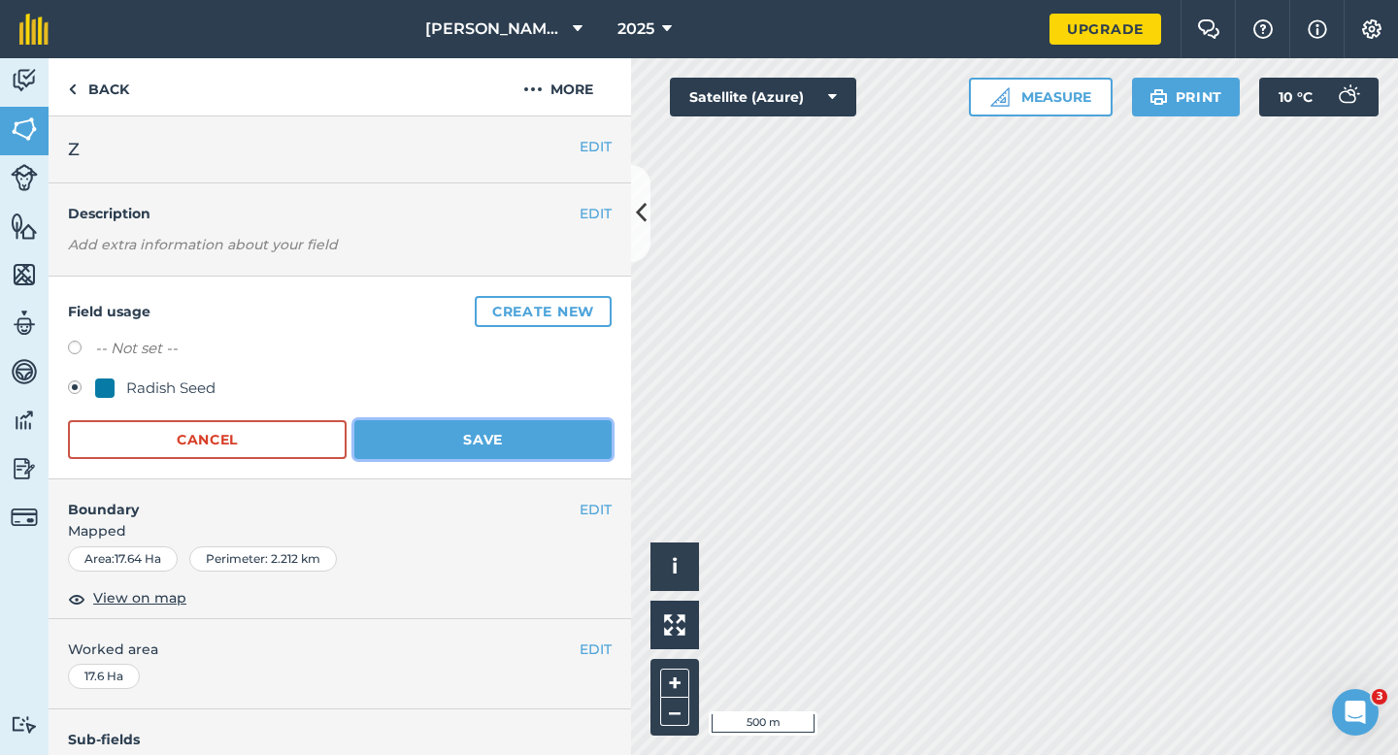
click at [580, 428] on button "Save" at bounding box center [482, 439] width 257 height 39
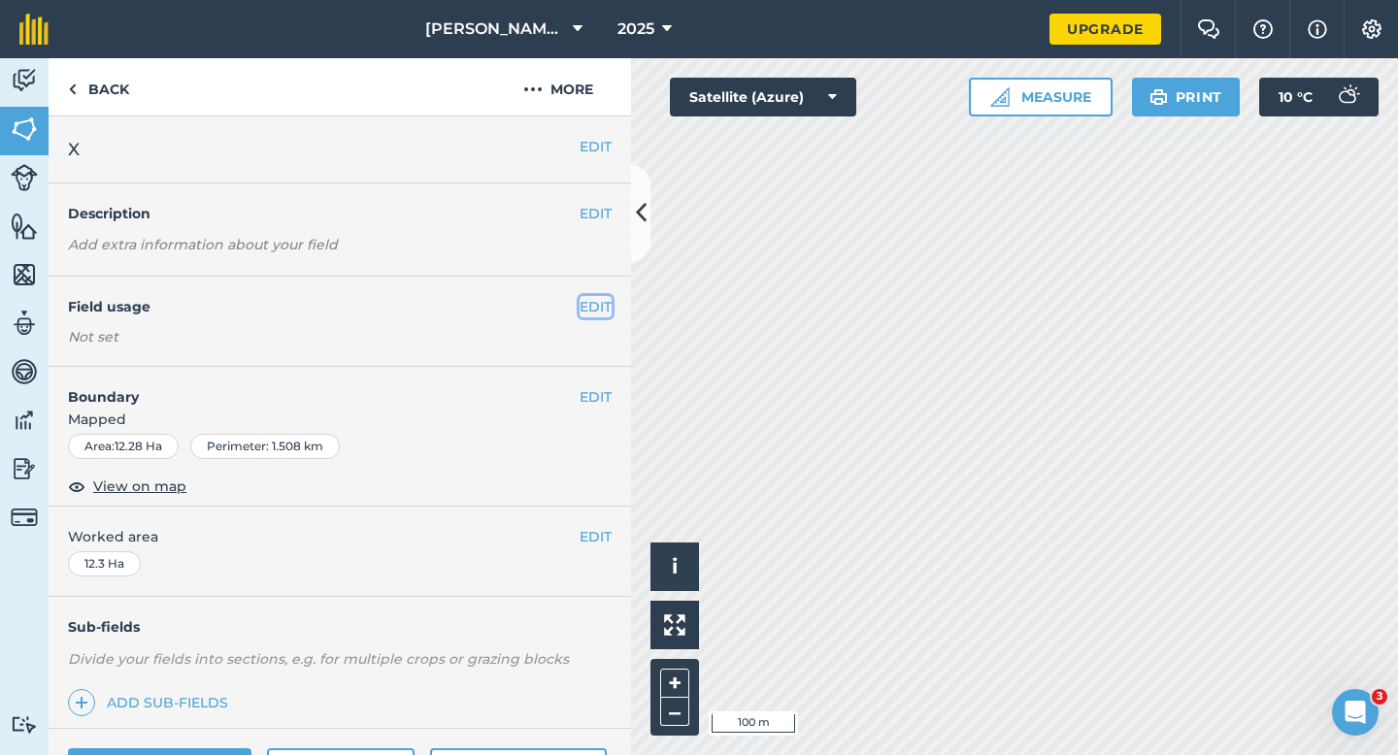
click at [590, 306] on button "EDIT" at bounding box center [595, 306] width 32 height 21
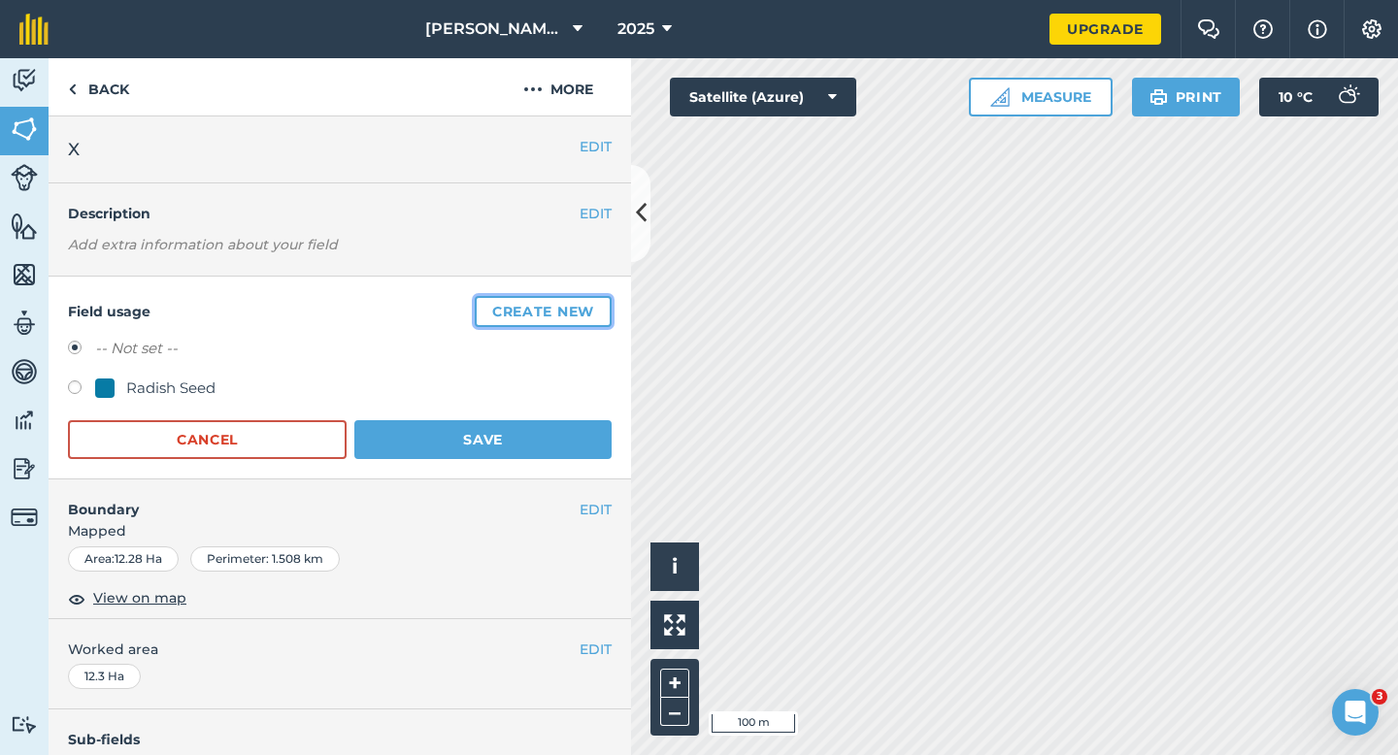
click at [590, 306] on button "Create new" at bounding box center [543, 311] width 137 height 31
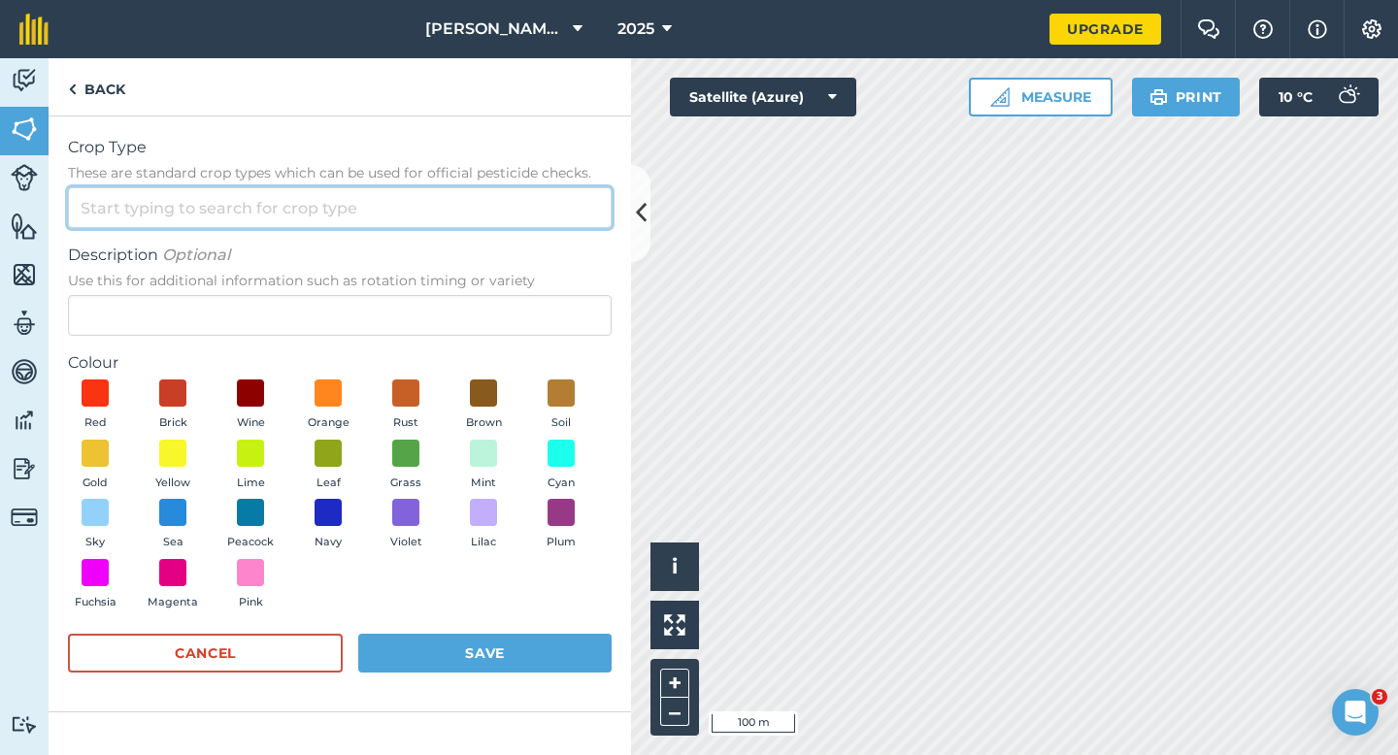
click at [541, 213] on input "Crop Type These are standard crop types which can be used for official pesticid…" at bounding box center [340, 207] width 544 height 41
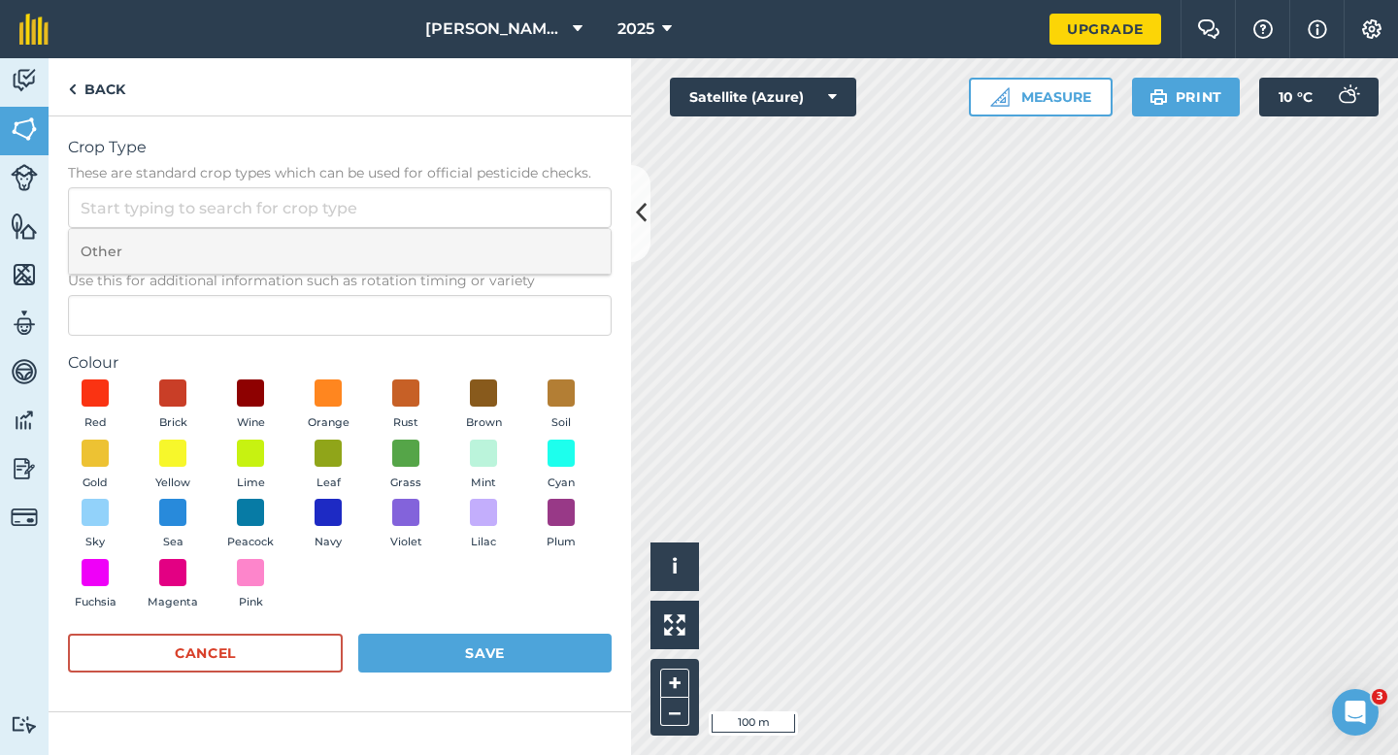
click at [541, 253] on li "Other" at bounding box center [340, 252] width 542 height 46
type input "Other"
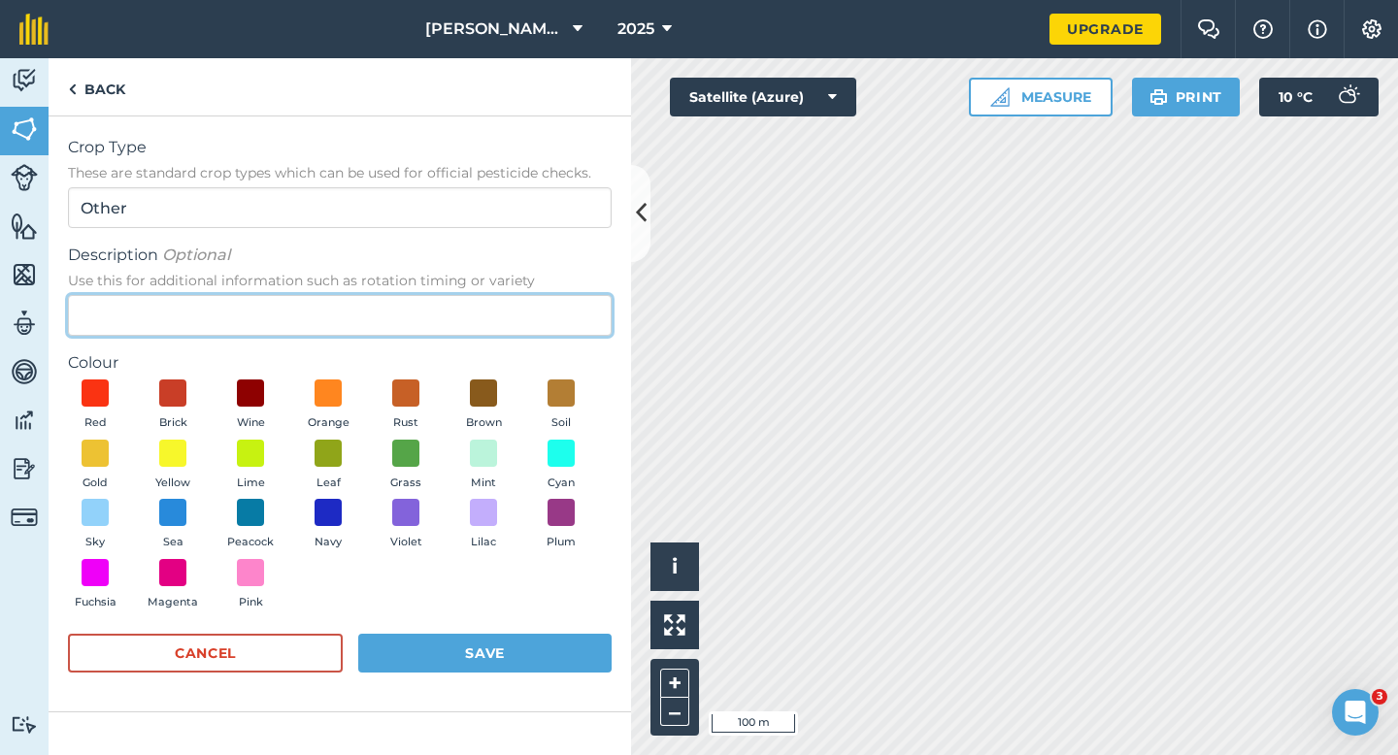
click at [541, 314] on input "Description Optional Use this for additional information such as rotation timin…" at bounding box center [340, 315] width 544 height 41
type input "Clover Seed"
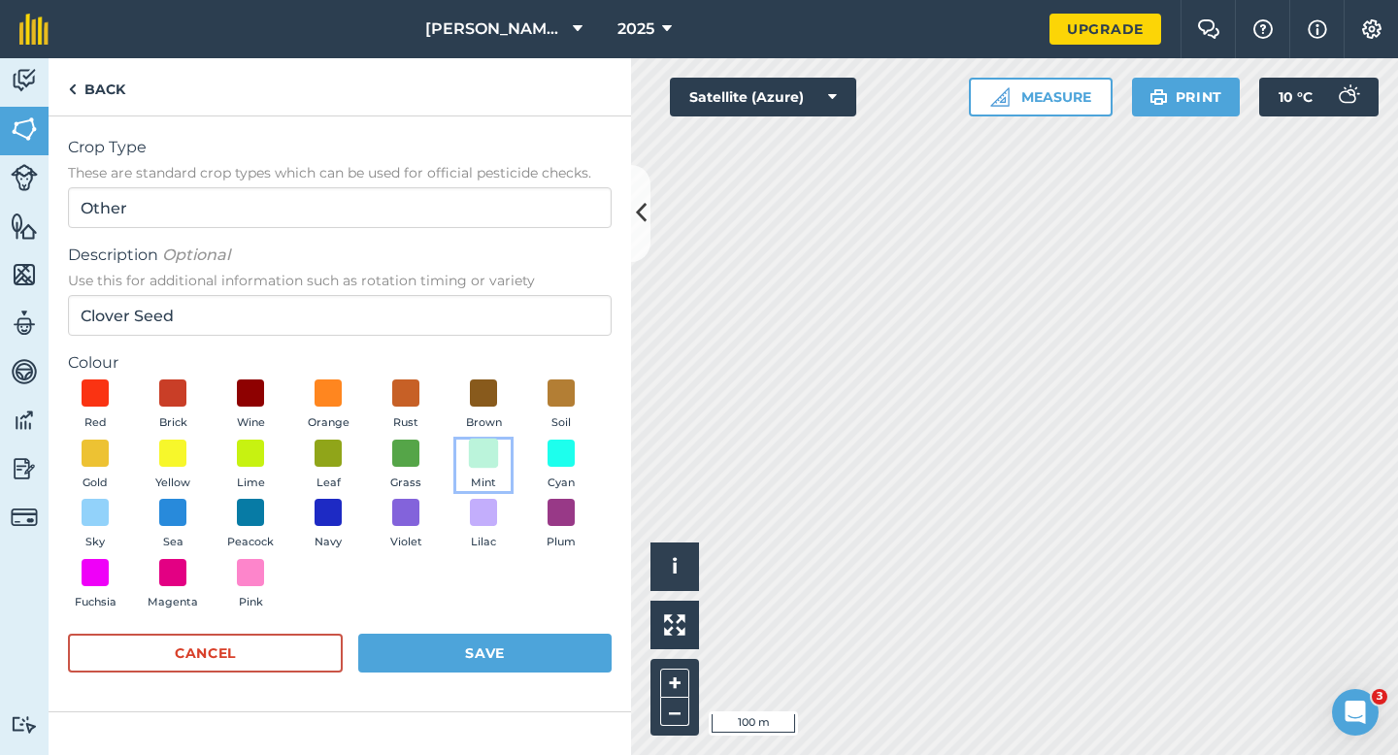
click at [471, 451] on span at bounding box center [484, 453] width 30 height 30
click at [544, 656] on button "Save" at bounding box center [484, 653] width 253 height 39
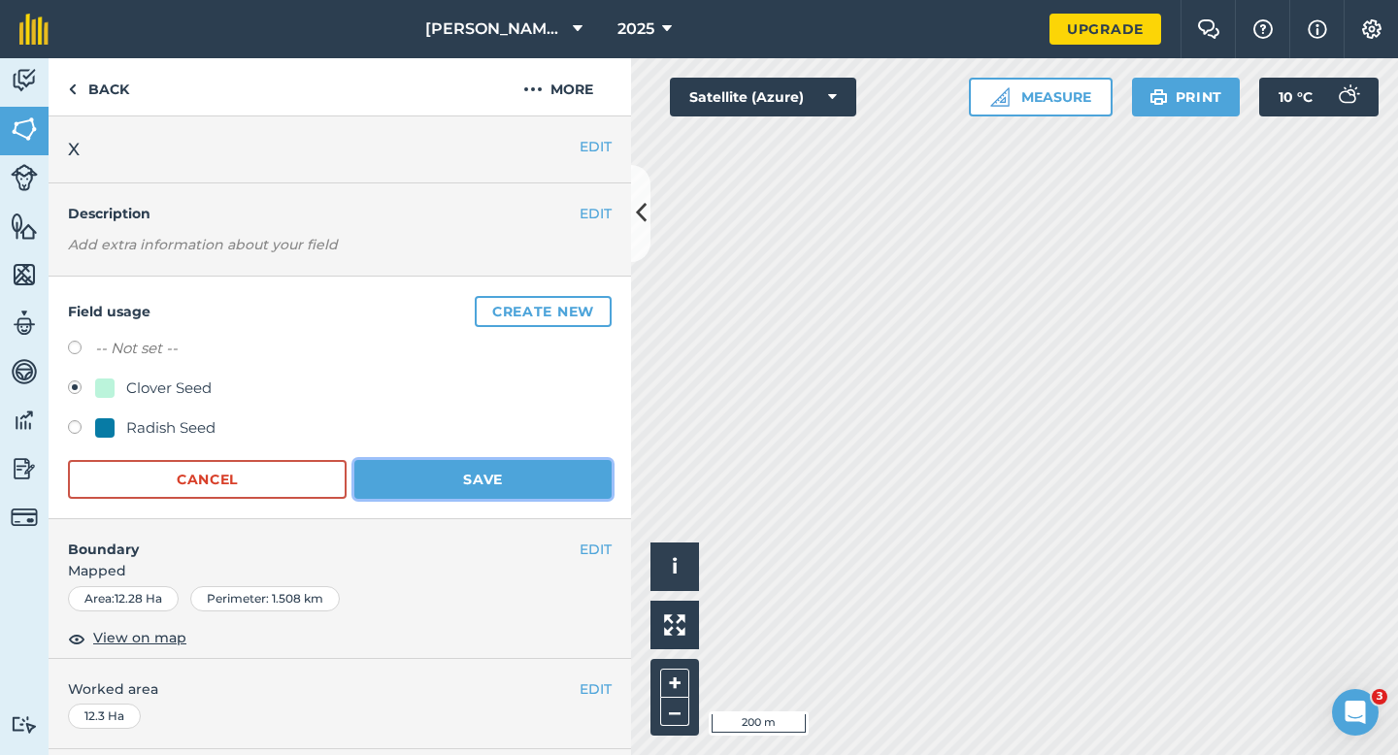
click at [525, 493] on button "Save" at bounding box center [482, 479] width 257 height 39
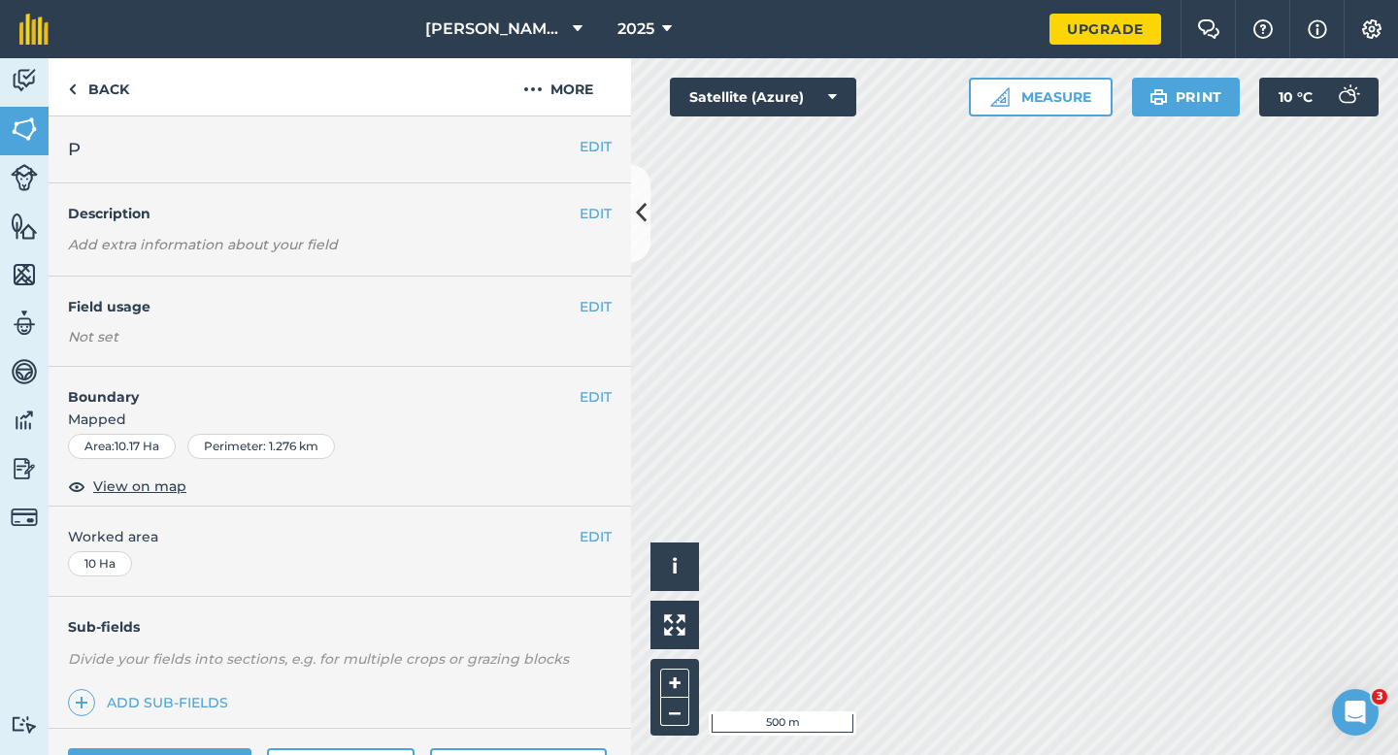
click at [586, 295] on div "EDIT Field usage Not set" at bounding box center [340, 322] width 582 height 90
click at [587, 302] on button "EDIT" at bounding box center [595, 306] width 32 height 21
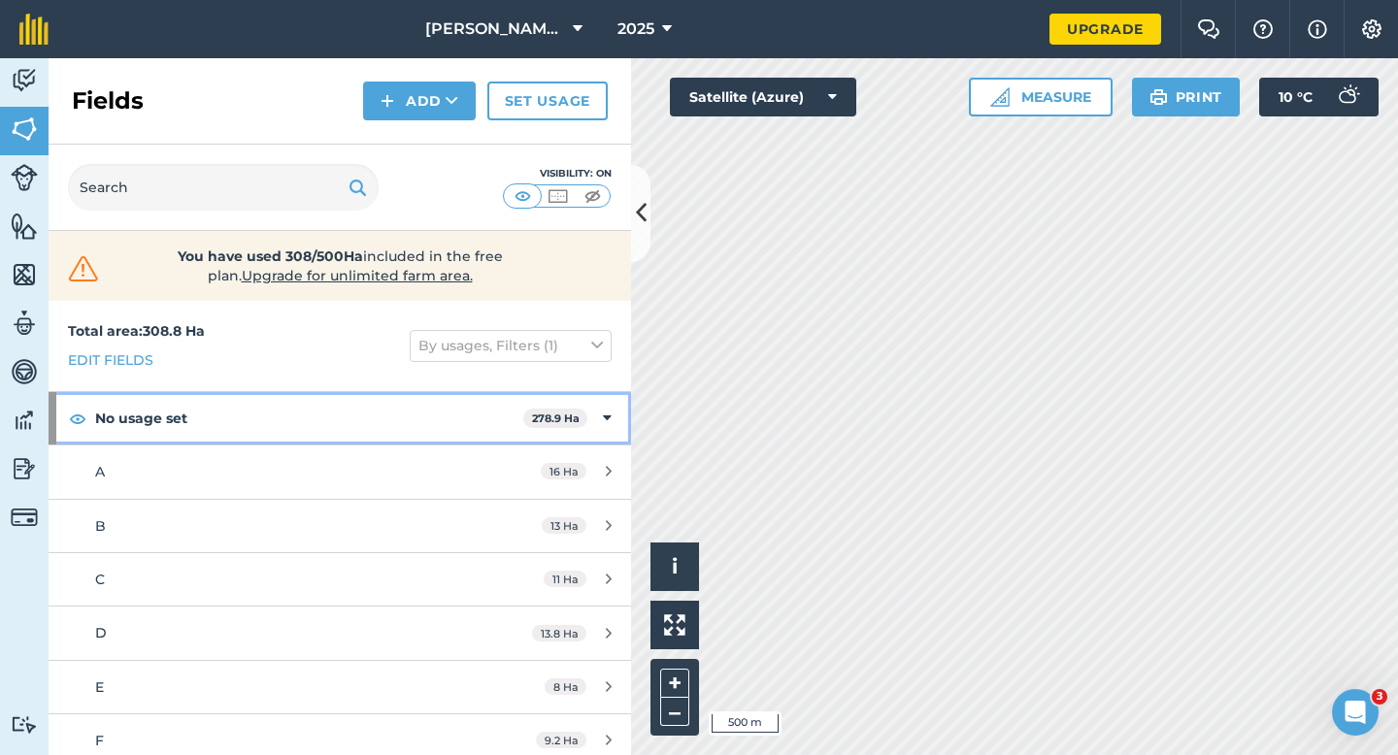
click at [480, 425] on strong "No usage set" at bounding box center [309, 418] width 428 height 52
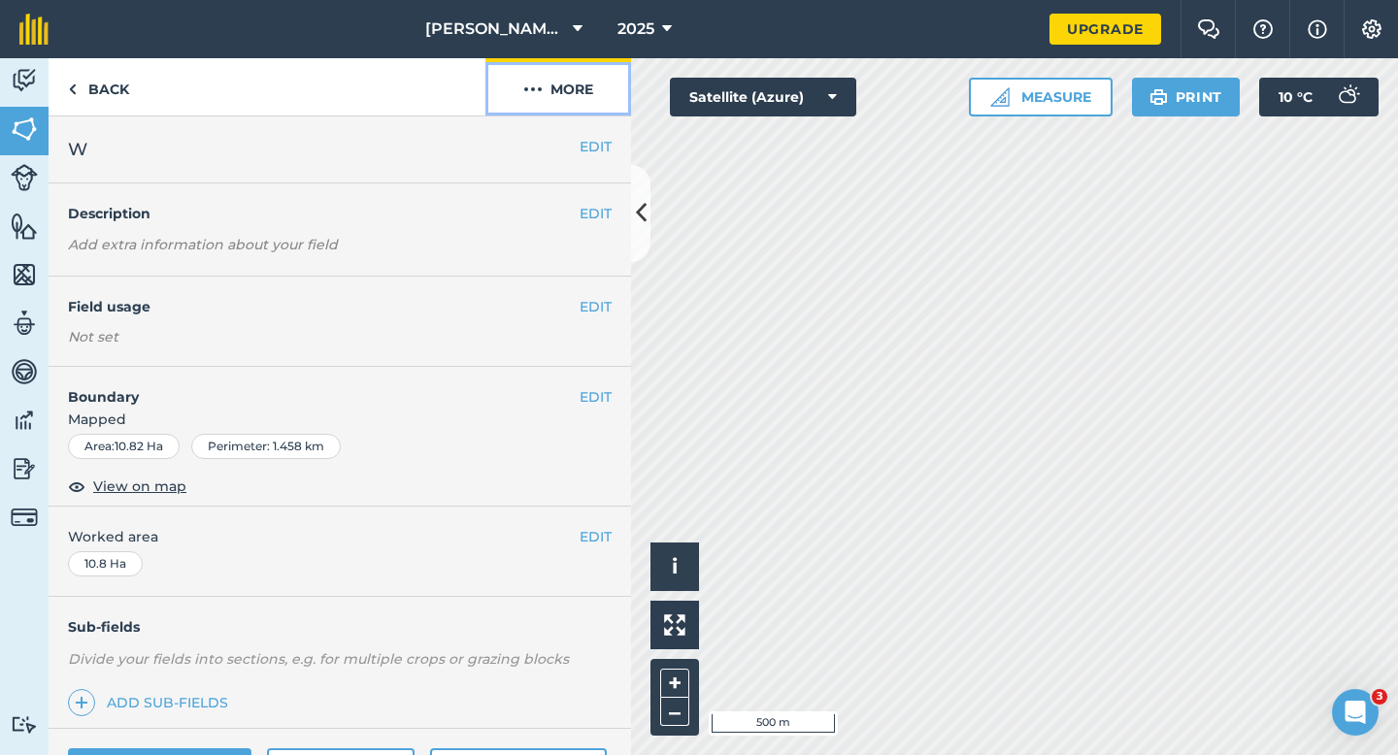
click at [564, 58] on button "More" at bounding box center [558, 86] width 146 height 57
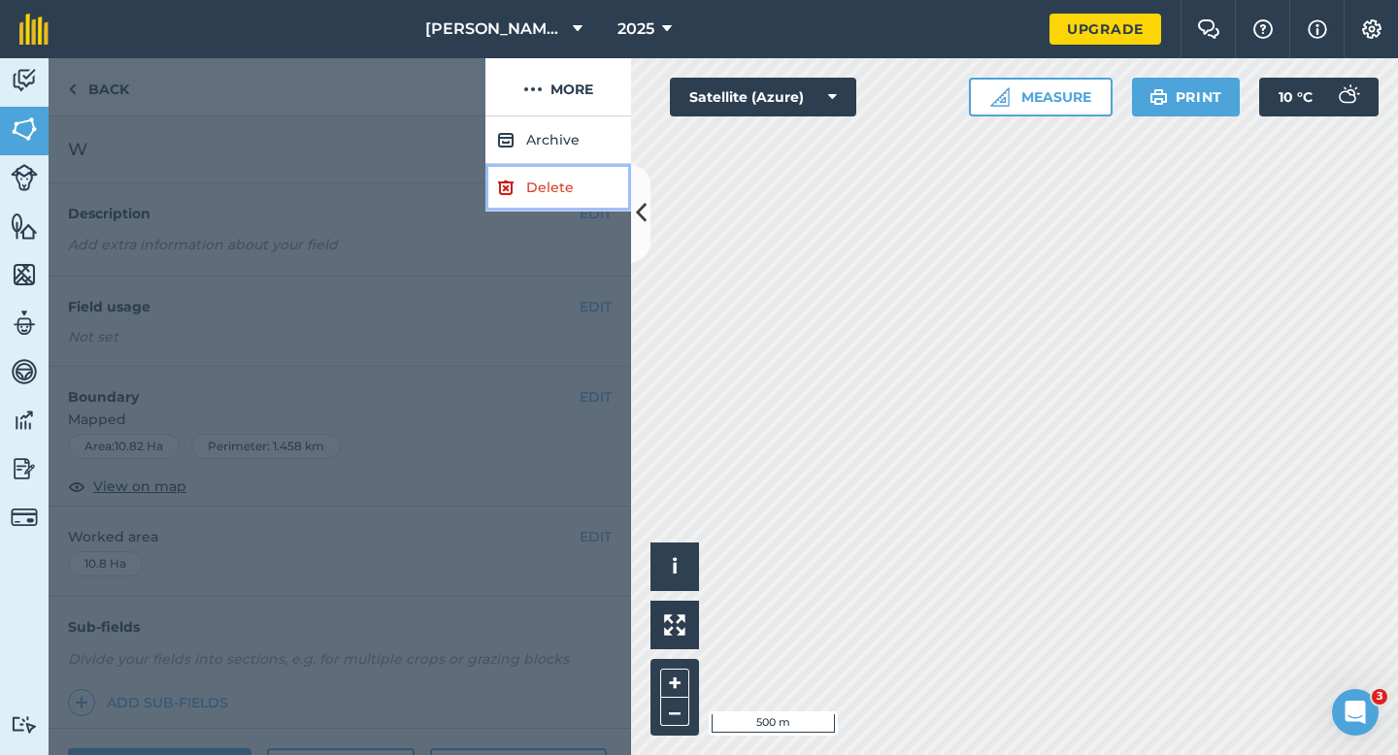
click at [571, 174] on link "Delete" at bounding box center [558, 188] width 146 height 48
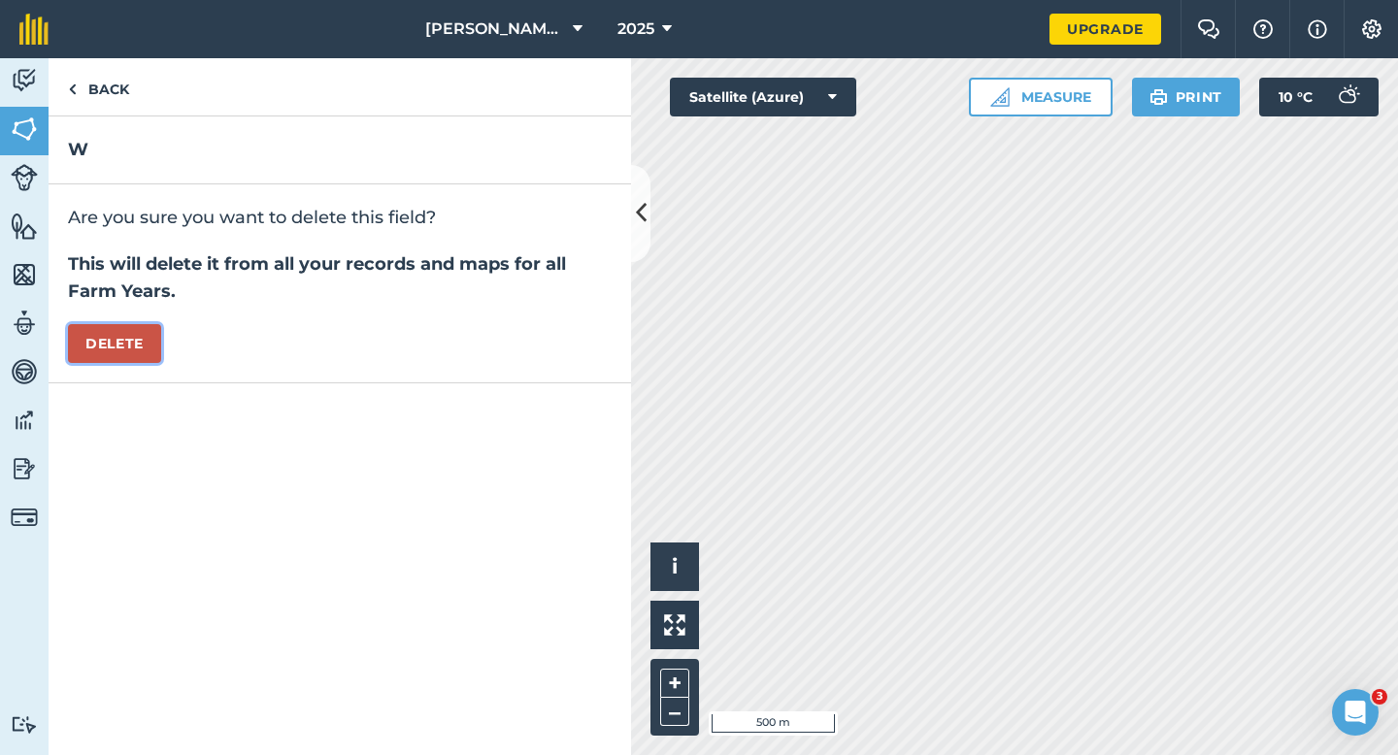
click at [137, 334] on button "Delete" at bounding box center [114, 343] width 93 height 39
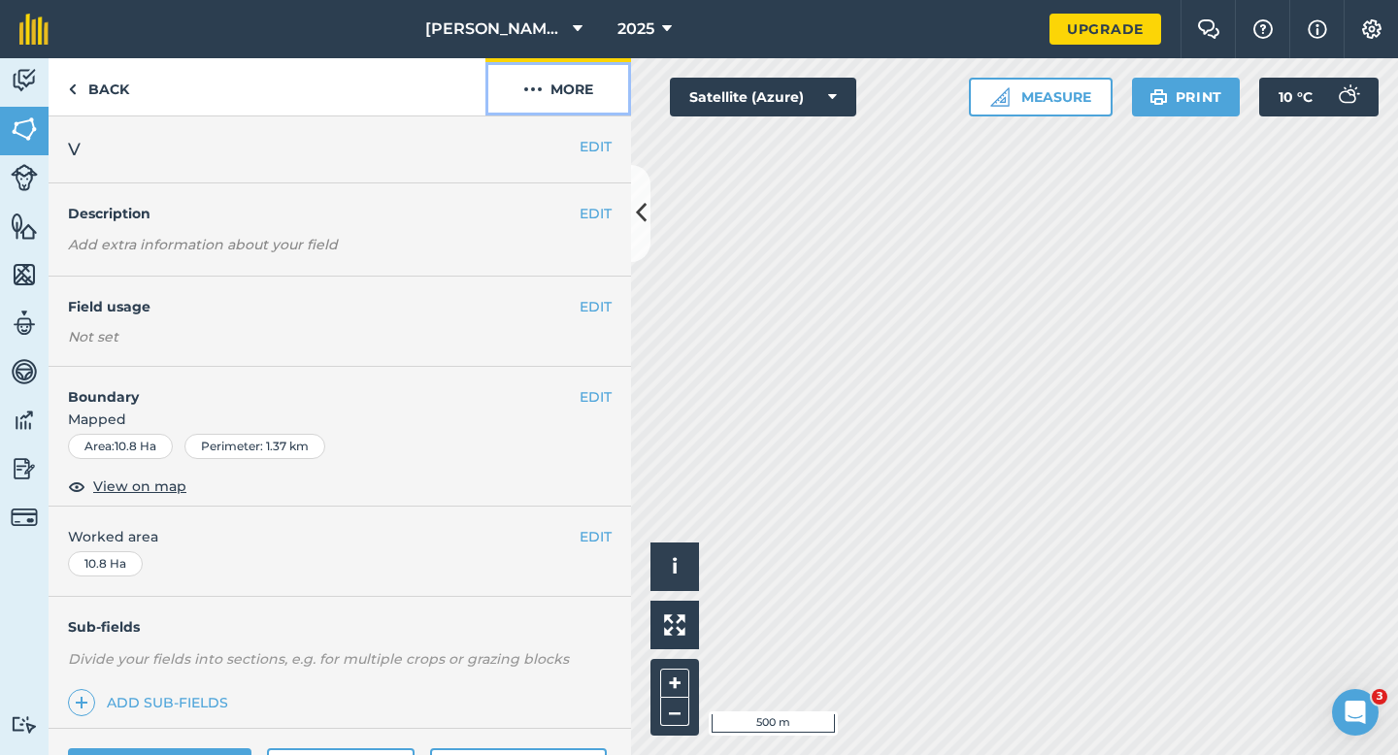
click at [561, 90] on button "More" at bounding box center [558, 86] width 146 height 57
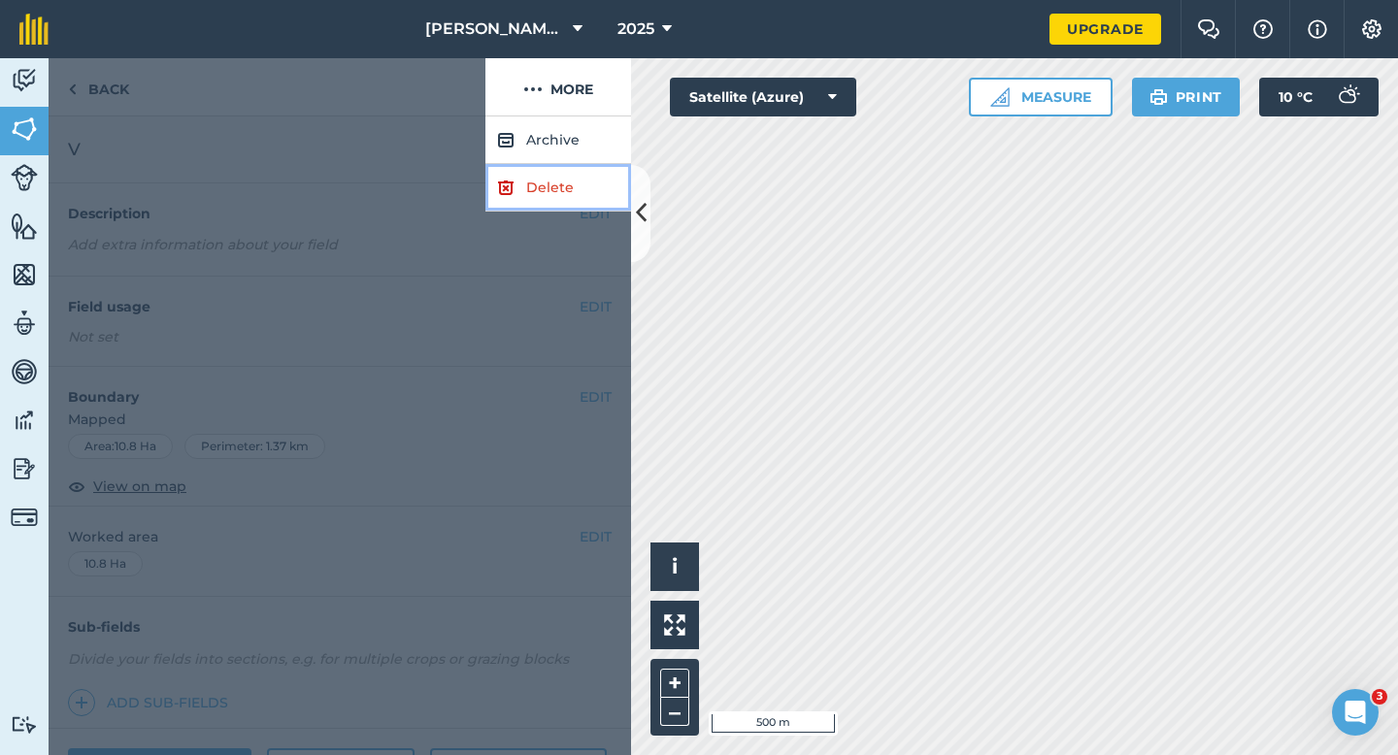
click at [561, 170] on link "Delete" at bounding box center [558, 188] width 146 height 48
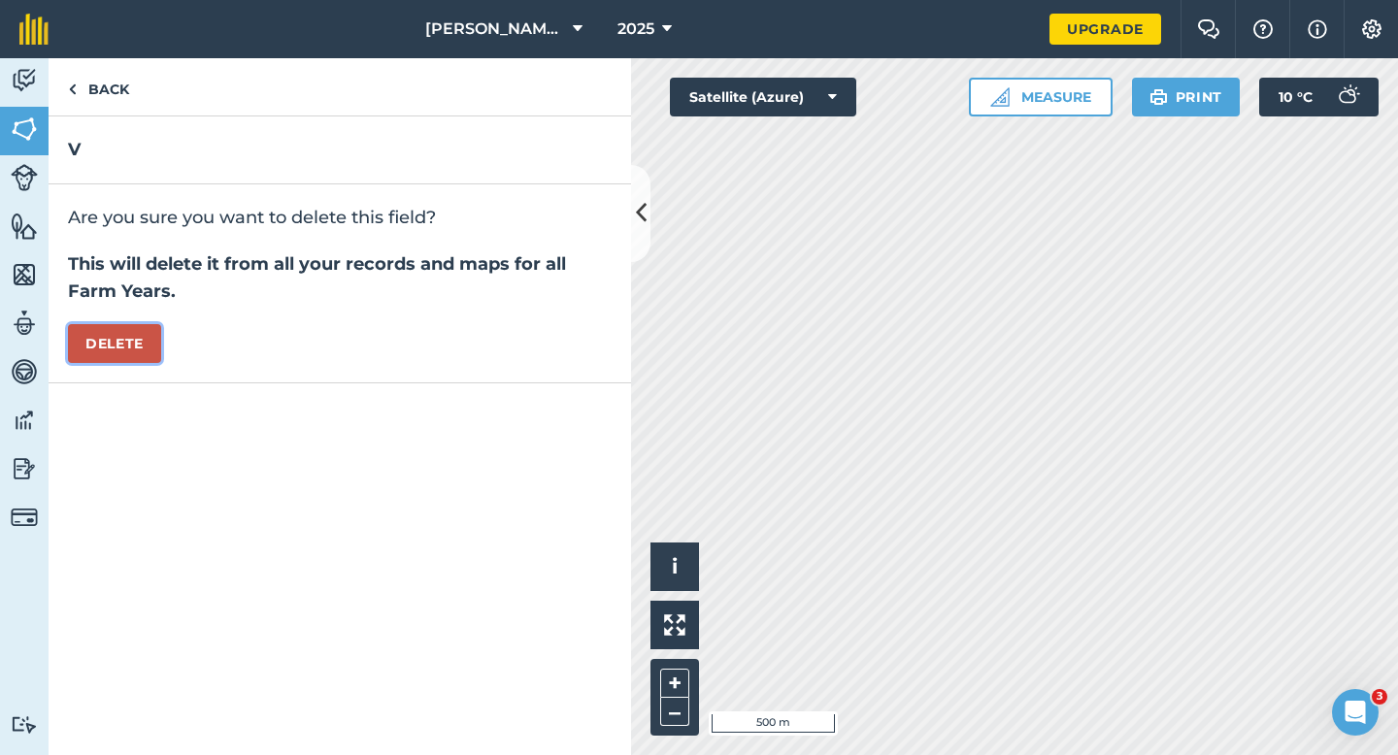
click at [148, 348] on button "Delete" at bounding box center [114, 343] width 93 height 39
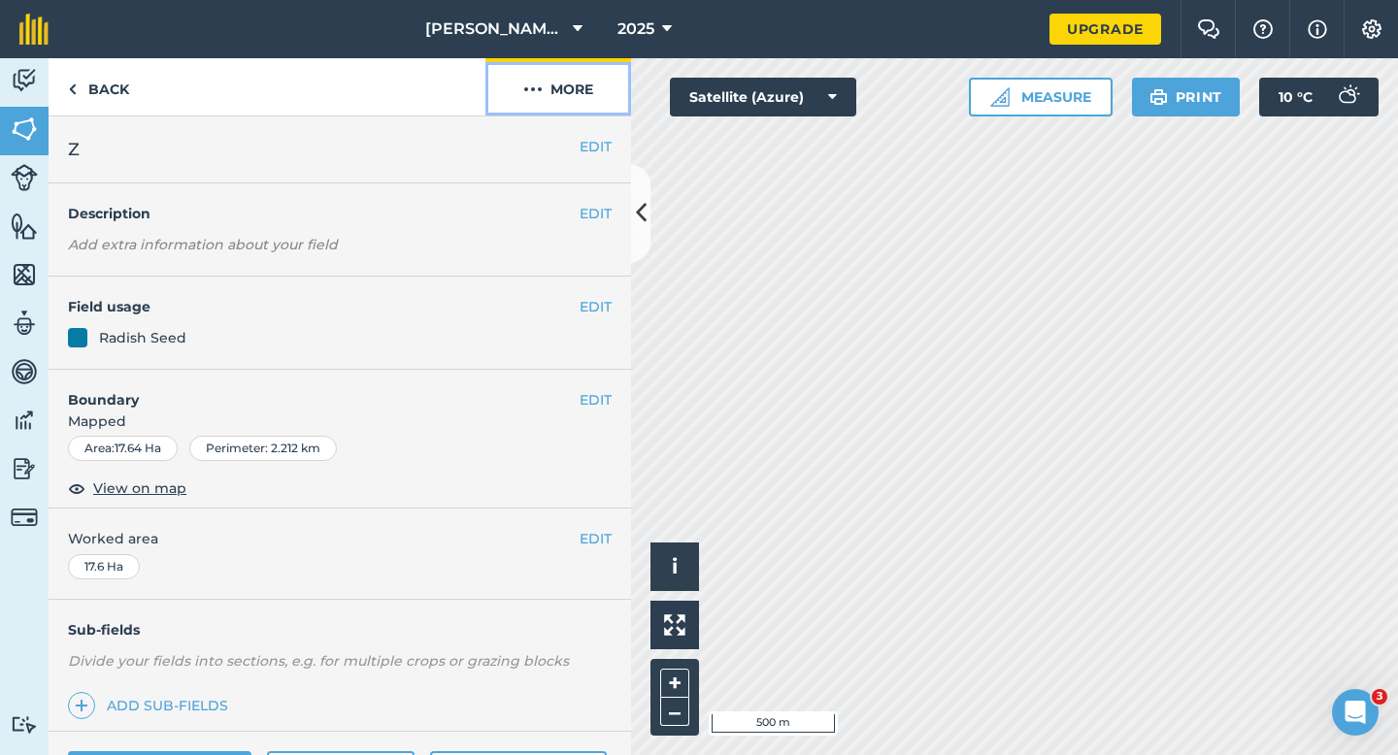
click at [596, 102] on button "More" at bounding box center [558, 86] width 146 height 57
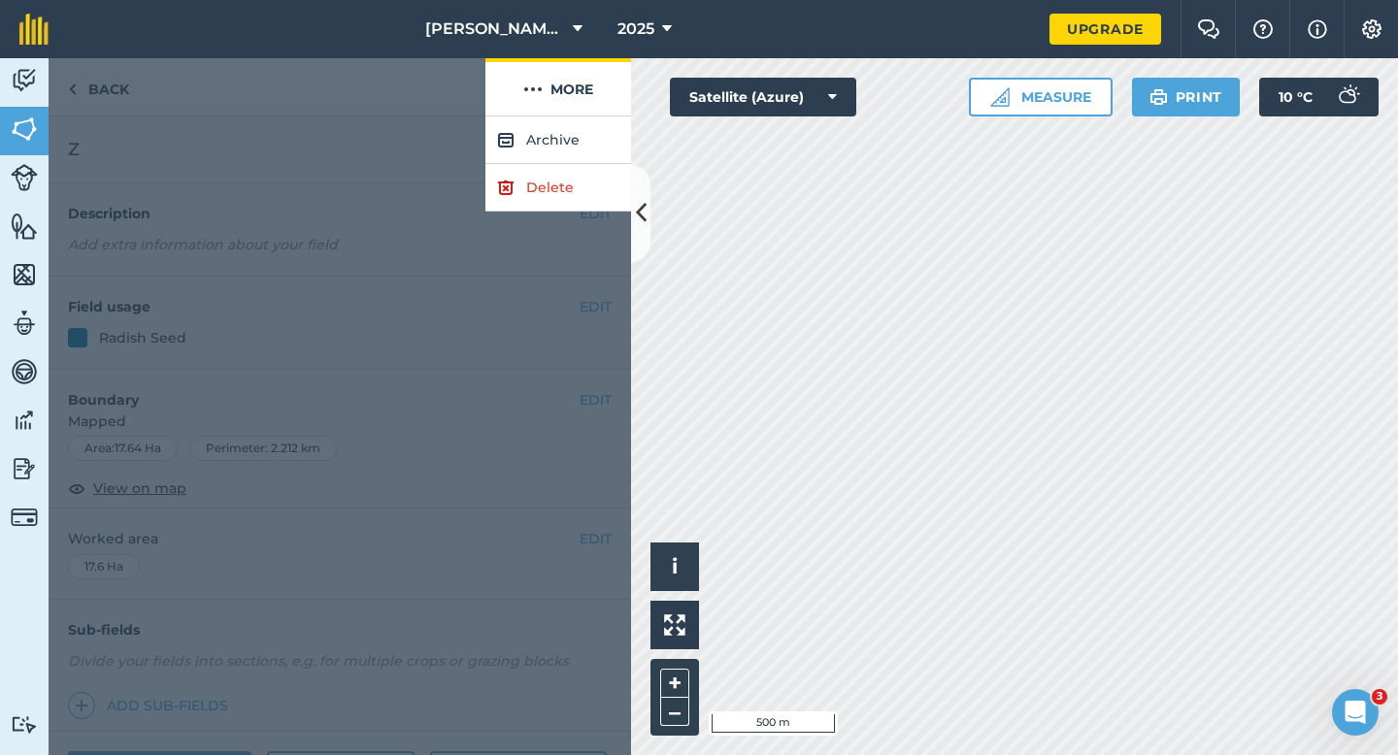
click at [570, 237] on div at bounding box center [340, 435] width 582 height 639
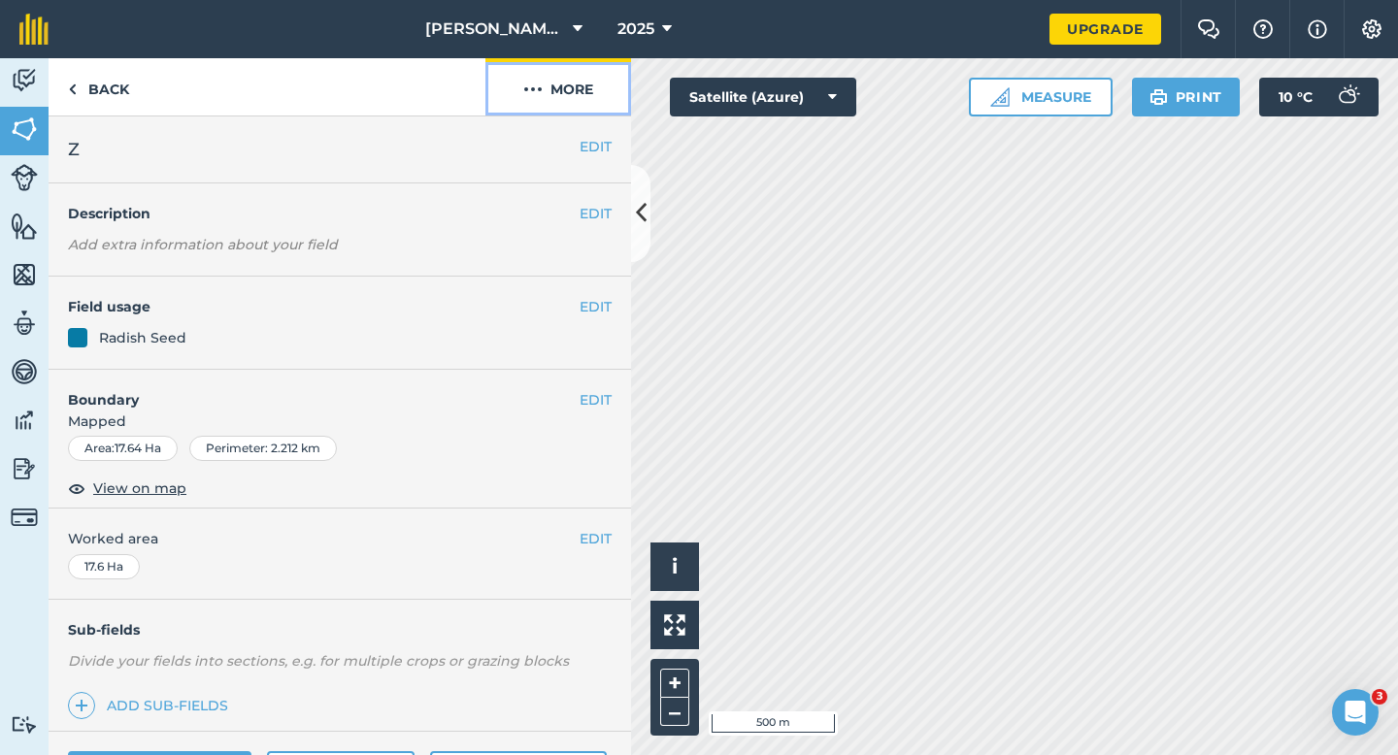
click at [591, 63] on button "More" at bounding box center [558, 86] width 146 height 57
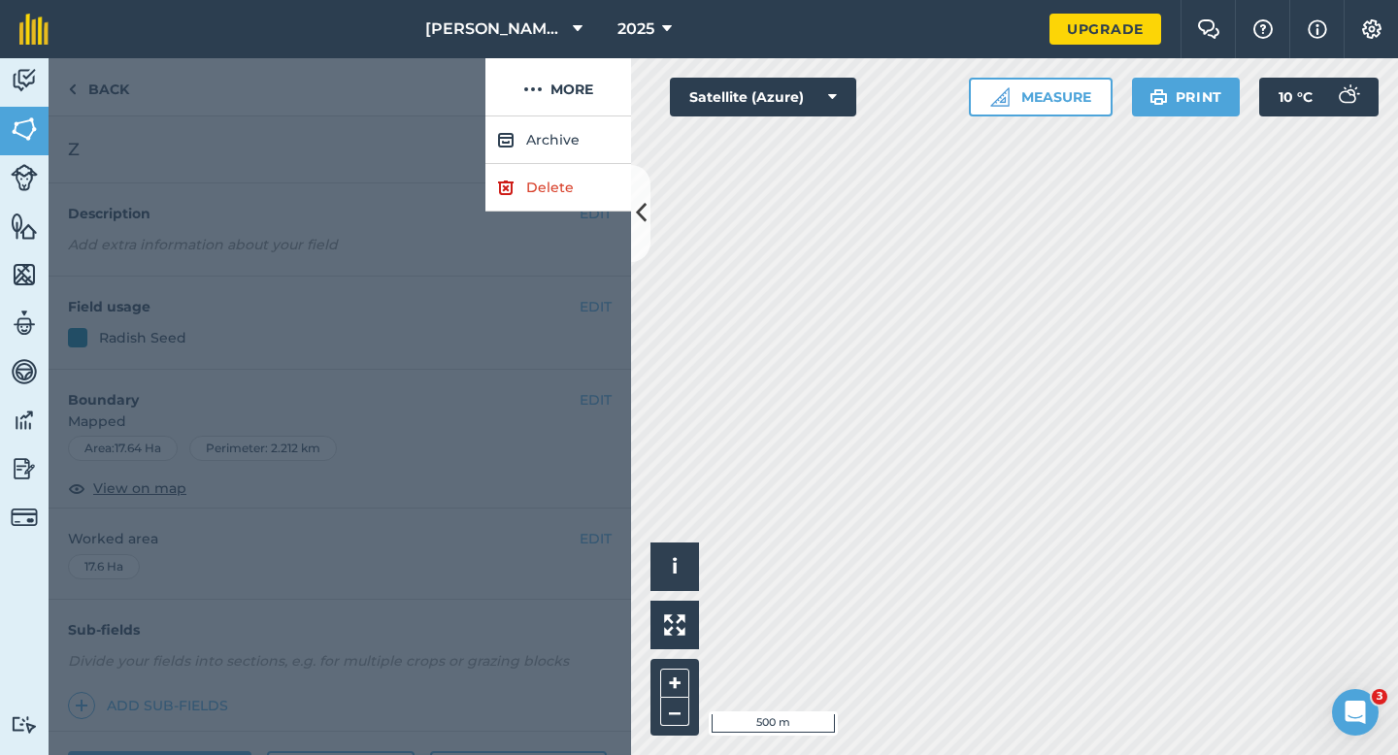
click at [590, 220] on div at bounding box center [340, 435] width 582 height 639
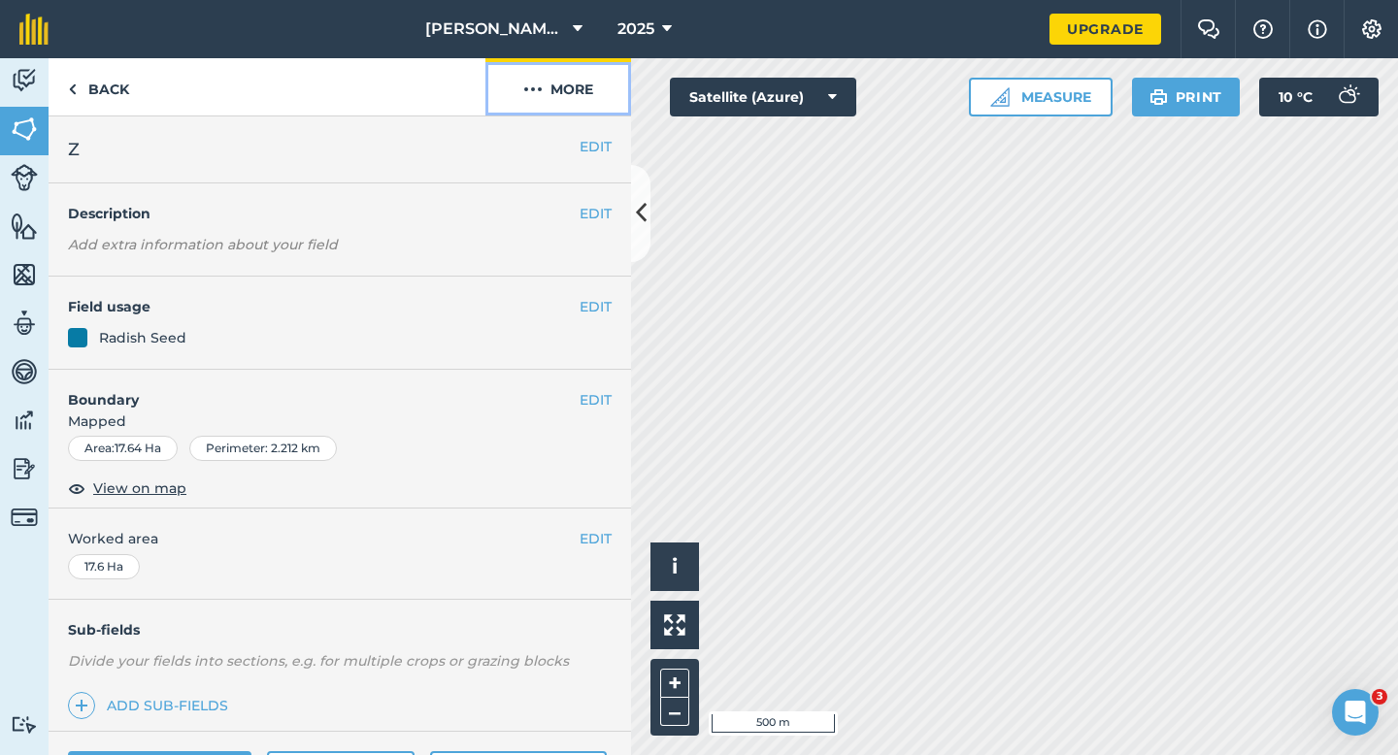
click at [593, 76] on button "More" at bounding box center [558, 86] width 146 height 57
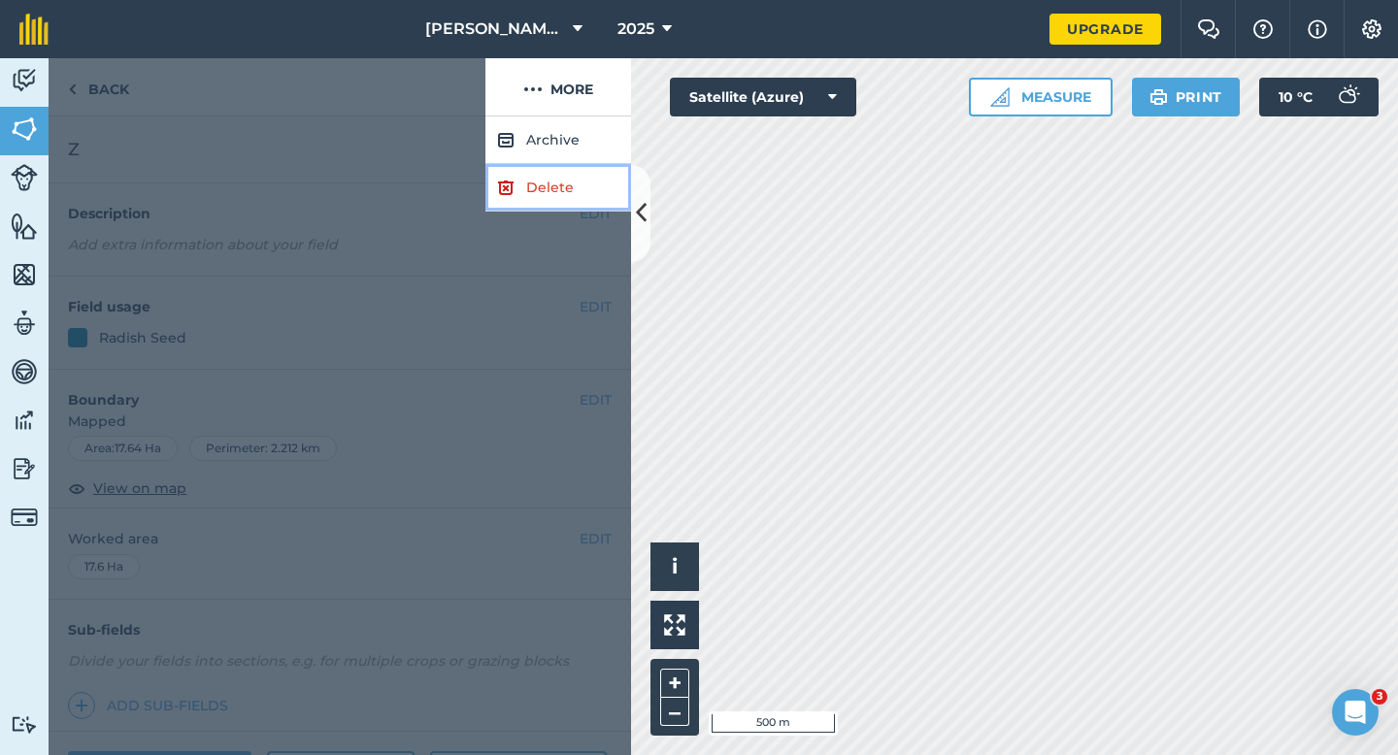
click at [590, 200] on link "Delete" at bounding box center [558, 188] width 146 height 48
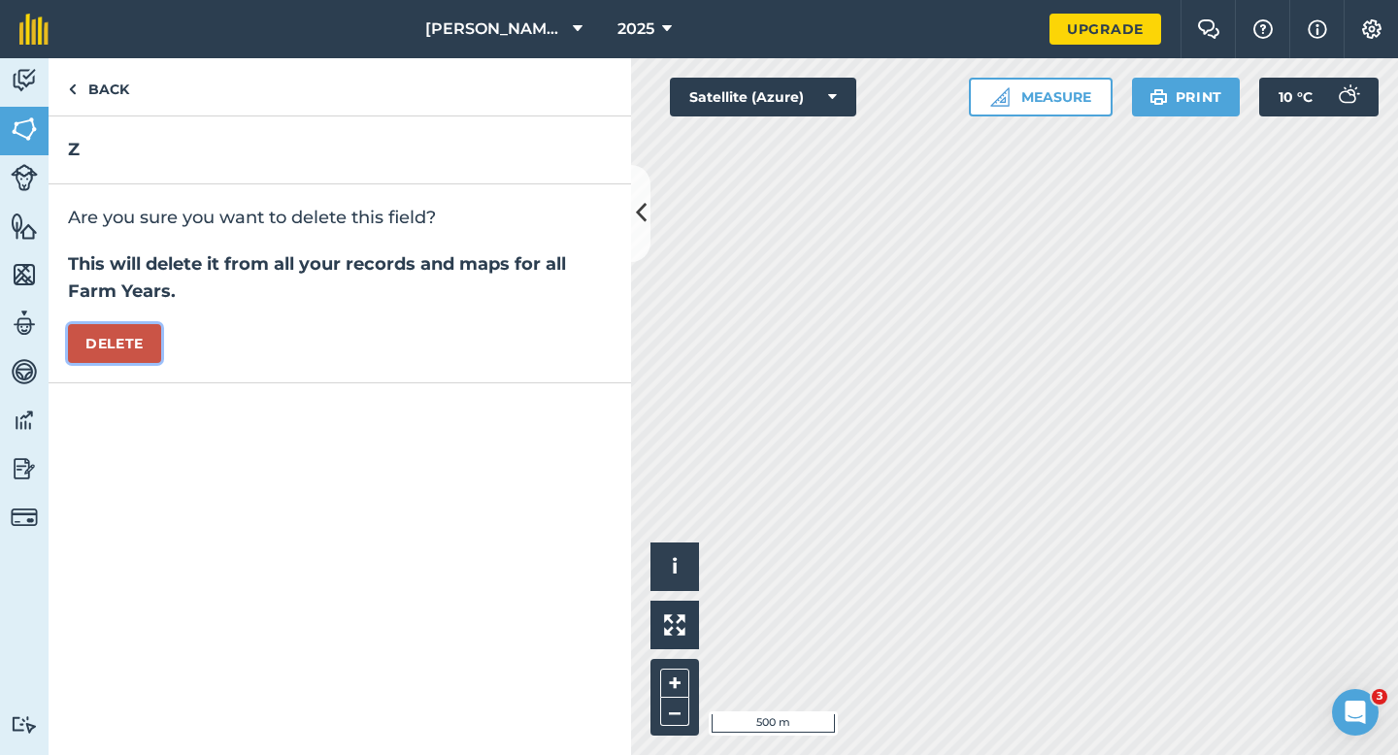
click at [132, 361] on button "Delete" at bounding box center [114, 343] width 93 height 39
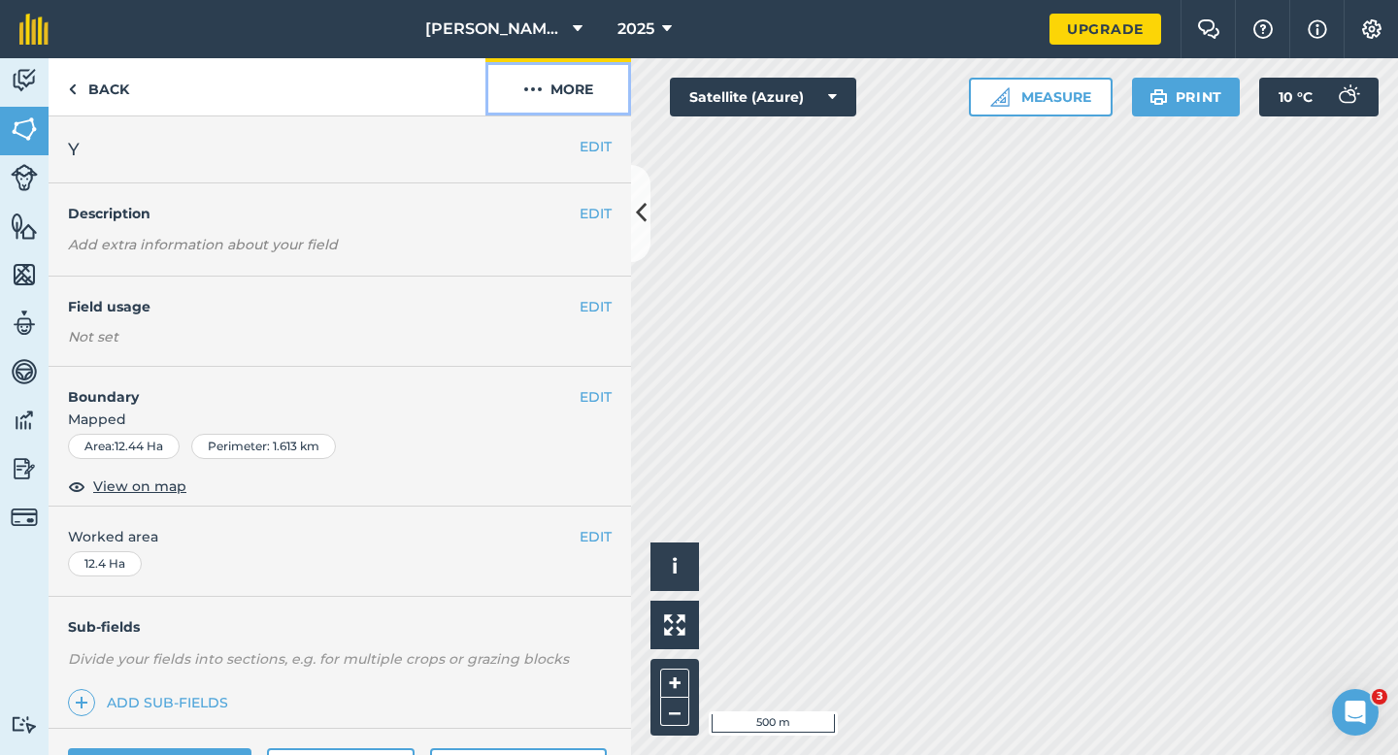
click at [540, 89] on img at bounding box center [532, 89] width 19 height 23
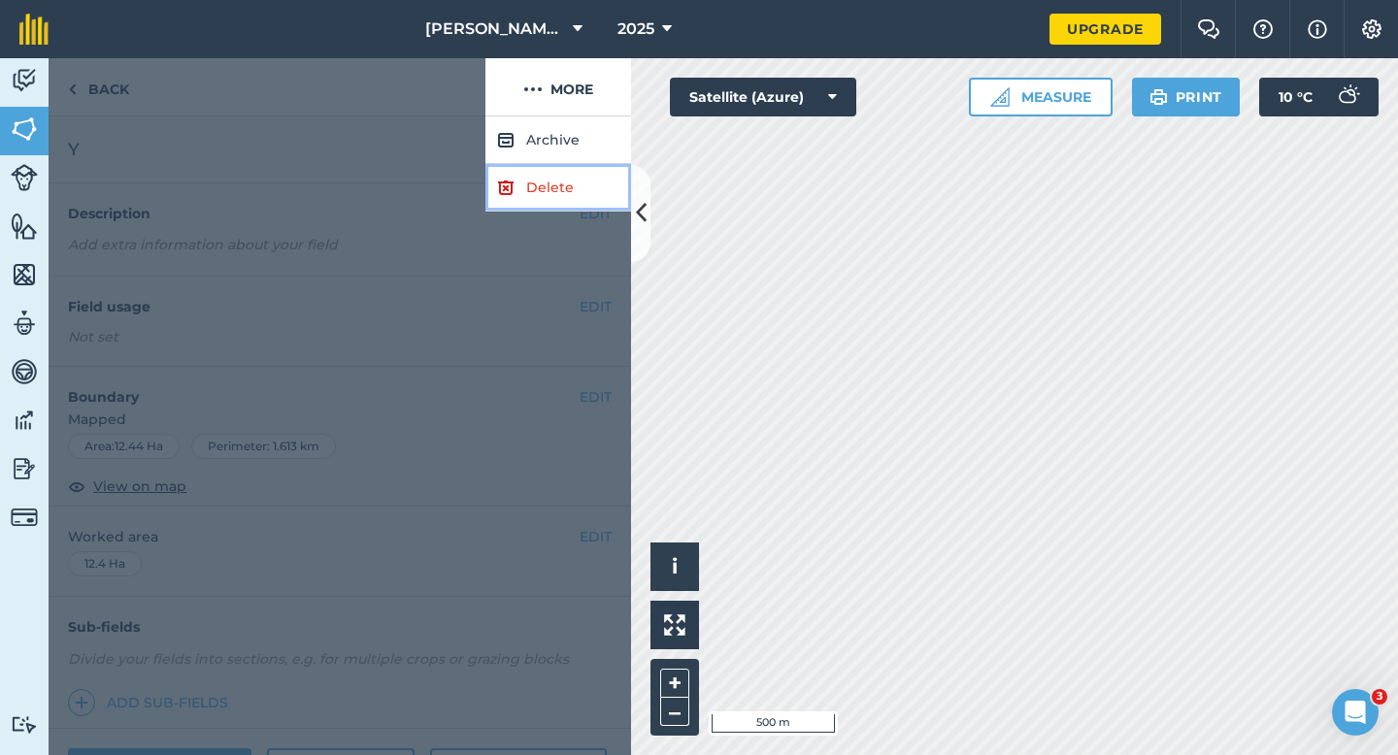
click at [529, 190] on link "Delete" at bounding box center [558, 188] width 146 height 48
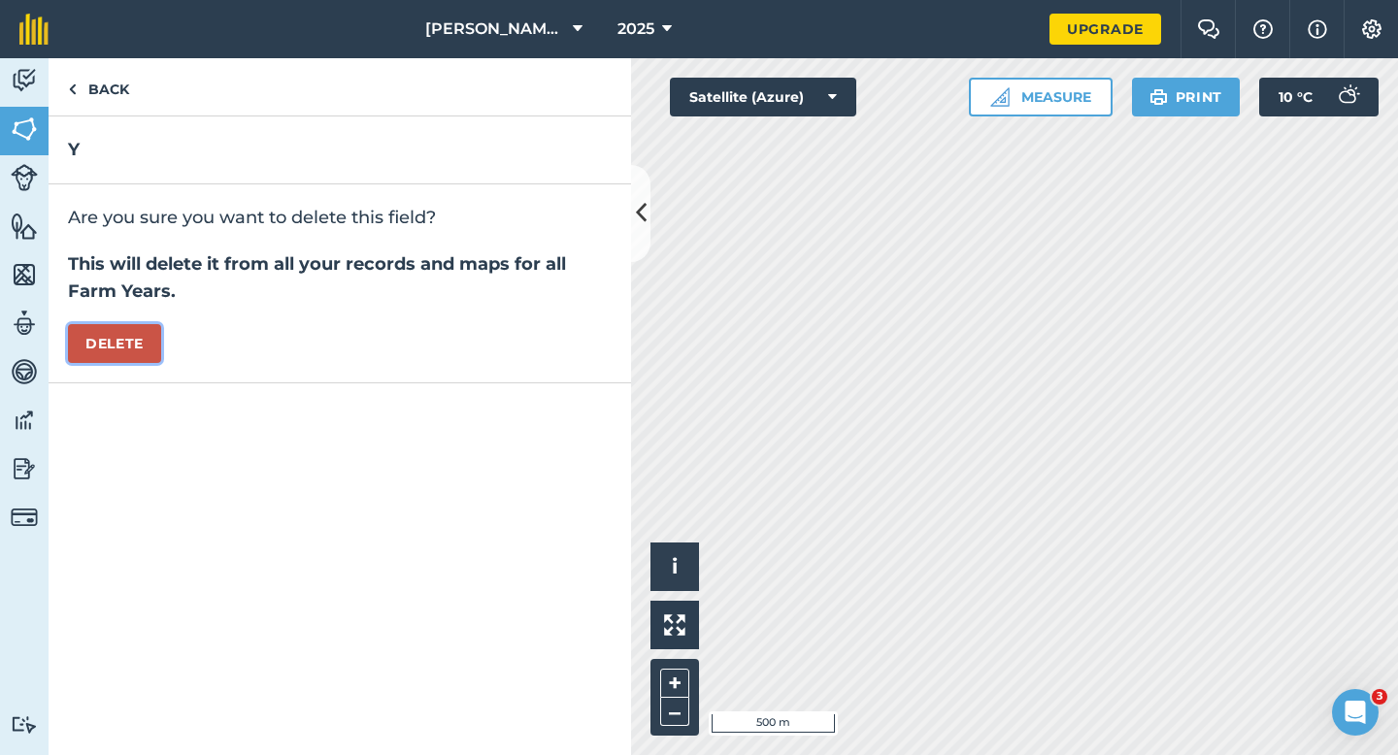
click at [151, 340] on button "Delete" at bounding box center [114, 343] width 93 height 39
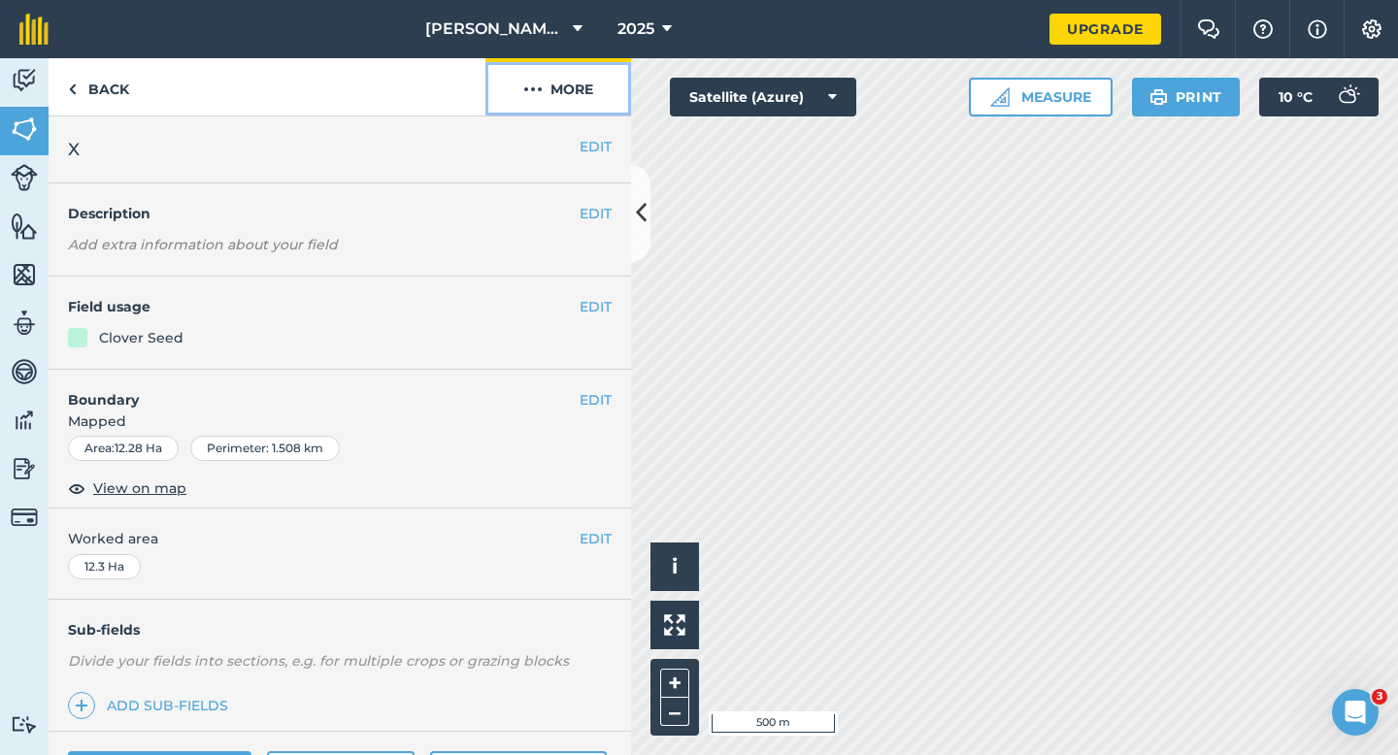
click at [535, 85] on img at bounding box center [532, 89] width 19 height 23
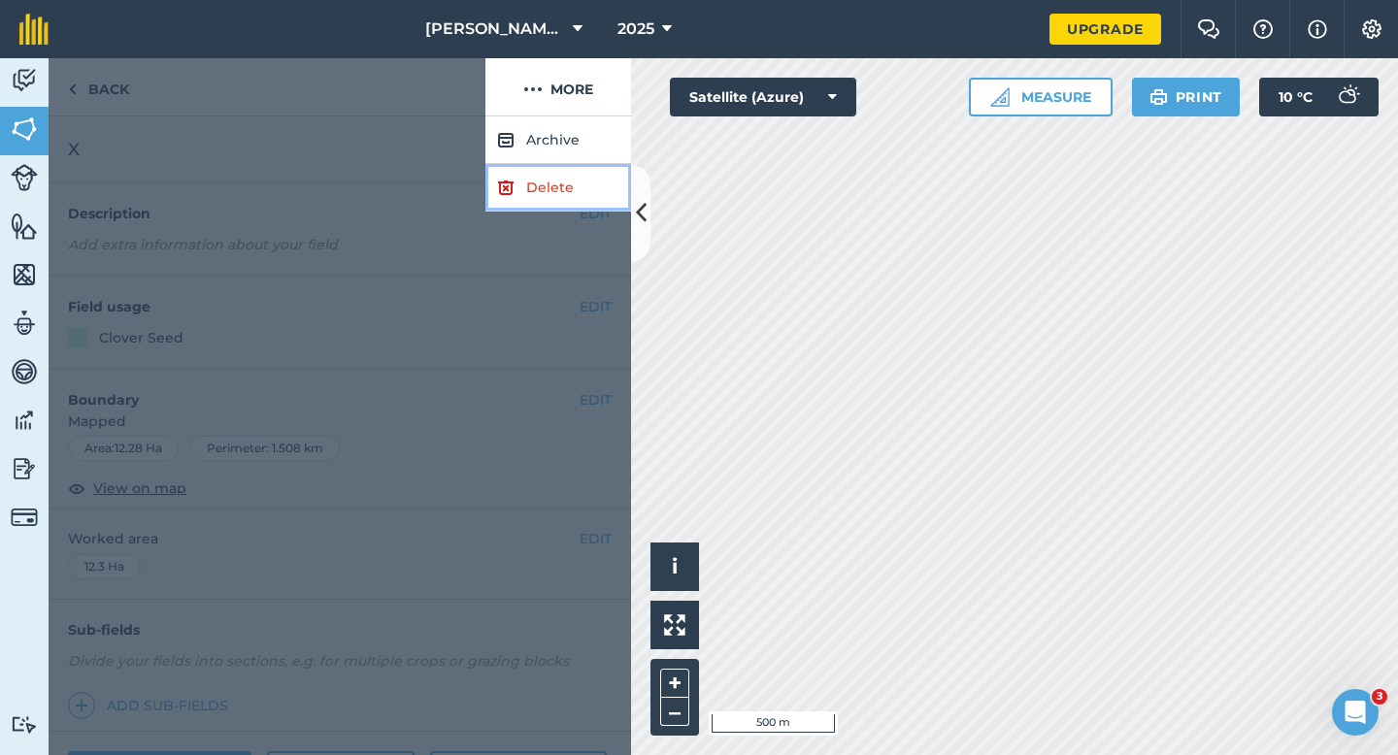
click at [554, 169] on link "Delete" at bounding box center [558, 188] width 146 height 48
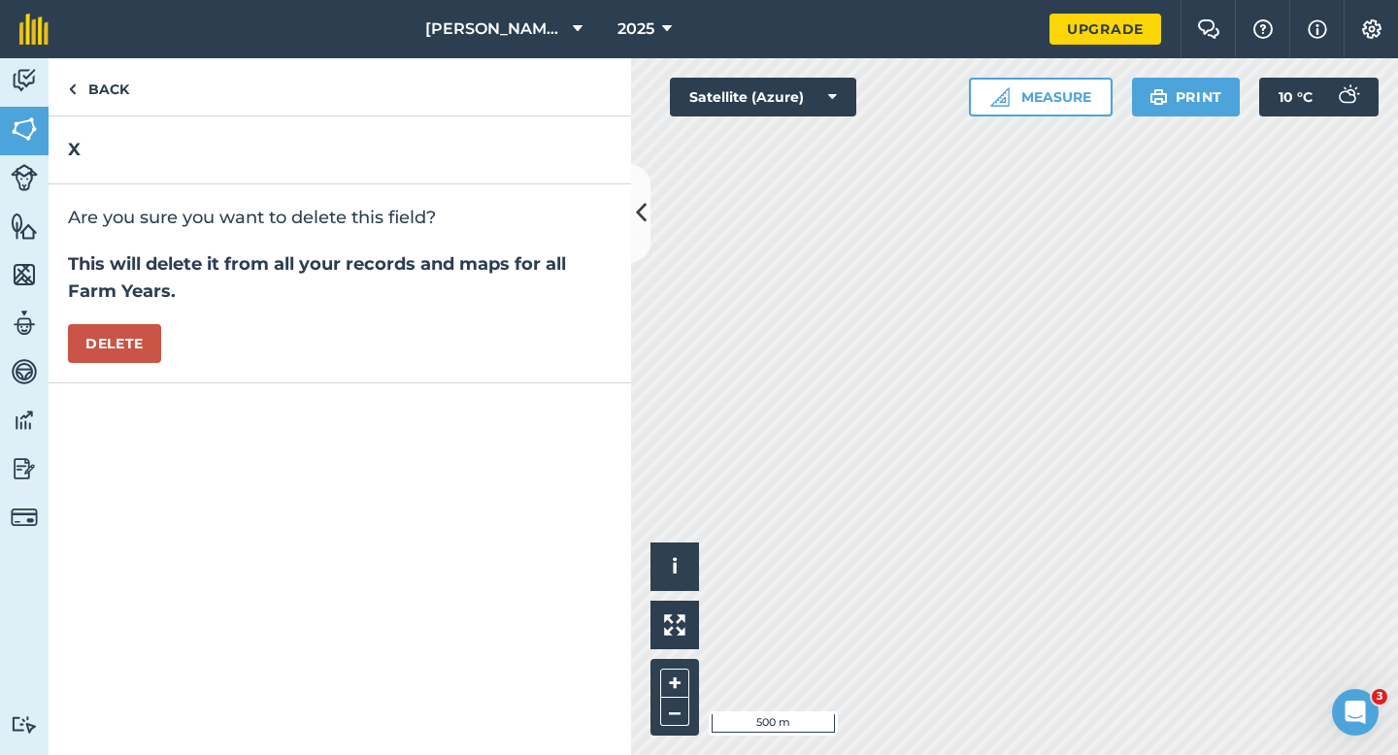
click at [128, 371] on div "Are you sure you want to delete this field? This will delete it from all your r…" at bounding box center [340, 283] width 582 height 199
click at [134, 354] on button "Delete" at bounding box center [114, 343] width 93 height 39
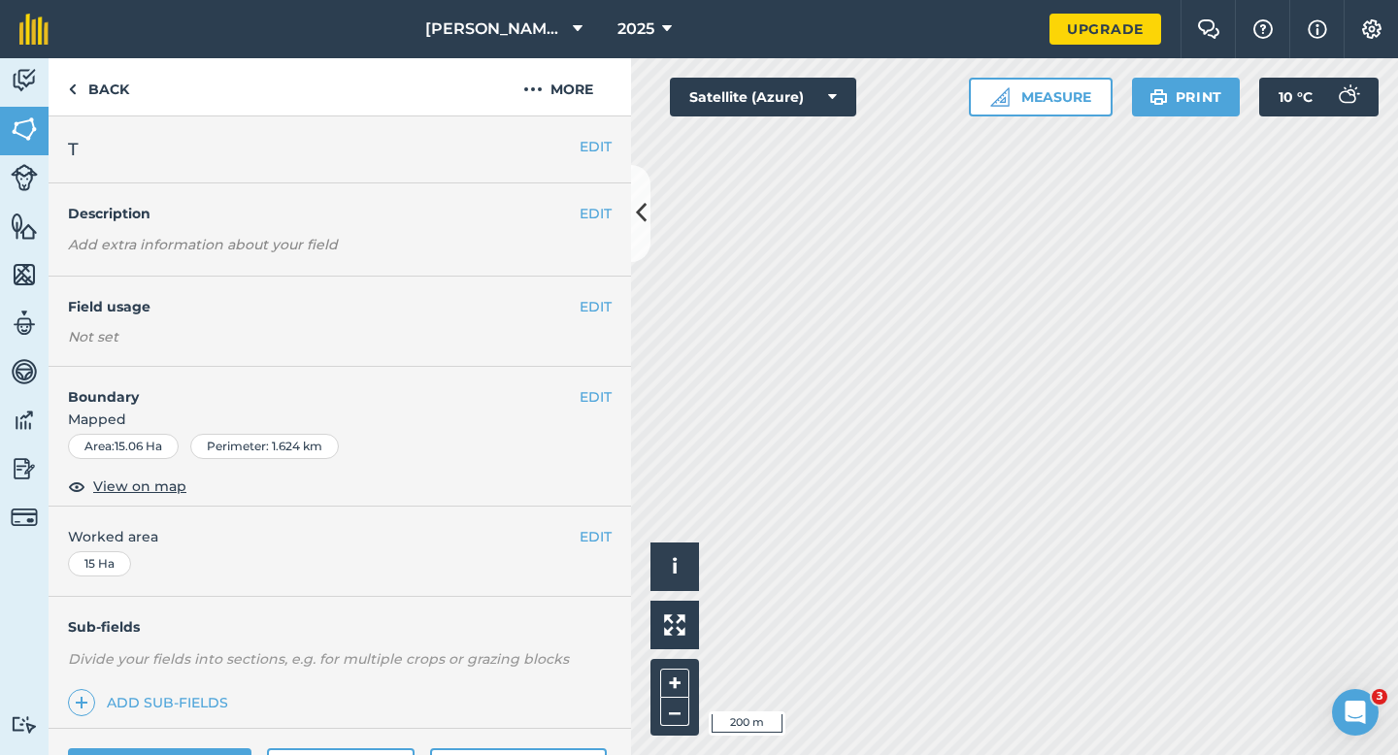
click at [578, 293] on div "EDIT Field usage Not set" at bounding box center [340, 322] width 582 height 90
click at [590, 308] on button "EDIT" at bounding box center [595, 306] width 32 height 21
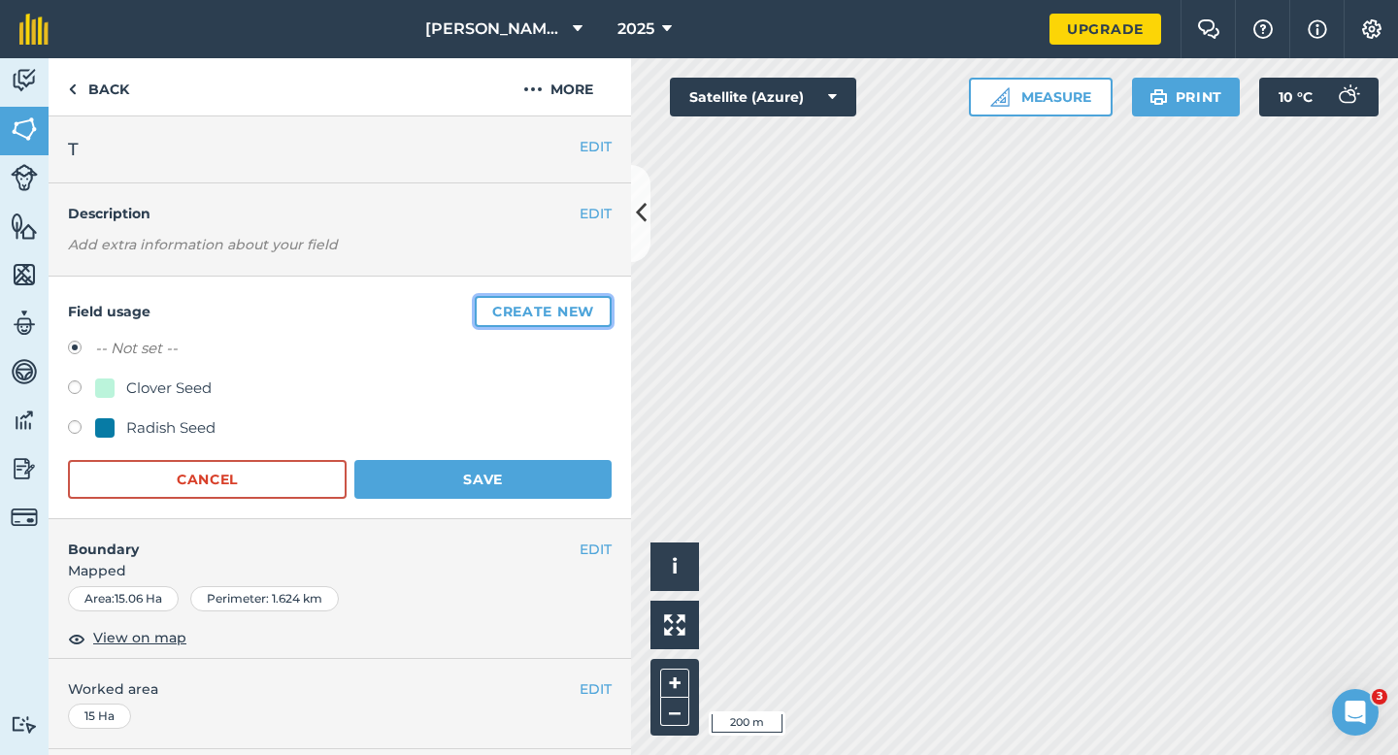
click at [590, 308] on button "Create new" at bounding box center [543, 311] width 137 height 31
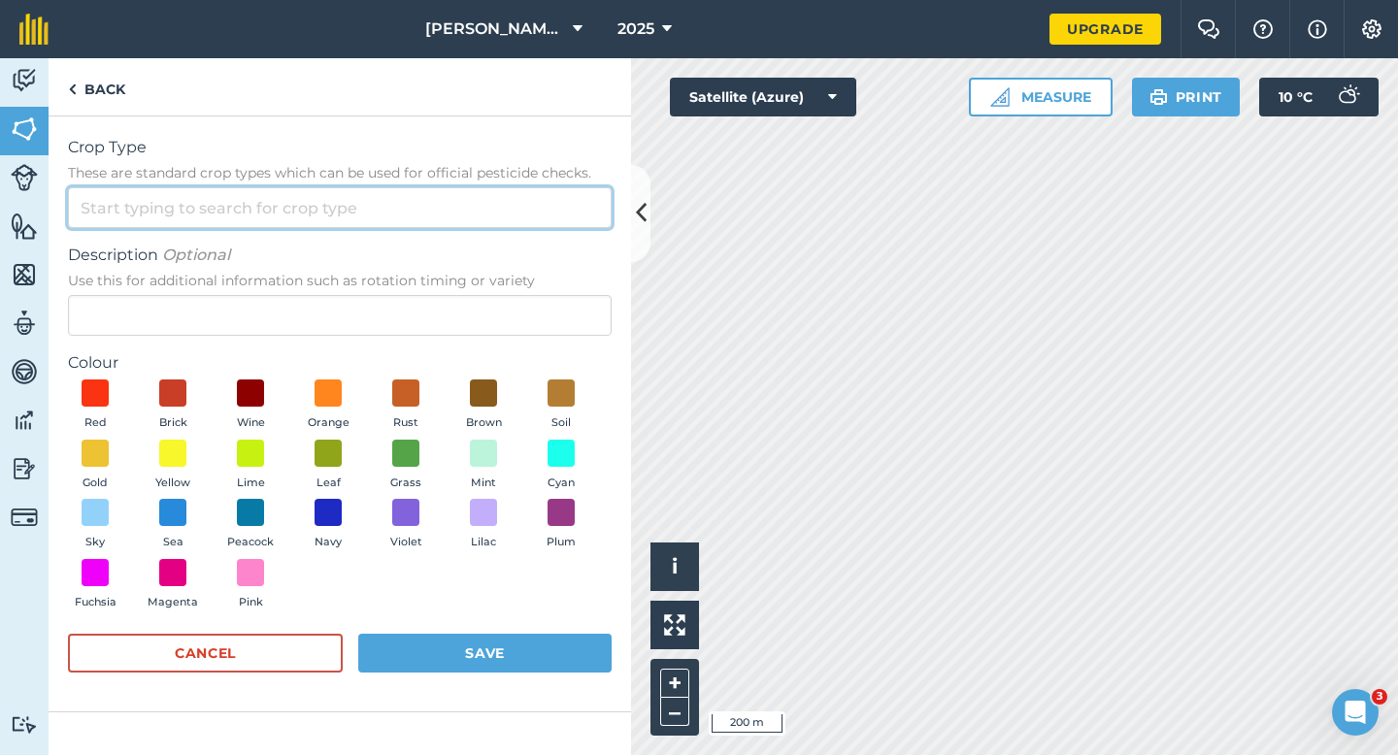
click at [527, 220] on input "Crop Type These are standard crop types which can be used for official pesticid…" at bounding box center [340, 207] width 544 height 41
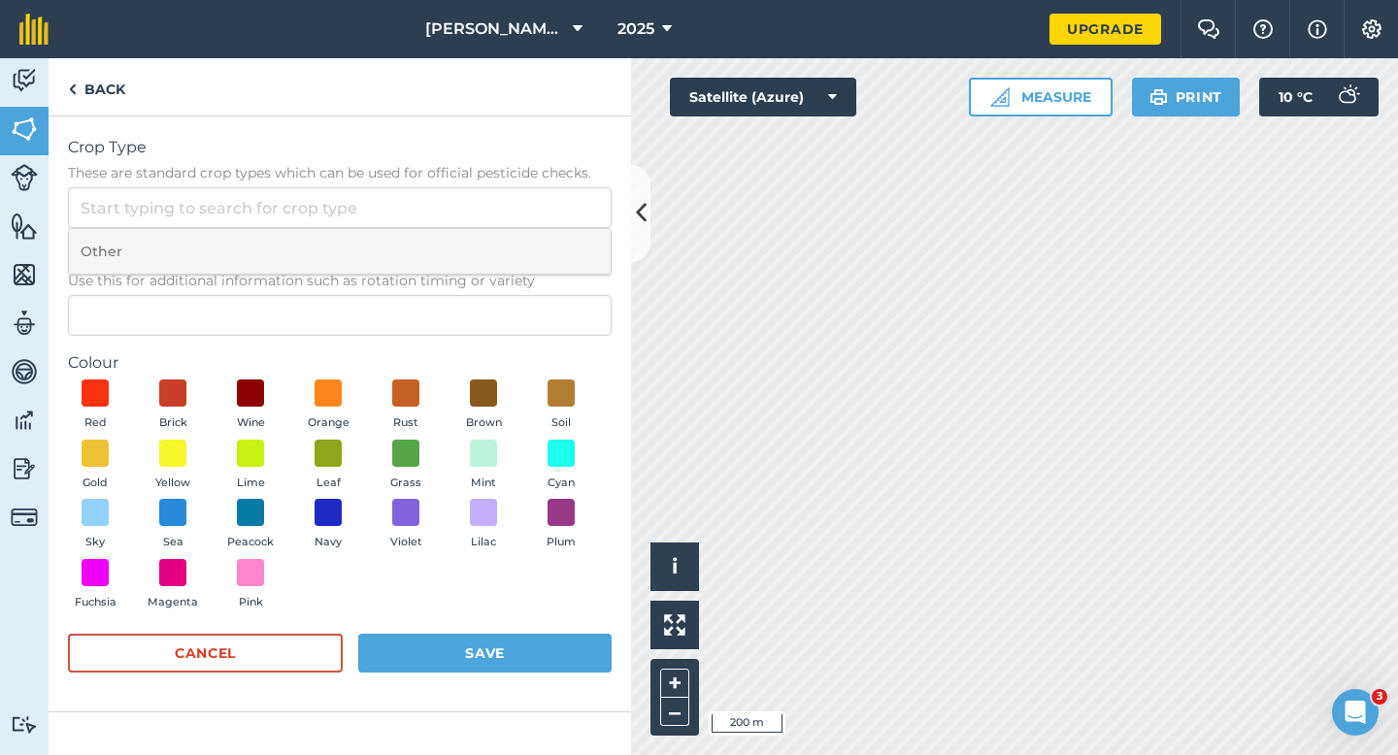
click at [527, 247] on li "Other" at bounding box center [340, 252] width 542 height 46
type input "Other"
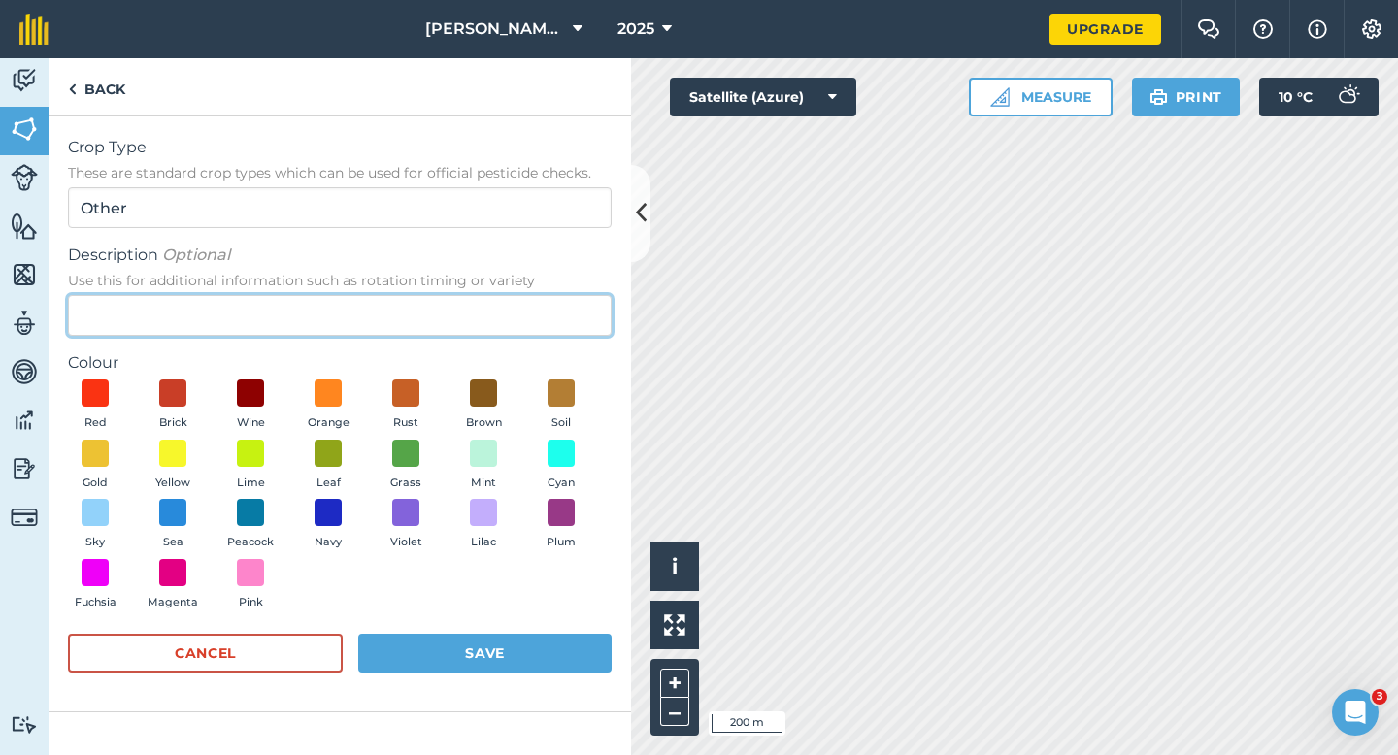
click at [527, 295] on input "Description Optional Use this for additional information such as rotation timin…" at bounding box center [340, 315] width 544 height 41
type input "Watties Peas"
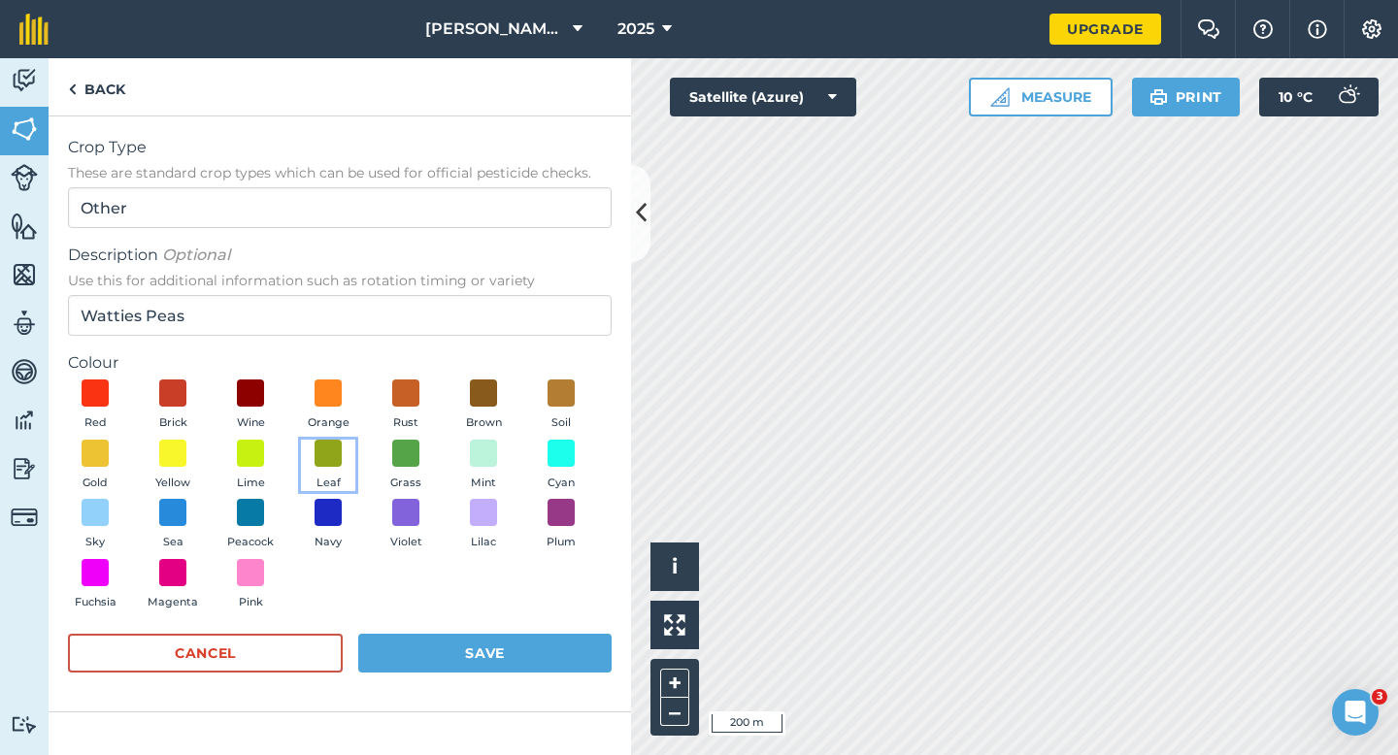
click at [344, 469] on button "Leaf" at bounding box center [328, 466] width 54 height 52
click at [481, 643] on button "Save" at bounding box center [484, 653] width 253 height 39
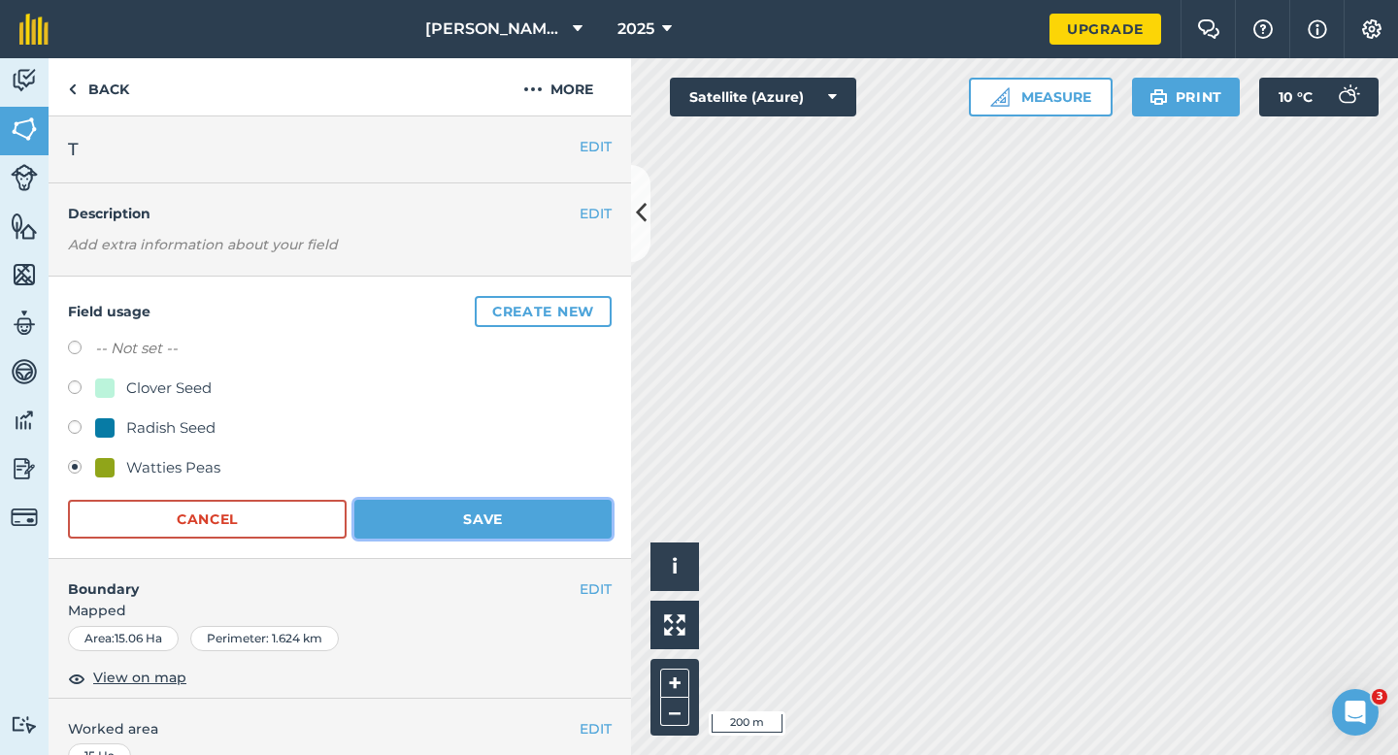
click at [524, 526] on button "Save" at bounding box center [482, 519] width 257 height 39
